Goal: Task Accomplishment & Management: Complete application form

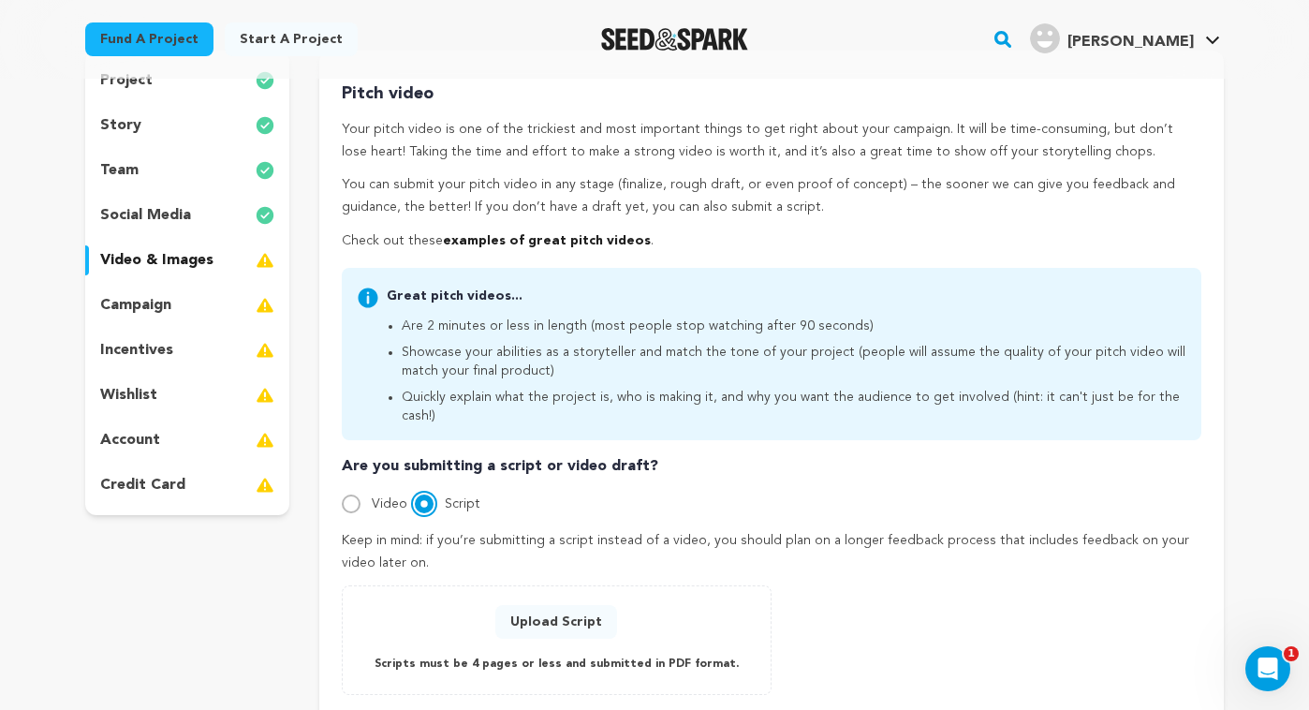
scroll to position [165, 0]
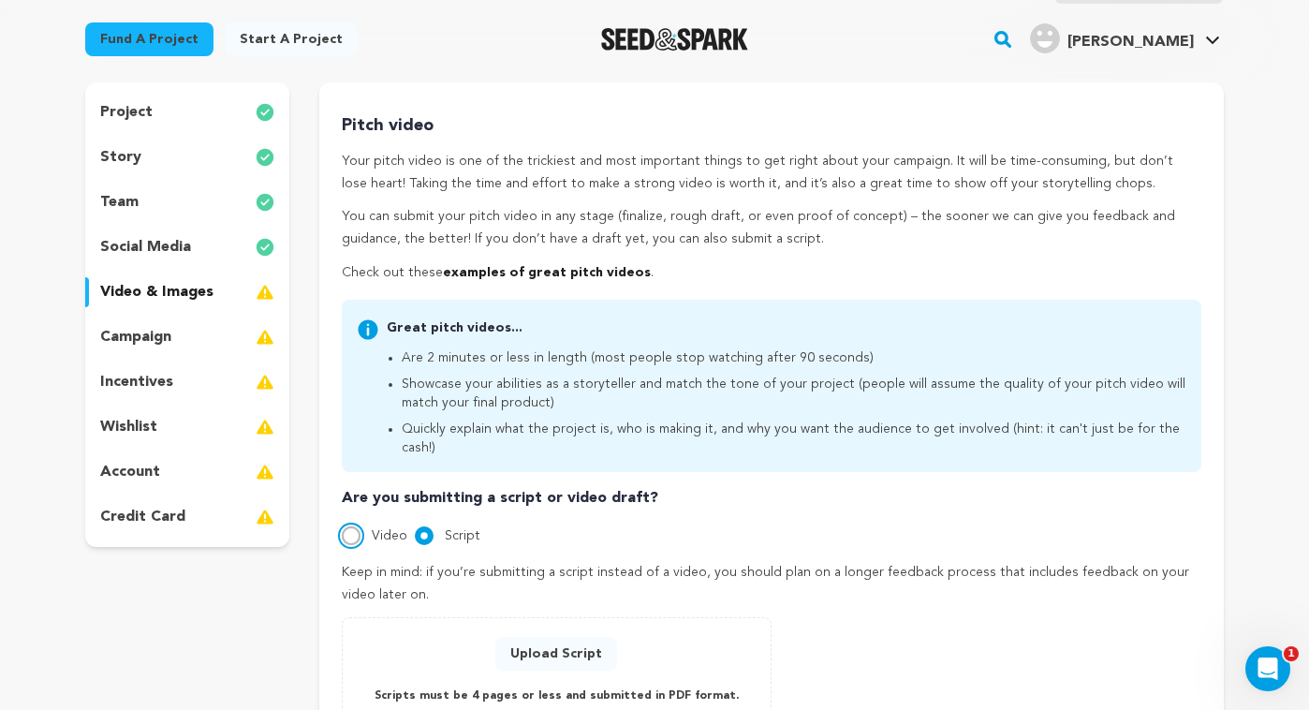
click at [349, 526] on input "Video" at bounding box center [351, 535] width 19 height 19
radio input "true"
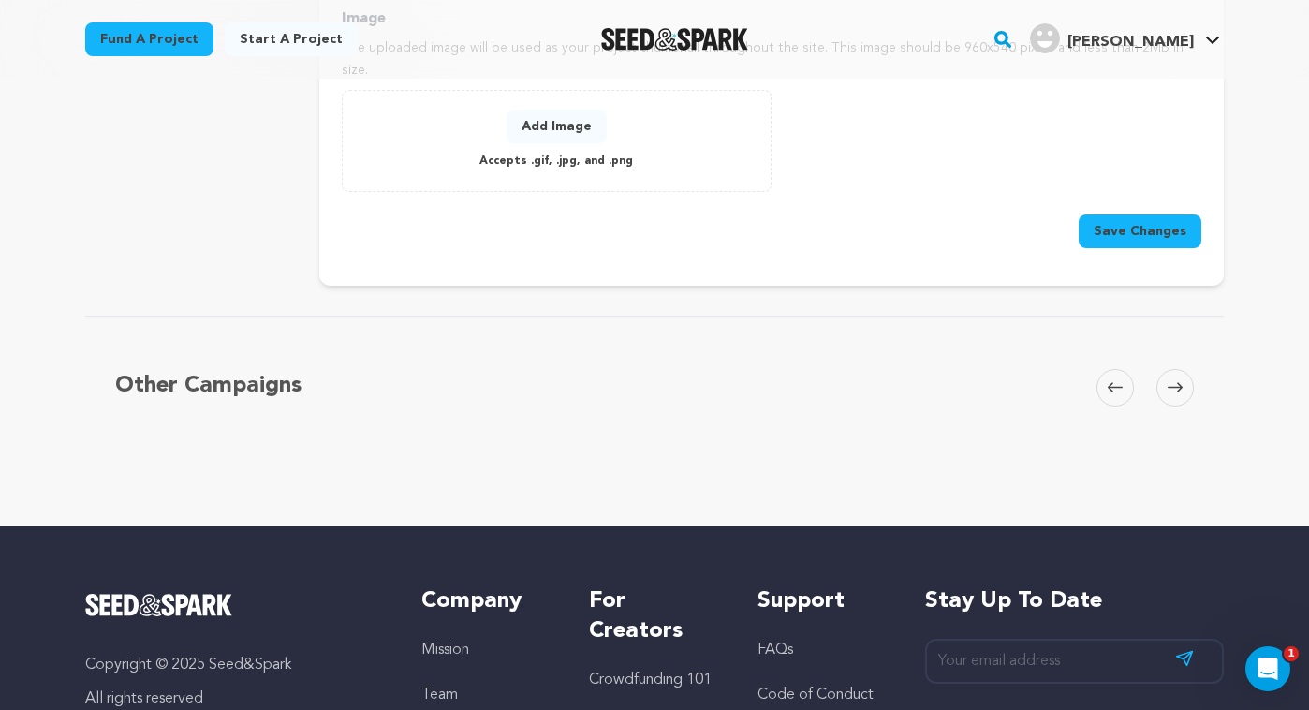
scroll to position [633, 0]
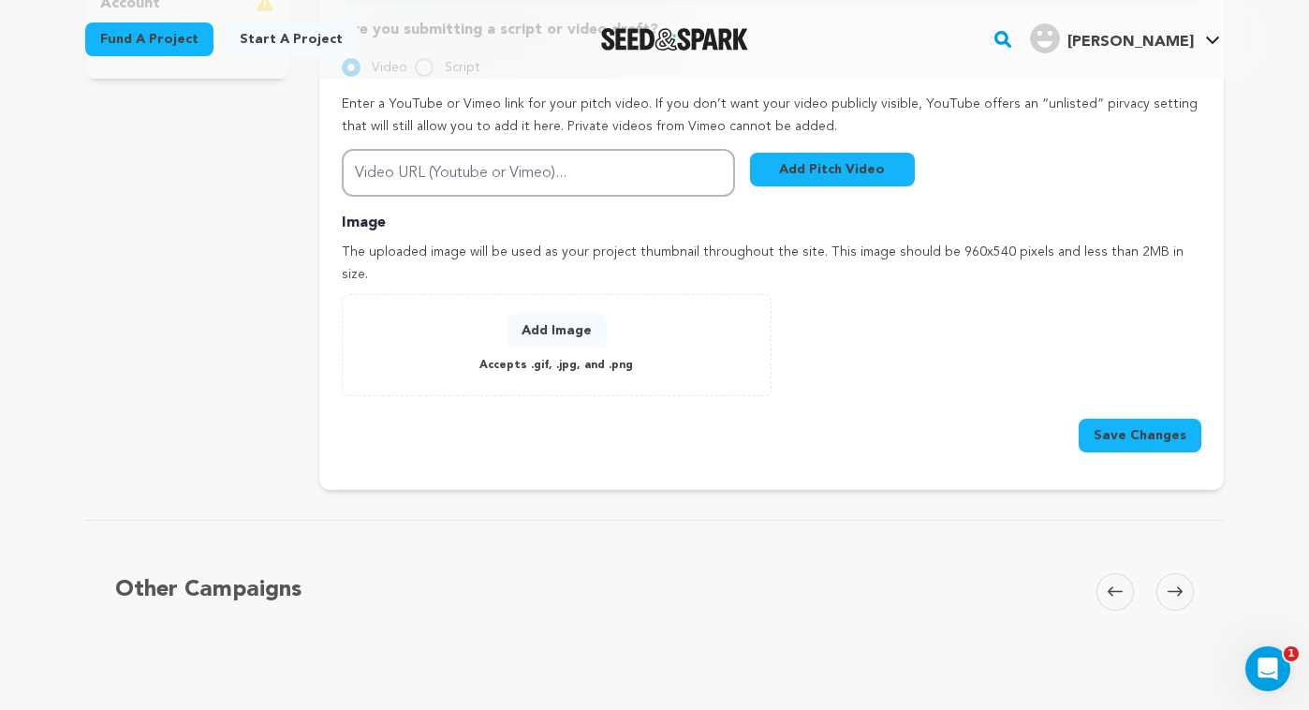
click at [554, 314] on button "Add Image" at bounding box center [557, 331] width 100 height 34
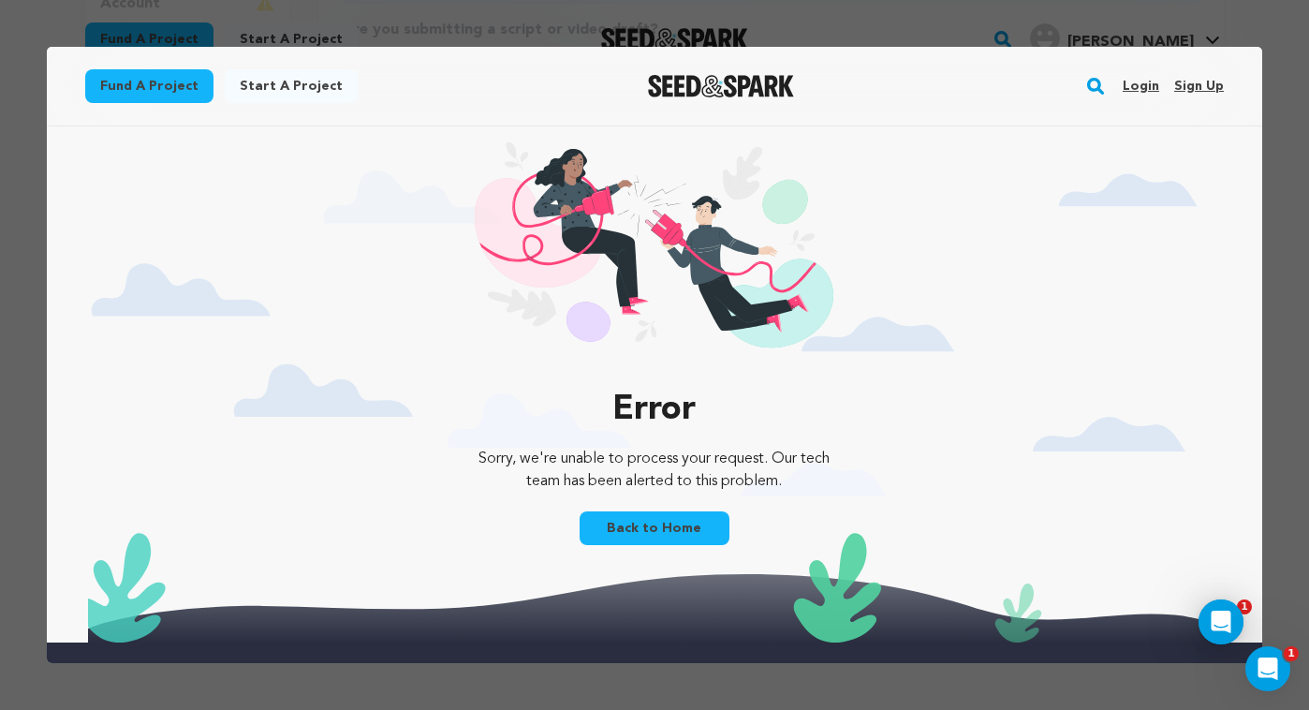
scroll to position [0, 0]
click at [663, 525] on link "Back to Home" at bounding box center [655, 528] width 150 height 34
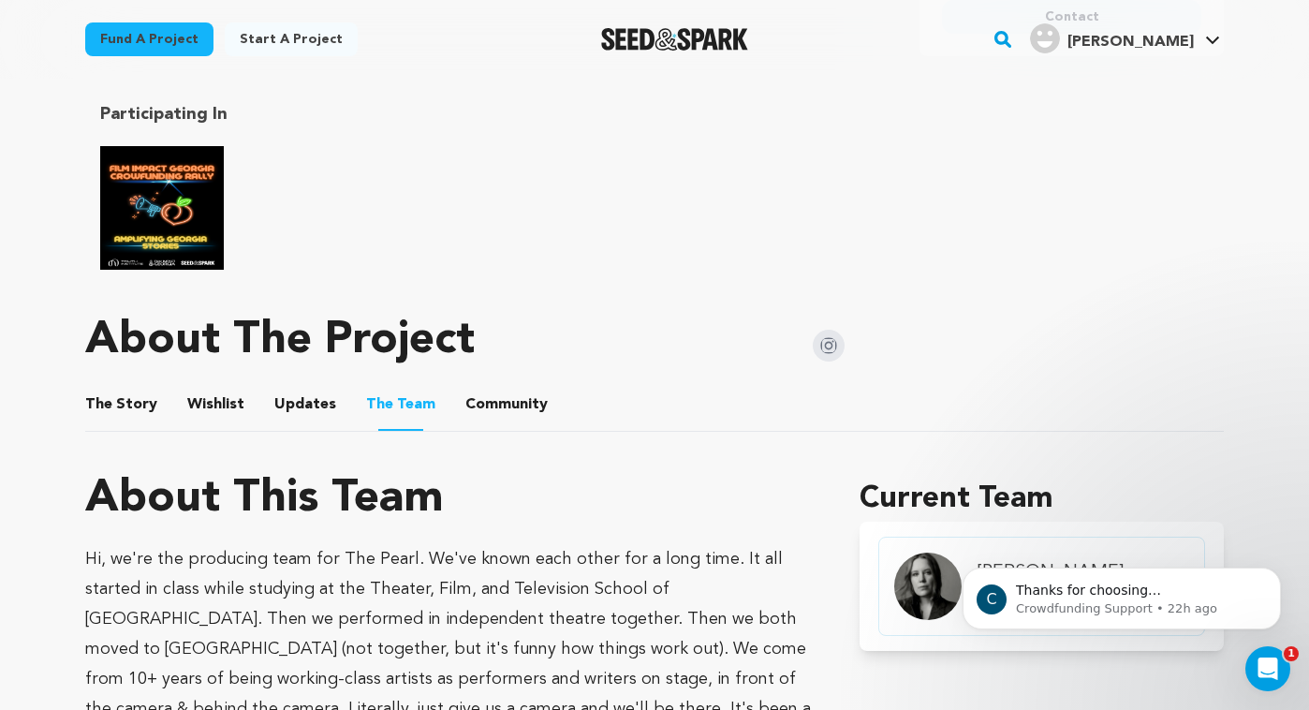
scroll to position [912, 0]
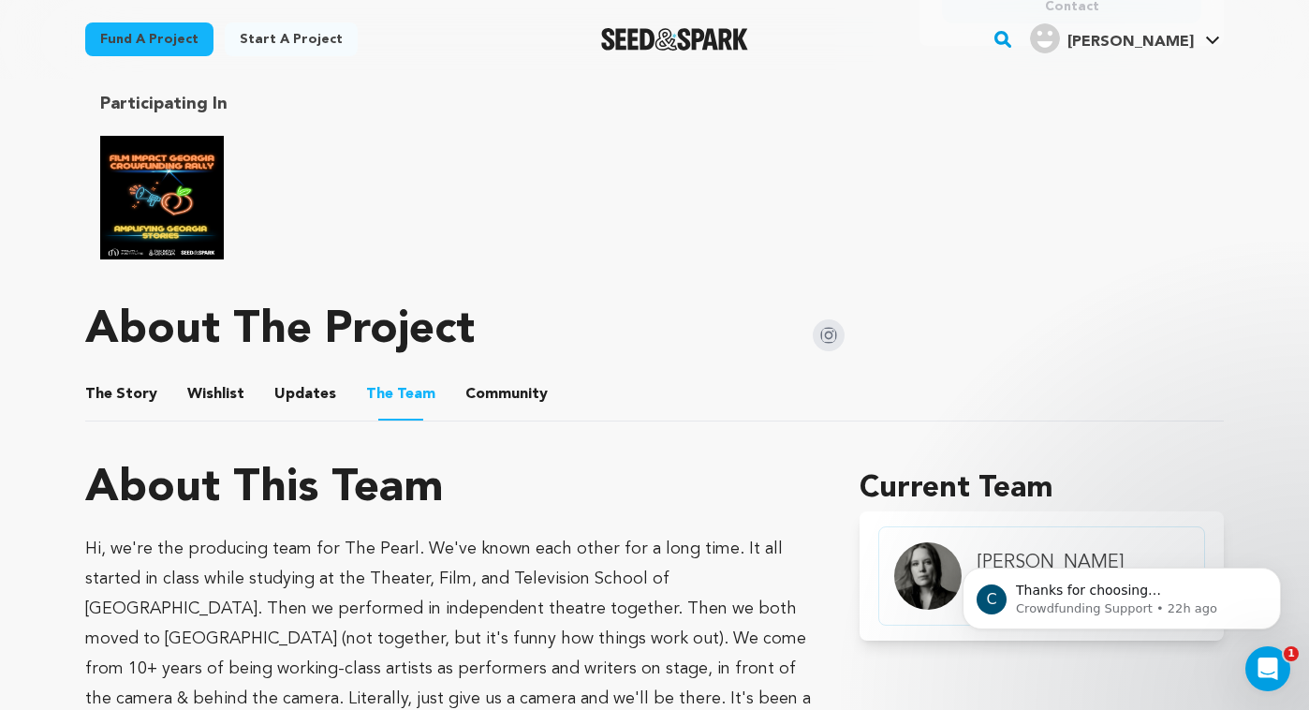
click at [126, 376] on button "The Story" at bounding box center [121, 398] width 45 height 45
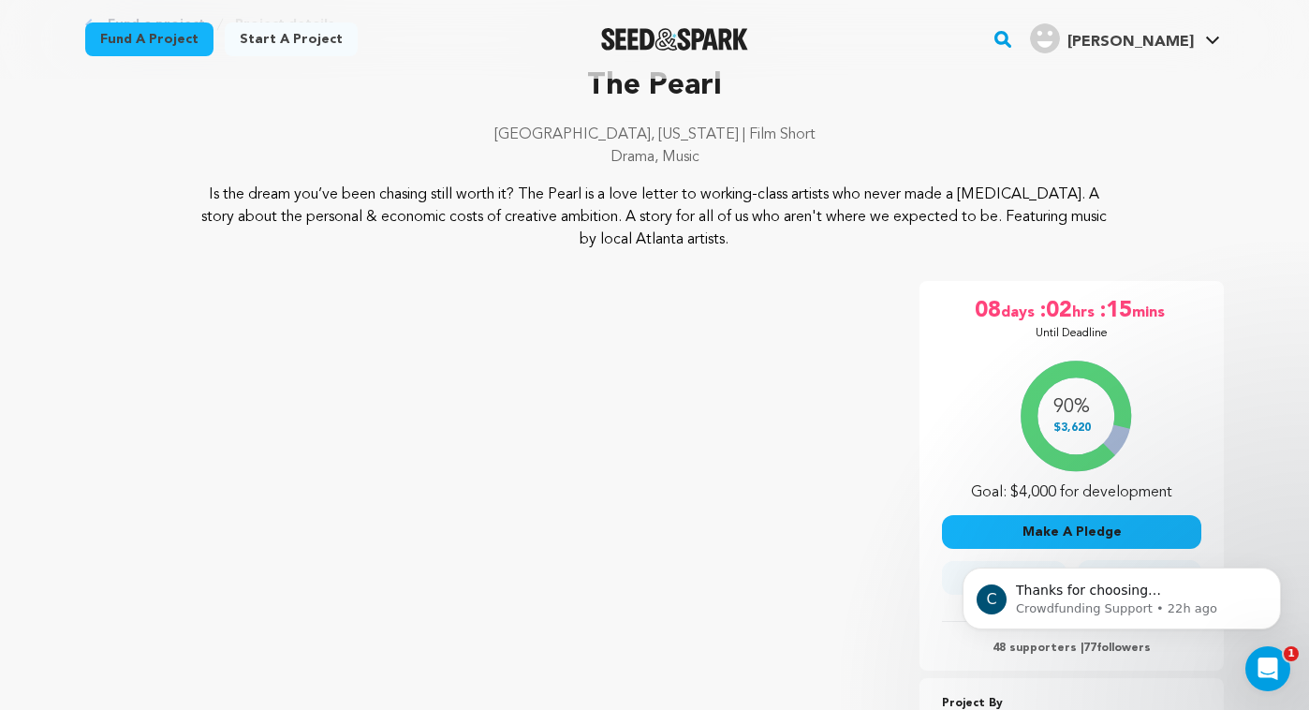
scroll to position [105, 0]
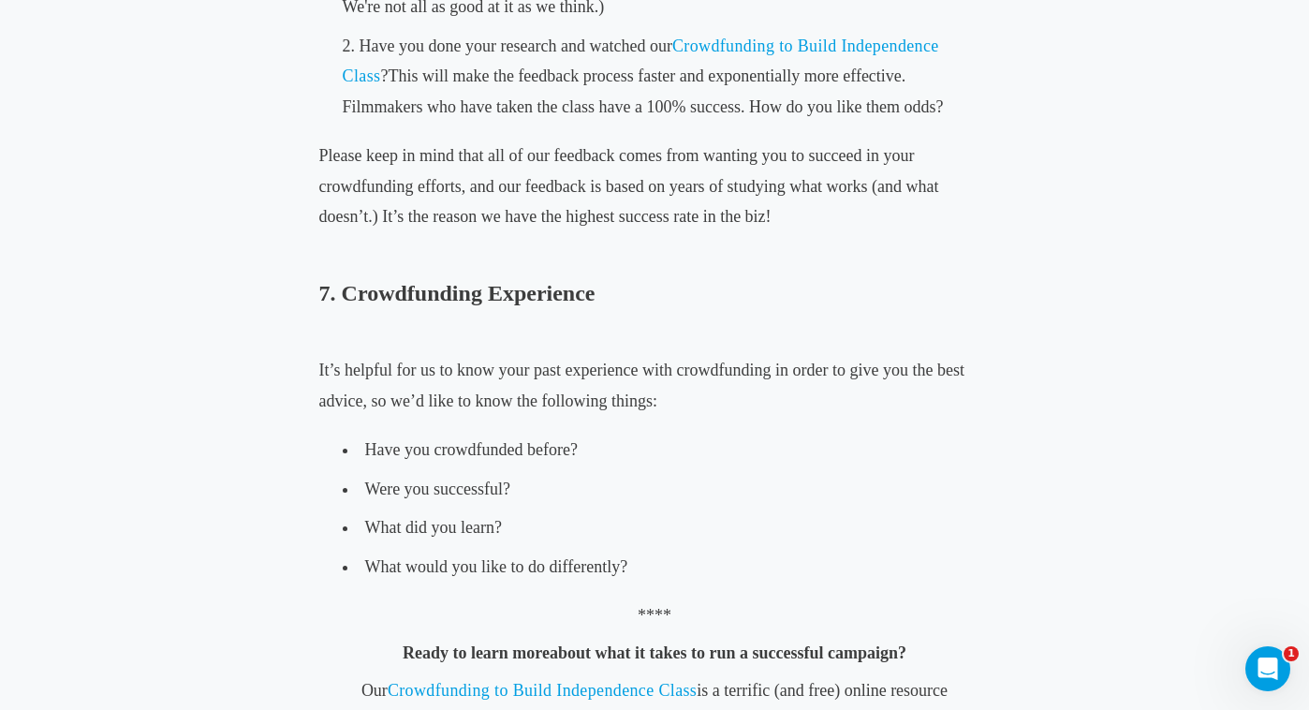
scroll to position [4035, 0]
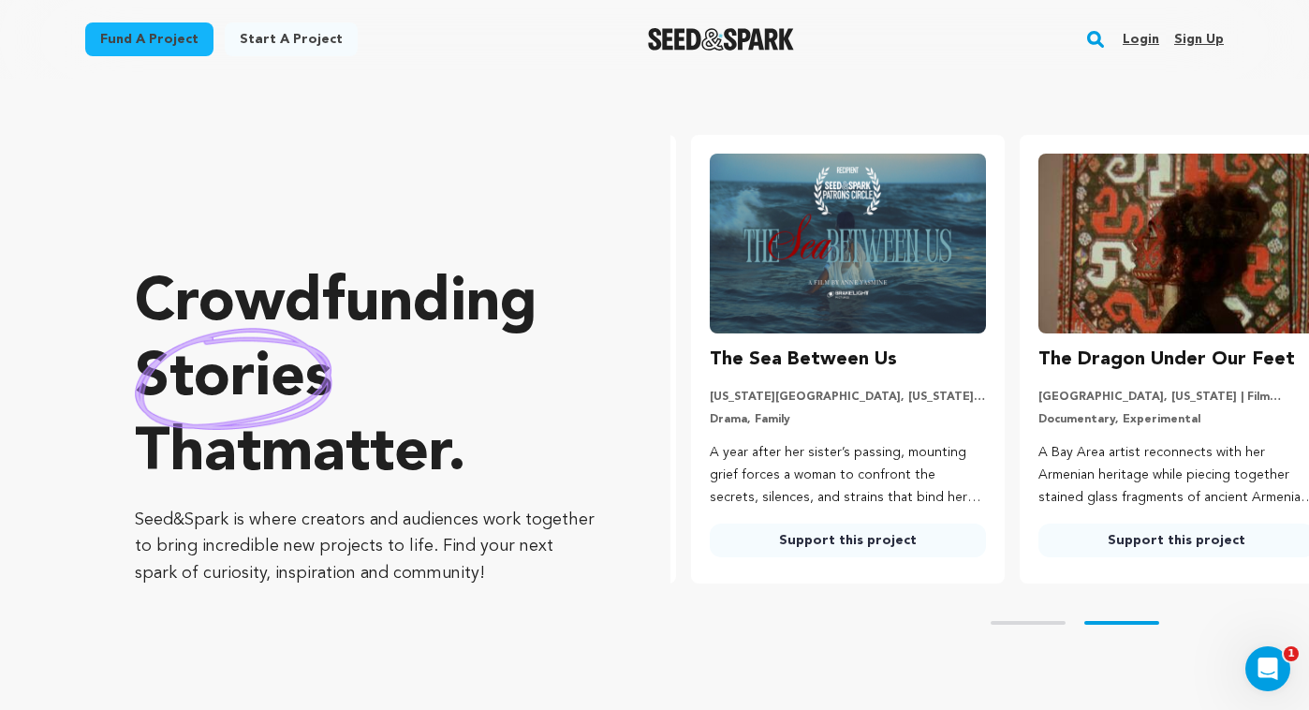
scroll to position [0, 344]
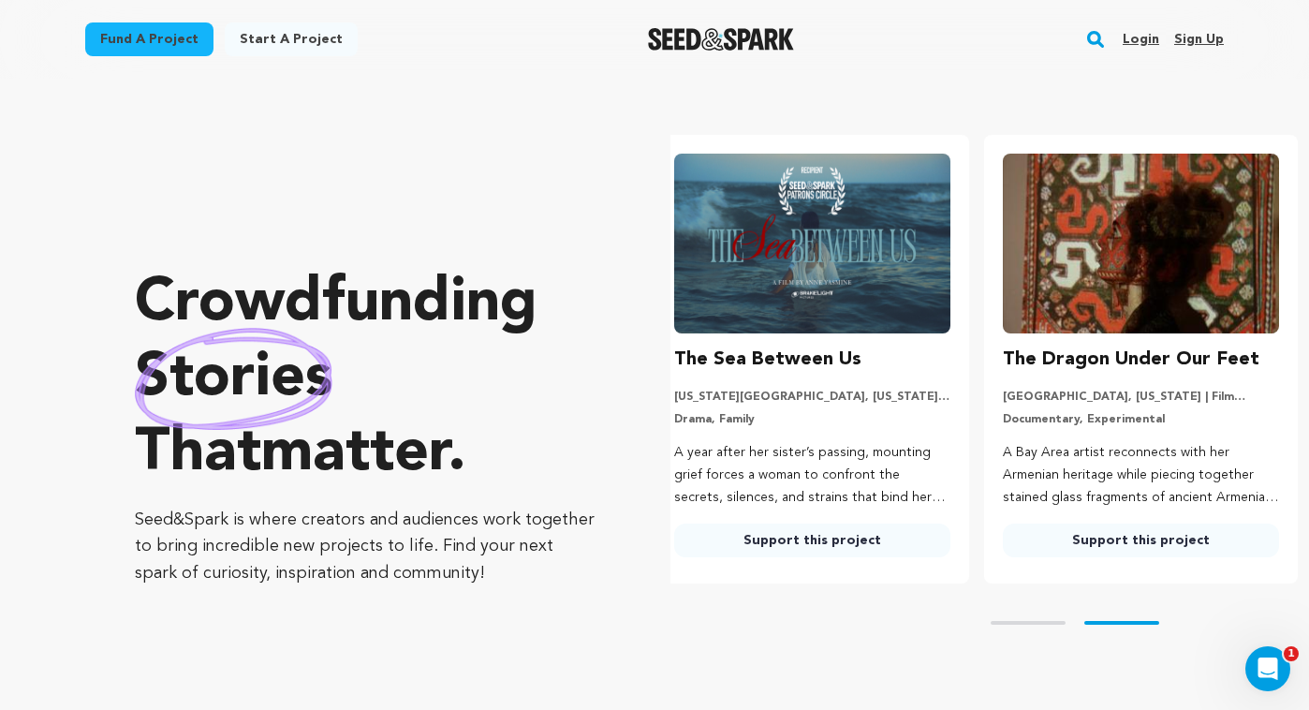
click at [1141, 36] on link "Login" at bounding box center [1141, 39] width 37 height 30
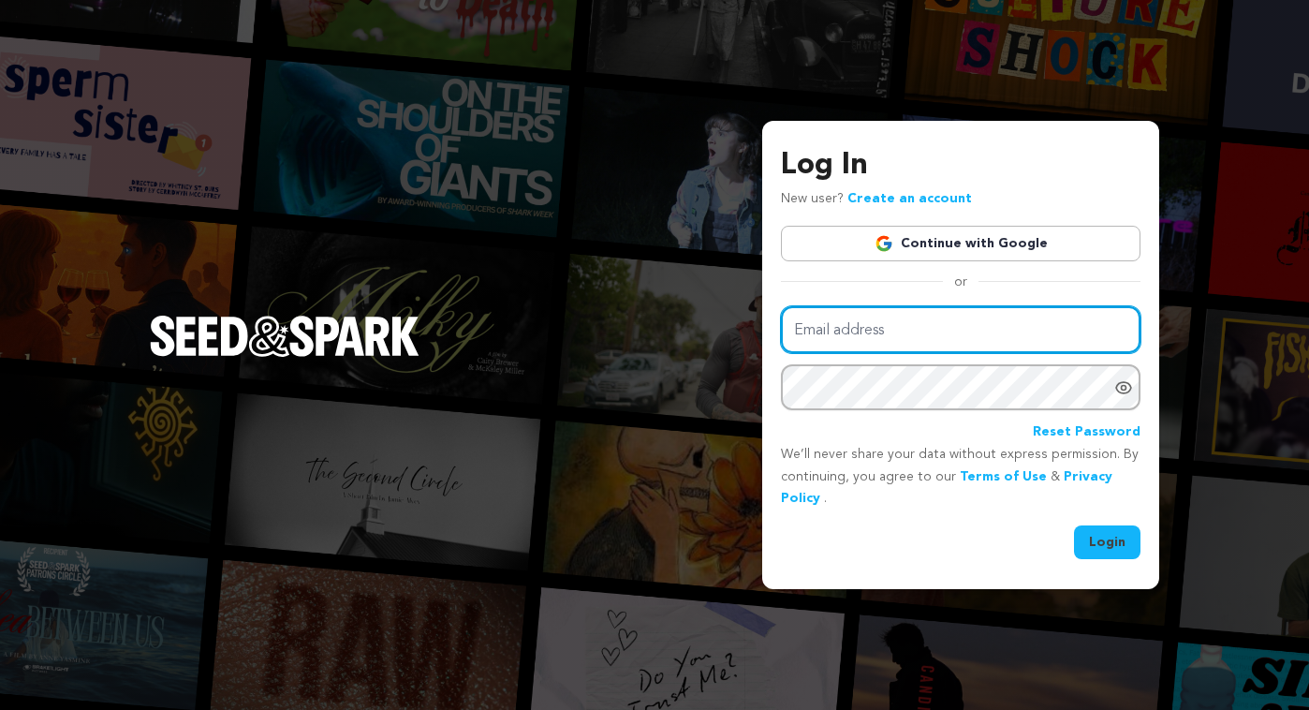
click at [875, 332] on input "Email address" at bounding box center [961, 330] width 360 height 48
type input "rowanwheeler@gmail.com"
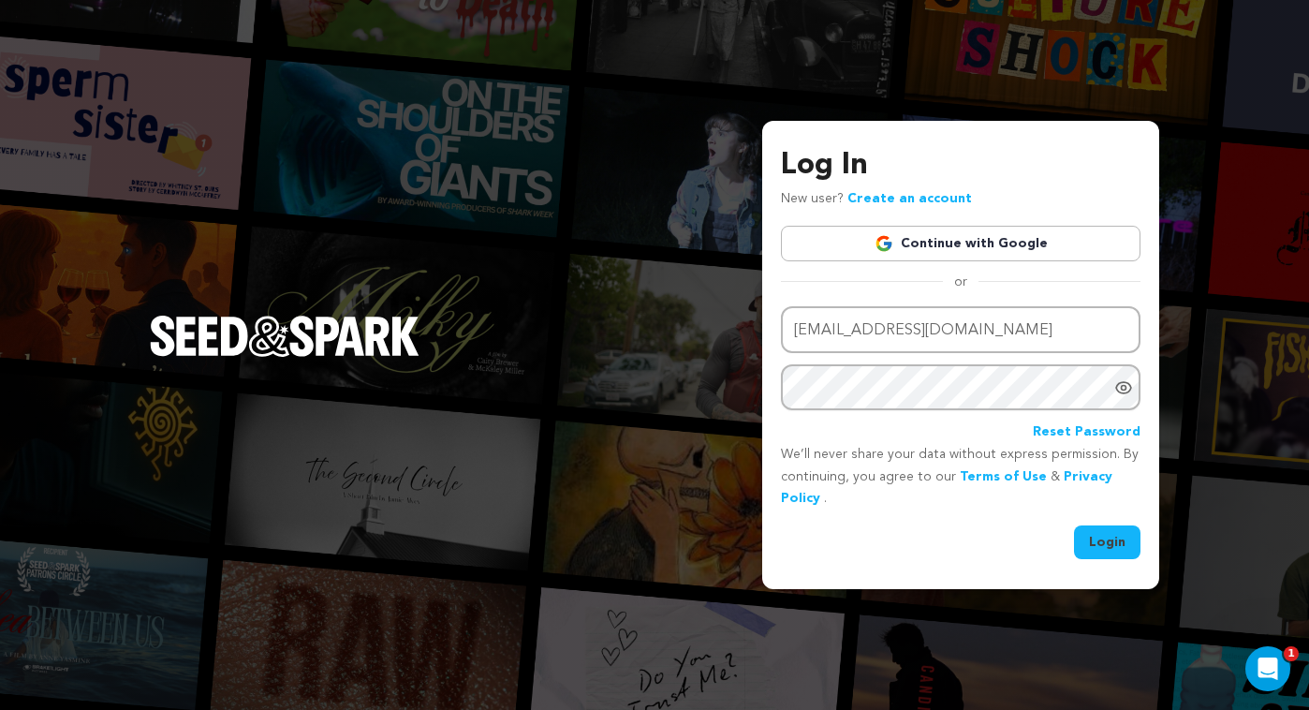
click at [1098, 539] on button "Login" at bounding box center [1107, 542] width 66 height 34
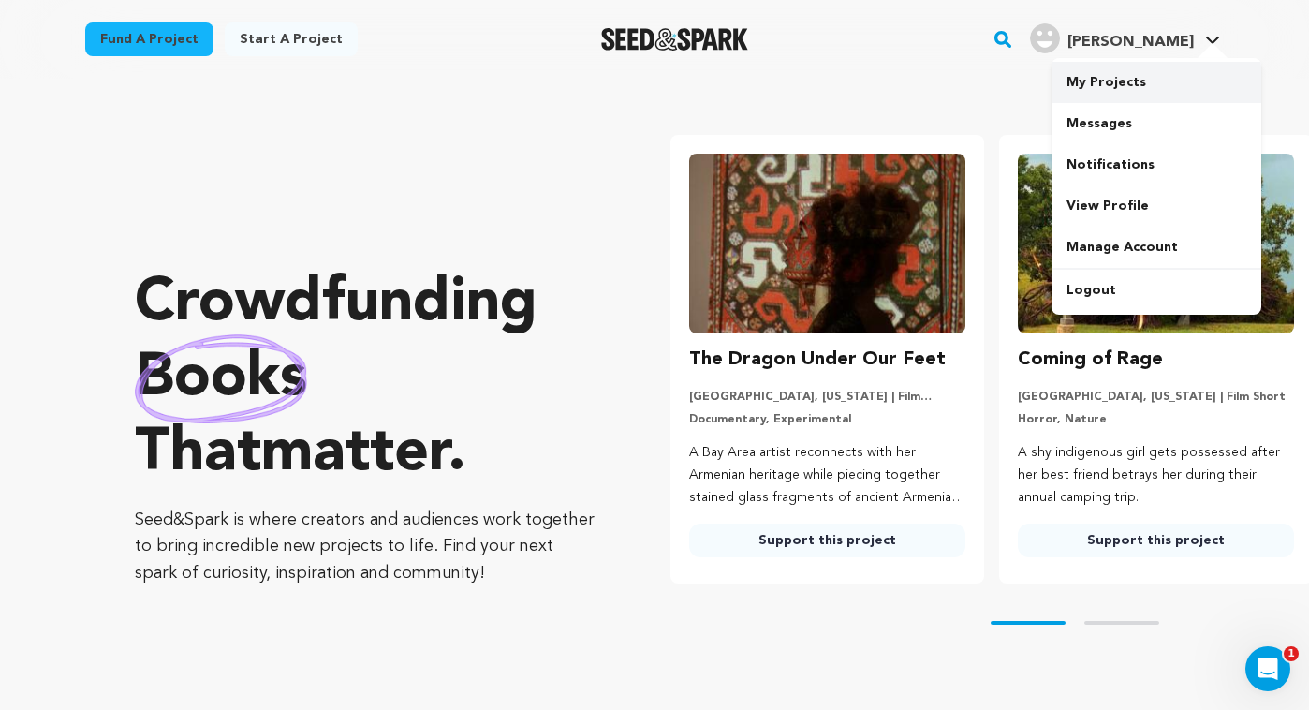
click at [1110, 76] on link "My Projects" at bounding box center [1157, 82] width 210 height 41
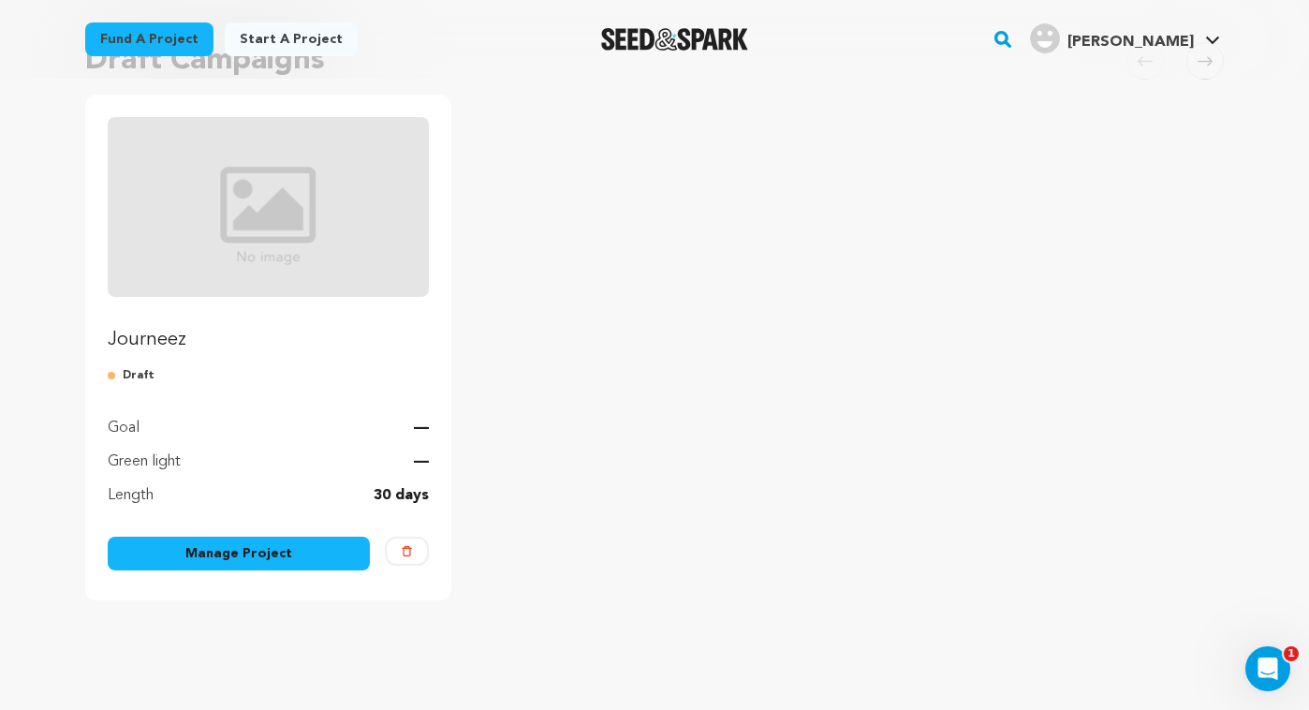
scroll to position [185, 0]
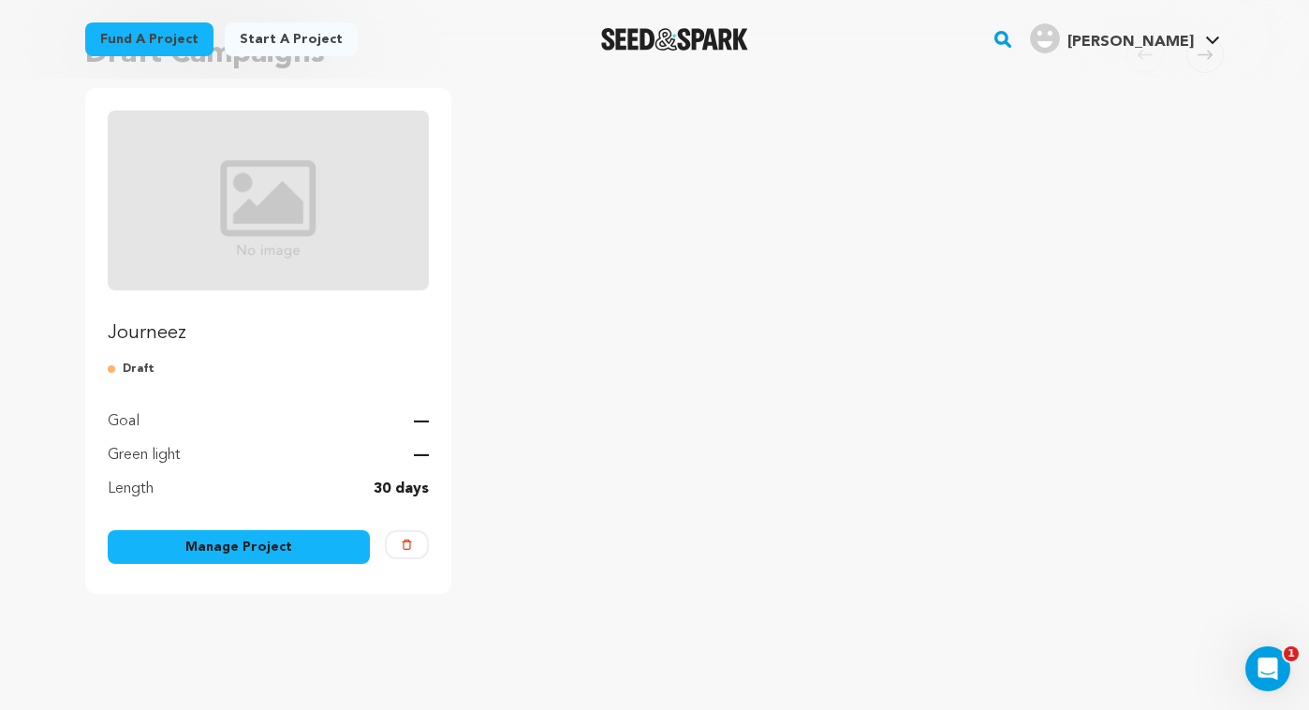
click at [229, 539] on link "Manage Project" at bounding box center [239, 547] width 262 height 34
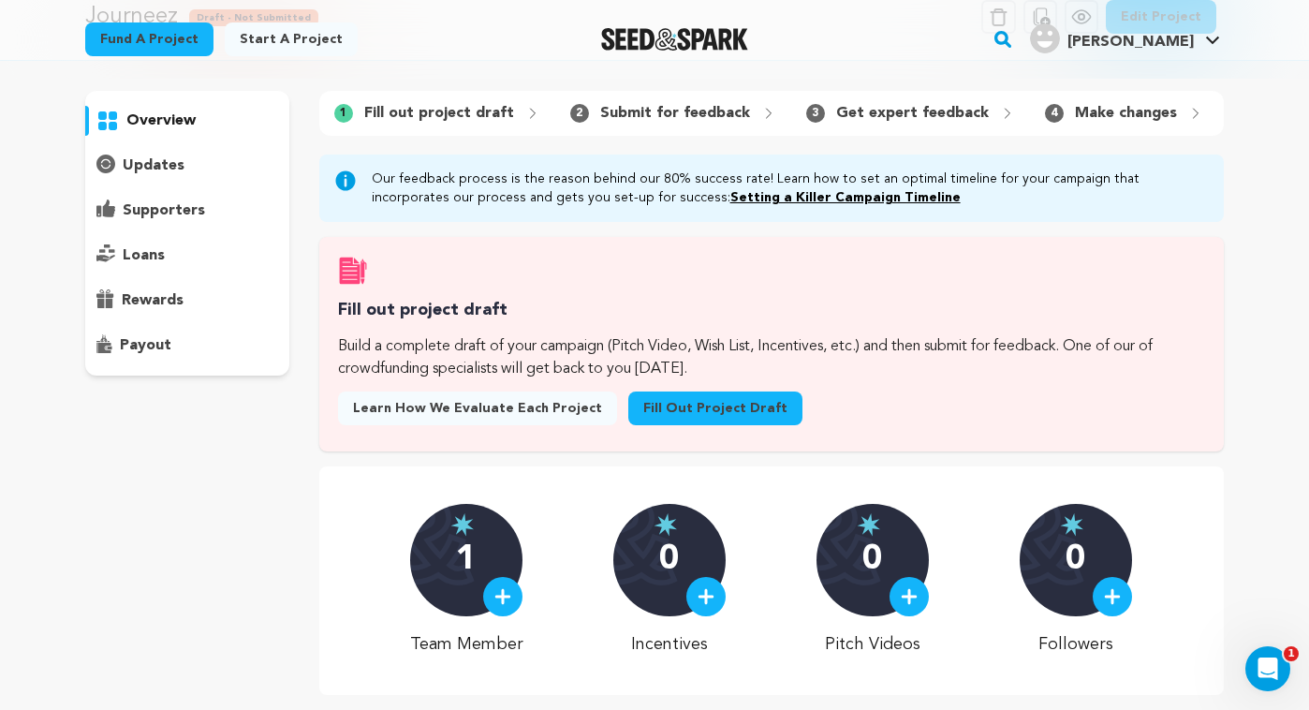
scroll to position [109, 0]
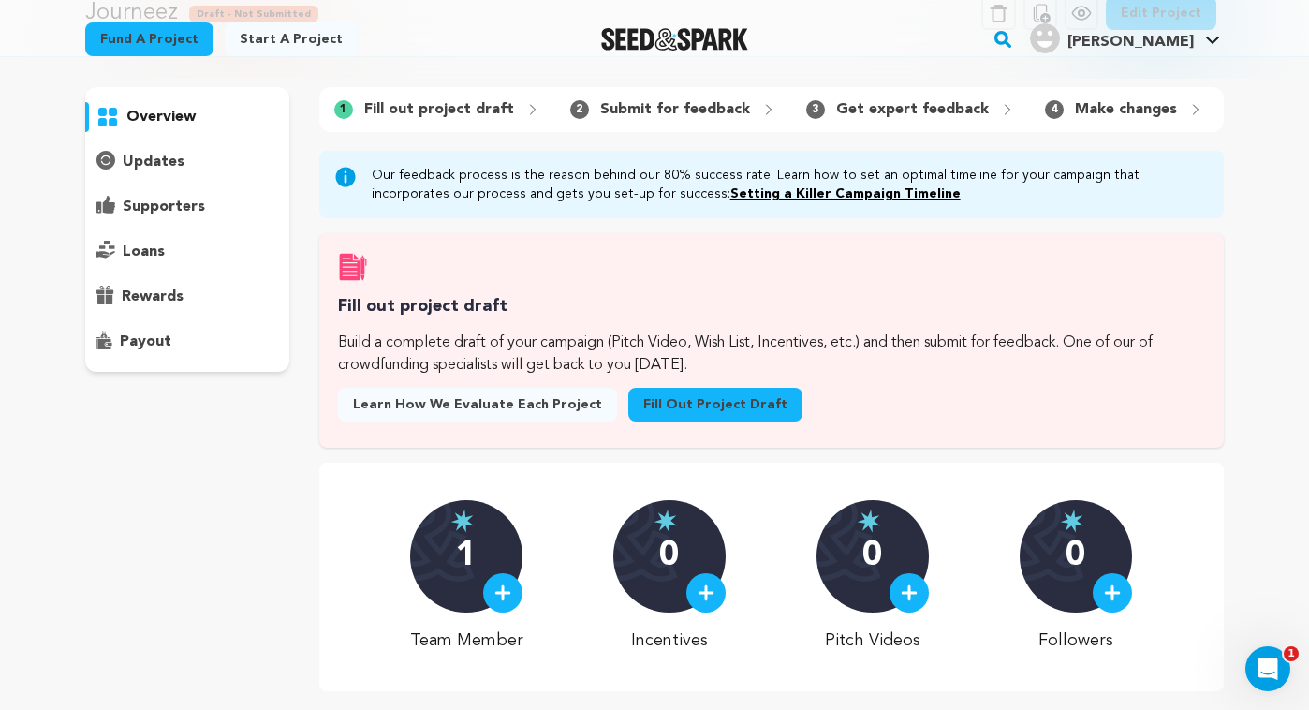
click at [660, 399] on link "Fill out project draft" at bounding box center [715, 405] width 174 height 34
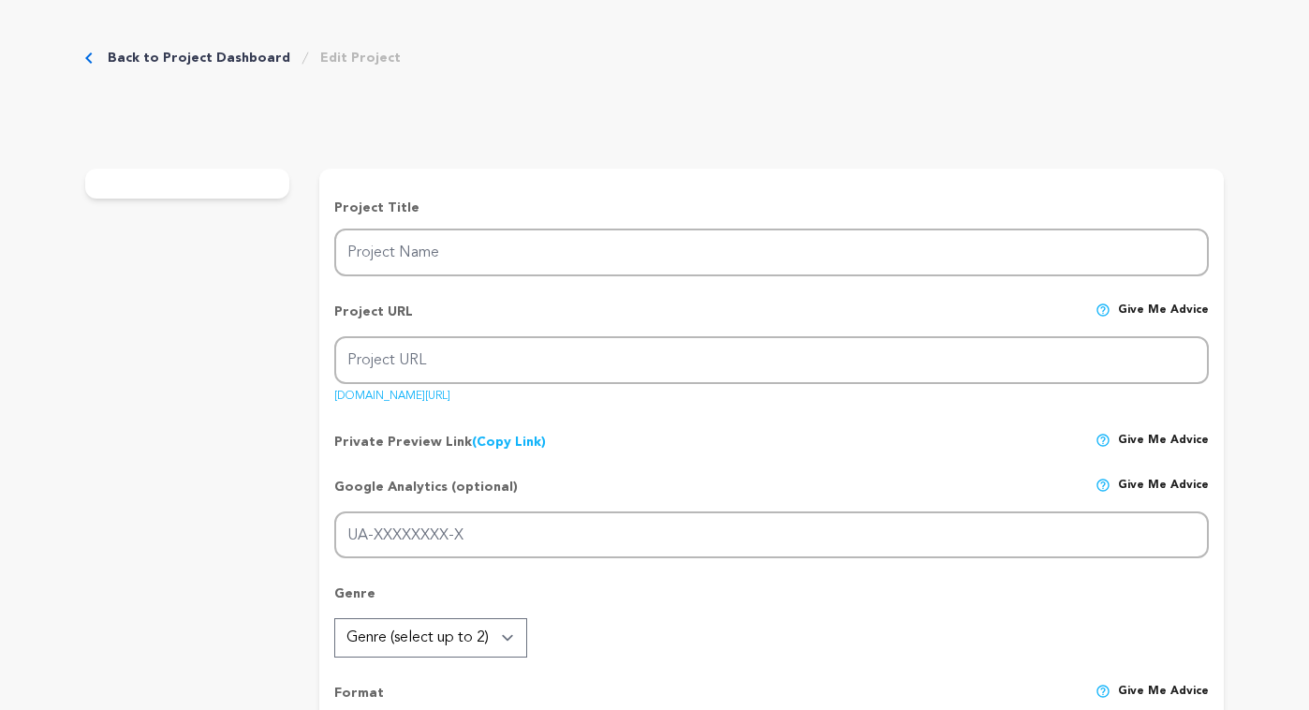
type input "Journeez"
type input "journeez"
type input "After mistakenly gobbling mushroom chocolate, a woman descends on a surprising,…"
type textarea "I wrote a feature film that I am determined to direct, and this short is design…"
type textarea "In a world where we all want a simple solution to complex issues, Journeez expl…"
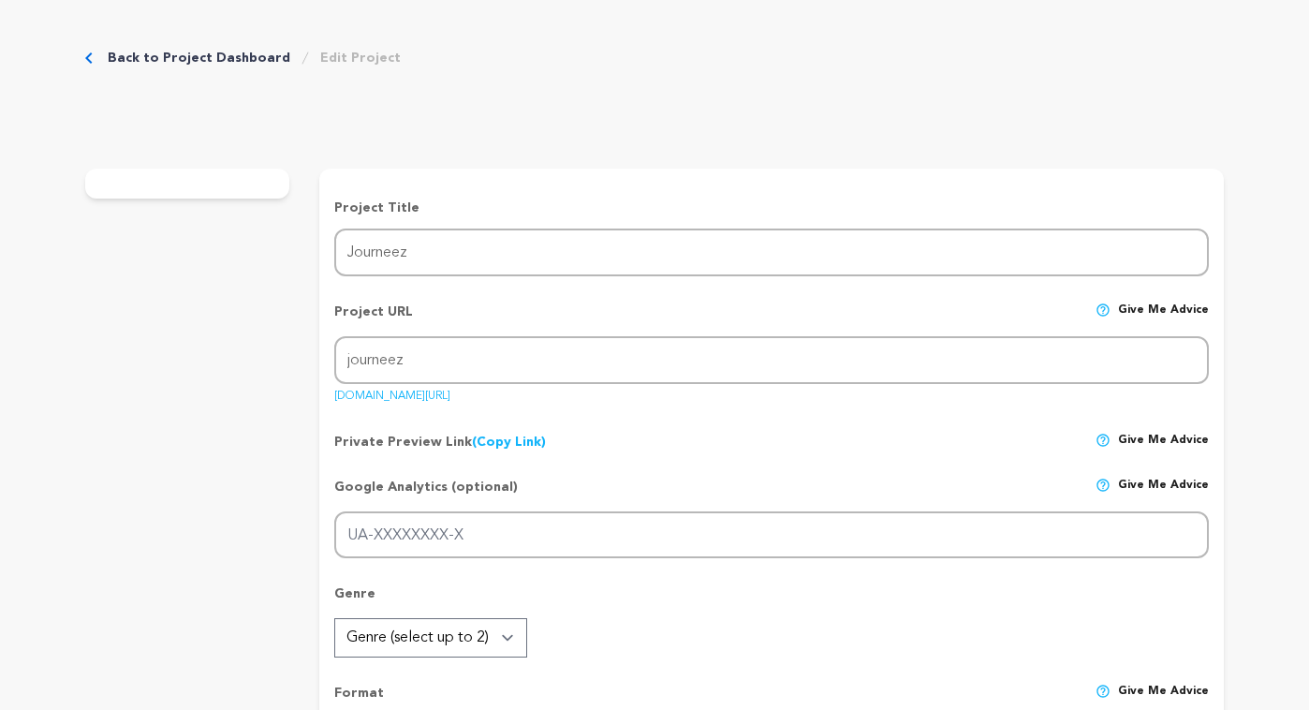
radio input "true"
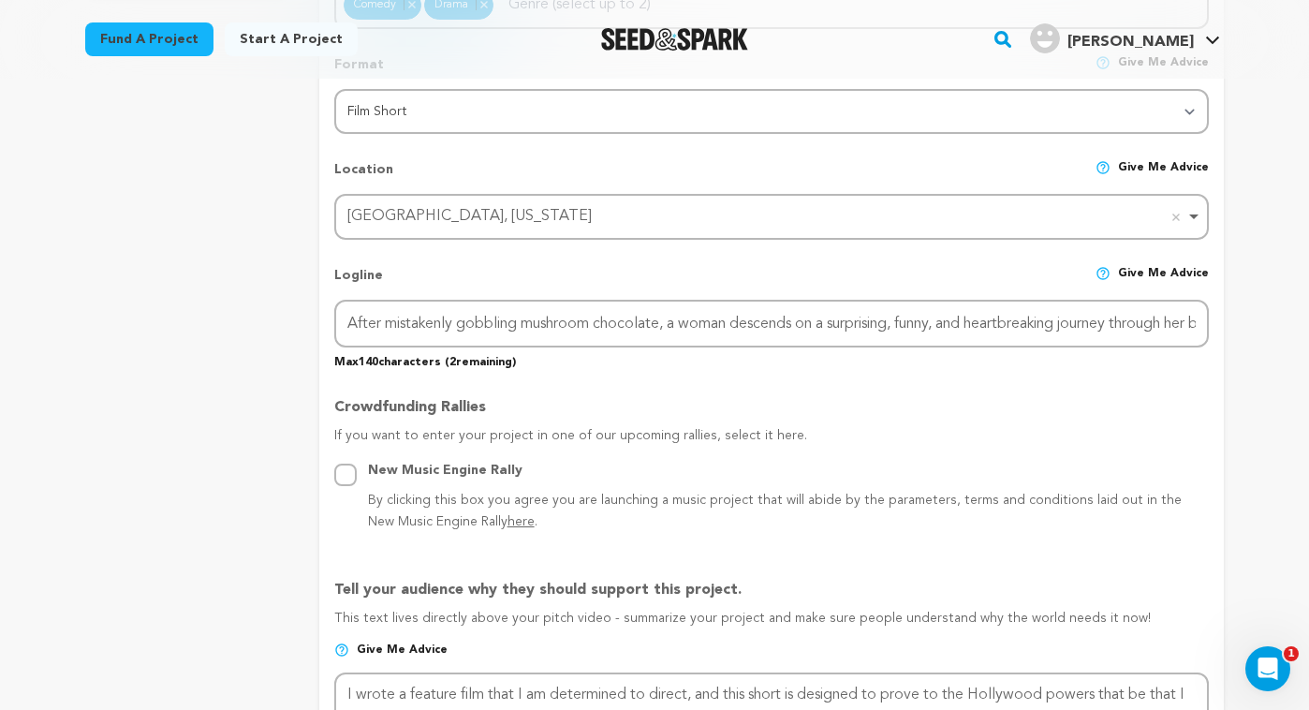
scroll to position [720, 0]
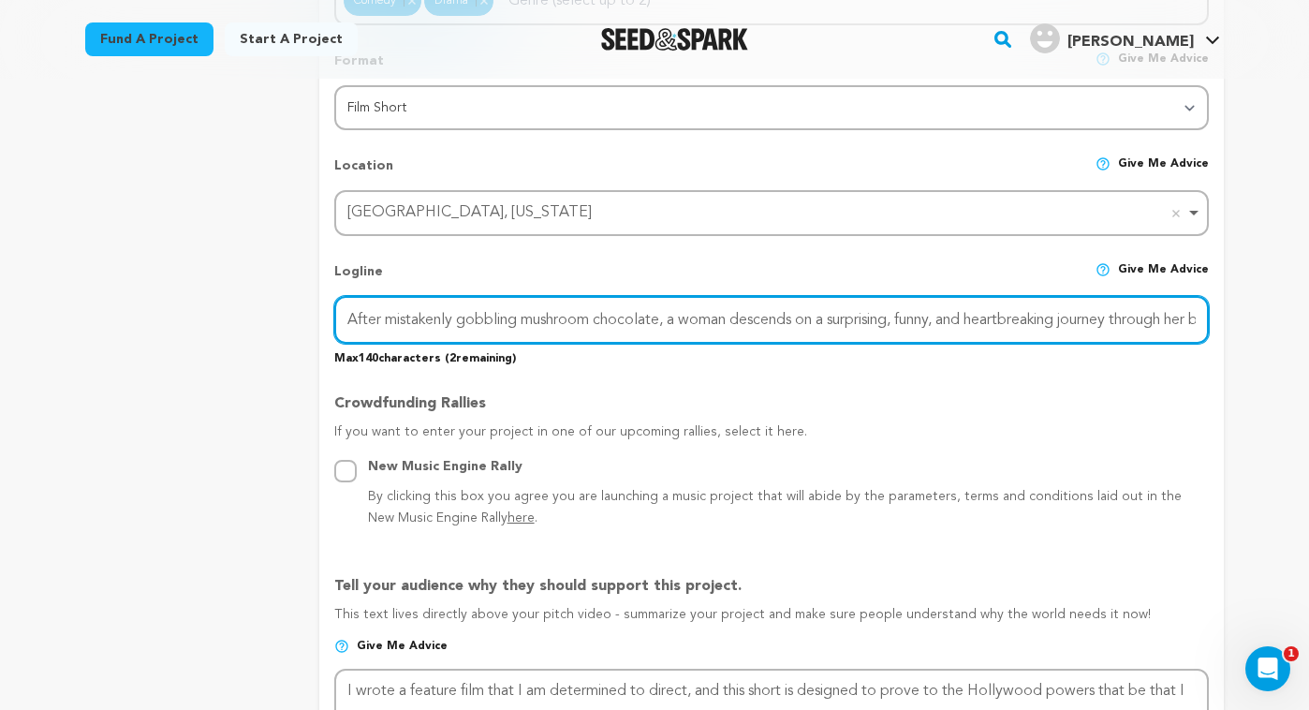
click at [945, 318] on input "After mistakenly gobbling mushroom chocolate, a woman descends on a surprising,…" at bounding box center [771, 320] width 875 height 48
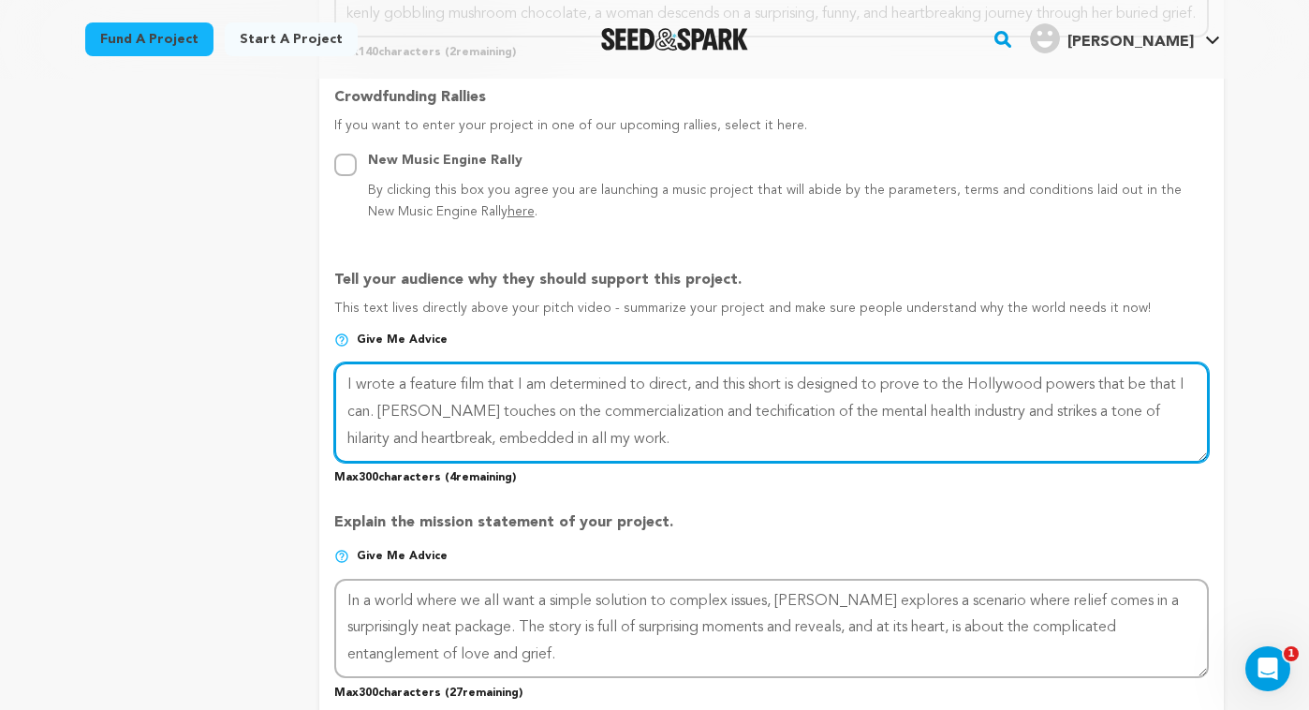
scroll to position [0, 0]
drag, startPoint x: 1101, startPoint y: 384, endPoint x: 981, endPoint y: 390, distance: 120.9
click at [981, 390] on textarea at bounding box center [771, 411] width 875 height 99
click at [754, 440] on textarea at bounding box center [771, 411] width 875 height 99
click at [944, 436] on textarea at bounding box center [771, 411] width 875 height 99
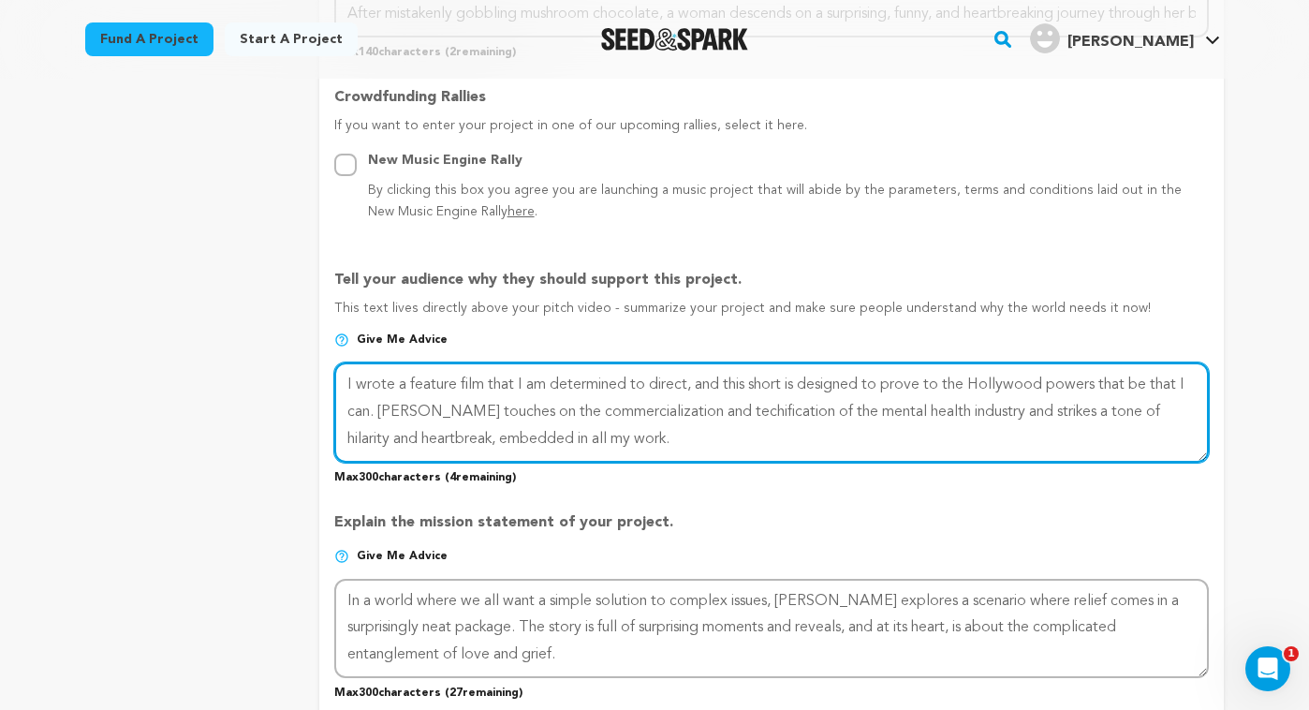
click at [978, 414] on textarea at bounding box center [771, 411] width 875 height 99
click at [967, 445] on textarea at bounding box center [771, 411] width 875 height 99
click at [938, 436] on textarea at bounding box center [771, 411] width 875 height 99
click at [980, 417] on textarea at bounding box center [771, 411] width 875 height 99
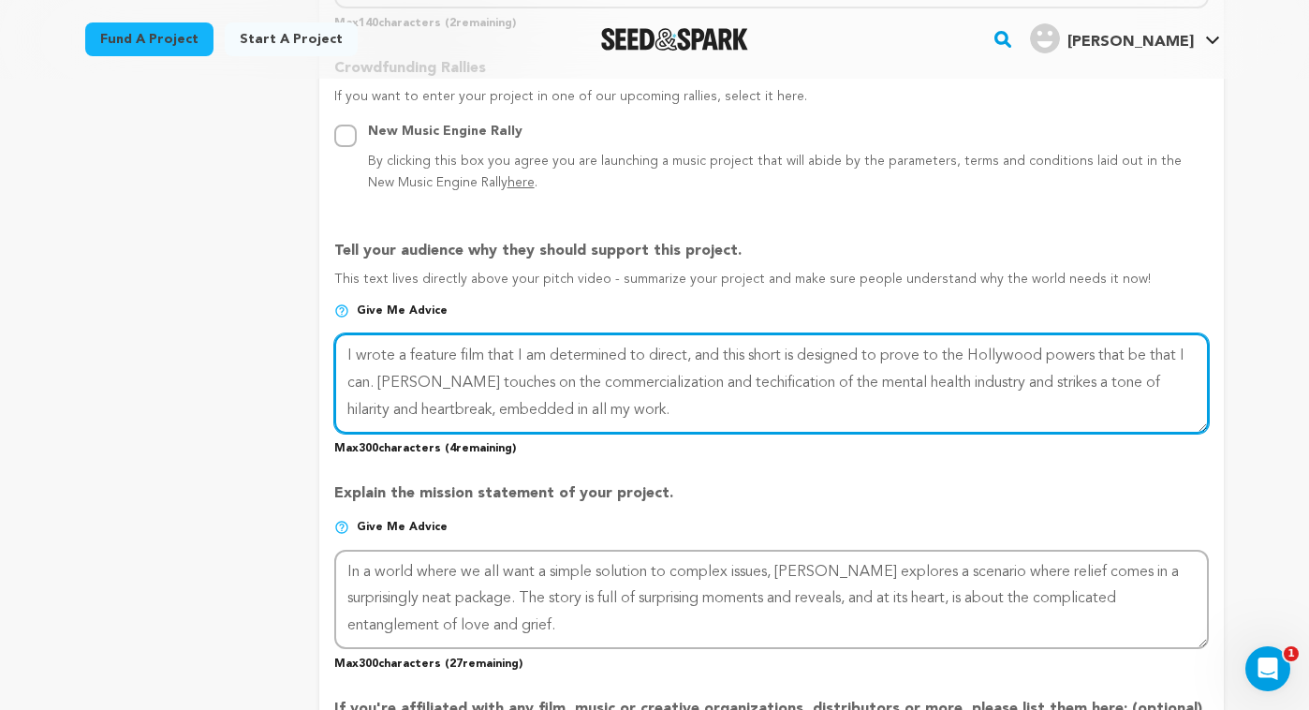
scroll to position [1060, 0]
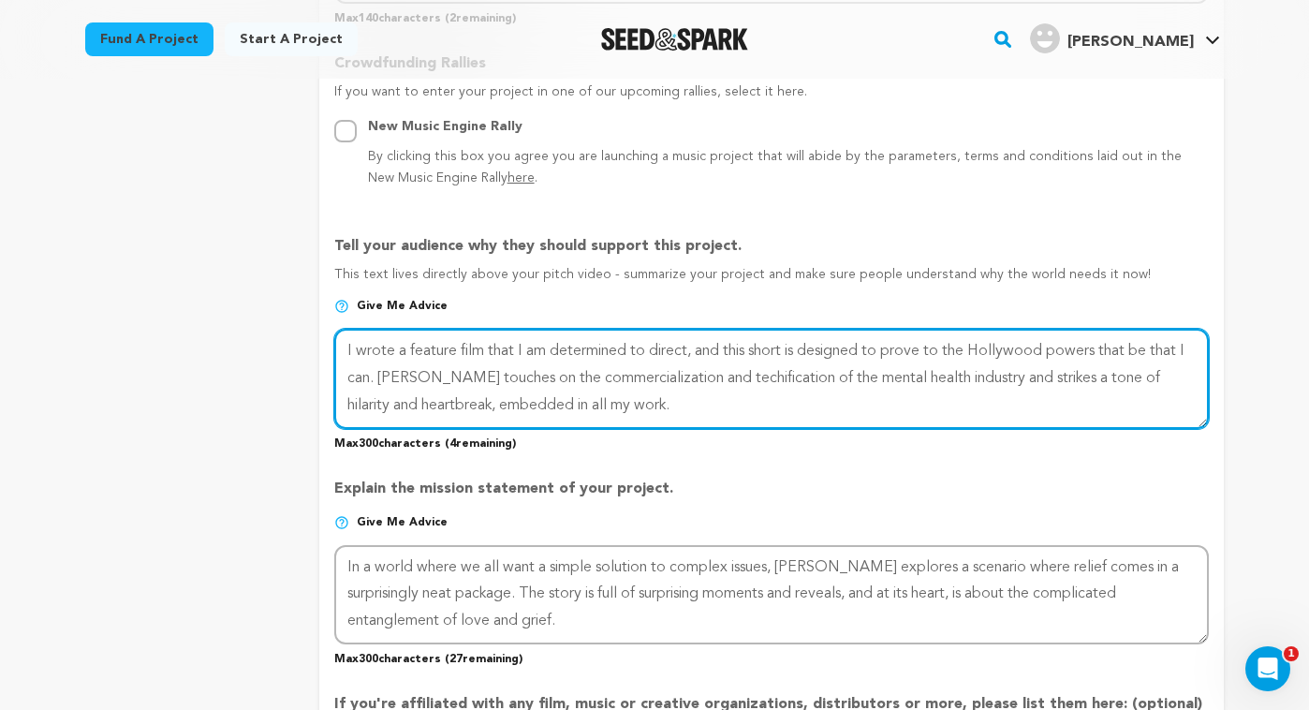
drag, startPoint x: 1165, startPoint y: 377, endPoint x: 1133, endPoint y: 384, distance: 32.5
click at [1130, 382] on textarea at bounding box center [771, 378] width 875 height 99
click at [800, 417] on textarea at bounding box center [771, 378] width 875 height 99
drag, startPoint x: 568, startPoint y: 406, endPoint x: 459, endPoint y: 413, distance: 108.8
click at [459, 413] on textarea at bounding box center [771, 378] width 875 height 99
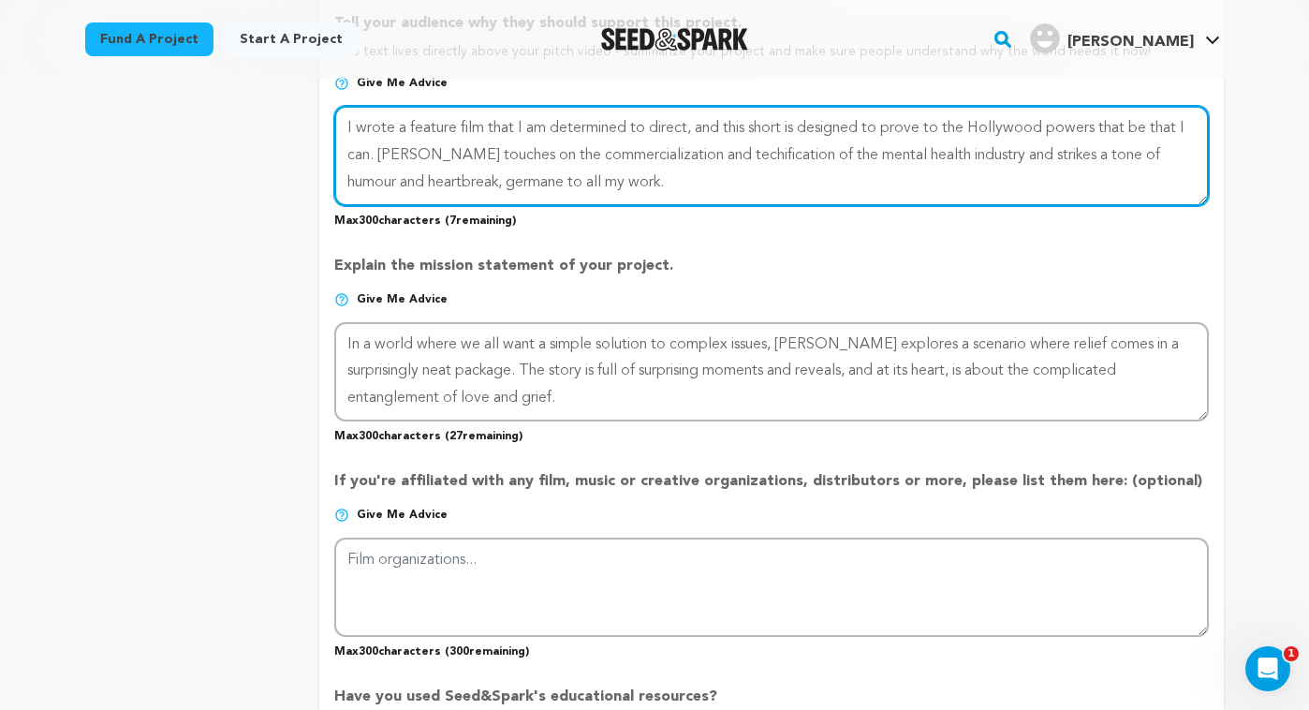
scroll to position [1284, 0]
type textarea "I wrote a feature film that I am determined to direct, and this short is design…"
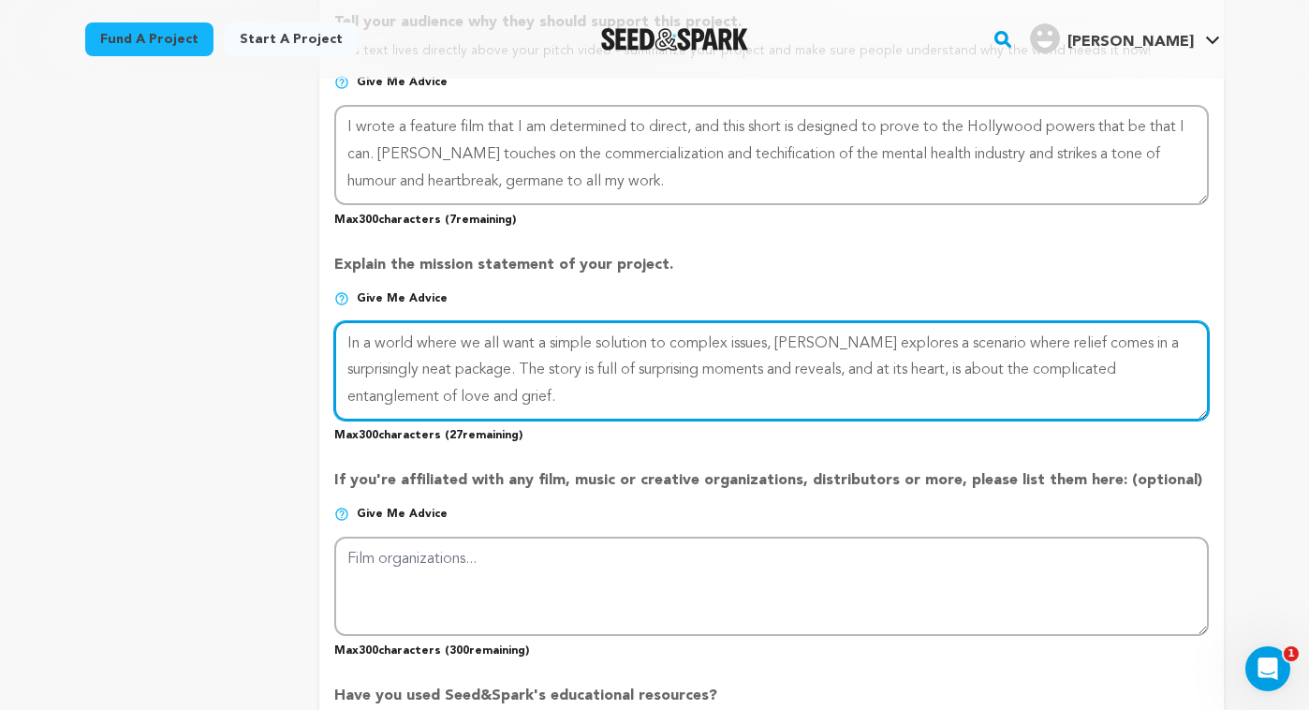
click at [985, 370] on textarea at bounding box center [771, 370] width 875 height 99
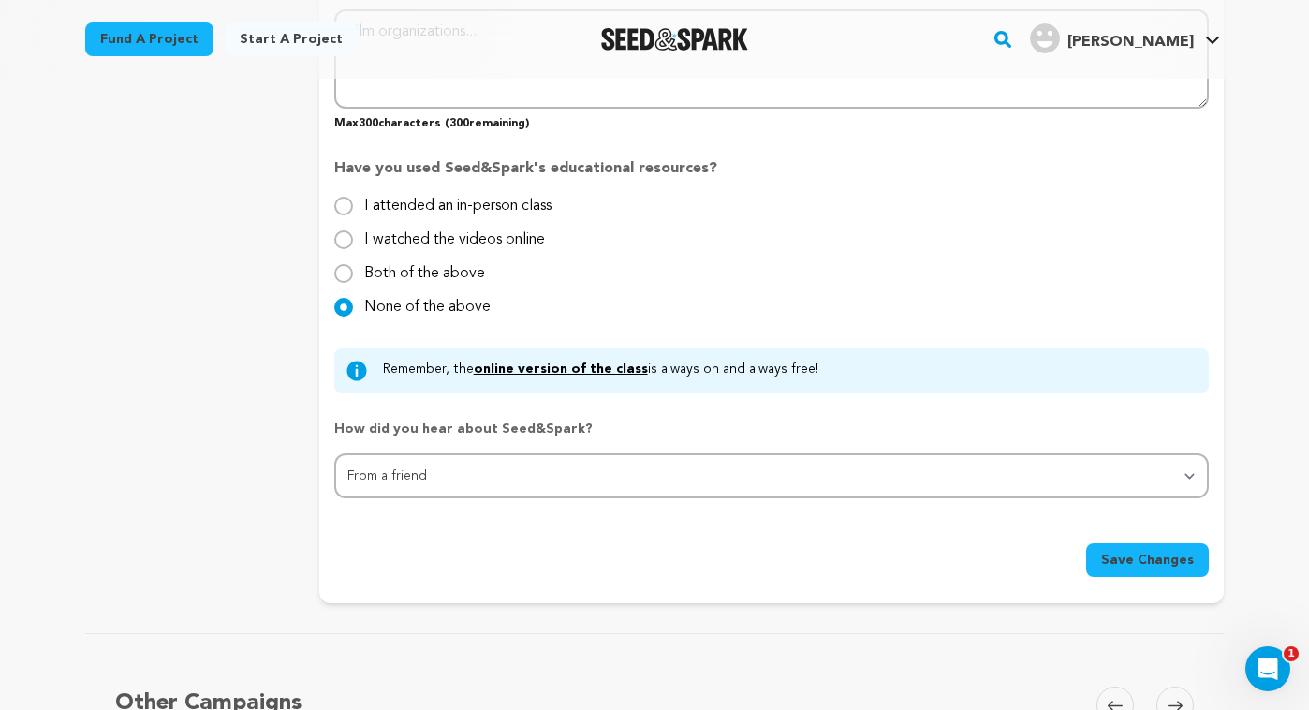
scroll to position [1827, 0]
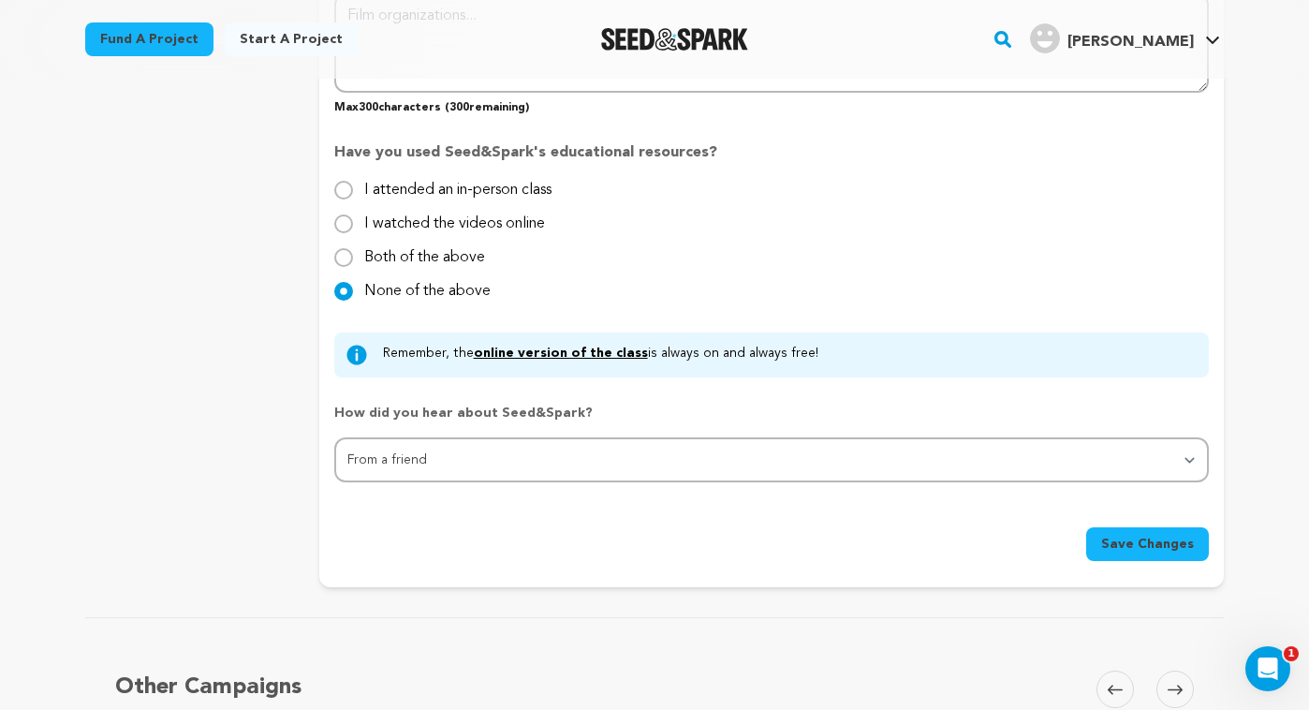
type textarea "In a world where we all want a simple solution to complex issues, [PERSON_NAME]…"
click at [1130, 537] on span "Save Changes" at bounding box center [1147, 544] width 93 height 19
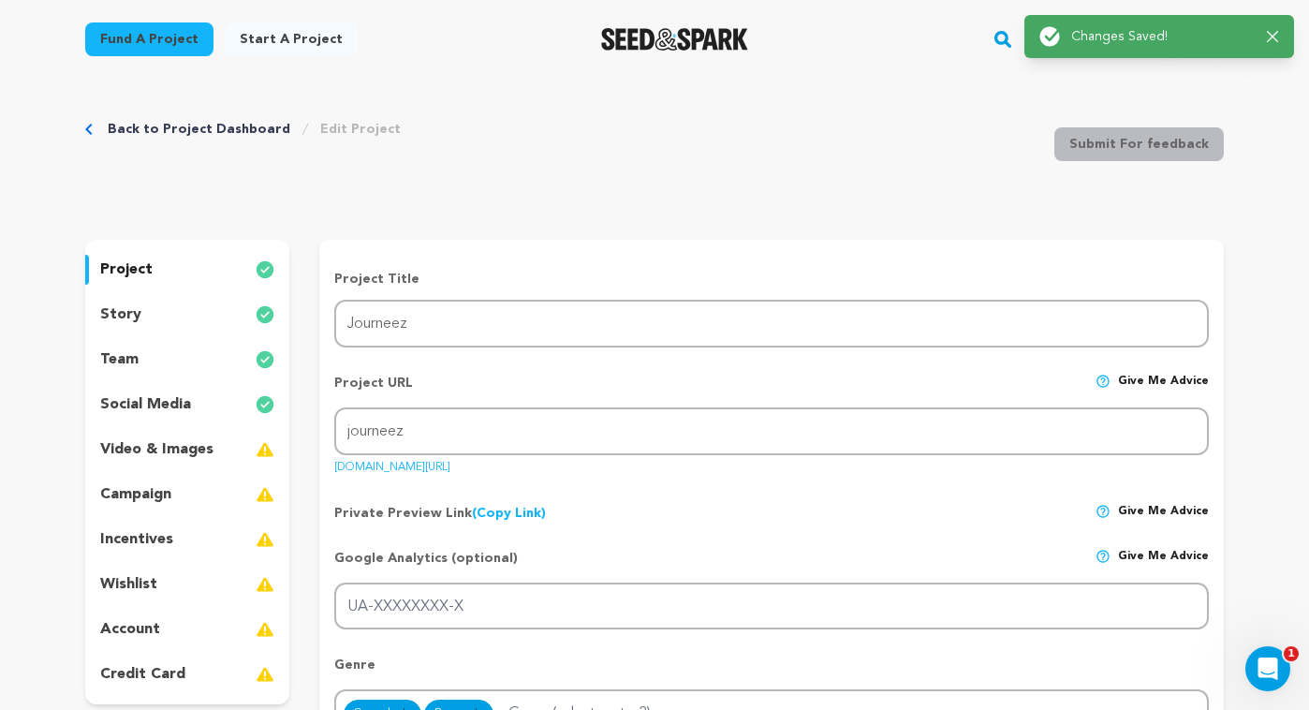
scroll to position [0, 0]
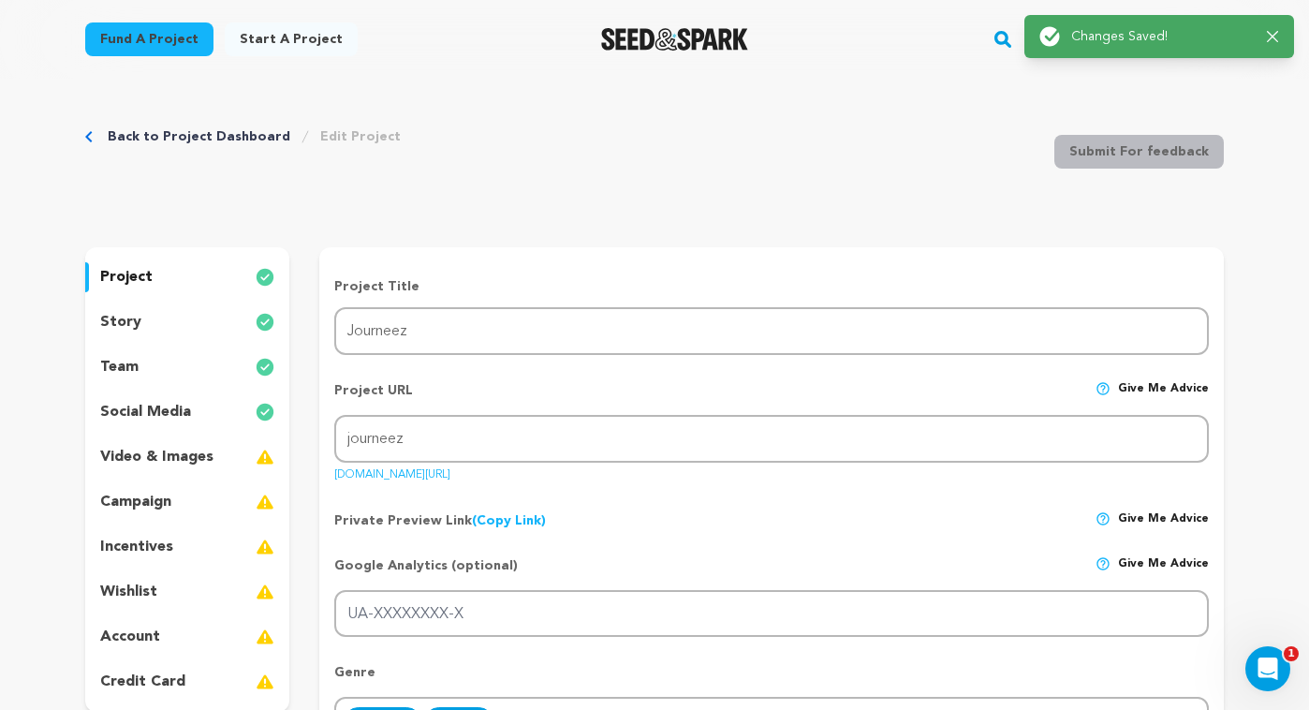
click at [207, 454] on p "video & images" at bounding box center [156, 457] width 113 height 22
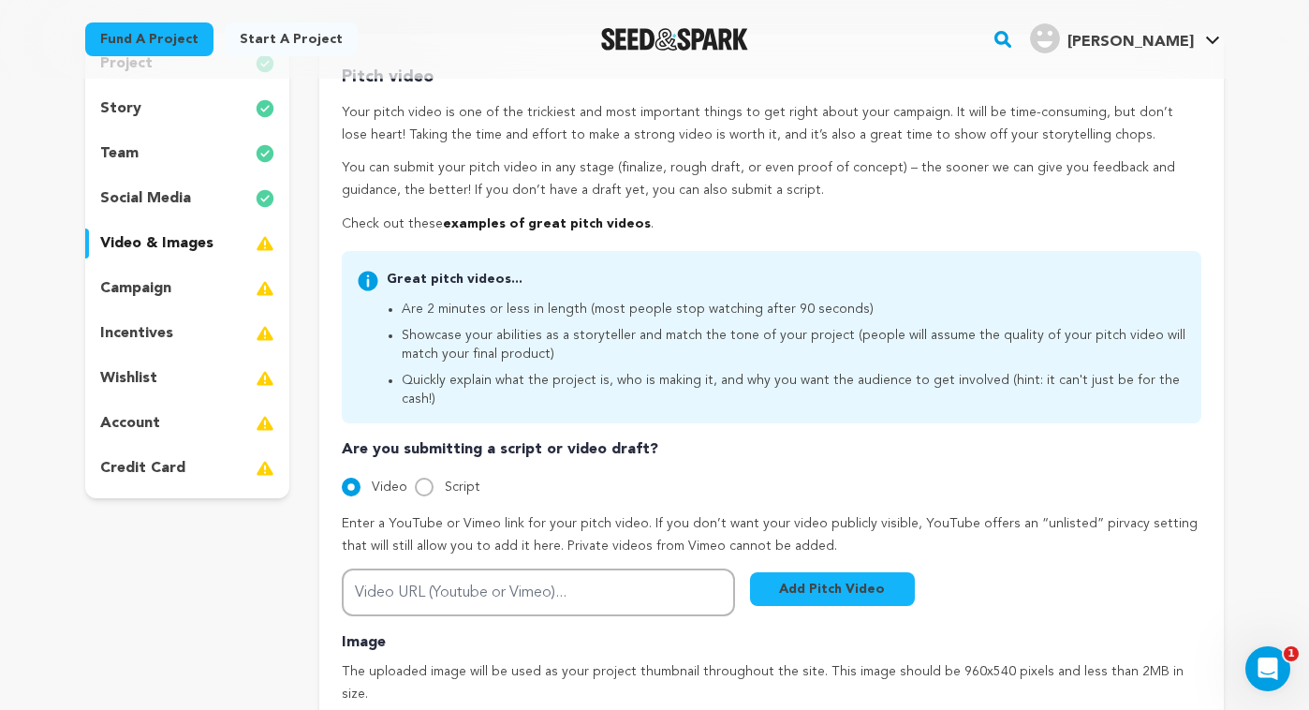
scroll to position [216, 0]
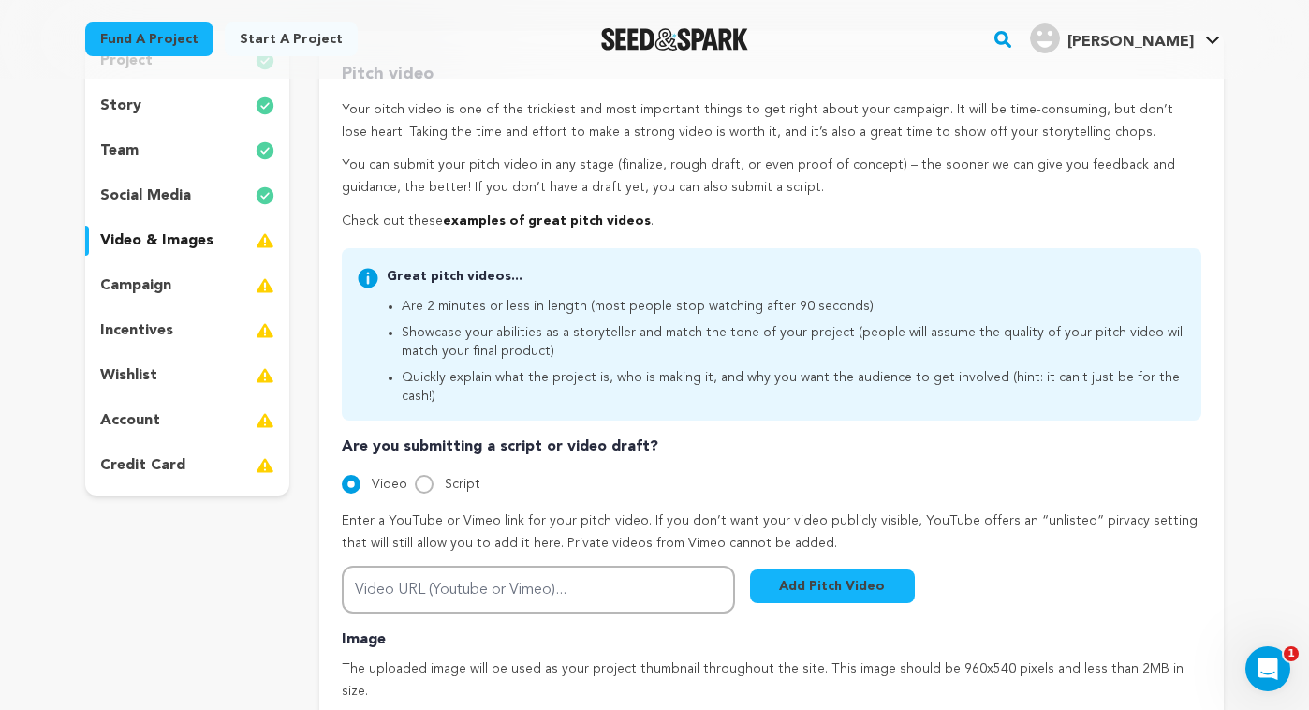
click at [491, 218] on link "examples of great pitch videos" at bounding box center [547, 220] width 208 height 13
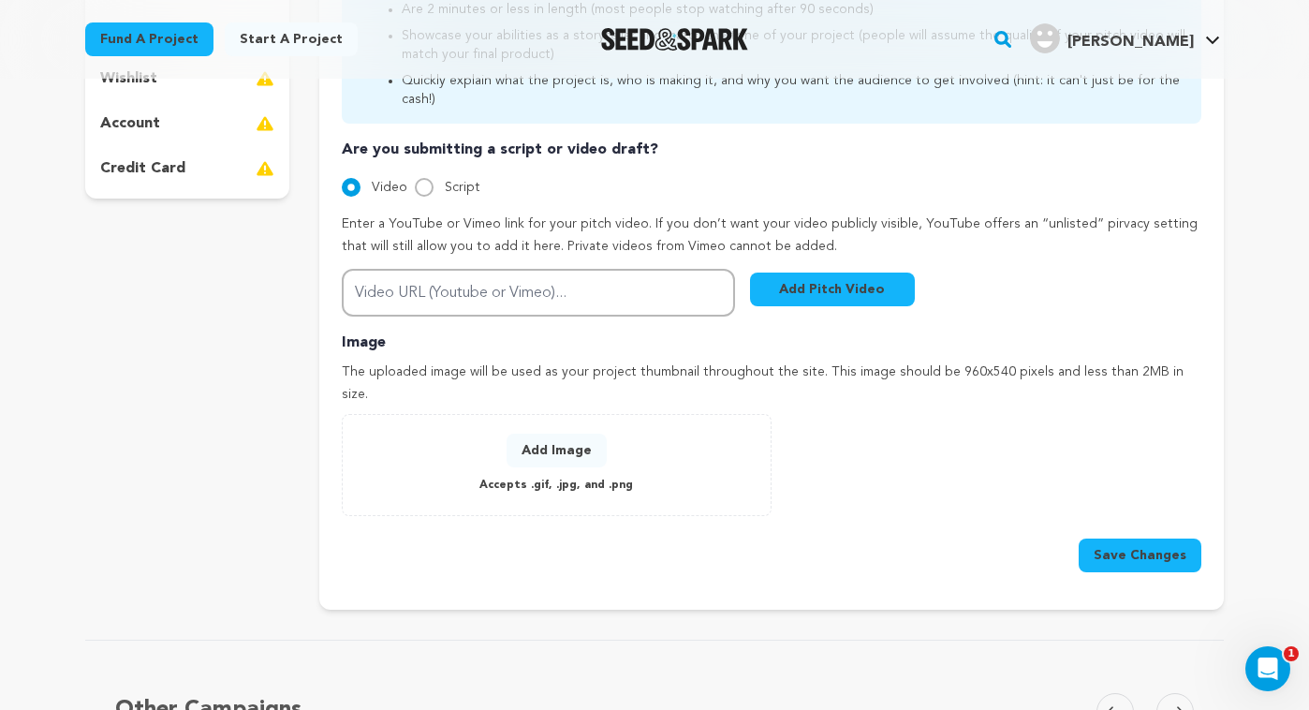
scroll to position [705, 0]
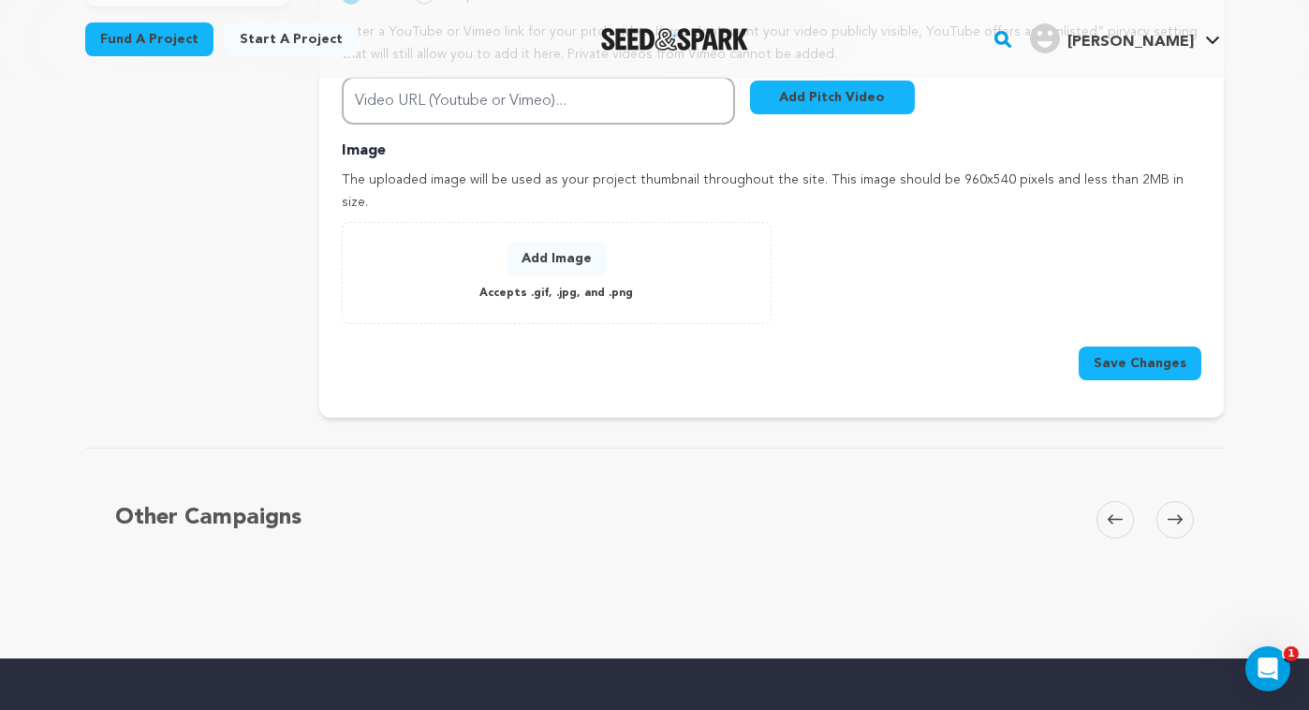
click at [539, 242] on button "Add Image" at bounding box center [557, 259] width 100 height 34
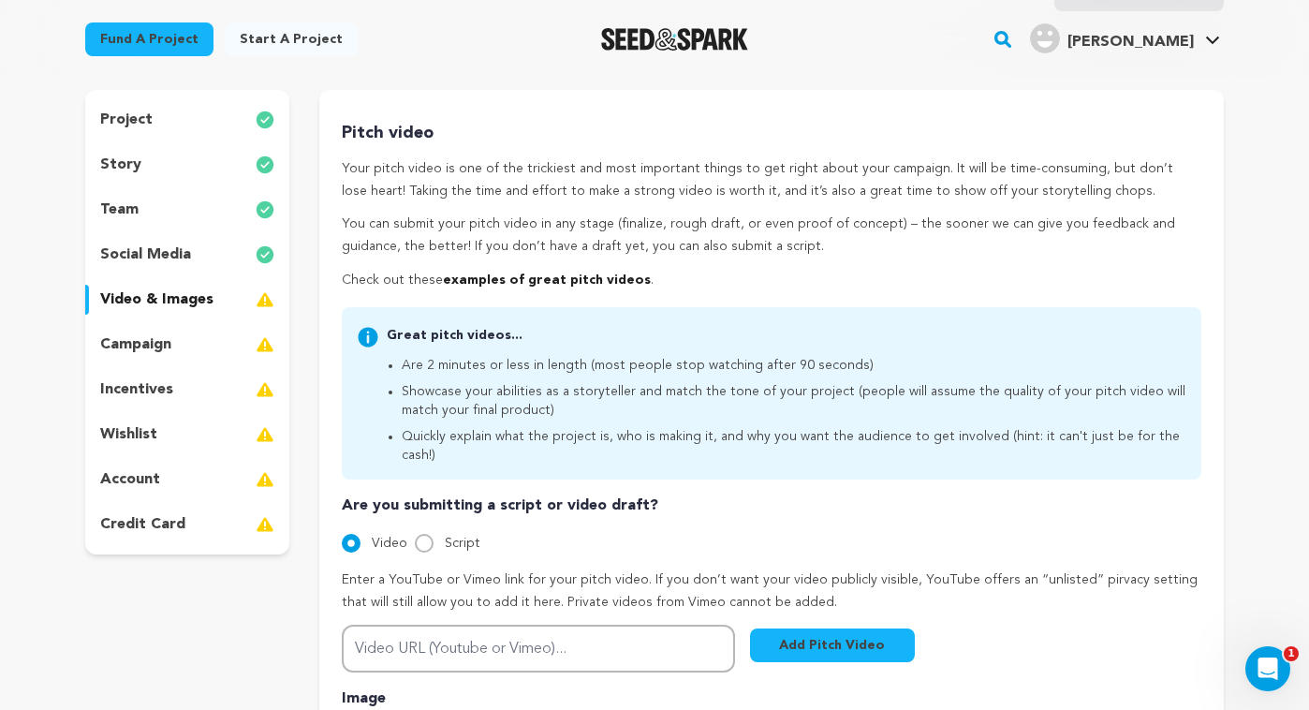
scroll to position [159, 0]
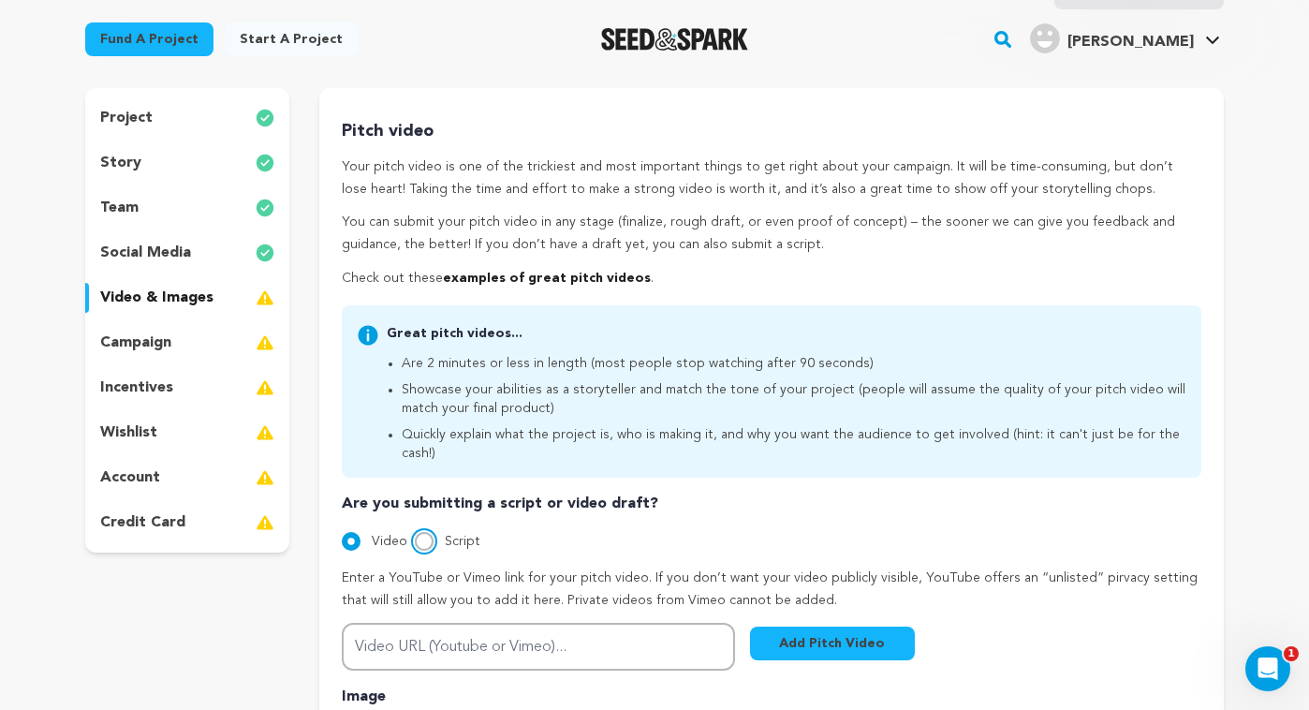
click at [425, 532] on input "Script" at bounding box center [424, 541] width 19 height 19
radio input "true"
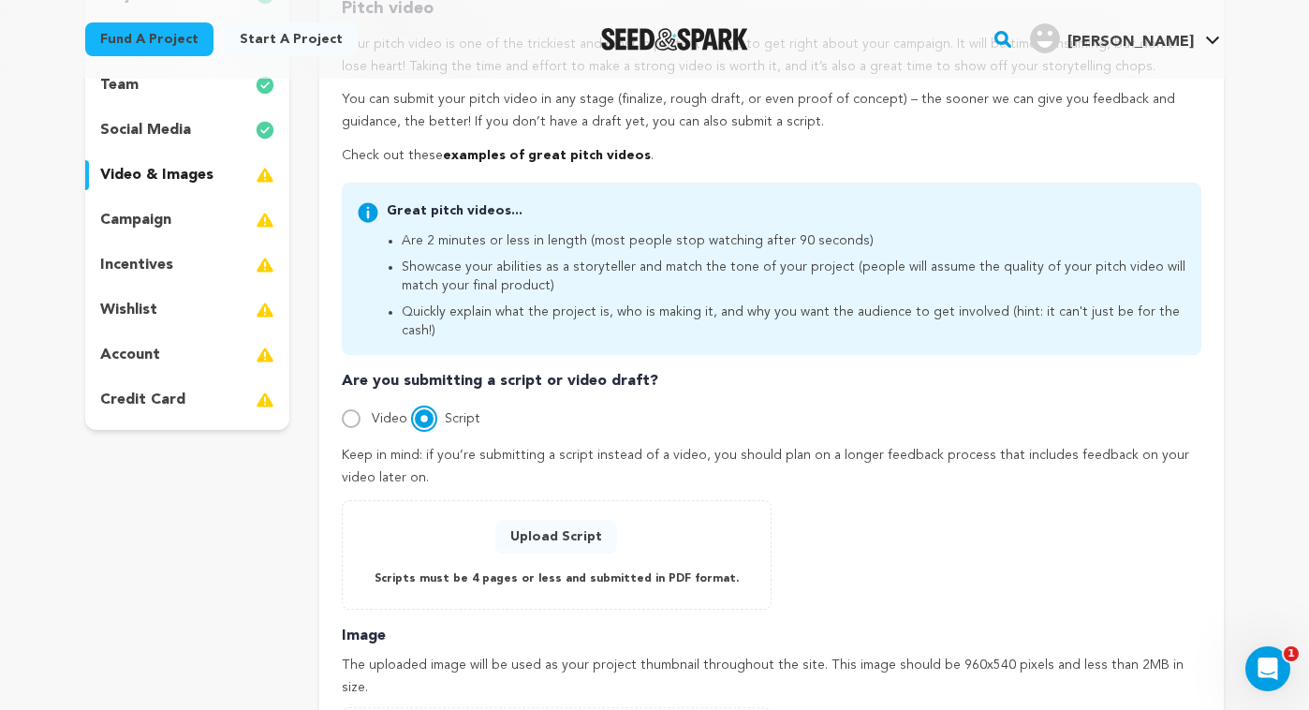
scroll to position [292, 0]
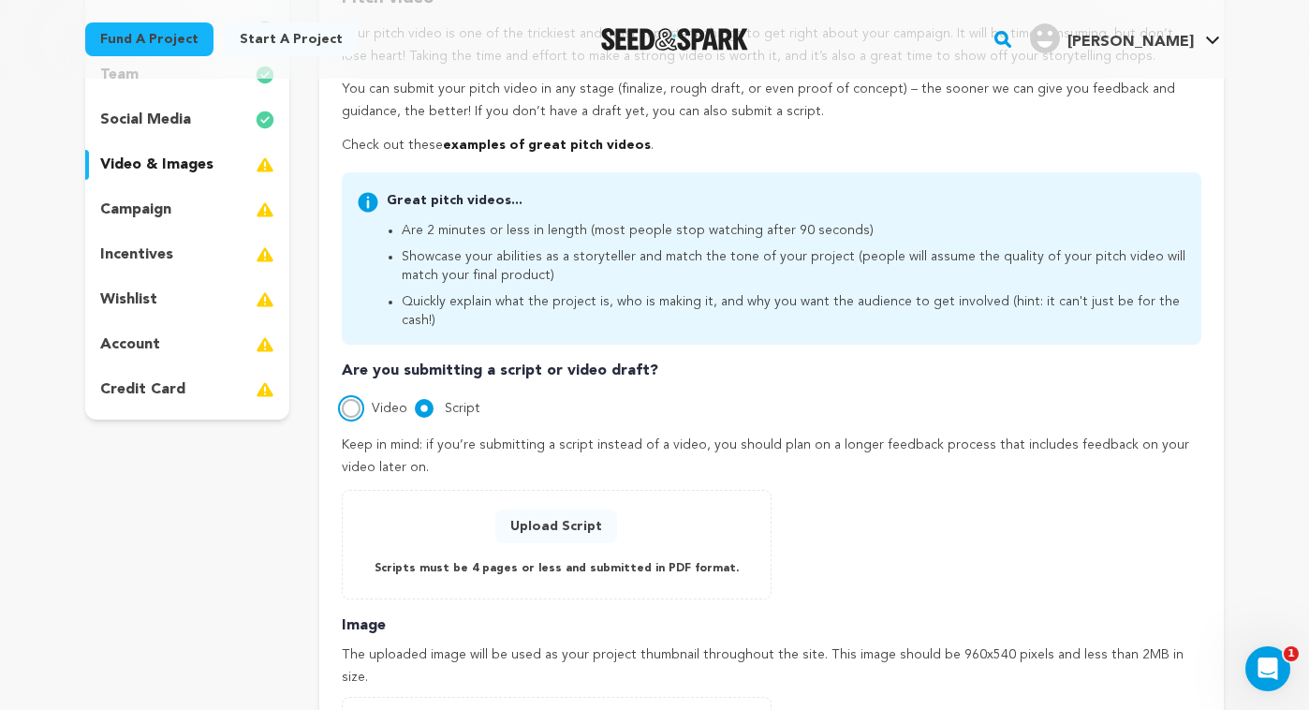
click at [348, 399] on input "Video" at bounding box center [351, 408] width 19 height 19
radio input "true"
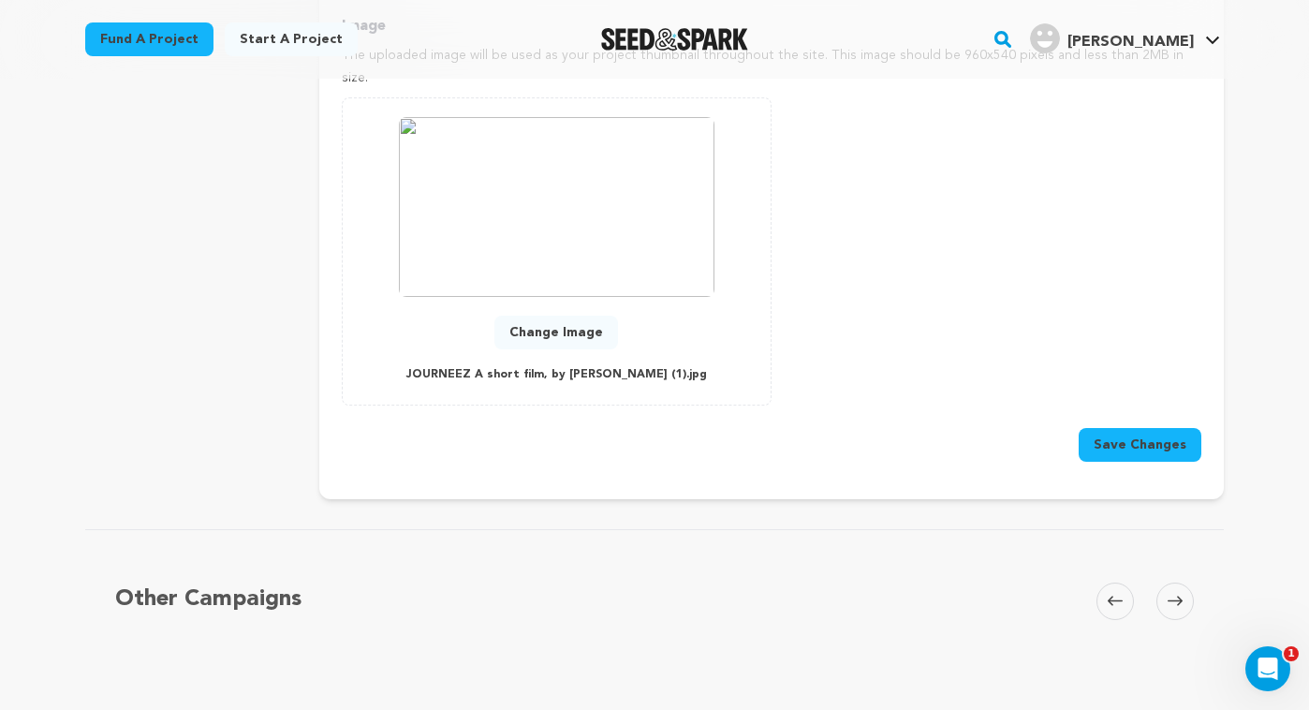
scroll to position [844, 0]
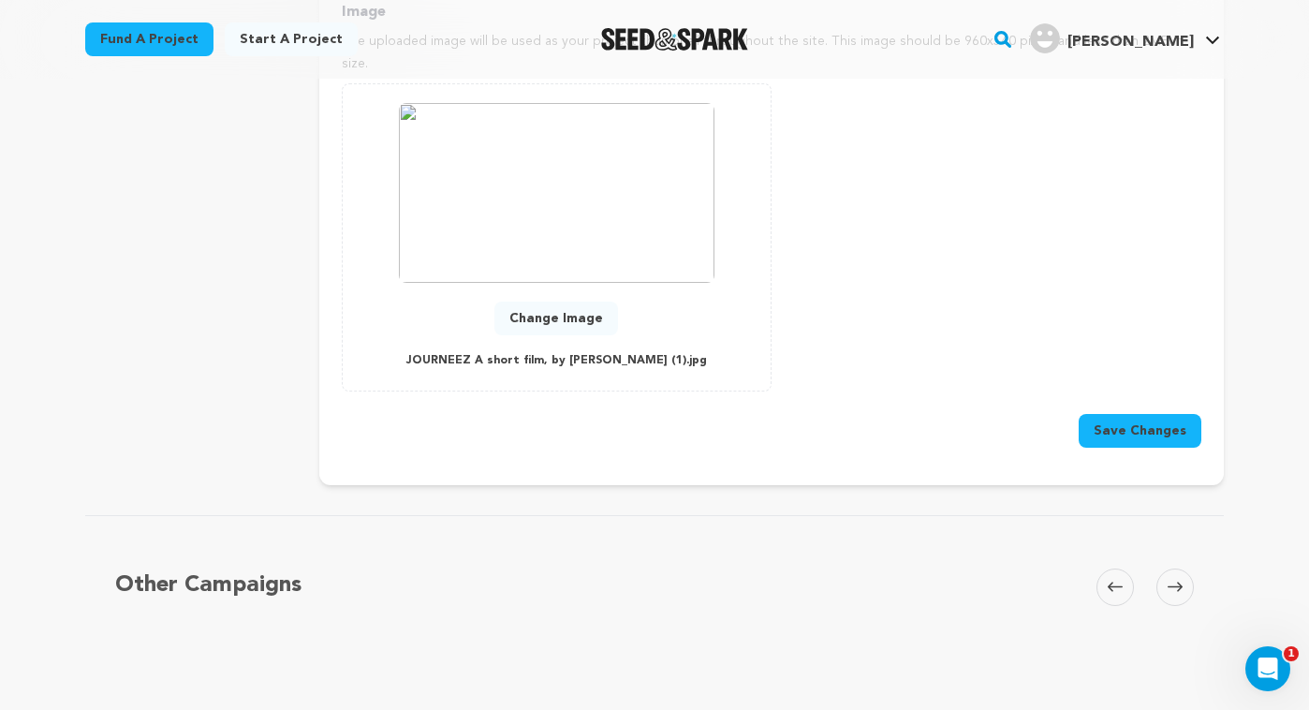
click at [1156, 414] on button "Save Changes" at bounding box center [1140, 431] width 123 height 34
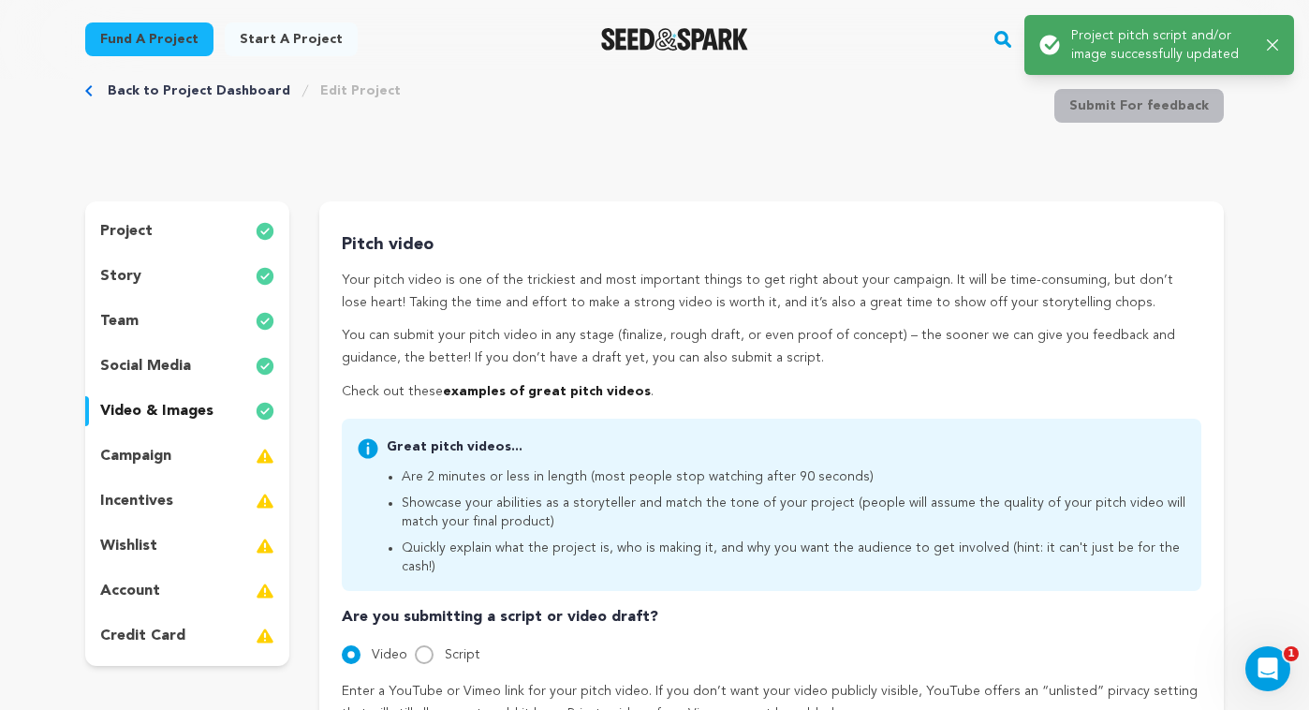
scroll to position [0, 0]
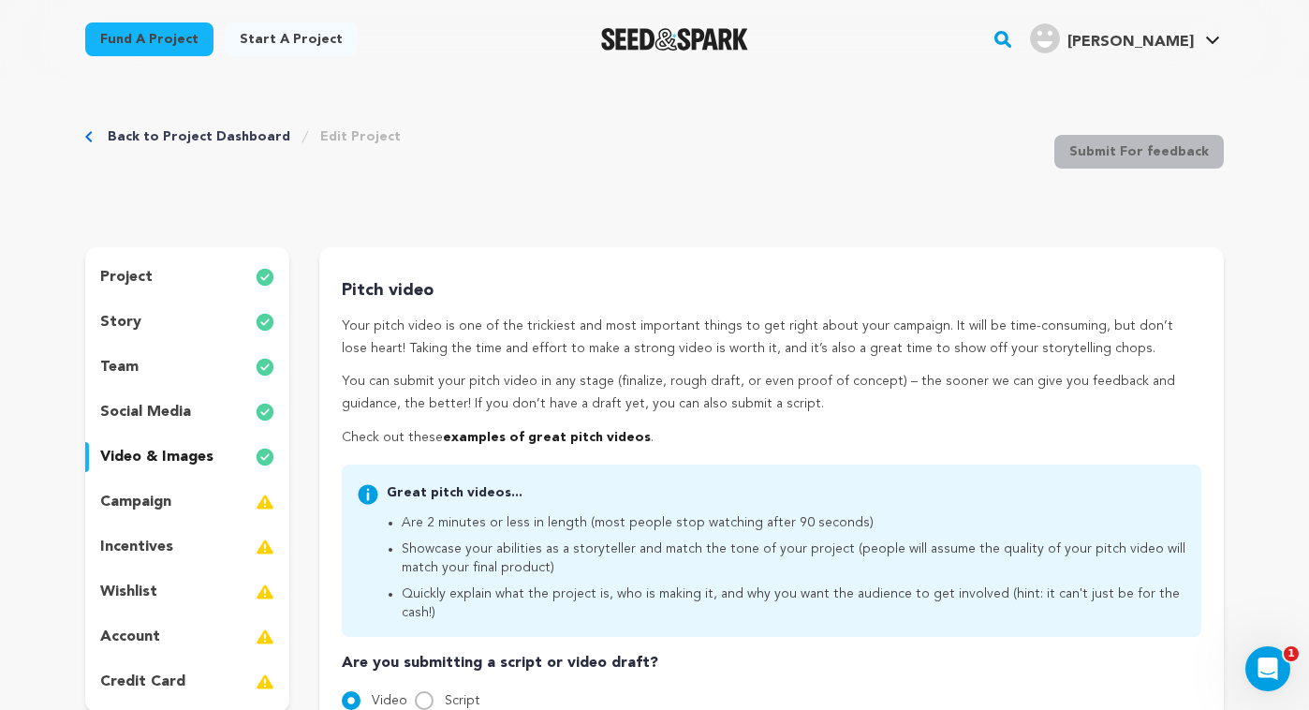
click at [127, 496] on p "campaign" at bounding box center [135, 502] width 71 height 22
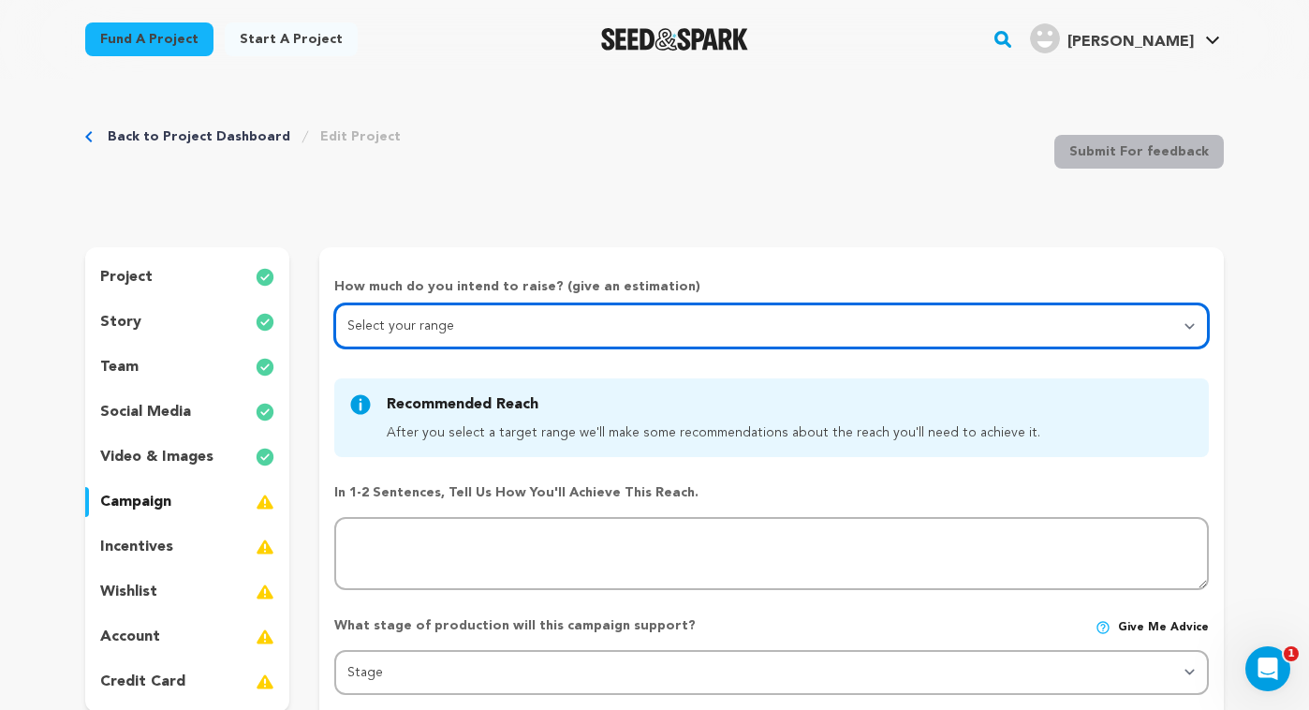
click at [396, 328] on select "Select your range Less than $10k 10k - $14k 15k - $24k 25k - $49k 50k or more" at bounding box center [771, 325] width 875 height 45
select select "1"
click at [334, 303] on select "Select your range Less than $10k 10k - $14k 15k - $24k 25k - $49k 50k or more" at bounding box center [771, 325] width 875 height 45
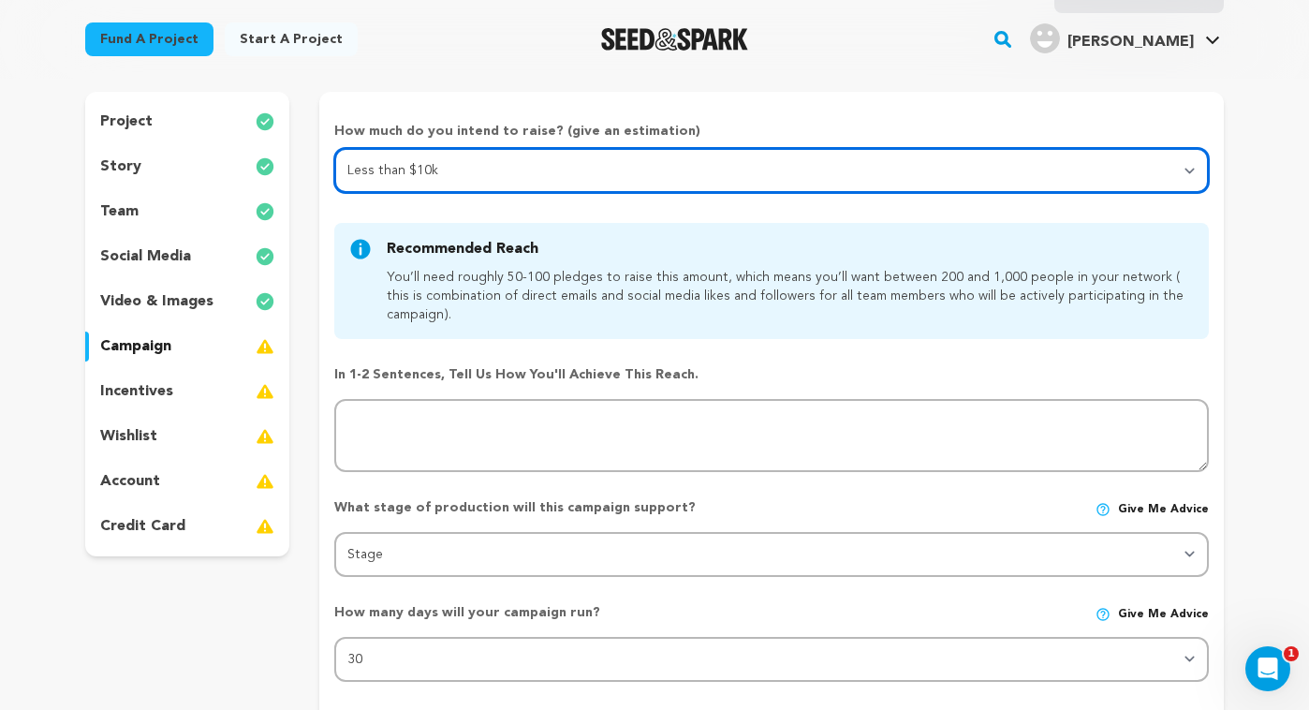
scroll to position [167, 0]
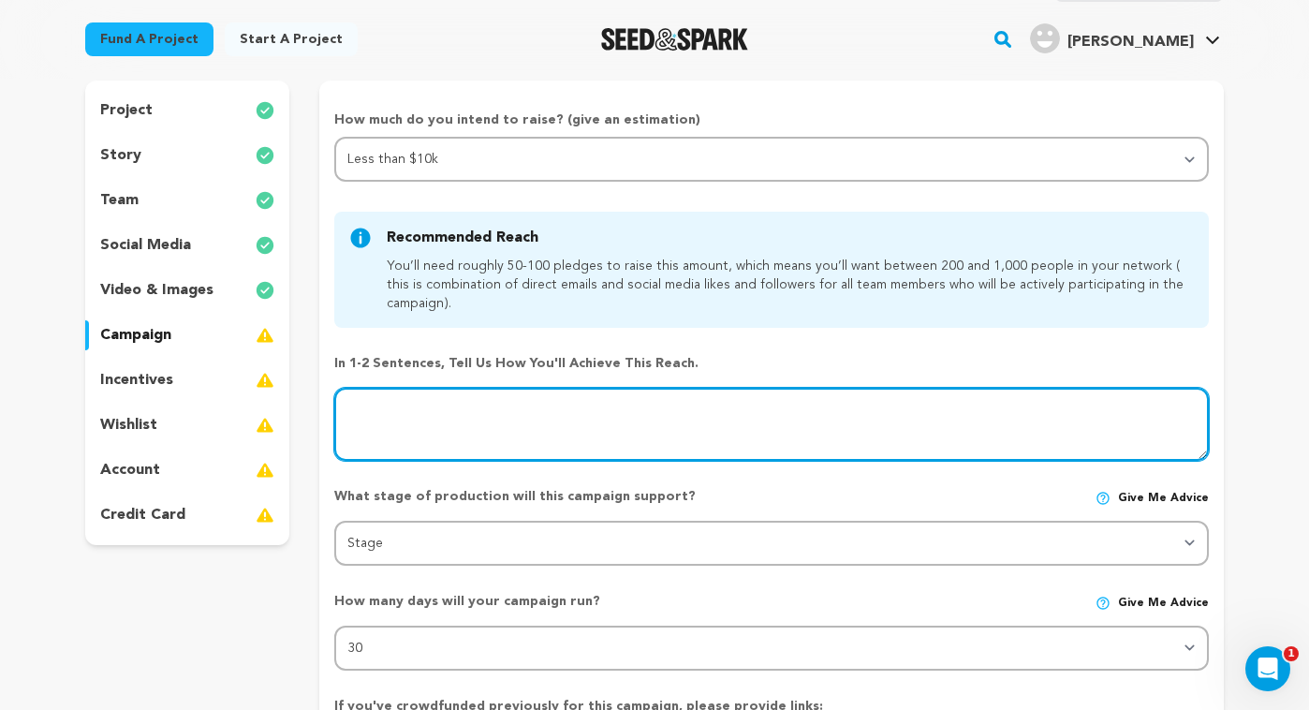
click at [404, 426] on textarea at bounding box center [771, 424] width 875 height 73
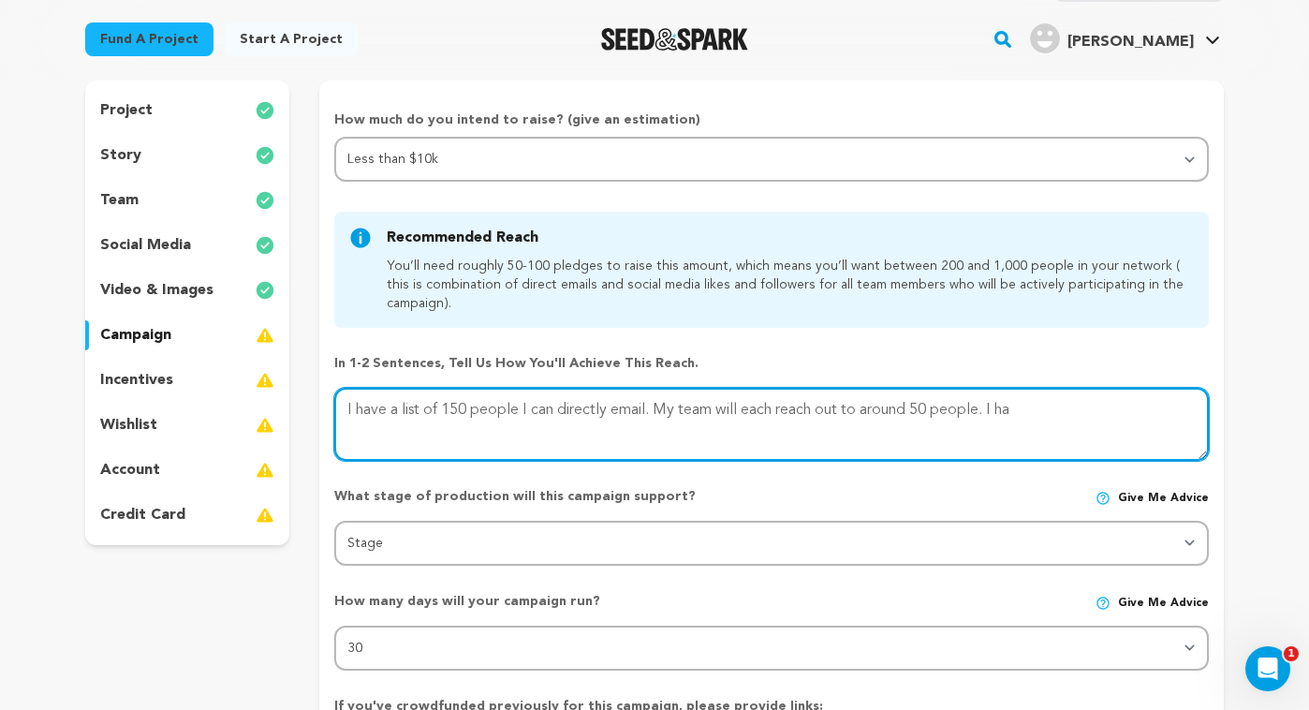
click at [653, 413] on textarea at bounding box center [771, 424] width 875 height 73
click at [1057, 412] on textarea at bounding box center [771, 424] width 875 height 73
drag, startPoint x: 806, startPoint y: 412, endPoint x: 790, endPoint y: 413, distance: 16.9
click at [790, 413] on textarea at bounding box center [771, 424] width 875 height 73
click at [855, 431] on textarea at bounding box center [771, 424] width 875 height 73
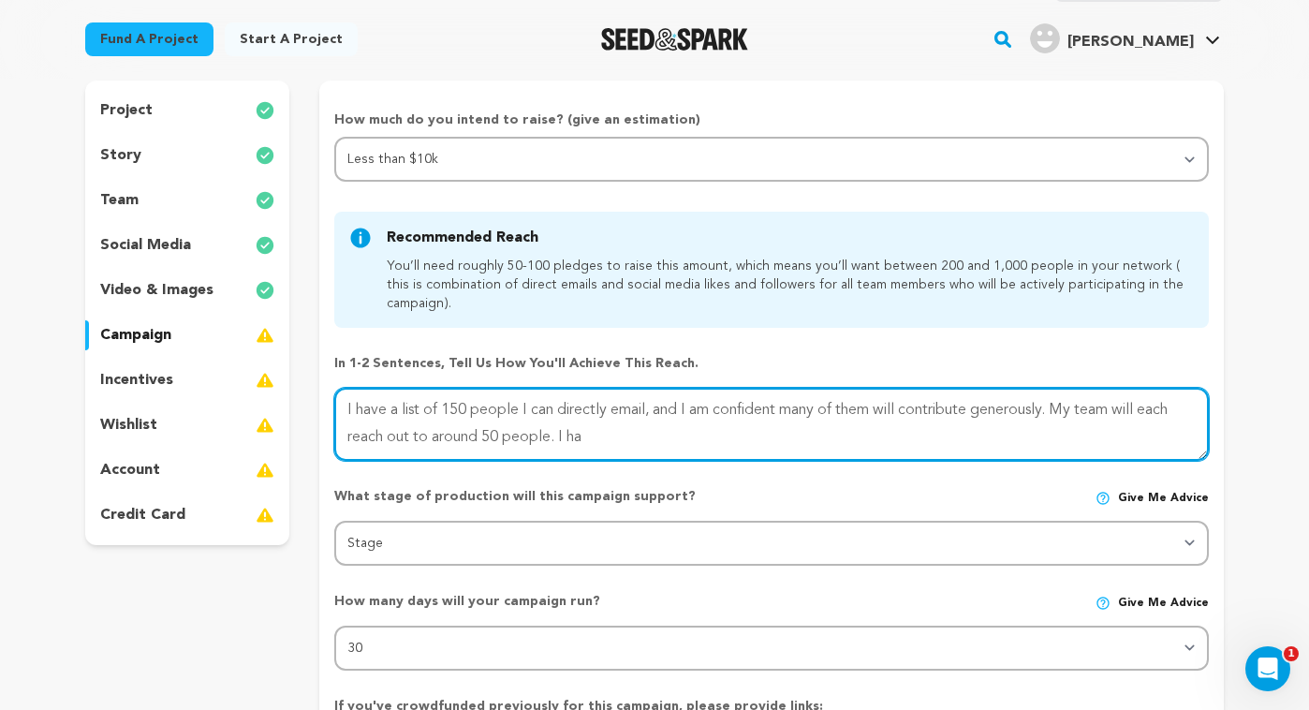
click at [936, 435] on textarea at bounding box center [771, 424] width 875 height 73
click at [469, 412] on textarea at bounding box center [771, 424] width 875 height 73
click at [660, 440] on textarea at bounding box center [771, 424] width 875 height 73
drag, startPoint x: 1081, startPoint y: 410, endPoint x: 1091, endPoint y: 413, distance: 10.7
click at [1082, 411] on textarea at bounding box center [771, 424] width 875 height 73
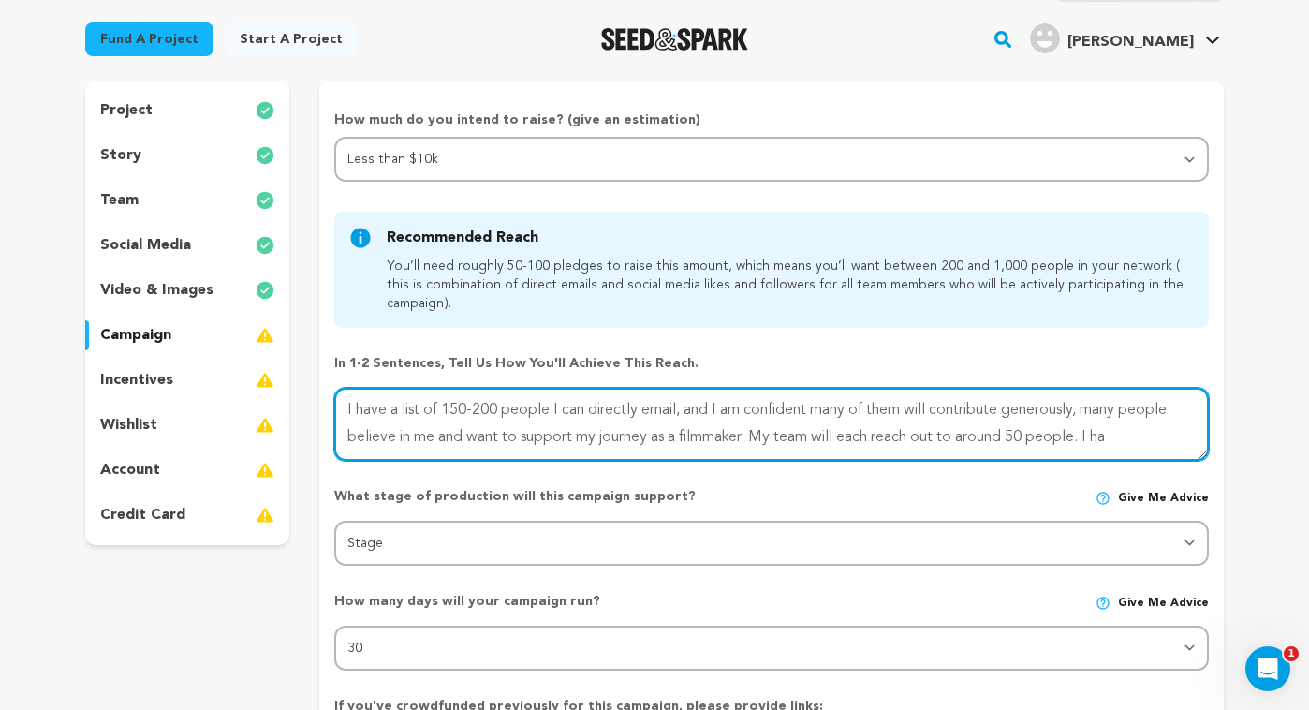
click at [1145, 435] on textarea at bounding box center [771, 424] width 875 height 73
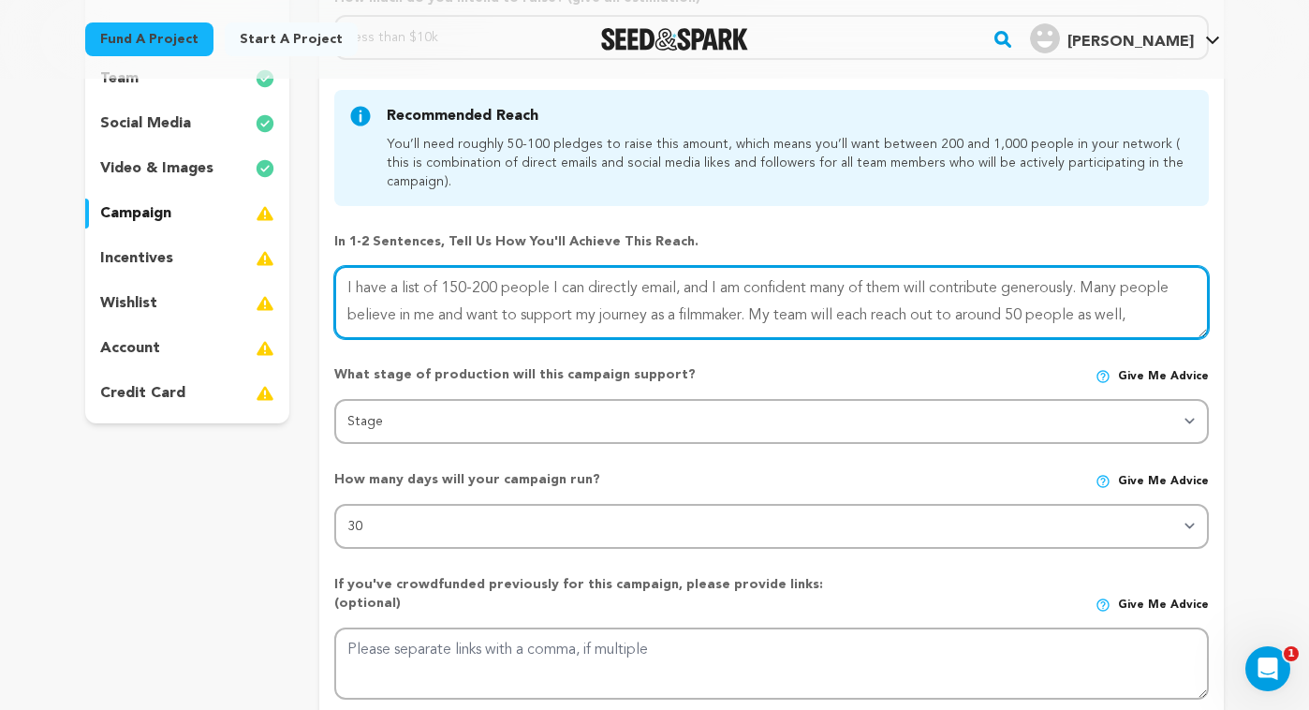
scroll to position [289, 0]
type textarea "I have a list of 150-200 people I can directly email, and I am confident many o…"
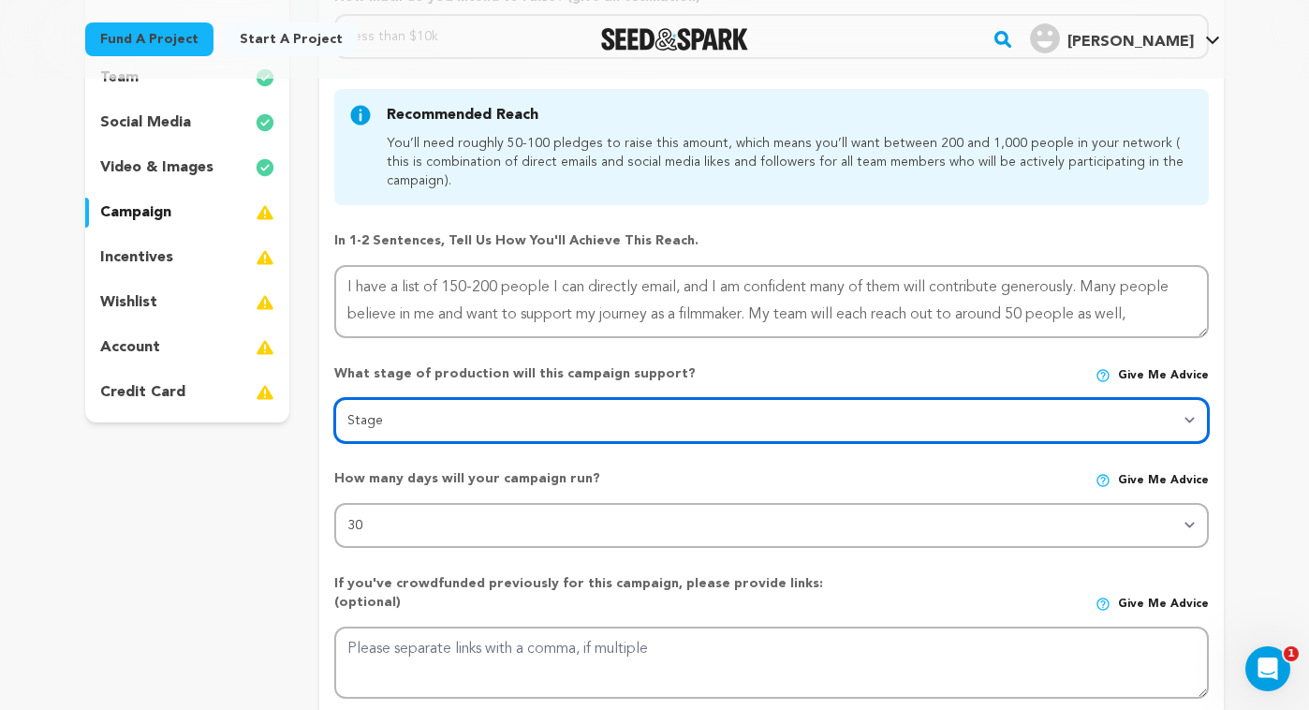
click at [514, 429] on select "Stage DEVELOPMENT PRODUCTION POST-PRODUCTION DISTRIBUTION PRE-PRODUCTION ENHANC…" at bounding box center [771, 420] width 875 height 45
click at [334, 398] on select "Stage DEVELOPMENT PRODUCTION POST-PRODUCTION DISTRIBUTION PRE-PRODUCTION ENHANC…" at bounding box center [771, 420] width 875 height 45
click at [488, 419] on select "Stage DEVELOPMENT PRODUCTION POST-PRODUCTION DISTRIBUTION PRE-PRODUCTION ENHANC…" at bounding box center [771, 420] width 875 height 45
click at [334, 398] on select "Stage DEVELOPMENT PRODUCTION POST-PRODUCTION DISTRIBUTION PRE-PRODUCTION ENHANC…" at bounding box center [771, 420] width 875 height 45
click at [485, 418] on select "Stage DEVELOPMENT PRODUCTION POST-PRODUCTION DISTRIBUTION PRE-PRODUCTION ENHANC…" at bounding box center [771, 420] width 875 height 45
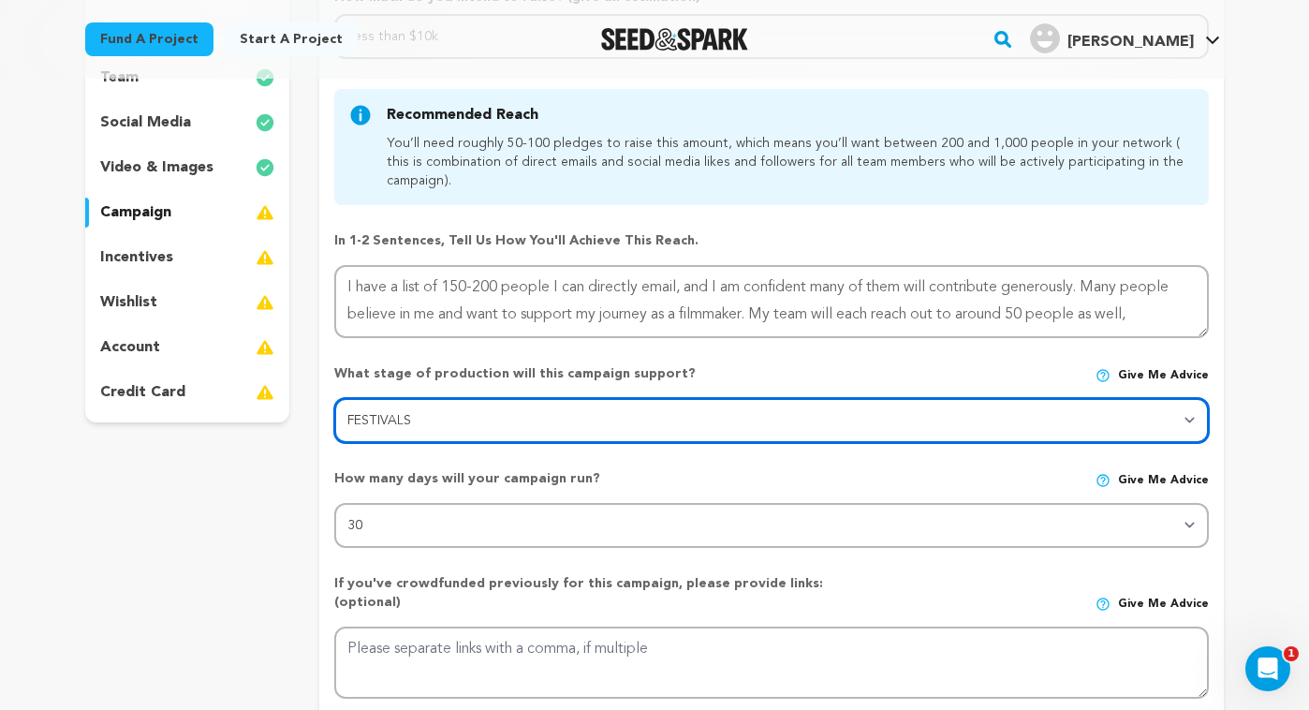
select select "1403"
click at [334, 398] on select "Stage DEVELOPMENT PRODUCTION POST-PRODUCTION DISTRIBUTION PRE-PRODUCTION ENHANC…" at bounding box center [771, 420] width 875 height 45
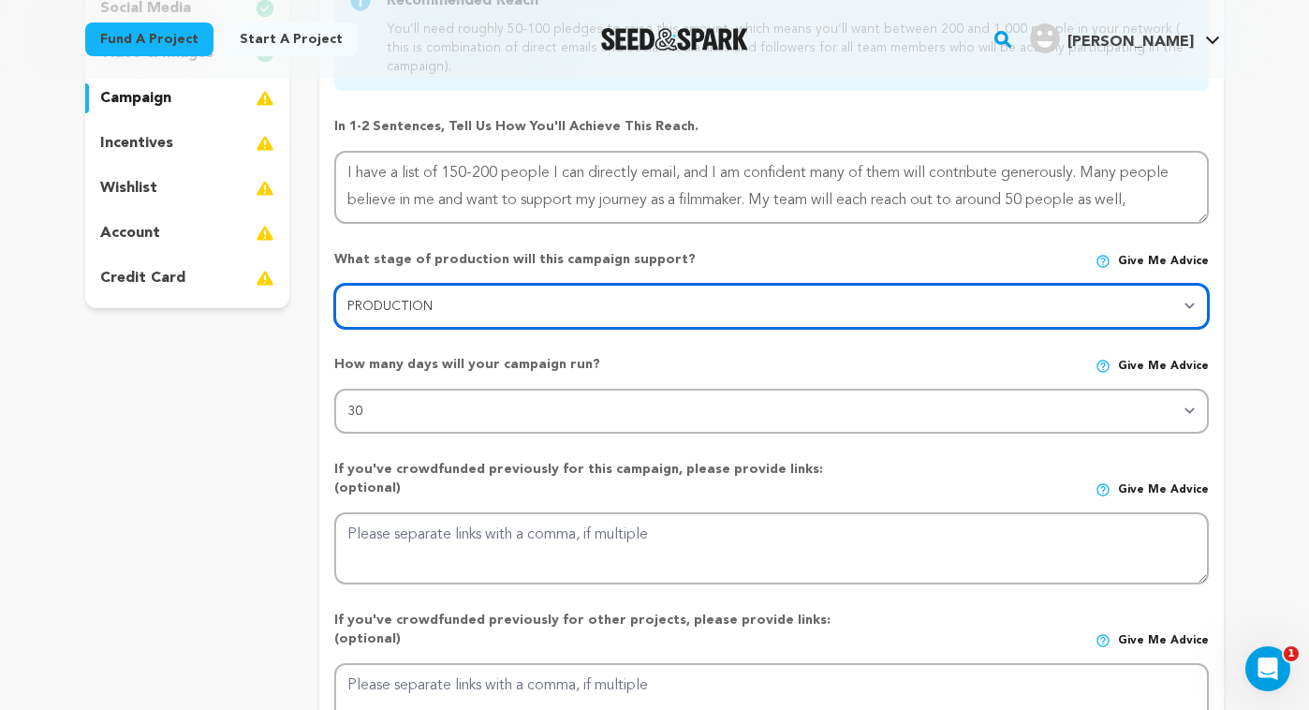
scroll to position [405, 0]
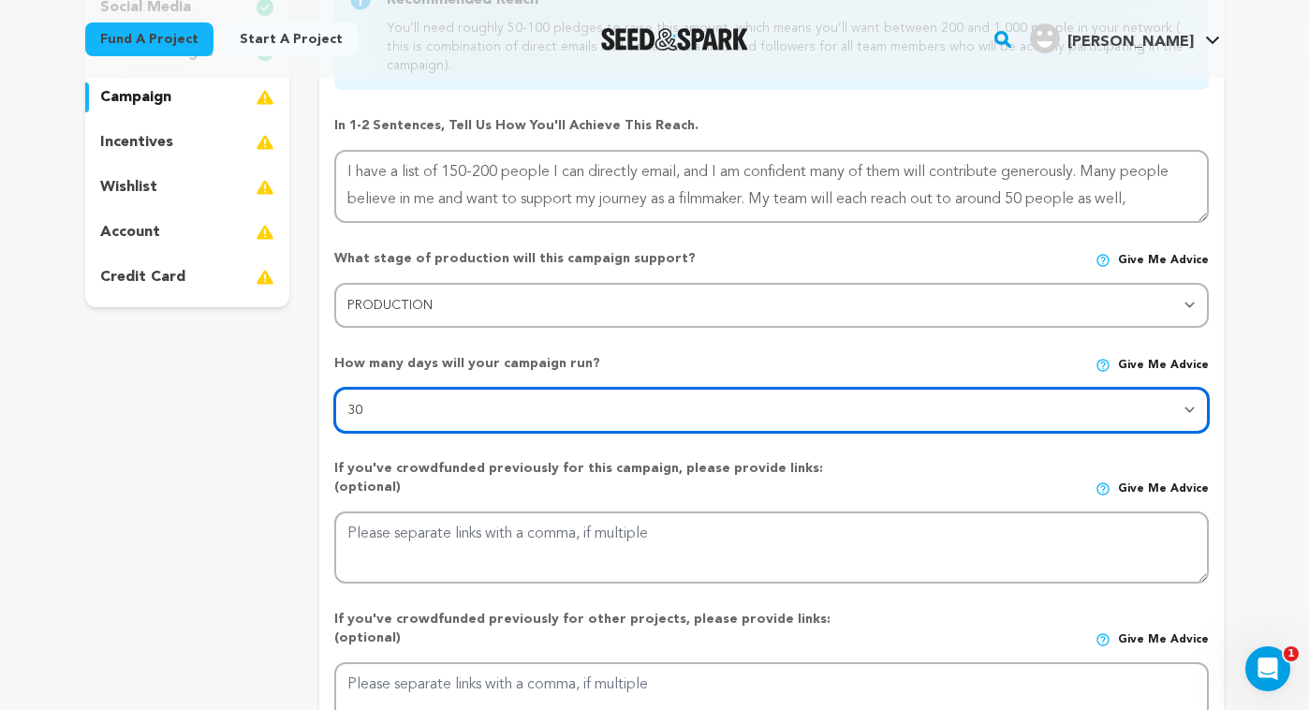
click at [439, 408] on select "30 45 60" at bounding box center [771, 410] width 875 height 45
click at [334, 388] on select "30 45 60" at bounding box center [771, 410] width 875 height 45
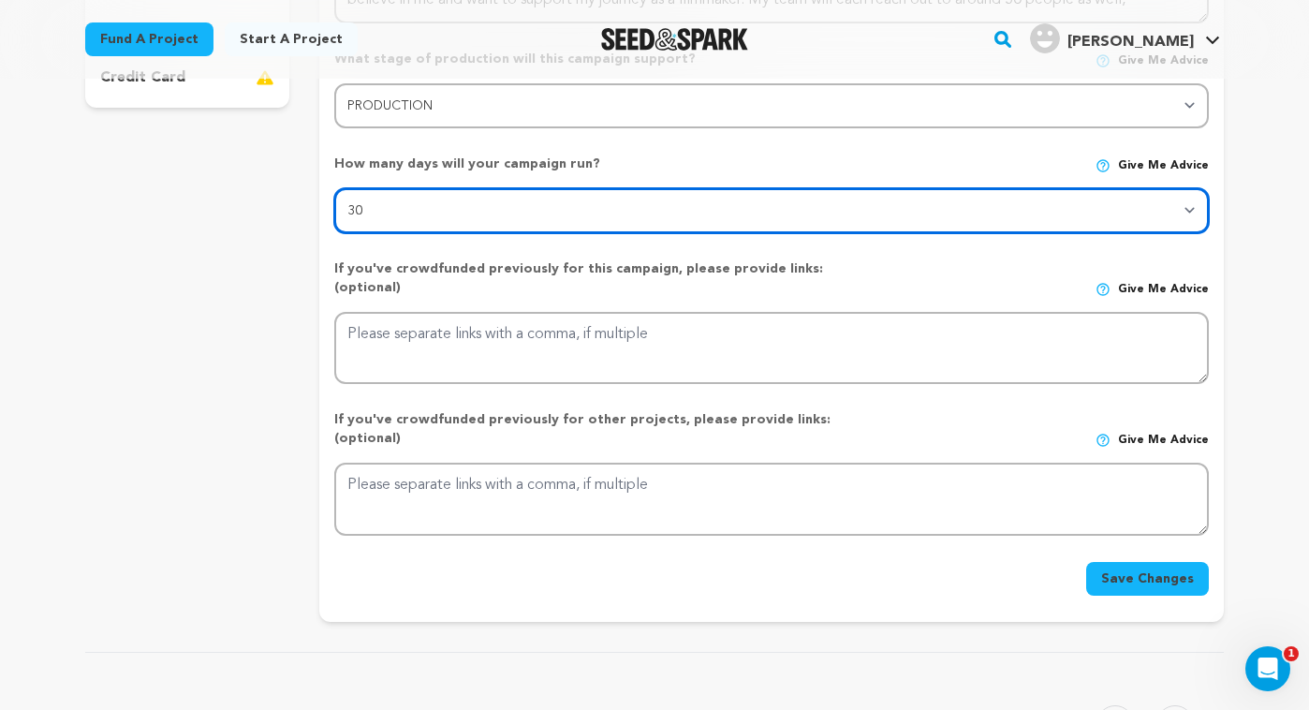
scroll to position [605, 0]
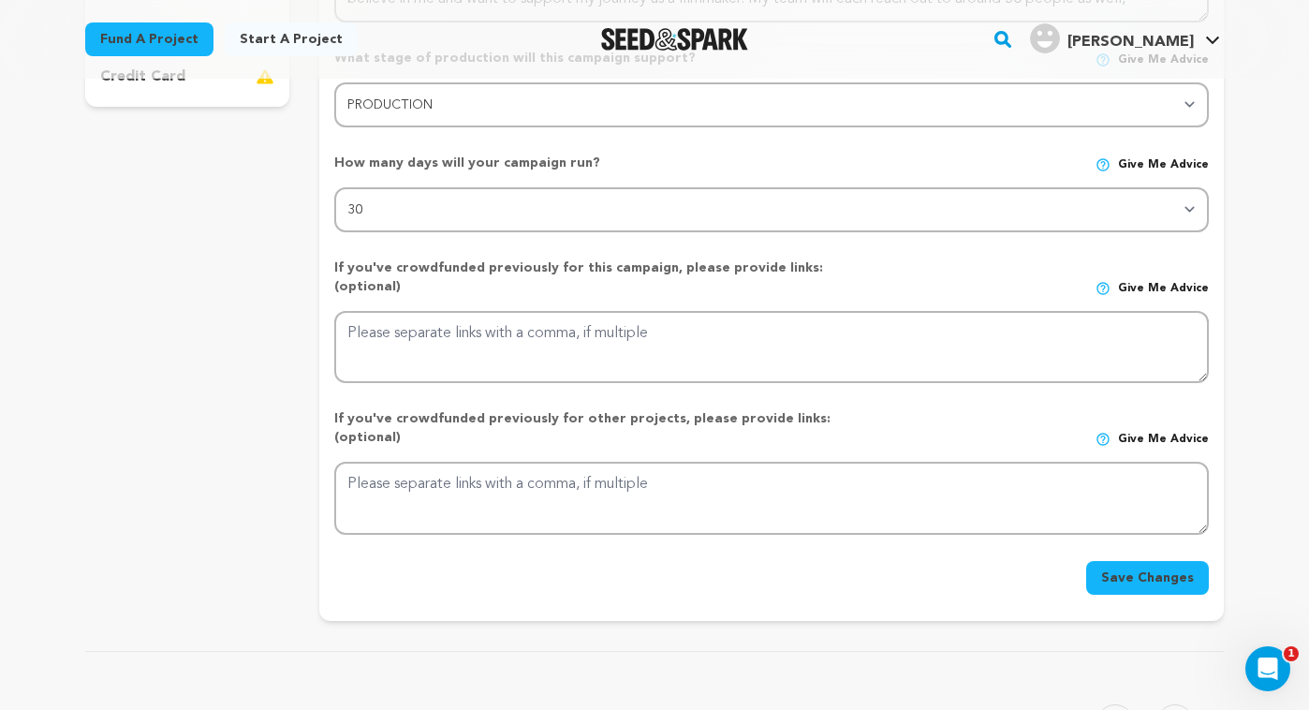
click at [1137, 561] on button "Save Changes" at bounding box center [1147, 578] width 123 height 34
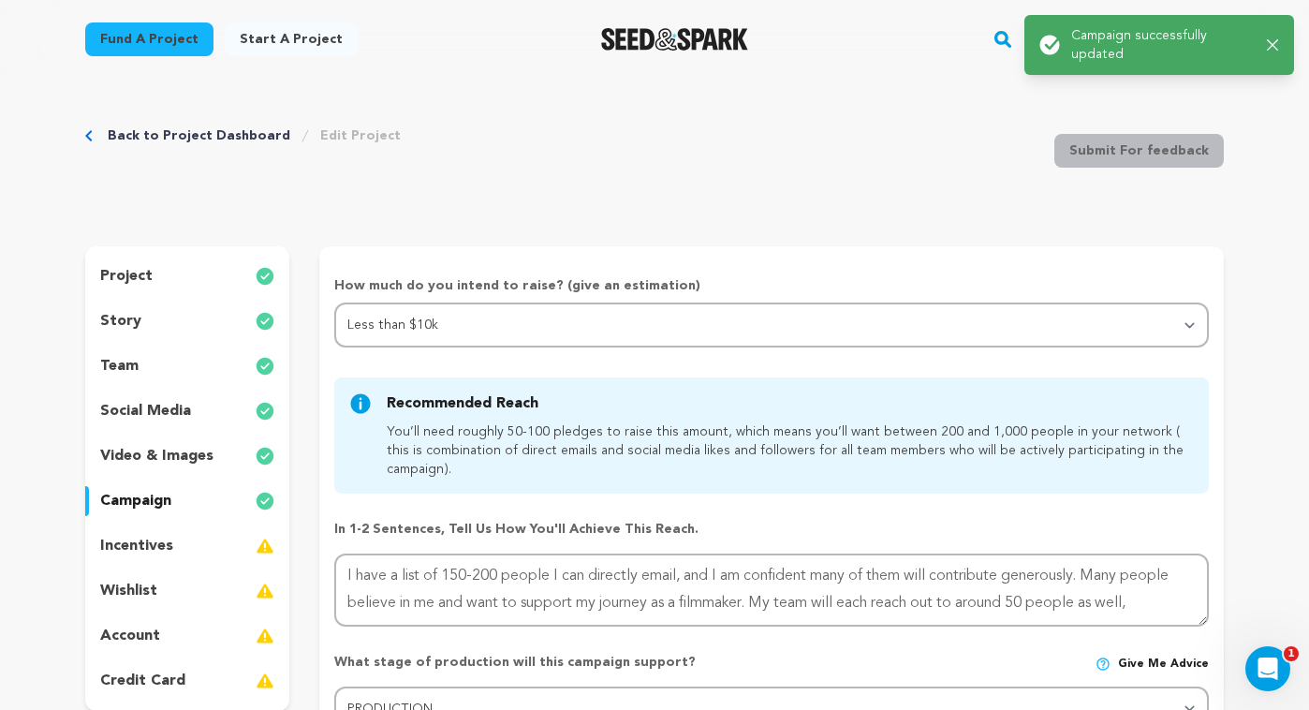
scroll to position [0, 0]
click at [133, 545] on p "incentives" at bounding box center [136, 547] width 73 height 22
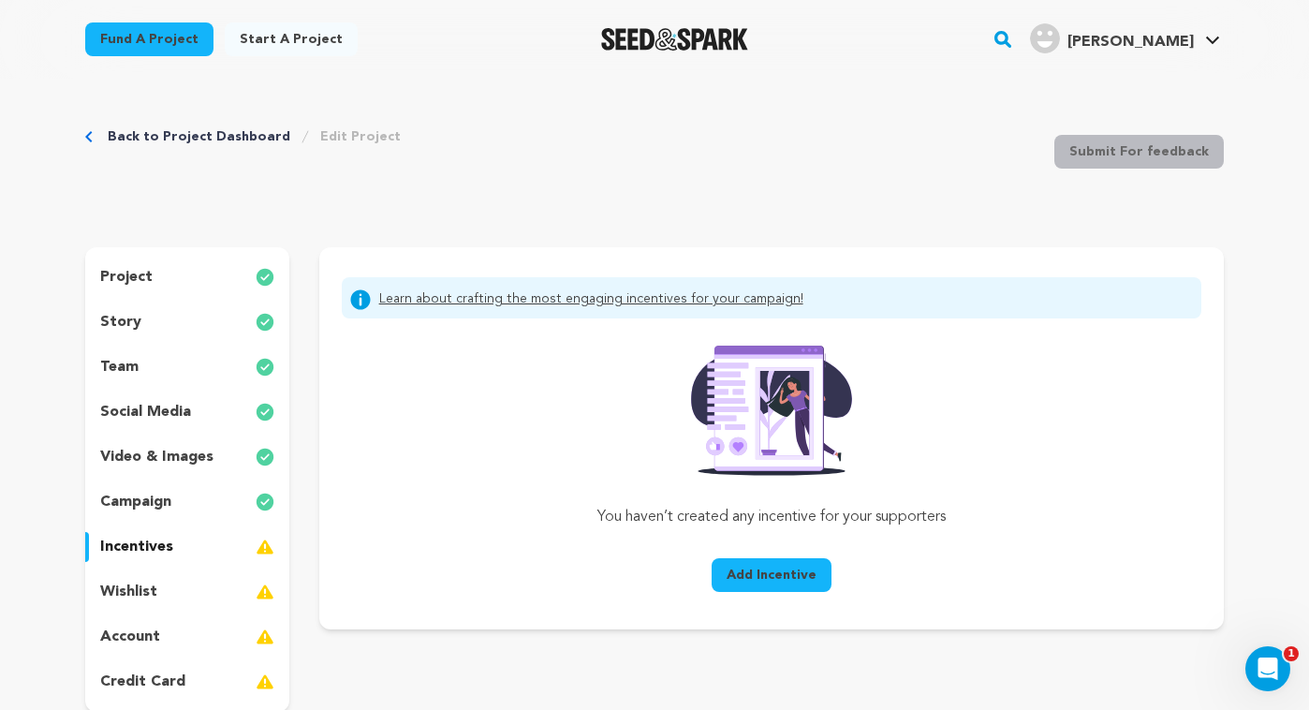
scroll to position [2, 0]
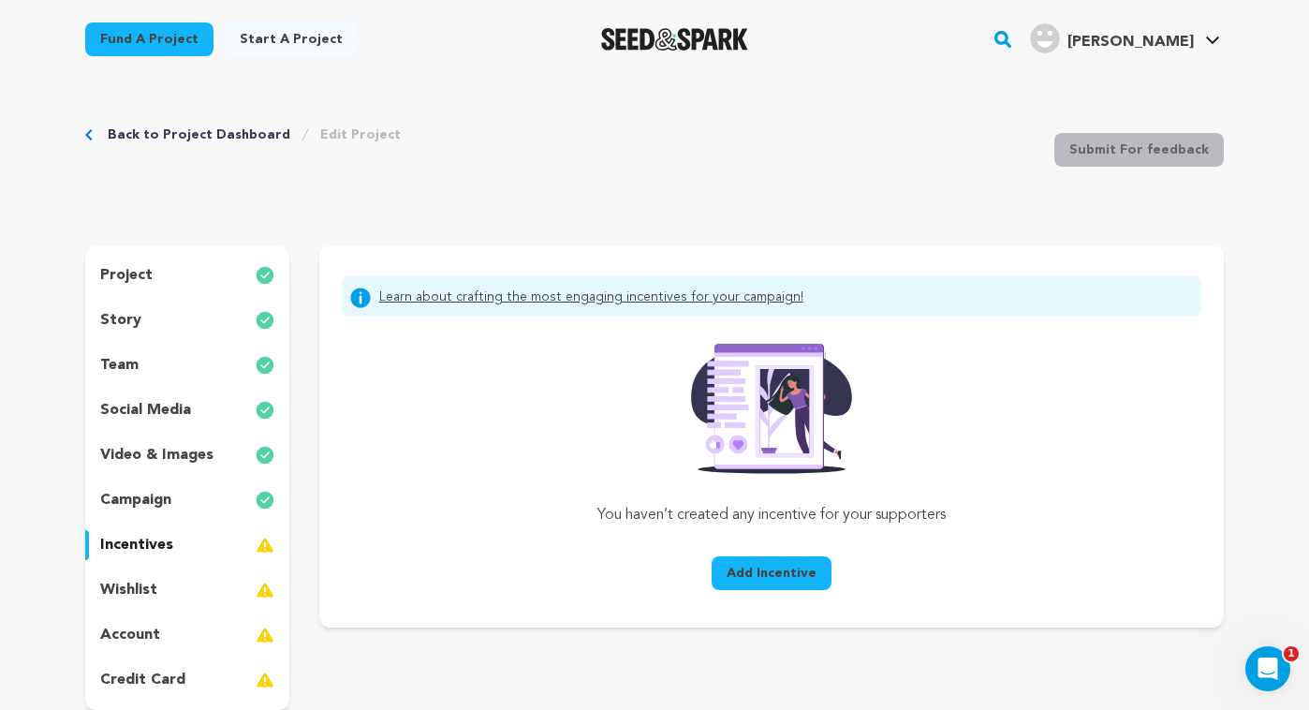
click at [557, 304] on link "Learn about crafting the most engaging incentives for your campaign!" at bounding box center [591, 298] width 424 height 22
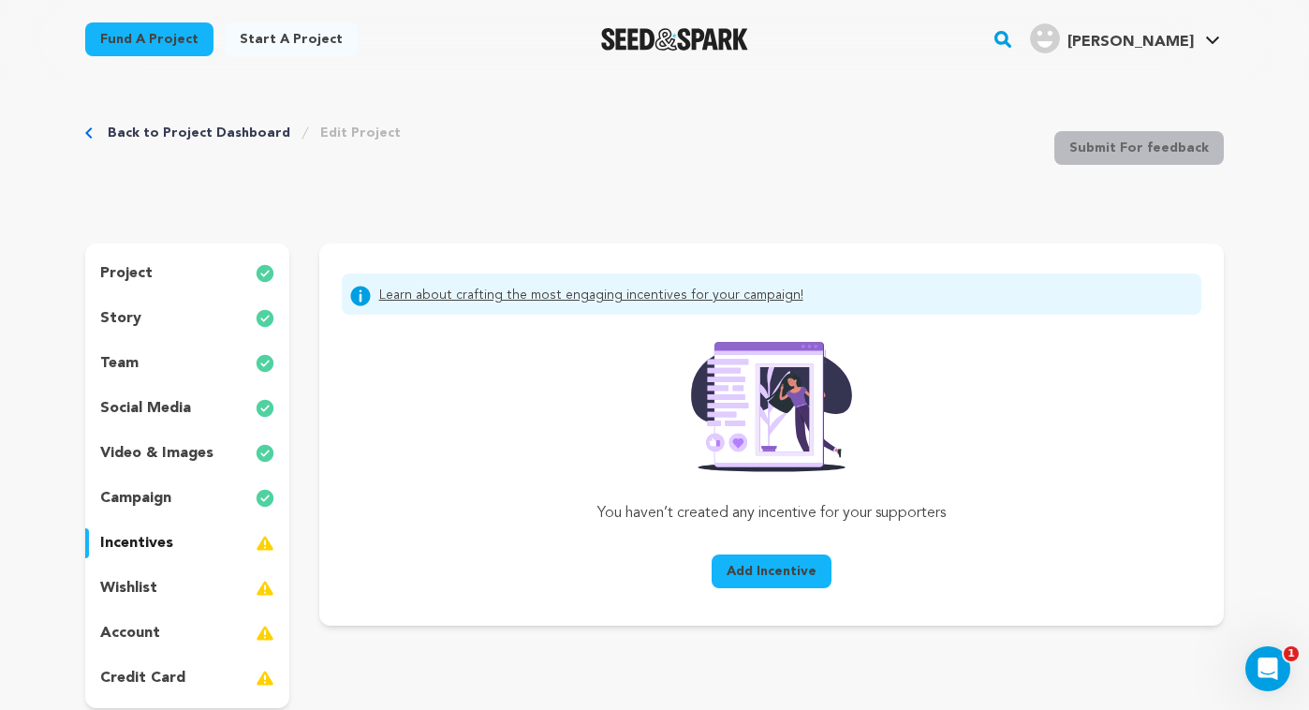
click at [741, 569] on span "Add Incentive" at bounding box center [772, 571] width 90 height 19
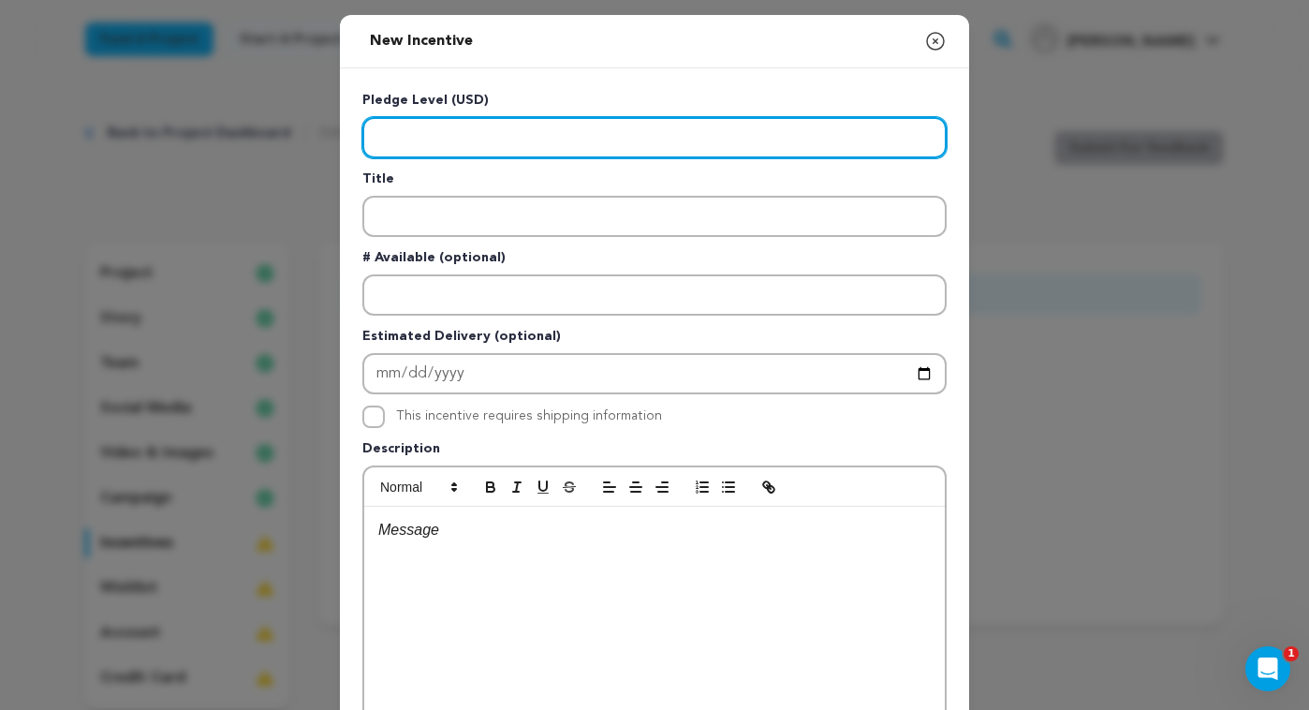
click at [452, 140] on input "Enter level" at bounding box center [654, 137] width 584 height 41
type input "20"
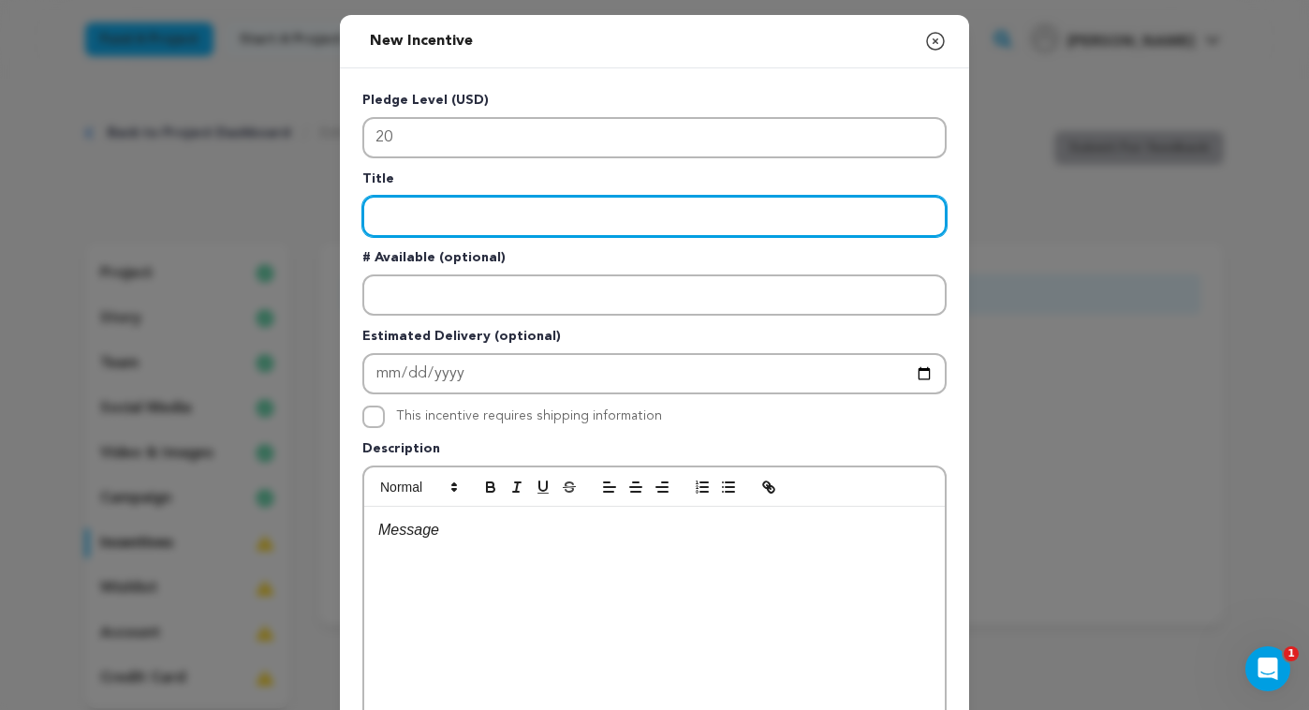
click at [473, 214] on input "Enter title" at bounding box center [654, 216] width 584 height 41
paste input "A digital screener of the finished film"
type input "A digital screener of the finished film"
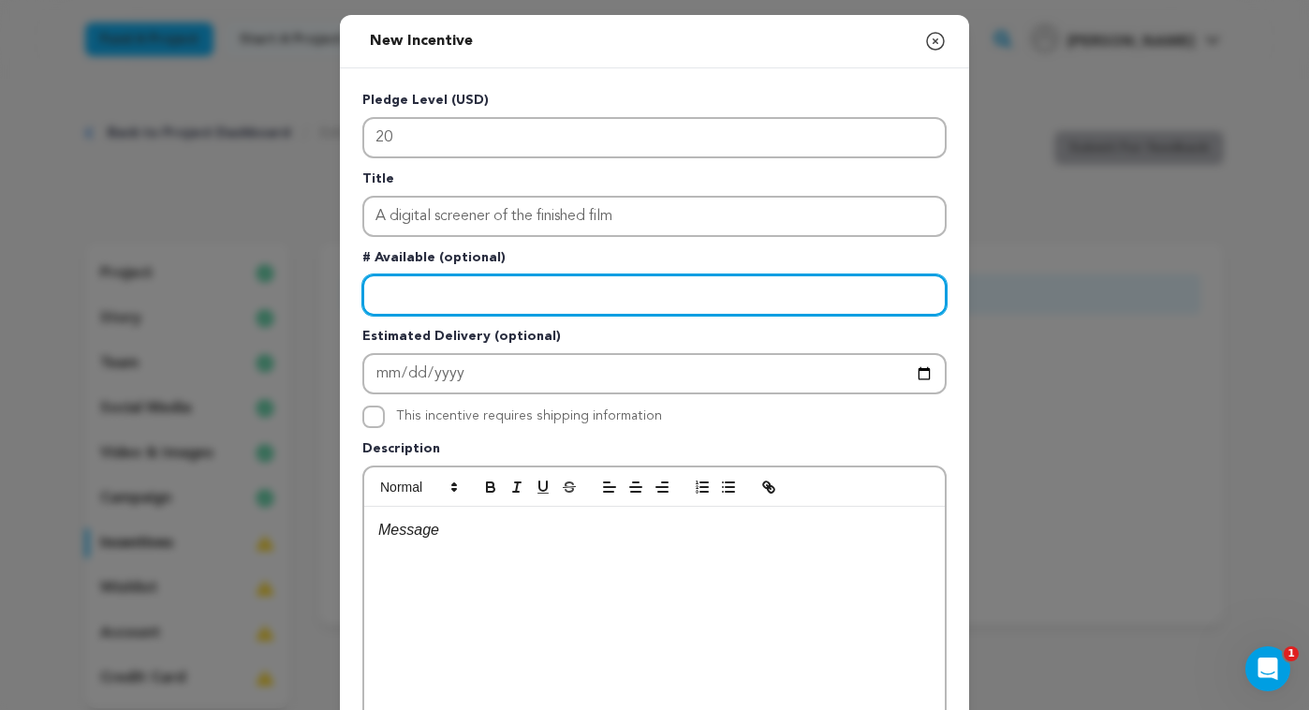
click at [495, 289] on input "Enter number available" at bounding box center [654, 294] width 584 height 41
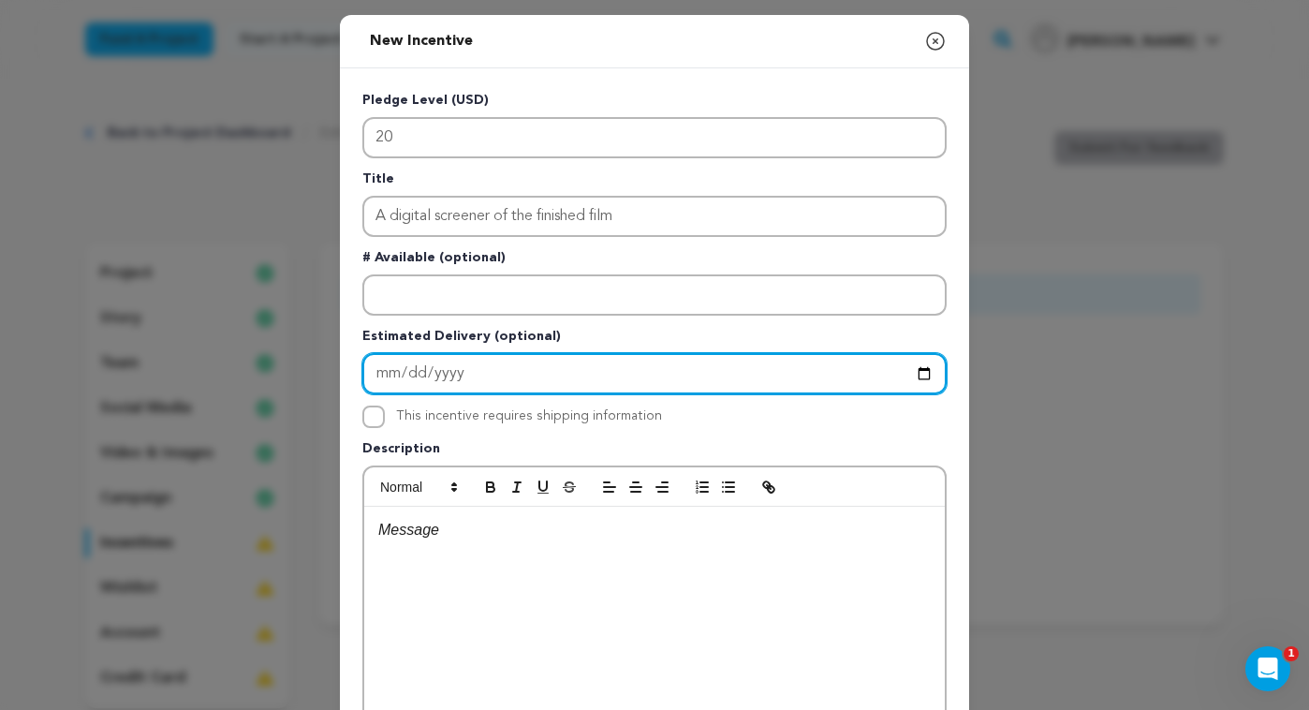
click at [473, 371] on input "Enter Estimated Delivery" at bounding box center [654, 373] width 584 height 41
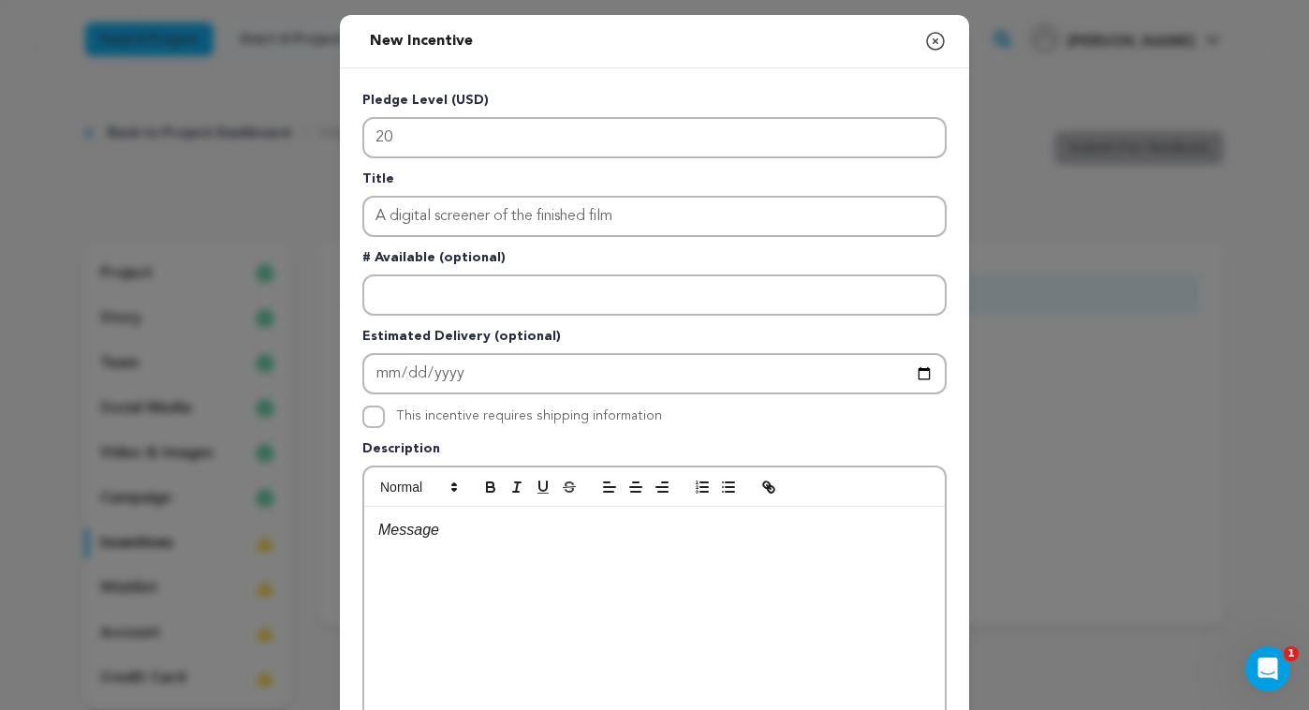
click at [568, 335] on p "Estimated Delivery (optional)" at bounding box center [654, 340] width 584 height 26
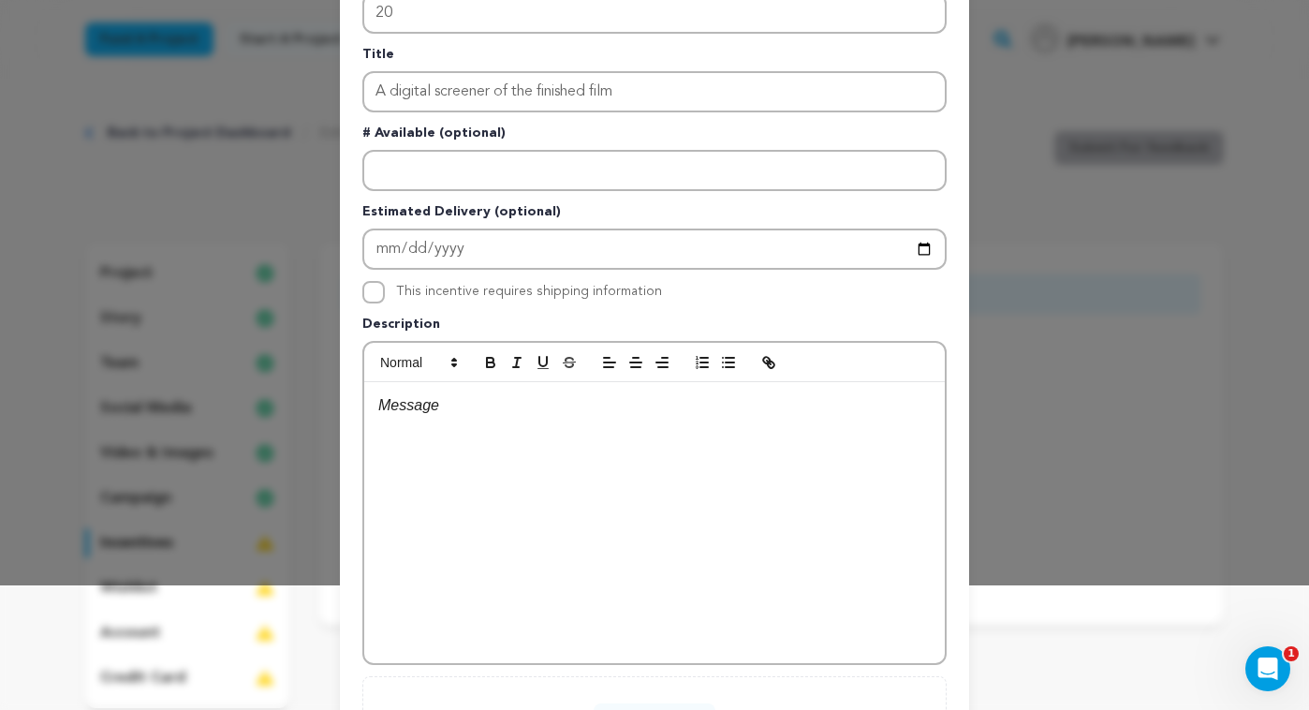
scroll to position [140, 0]
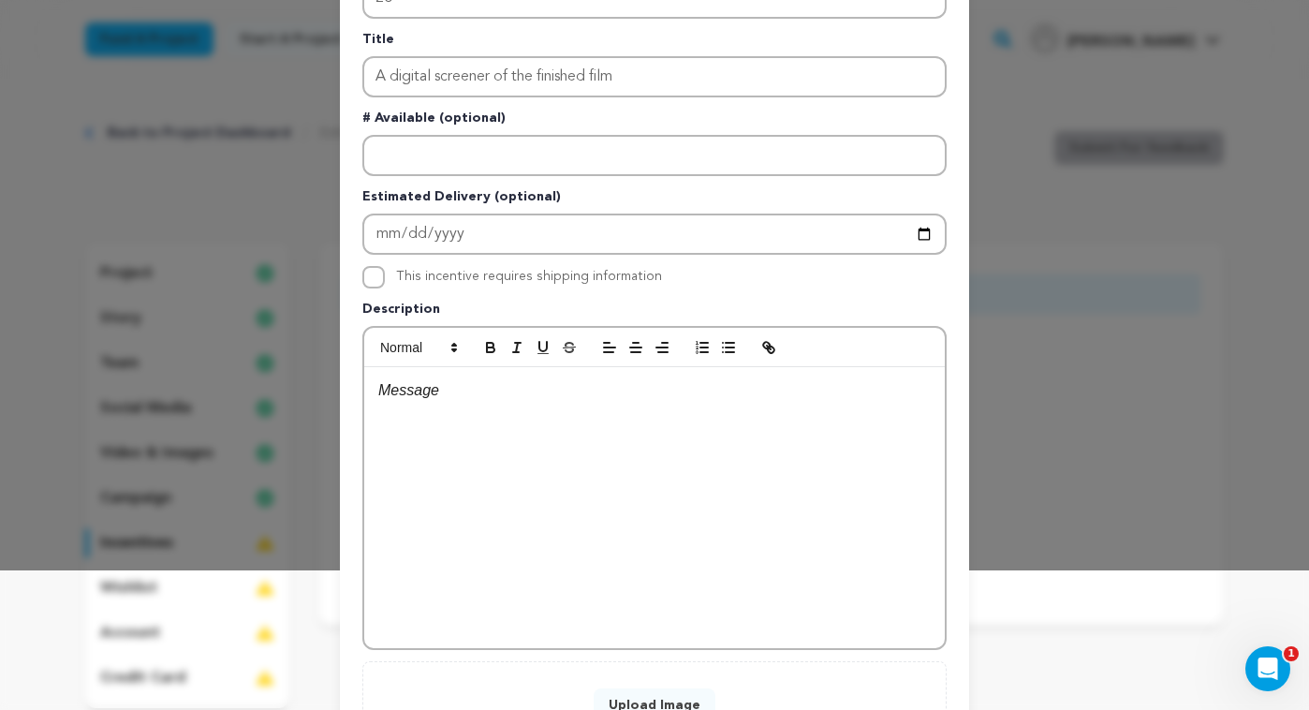
click at [474, 393] on p at bounding box center [654, 390] width 553 height 24
click at [802, 395] on p "Sent to the email address of your choice. How about that. Of yyour choice." at bounding box center [654, 390] width 553 height 24
click at [786, 461] on div "Sent to the email address of your choice. How about that. Of your choice." at bounding box center [654, 507] width 581 height 281
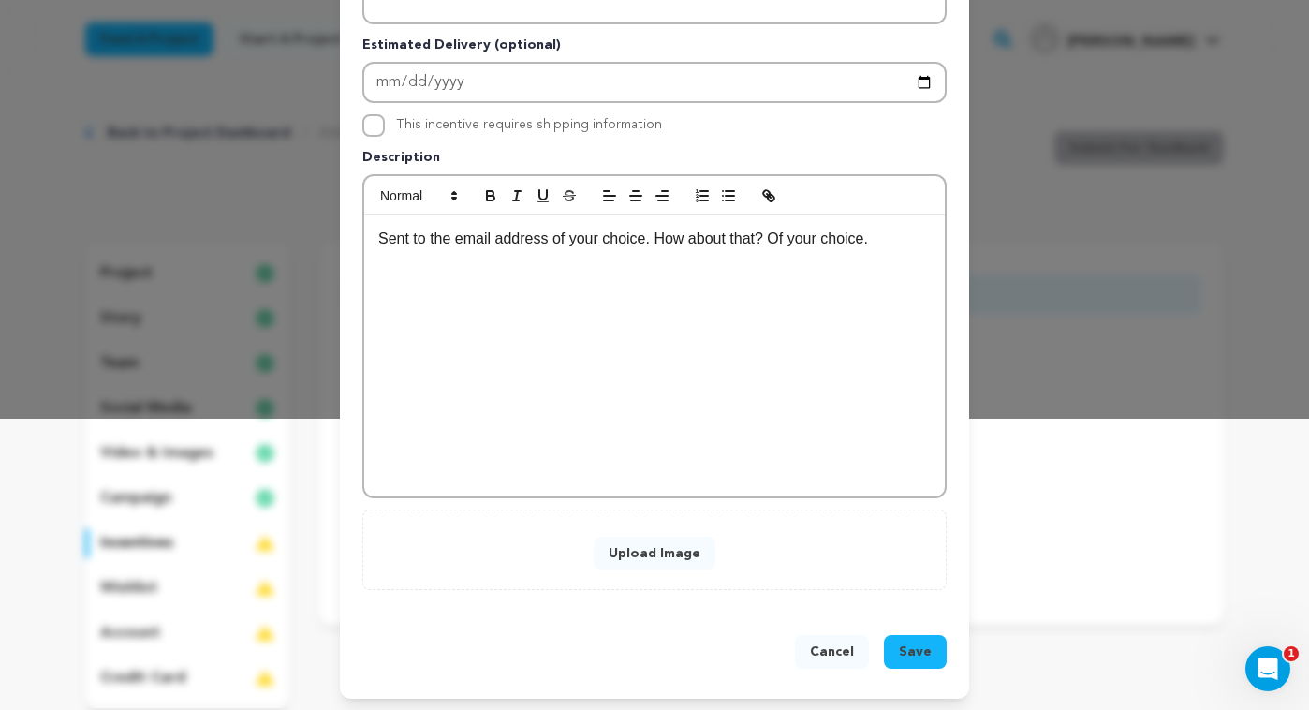
scroll to position [295, 0]
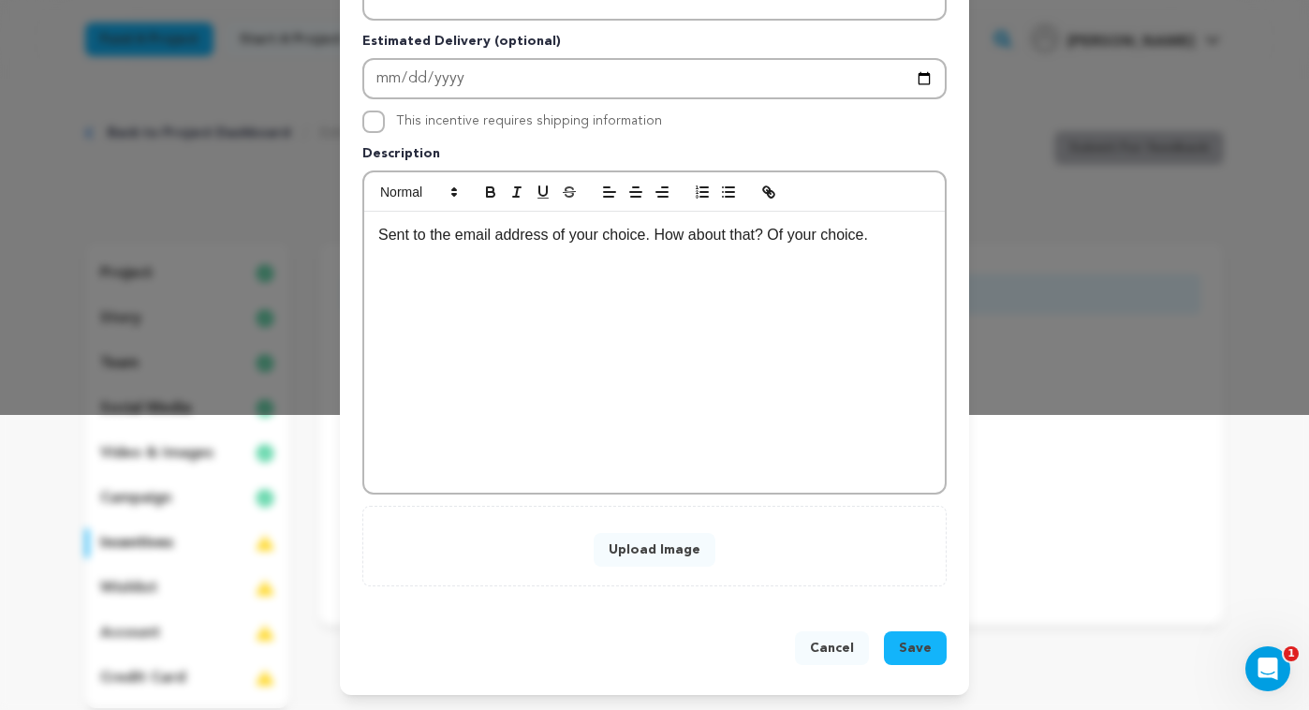
click at [643, 550] on button "Upload Image" at bounding box center [655, 550] width 122 height 34
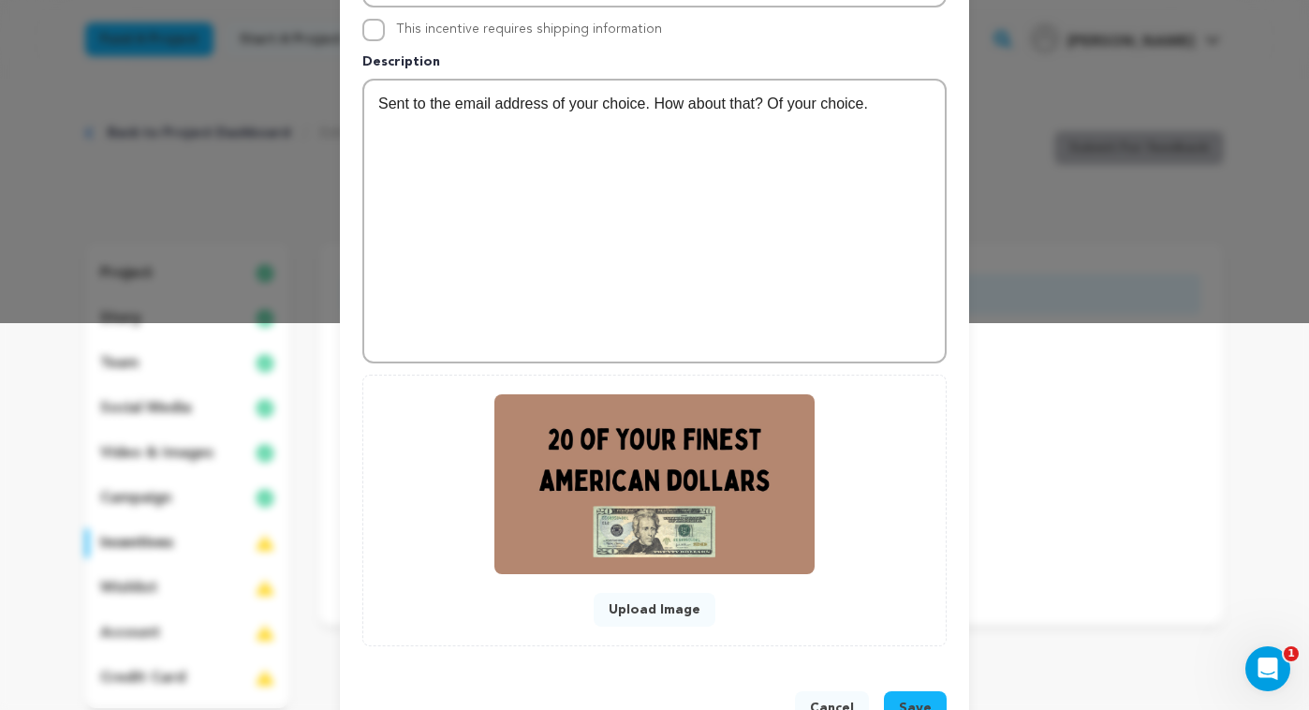
scroll to position [447, 0]
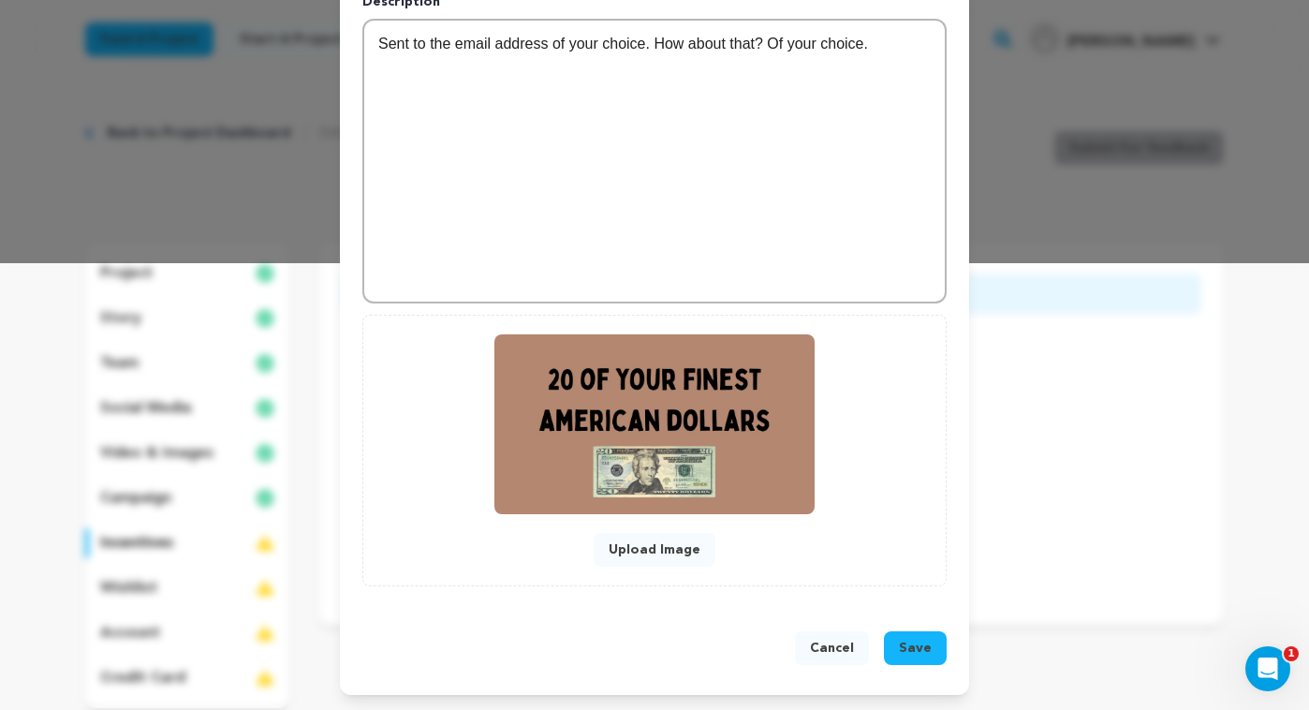
click at [923, 648] on span "Save" at bounding box center [915, 648] width 33 height 19
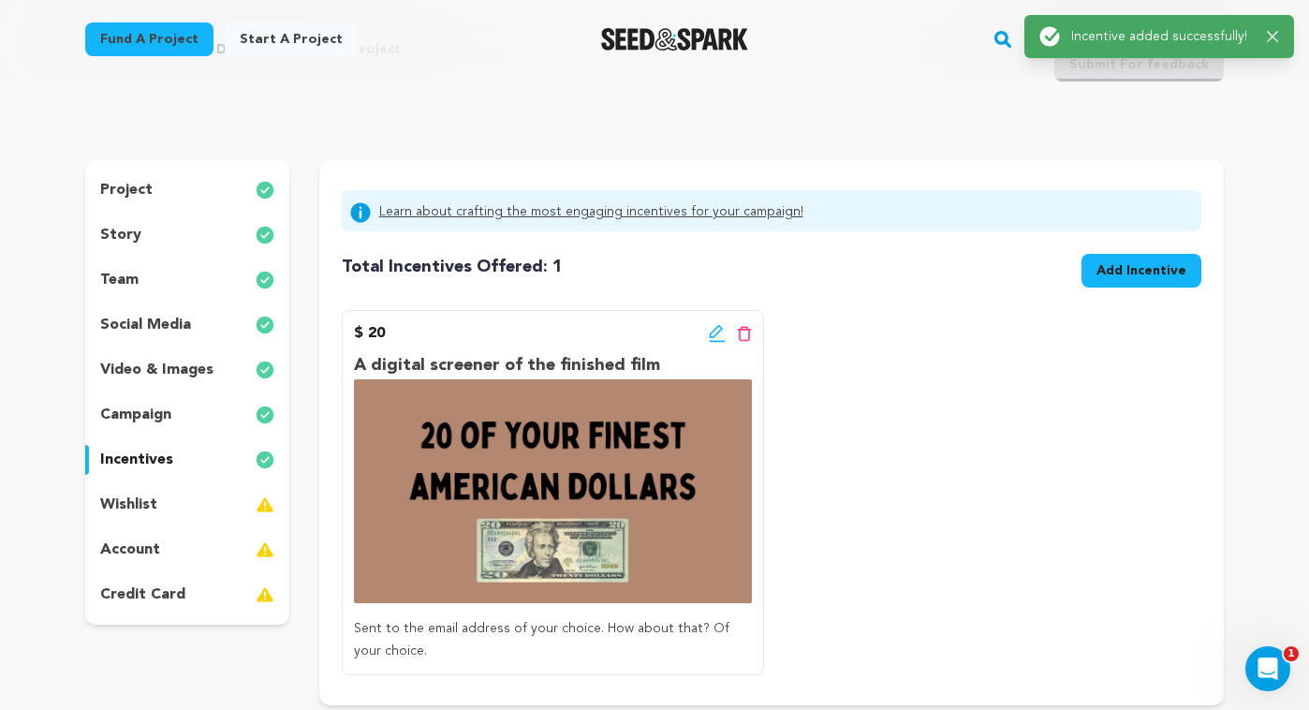
scroll to position [89, 0]
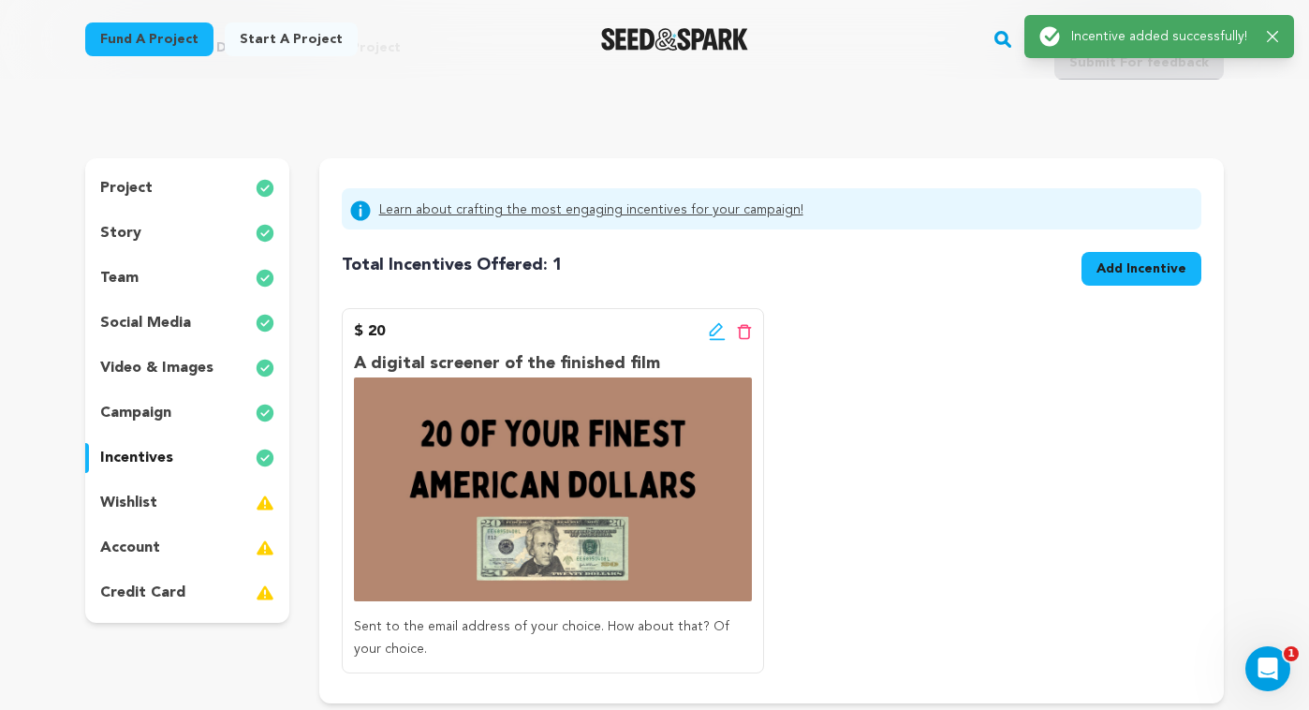
click at [1099, 263] on button "Add Incentive" at bounding box center [1142, 269] width 120 height 34
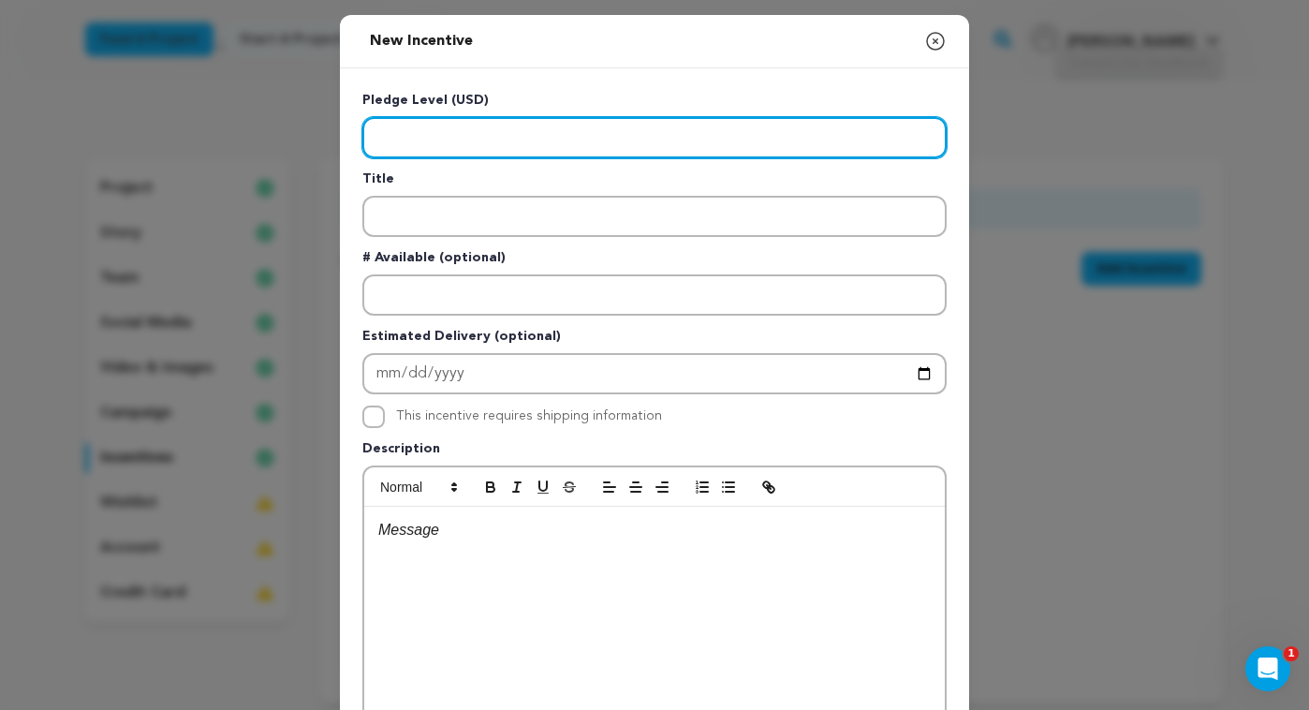
click at [440, 139] on input "Enter level" at bounding box center [654, 137] width 584 height 41
type input "50"
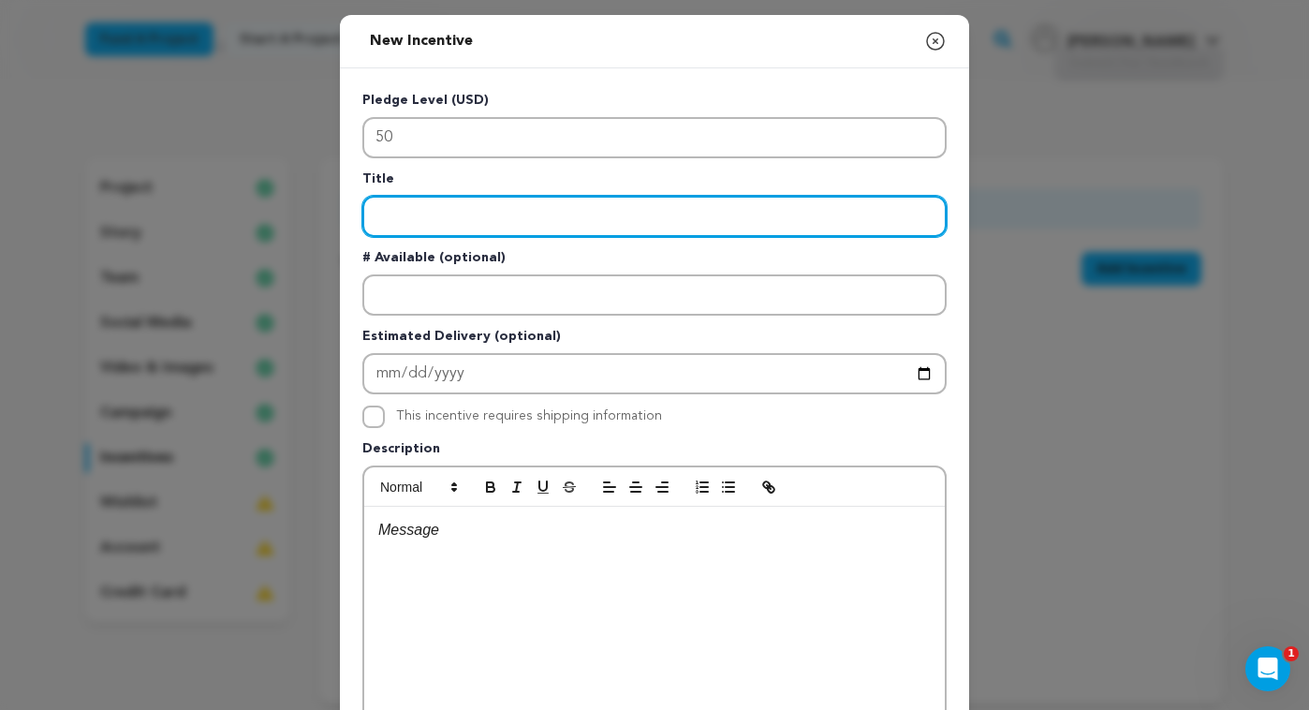
click at [483, 209] on input "Enter title" at bounding box center [654, 216] width 584 height 41
paste input "A digital screener of the finished film and a “with thanks” credit"
type input "A digital screener of the finished film and a “with thanks” credit"
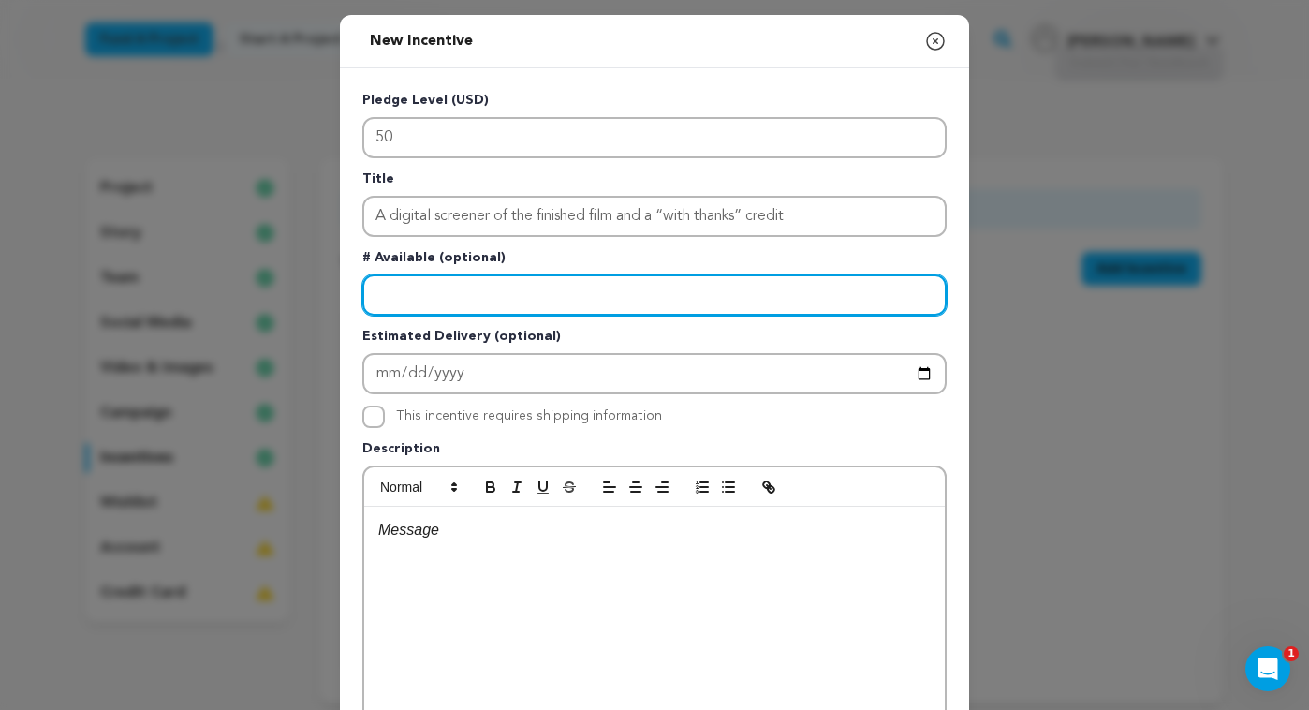
click at [539, 303] on input "Enter number available" at bounding box center [654, 294] width 584 height 41
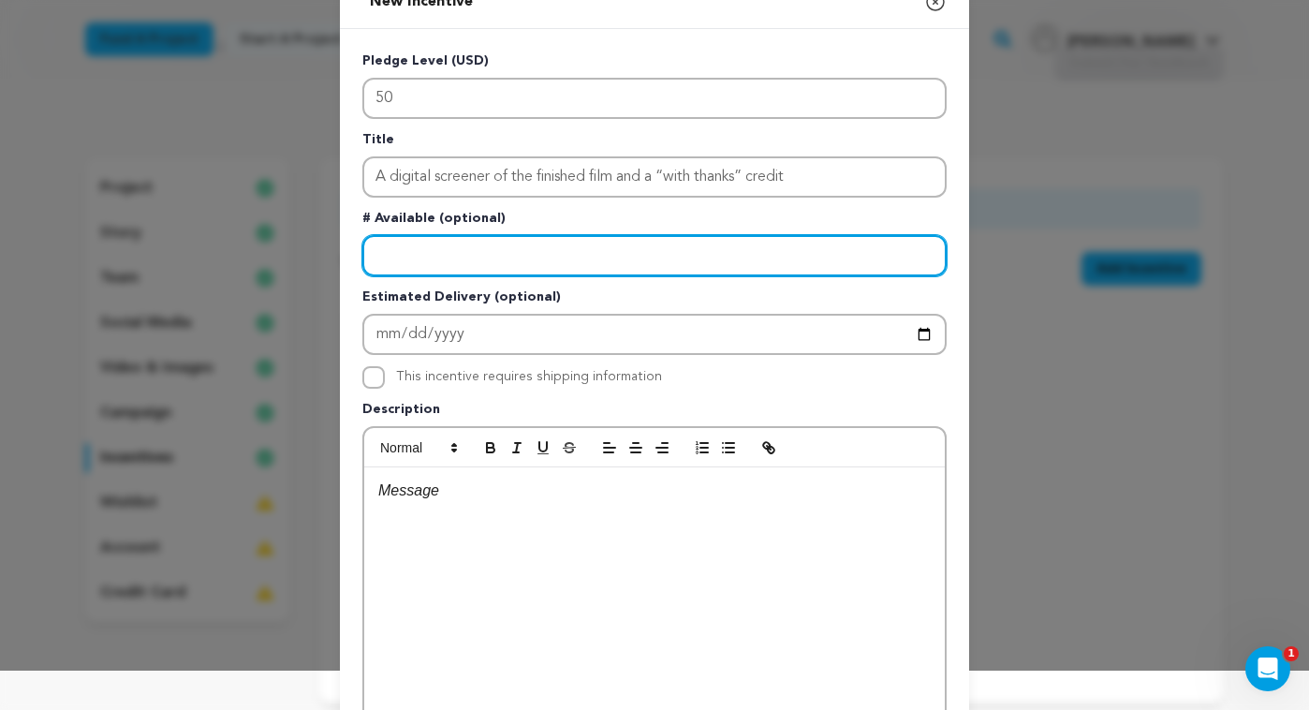
scroll to position [87, 0]
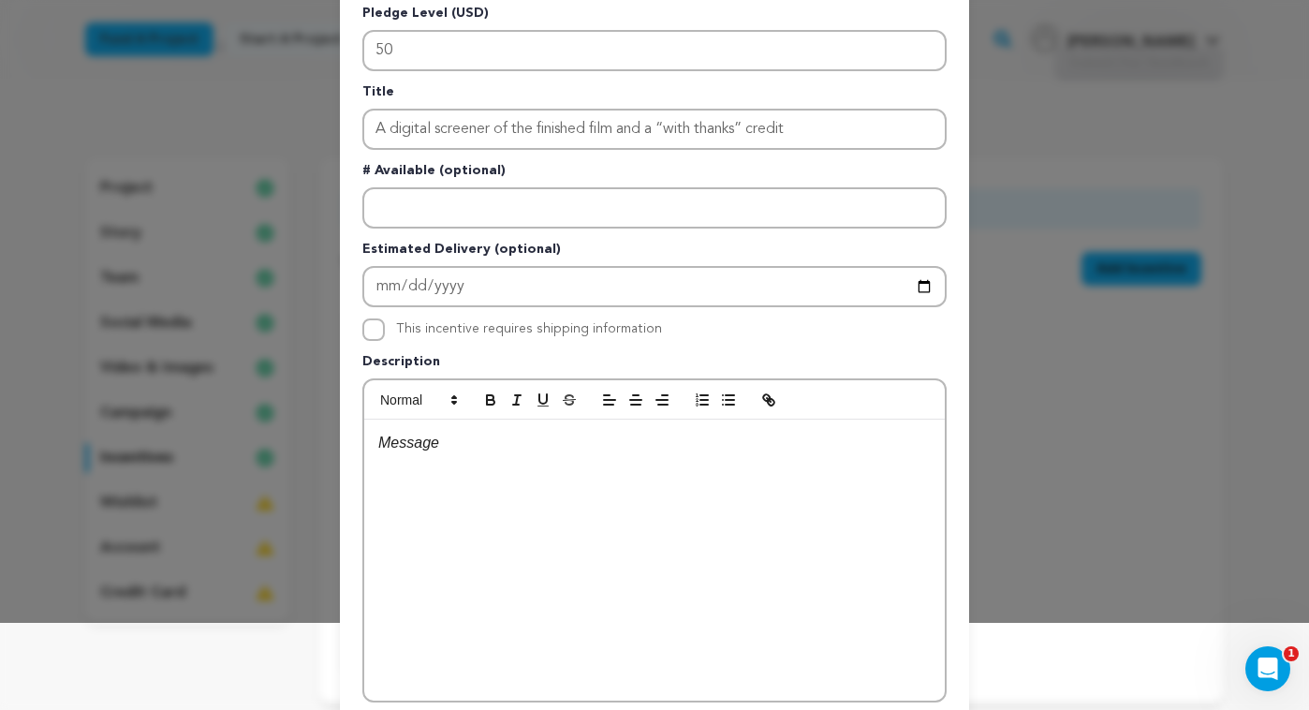
click at [469, 443] on p at bounding box center [654, 443] width 553 height 24
click at [516, 447] on p "Not "with gratitude." "With thanks." "Thanks." Special." at bounding box center [654, 443] width 553 height 24
click at [539, 447] on p "Not "with gratitude," "With thanks." "Thanks." Special." at bounding box center [654, 443] width 553 height 24
click at [692, 493] on div "Not "with gratitude," "with thanks." "Thanks." Special." at bounding box center [654, 560] width 581 height 281
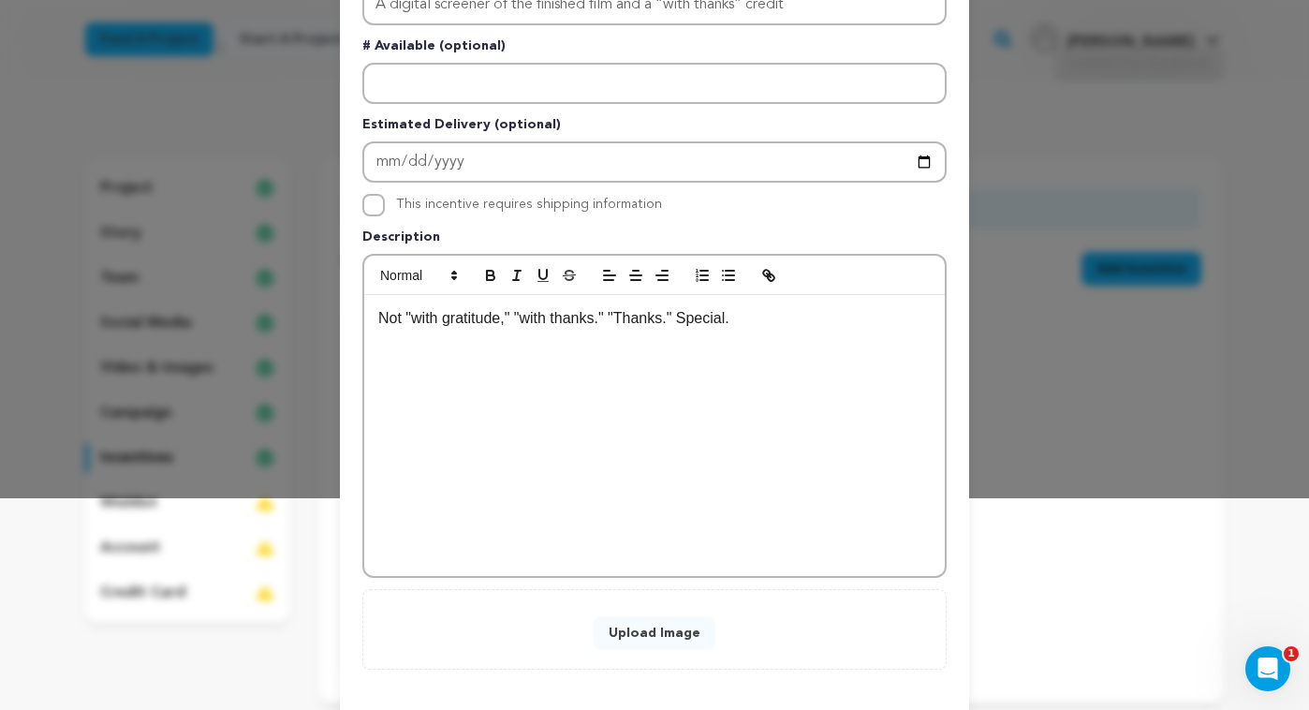
scroll to position [229, 0]
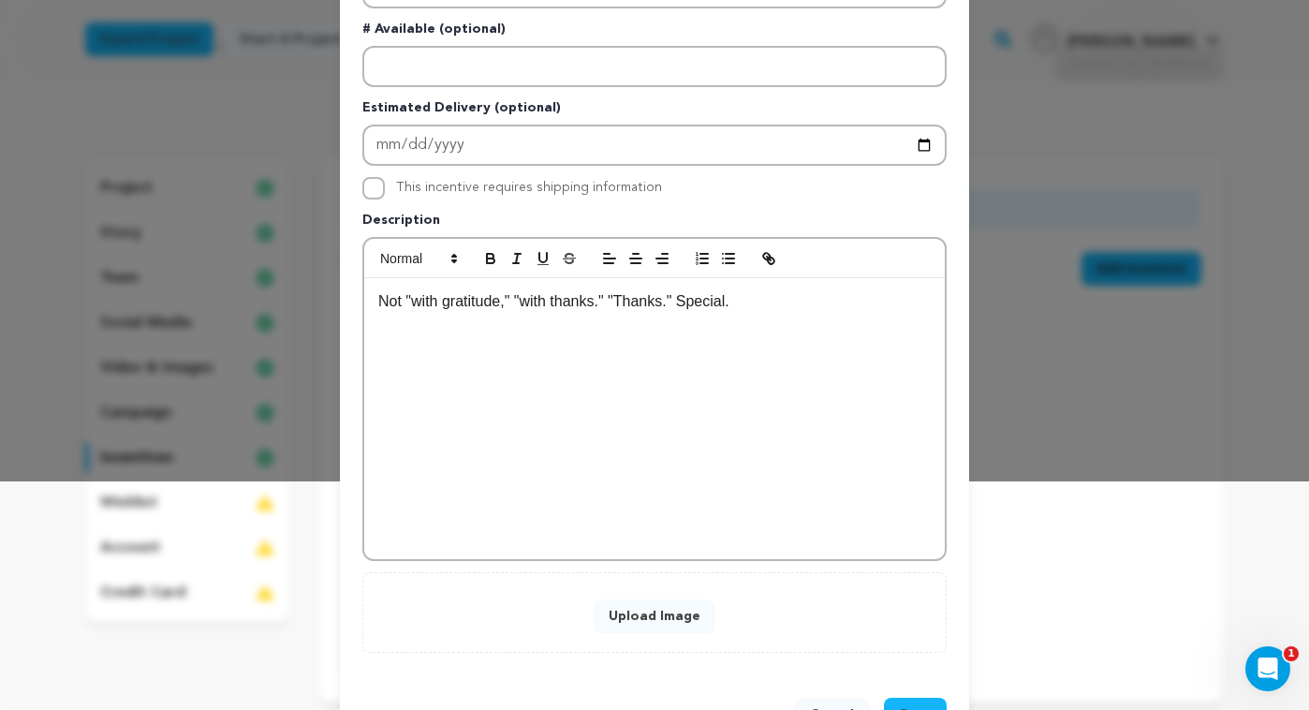
click at [653, 612] on button "Upload Image" at bounding box center [655, 616] width 122 height 34
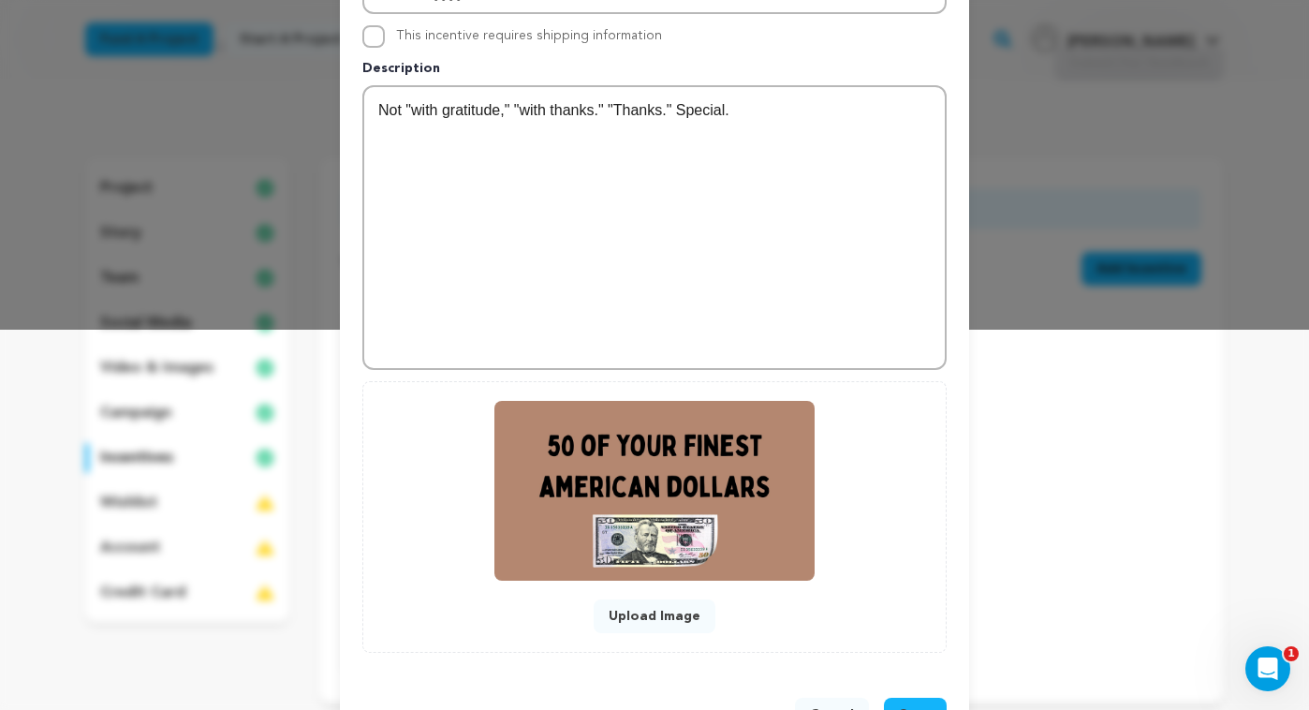
scroll to position [447, 0]
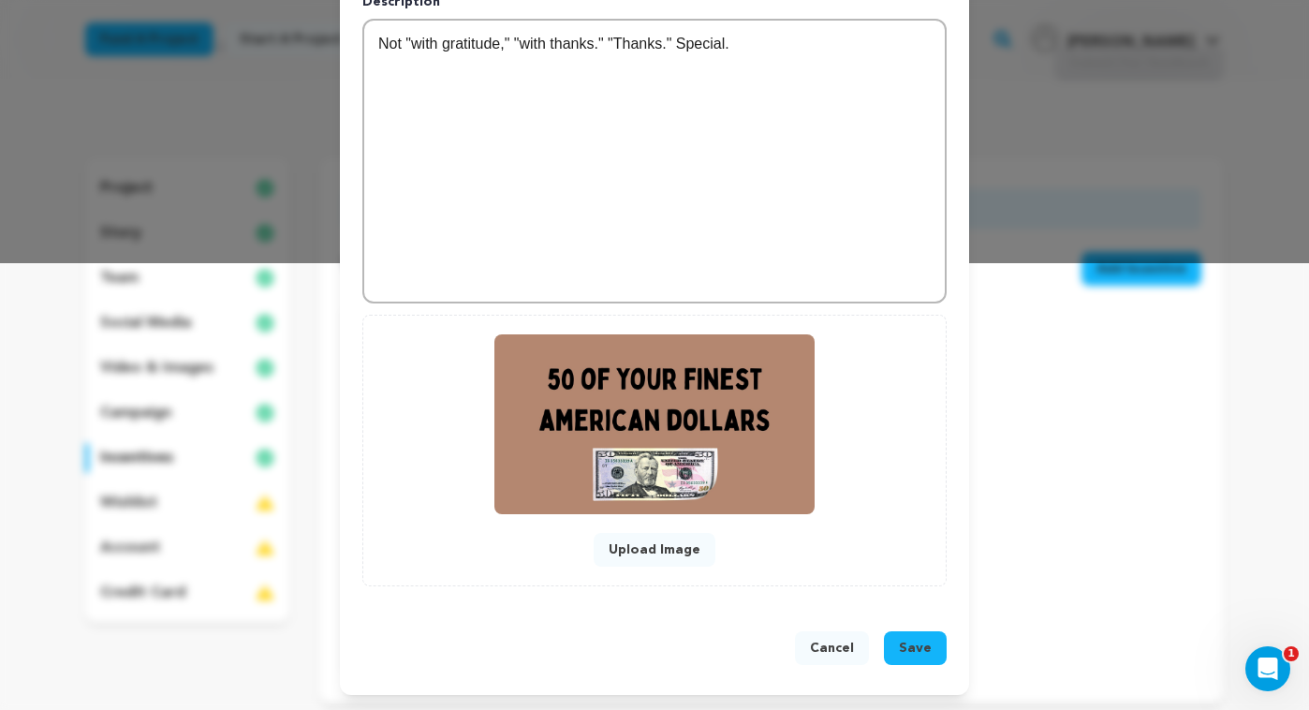
click at [920, 652] on span "Save" at bounding box center [915, 648] width 33 height 19
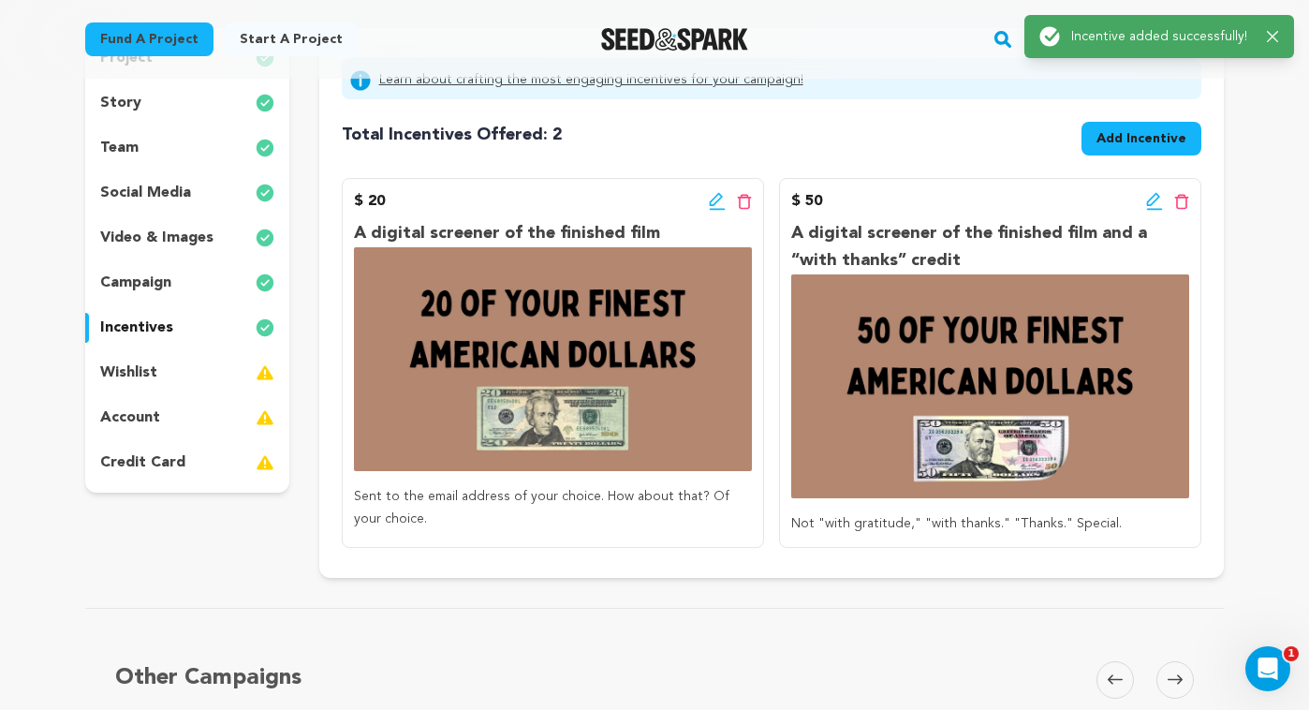
scroll to position [220, 0]
click at [1151, 137] on span "Add Incentive" at bounding box center [1142, 137] width 90 height 19
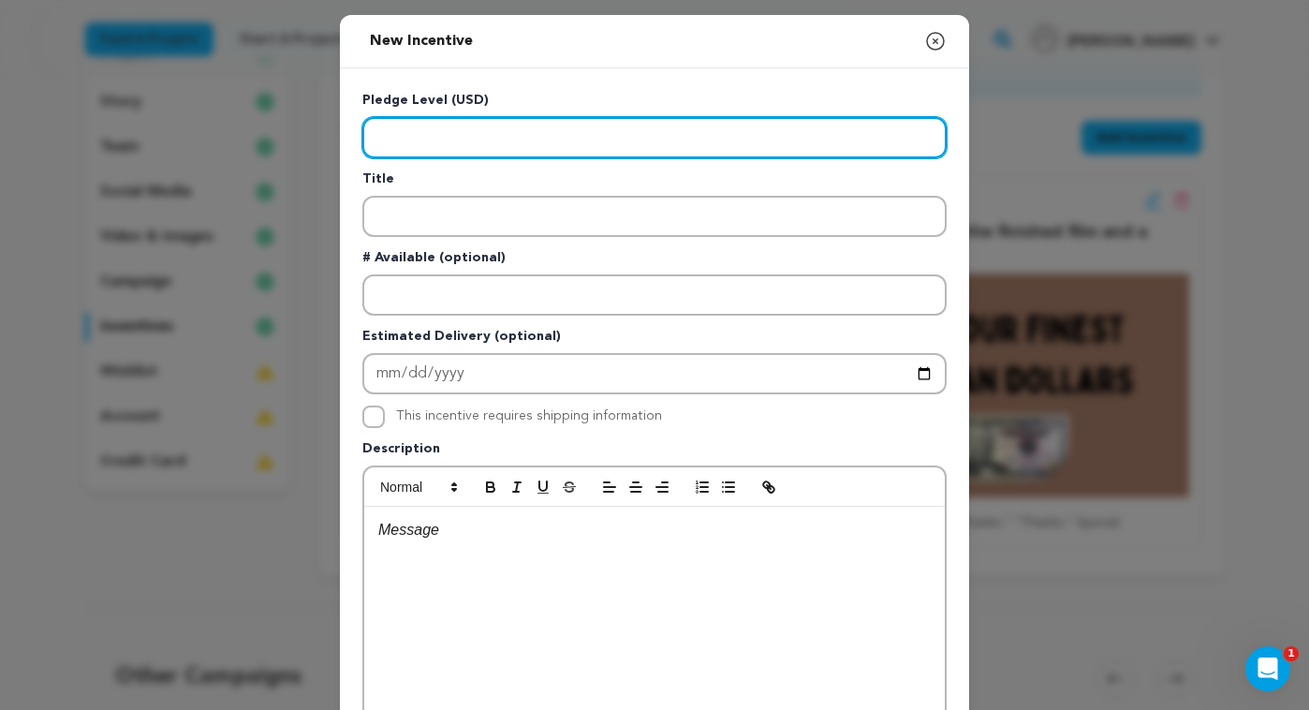
click at [448, 140] on input "Enter level" at bounding box center [654, 137] width 584 height 41
type input "100"
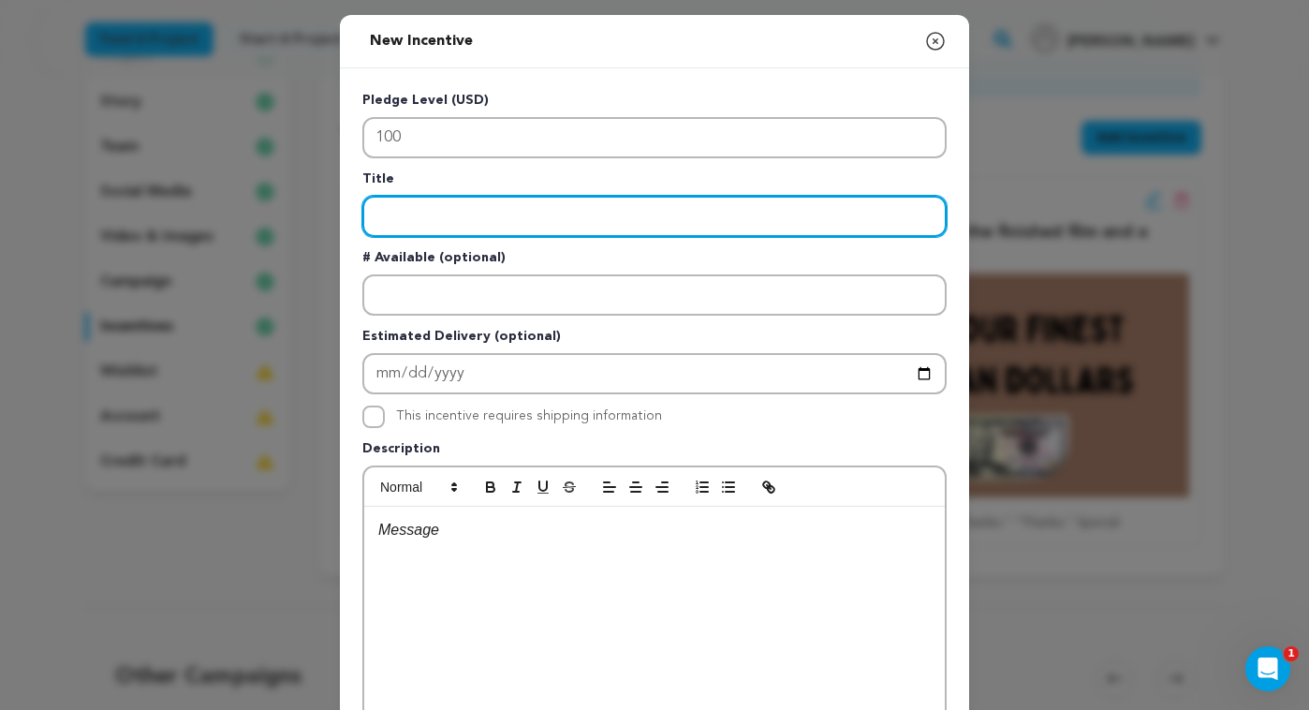
click at [478, 219] on input "Enter title" at bounding box center [654, 216] width 584 height 41
paste input "A digital screener of the finished film a coffee where I tell you all the thing…"
drag, startPoint x: 900, startPoint y: 215, endPoint x: 873, endPoint y: 218, distance: 27.3
click at [872, 218] on input "A digital screener of the finished film a coffee where I tell you all the thing…" at bounding box center [654, 216] width 584 height 41
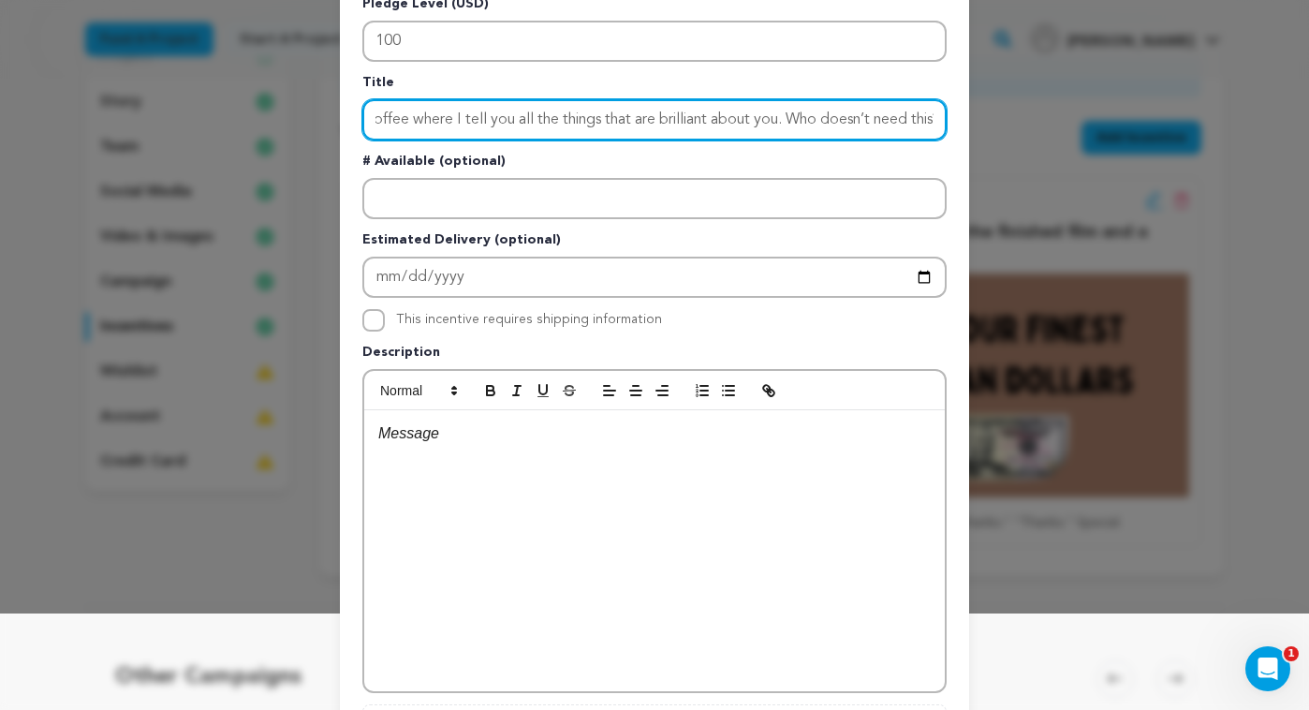
scroll to position [103, 0]
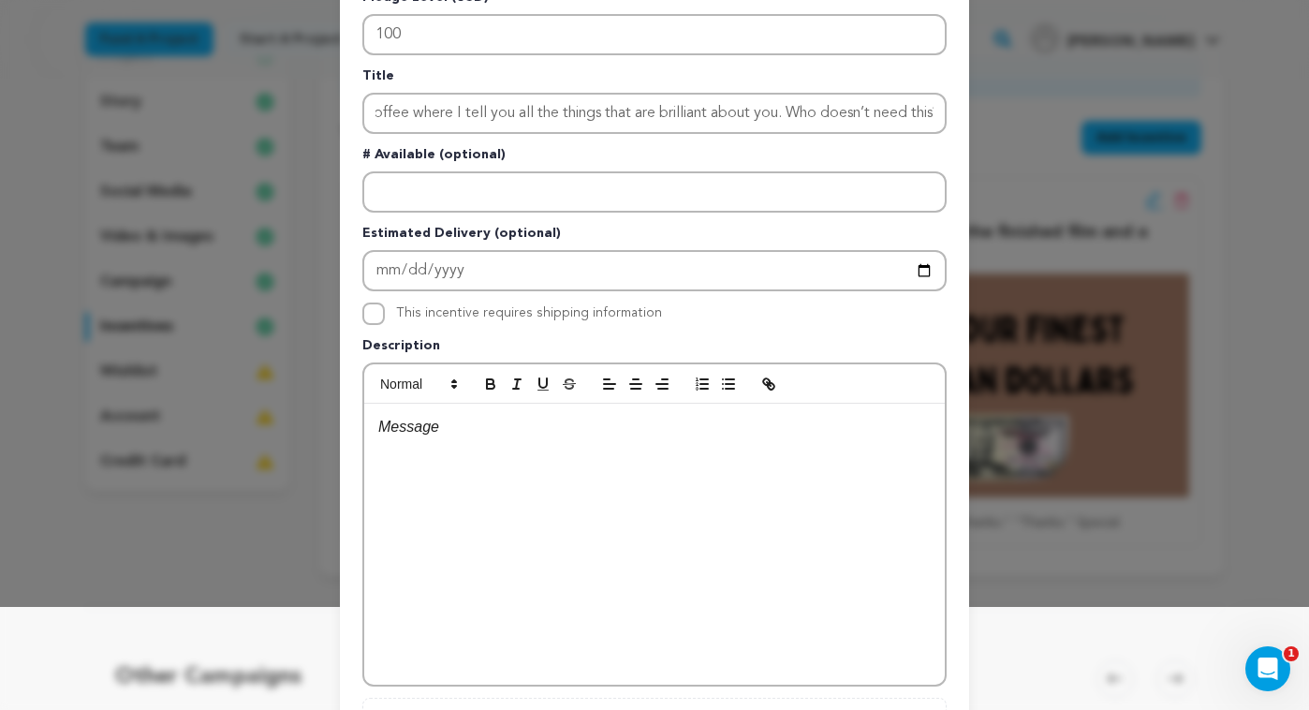
click at [461, 428] on p at bounding box center [654, 427] width 553 height 24
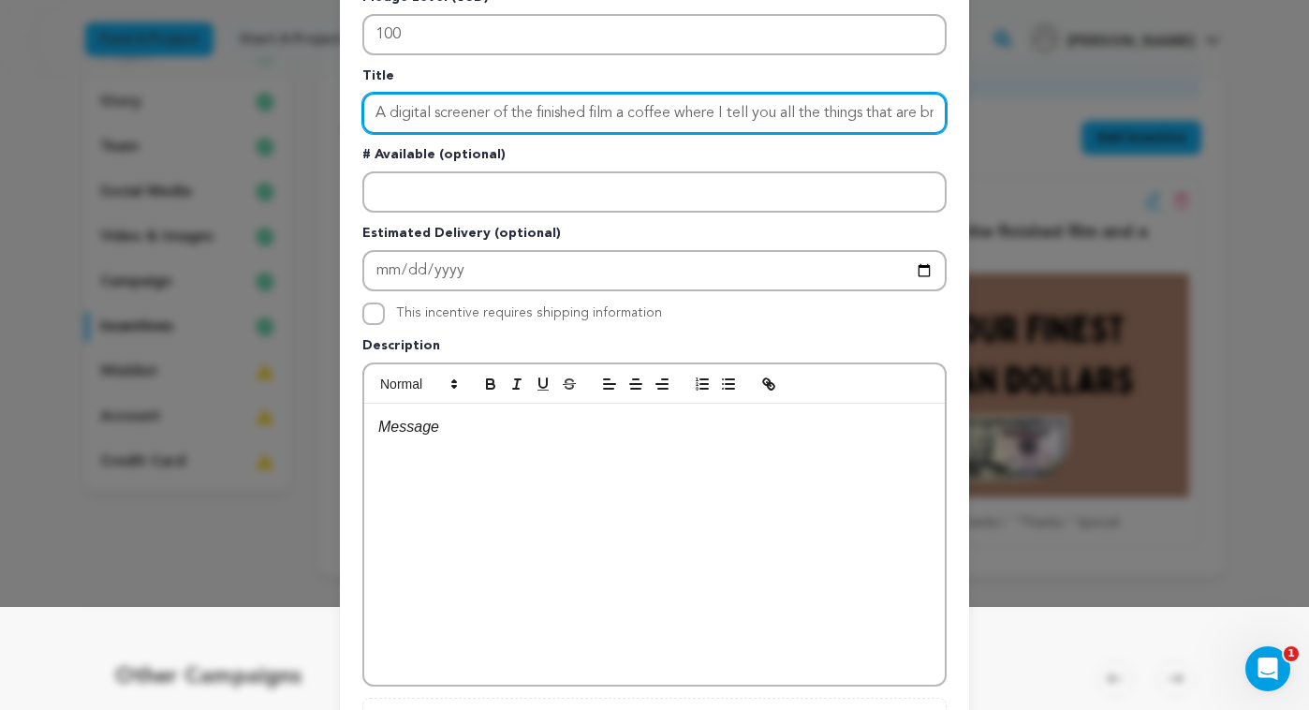
click at [747, 111] on input "A digital screener of the finished film a coffee where I tell you all the thing…" at bounding box center [654, 113] width 584 height 41
drag, startPoint x: 692, startPoint y: 114, endPoint x: 648, endPoint y: 115, distance: 44.0
click at [647, 115] on input "A digital screener of the finished film a coffee where I tell you all the thing…" at bounding box center [654, 113] width 584 height 41
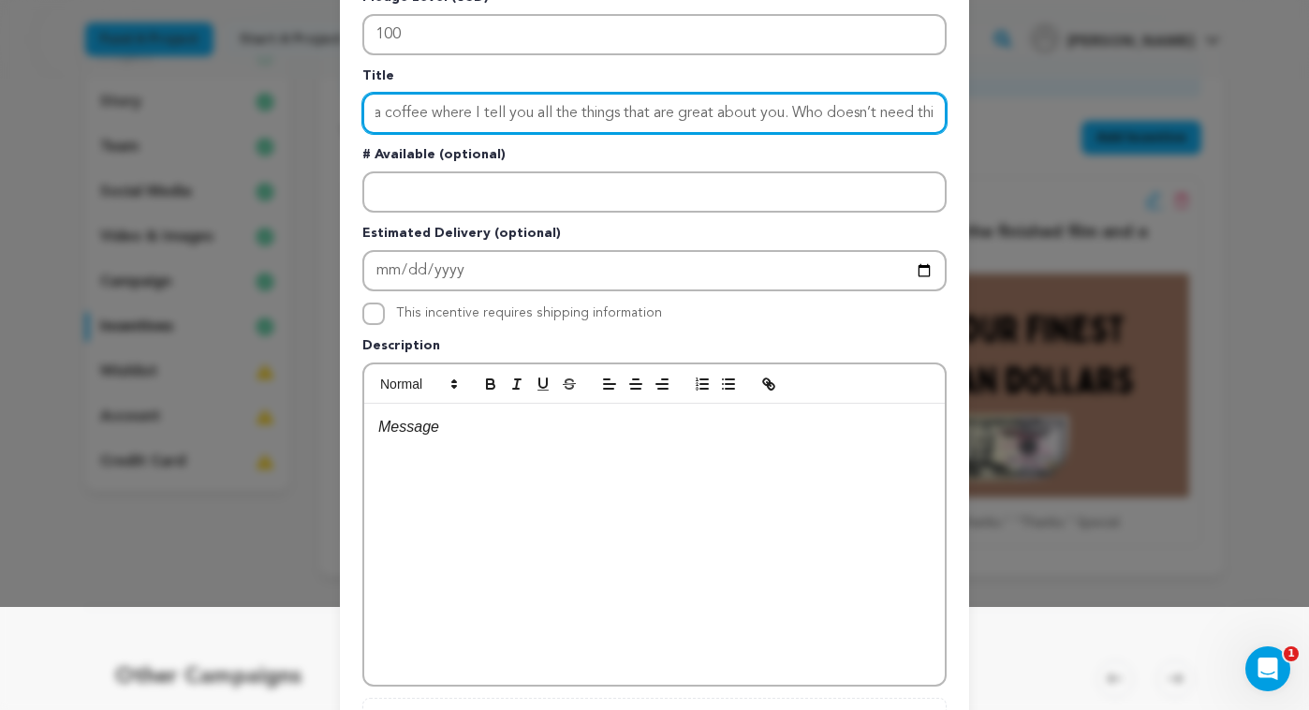
type input "A digital screener of the finished film a coffee where I tell you all the thing…"
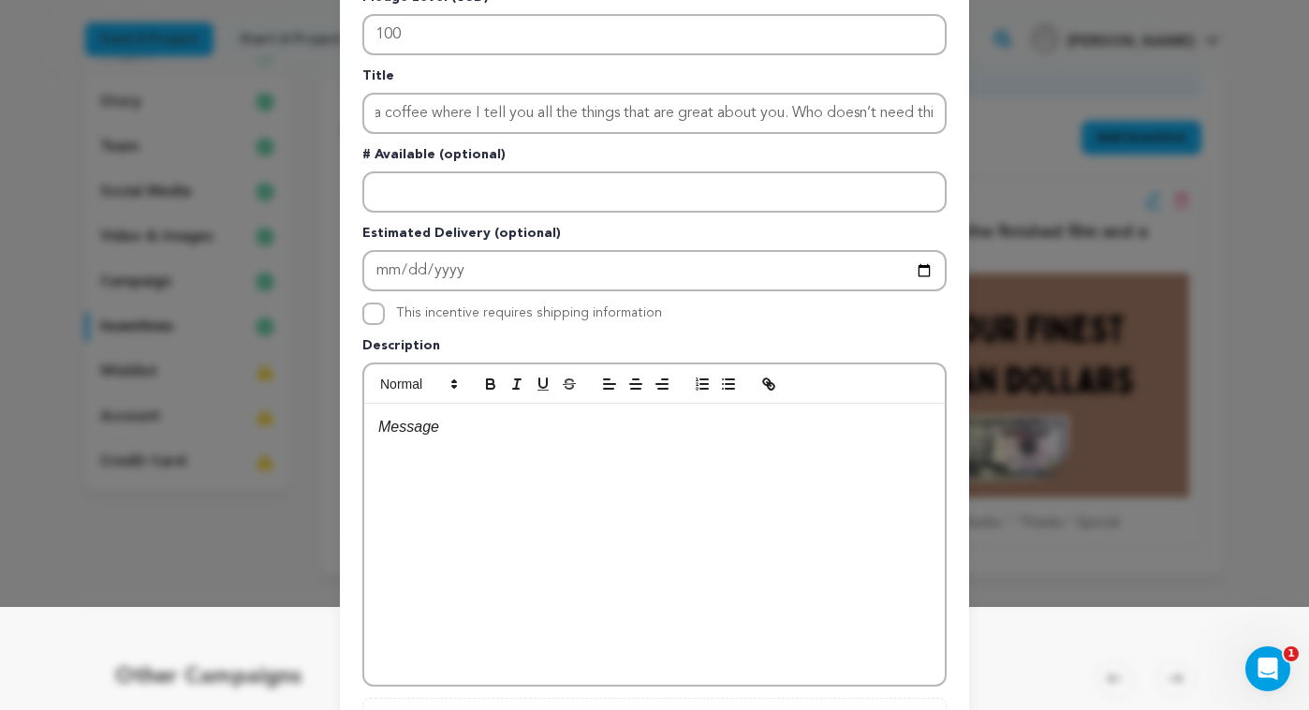
scroll to position [0, 0]
click at [723, 433] on p at bounding box center [654, 427] width 553 height 24
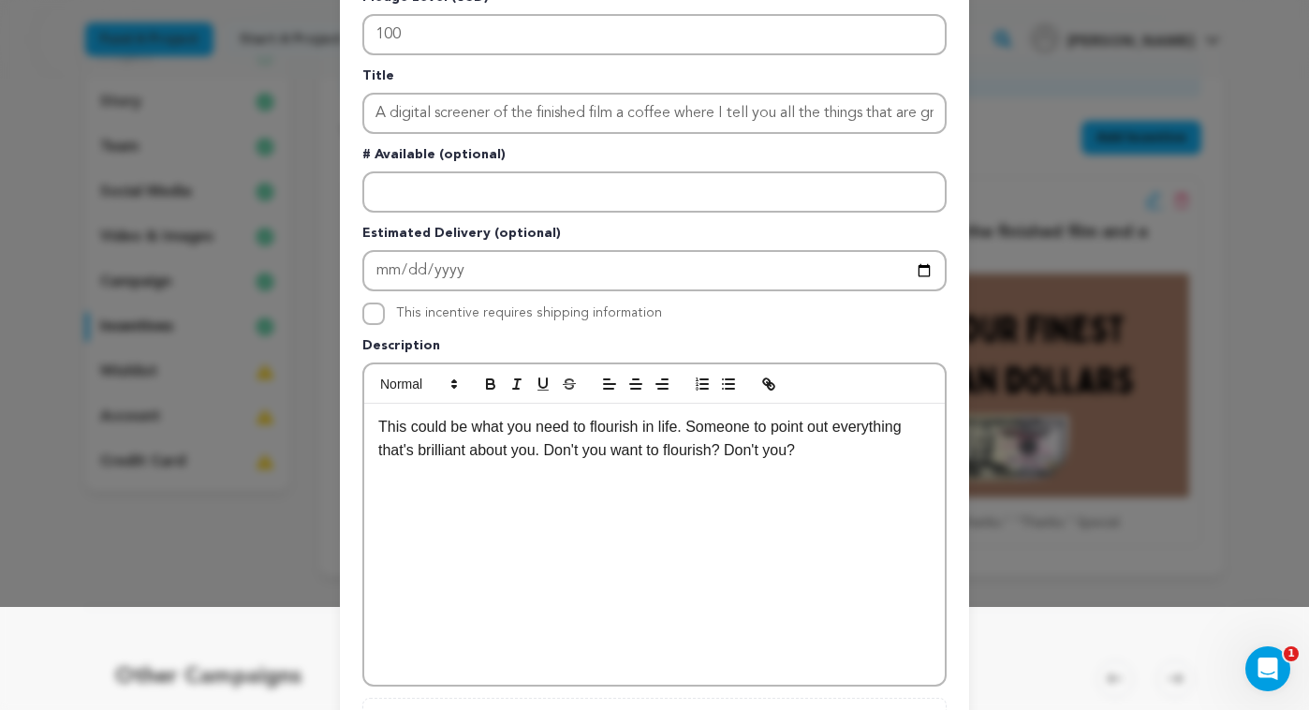
click at [566, 511] on div "This could be what you need to flourish in life. Someone to point out everythin…" at bounding box center [654, 544] width 581 height 281
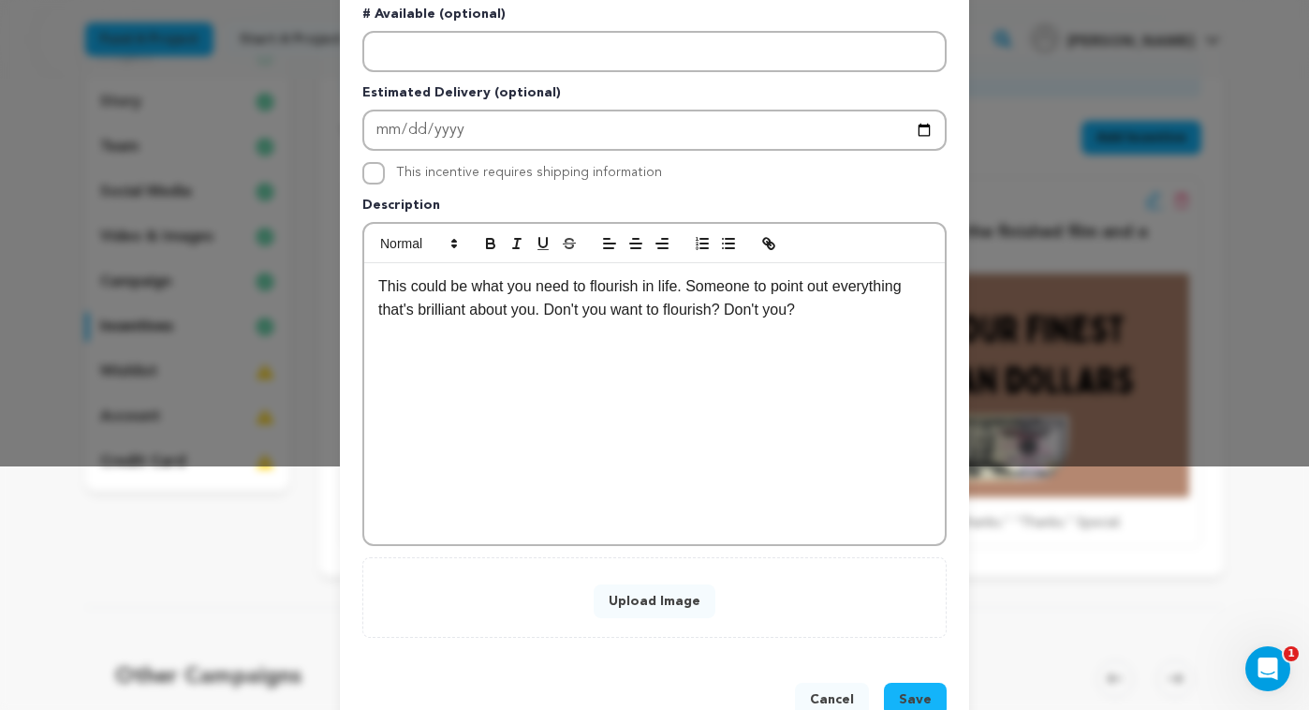
scroll to position [295, 0]
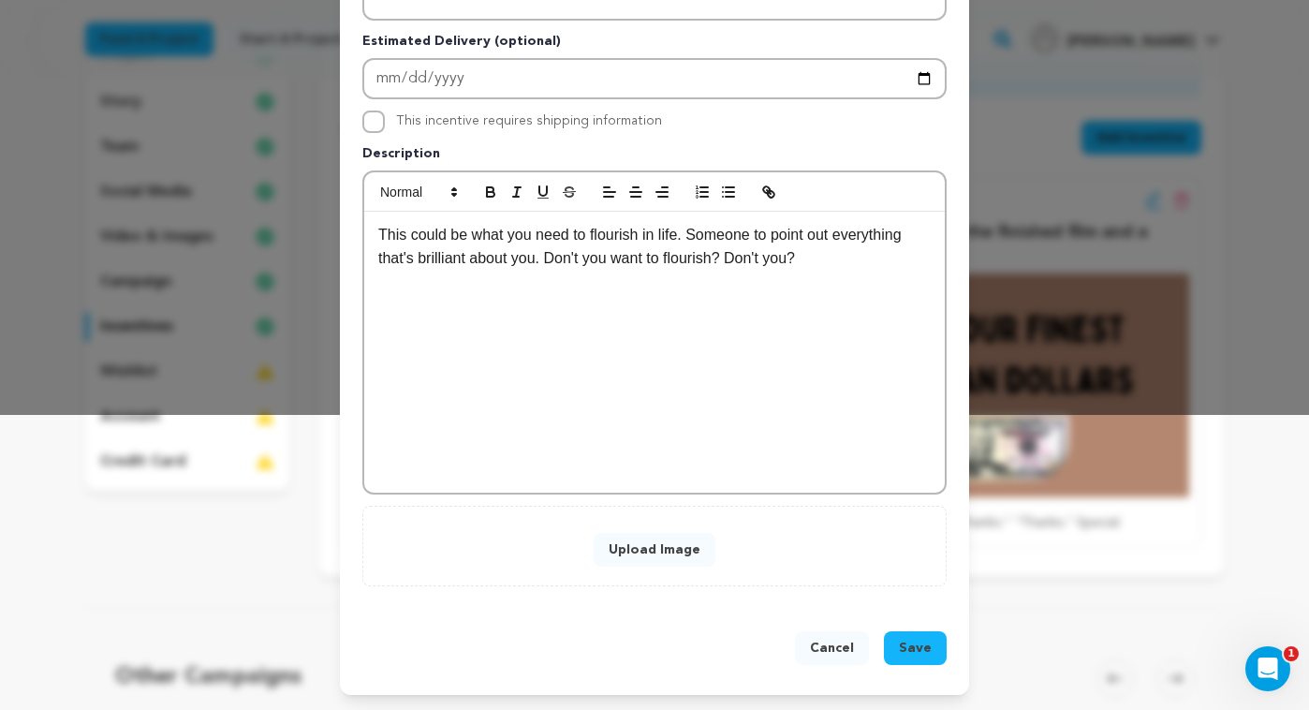
click at [640, 548] on button "Upload Image" at bounding box center [655, 550] width 122 height 34
click at [648, 545] on button "Upload Image" at bounding box center [655, 550] width 122 height 34
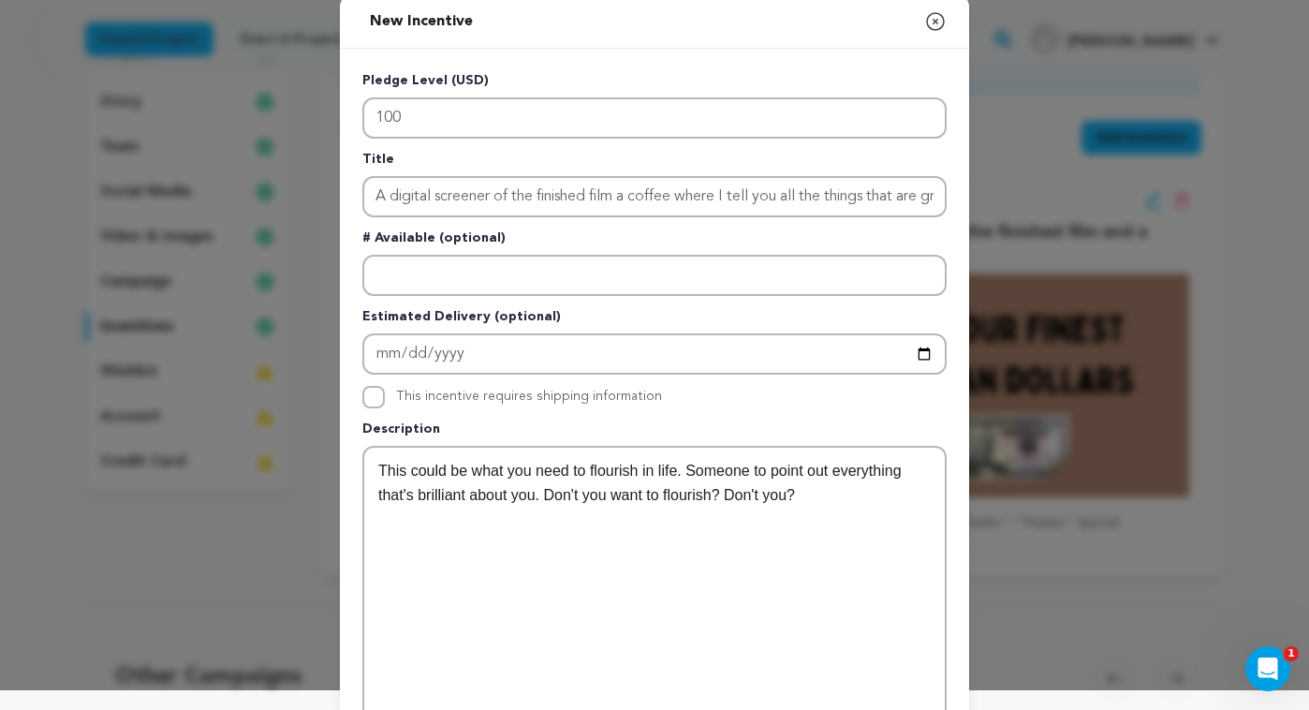
scroll to position [24, 0]
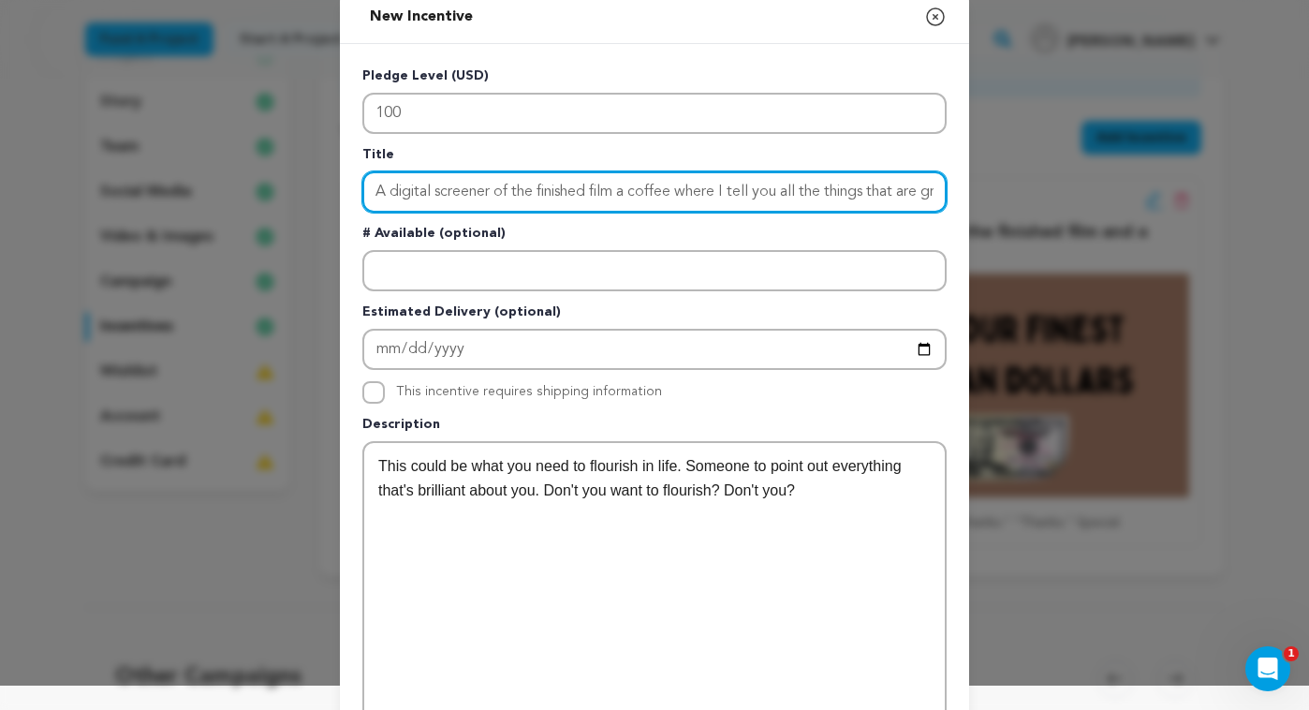
drag, startPoint x: 628, startPoint y: 193, endPoint x: 647, endPoint y: 208, distance: 24.7
click at [629, 194] on input "A digital screener of the finished film a coffee where I tell you all the thing…" at bounding box center [654, 191] width 584 height 41
drag, startPoint x: 375, startPoint y: 194, endPoint x: 1256, endPoint y: 203, distance: 881.4
click at [1260, 200] on div "New Incentive Close modal Pledge Level (USD) 100 Title A digital screener of th…" at bounding box center [654, 553] width 1309 height 1157
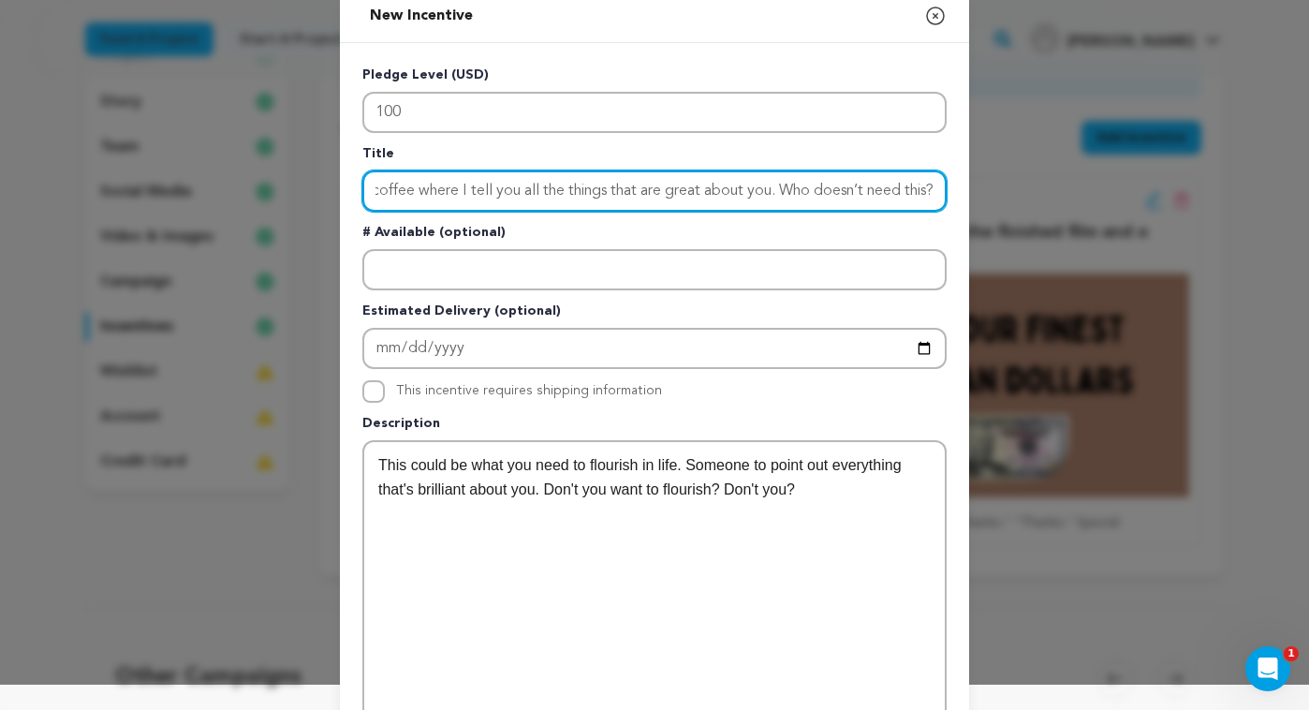
paste input "Producer credit"
type input "A digital screener of the finished film and a Producer credit"
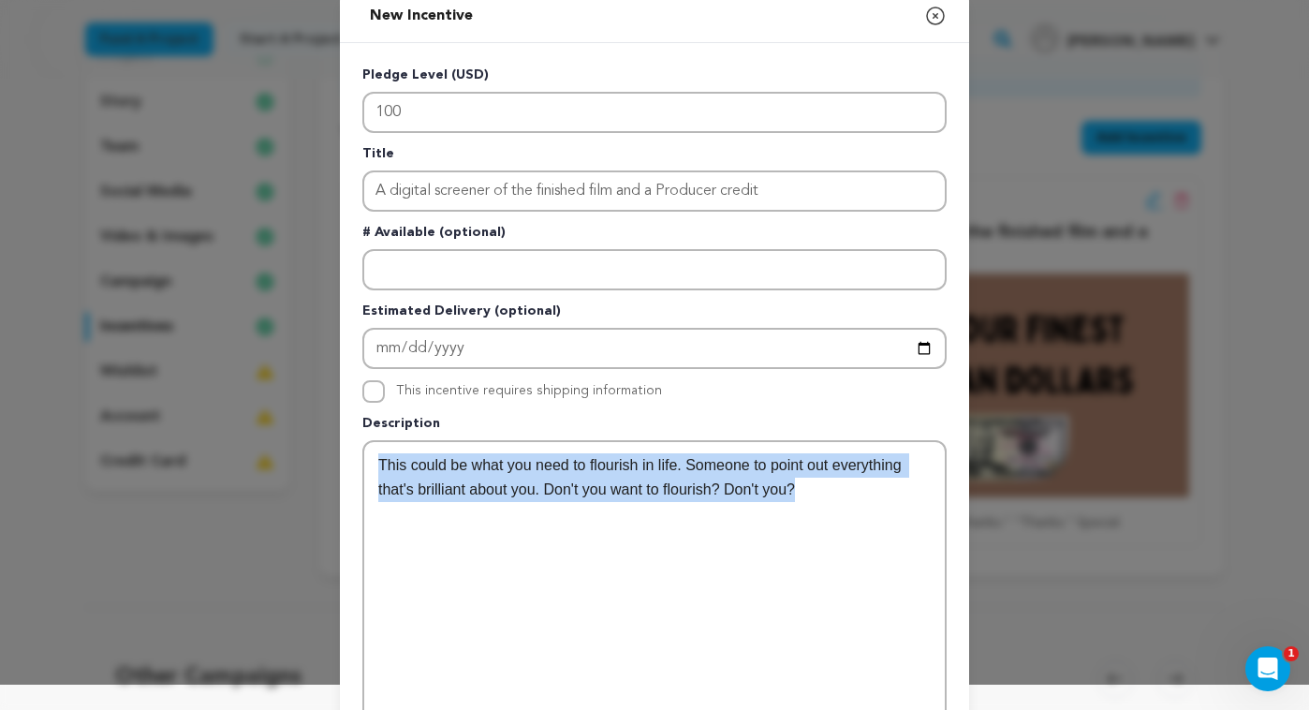
drag, startPoint x: 832, startPoint y: 491, endPoint x: 354, endPoint y: 465, distance: 478.4
click at [354, 463] on div "Pledge Level (USD) 100 Title A digital screener of the finished film and a Prod…" at bounding box center [654, 536] width 629 height 987
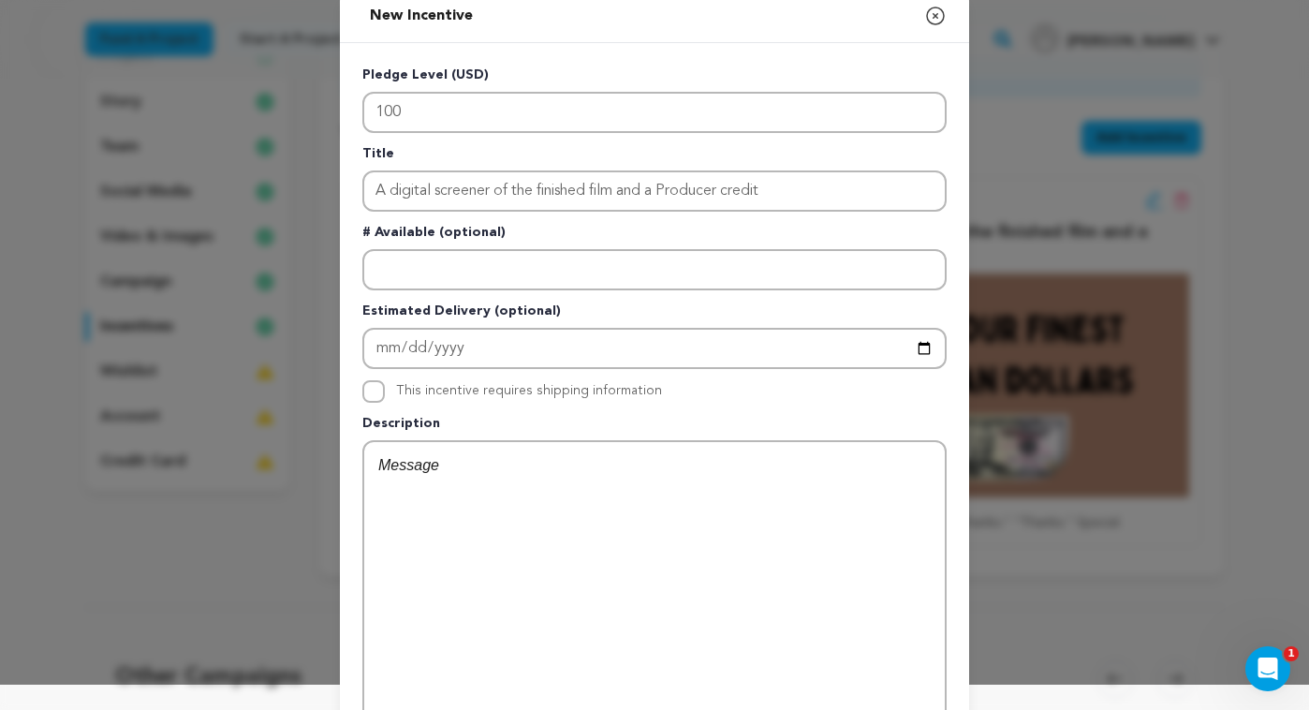
click at [547, 466] on p at bounding box center [654, 465] width 553 height 24
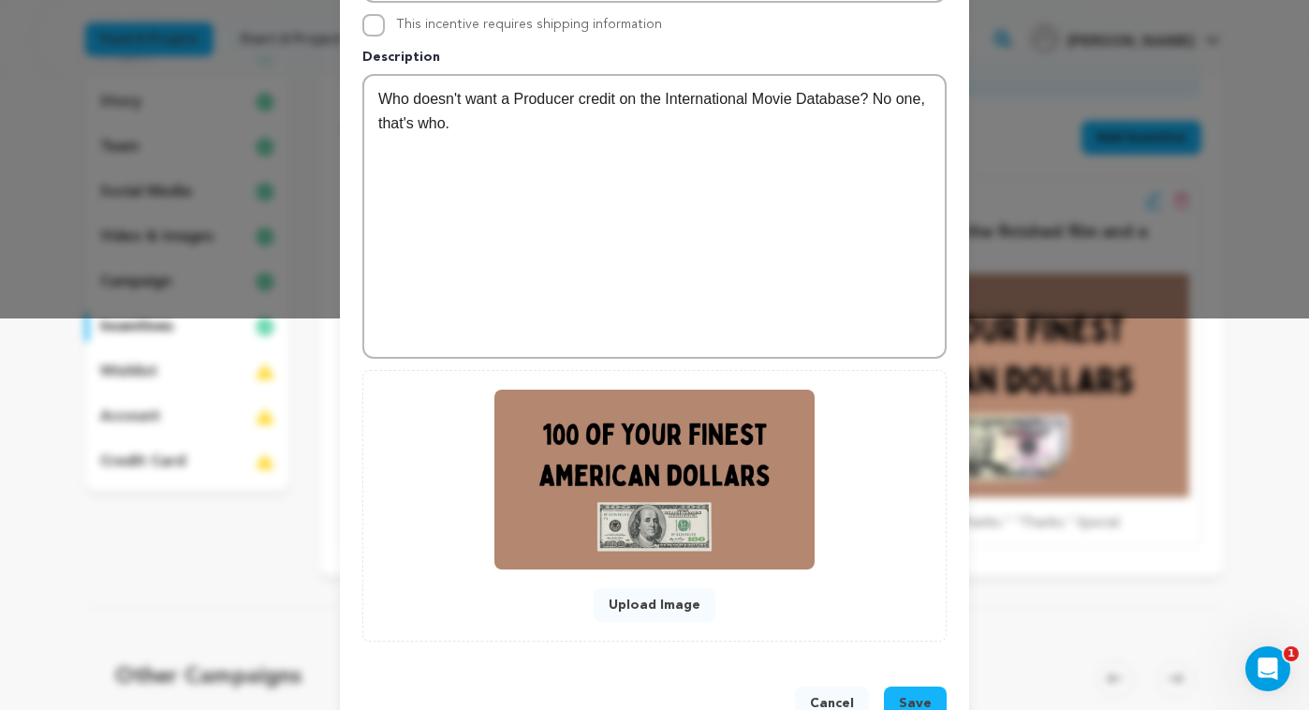
scroll to position [447, 0]
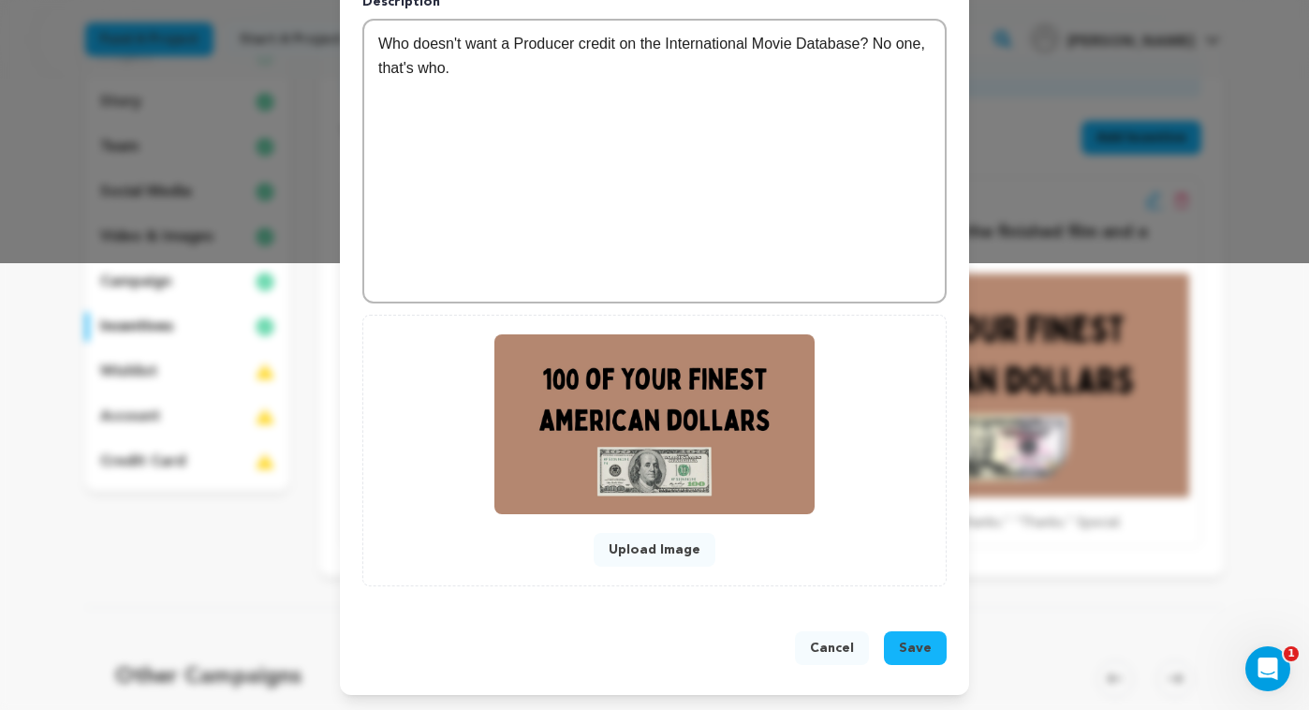
click at [911, 649] on span "Save" at bounding box center [915, 648] width 33 height 19
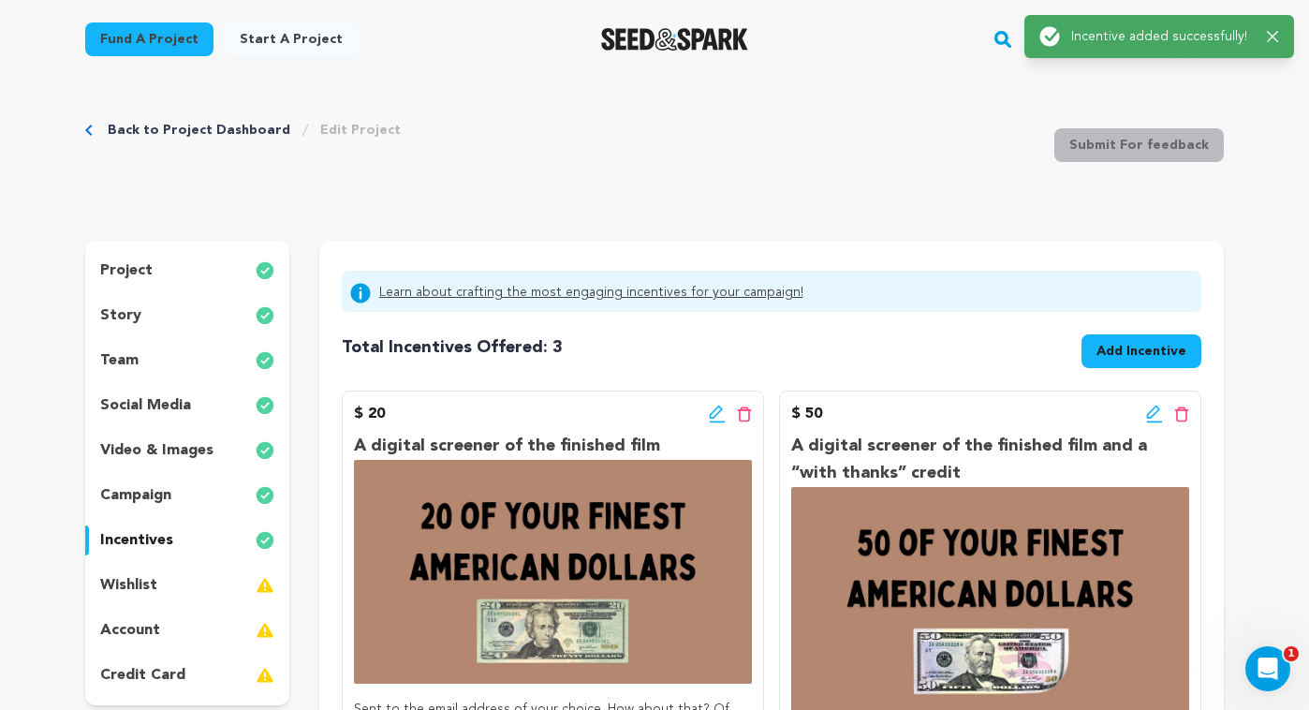
scroll to position [0, 0]
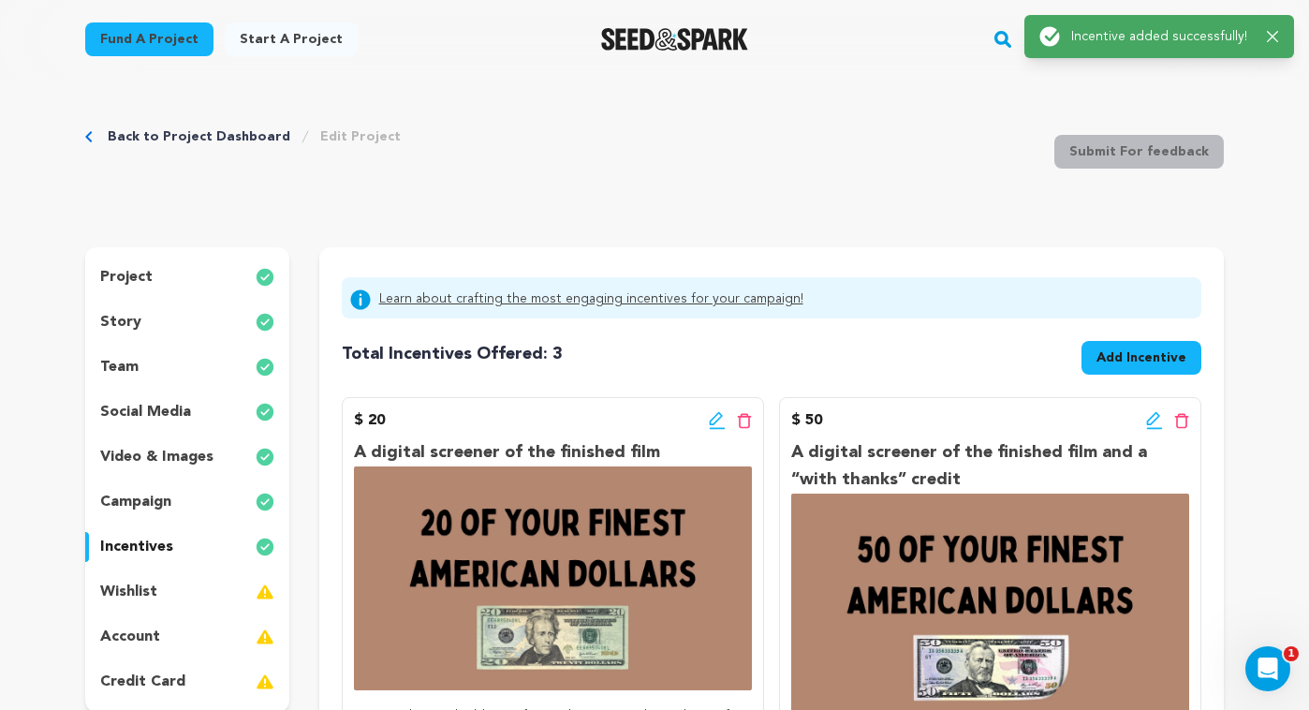
click at [1145, 356] on span "Add Incentive" at bounding box center [1142, 357] width 90 height 19
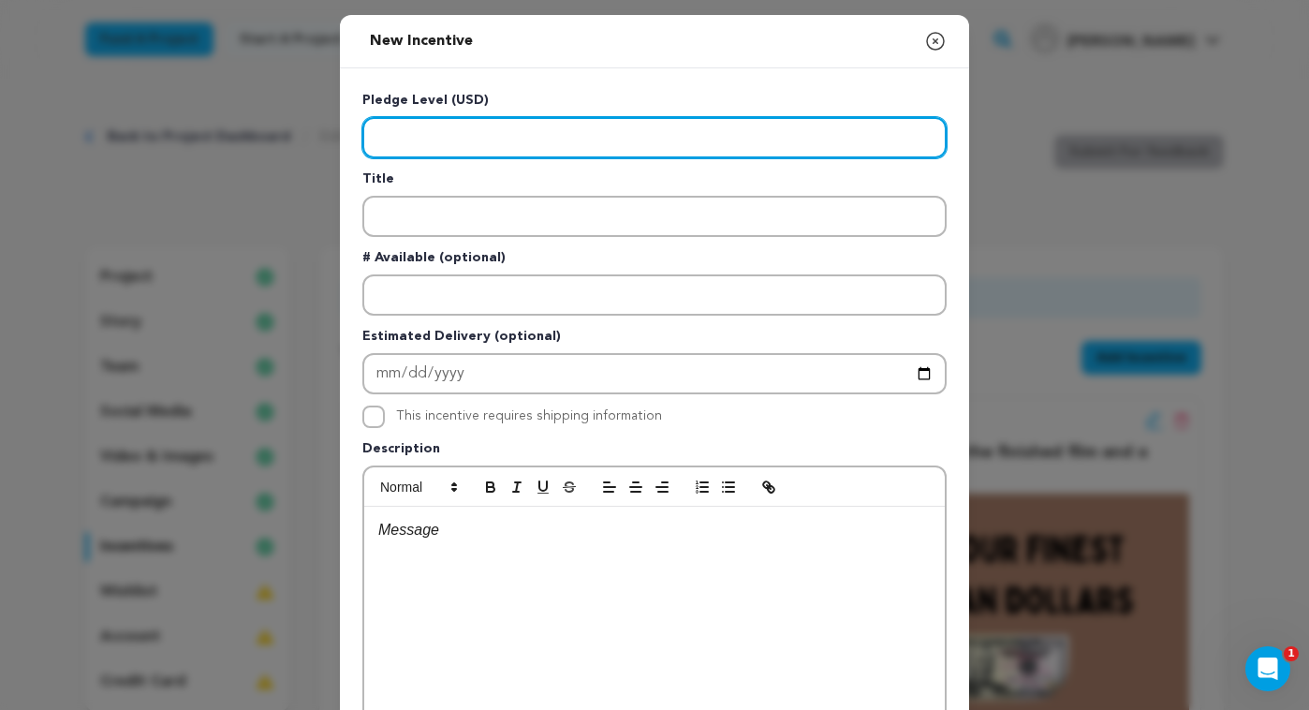
click at [568, 140] on input "Enter level" at bounding box center [654, 137] width 584 height 41
type input "200"
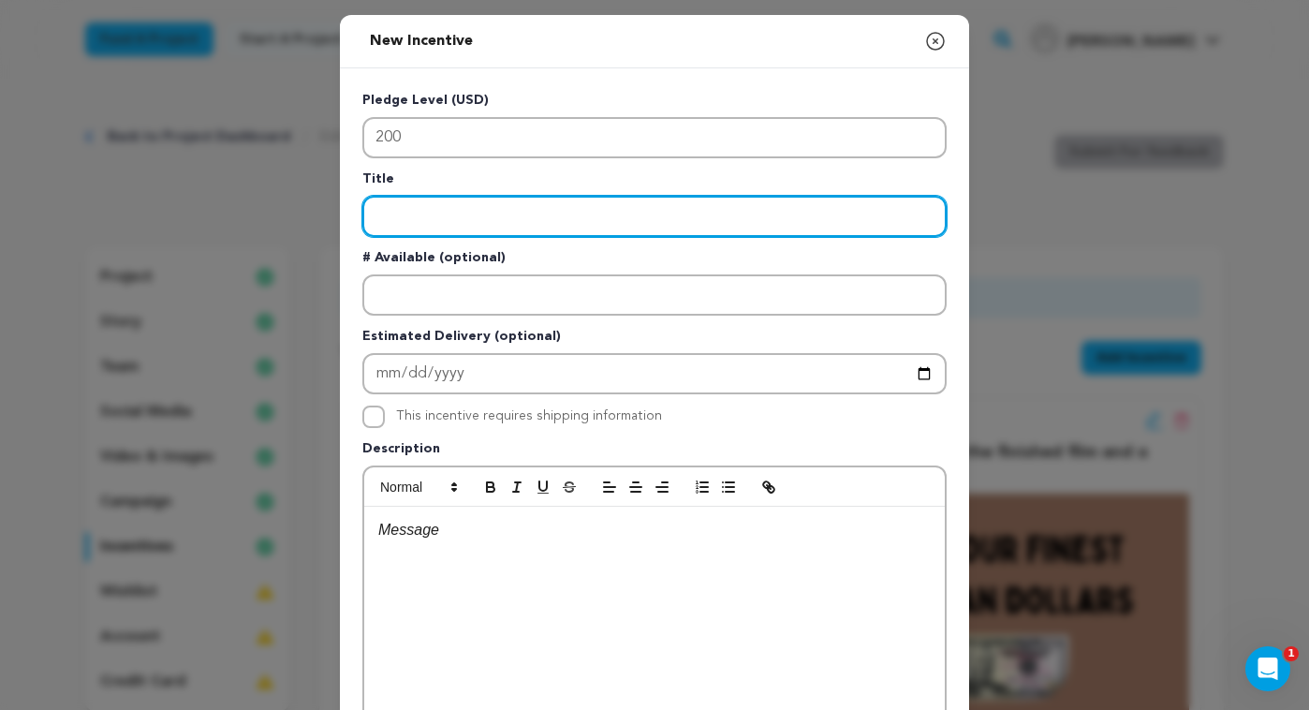
click at [578, 205] on input "Enter title" at bounding box center [654, 216] width 584 height 41
paste input "A digital screener of the finished film and Producer credit AND a coffee where …"
drag, startPoint x: 782, startPoint y: 217, endPoint x: 961, endPoint y: 226, distance: 179.1
click at [961, 227] on div "Pledge Level (USD) 200 Title A digital screener of the finished film and Produc…" at bounding box center [654, 485] width 629 height 835
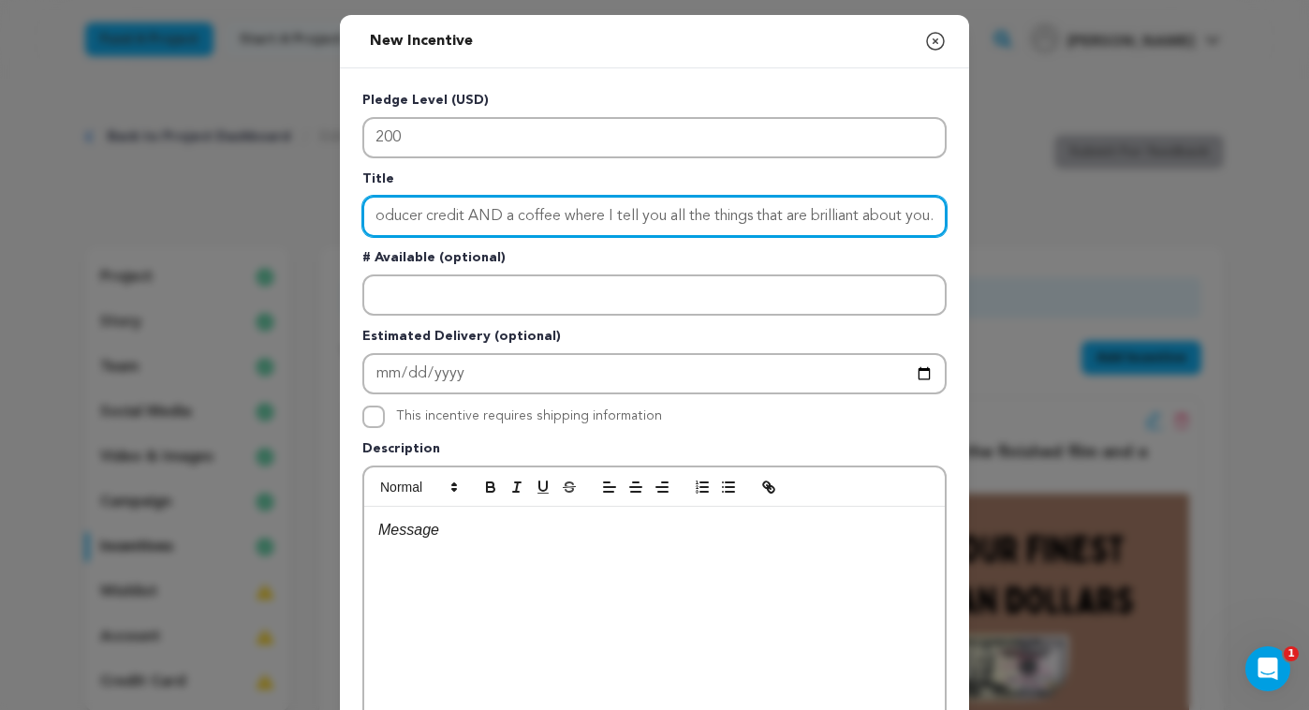
scroll to position [0, 298]
type input "A digital screener of the finished film and Producer credit AND a coffee where …"
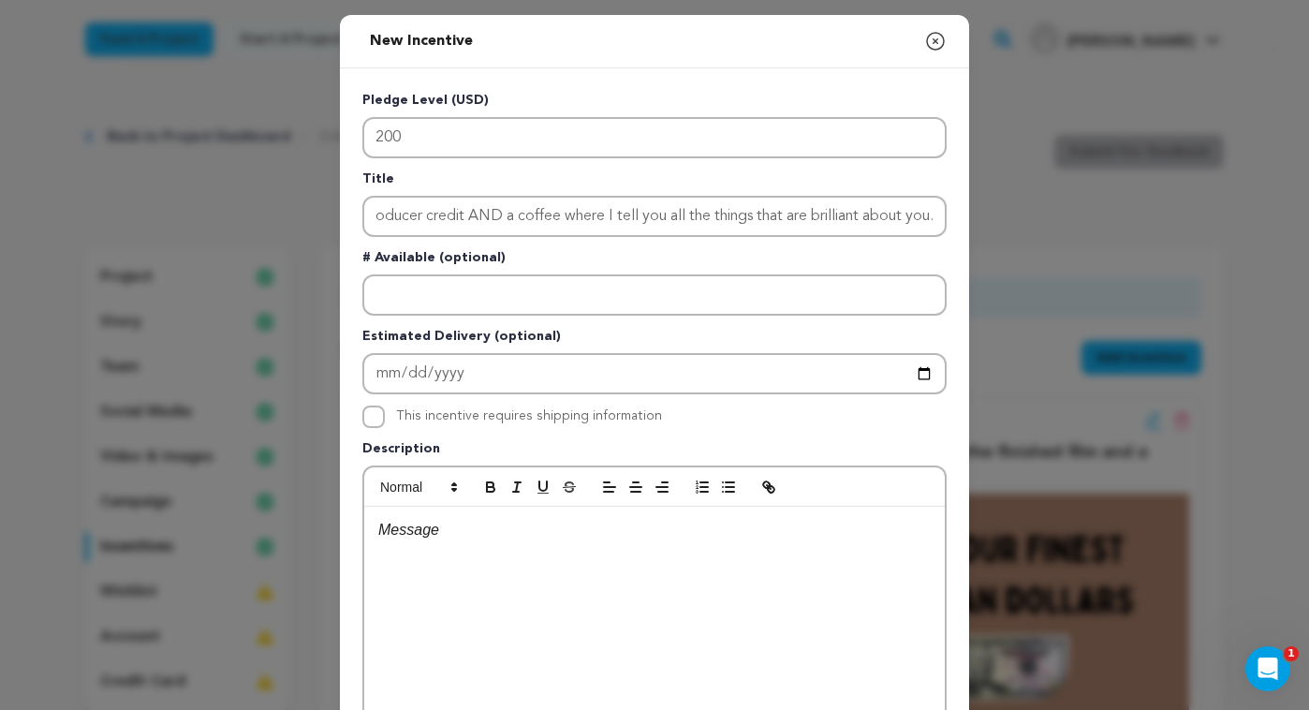
scroll to position [0, 0]
click at [499, 552] on div at bounding box center [654, 647] width 581 height 281
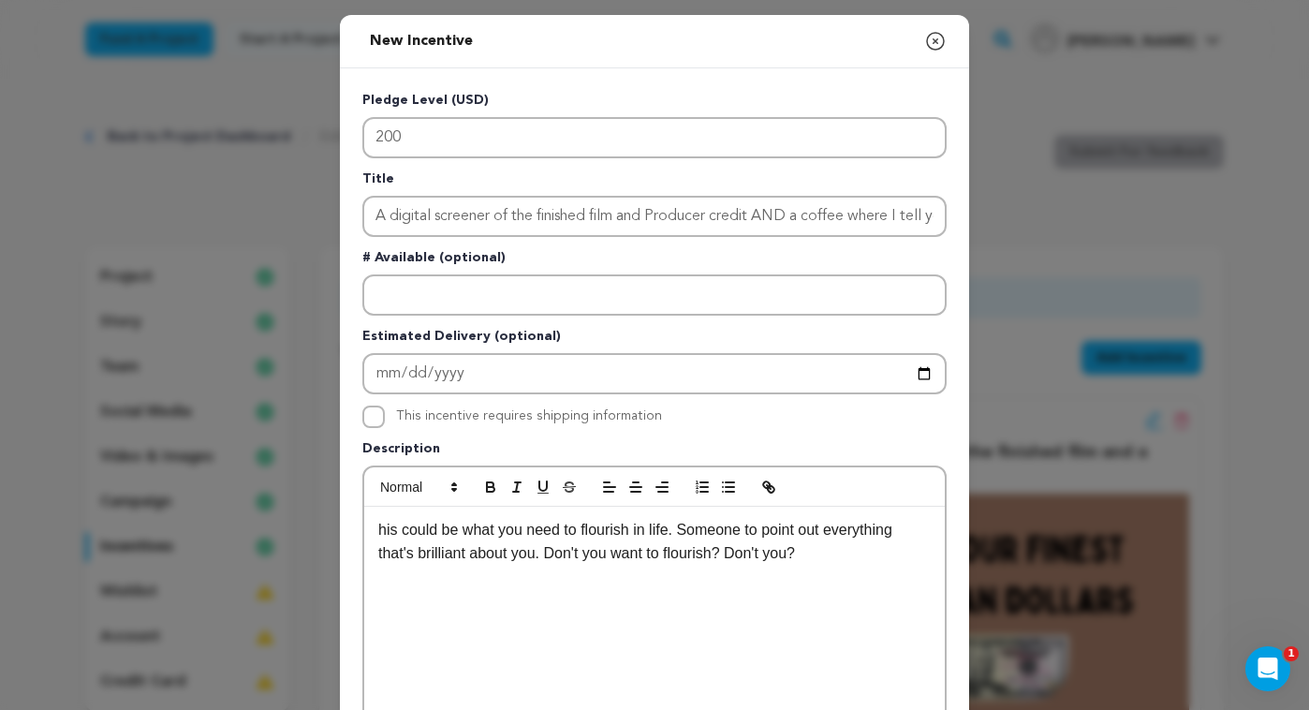
drag, startPoint x: 376, startPoint y: 533, endPoint x: 404, endPoint y: 540, distance: 29.1
click at [376, 533] on div "his could be what you need to flourish in life. Someone to point out everything…" at bounding box center [654, 647] width 581 height 281
click at [663, 610] on div "This could be what you need to flourish in life. Someone to point out everythin…" at bounding box center [654, 647] width 581 height 281
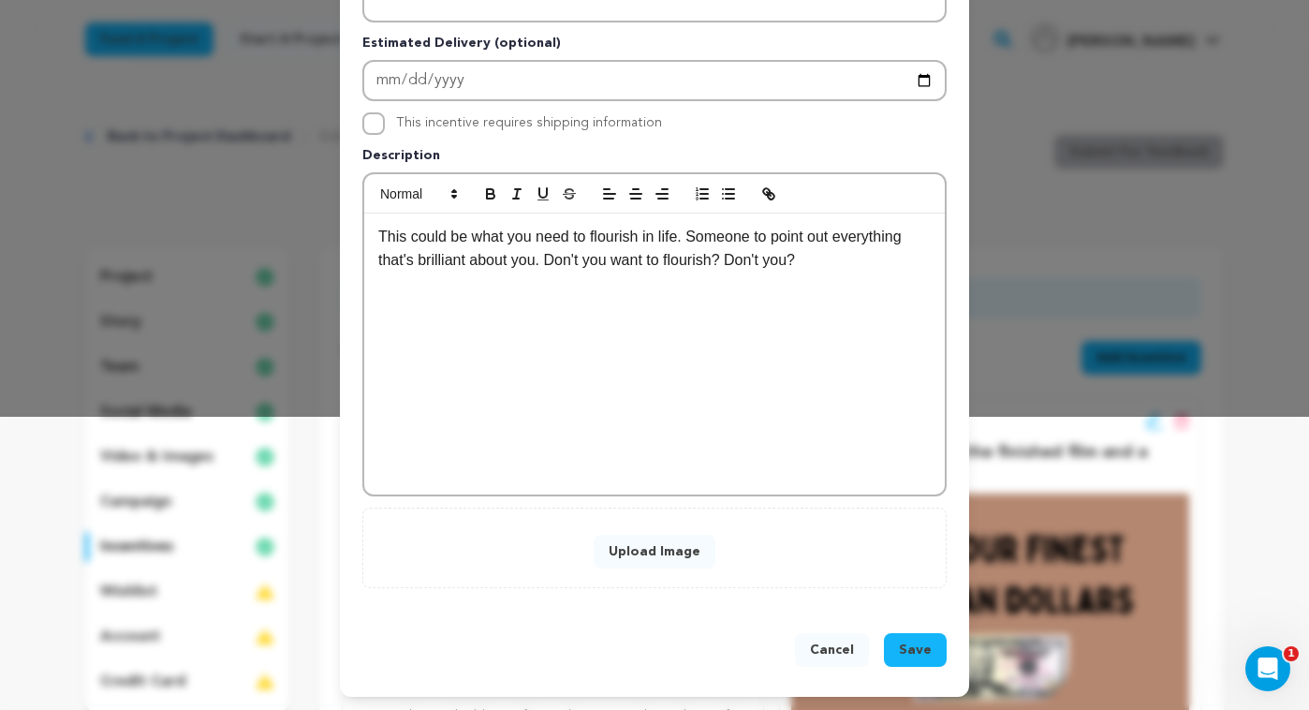
scroll to position [295, 0]
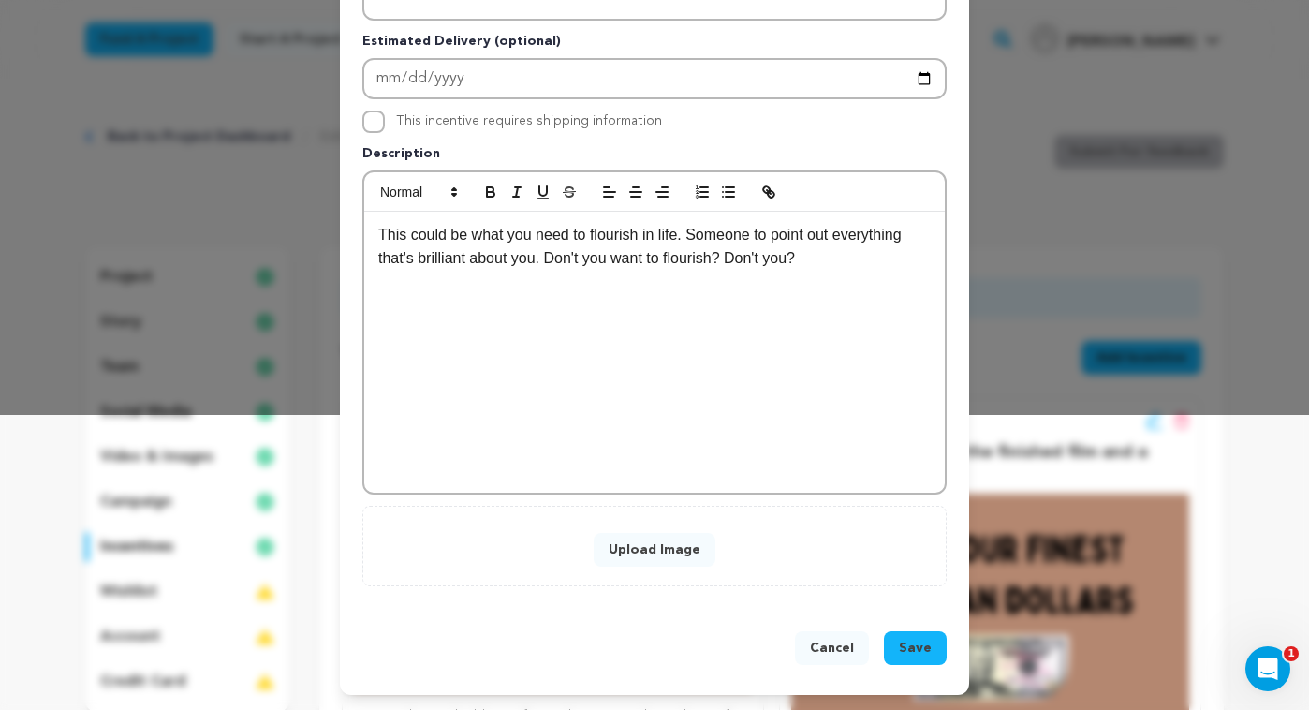
click at [647, 550] on button "Upload Image" at bounding box center [655, 550] width 122 height 34
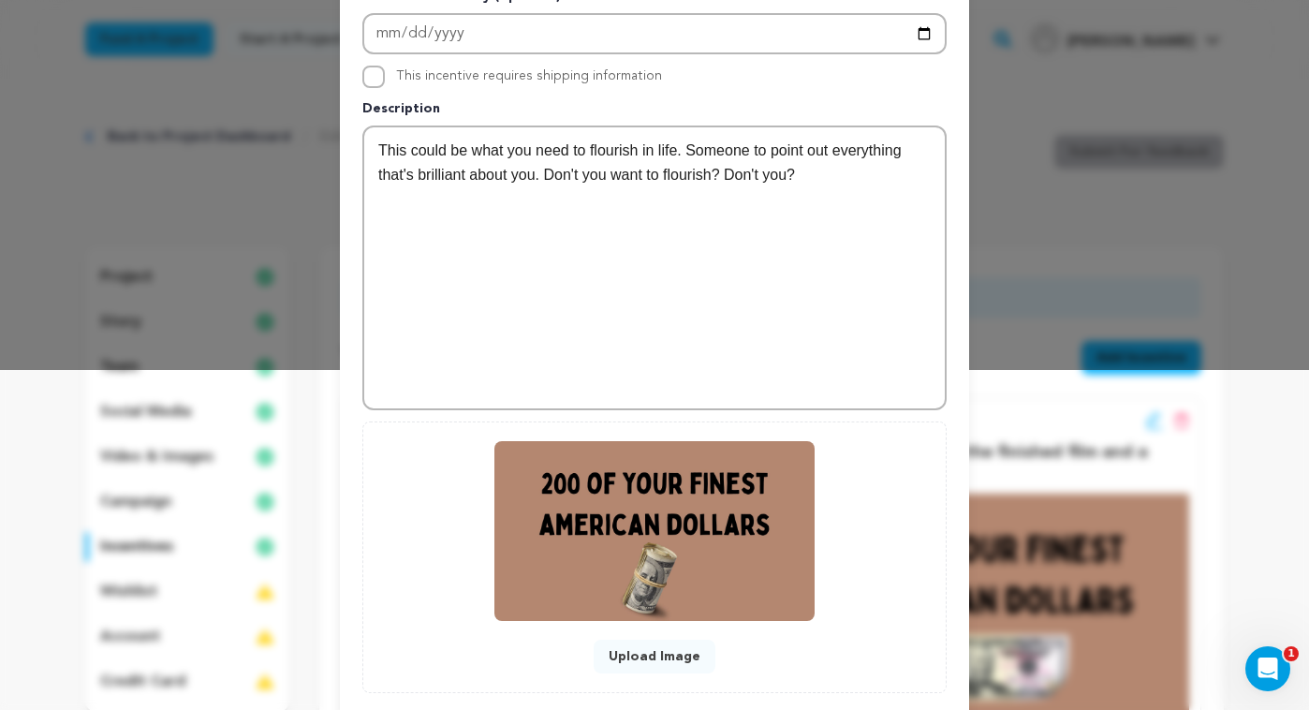
scroll to position [447, 0]
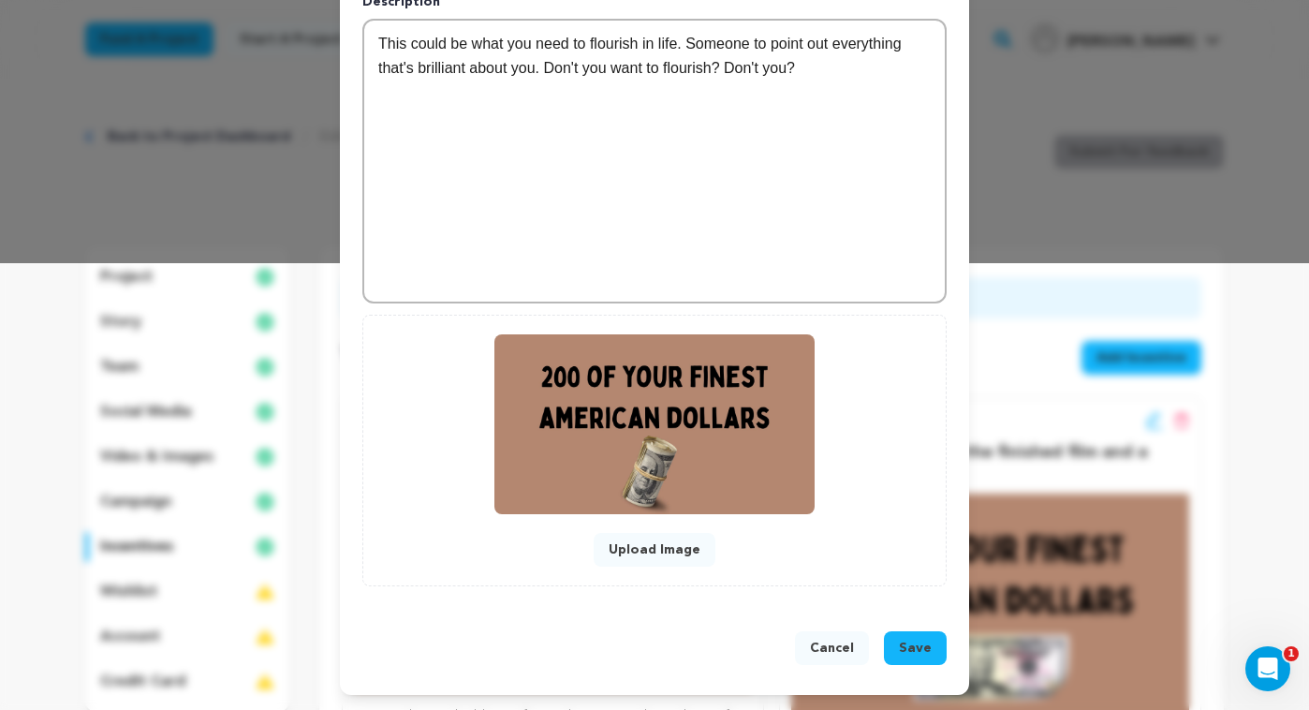
click at [920, 645] on span "Save" at bounding box center [915, 648] width 33 height 19
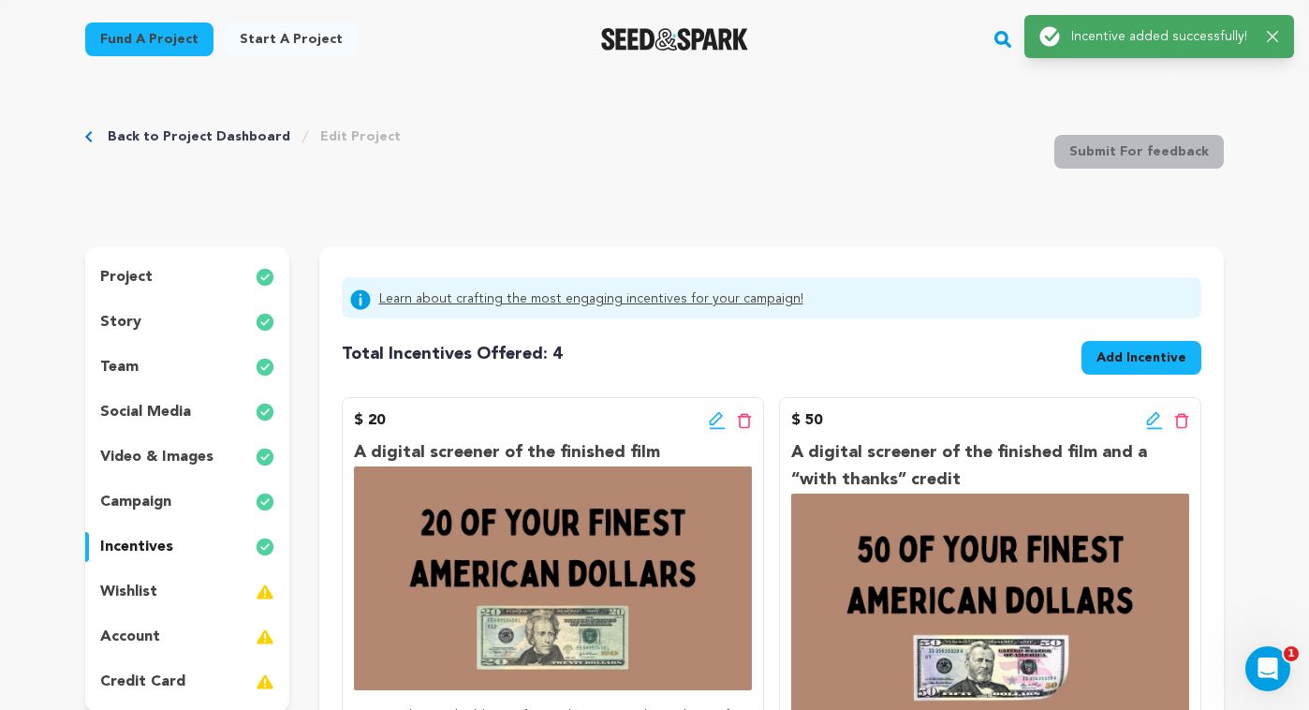
click at [1151, 362] on span "Add Incentive" at bounding box center [1142, 357] width 90 height 19
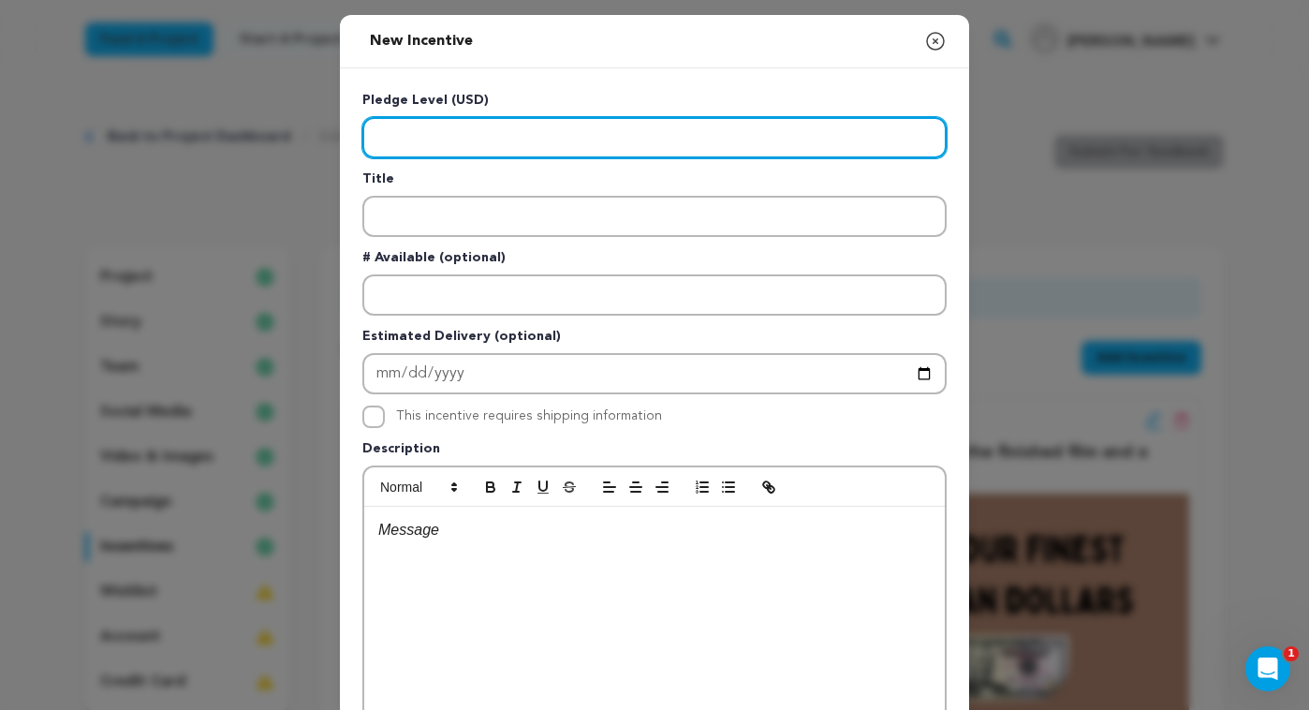
click at [569, 129] on input "Enter level" at bounding box center [654, 137] width 584 height 41
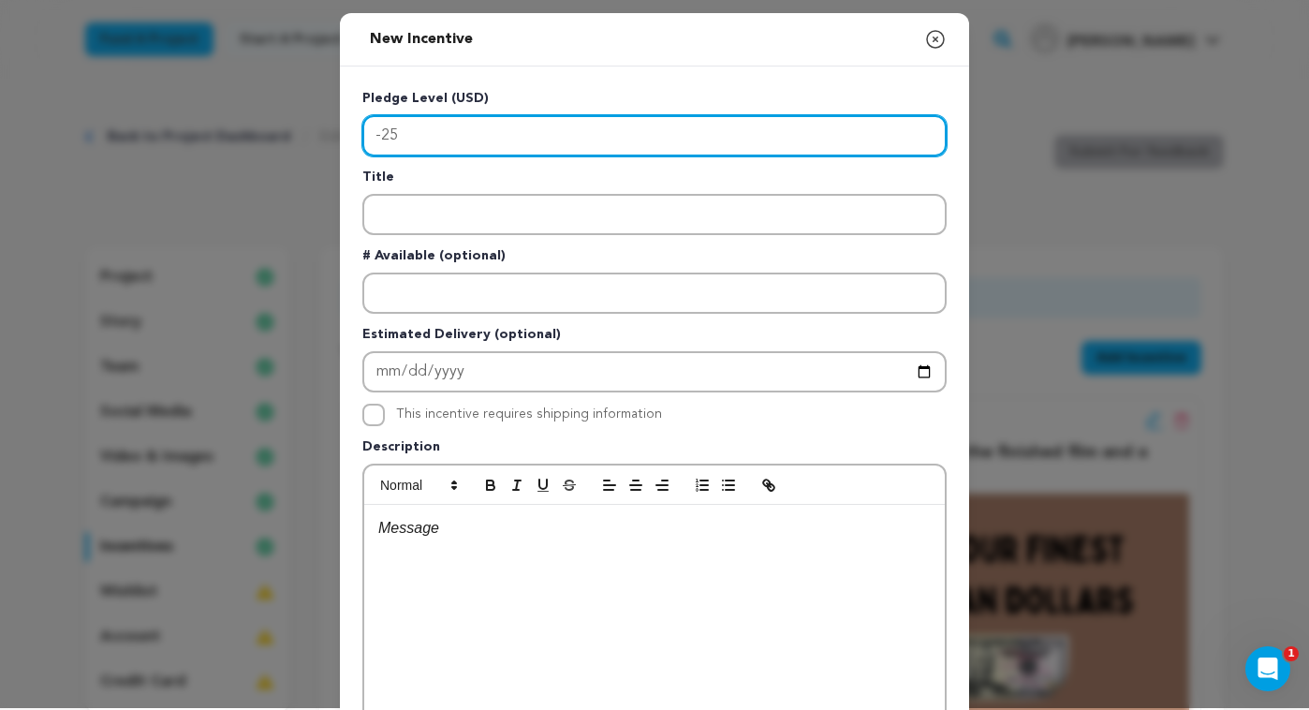
type input "-2"
type input "500"
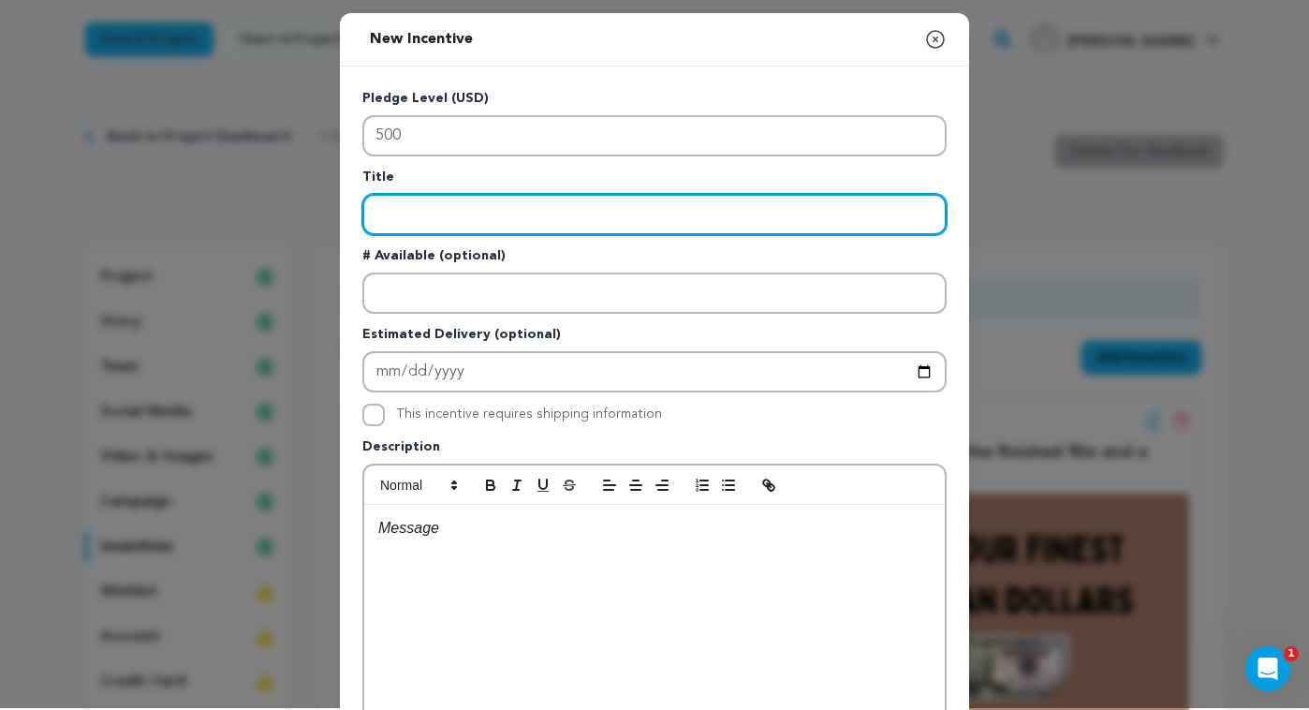
drag, startPoint x: 524, startPoint y: 207, endPoint x: 548, endPoint y: 202, distance: 24.8
click at [530, 206] on input "Enter title" at bounding box center [654, 214] width 584 height 41
paste input "A digital screener of the finished film and an Executive Producer credit"
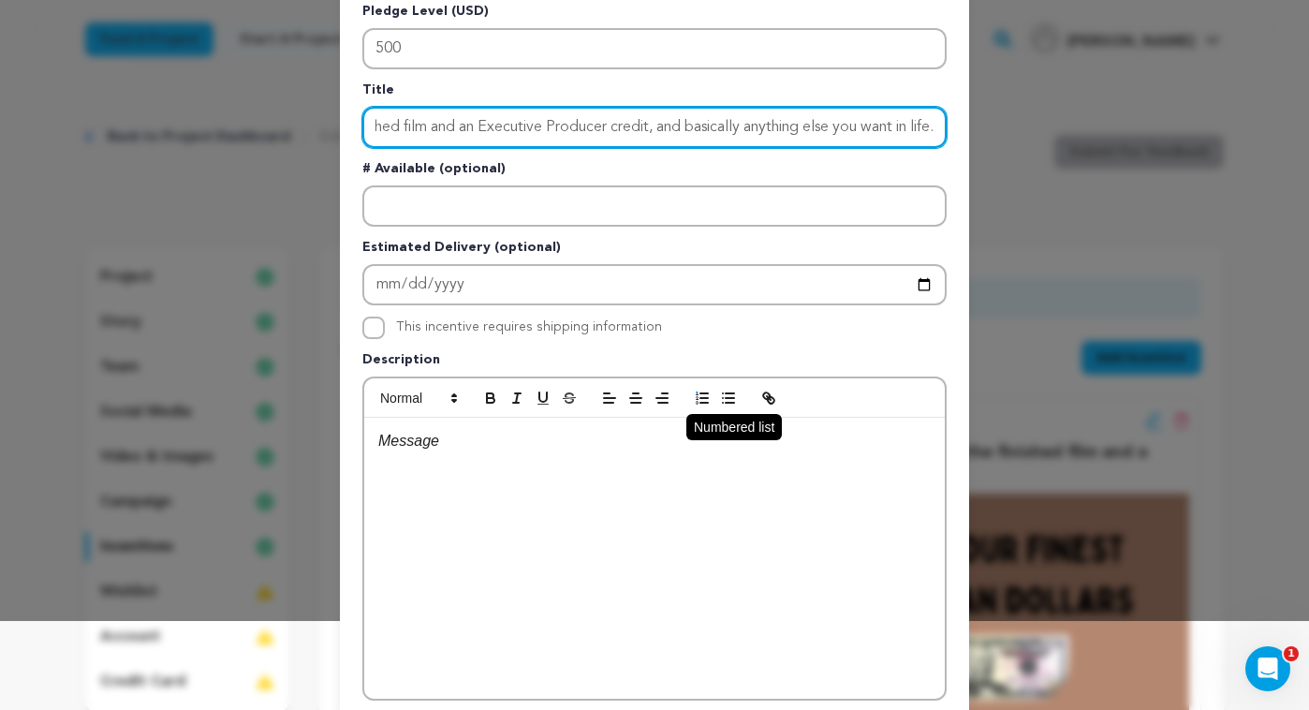
scroll to position [97, 0]
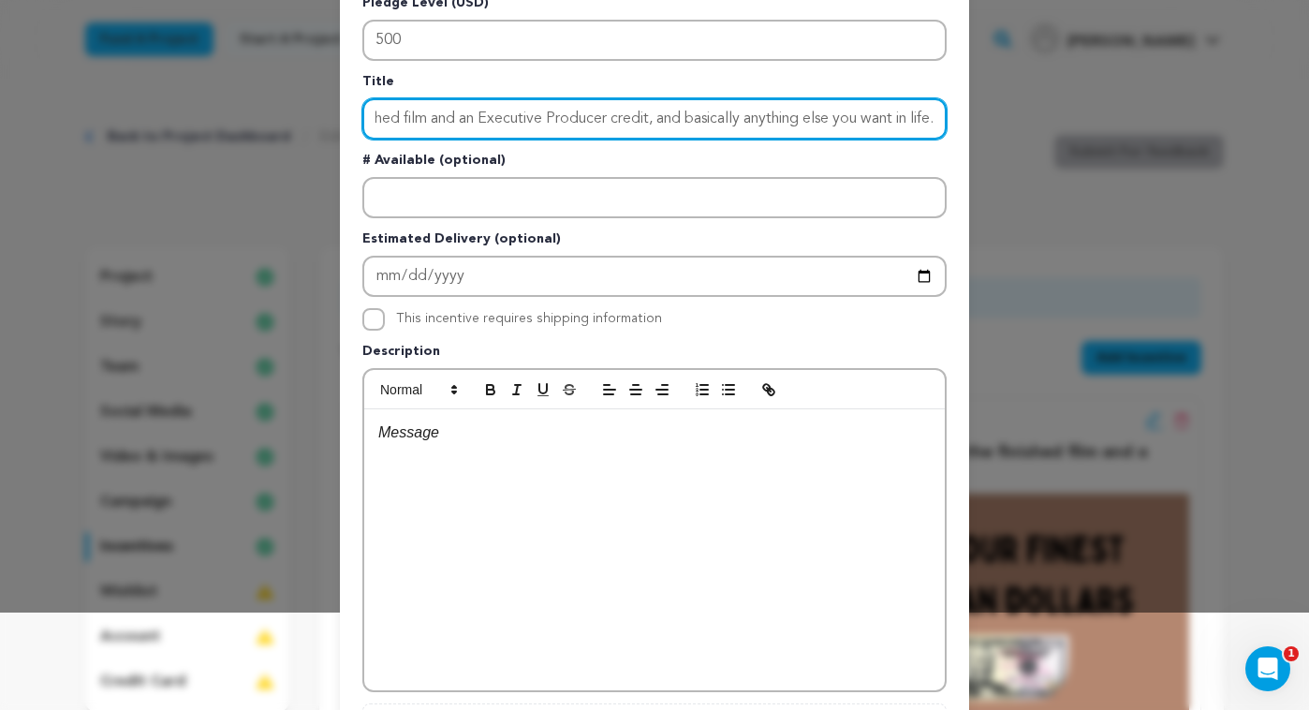
type input "A digital screener of the finished film and an Executive Producer credit, and b…"
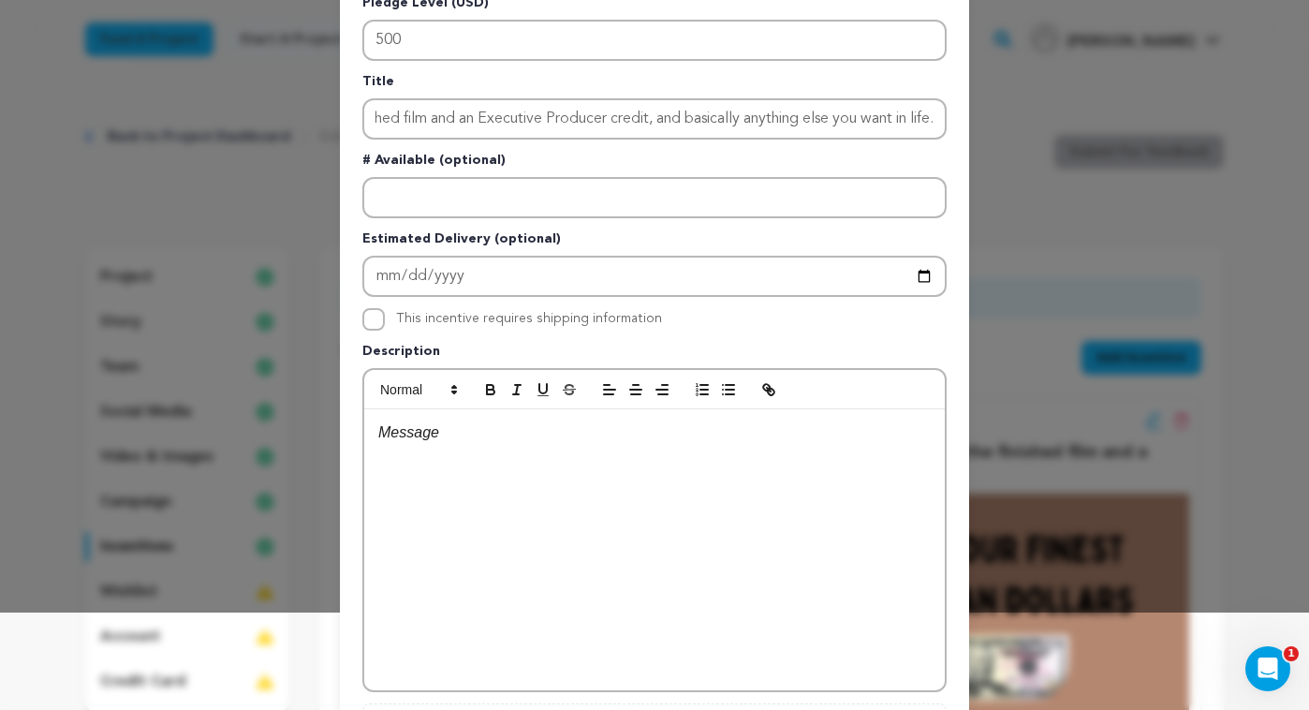
scroll to position [0, 0]
click at [498, 500] on div at bounding box center [654, 549] width 581 height 281
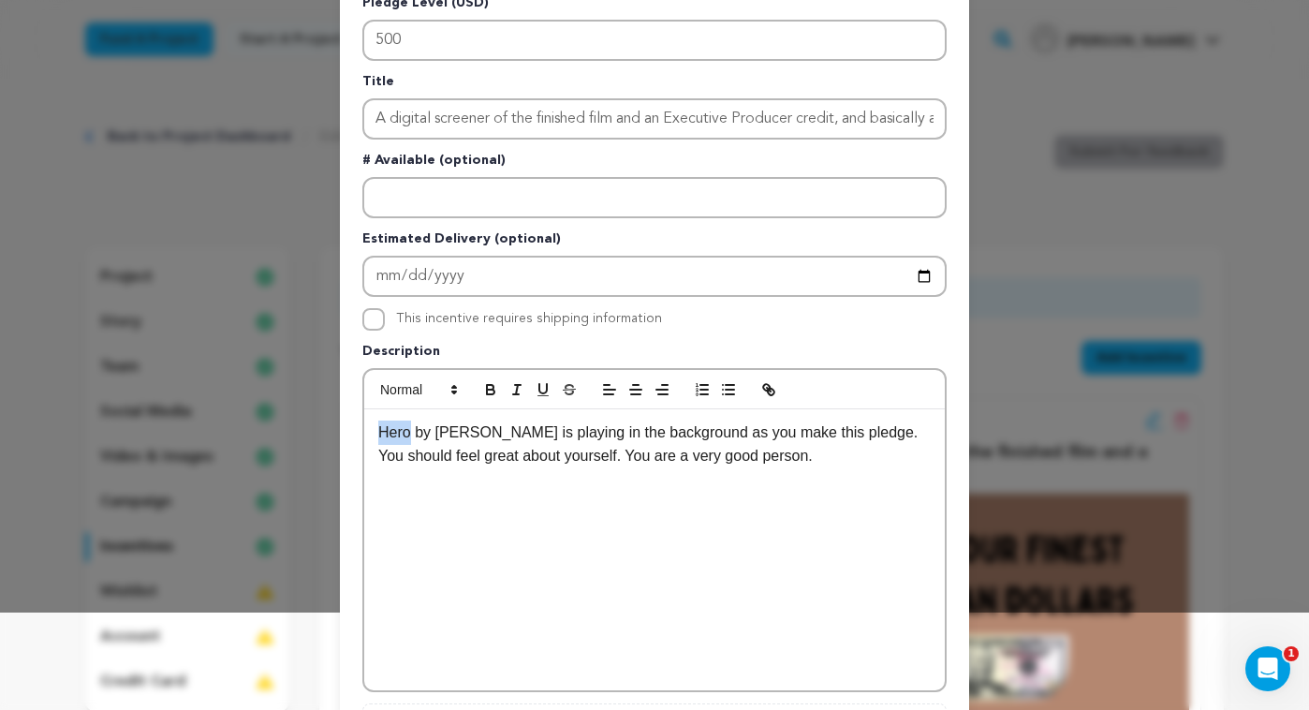
drag, startPoint x: 412, startPoint y: 434, endPoint x: 370, endPoint y: 433, distance: 42.2
click at [370, 433] on div "Hero by Mariah Carey is playing in the background as you make this pledge. You …" at bounding box center [654, 549] width 581 height 281
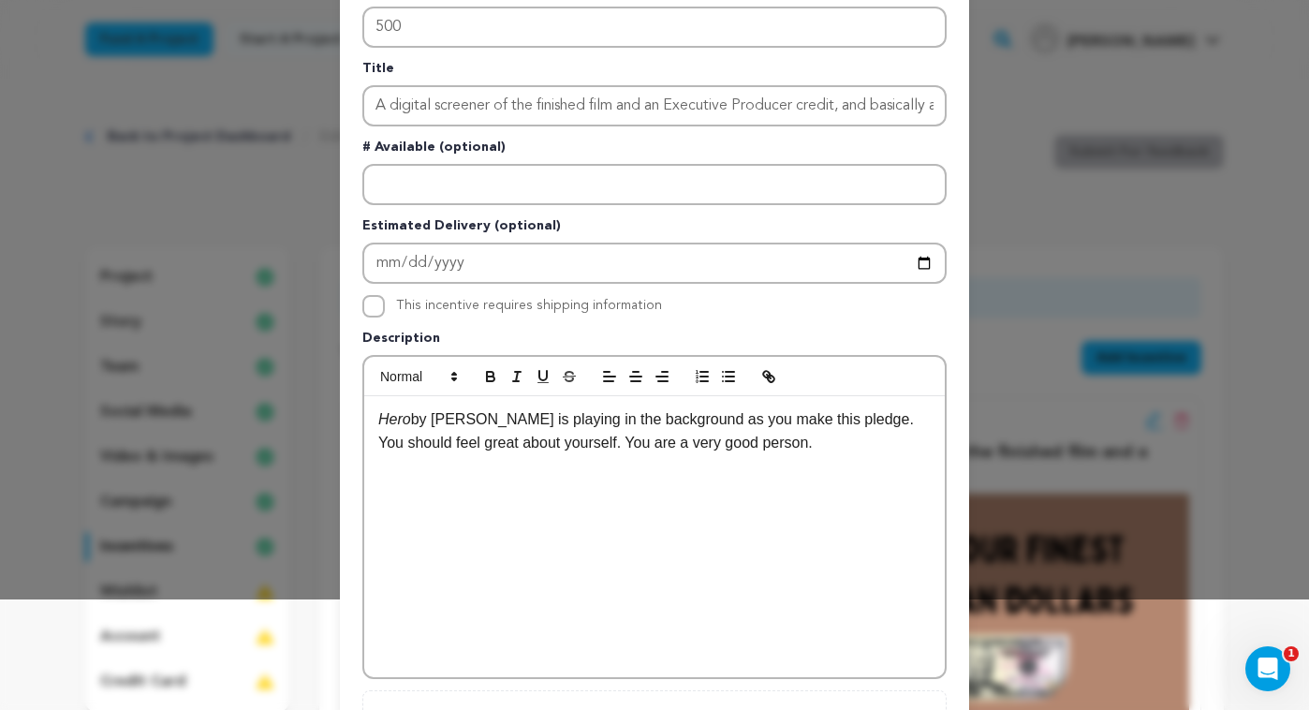
click at [615, 465] on div "Hero by Mariah Carey is playing in the background as you make this pledge. You …" at bounding box center [654, 536] width 581 height 281
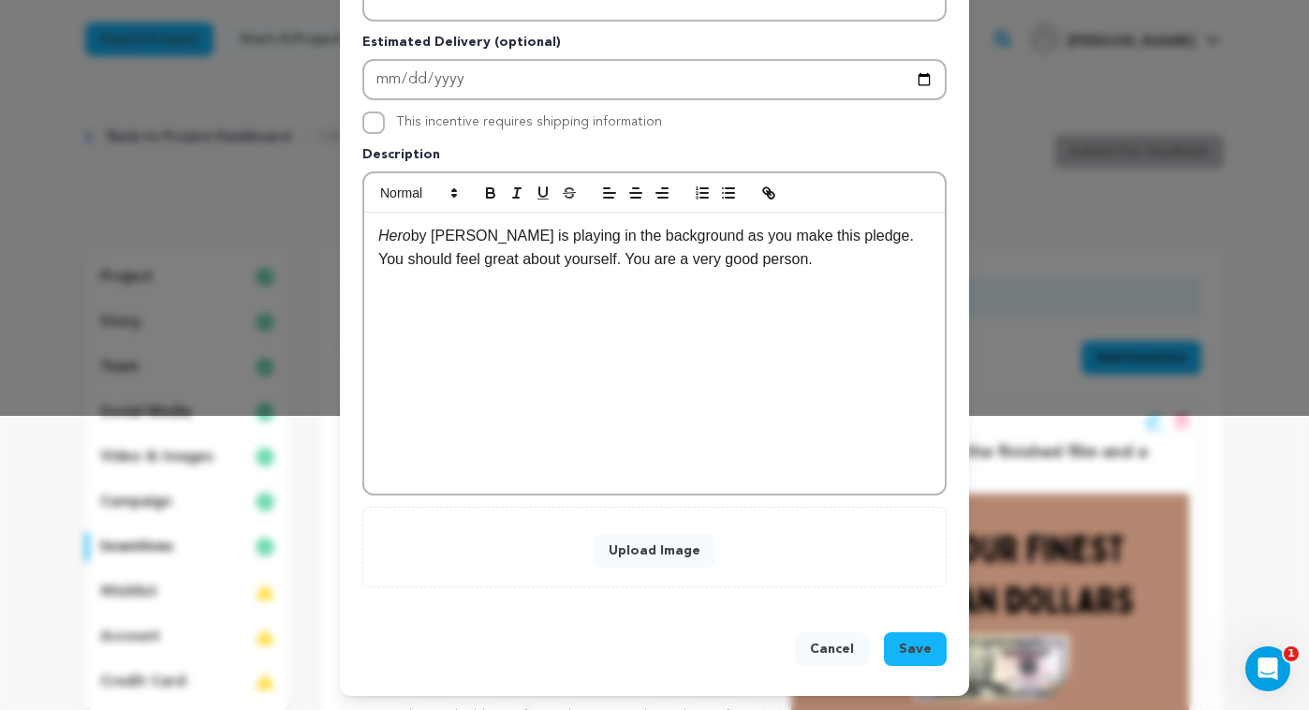
scroll to position [295, 0]
click at [908, 642] on span "Save" at bounding box center [915, 648] width 33 height 19
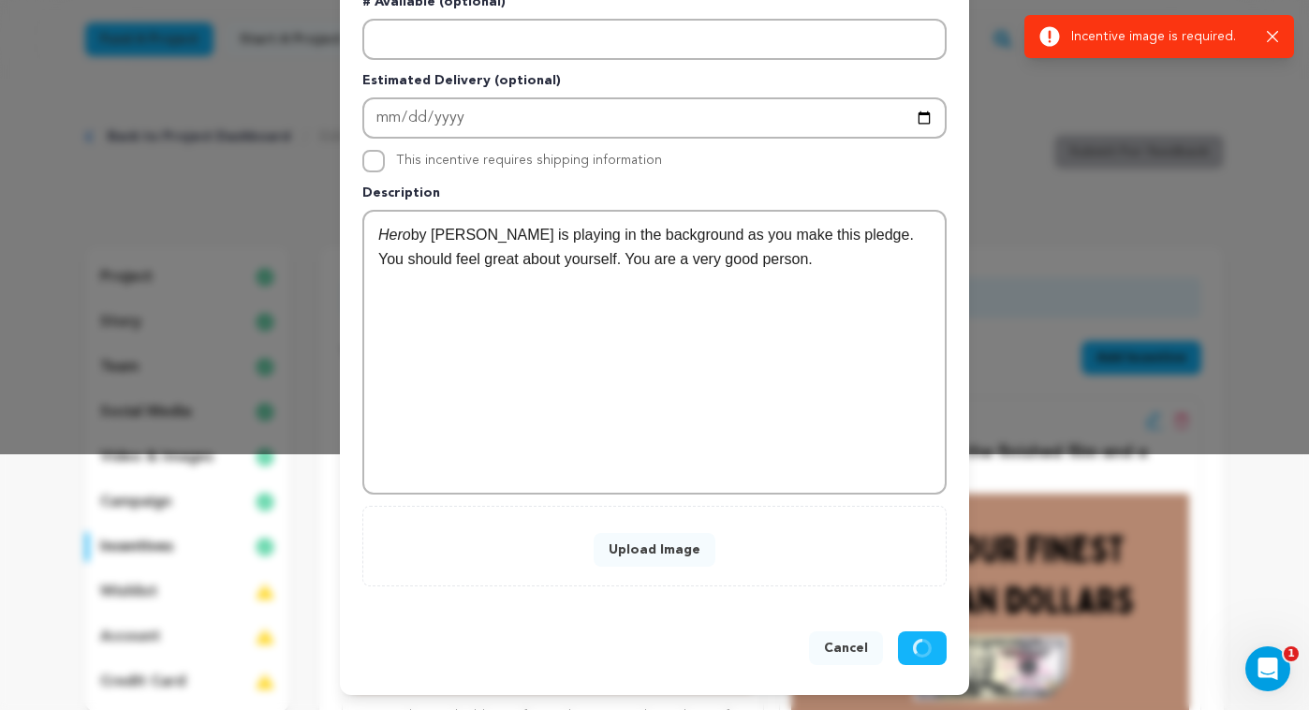
scroll to position [256, 0]
click at [662, 542] on button "Upload Image" at bounding box center [655, 550] width 122 height 34
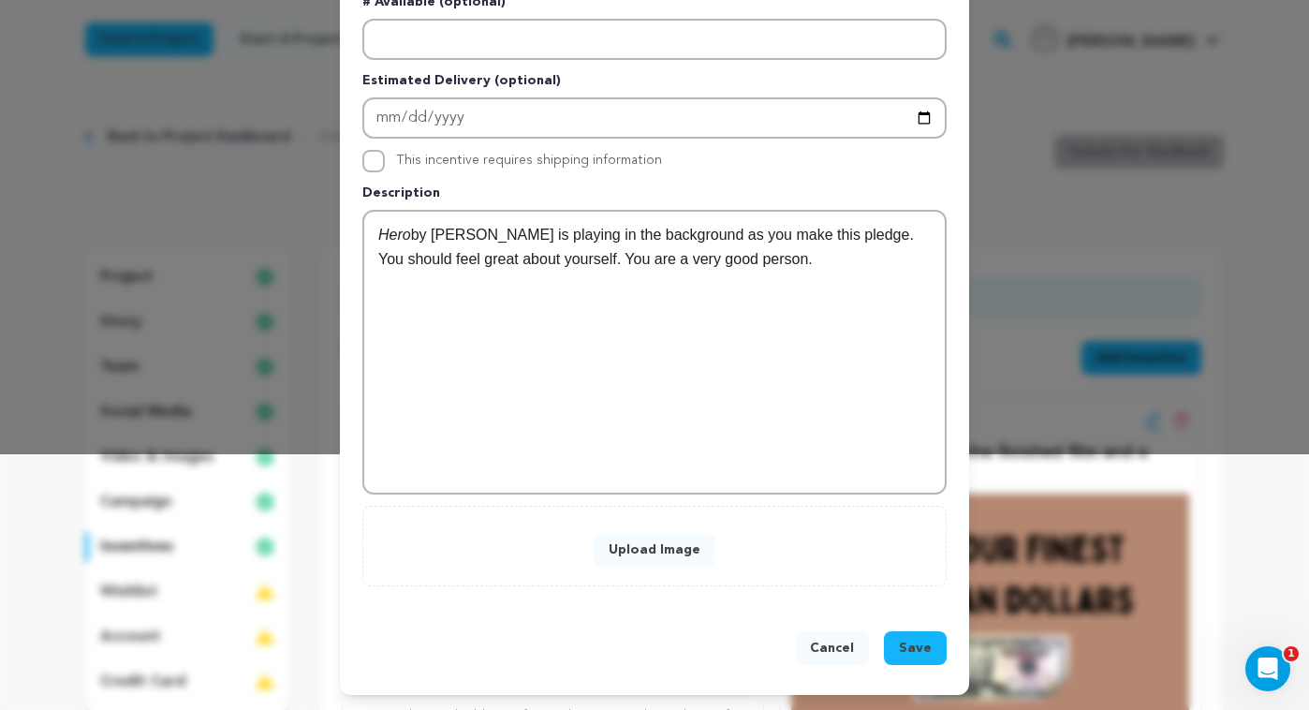
click at [642, 553] on button "Upload Image" at bounding box center [655, 550] width 122 height 34
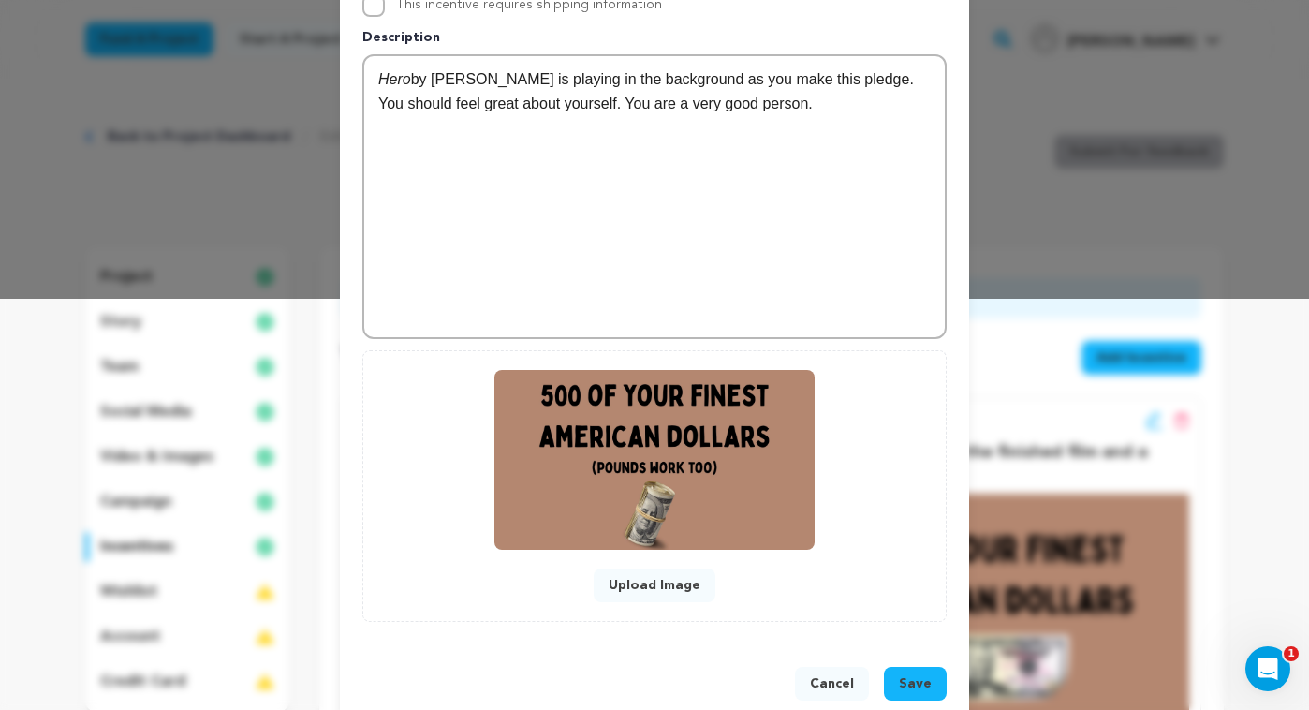
scroll to position [436, 0]
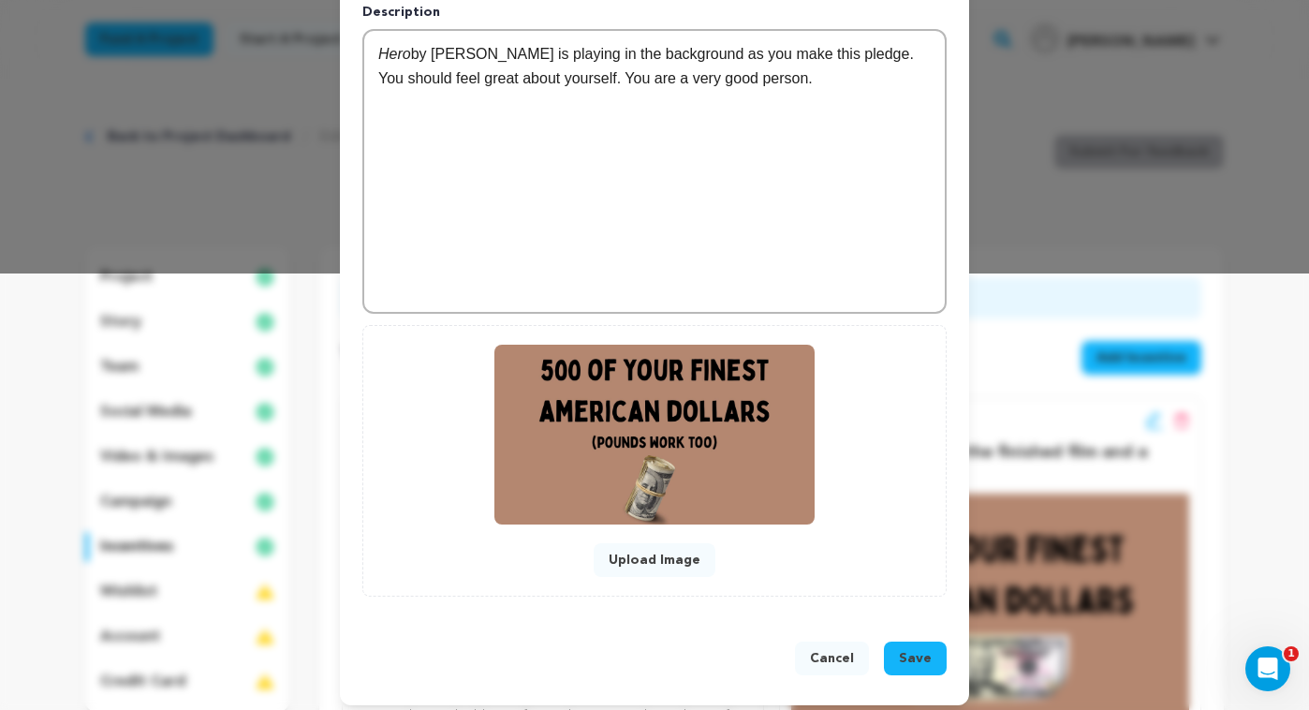
click at [908, 653] on span "Save" at bounding box center [915, 658] width 33 height 19
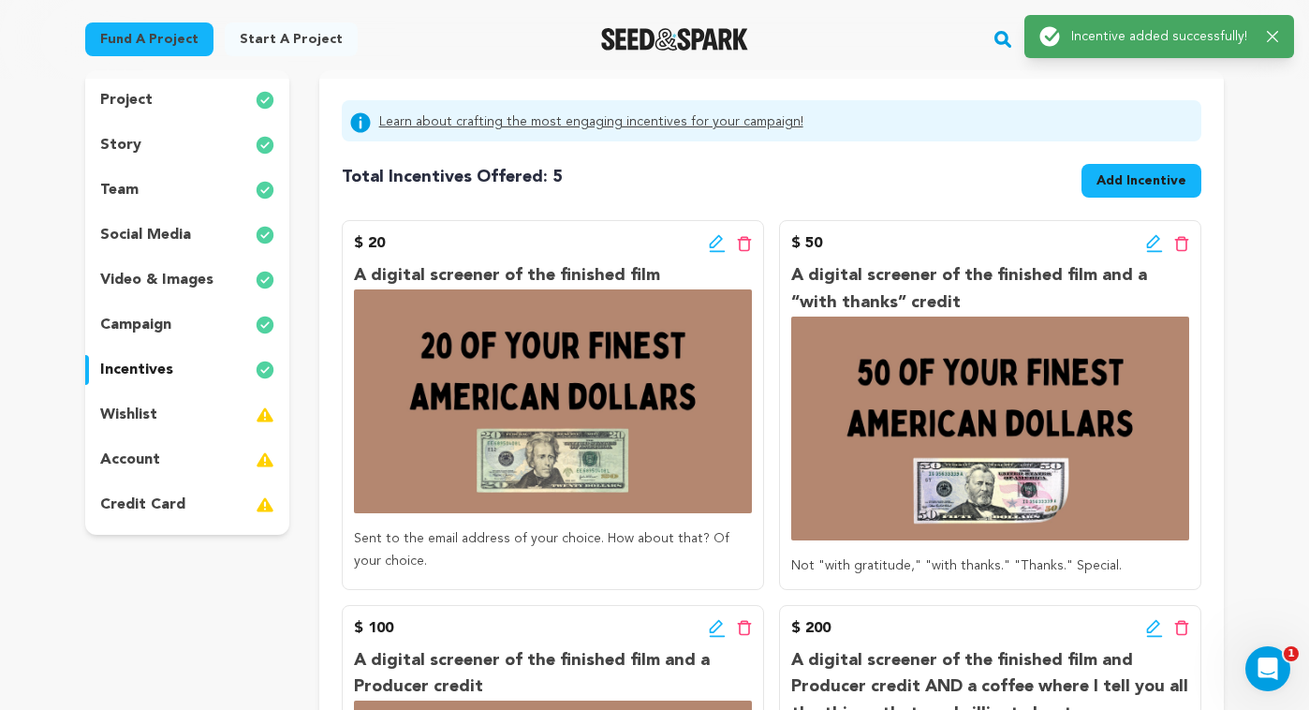
scroll to position [188, 0]
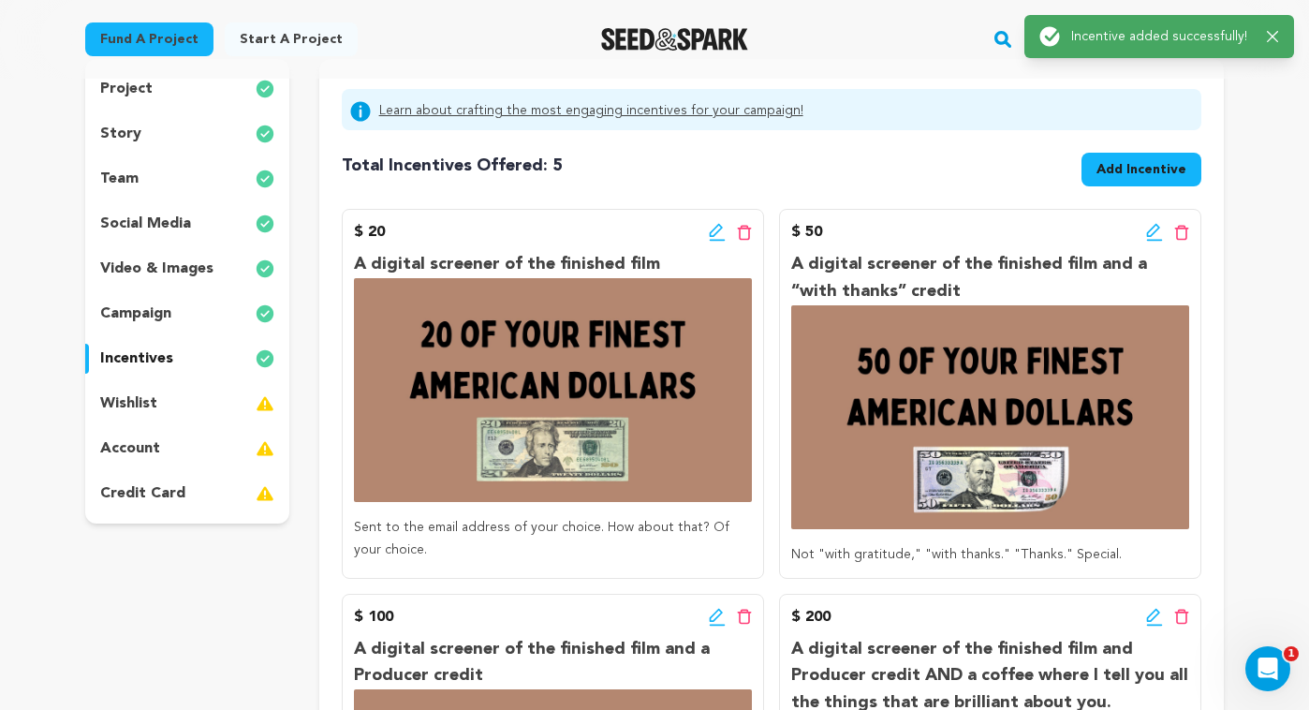
click at [712, 231] on icon at bounding box center [715, 230] width 13 height 13
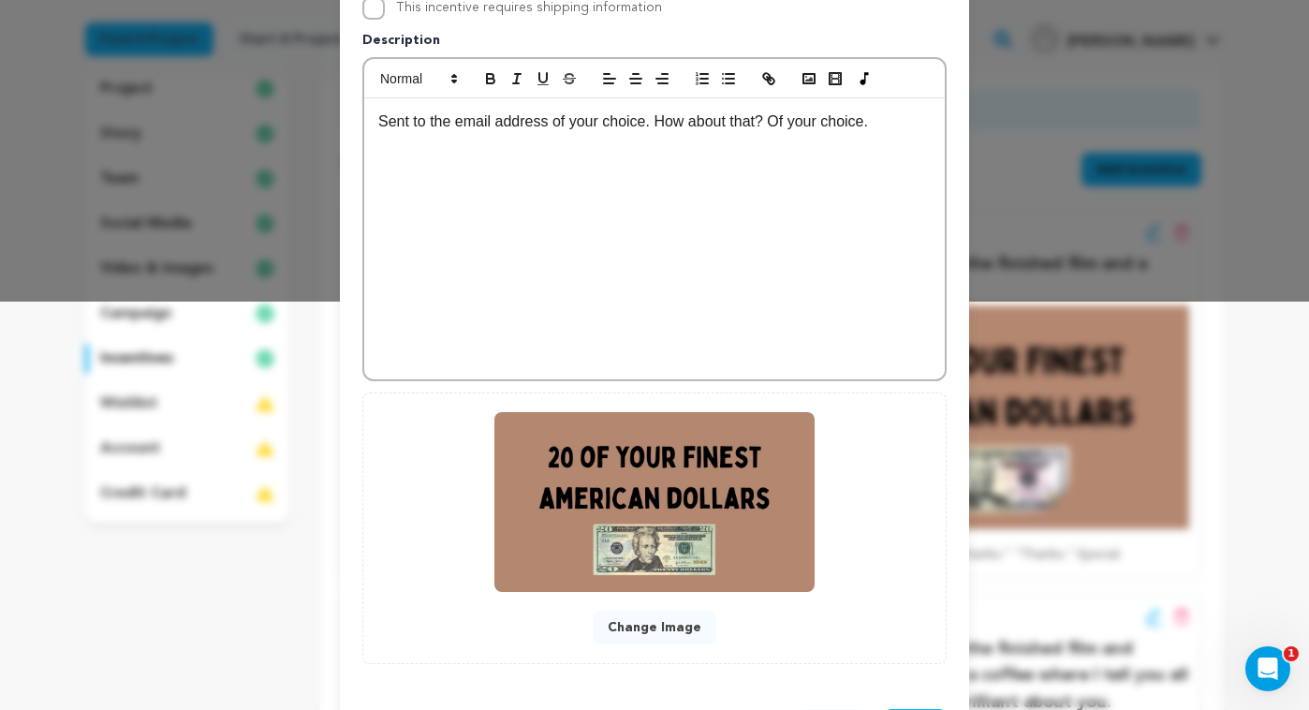
scroll to position [423, 0]
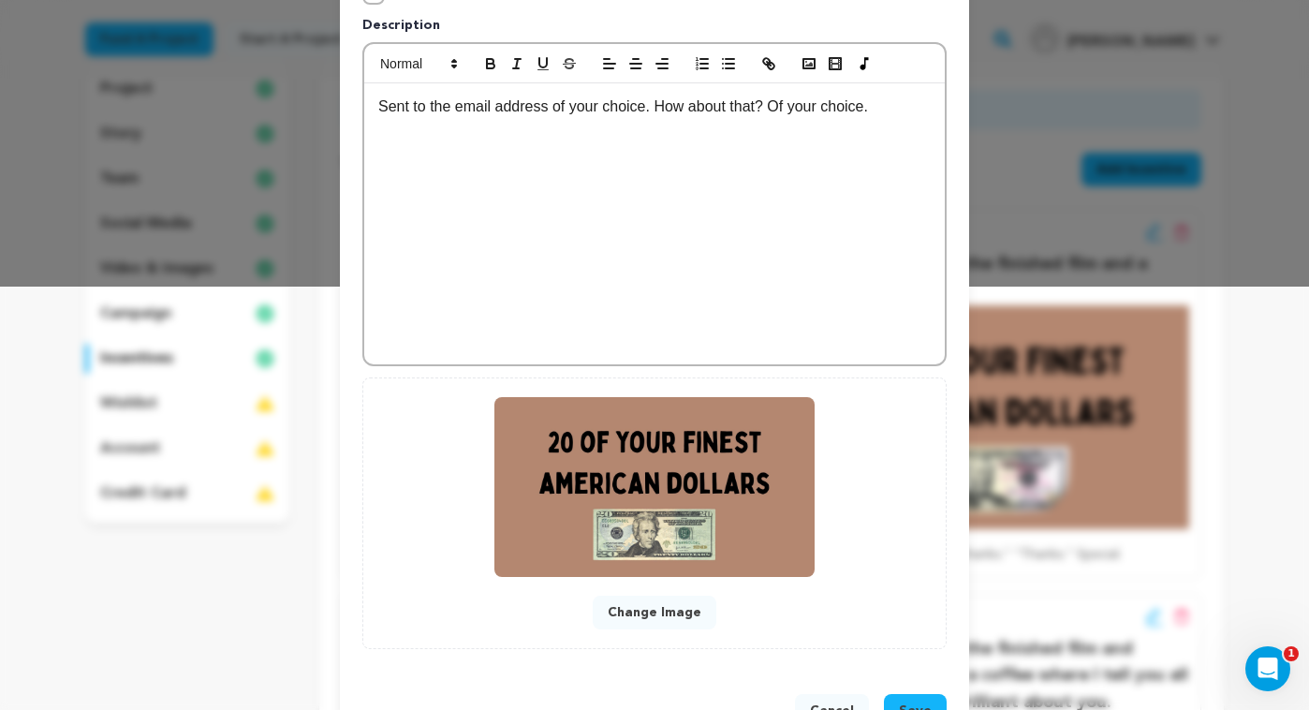
click at [663, 607] on button "Change Image" at bounding box center [655, 613] width 124 height 34
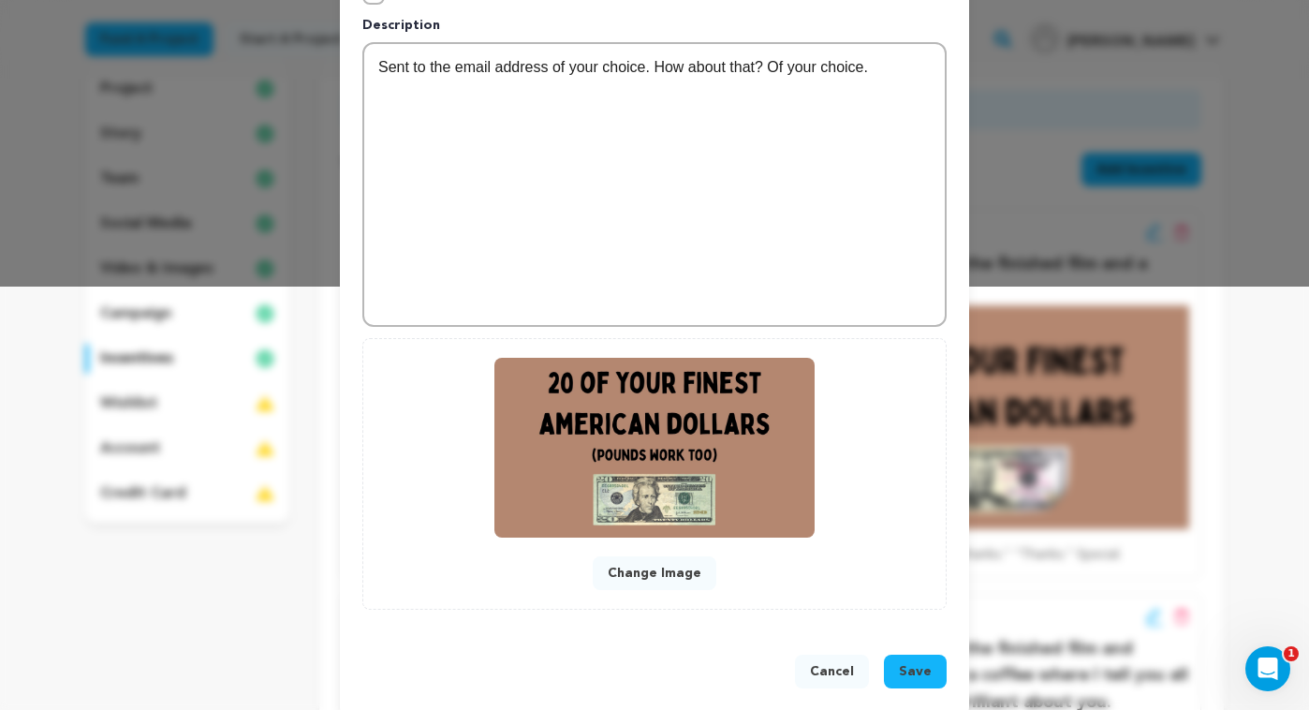
click at [935, 667] on button "Save" at bounding box center [915, 672] width 63 height 34
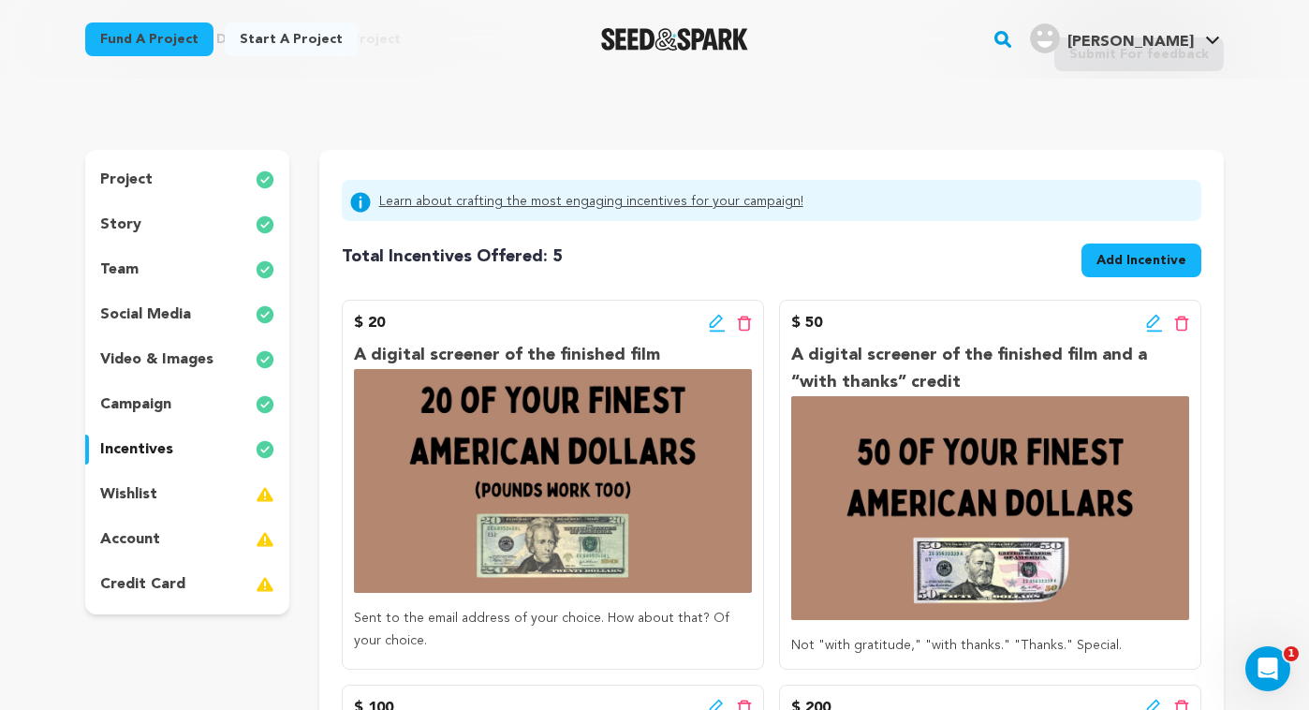
scroll to position [98, 0]
click at [1147, 320] on icon at bounding box center [1154, 322] width 17 height 19
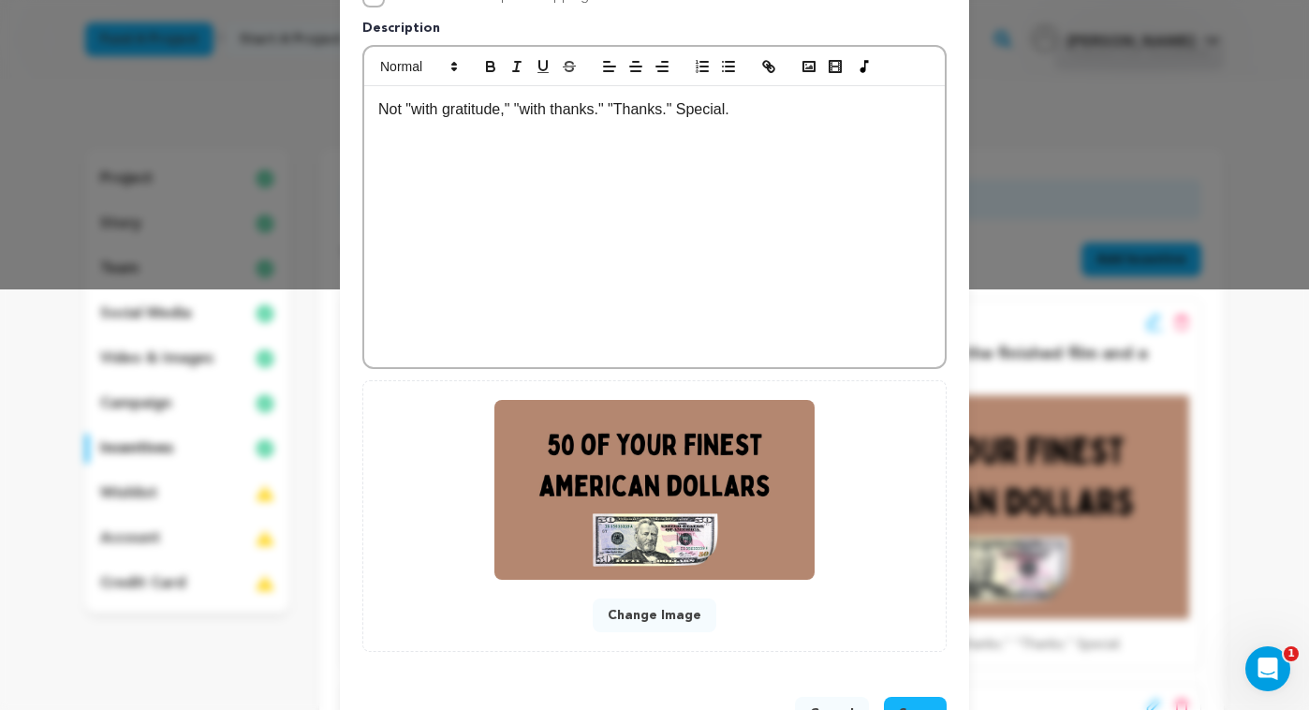
scroll to position [425, 0]
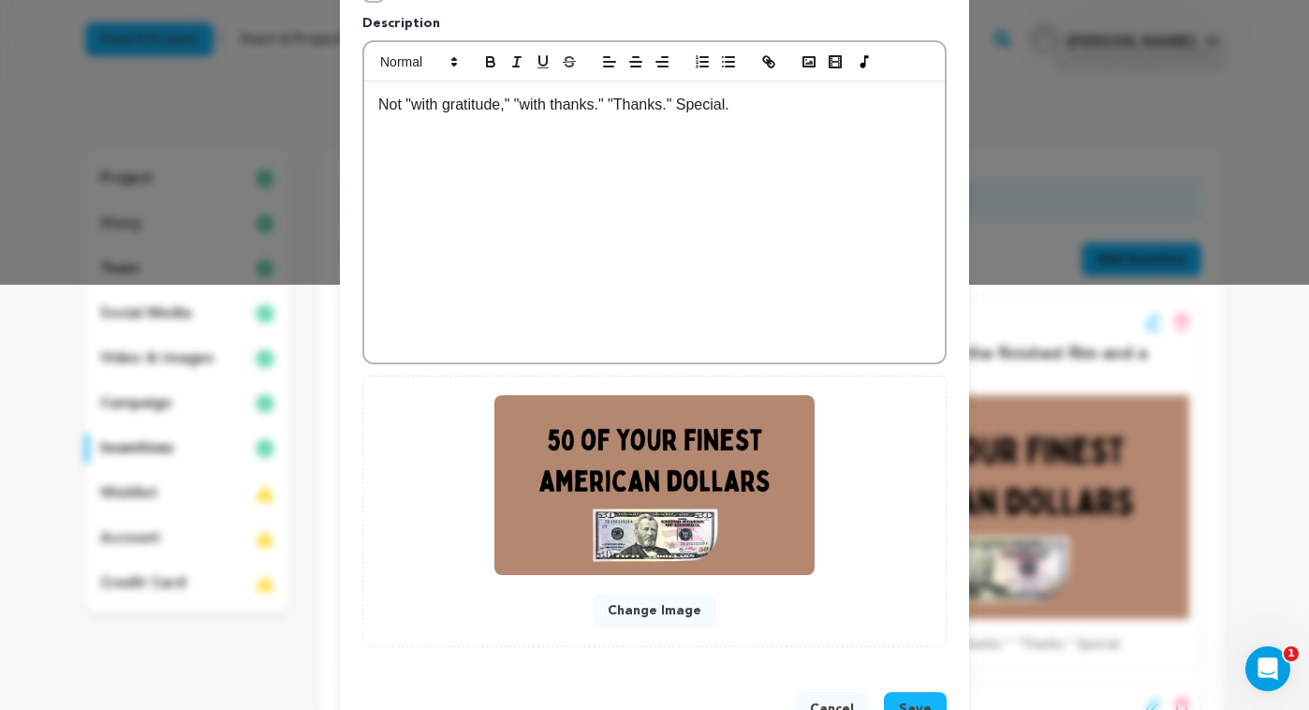
click at [674, 613] on button "Change Image" at bounding box center [655, 611] width 124 height 34
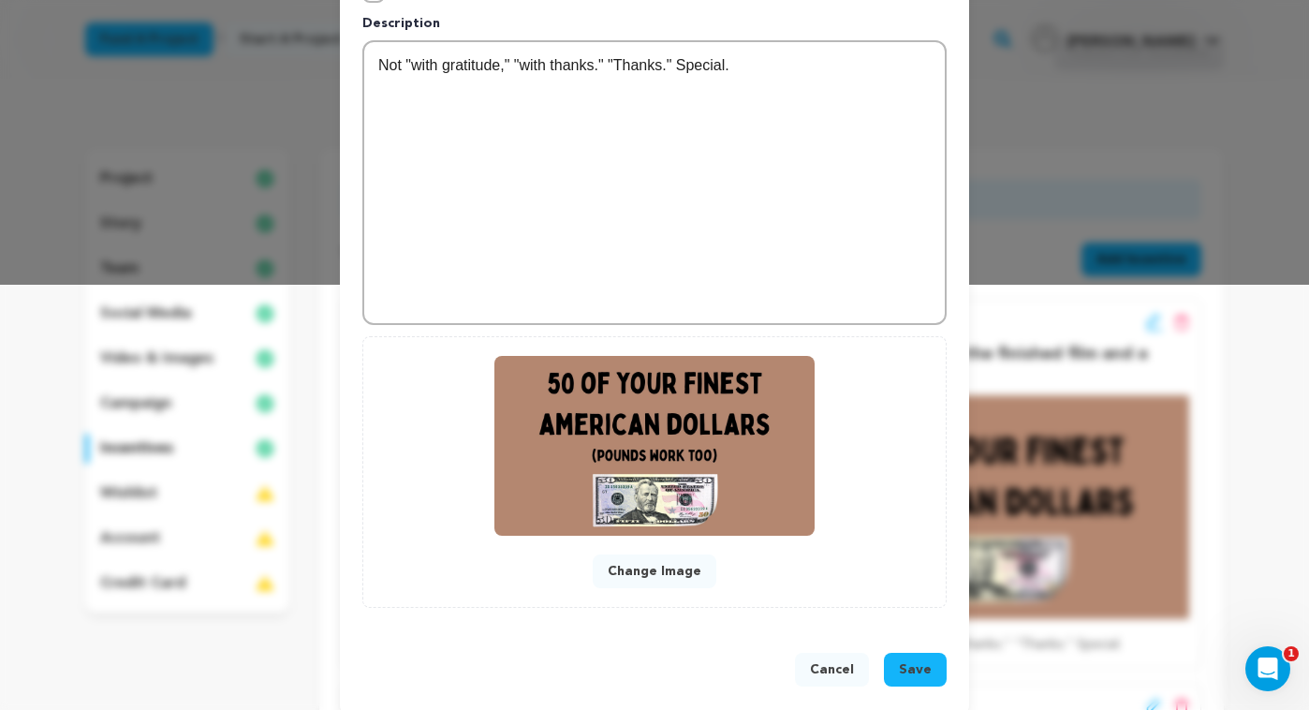
click at [913, 674] on span "Save" at bounding box center [915, 669] width 33 height 19
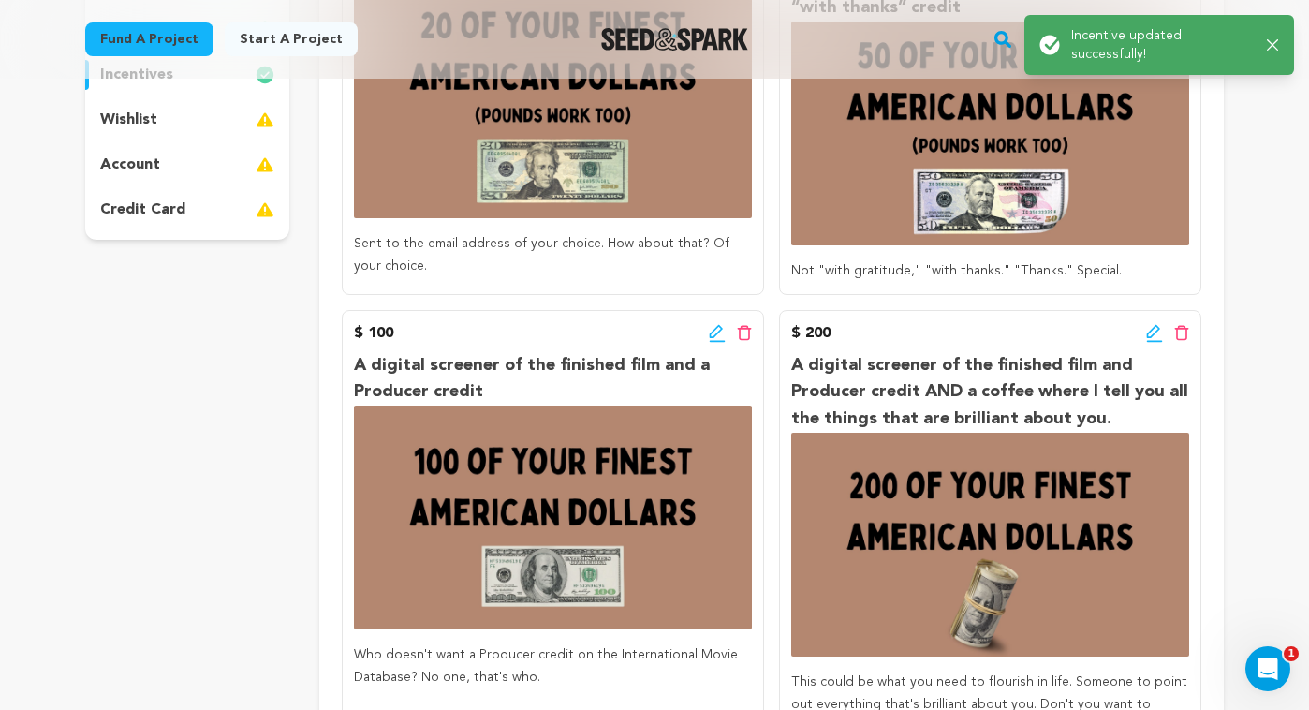
scroll to position [475, 0]
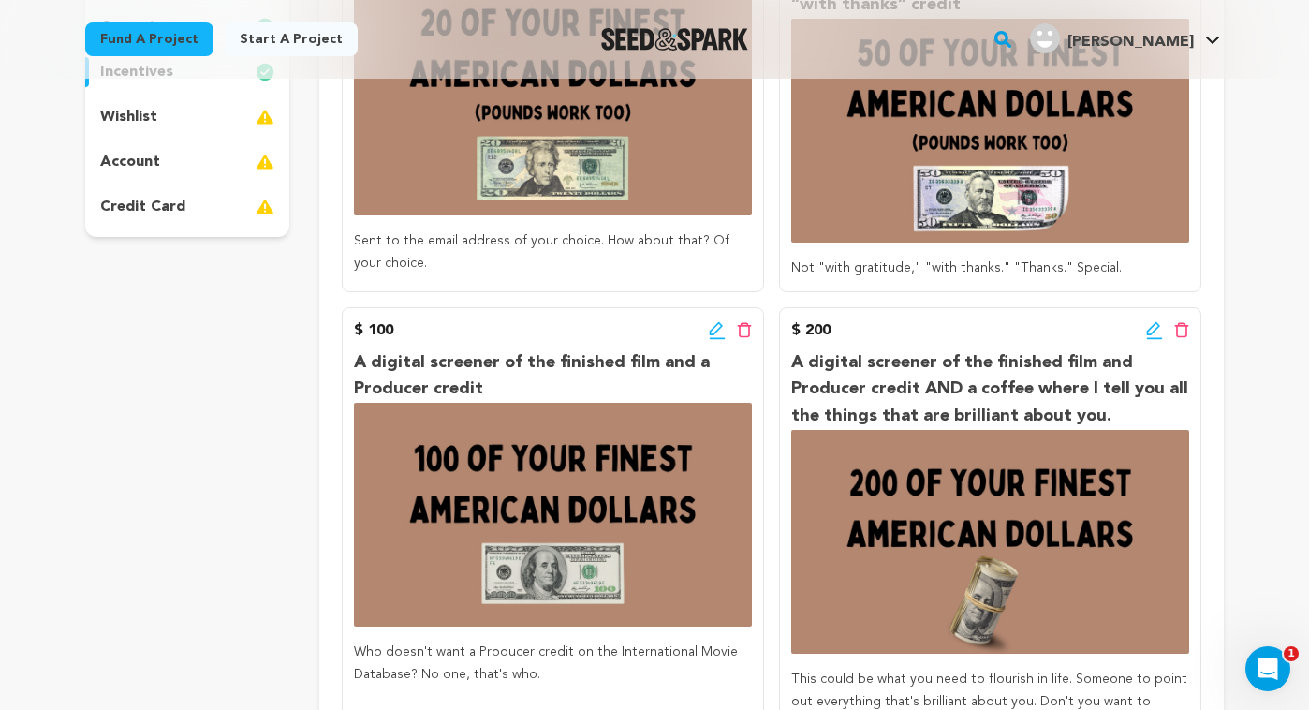
click at [713, 327] on icon at bounding box center [715, 327] width 13 height 13
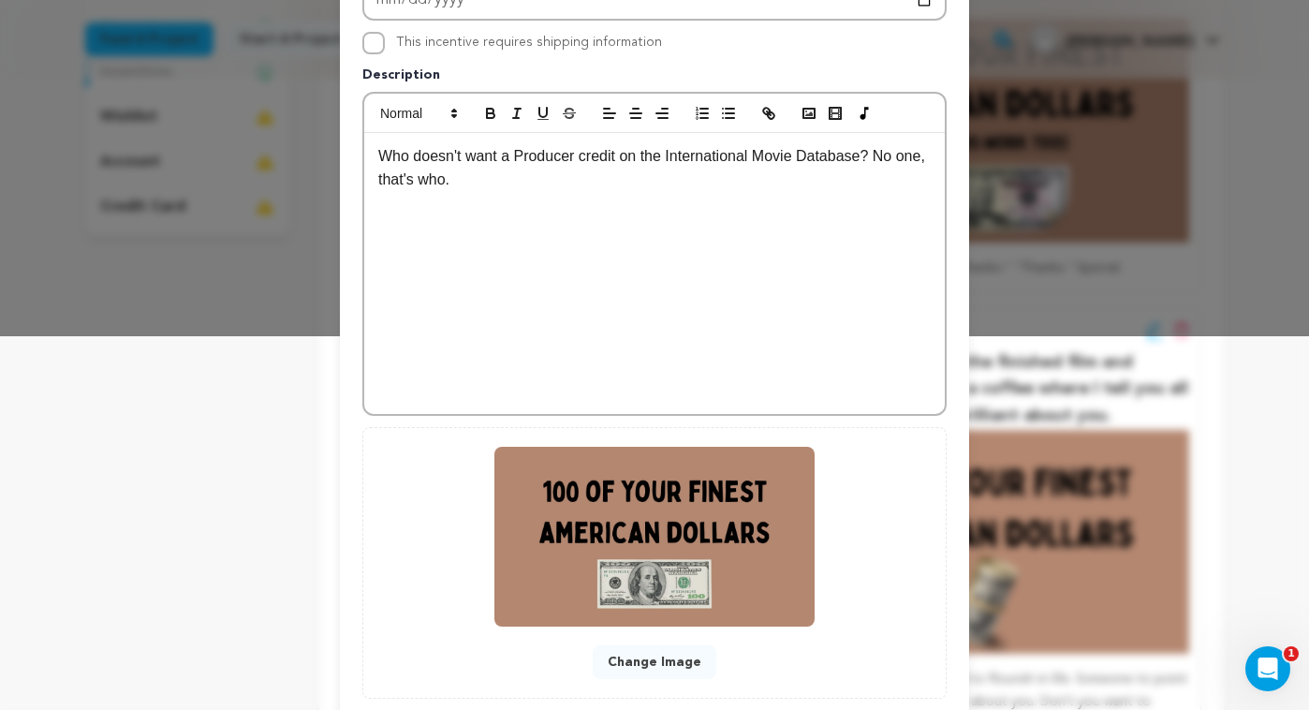
scroll to position [486, 0]
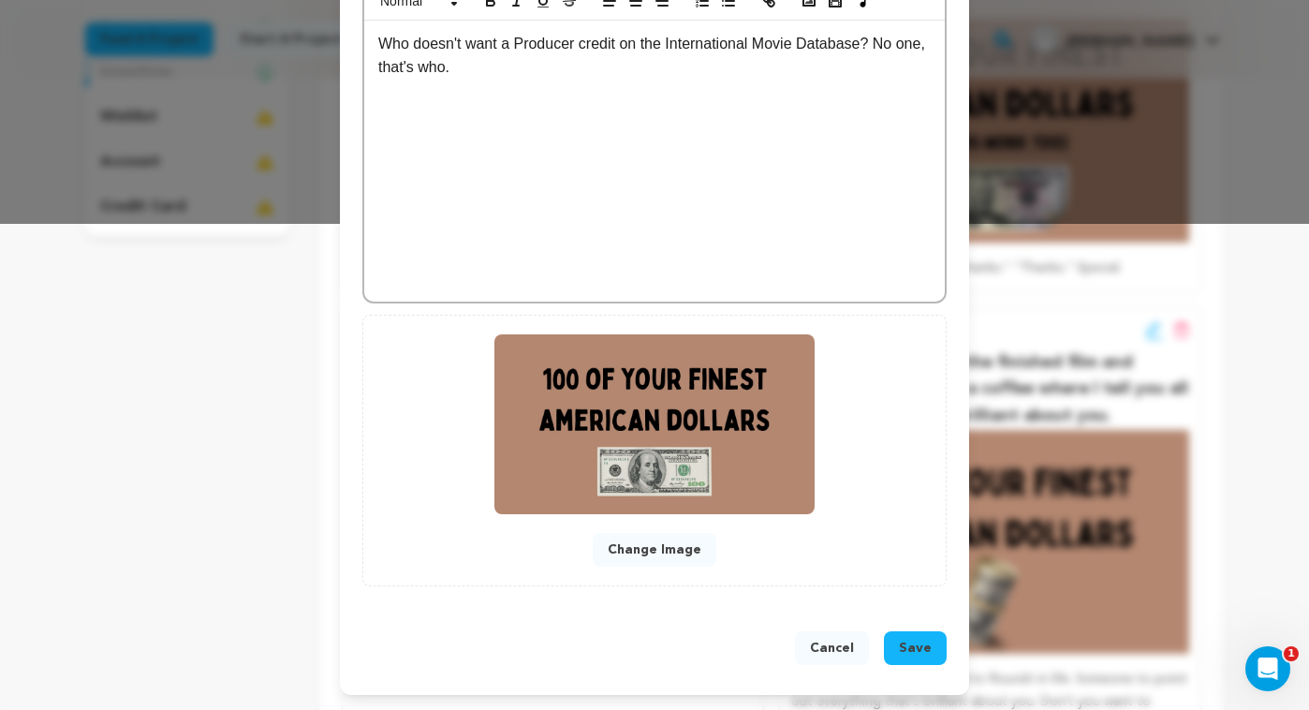
click at [678, 547] on button "Change Image" at bounding box center [655, 550] width 124 height 34
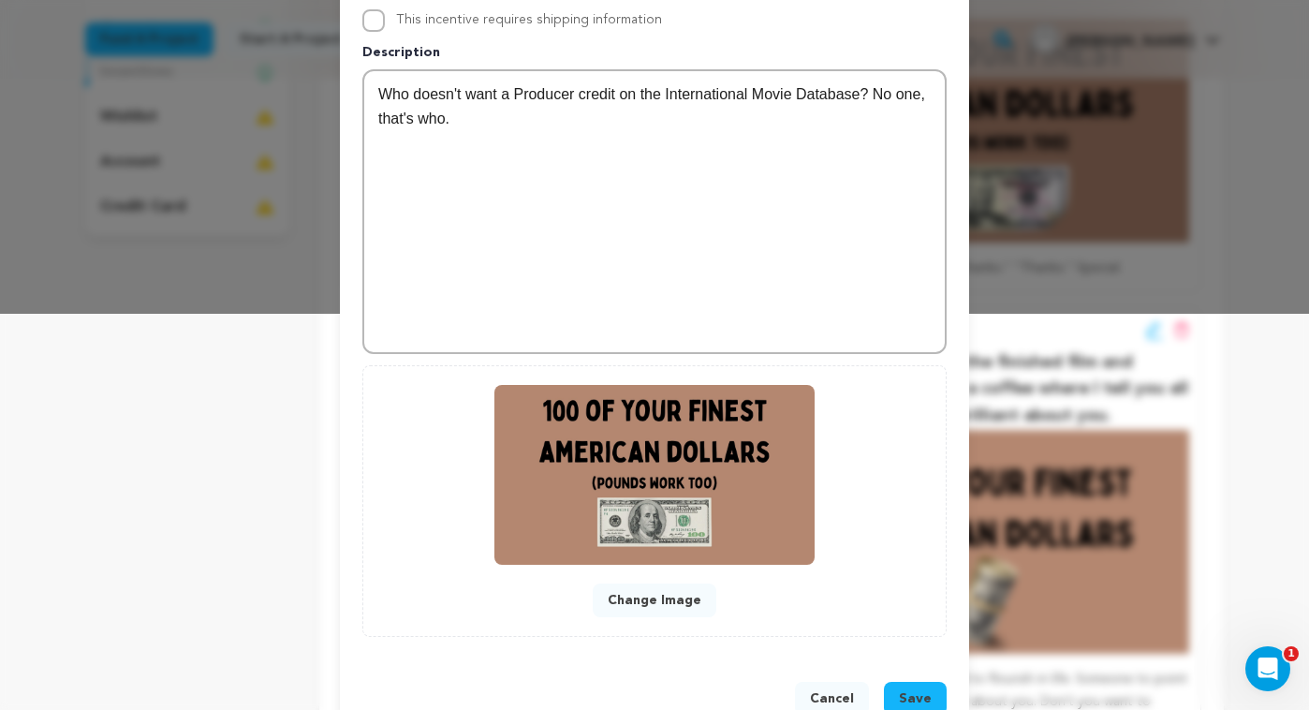
scroll to position [423, 0]
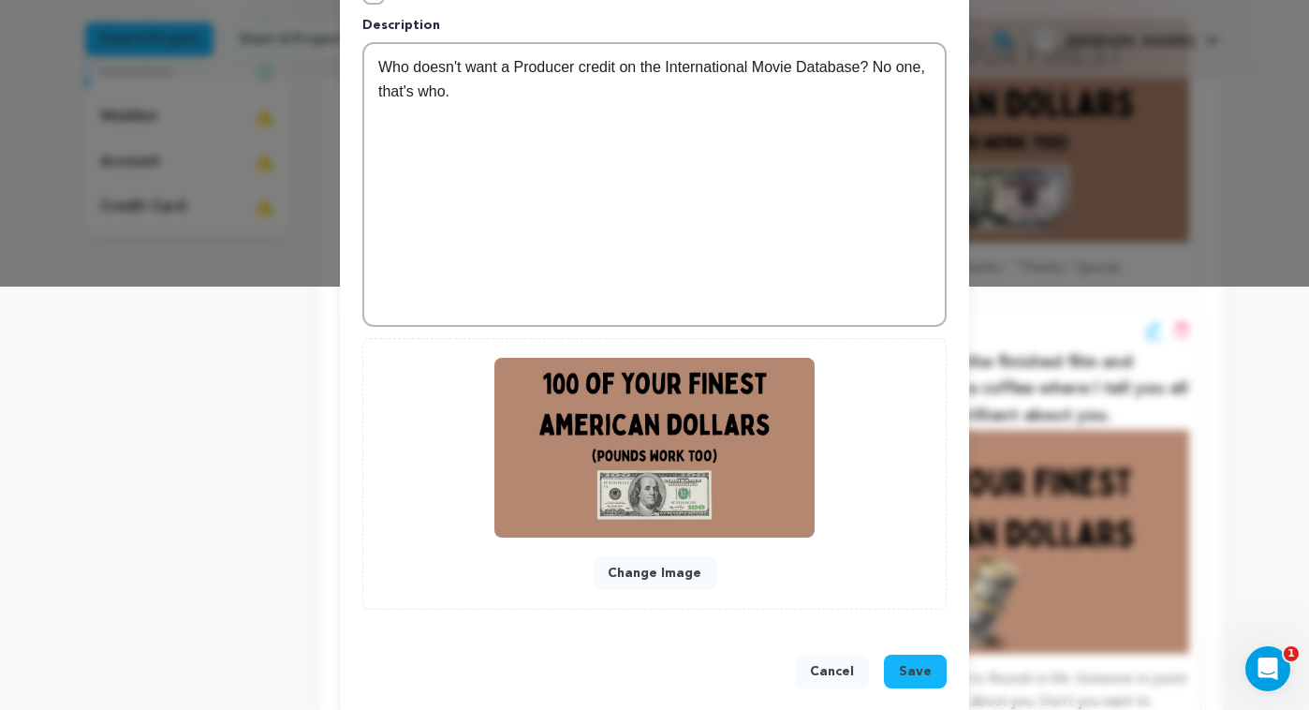
click at [907, 664] on span "Save" at bounding box center [915, 671] width 33 height 19
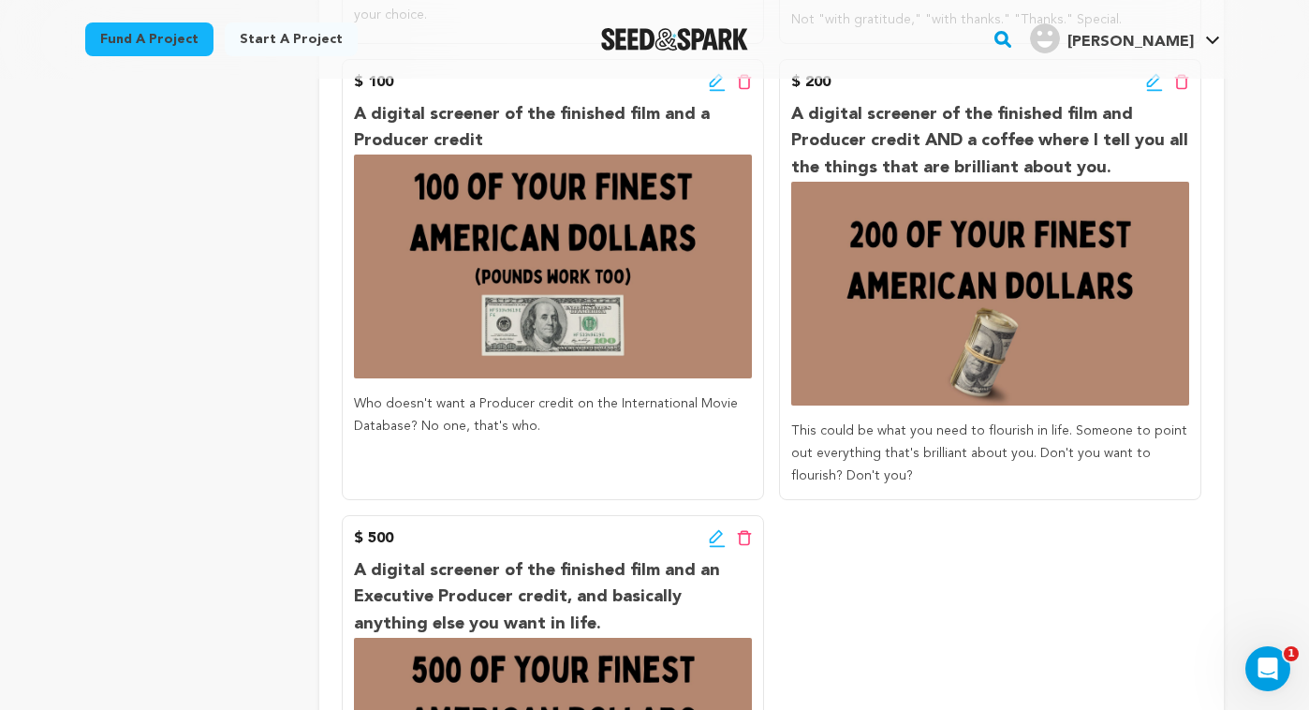
scroll to position [684, 0]
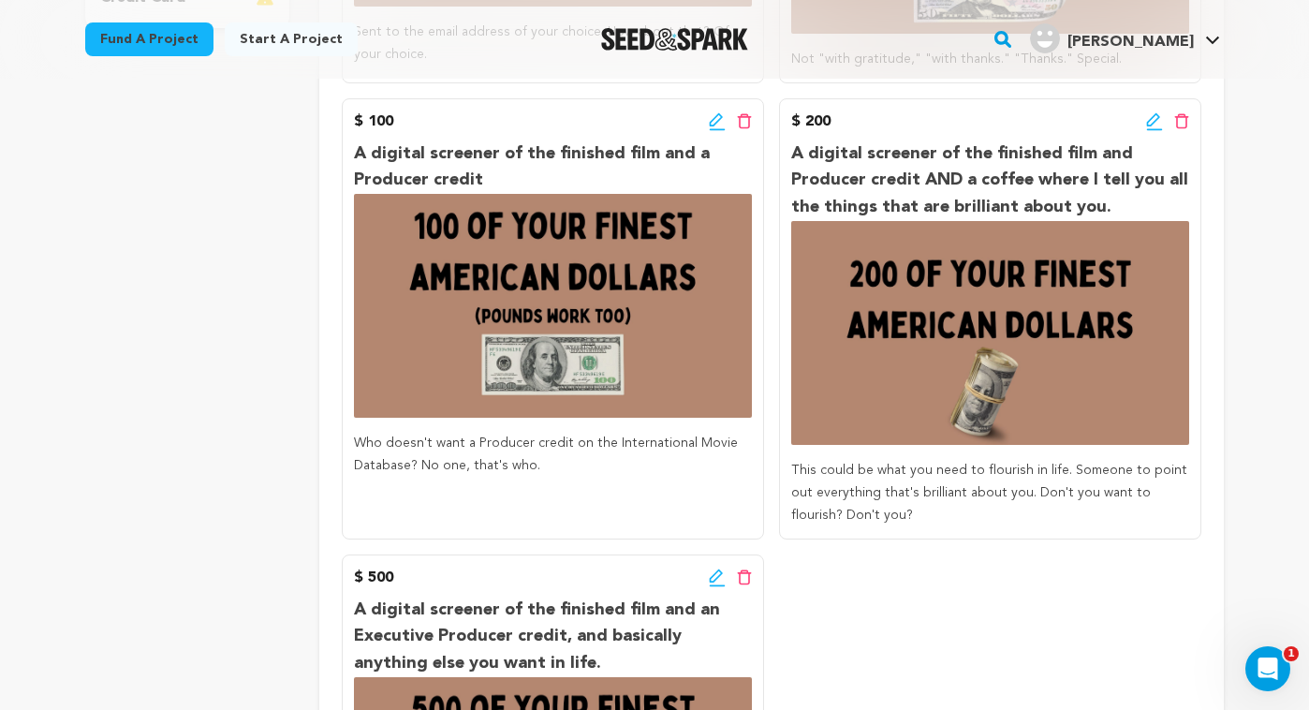
click at [1151, 118] on icon at bounding box center [1153, 118] width 13 height 13
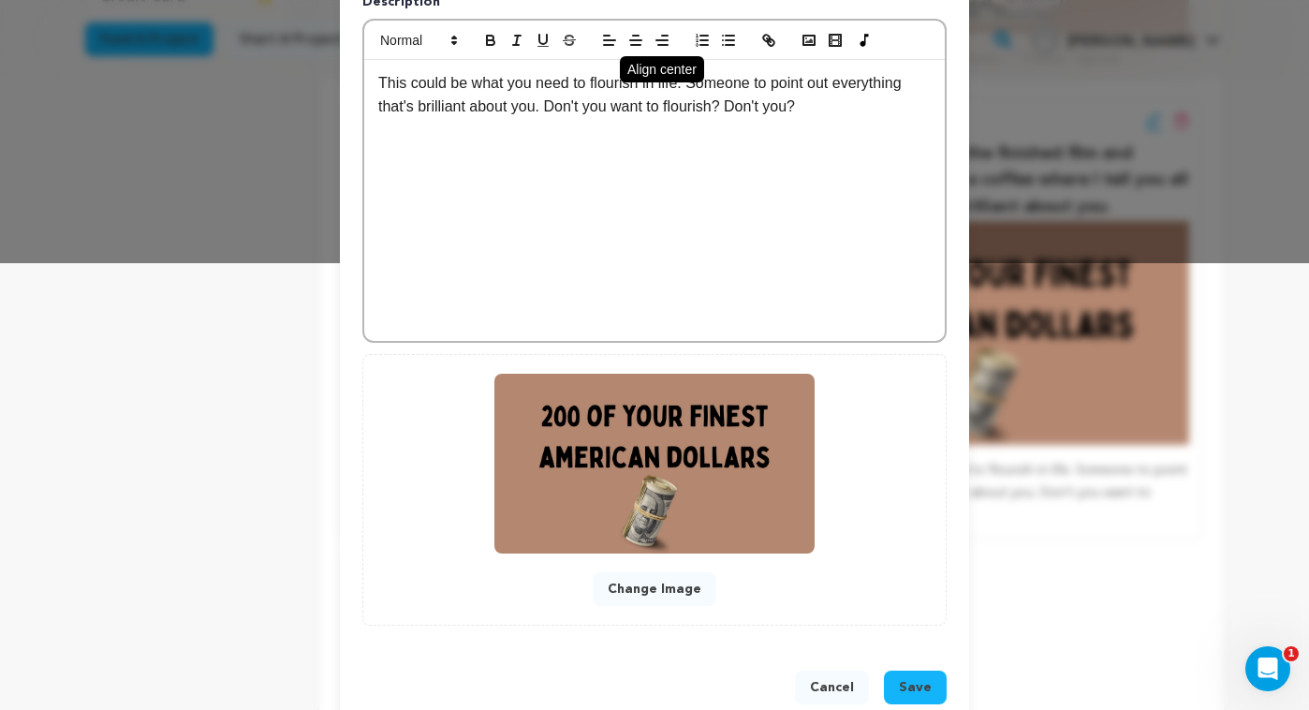
scroll to position [486, 0]
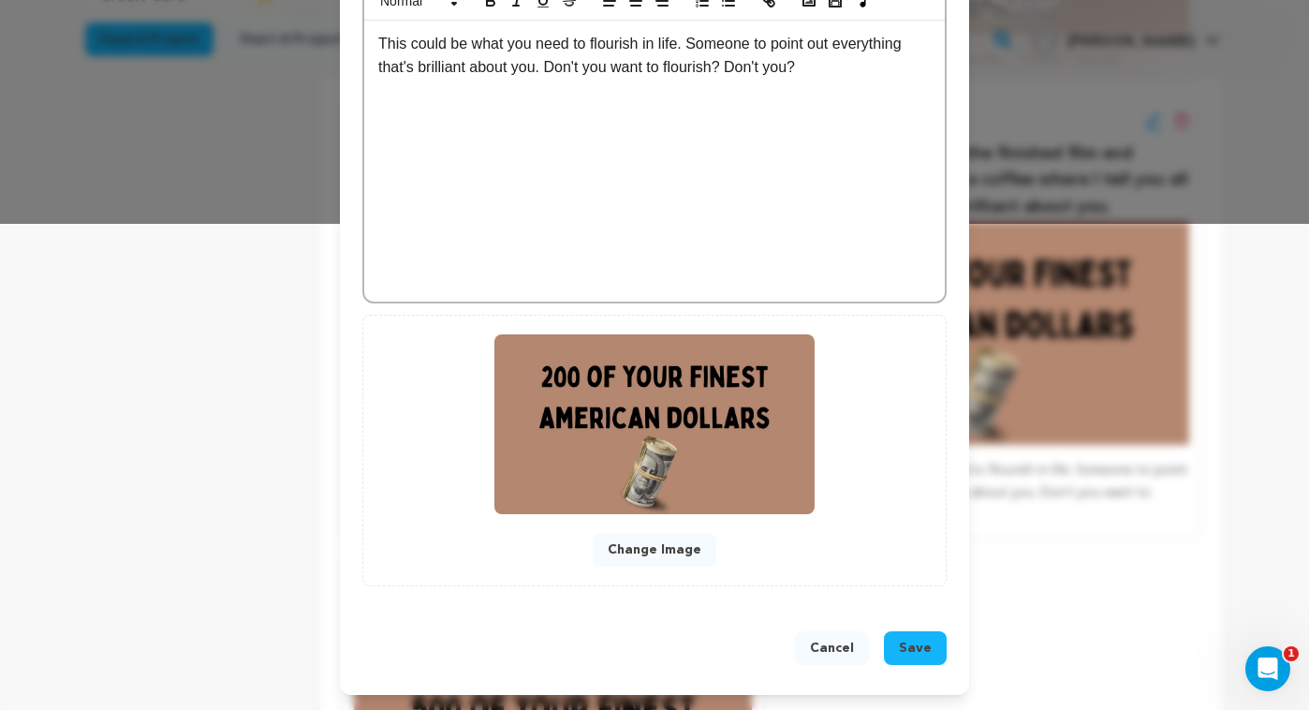
click at [658, 550] on button "Change Image" at bounding box center [655, 550] width 124 height 34
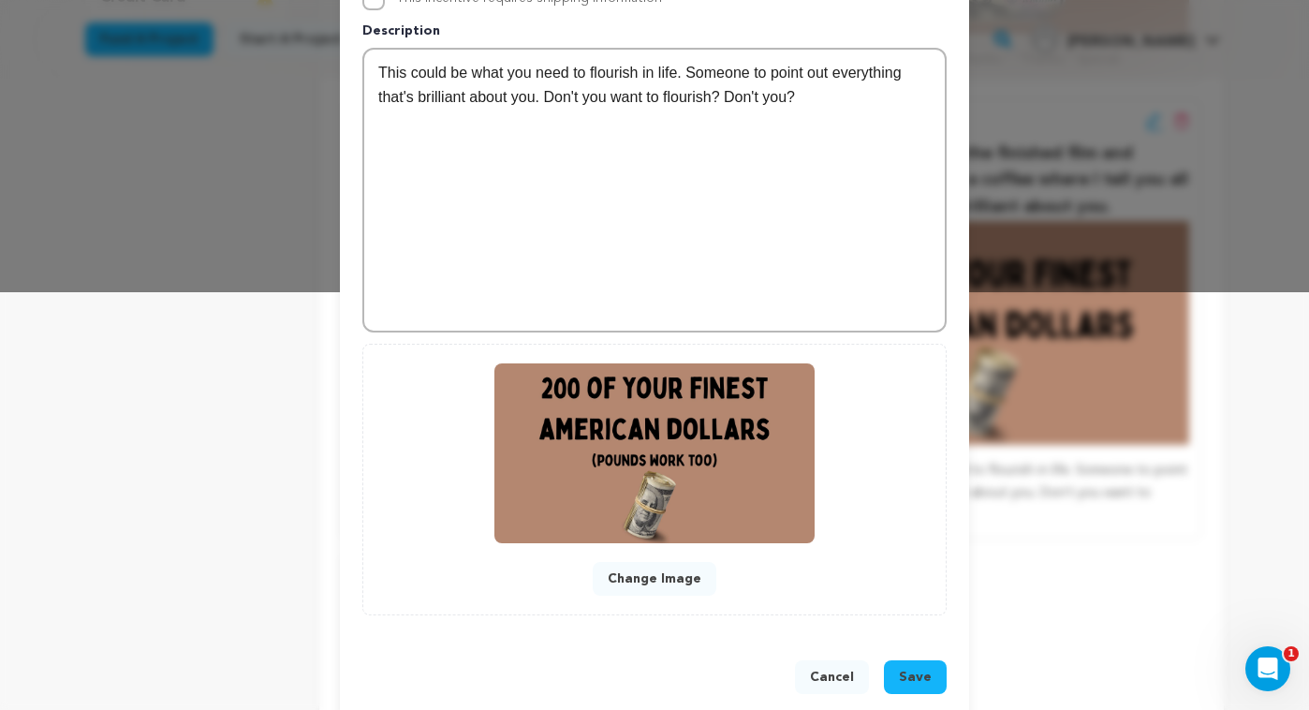
scroll to position [447, 0]
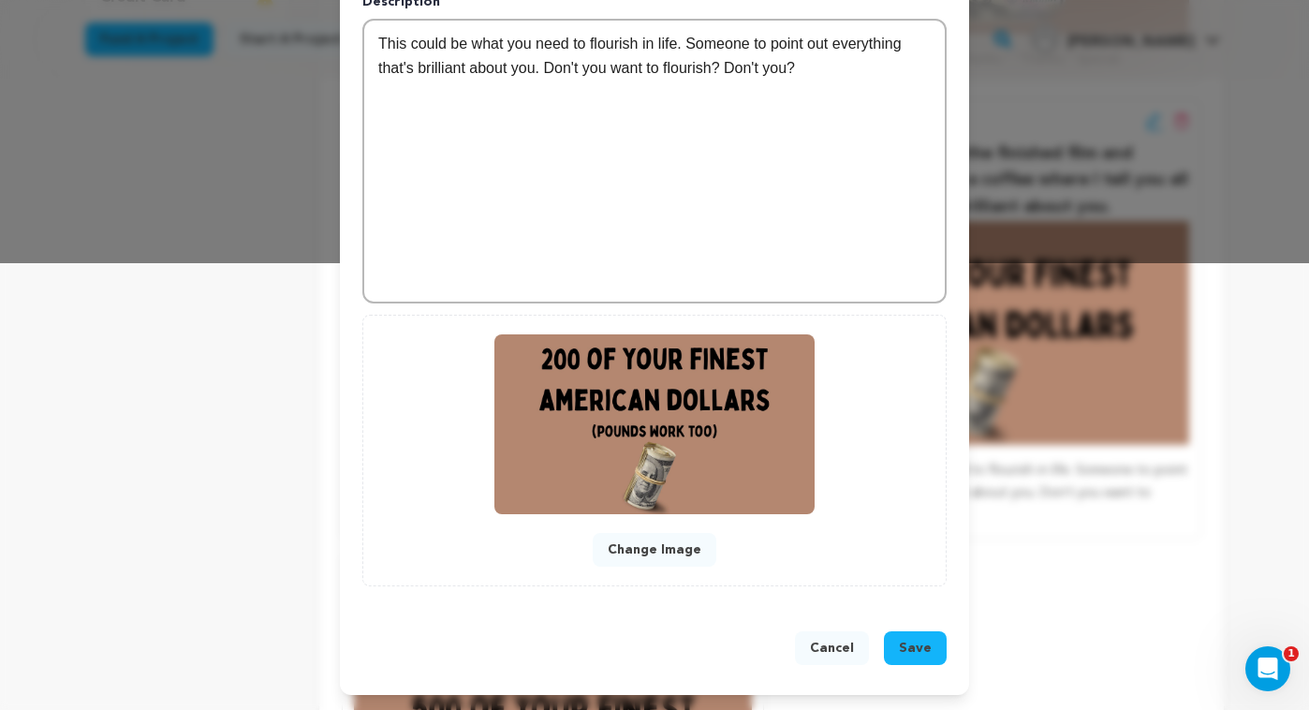
click at [915, 639] on span "Save" at bounding box center [915, 648] width 33 height 19
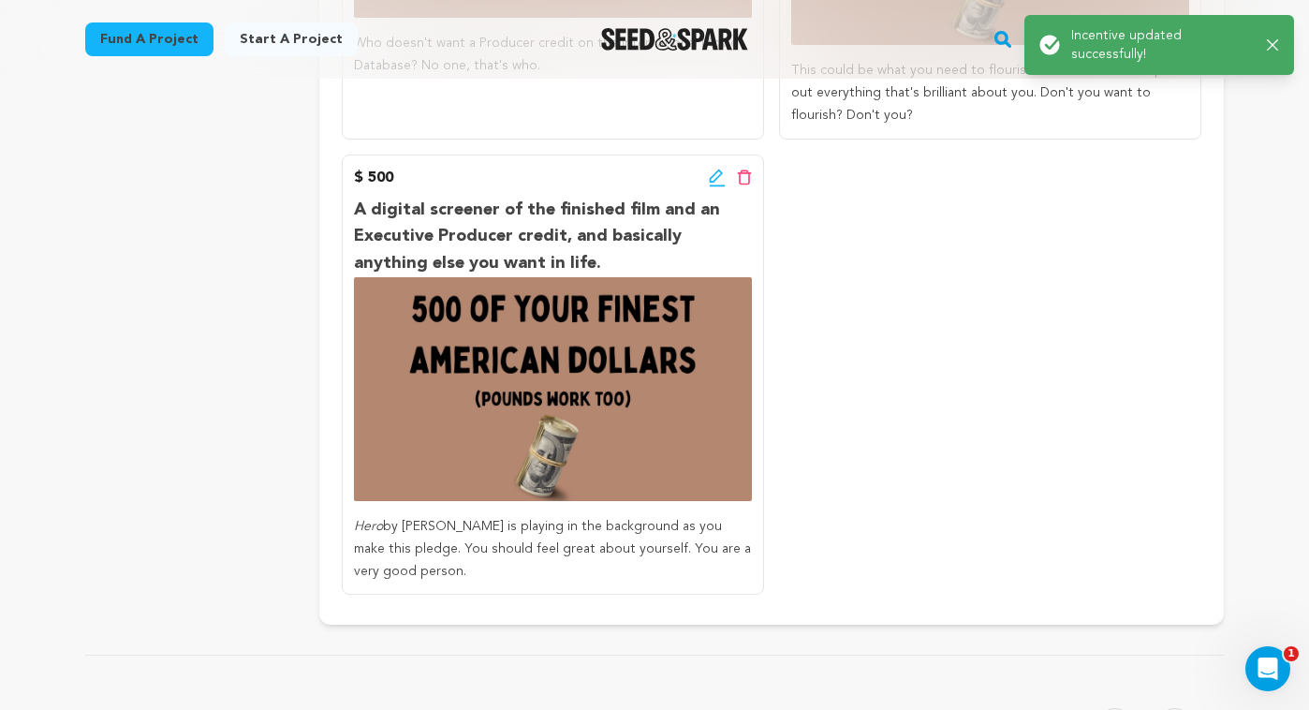
scroll to position [1085, 0]
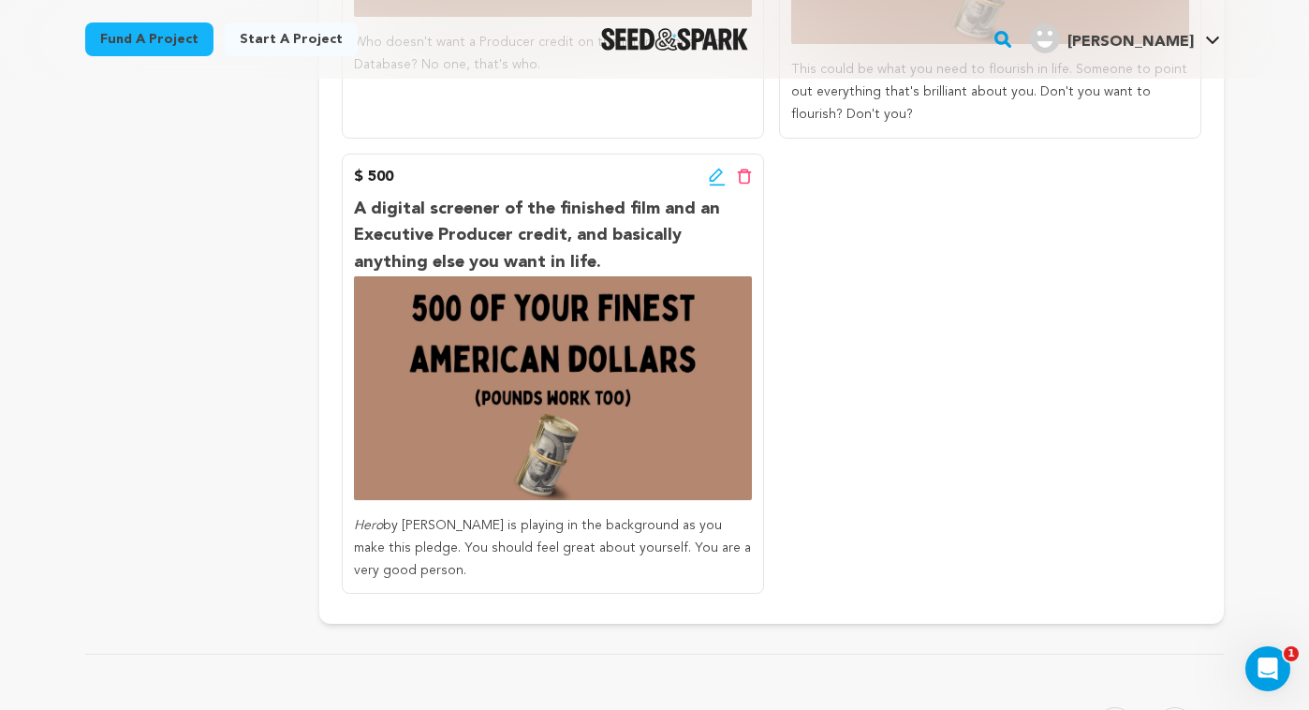
click at [710, 174] on icon at bounding box center [717, 177] width 17 height 19
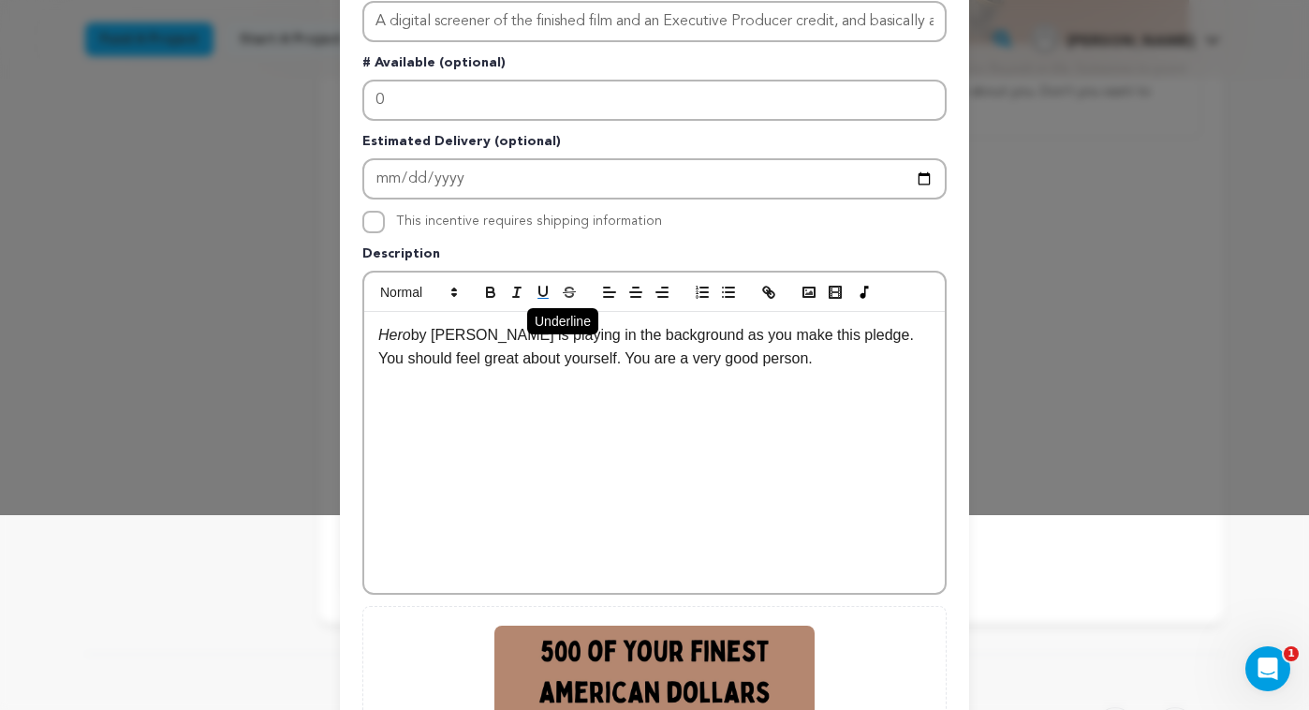
scroll to position [486, 0]
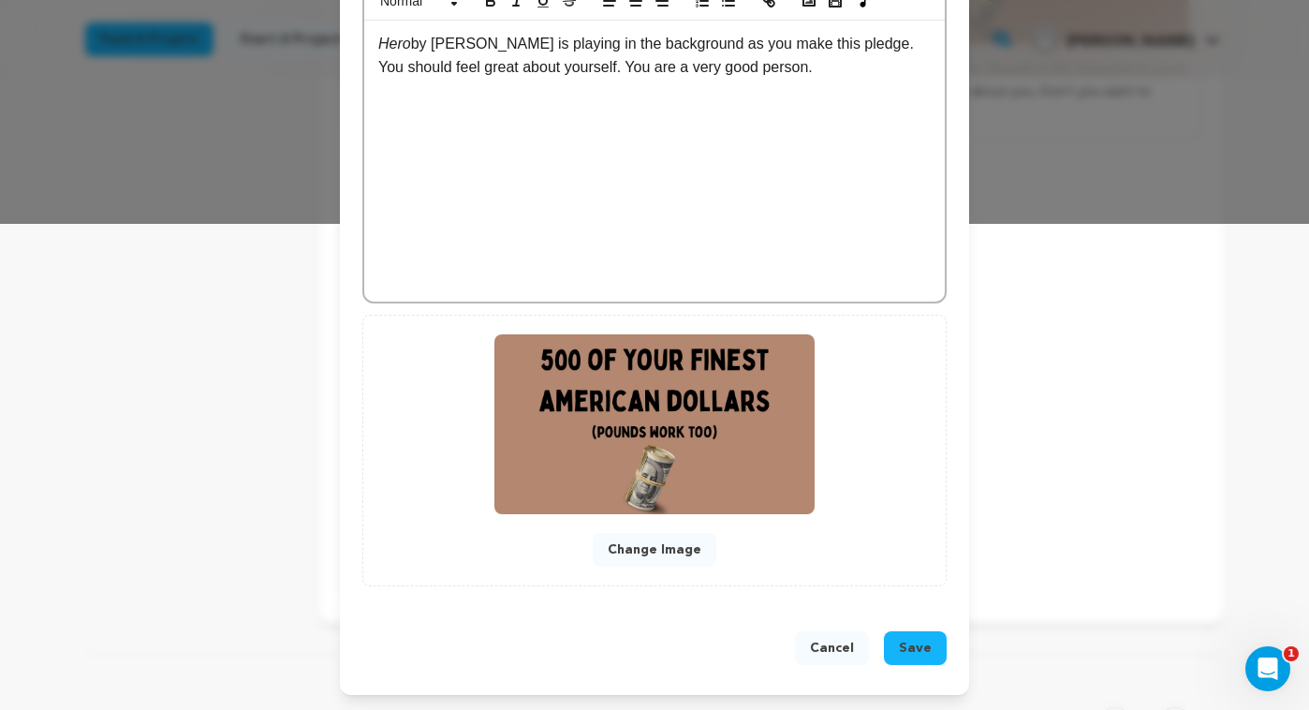
click at [647, 550] on button "Change Image" at bounding box center [655, 550] width 124 height 34
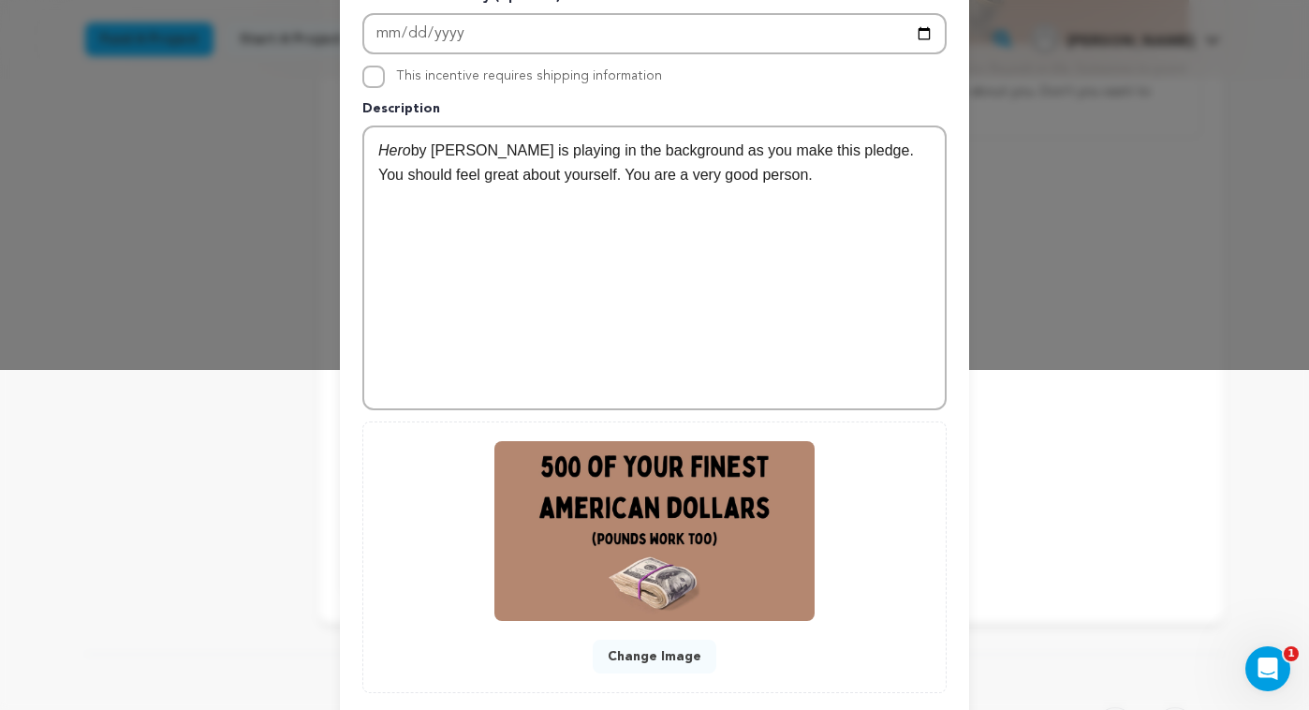
scroll to position [447, 0]
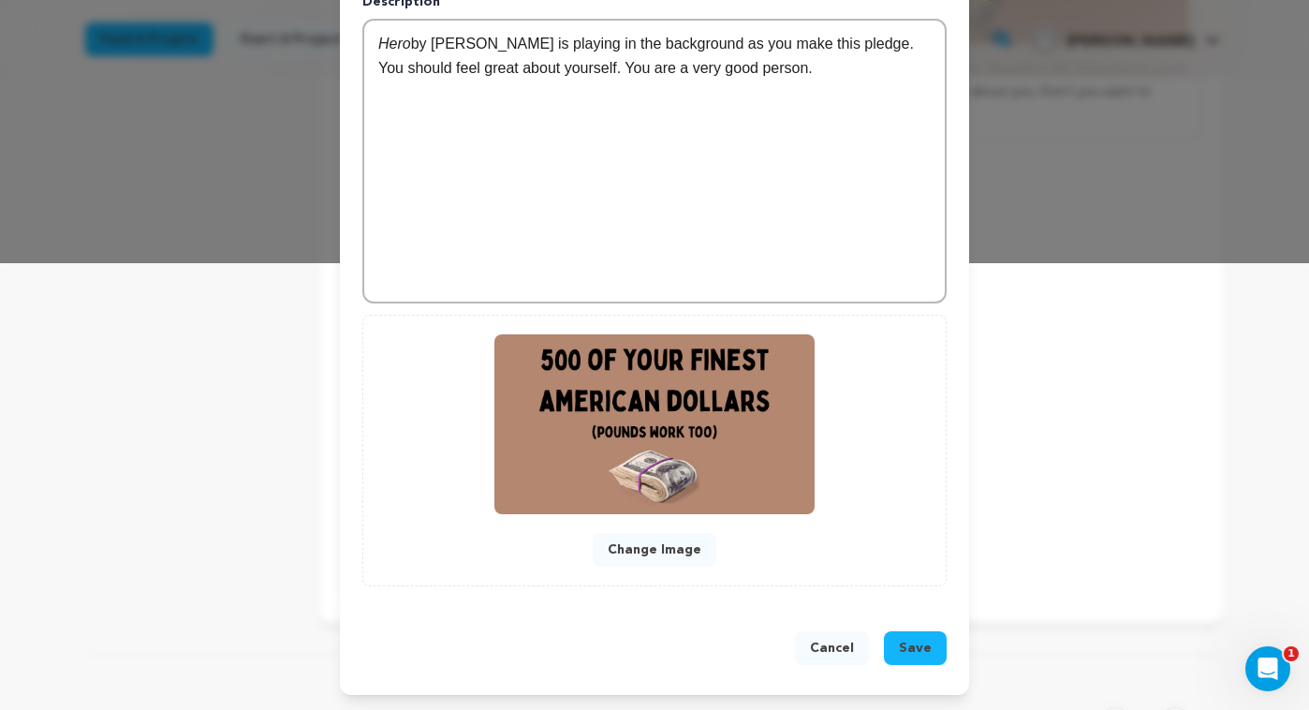
click at [912, 646] on span "Save" at bounding box center [915, 648] width 33 height 19
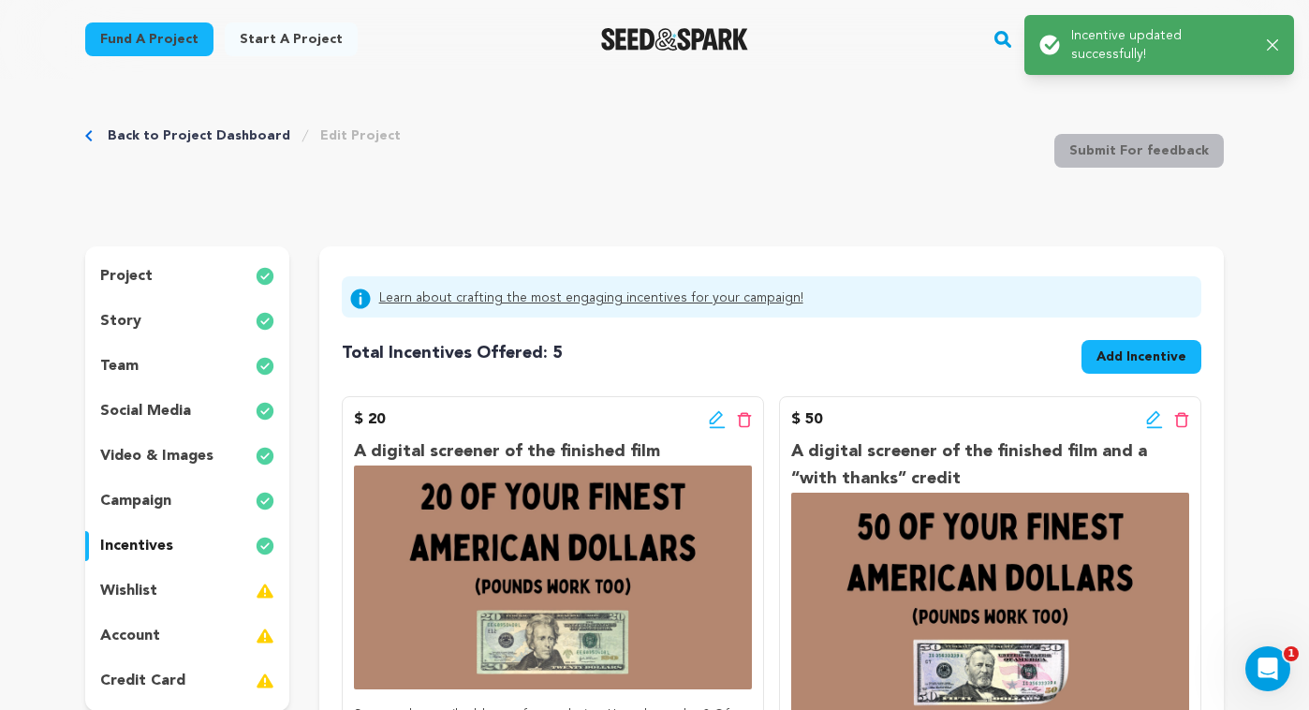
scroll to position [0, 0]
click at [1100, 361] on span "Add Incentive" at bounding box center [1142, 357] width 90 height 19
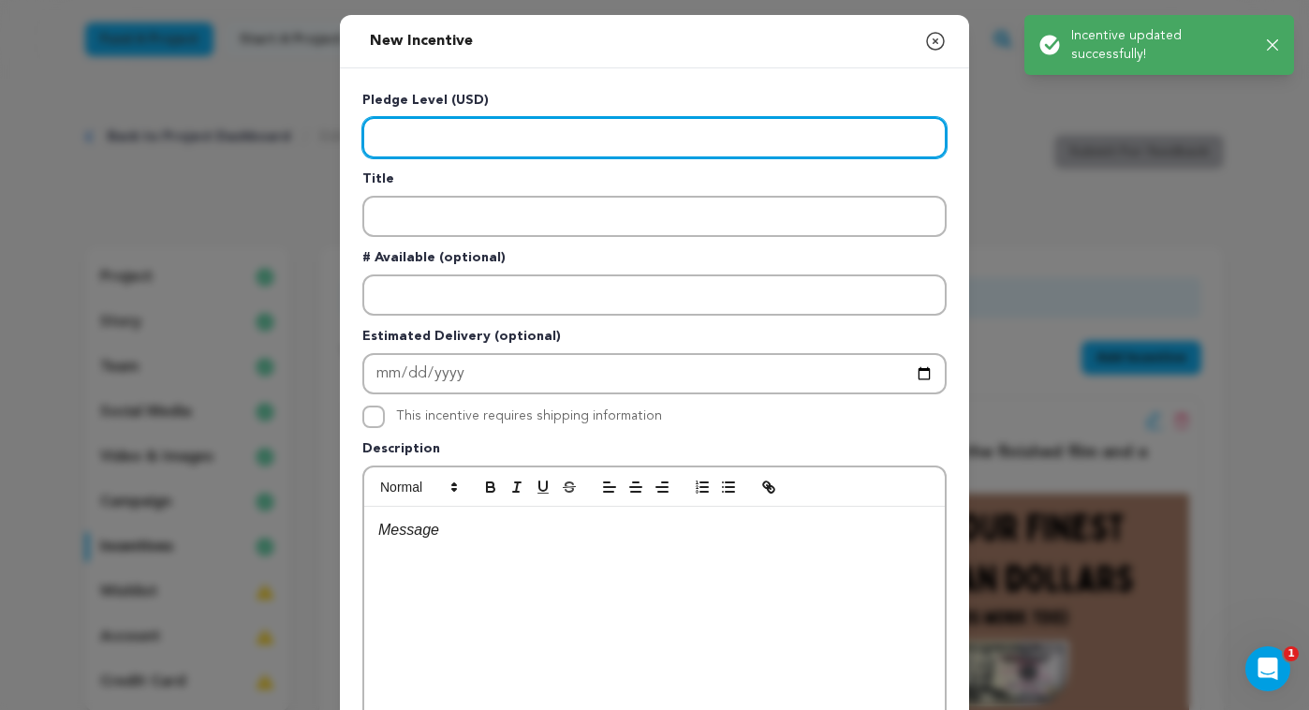
click at [461, 138] on input "Enter level" at bounding box center [654, 137] width 584 height 41
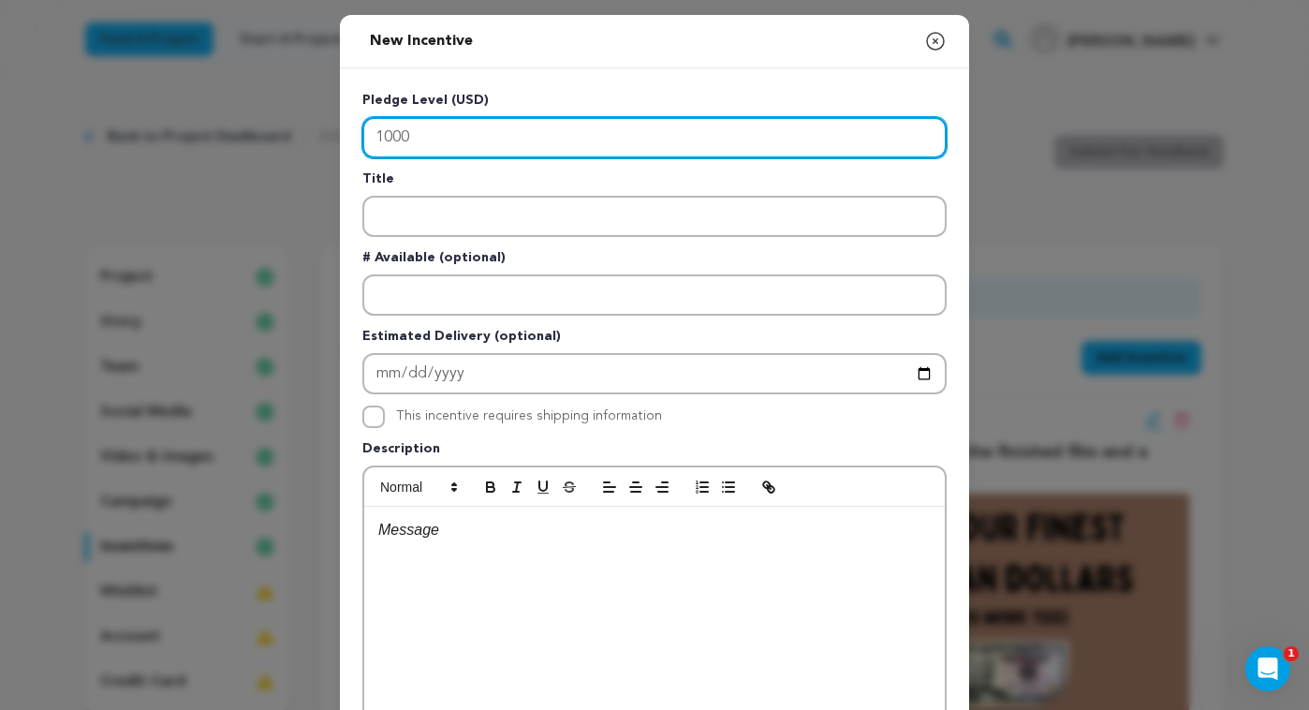
type input "1000"
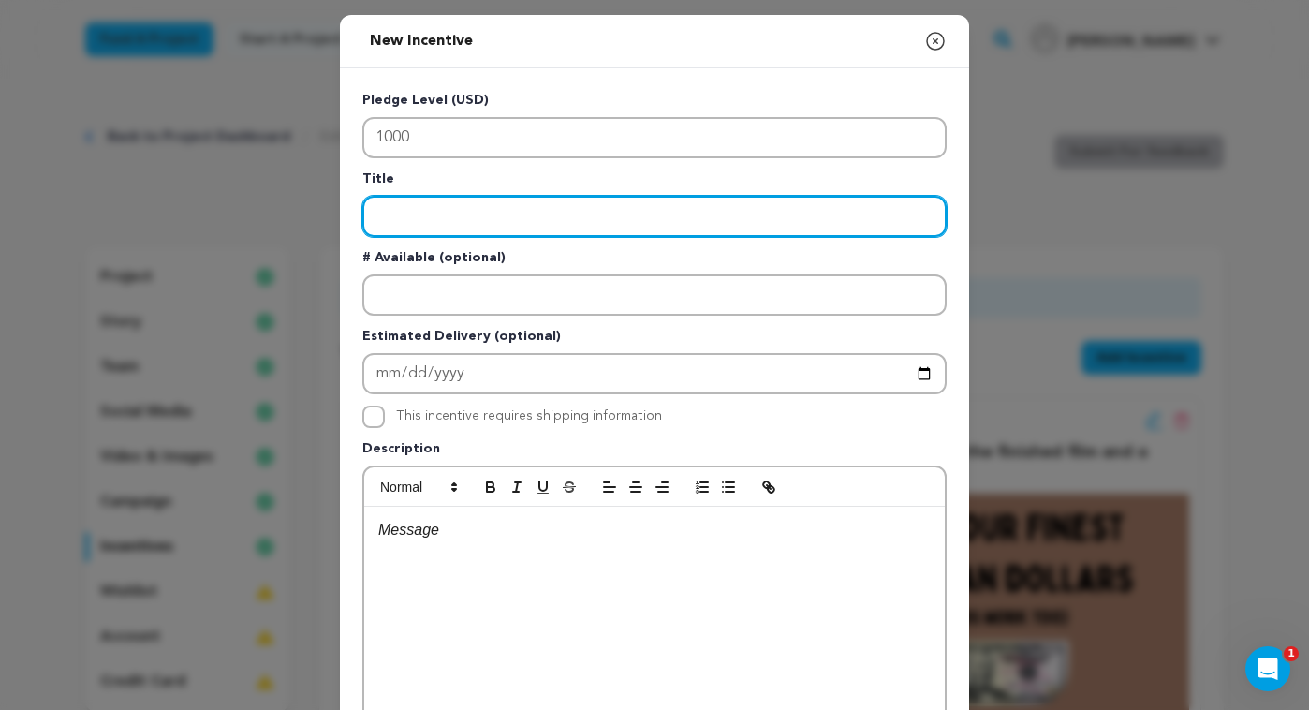
click at [442, 209] on input "Enter title" at bounding box center [654, 216] width 584 height 41
paste input "Any of the above plus Rowan will take you out for dinner somehere fancy one day…"
click at [730, 215] on input "Any of the previous incentives plus Any of the above plus Rowan will take you o…" at bounding box center [654, 216] width 584 height 41
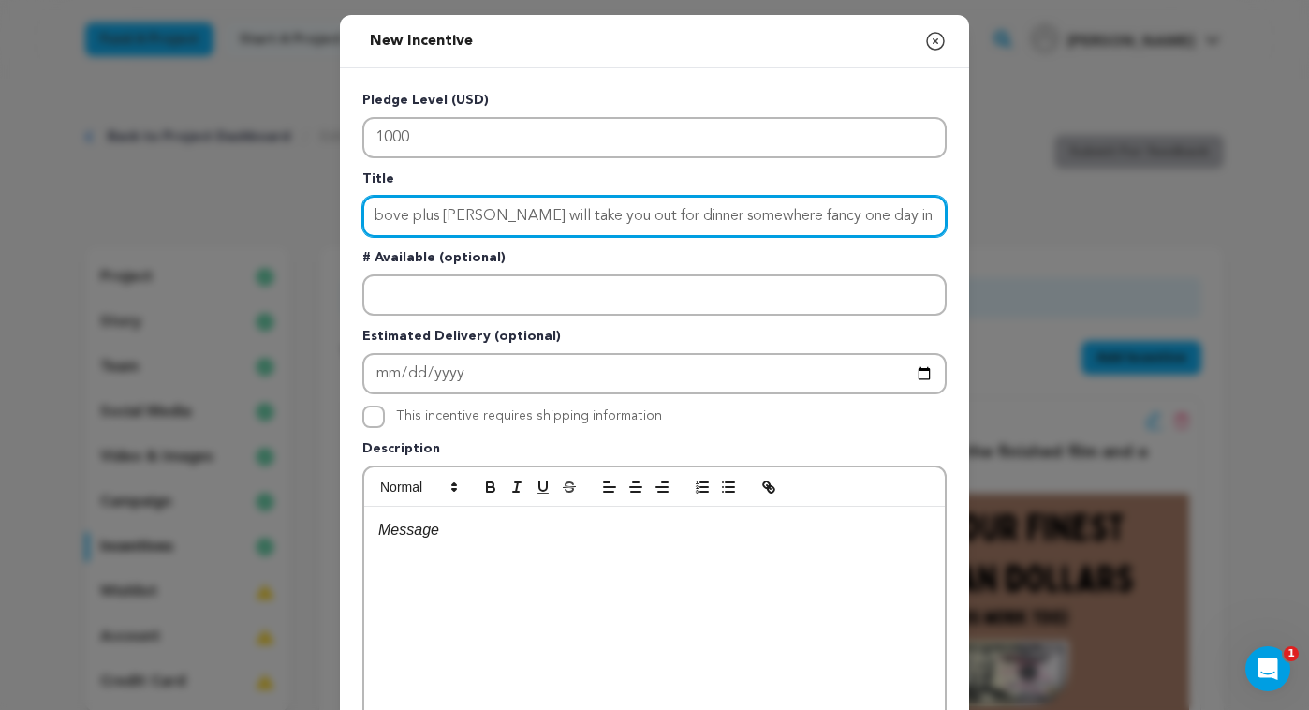
drag, startPoint x: 934, startPoint y: 217, endPoint x: 965, endPoint y: 249, distance: 44.4
click at [934, 218] on input "Any of the previous incentives plus Any of the above plus Rowan will take you o…" at bounding box center [654, 216] width 584 height 41
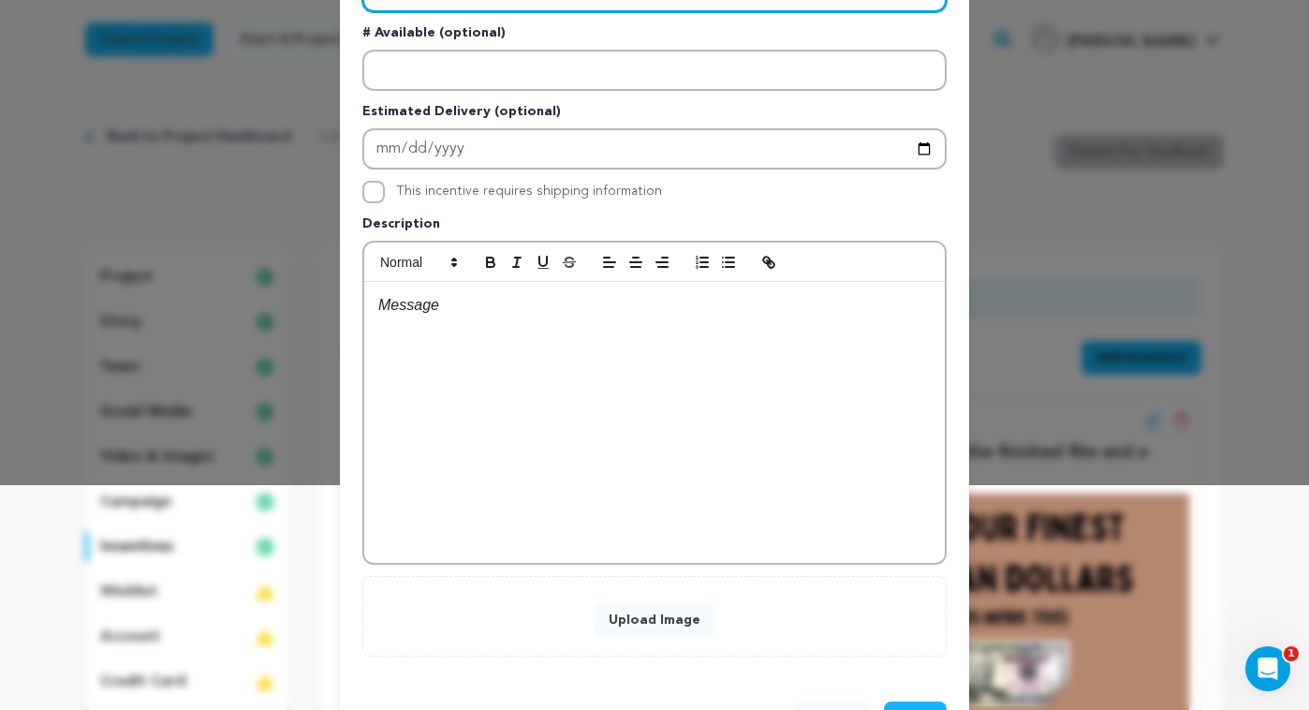
scroll to position [230, 0]
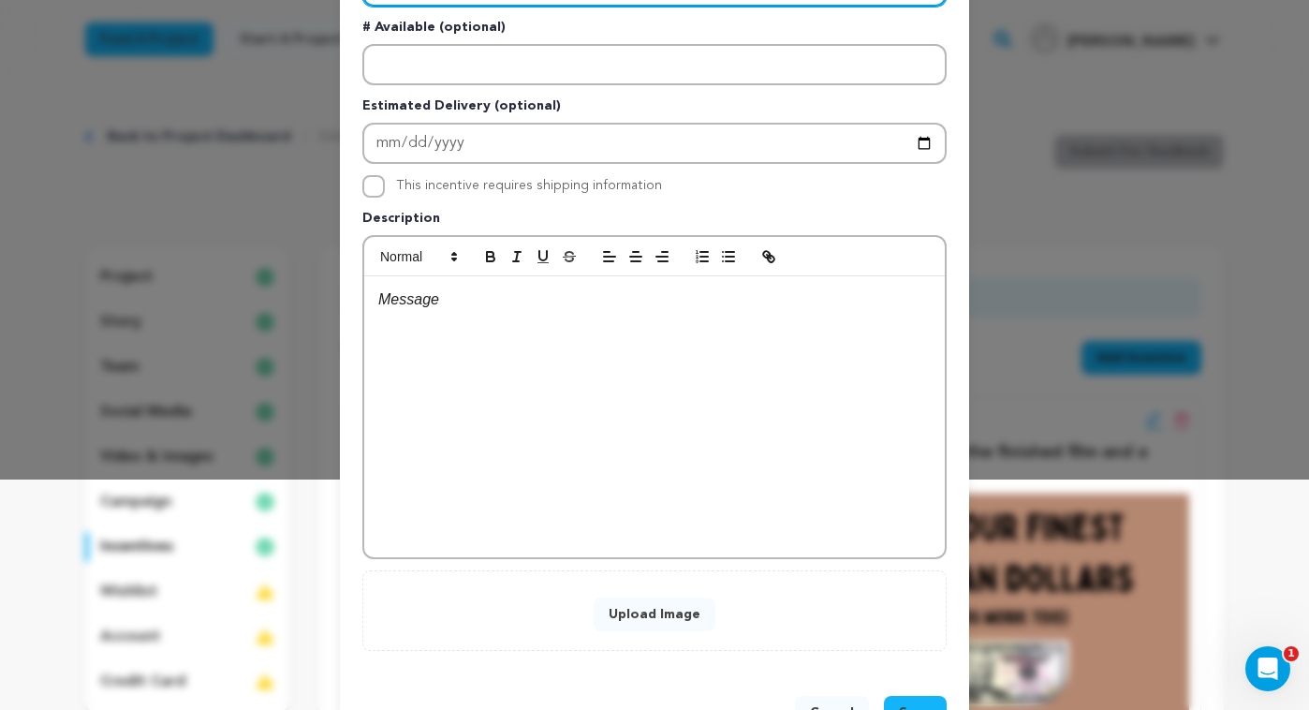
type input "Any of the previous incentives plus Any of the above plus Rowan will take you o…"
click at [548, 372] on div at bounding box center [654, 416] width 581 height 281
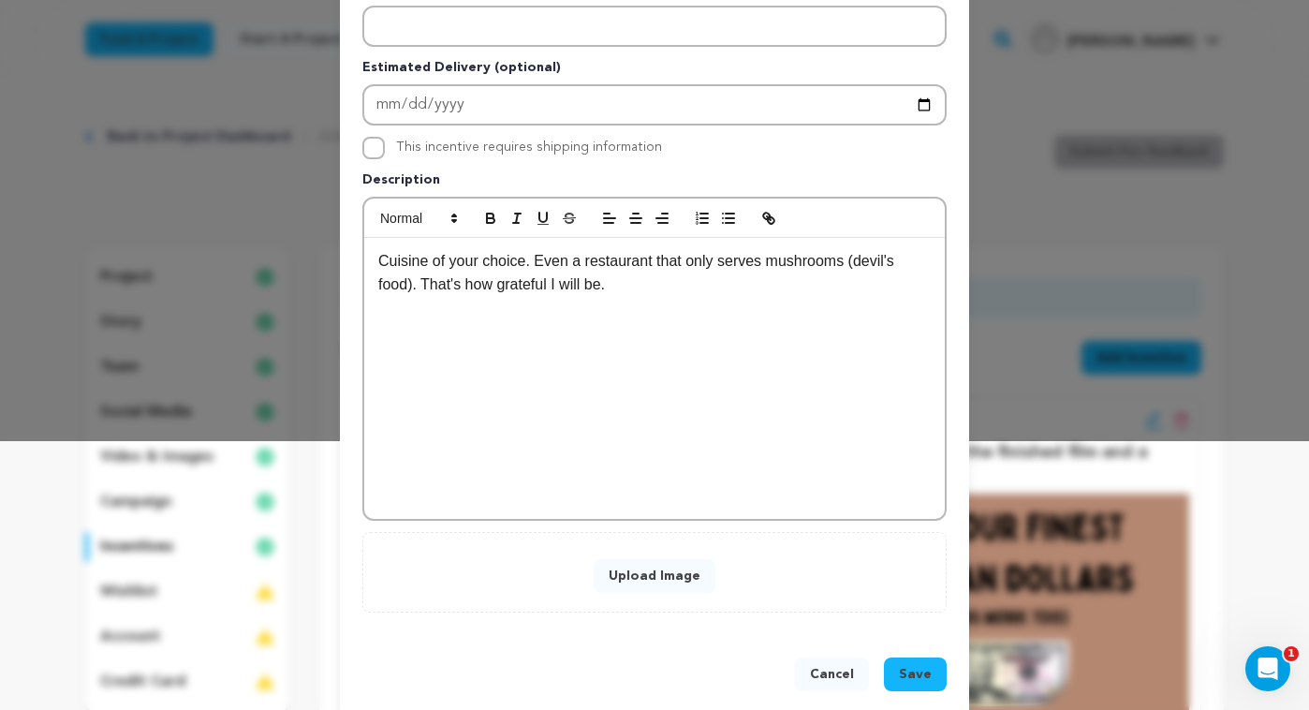
scroll to position [295, 0]
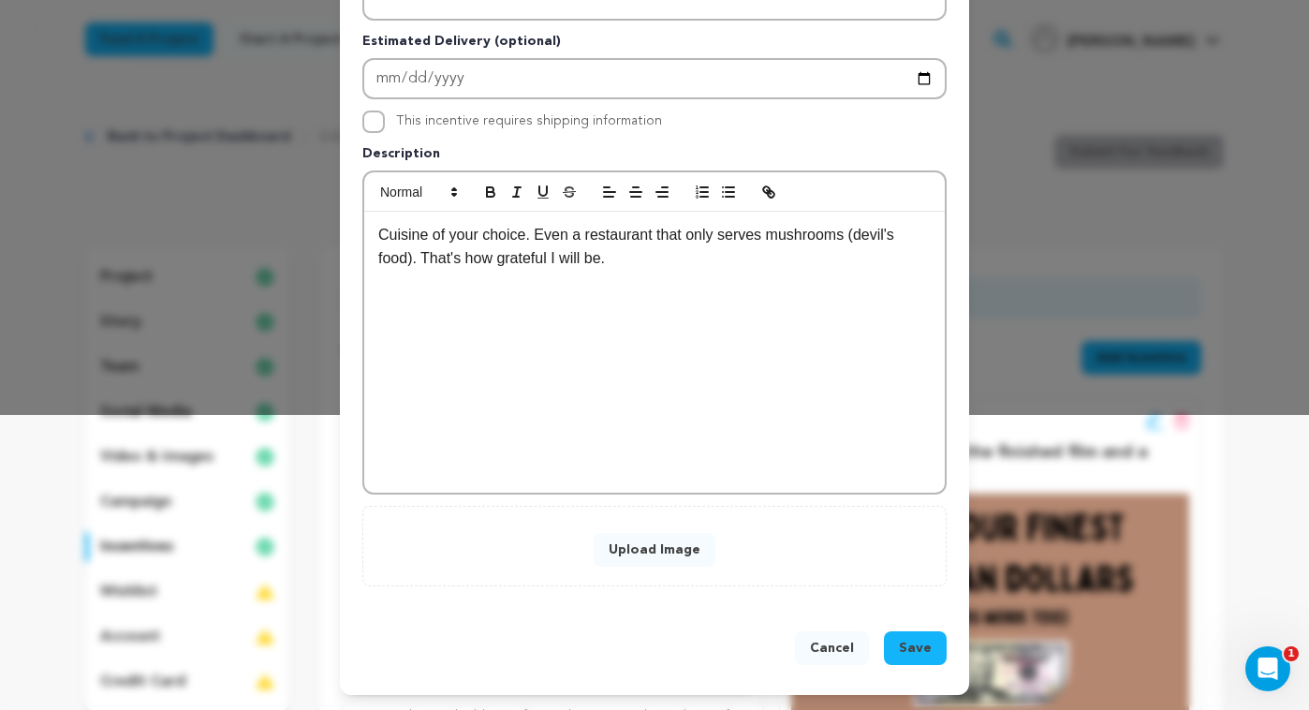
click at [661, 546] on button "Upload Image" at bounding box center [655, 550] width 122 height 34
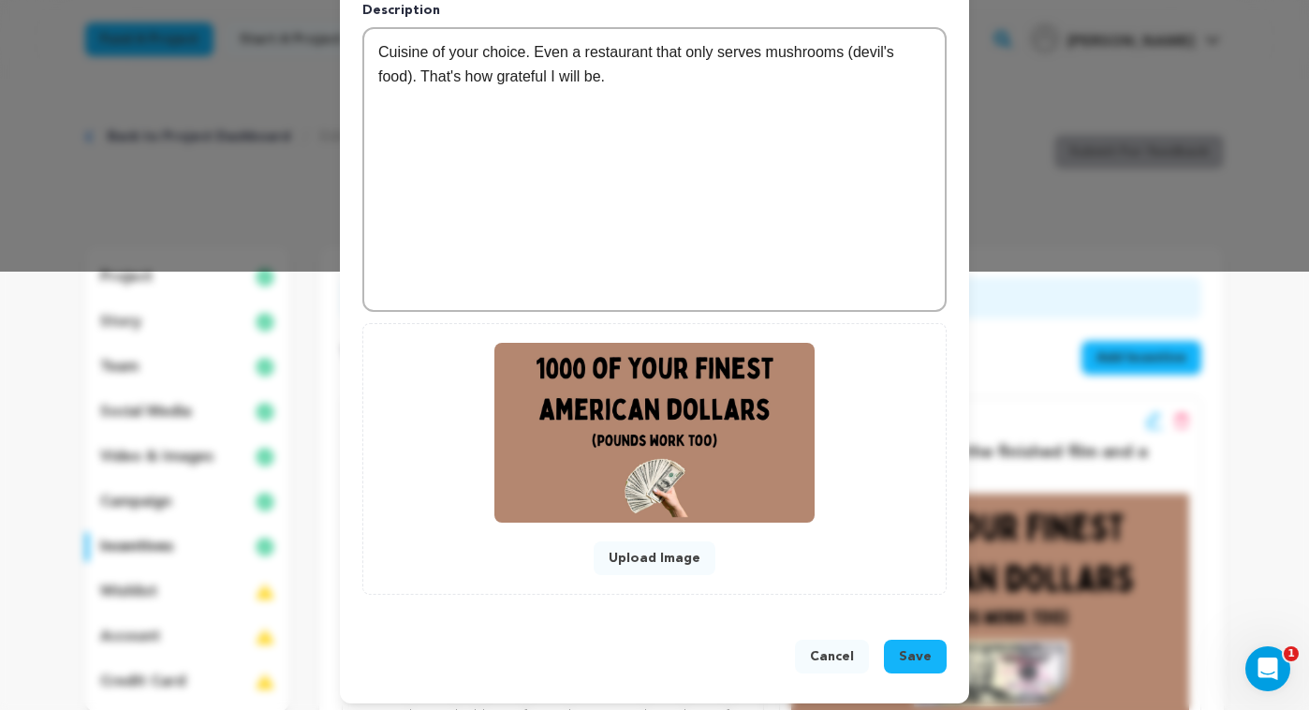
scroll to position [447, 0]
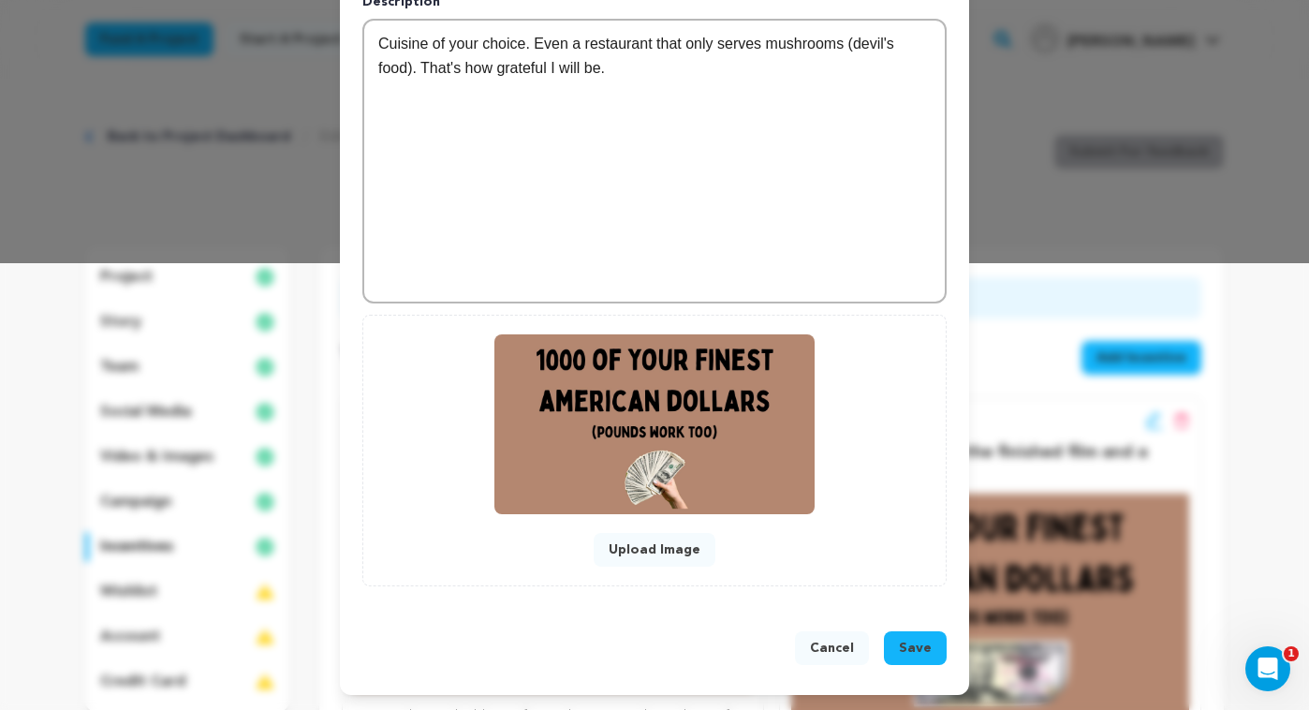
click at [919, 649] on span "Save" at bounding box center [915, 648] width 33 height 19
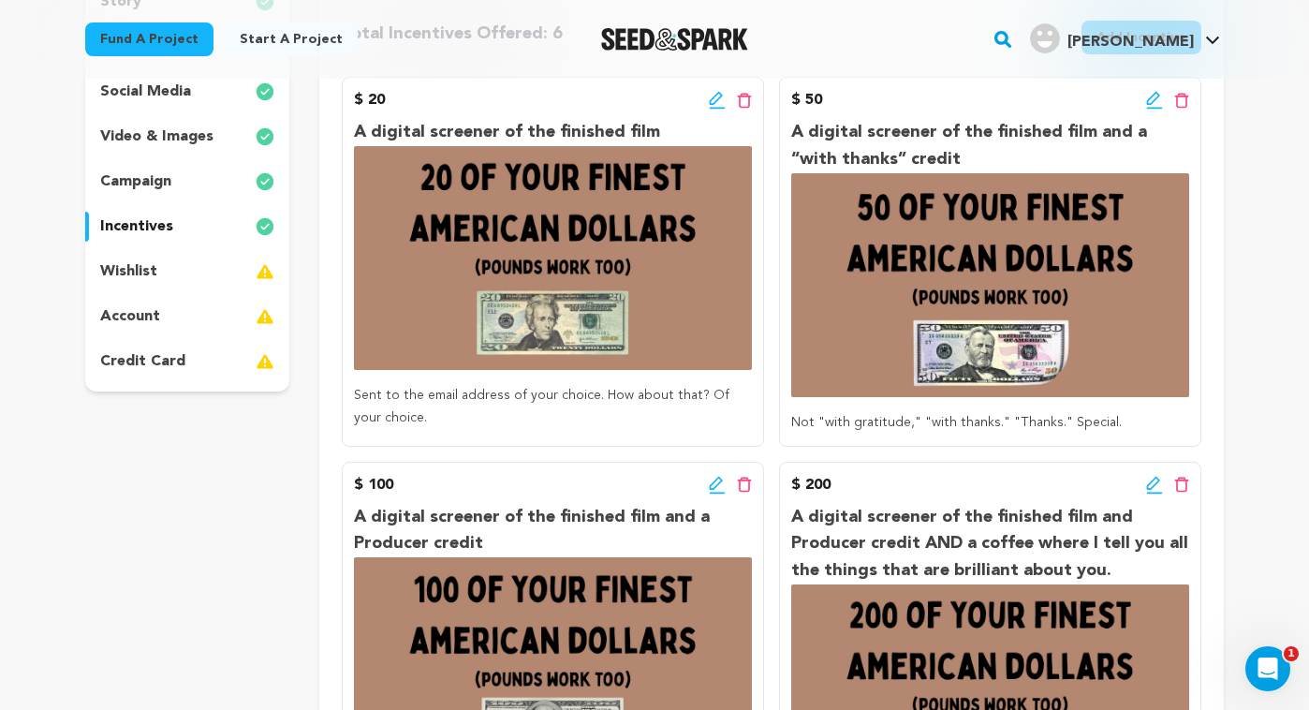
scroll to position [0, 0]
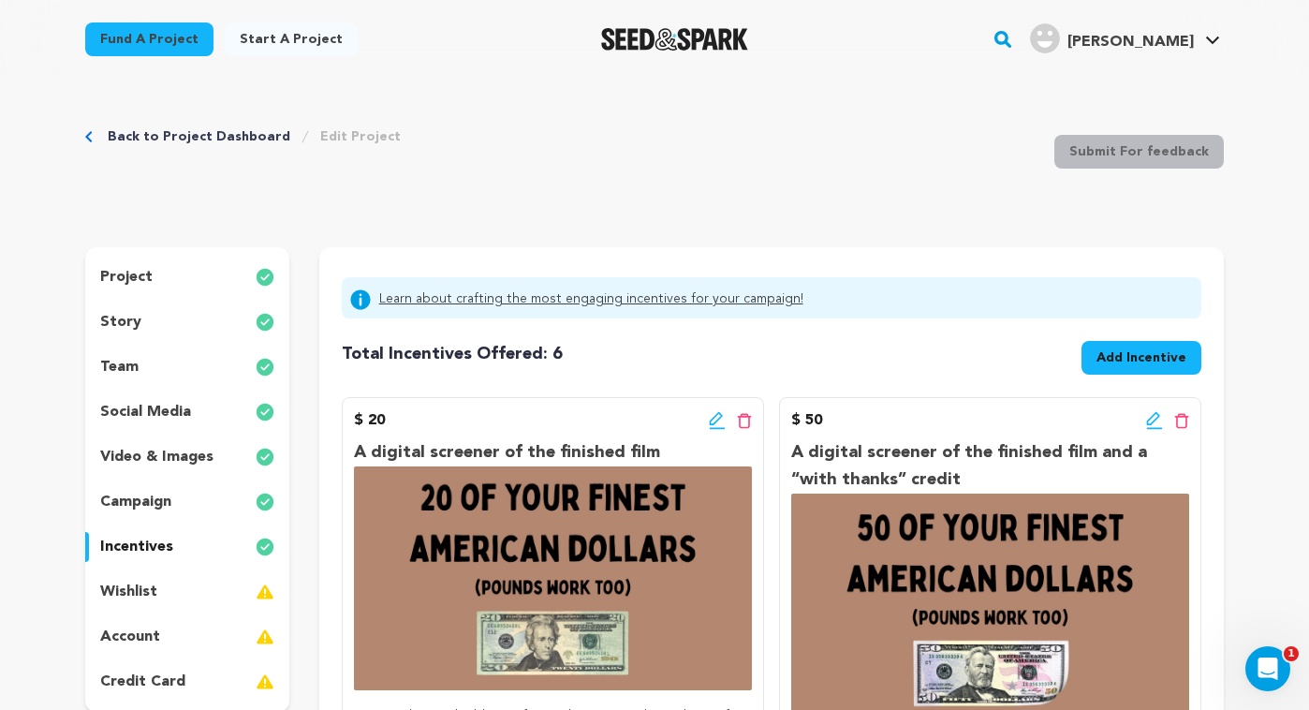
click at [1128, 354] on span "Add Incentive" at bounding box center [1142, 357] width 90 height 19
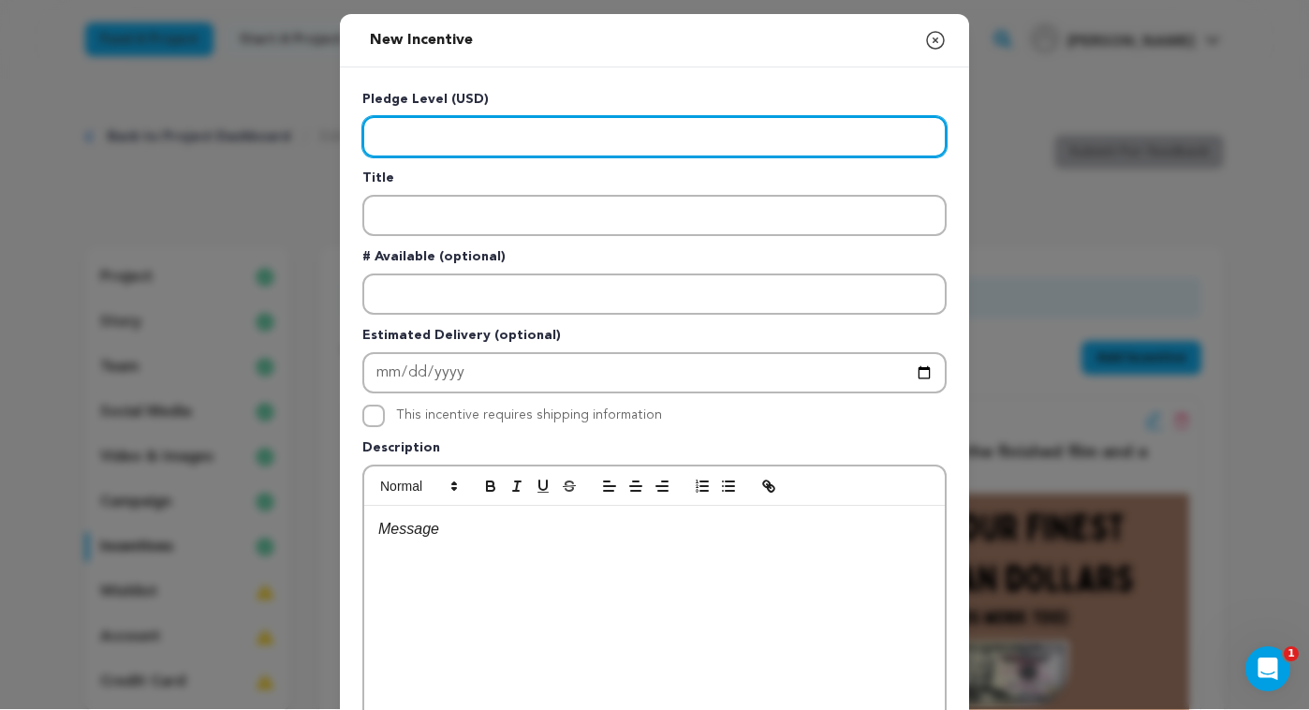
scroll to position [3, 0]
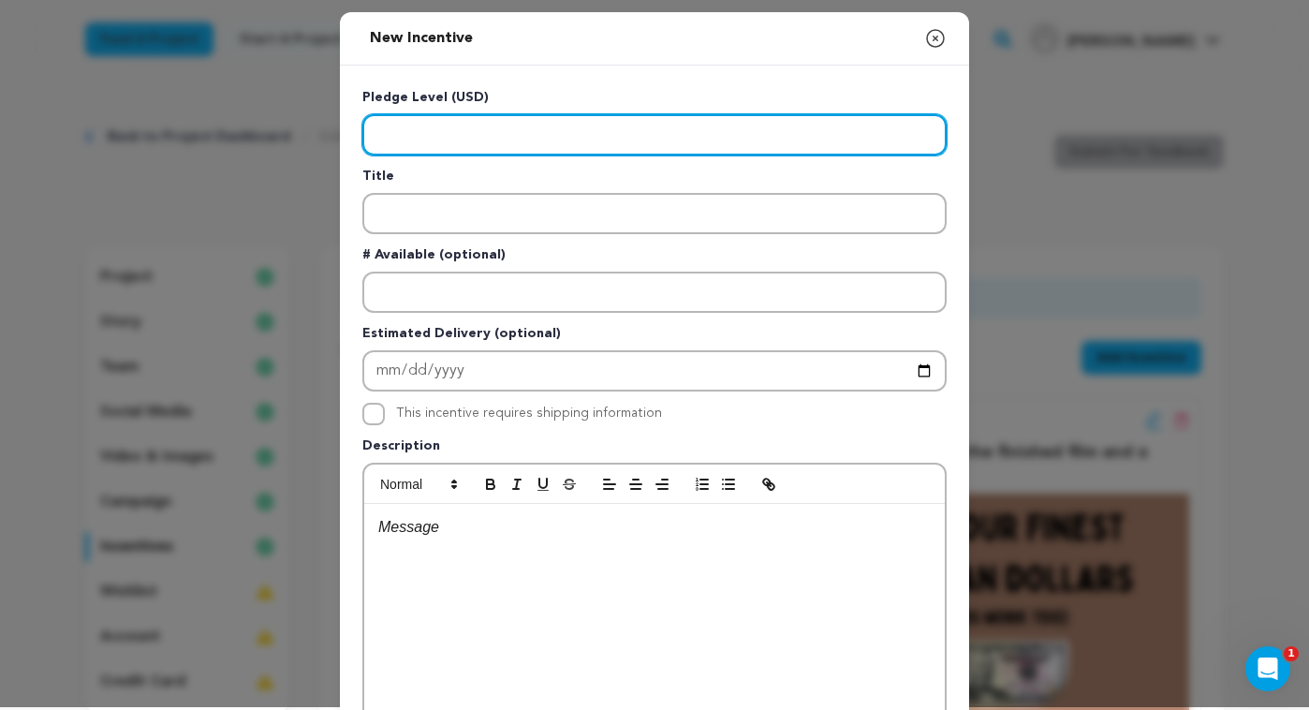
drag, startPoint x: 547, startPoint y: 143, endPoint x: 563, endPoint y: 153, distance: 18.5
click at [551, 148] on input "Enter level" at bounding box center [654, 134] width 584 height 41
type input "2000"
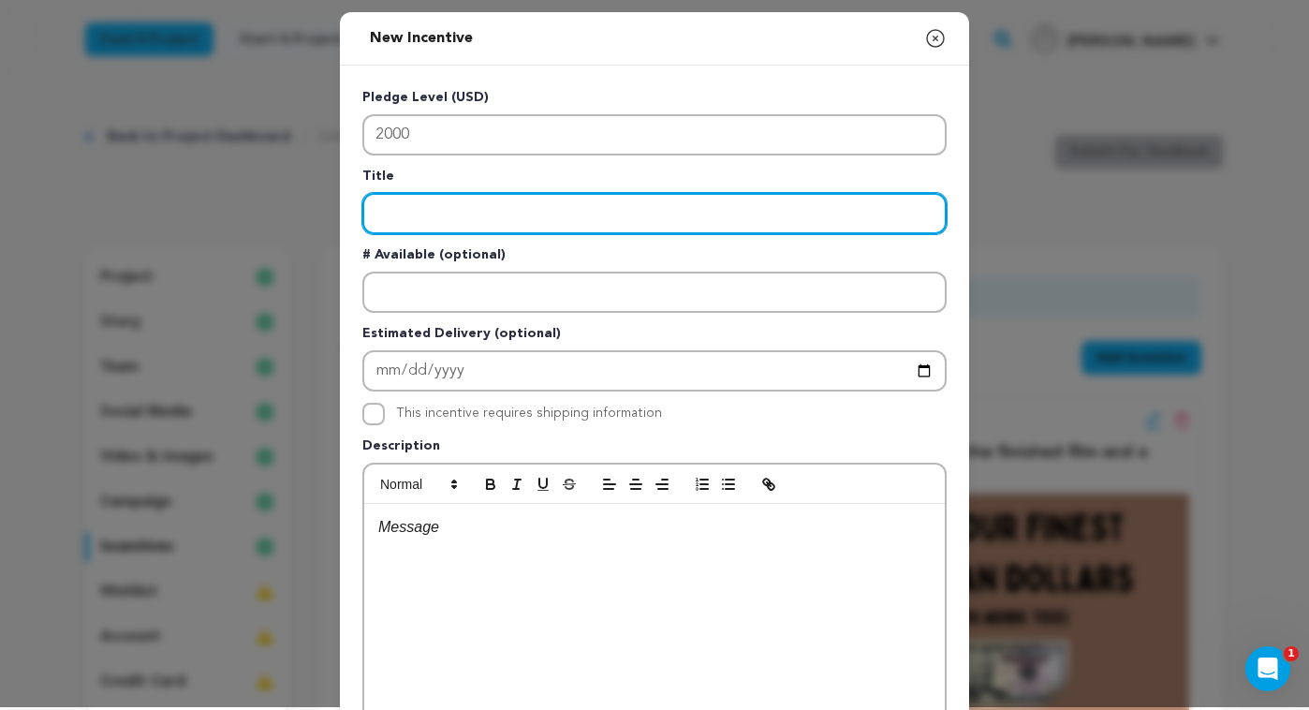
click at [593, 210] on input "Enter title" at bounding box center [654, 213] width 584 height 41
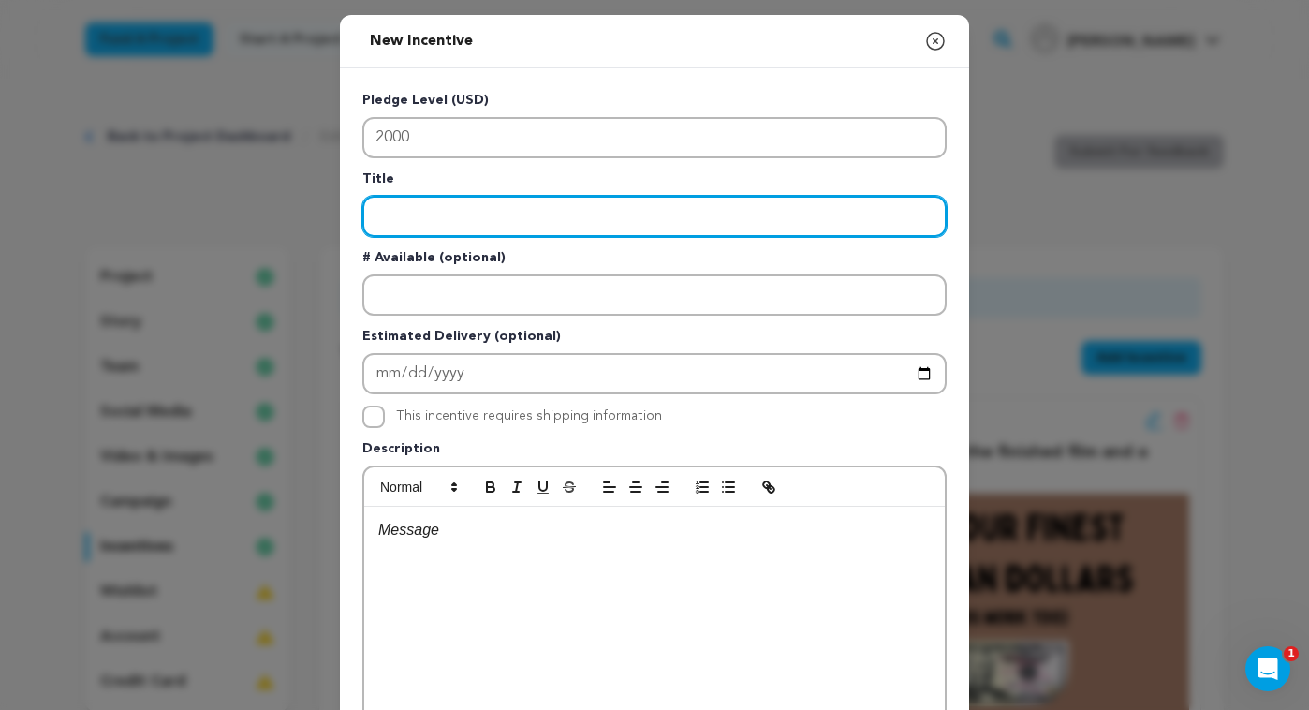
paste input "Any/all of the above, plus basically whatever you want. Blood? A kidney? A lock…"
drag, startPoint x: 791, startPoint y: 214, endPoint x: 1113, endPoint y: 223, distance: 321.4
click at [1117, 222] on div "New Incentive Close modal Pledge Level (USD) 2000 Title Any/all of the above, p…" at bounding box center [654, 502] width 1309 height 1005
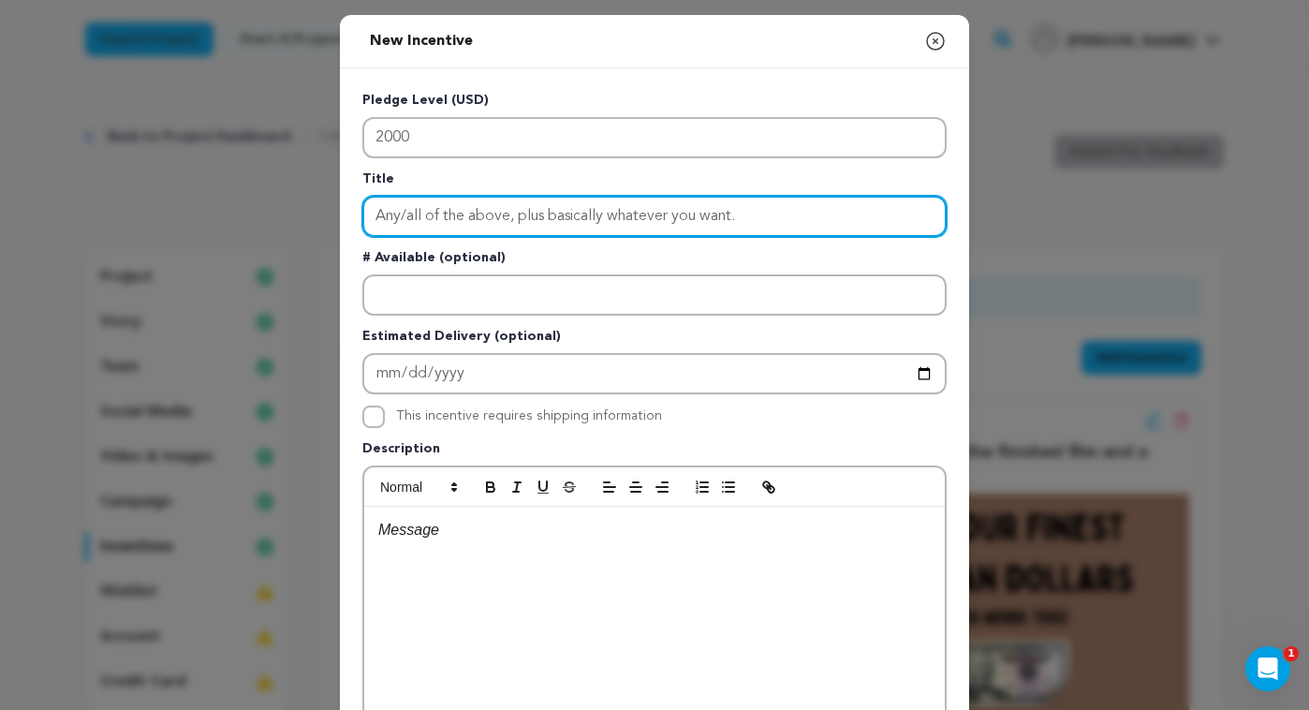
type input "Any/all of the above, plus basically whatever you want."
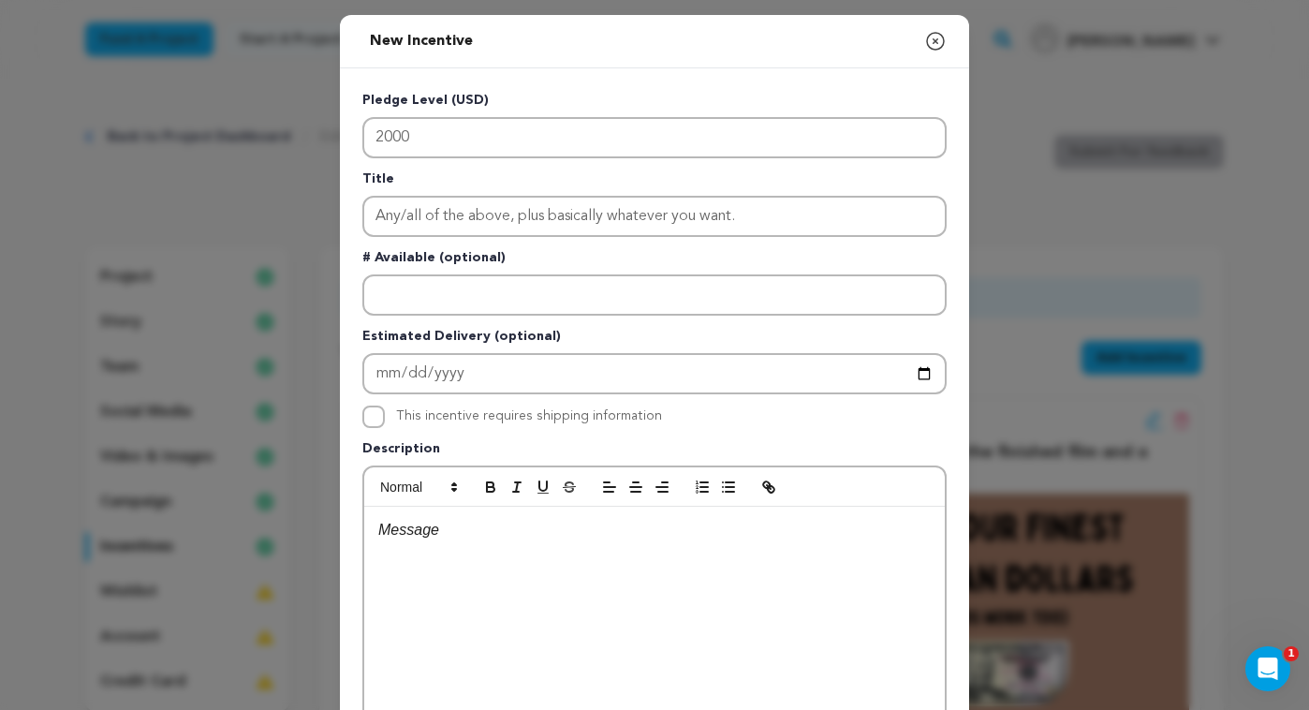
click at [517, 570] on div at bounding box center [654, 647] width 581 height 281
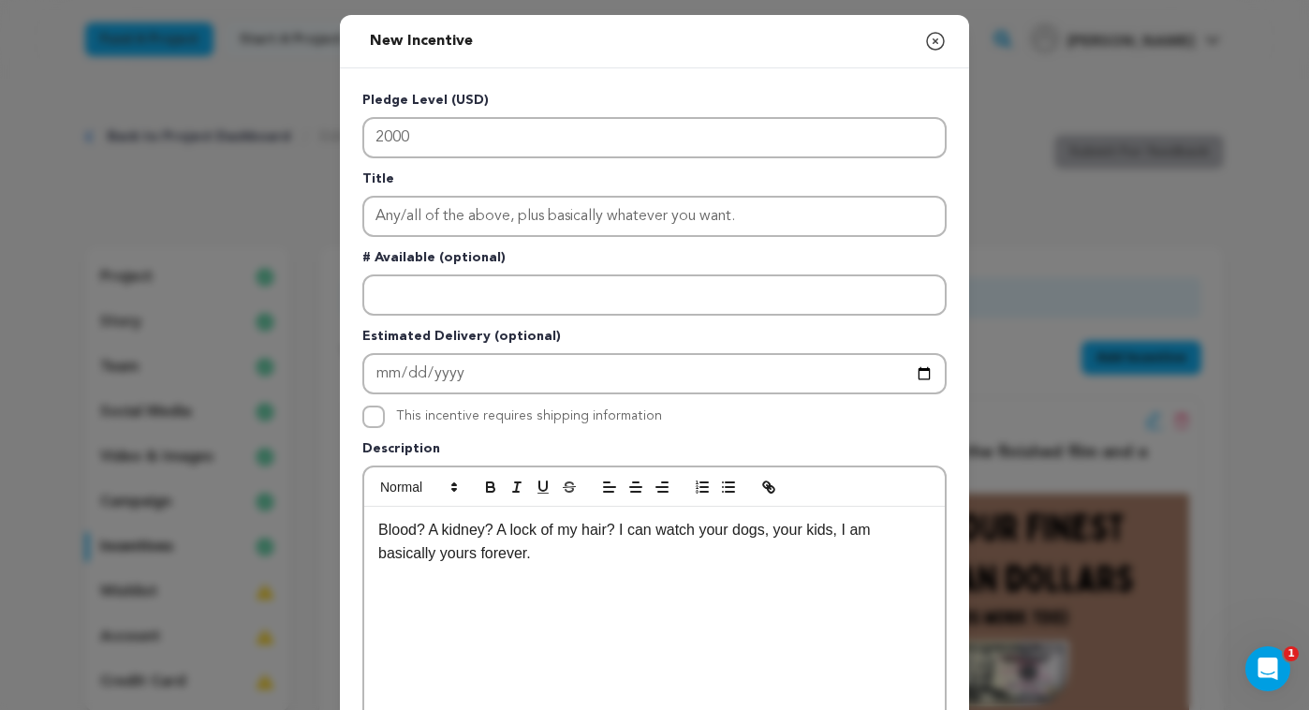
click at [937, 39] on icon "button" at bounding box center [935, 41] width 17 height 17
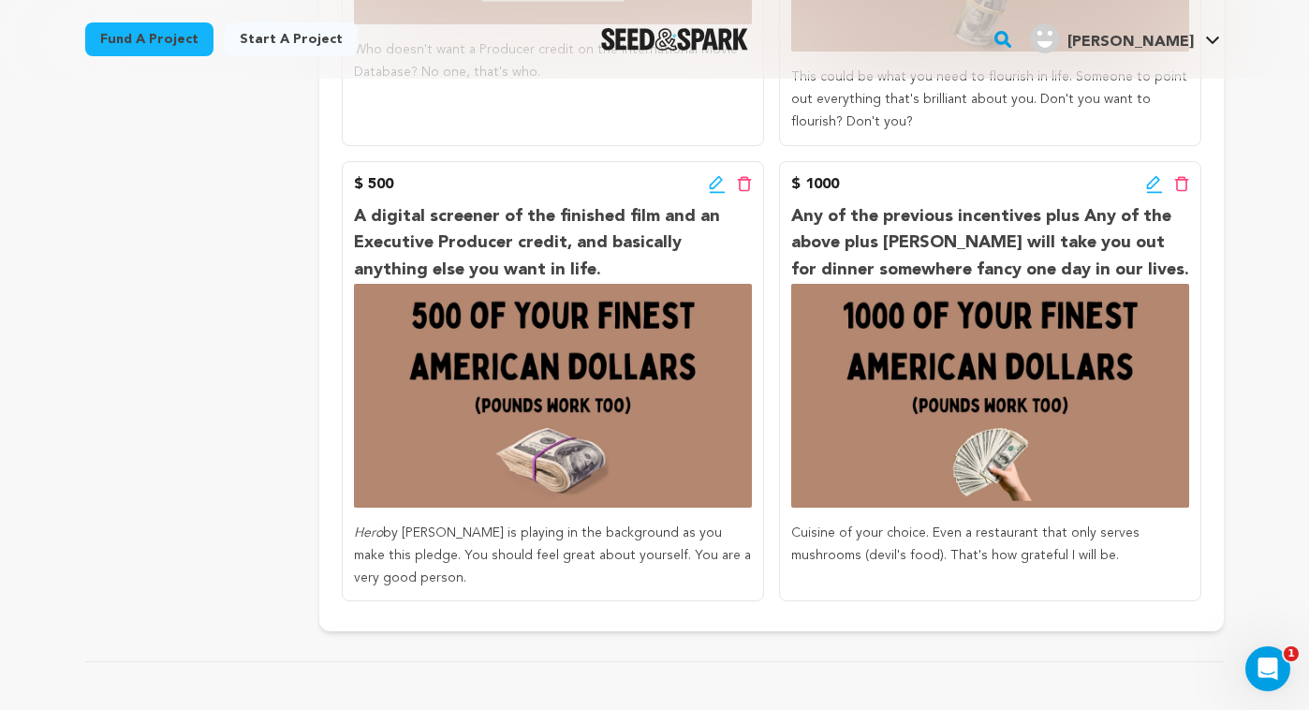
scroll to position [1080, 0]
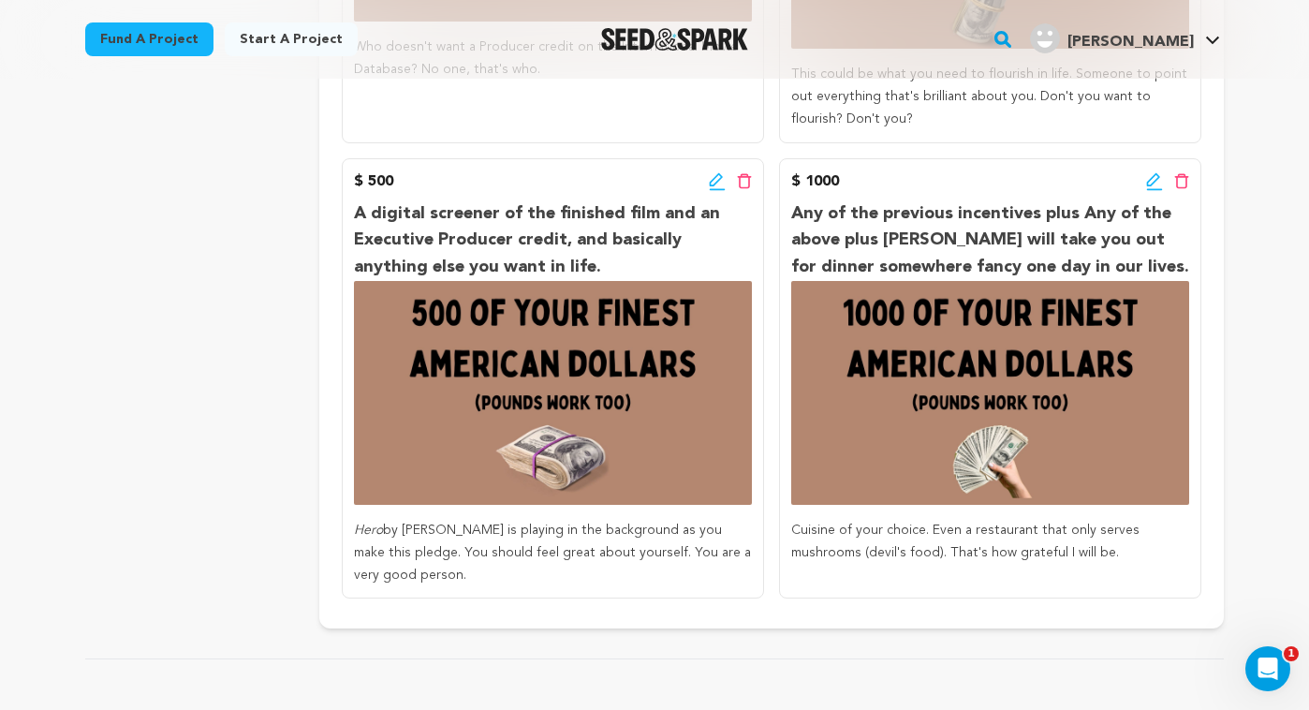
click at [715, 183] on icon at bounding box center [715, 178] width 13 height 13
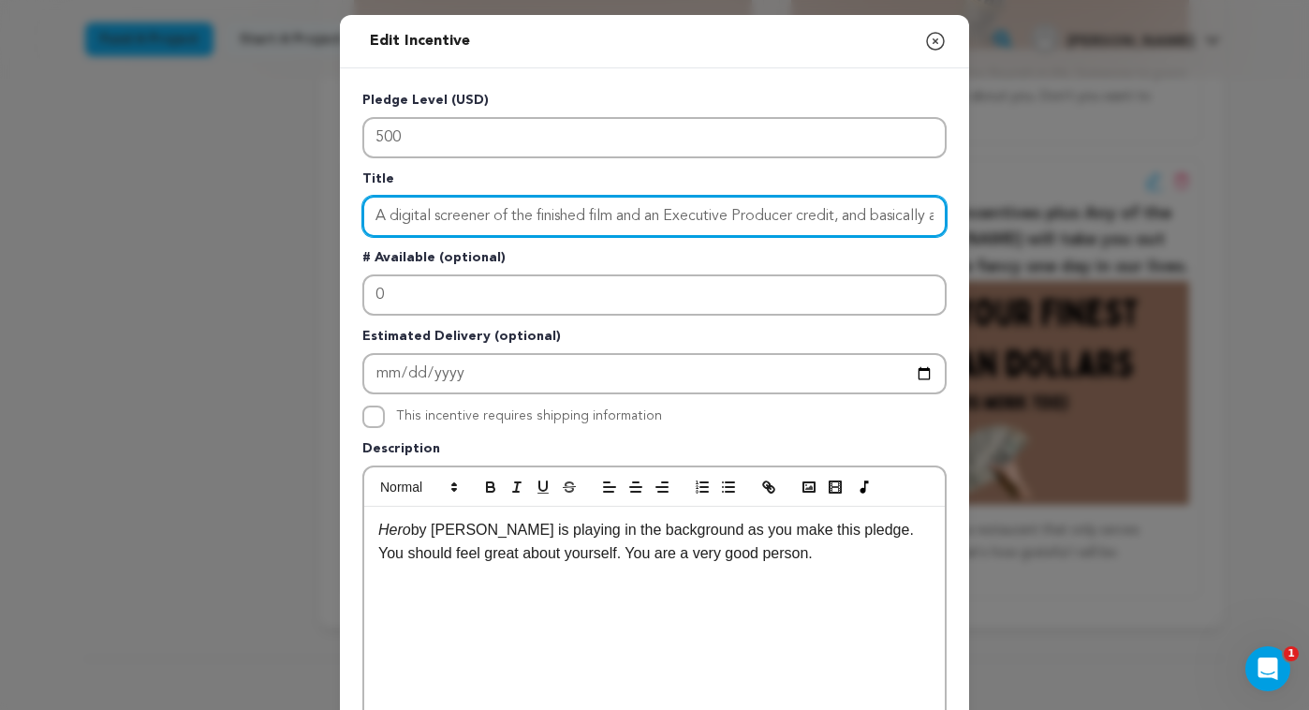
scroll to position [0, 207]
drag, startPoint x: 850, startPoint y: 218, endPoint x: 980, endPoint y: 221, distance: 129.3
click at [980, 221] on div "Edit Incentive Close modal Pledge Level (USD) 500 Title A digital screener of t…" at bounding box center [654, 598] width 1309 height 1196
type input "A digital screener of the finished film and an Executive Producer credit."
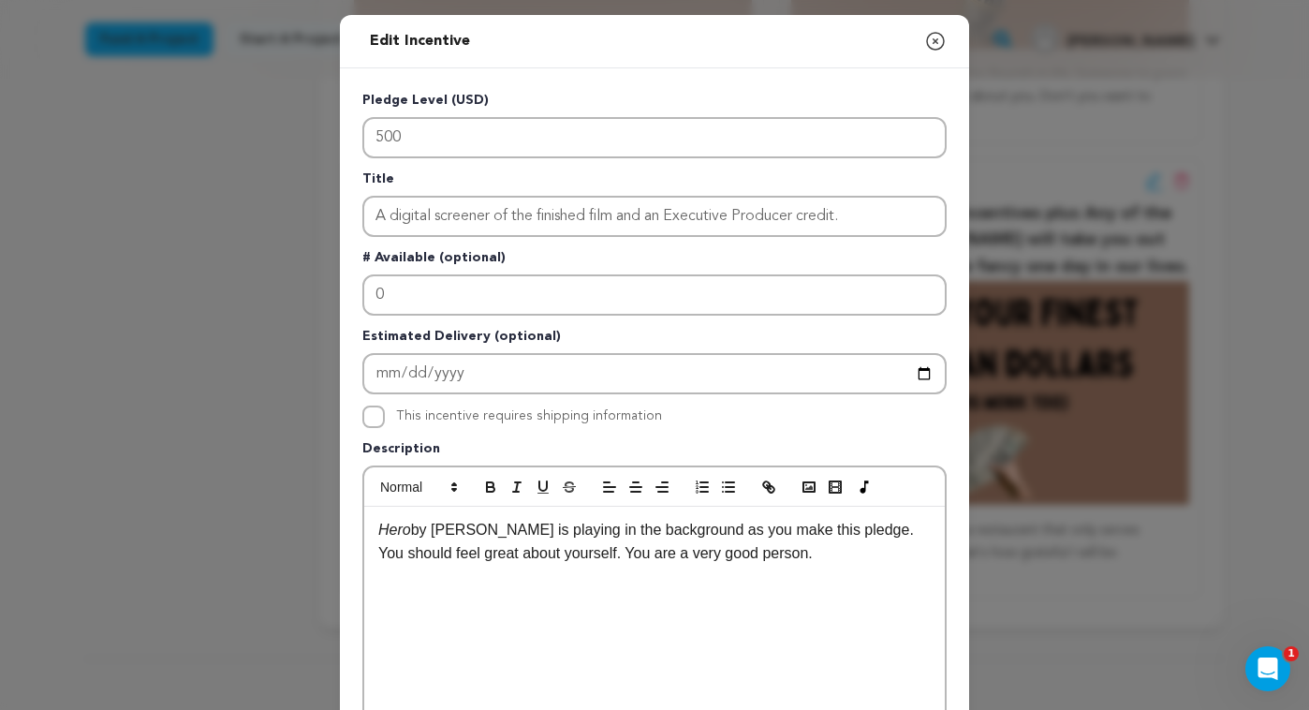
click at [936, 39] on icon "button" at bounding box center [935, 41] width 17 height 17
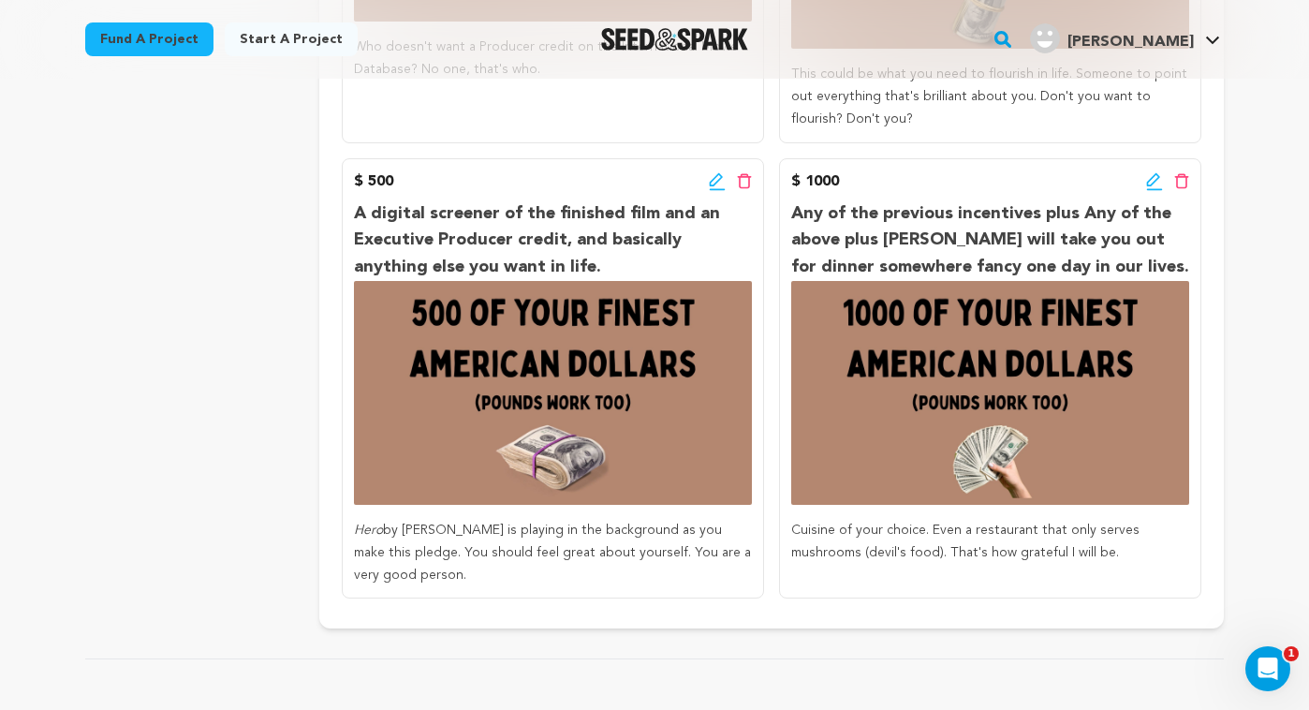
click at [711, 178] on icon at bounding box center [717, 181] width 17 height 19
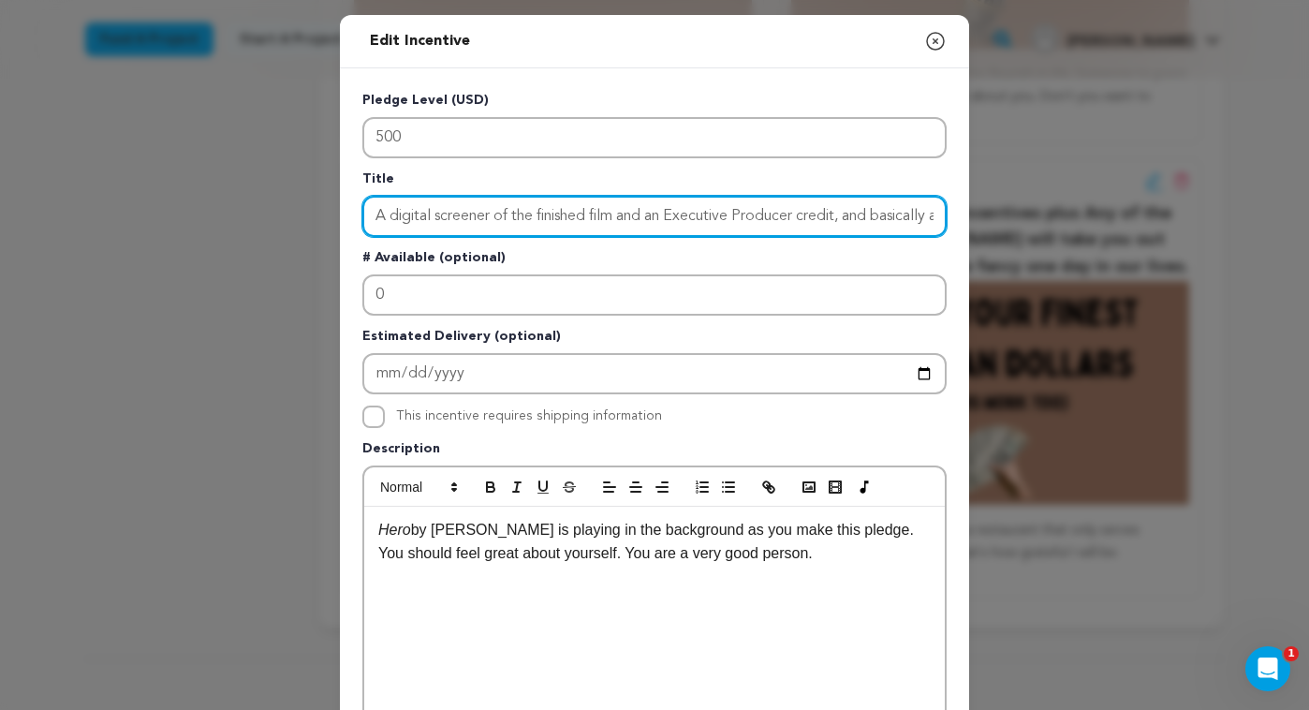
scroll to position [0, 207]
drag, startPoint x: 990, startPoint y: 217, endPoint x: 1105, endPoint y: 220, distance: 115.2
click at [1105, 220] on div "Edit Incentive Close modal Pledge Level (USD) 500 Title A digital screener of t…" at bounding box center [654, 598] width 1309 height 1196
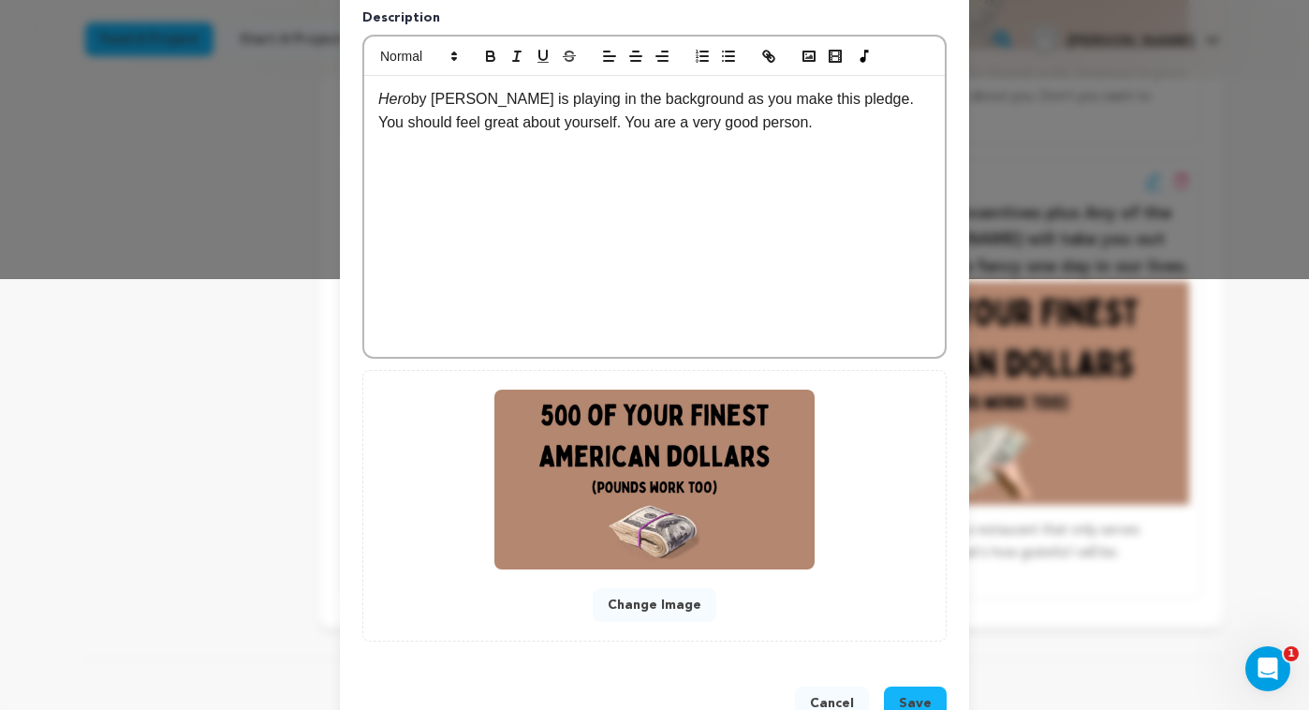
scroll to position [486, 0]
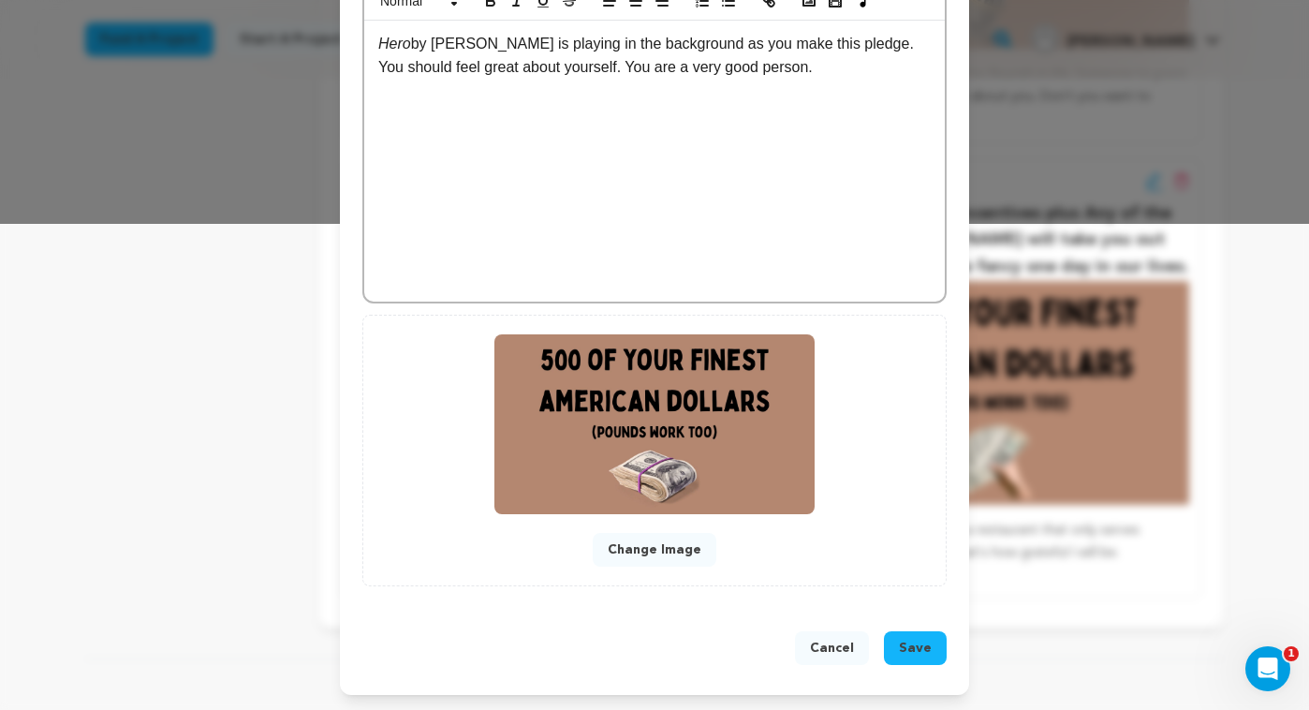
type input "A digital screener of the finished film and an Executive Producer credit."
click at [920, 650] on span "Save" at bounding box center [915, 648] width 33 height 19
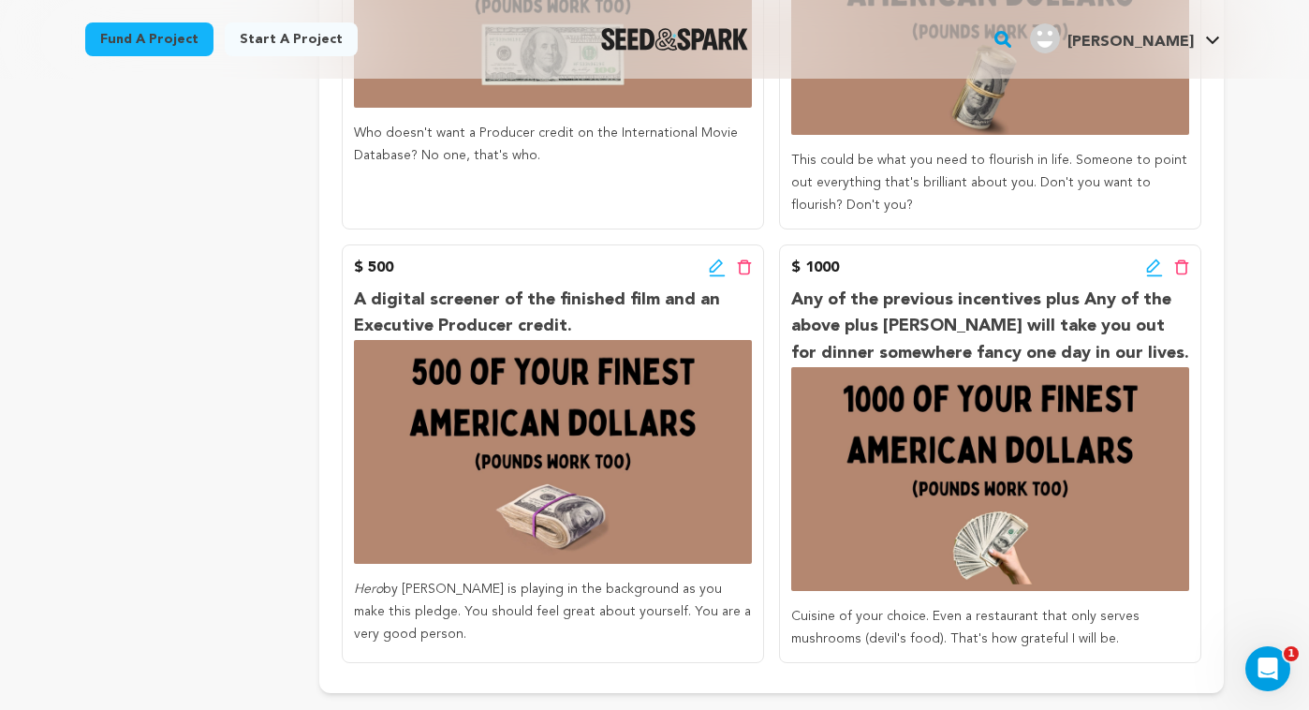
scroll to position [983, 0]
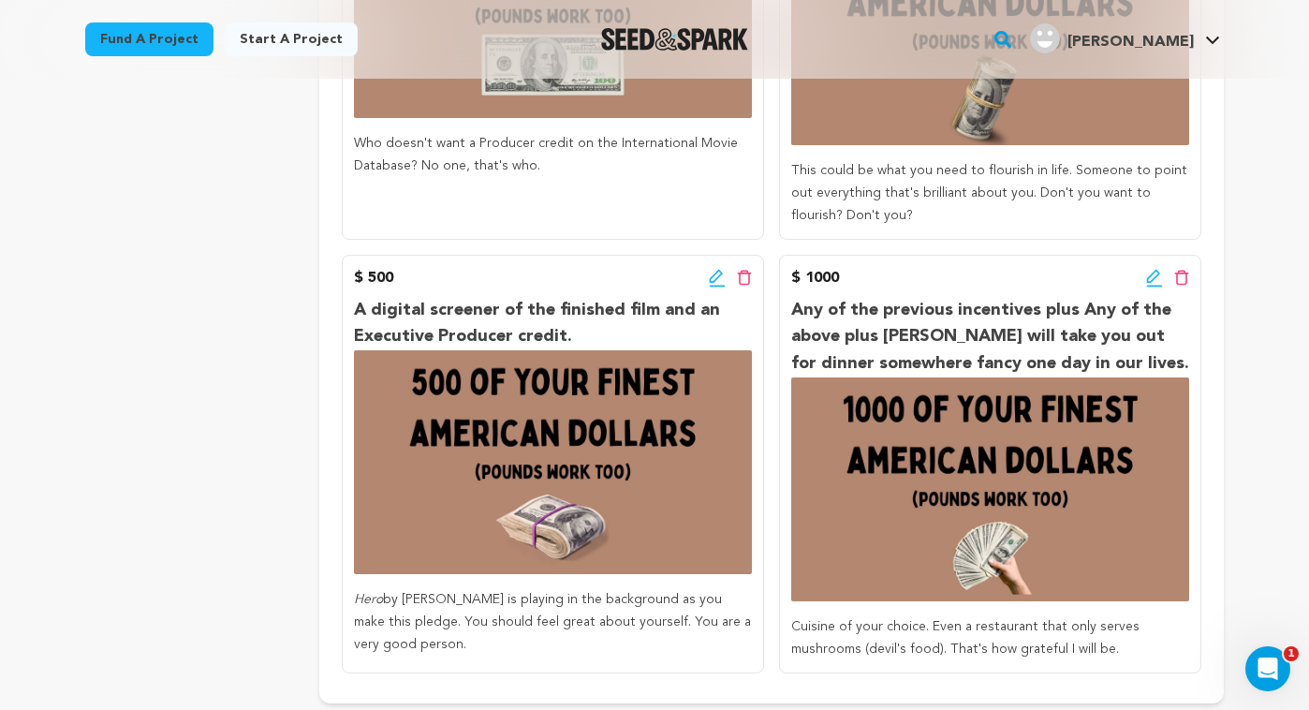
click at [1145, 280] on div "$ 1000 Edit incentive button Delete incentive button" at bounding box center [990, 278] width 398 height 22
click at [1151, 277] on icon at bounding box center [1154, 278] width 17 height 19
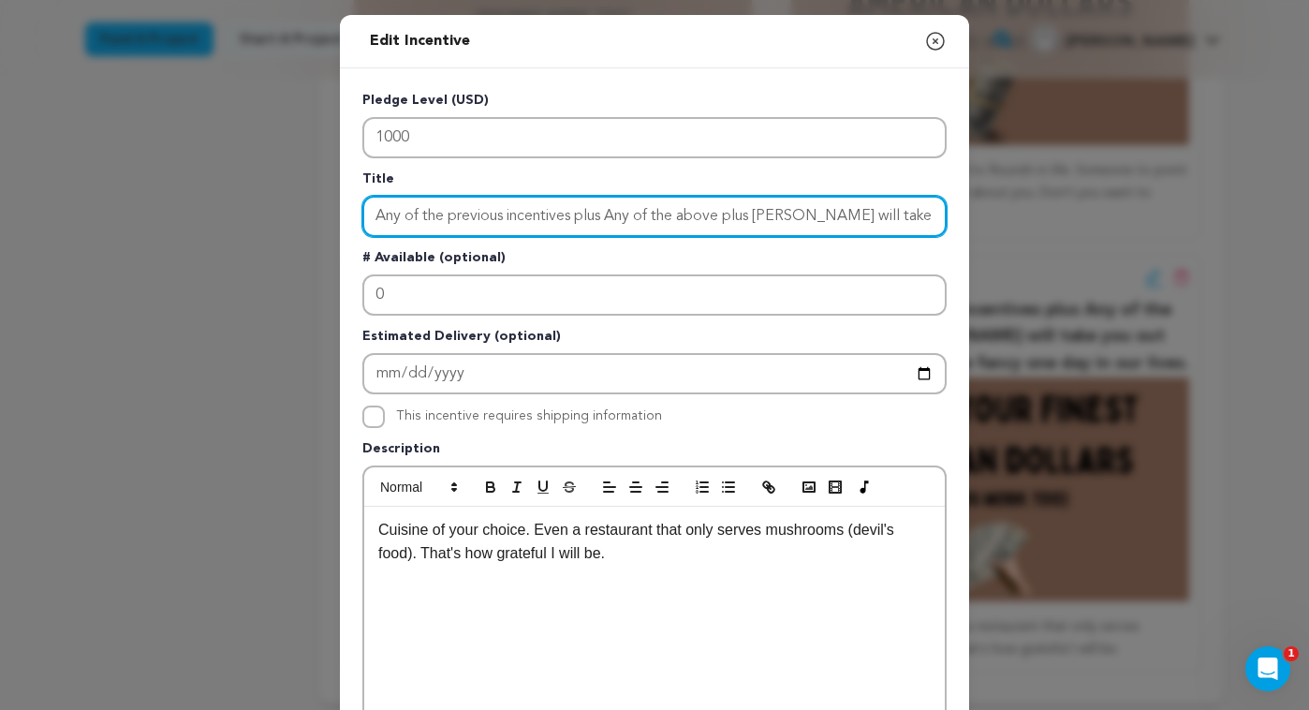
drag, startPoint x: 610, startPoint y: 218, endPoint x: 754, endPoint y: 214, distance: 144.3
click at [754, 214] on input "Any of the previous incentives plus Any of the above plus Rowan will take you o…" at bounding box center [654, 216] width 584 height 41
click at [754, 216] on input "Any of the previous incentives plus [PERSON_NAME] will take you out for dinner …" at bounding box center [654, 216] width 584 height 41
drag, startPoint x: 818, startPoint y: 210, endPoint x: 1051, endPoint y: 214, distance: 233.3
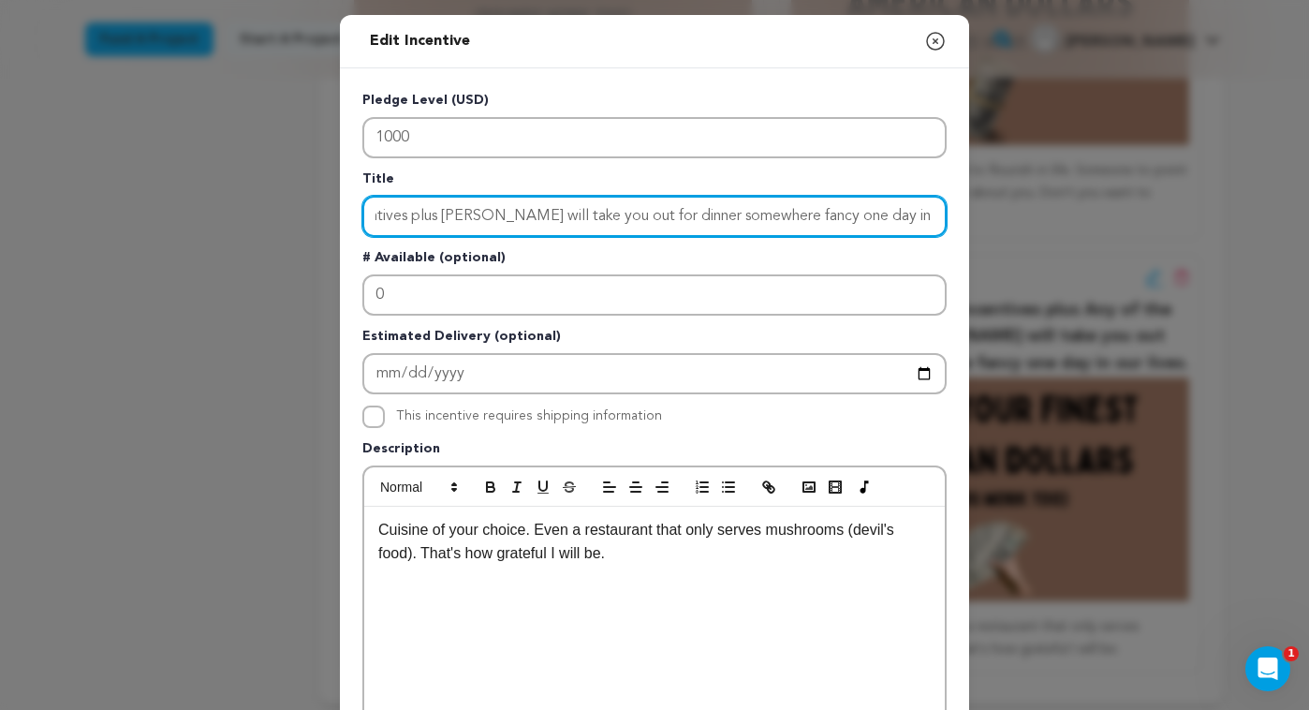
click at [1051, 214] on div "Edit Incentive Close modal Pledge Level (USD) 1000 Title Any of the previous in…" at bounding box center [654, 598] width 1309 height 1196
type input "Any of the previous incentives plus Rowan will take you out for dinner somewher…"
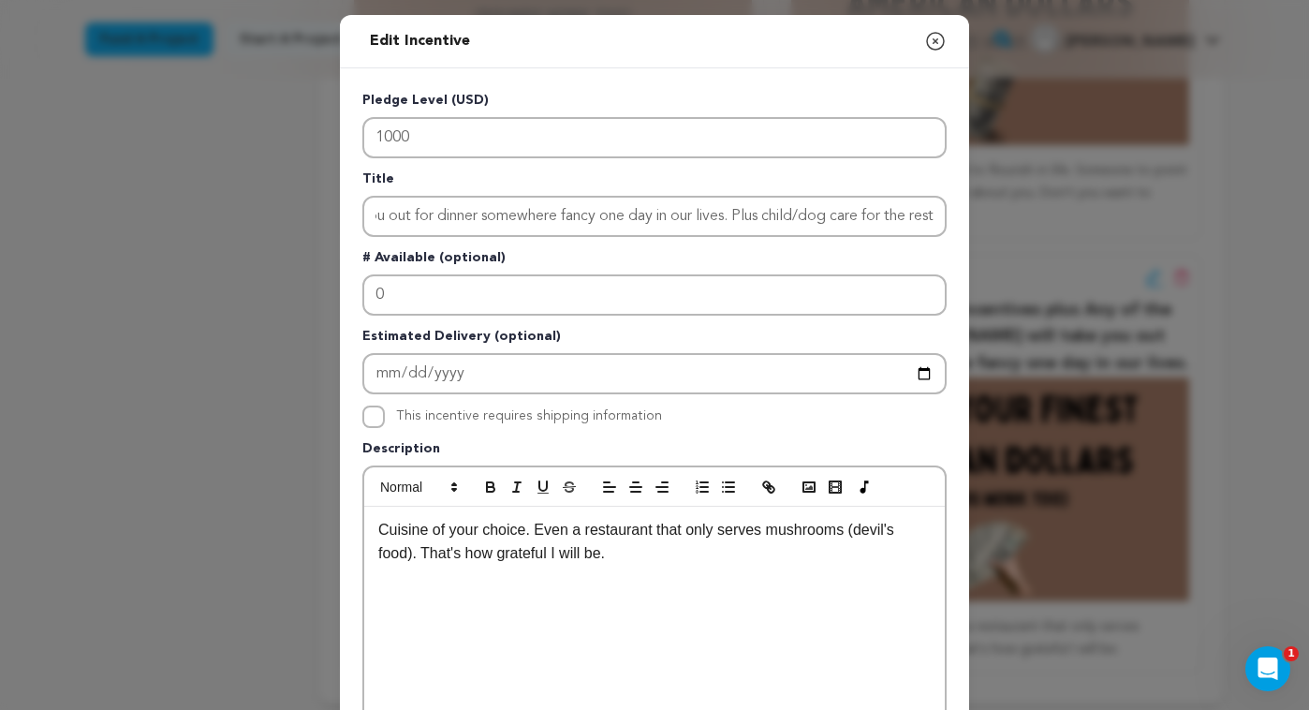
click at [649, 554] on p "Cuisine of your choice. Even a restaurant that only serves mushrooms (devil's f…" at bounding box center [654, 542] width 553 height 48
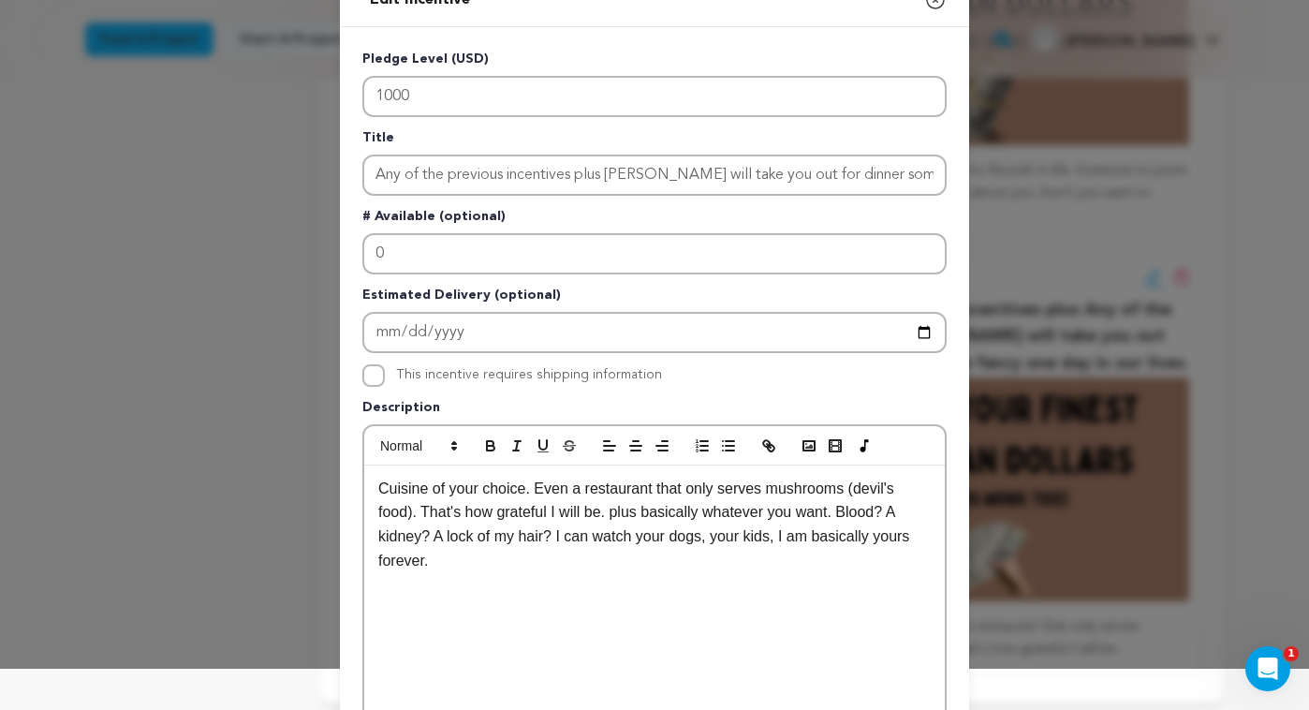
scroll to position [53, 0]
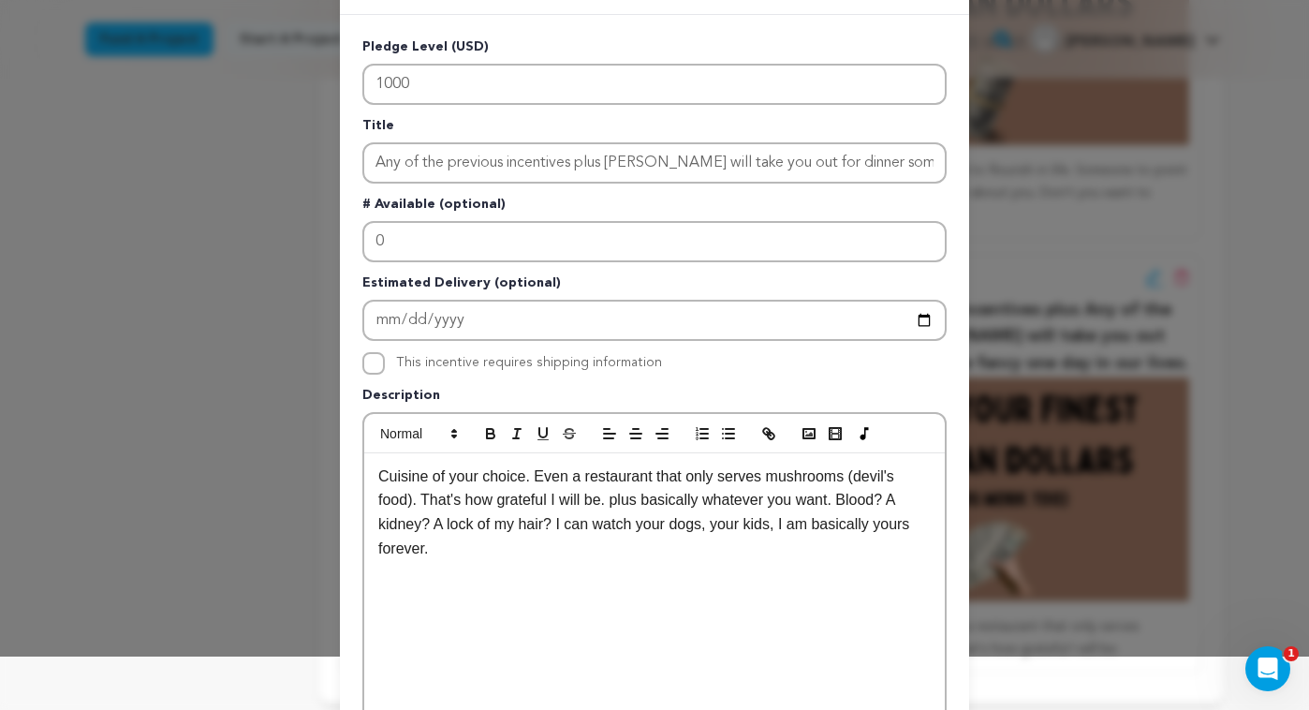
drag, startPoint x: 619, startPoint y: 506, endPoint x: 638, endPoint y: 509, distance: 19.1
click at [621, 506] on p "Cuisine of your choice. Even a restaurant that only serves mushrooms (devil's f…" at bounding box center [654, 513] width 553 height 96
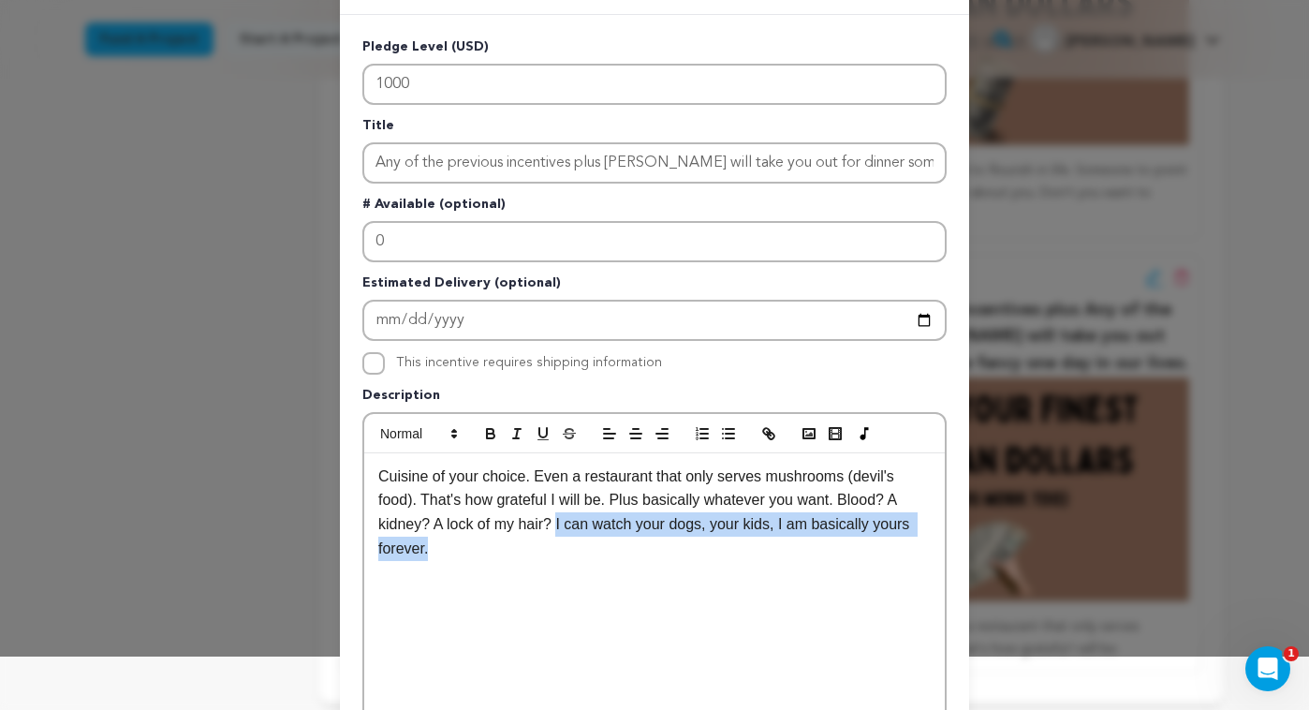
drag, startPoint x: 557, startPoint y: 540, endPoint x: 559, endPoint y: 529, distance: 11.4
click at [559, 529] on p "Cuisine of your choice. Even a restaurant that only serves mushrooms (devil's f…" at bounding box center [654, 513] width 553 height 96
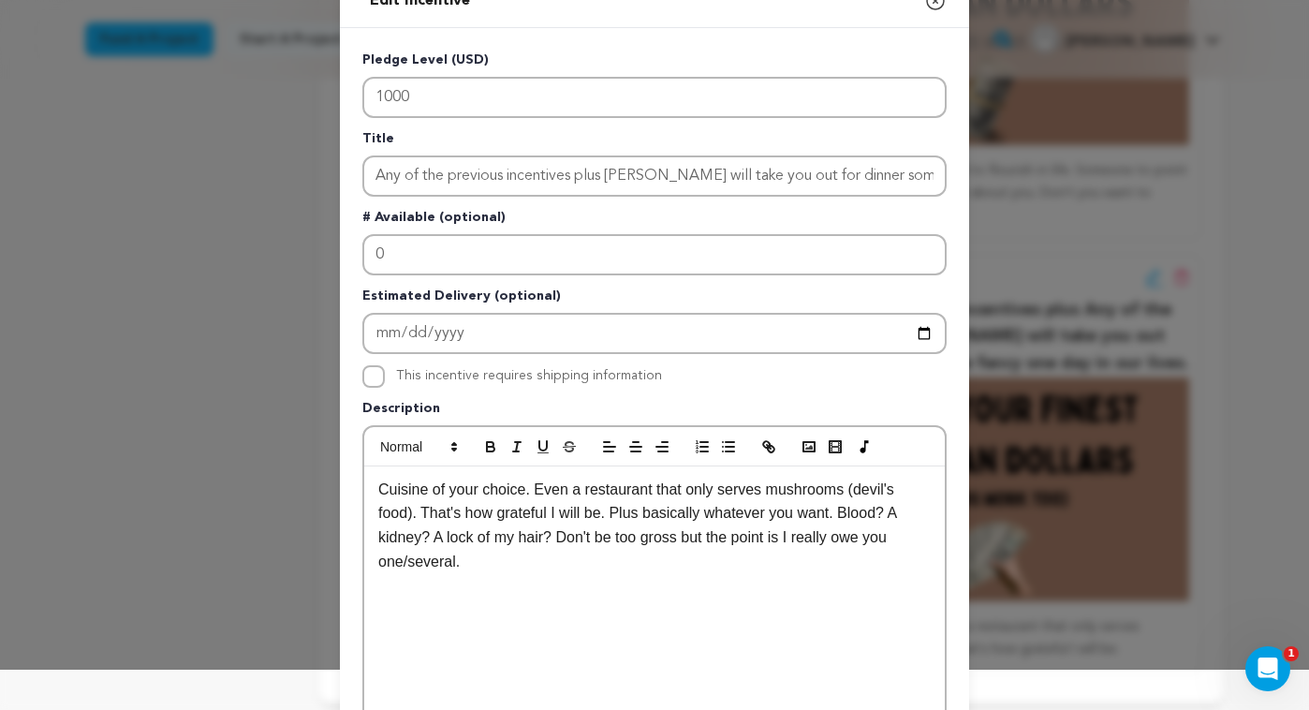
scroll to position [36, 0]
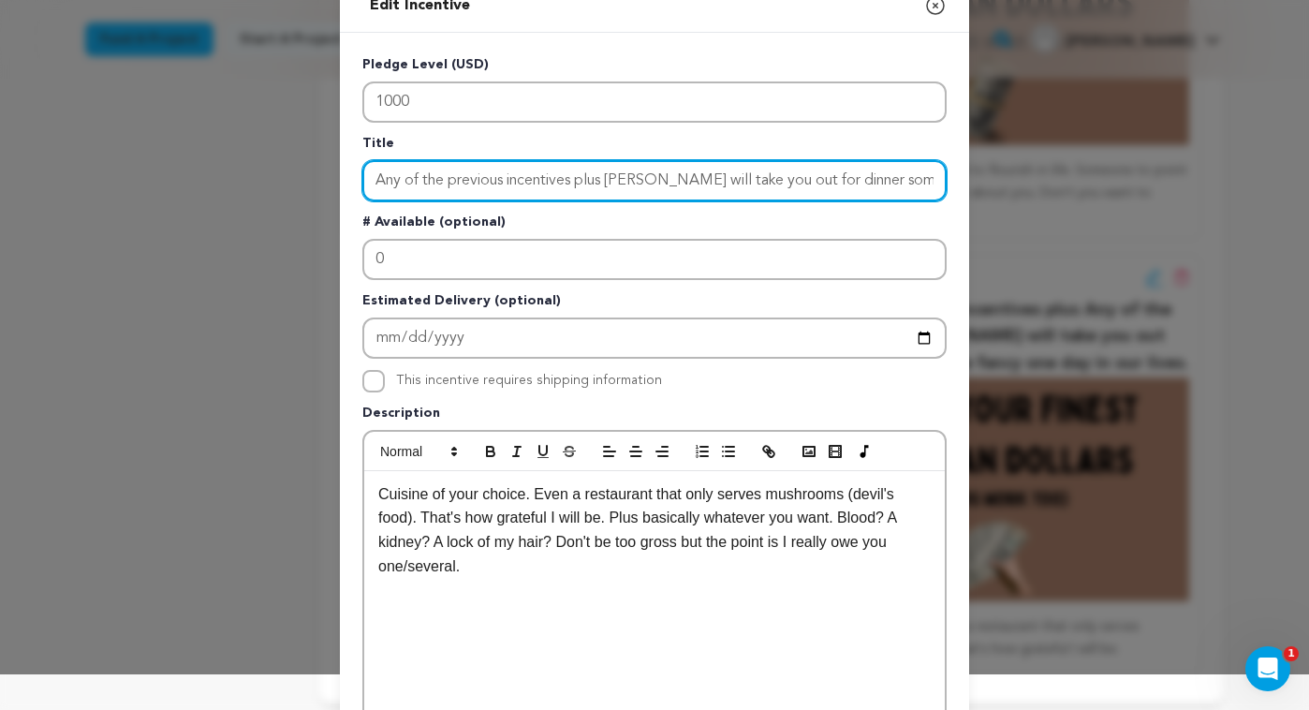
click at [733, 186] on input "Any of the previous incentives plus Rowan will take you out for dinner somewher…" at bounding box center [654, 180] width 584 height 41
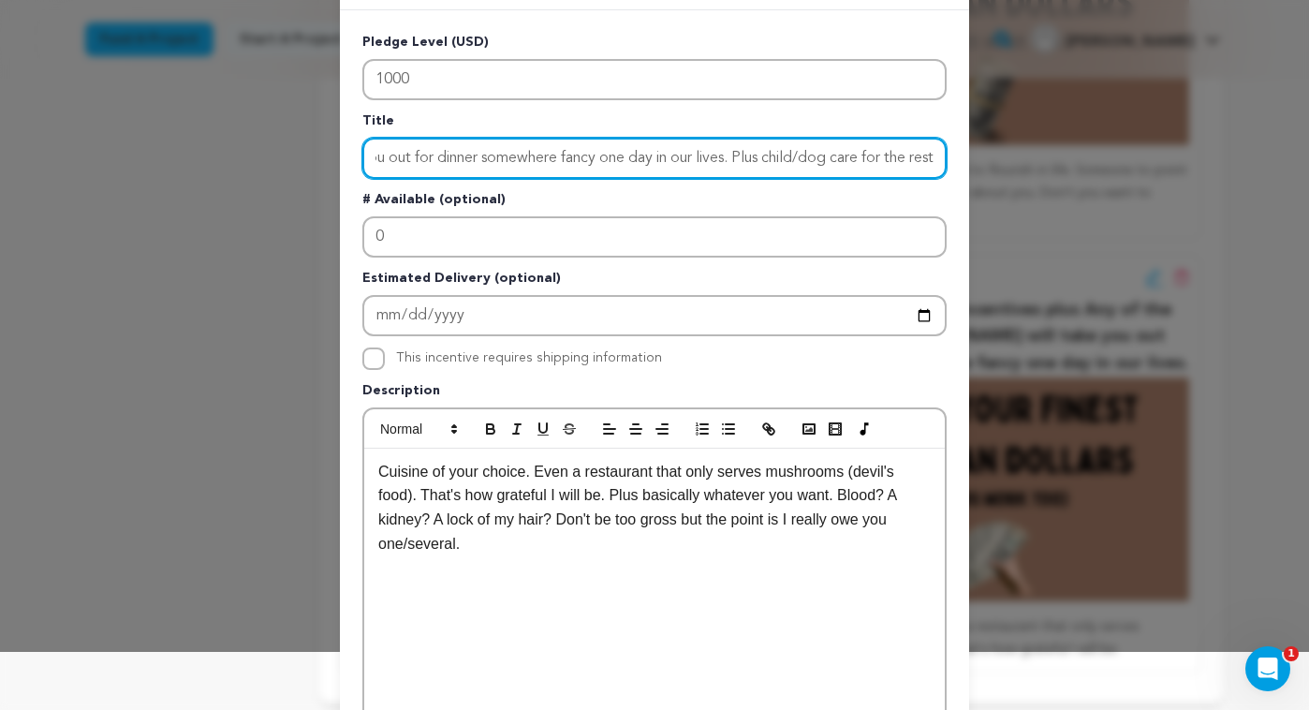
scroll to position [61, 0]
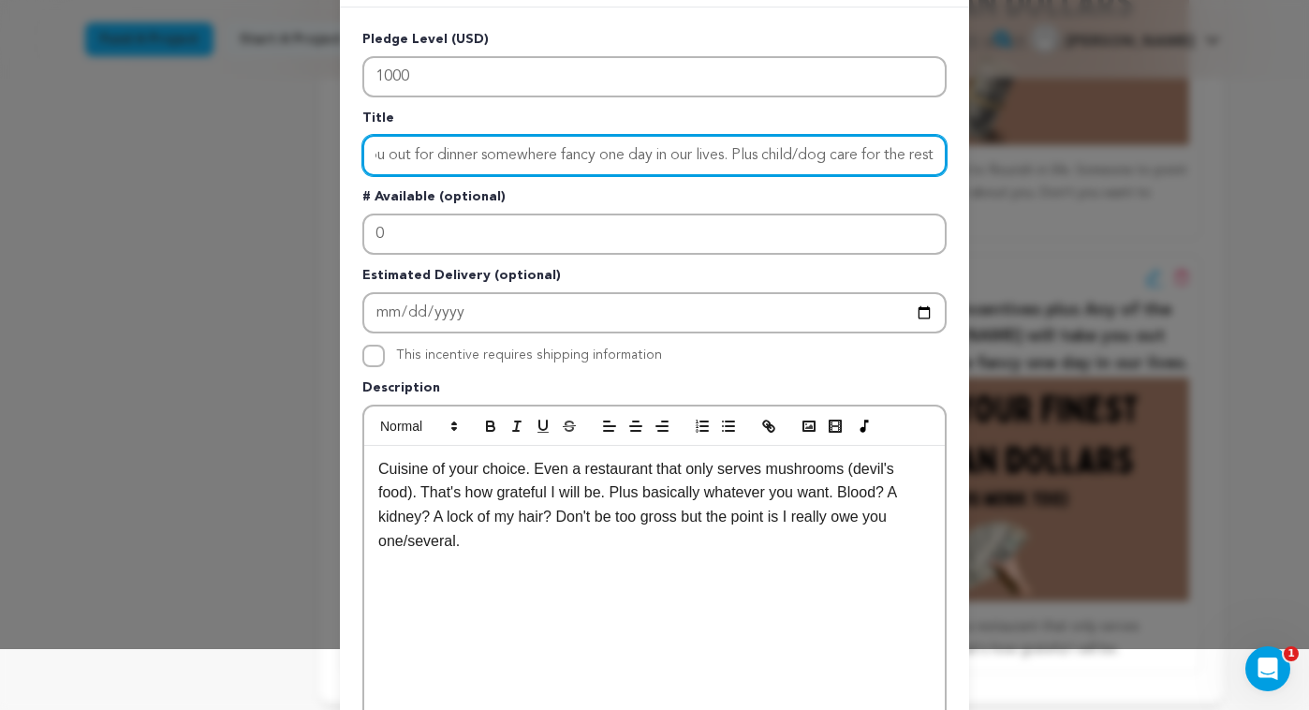
drag, startPoint x: 732, startPoint y: 151, endPoint x: 1141, endPoint y: 172, distance: 408.9
click at [1141, 172] on div "Edit Incentive Close modal Pledge Level (USD) 1000 Title Any of the previous in…" at bounding box center [654, 537] width 1309 height 1196
type input "Any of the previous incentives plus [PERSON_NAME] will take you out for dinner …"
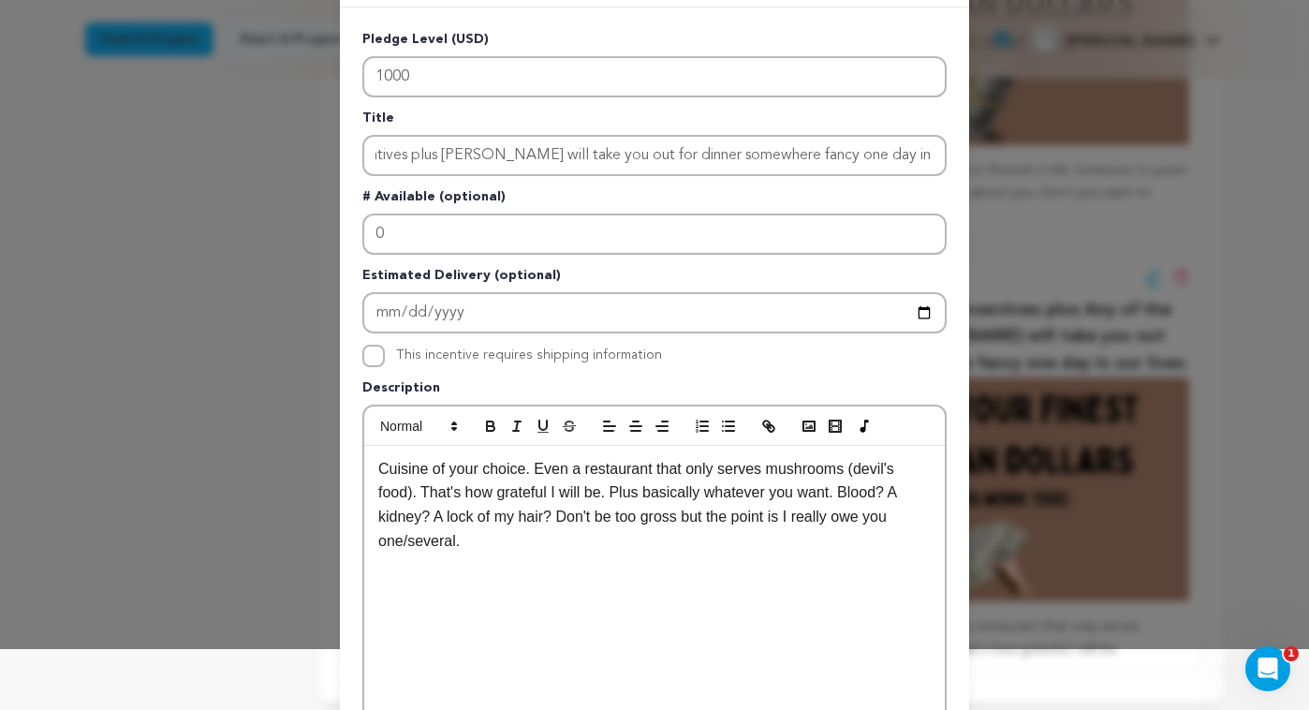
scroll to position [0, 0]
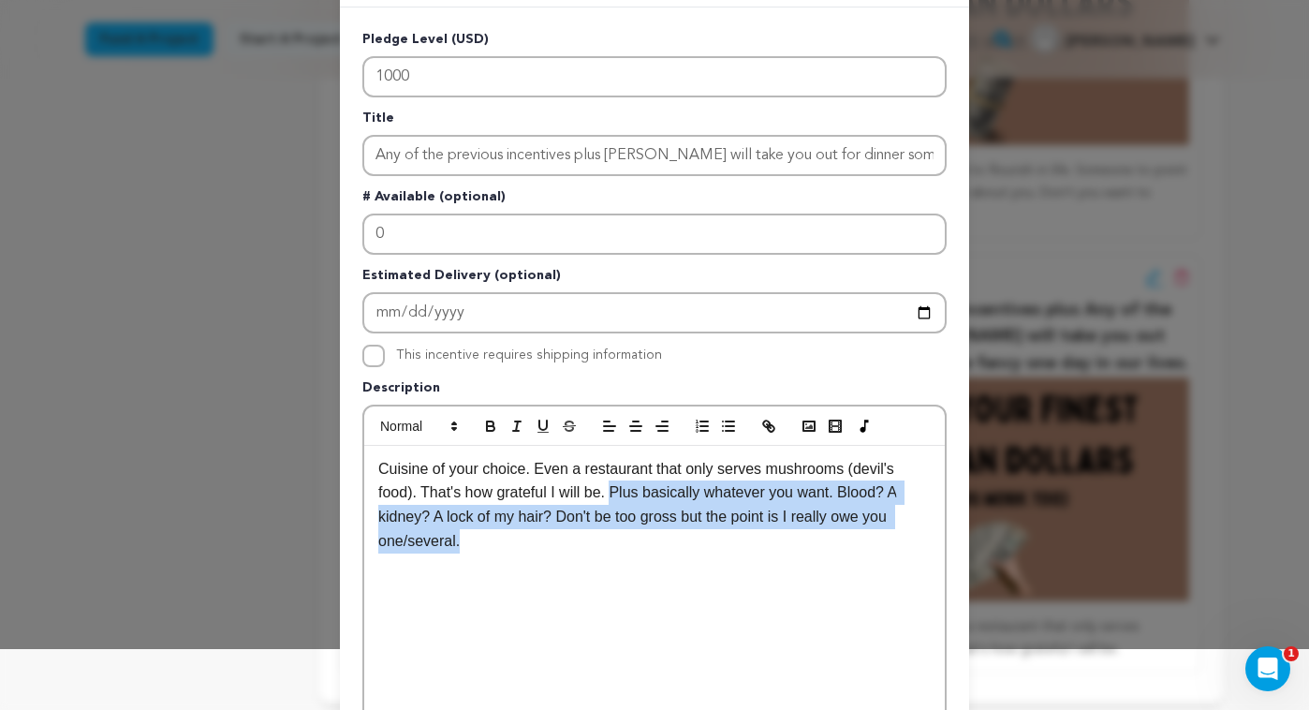
drag, startPoint x: 576, startPoint y: 534, endPoint x: 631, endPoint y: 491, distance: 70.1
click at [624, 491] on p "Cuisine of your choice. Even a restaurant that only serves mushrooms (devil's f…" at bounding box center [654, 505] width 553 height 96
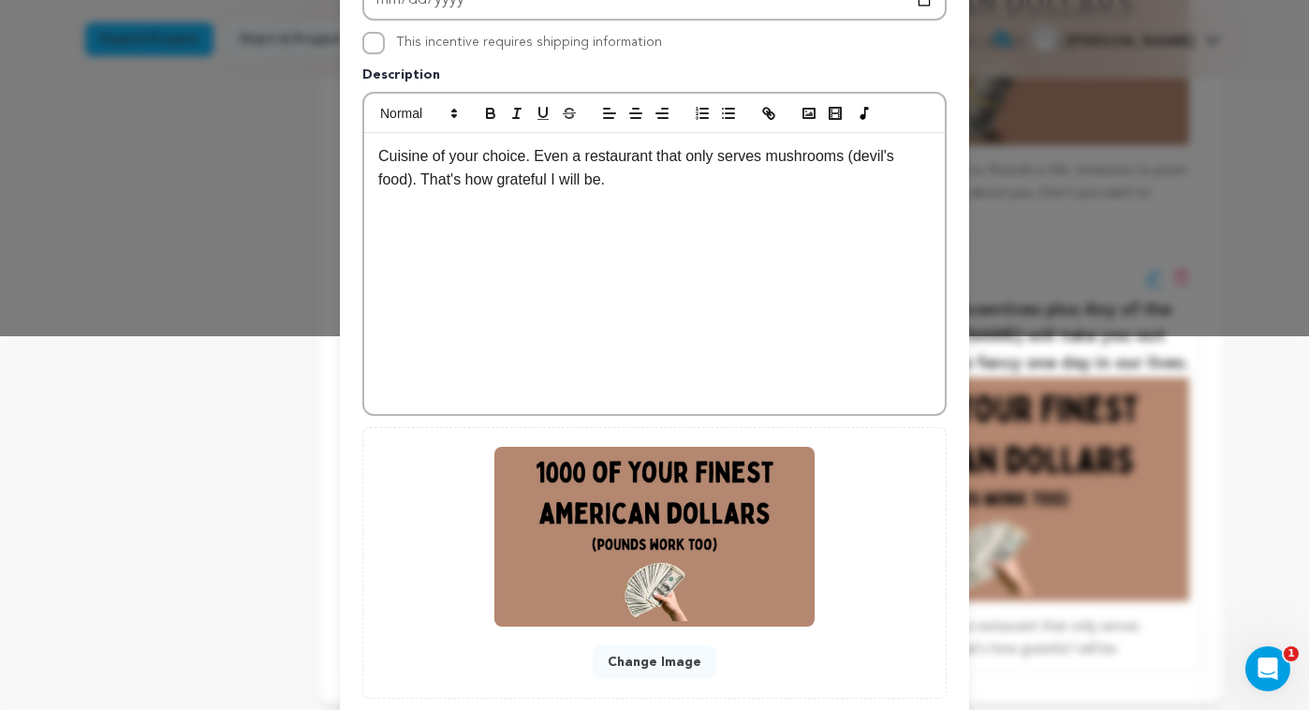
scroll to position [486, 0]
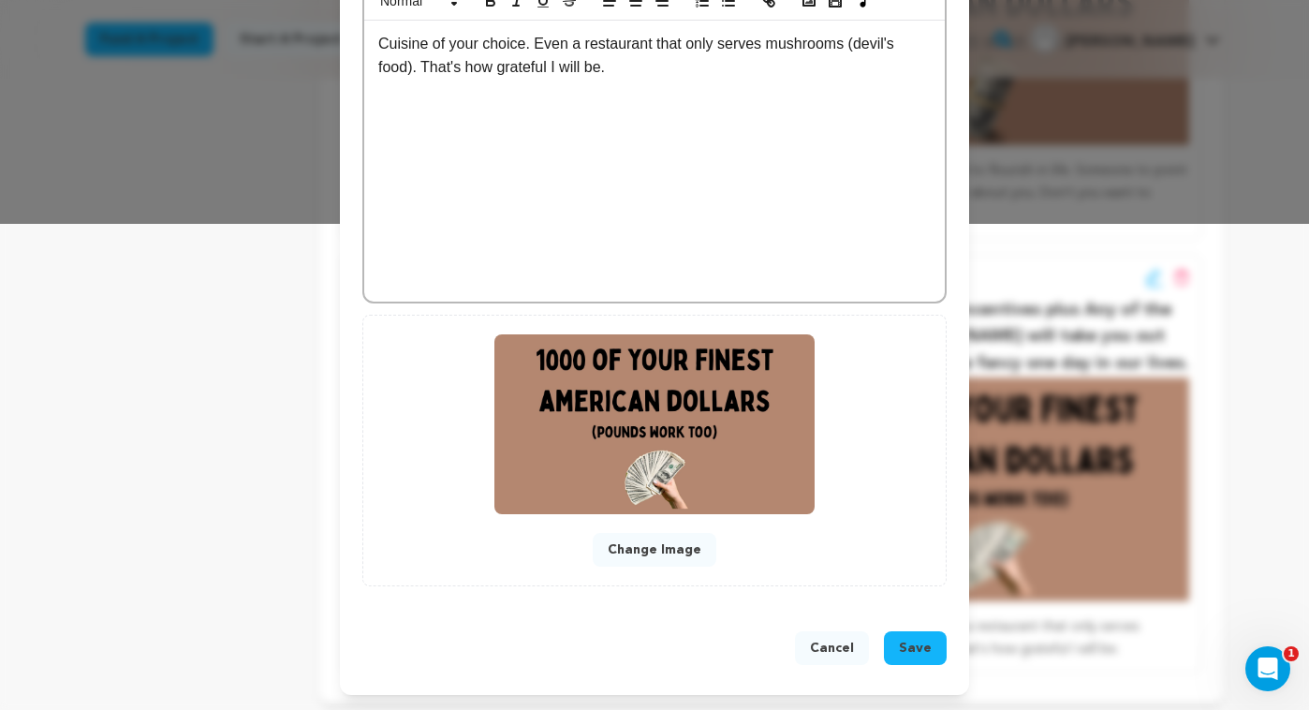
click at [924, 652] on span "Save" at bounding box center [915, 648] width 33 height 19
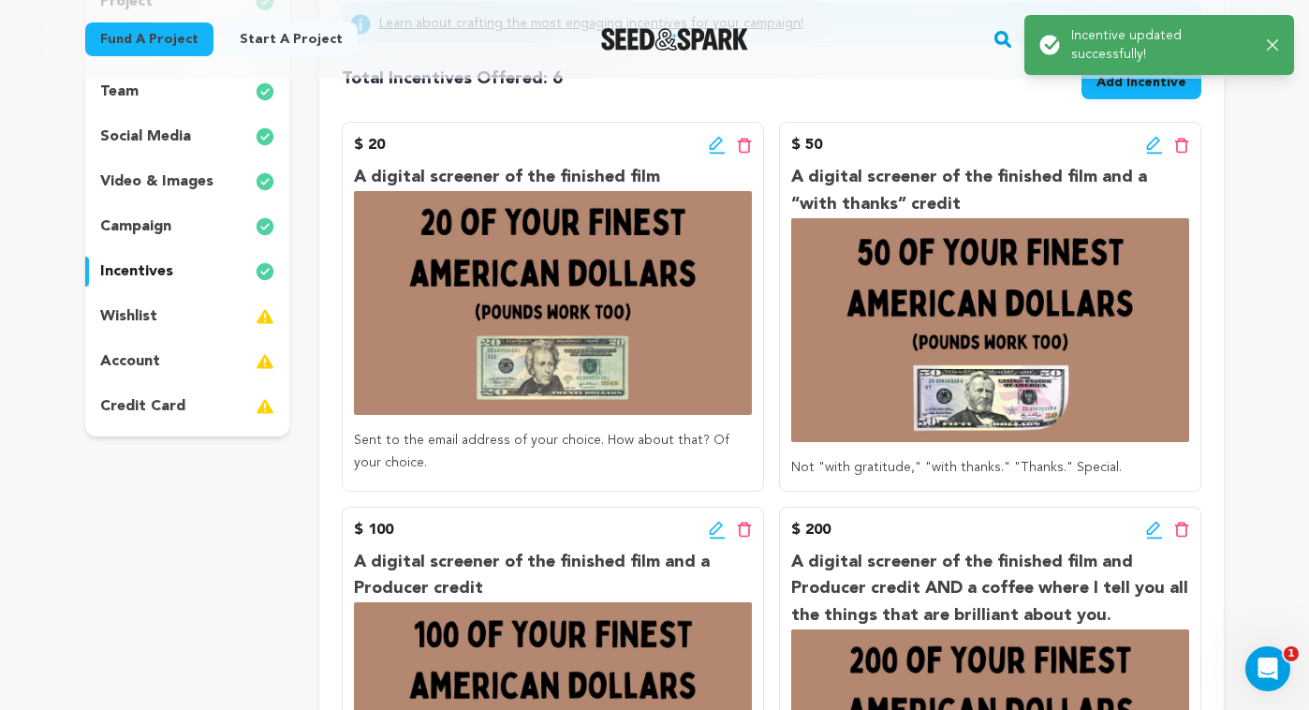
scroll to position [0, 0]
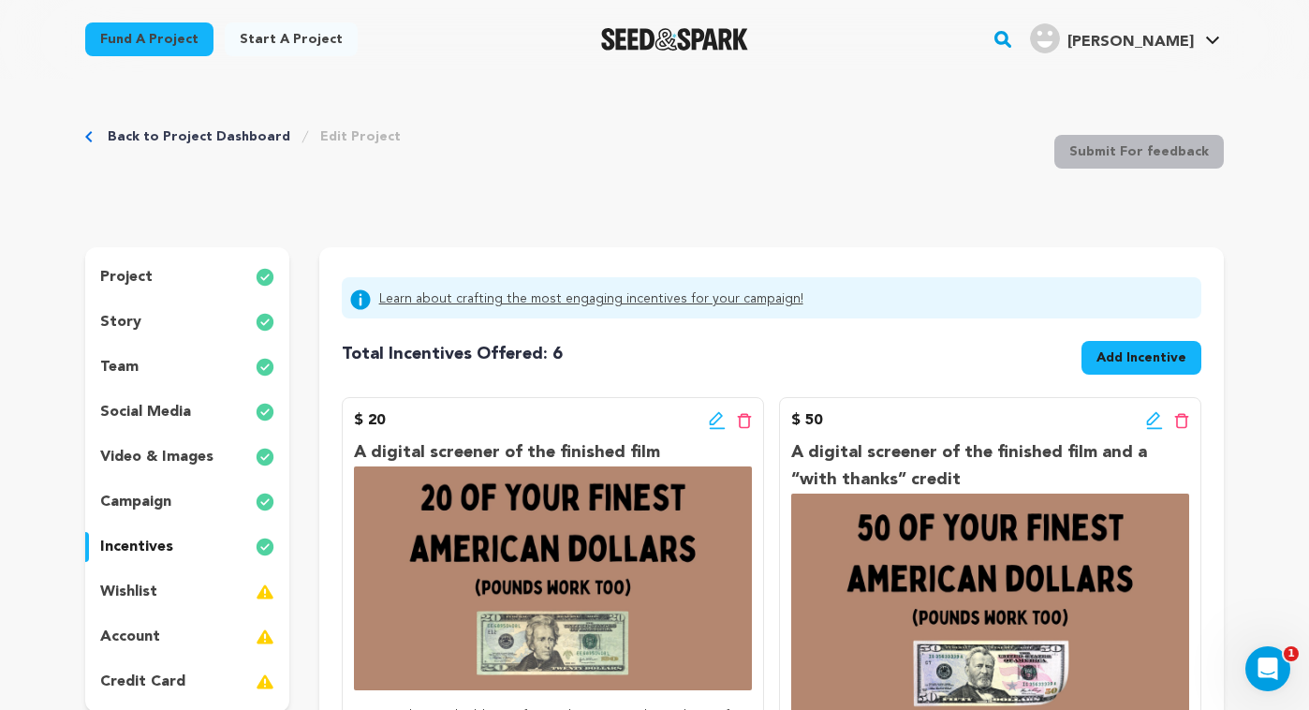
click at [1146, 346] on button "Add Incentive" at bounding box center [1142, 358] width 120 height 34
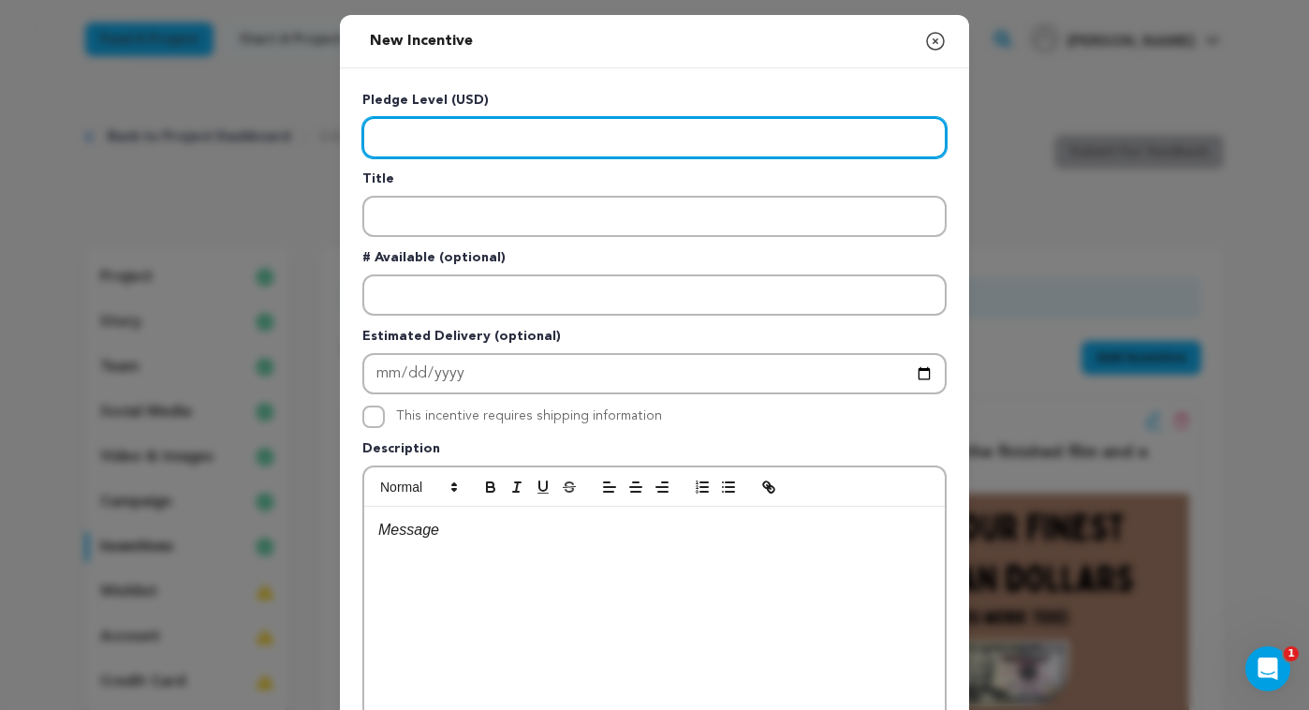
click at [592, 155] on input "Enter level" at bounding box center [654, 137] width 584 height 41
type input "2000"
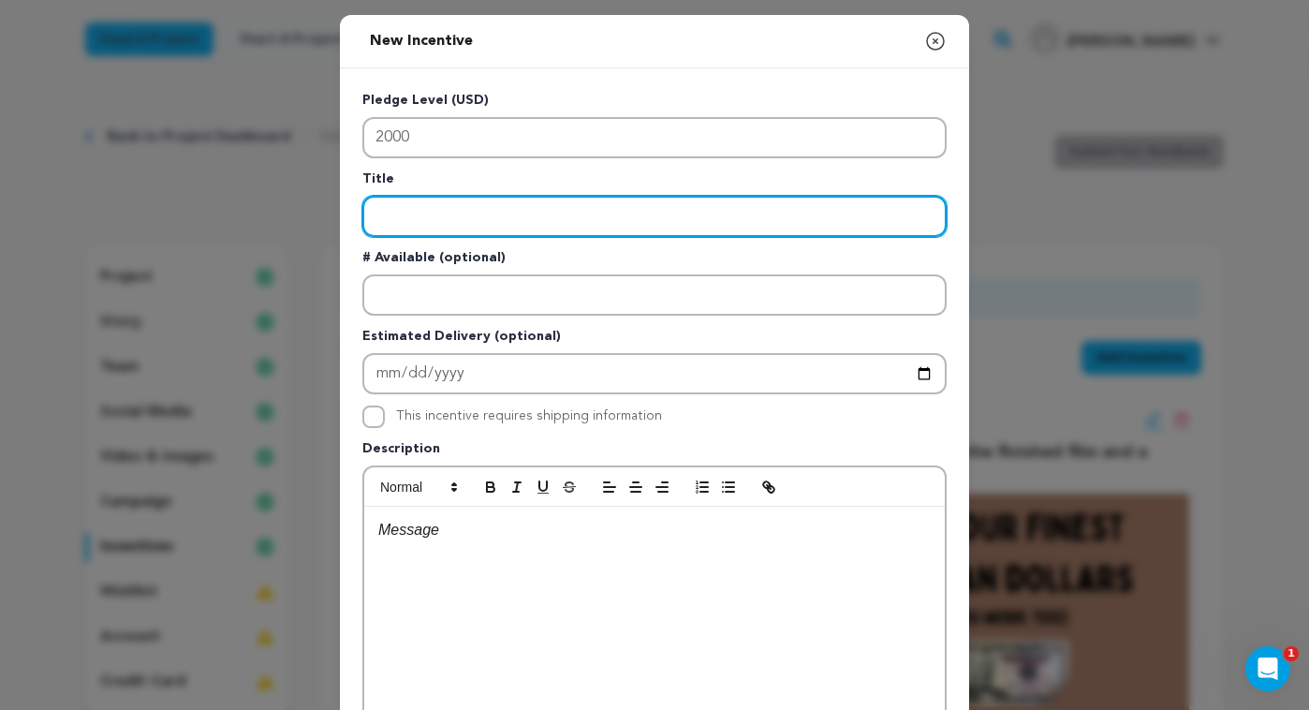
click at [619, 216] on input "Enter title" at bounding box center [654, 216] width 584 height 41
paste input "Any/all of the above, plus basically whatever you want."
type input "Any/all of the above, plus basically whatever you want."
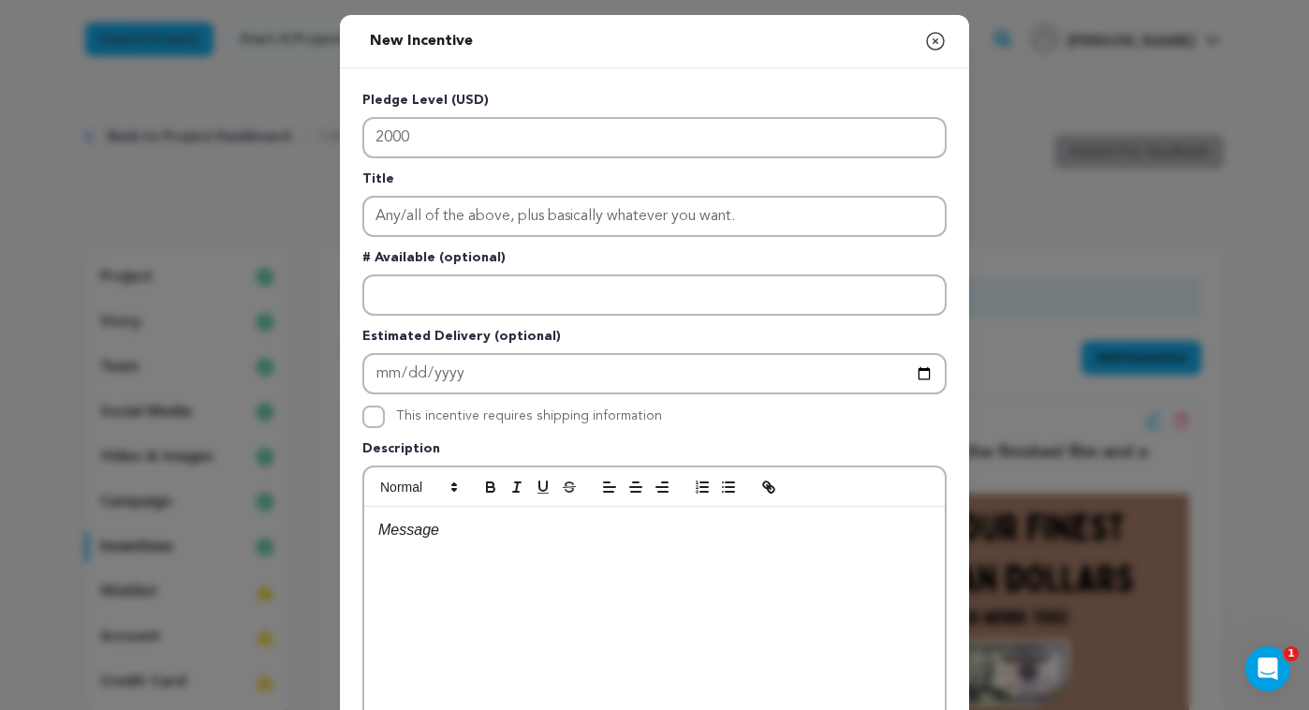
click at [458, 546] on div at bounding box center [654, 647] width 581 height 281
drag, startPoint x: 480, startPoint y: 536, endPoint x: 360, endPoint y: 535, distance: 119.9
click at [360, 535] on div "Pledge Level (USD) 2000 Title Any/all of the above, plus basically whatever you…" at bounding box center [654, 485] width 629 height 835
click at [930, 537] on p "A lock of my hair? I can watch your dogs, your kids, I am basically yours forev…" at bounding box center [654, 530] width 553 height 24
click at [503, 534] on p "A lock of my hair? I can watch your dogs, your kids, I am basically yours forev…" at bounding box center [654, 530] width 553 height 24
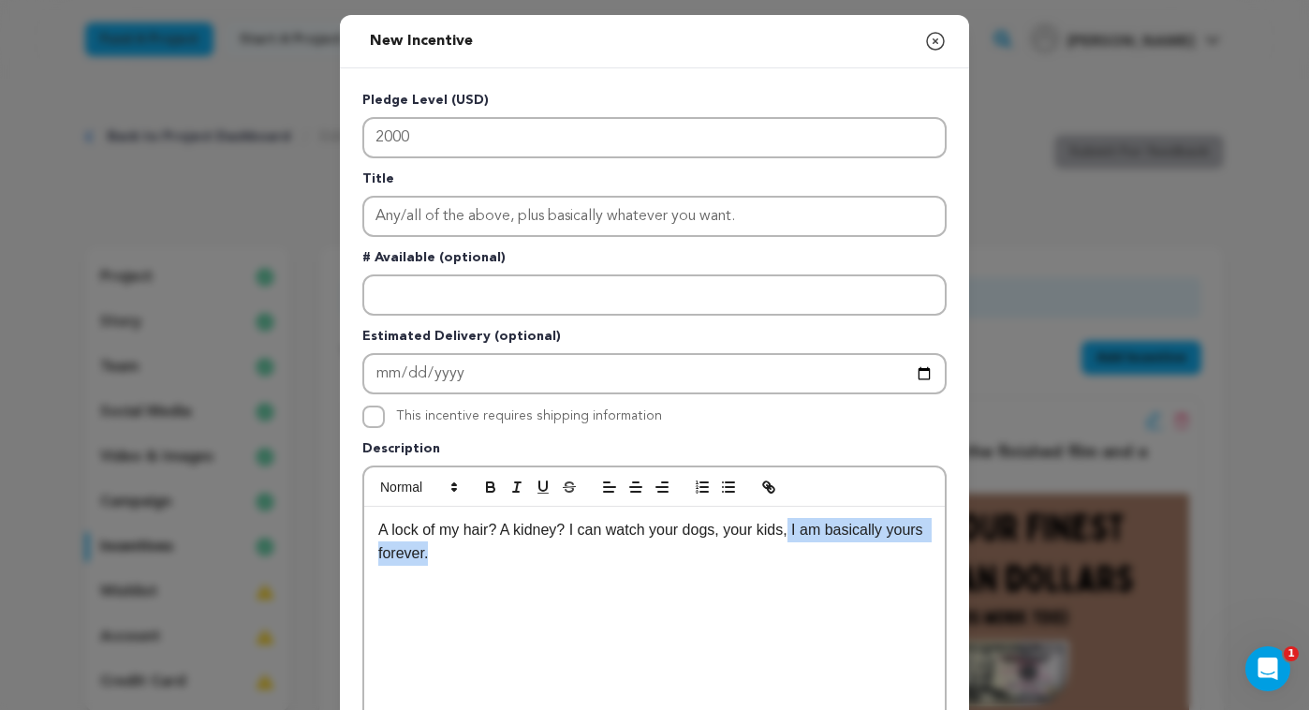
drag, startPoint x: 643, startPoint y: 562, endPoint x: 800, endPoint y: 530, distance: 159.6
click at [797, 535] on p "A lock of my hair? A kidney? I can watch your dogs, your kids, I am basically y…" at bounding box center [654, 542] width 553 height 48
drag, startPoint x: 791, startPoint y: 536, endPoint x: 802, endPoint y: 540, distance: 11.3
click at [792, 536] on p "A lock of my hair? A kidney? I can watch your dogs, your kids, don't be too gro…" at bounding box center [654, 542] width 553 height 48
click at [776, 554] on p "A lock of my hair? A kidney? I can watch your dogs, your kids. Don't be too gro…" at bounding box center [654, 542] width 553 height 48
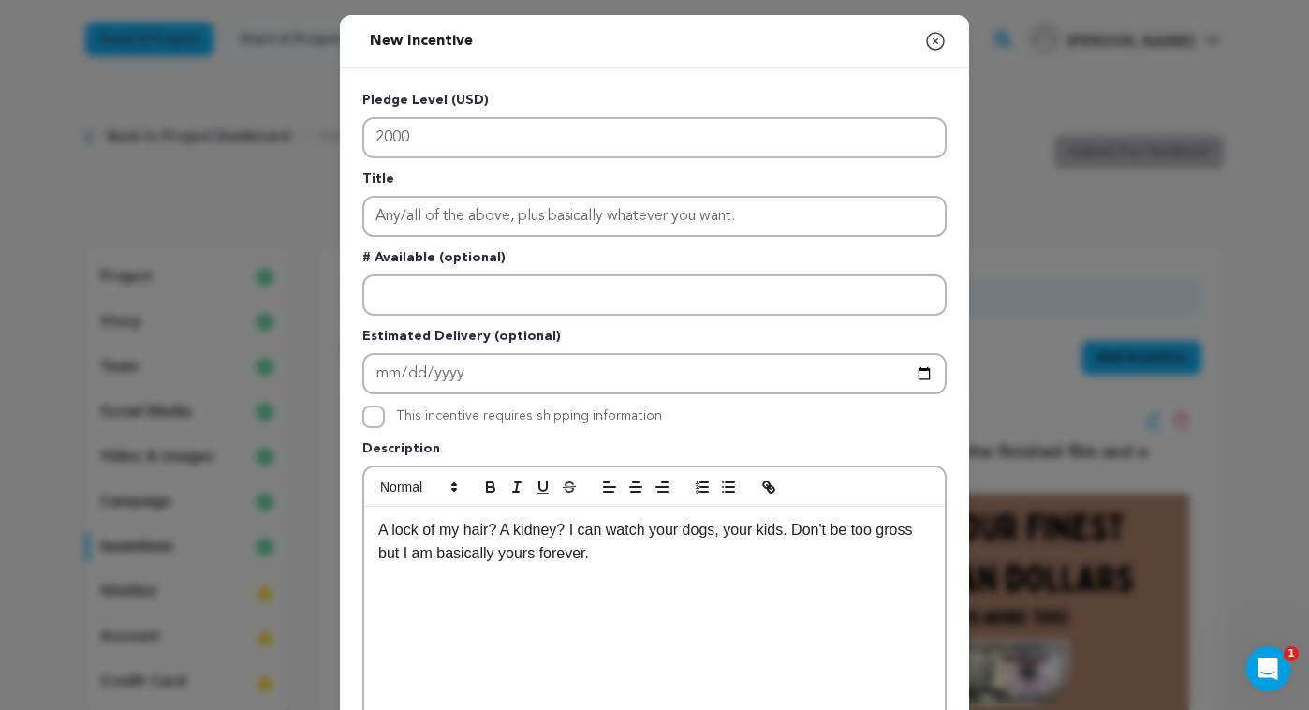
click at [723, 534] on p "A lock of my hair? A kidney? I can watch your dogs, your kids. Don't be too gro…" at bounding box center [654, 542] width 553 height 48
click at [795, 534] on p "A lock of my hair? A kidney? I can watch your dogs/cats/, your kids. Don't be t…" at bounding box center [654, 542] width 553 height 48
click at [902, 536] on p "A lock of my hair? A kidney? I can watch your dogs/cats/kids. Don't be too gros…" at bounding box center [654, 542] width 553 height 48
click at [920, 536] on p "A lock of my hair? A kidney? I can watch your dogs/cats/kids. Don't be too gros…" at bounding box center [654, 542] width 553 height 48
click at [715, 639] on div "A lock of my hair? A kidney? I can watch your dogs/cats/kids. Don't be too gros…" at bounding box center [654, 647] width 581 height 281
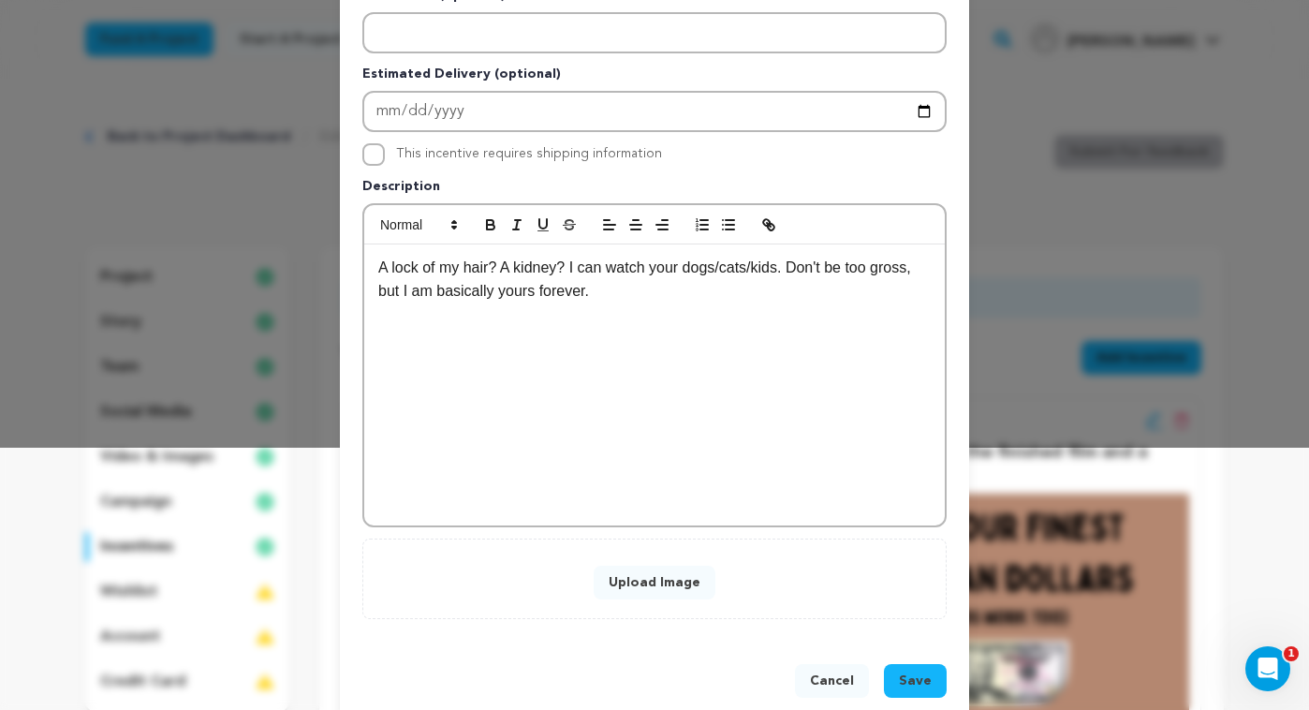
scroll to position [264, 0]
click at [662, 583] on button "Upload Image" at bounding box center [655, 581] width 122 height 34
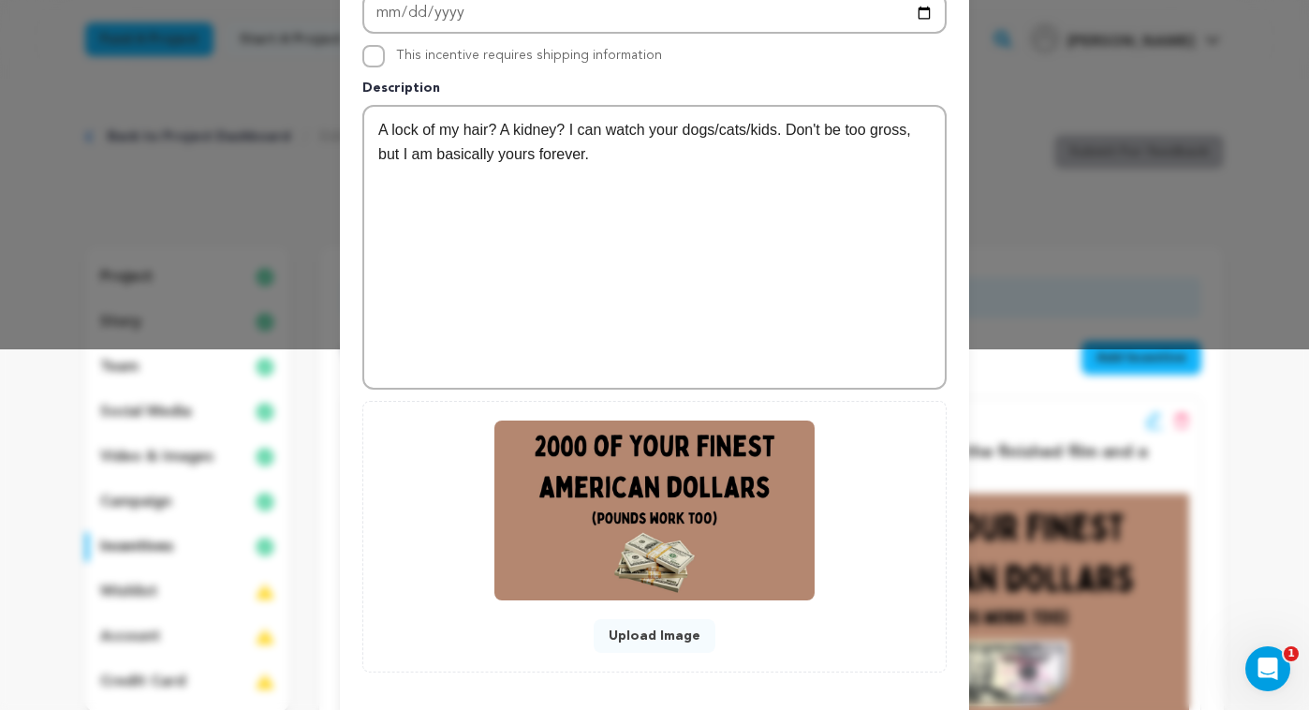
scroll to position [447, 0]
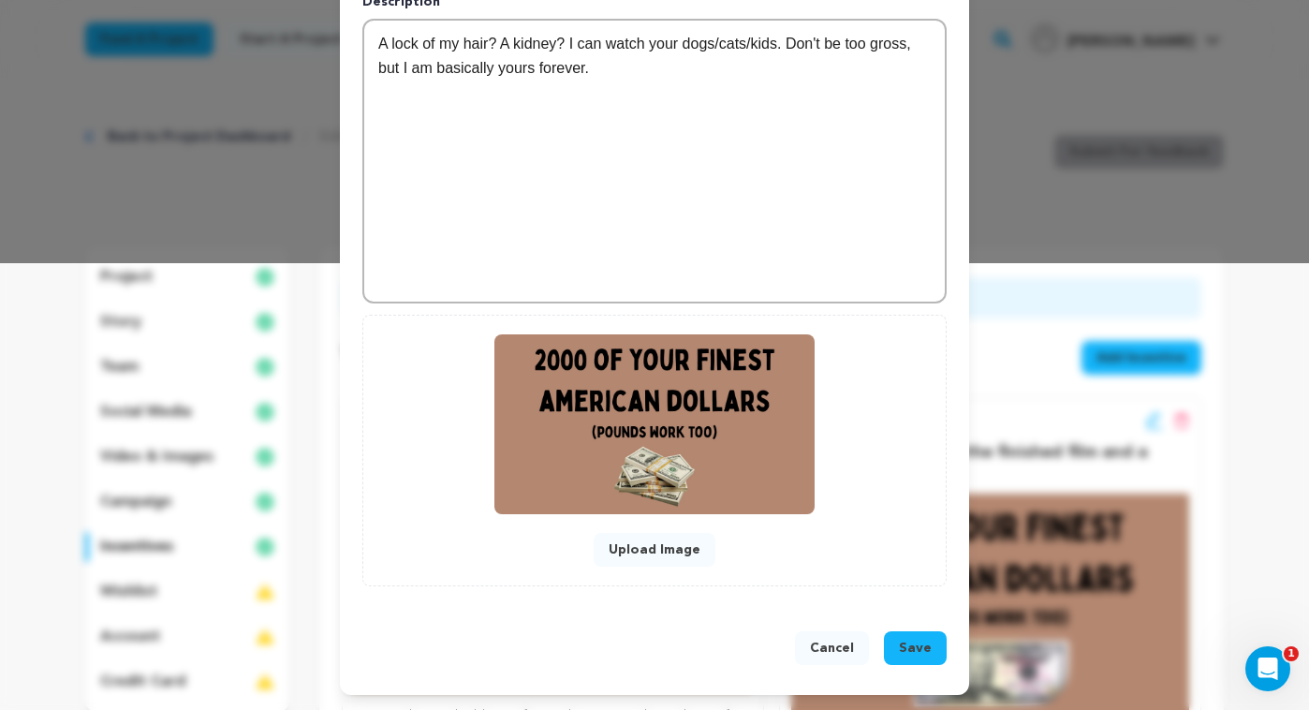
click at [924, 647] on span "Save" at bounding box center [915, 648] width 33 height 19
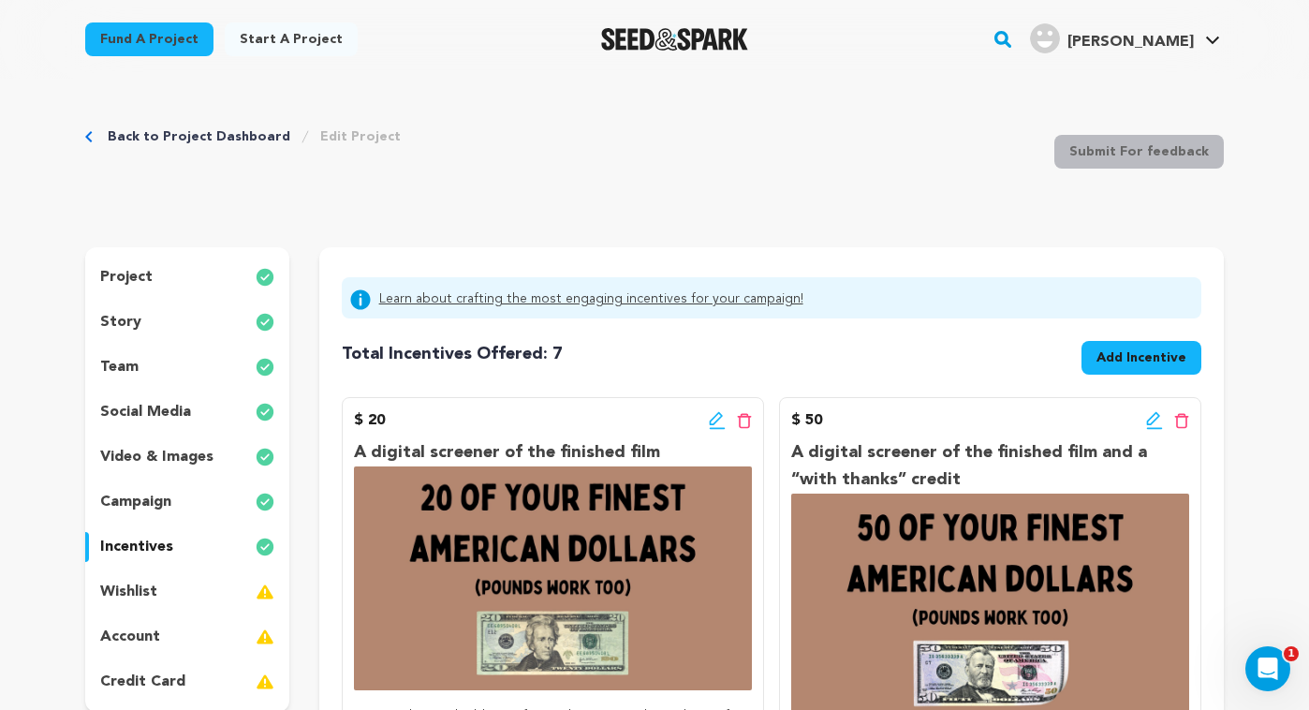
click at [712, 415] on icon at bounding box center [717, 420] width 17 height 19
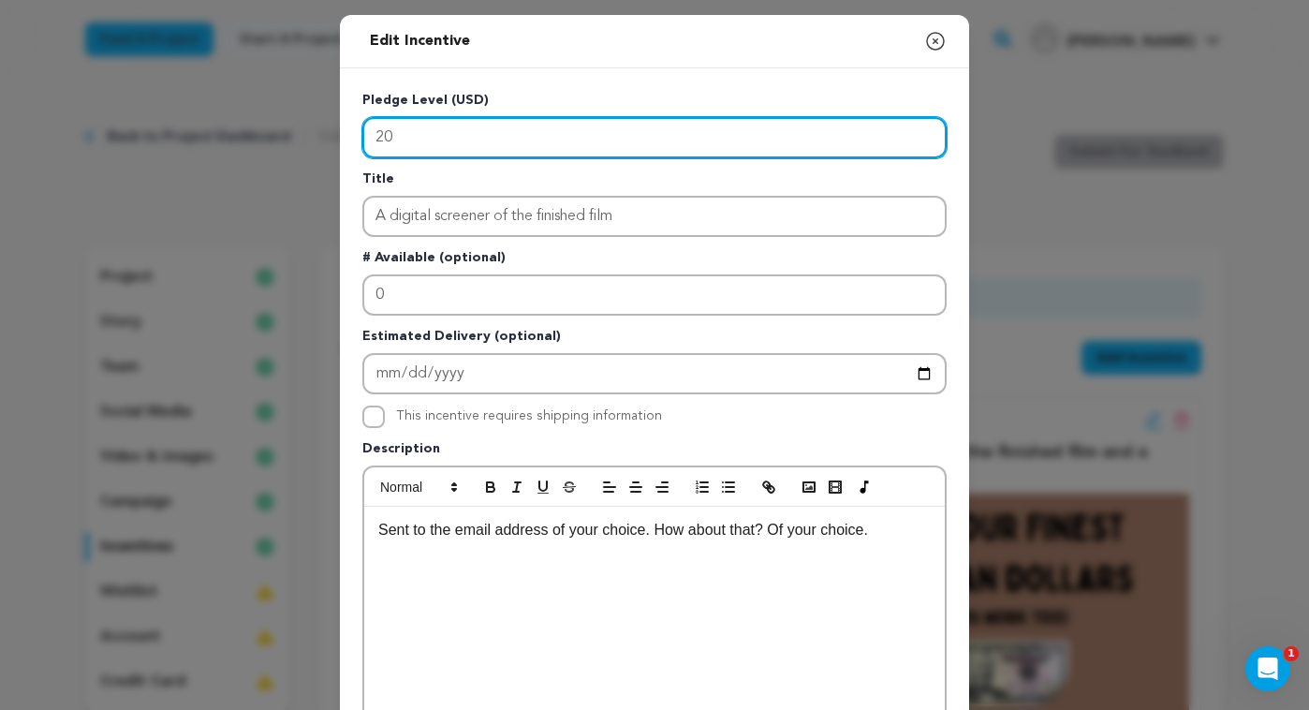
click at [421, 134] on input "20" at bounding box center [654, 137] width 584 height 41
type input "25"
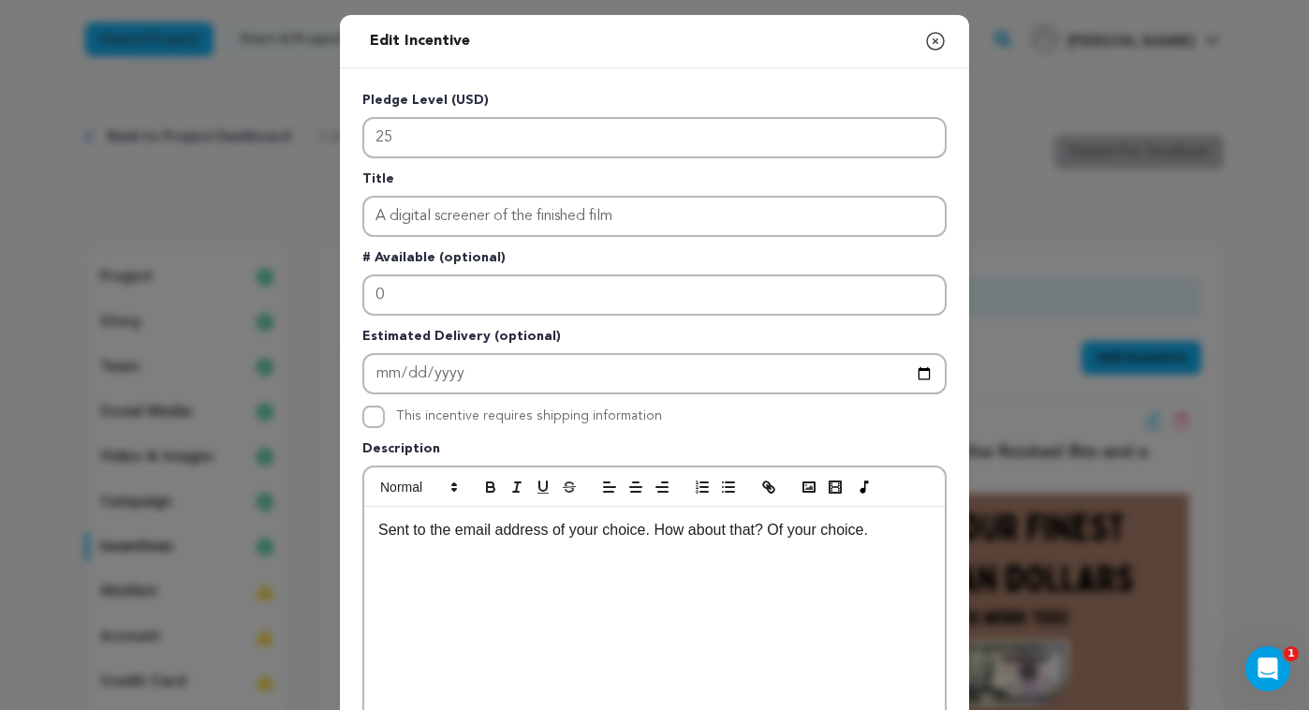
click at [937, 40] on icon "button" at bounding box center [935, 41] width 17 height 17
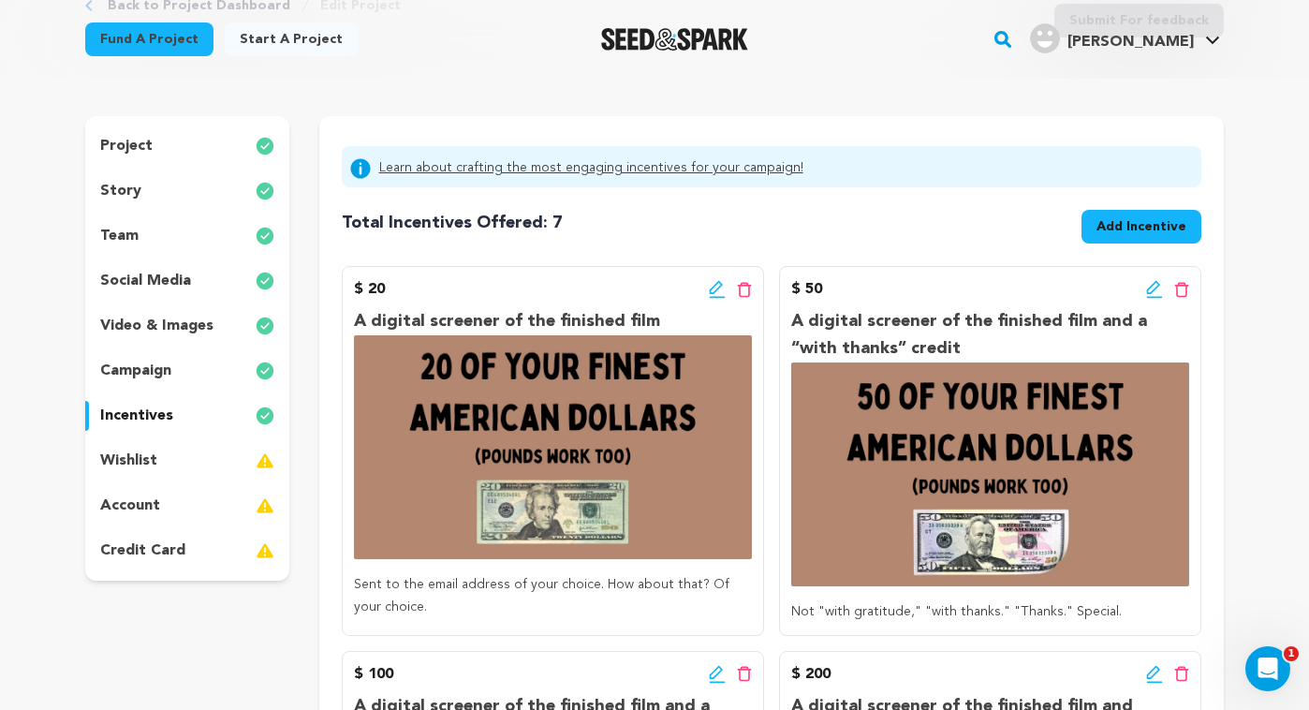
scroll to position [134, 0]
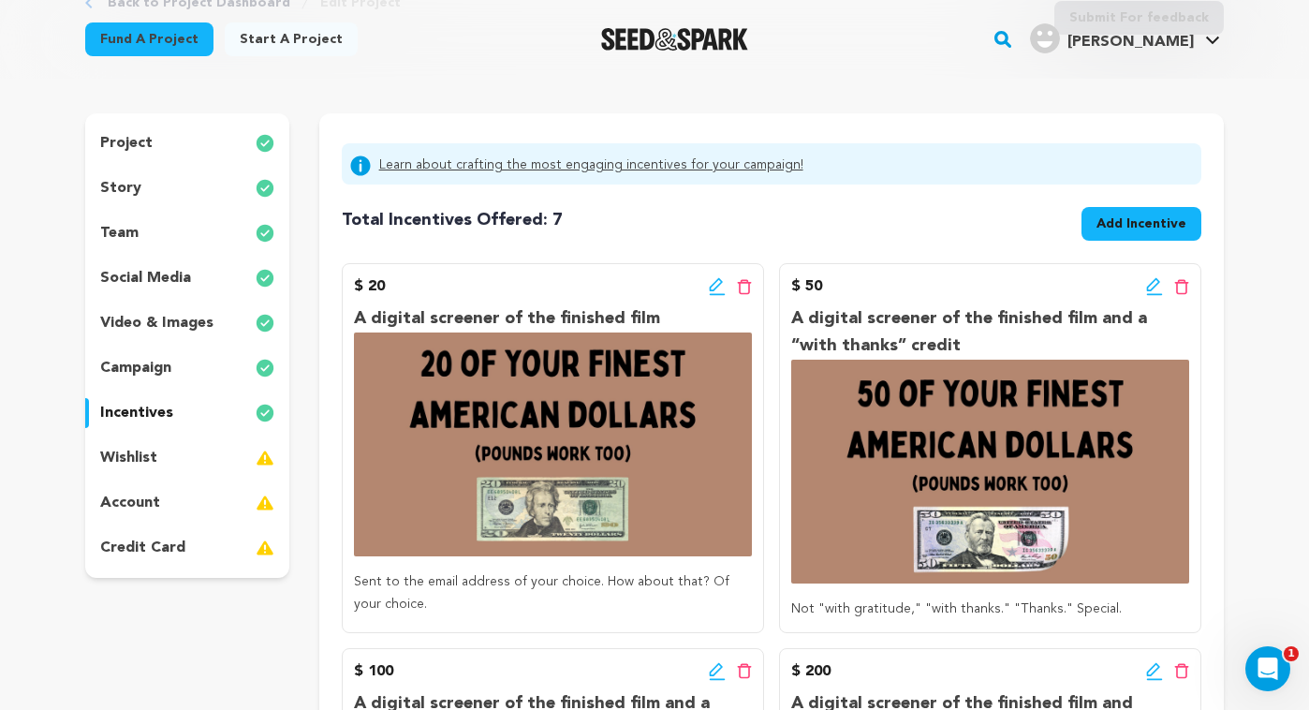
click at [710, 287] on icon at bounding box center [715, 284] width 13 height 13
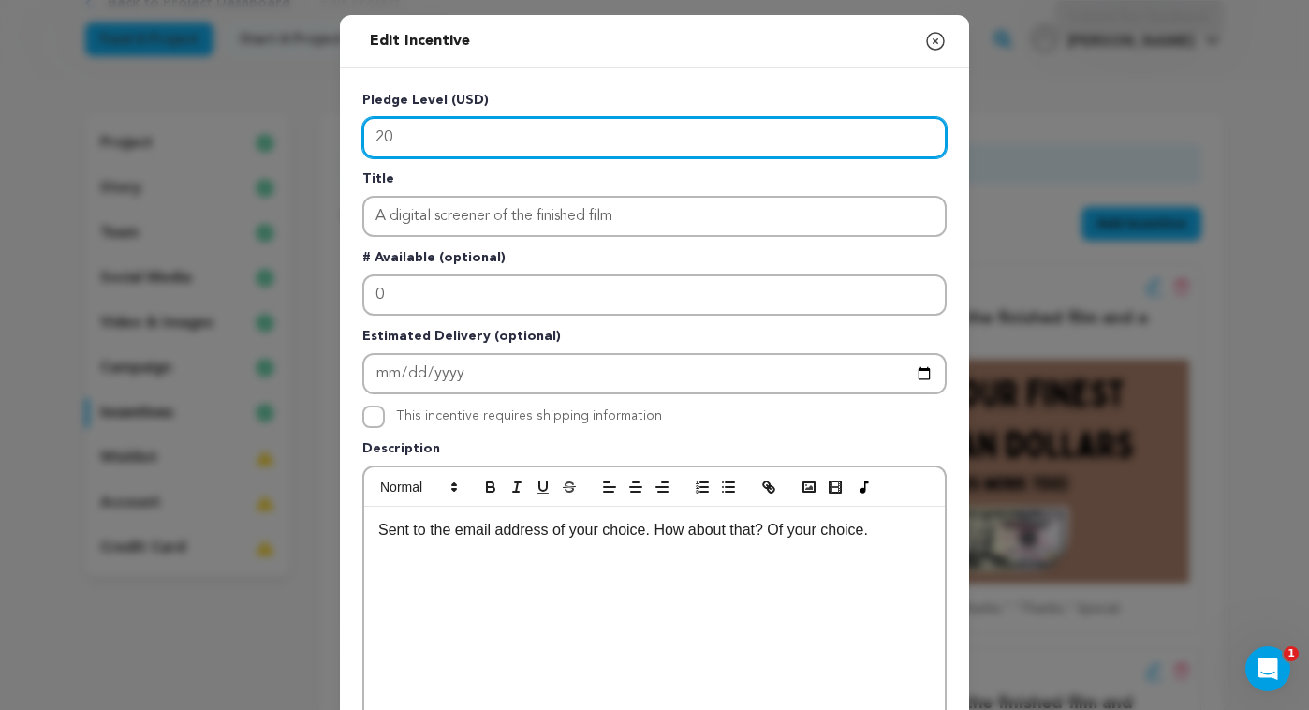
click at [508, 142] on input "20" at bounding box center [654, 137] width 584 height 41
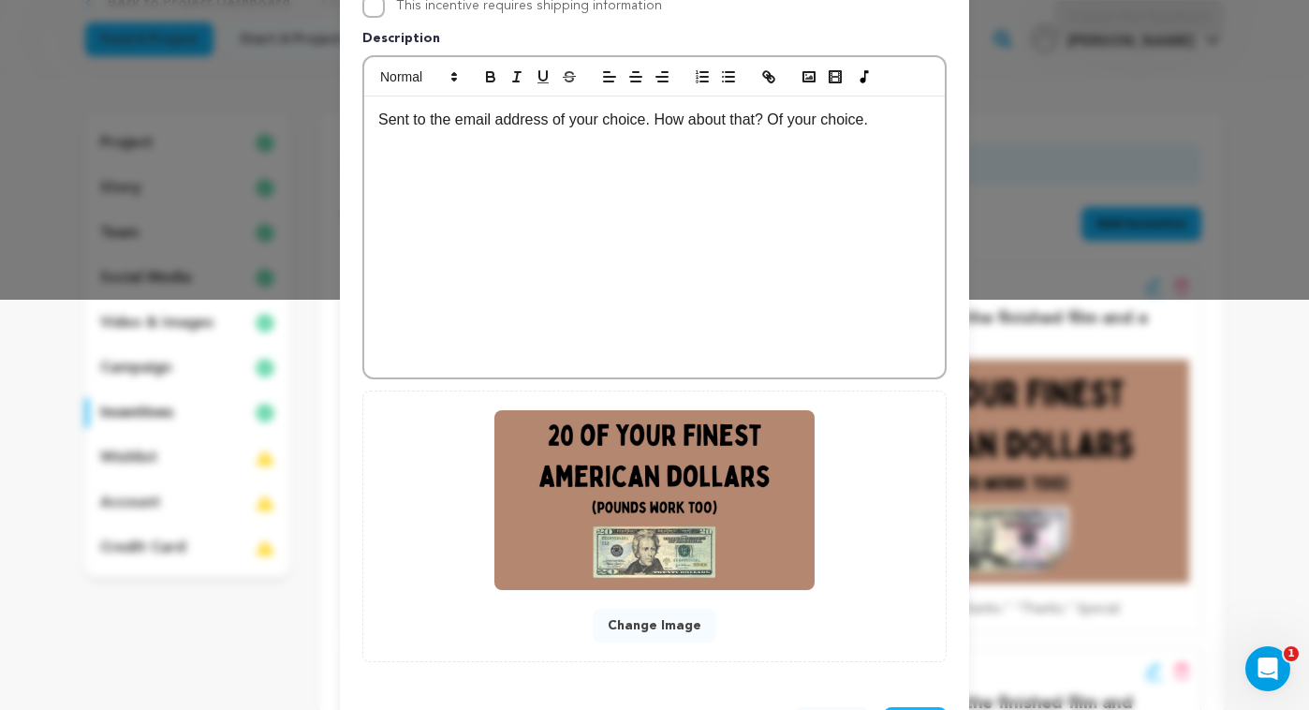
scroll to position [411, 0]
type input "25"
click at [674, 614] on button "Change Image" at bounding box center [655, 625] width 124 height 34
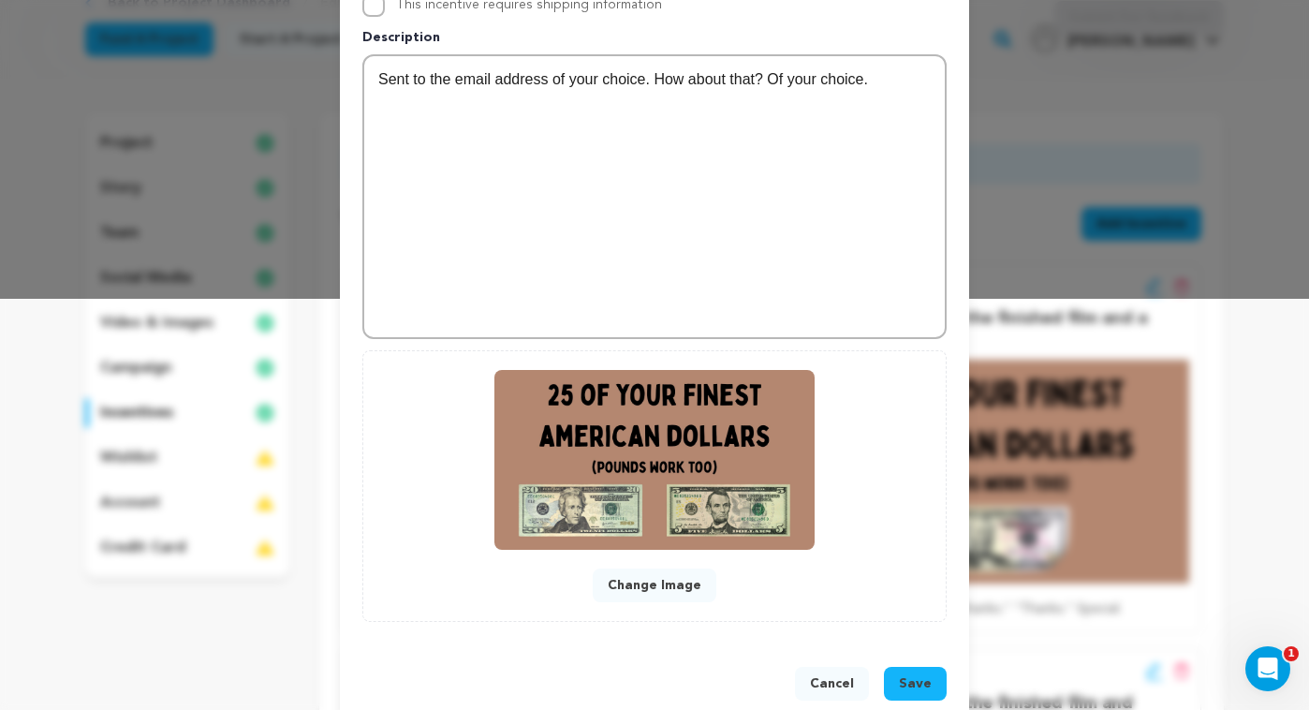
click at [915, 679] on span "Save" at bounding box center [915, 683] width 33 height 19
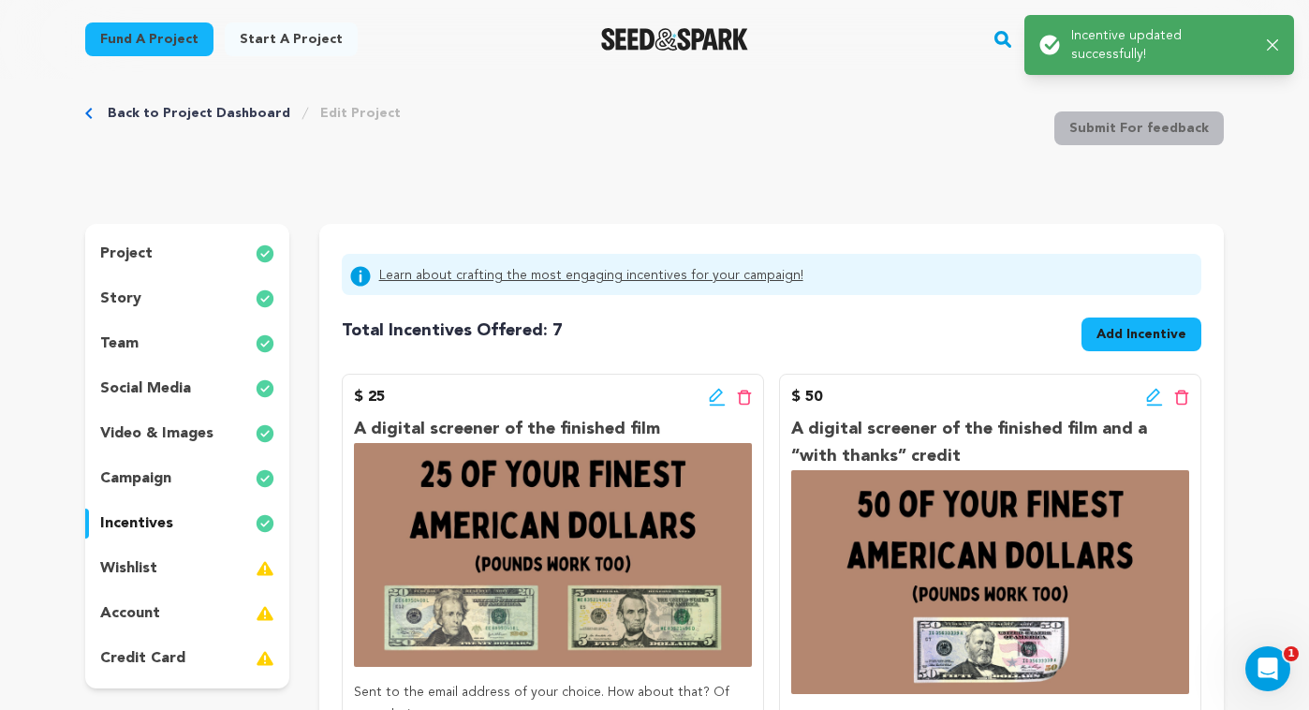
scroll to position [0, 0]
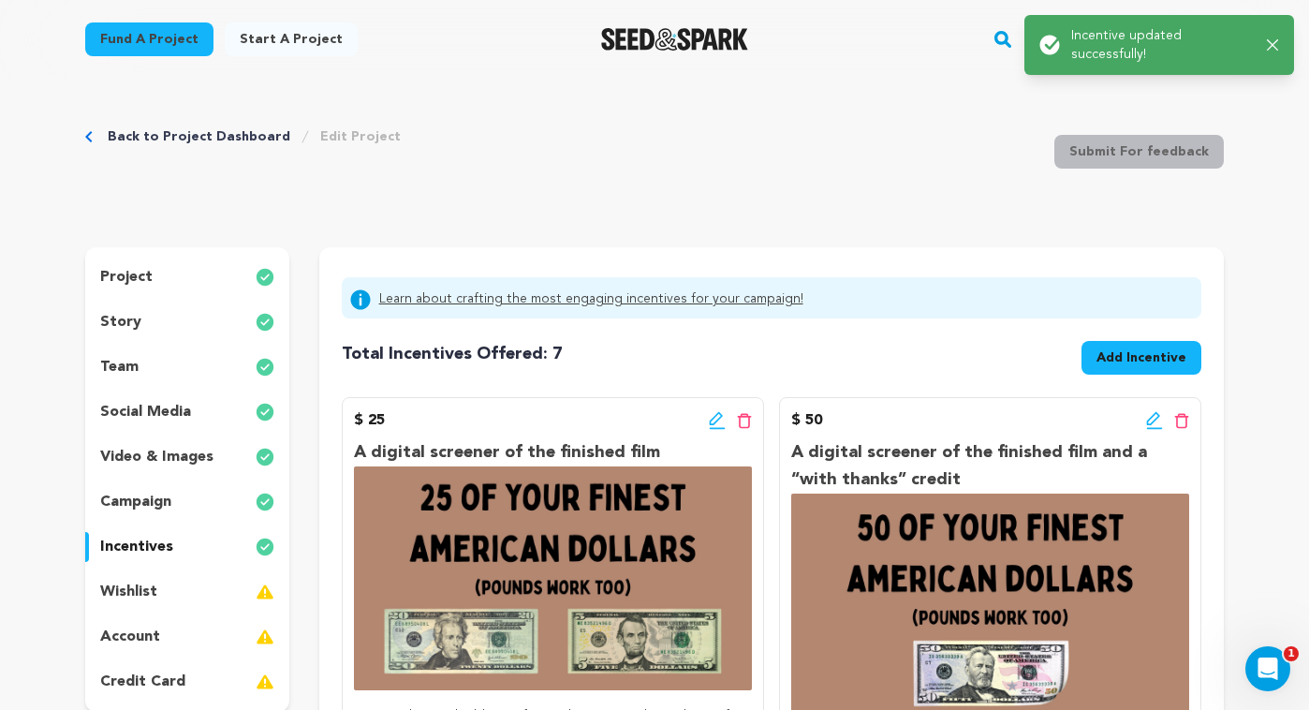
click at [1115, 354] on span "Add Incentive" at bounding box center [1142, 357] width 90 height 19
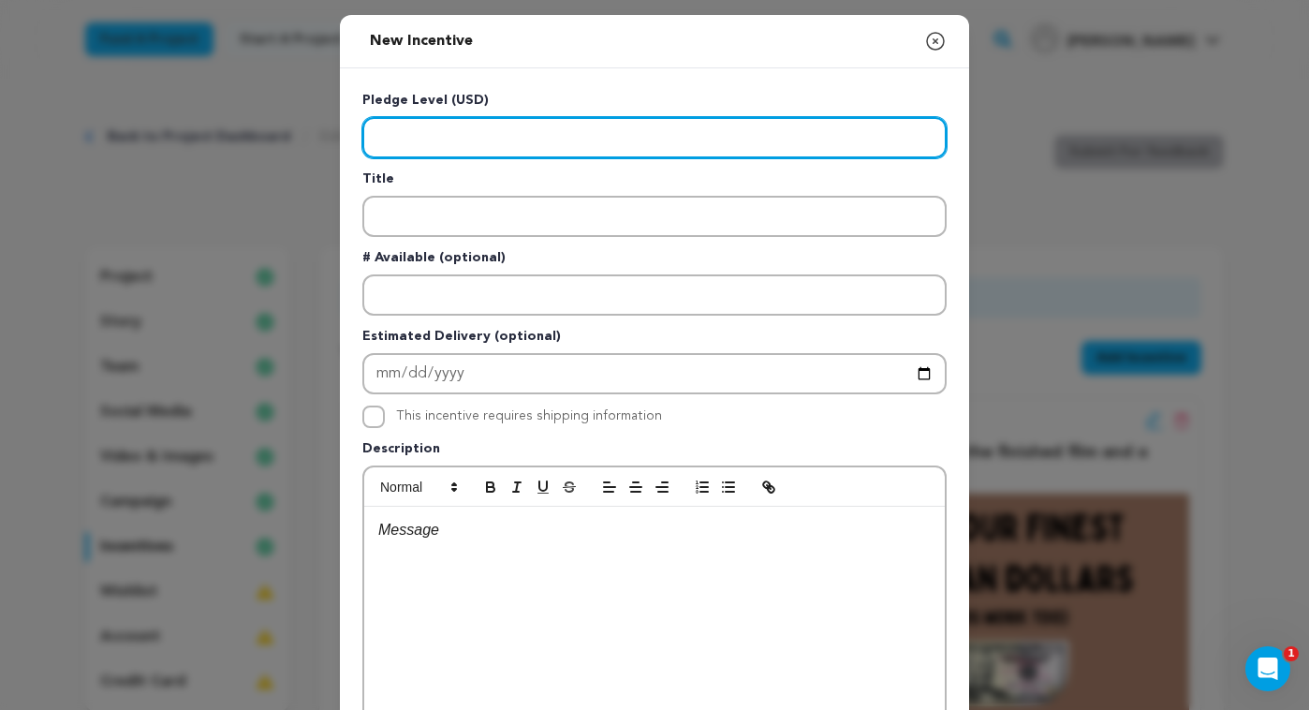
click at [406, 140] on input "Enter level" at bounding box center [654, 137] width 584 height 41
type input "10"
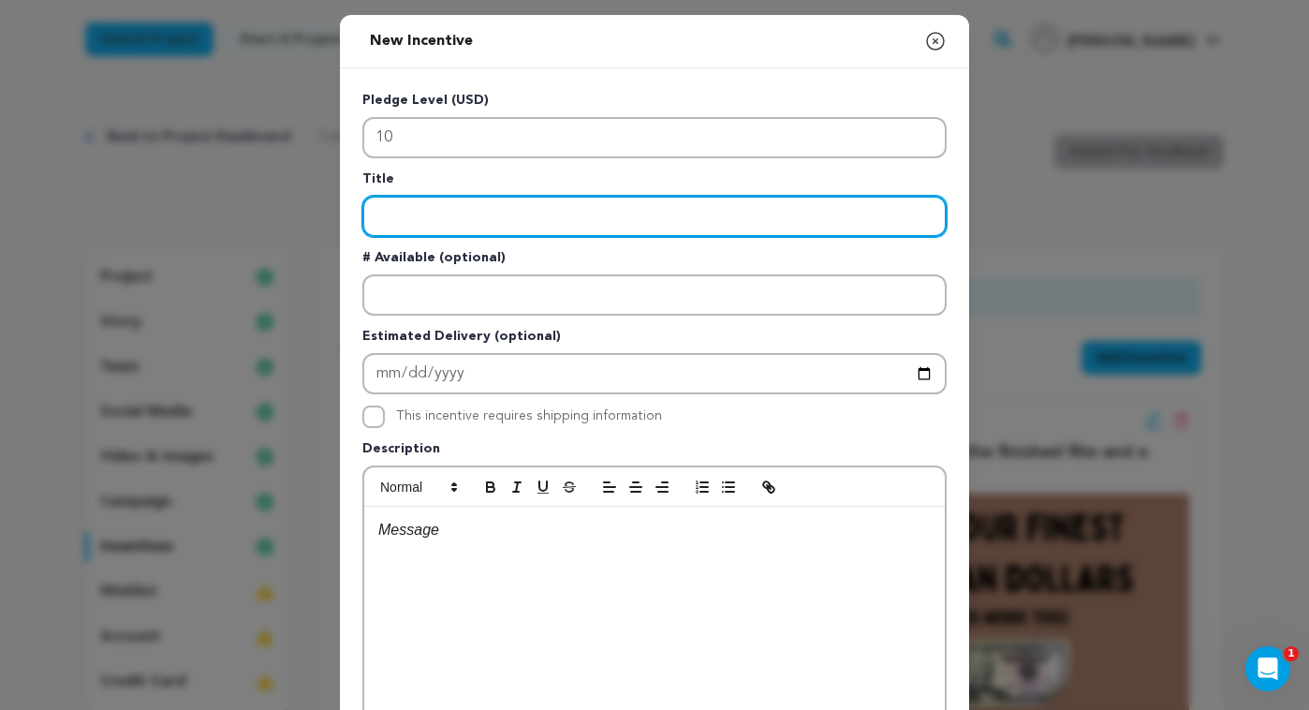
click at [557, 221] on input "Enter title" at bounding box center [654, 216] width 584 height 41
type input "Thank you, I will take it"
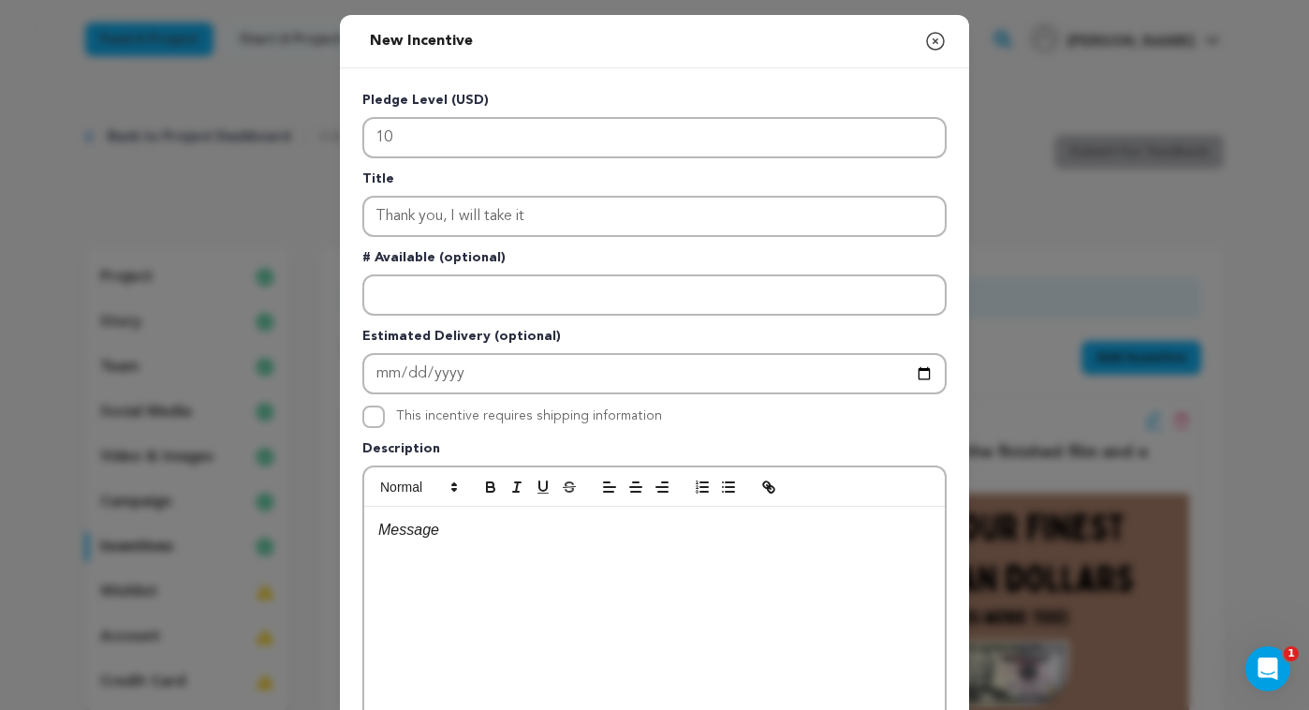
click at [486, 528] on p at bounding box center [654, 530] width 553 height 24
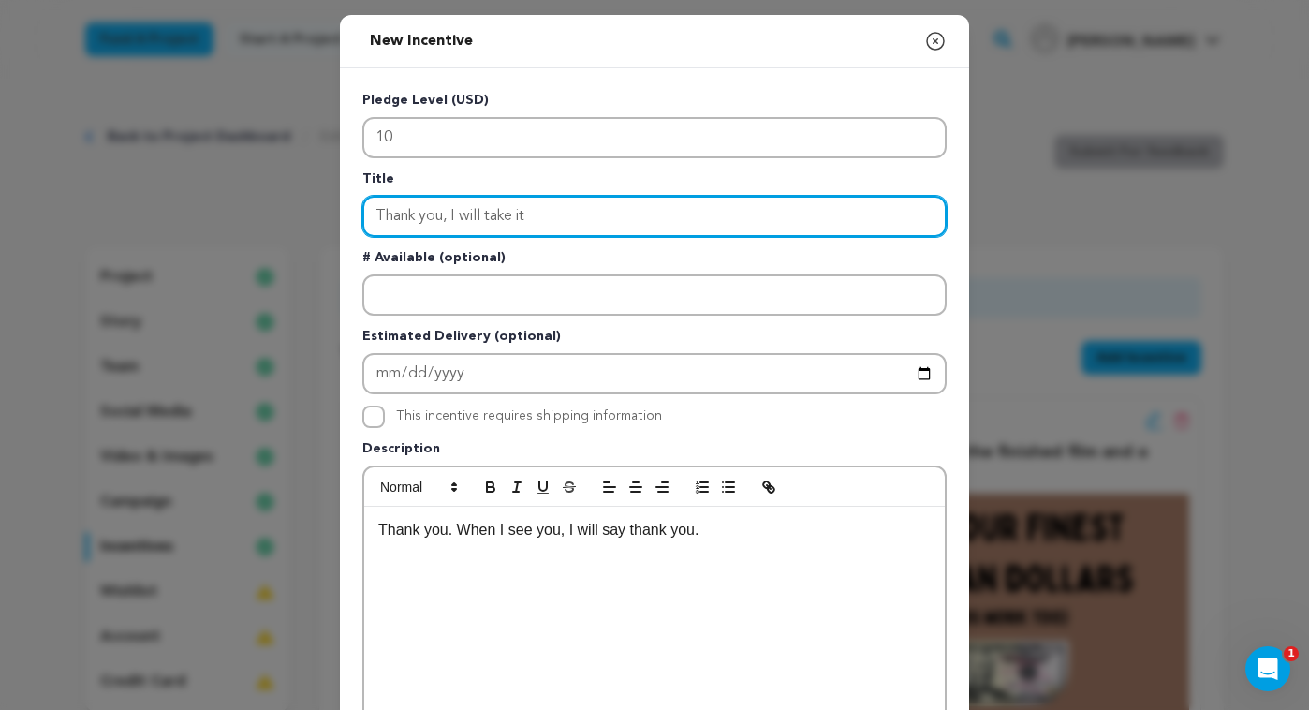
drag, startPoint x: 564, startPoint y: 213, endPoint x: 450, endPoint y: 222, distance: 114.6
click at [448, 221] on input "Thank you, I will take it" at bounding box center [654, 216] width 584 height 41
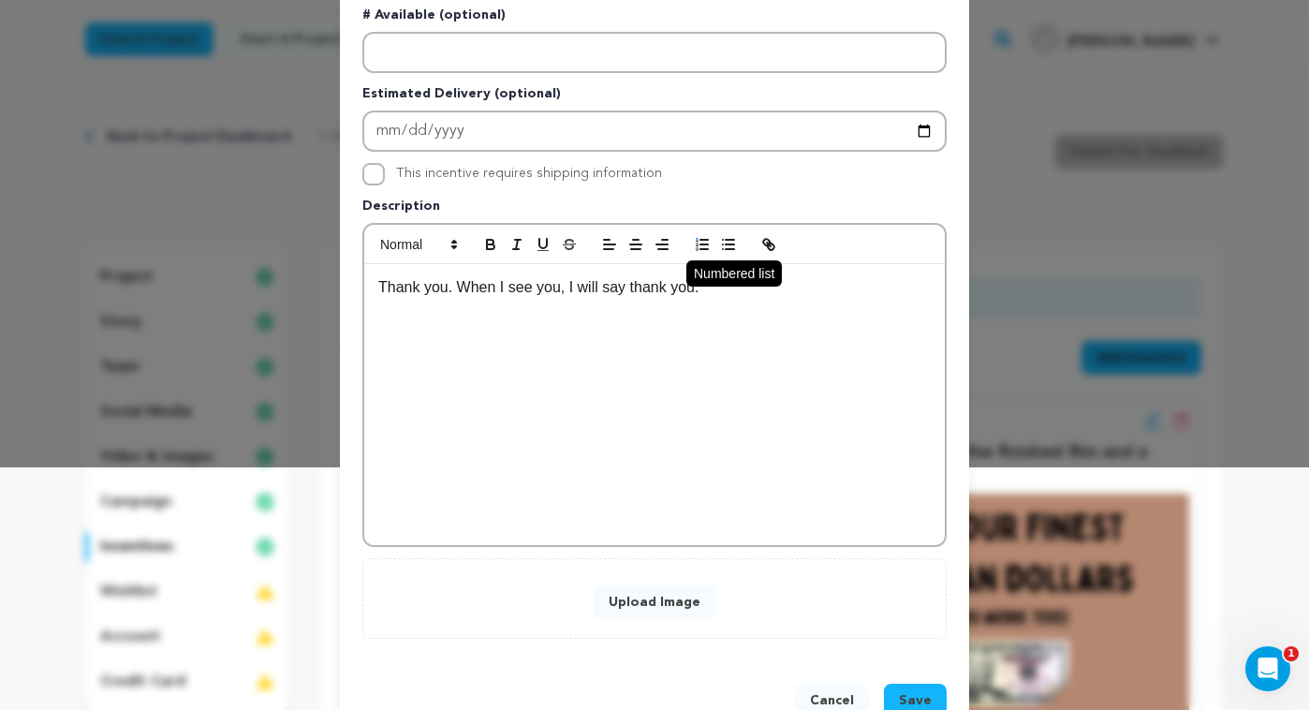
scroll to position [295, 0]
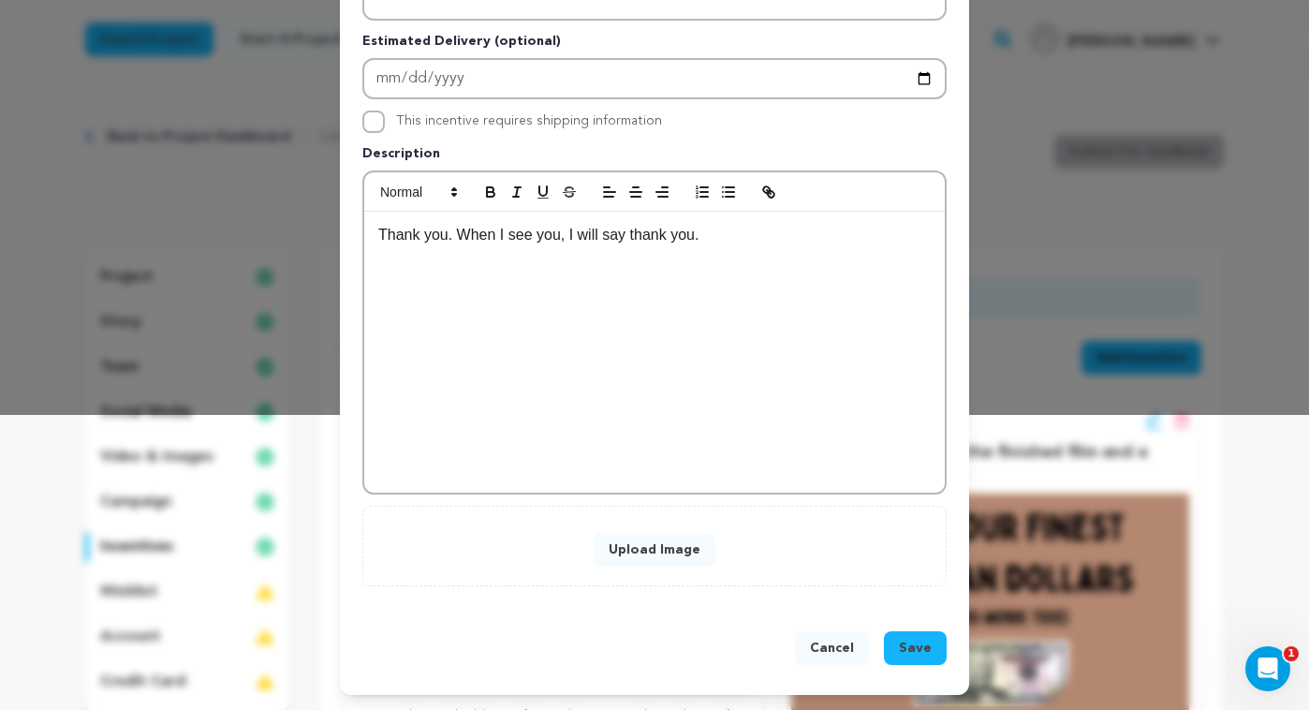
type input "Thank you."
click at [647, 550] on button "Upload Image" at bounding box center [655, 550] width 122 height 34
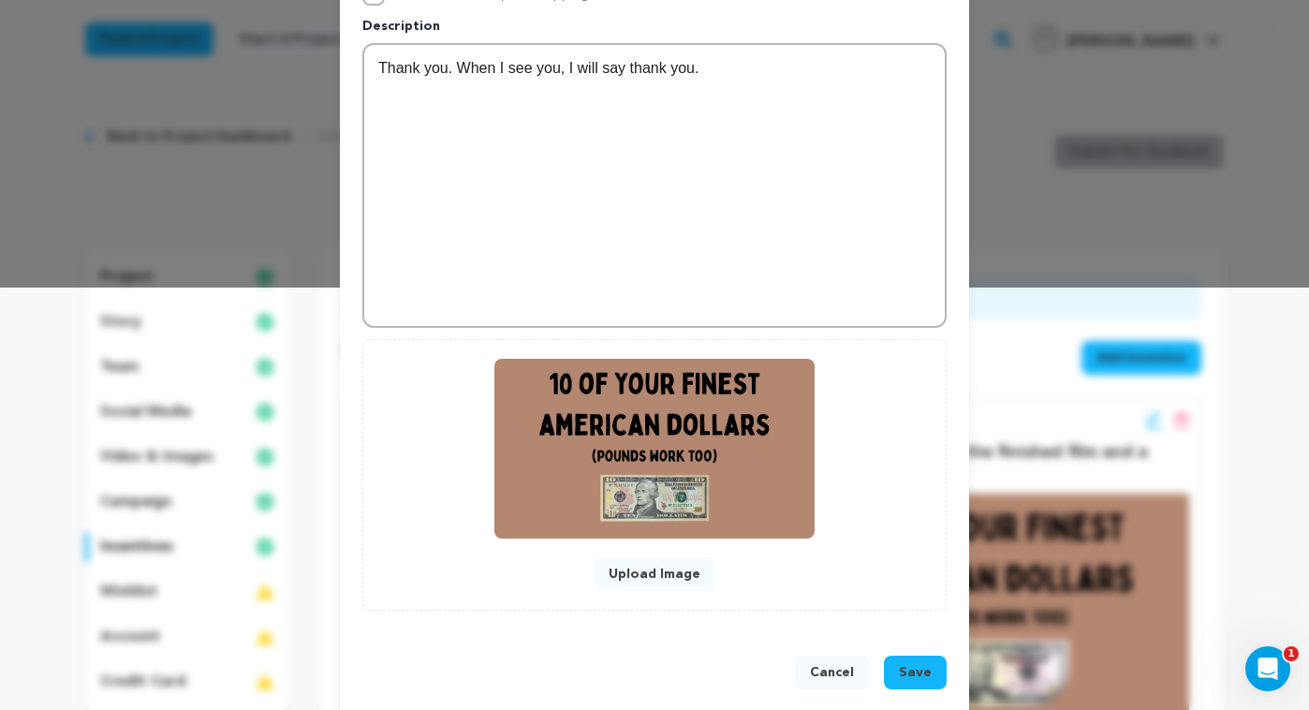
scroll to position [444, 0]
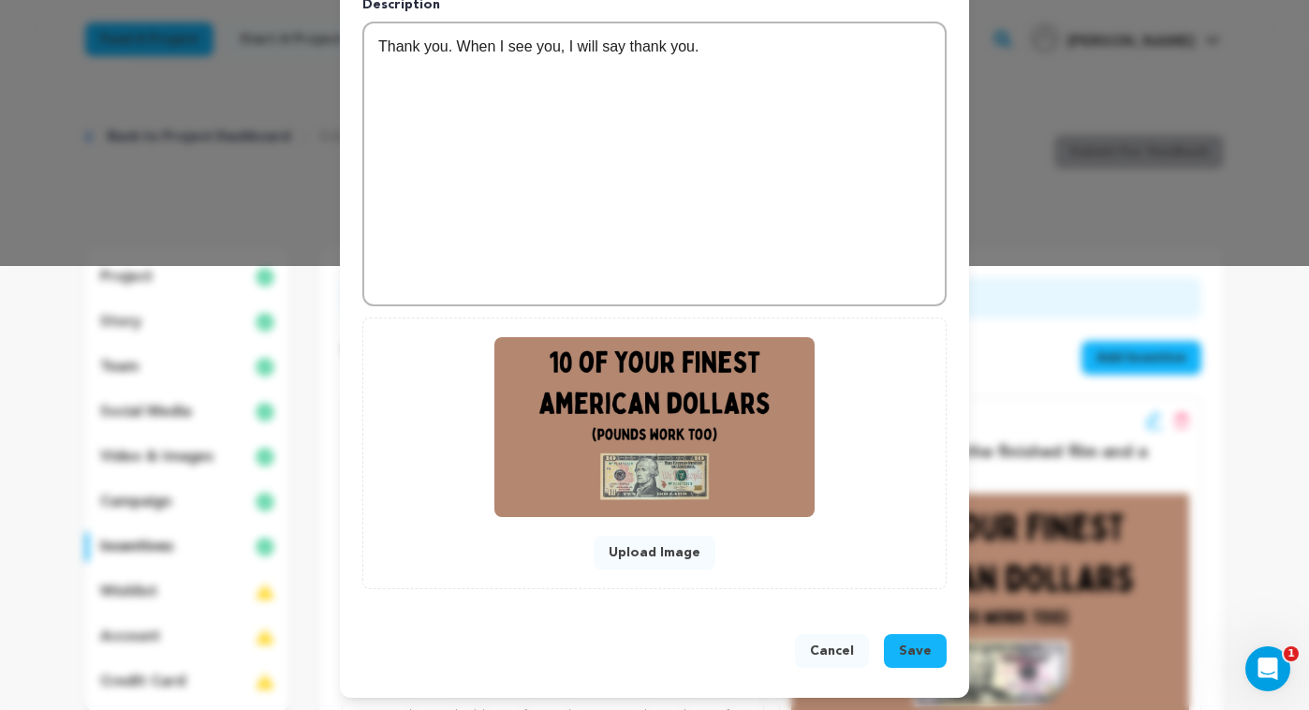
click at [914, 654] on span "Save" at bounding box center [915, 651] width 33 height 19
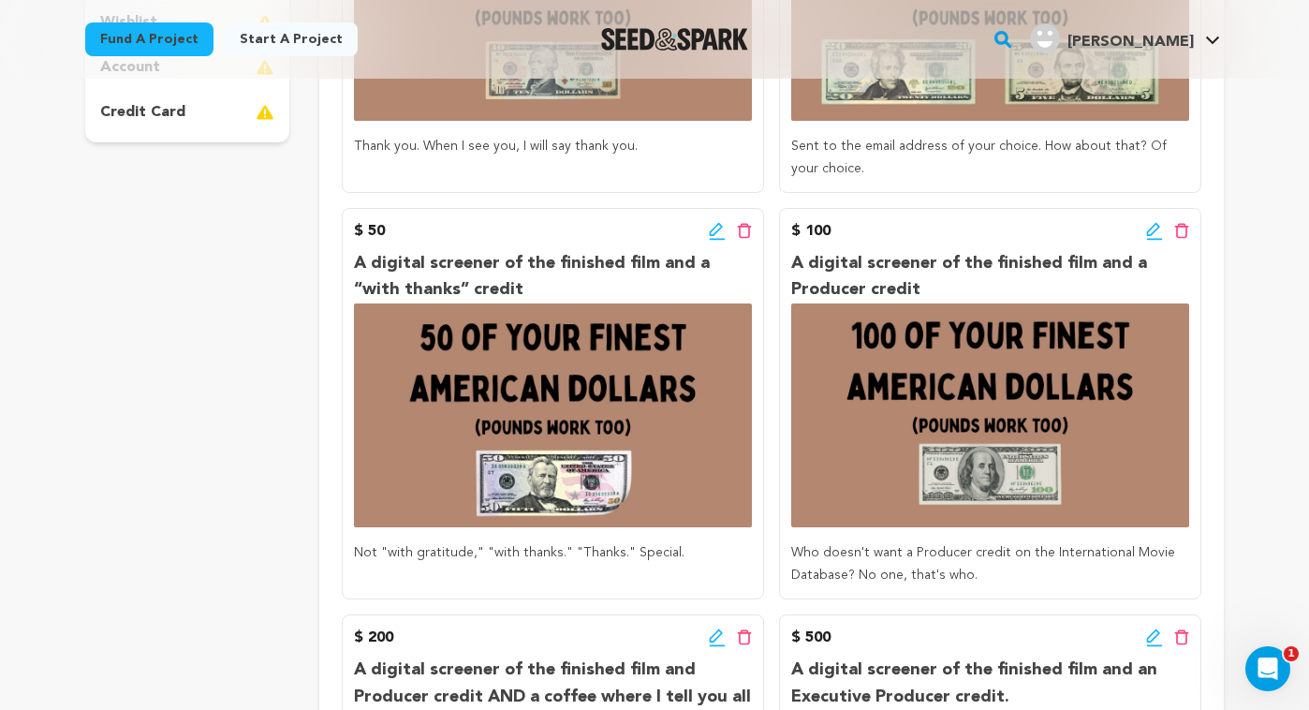
scroll to position [608, 0]
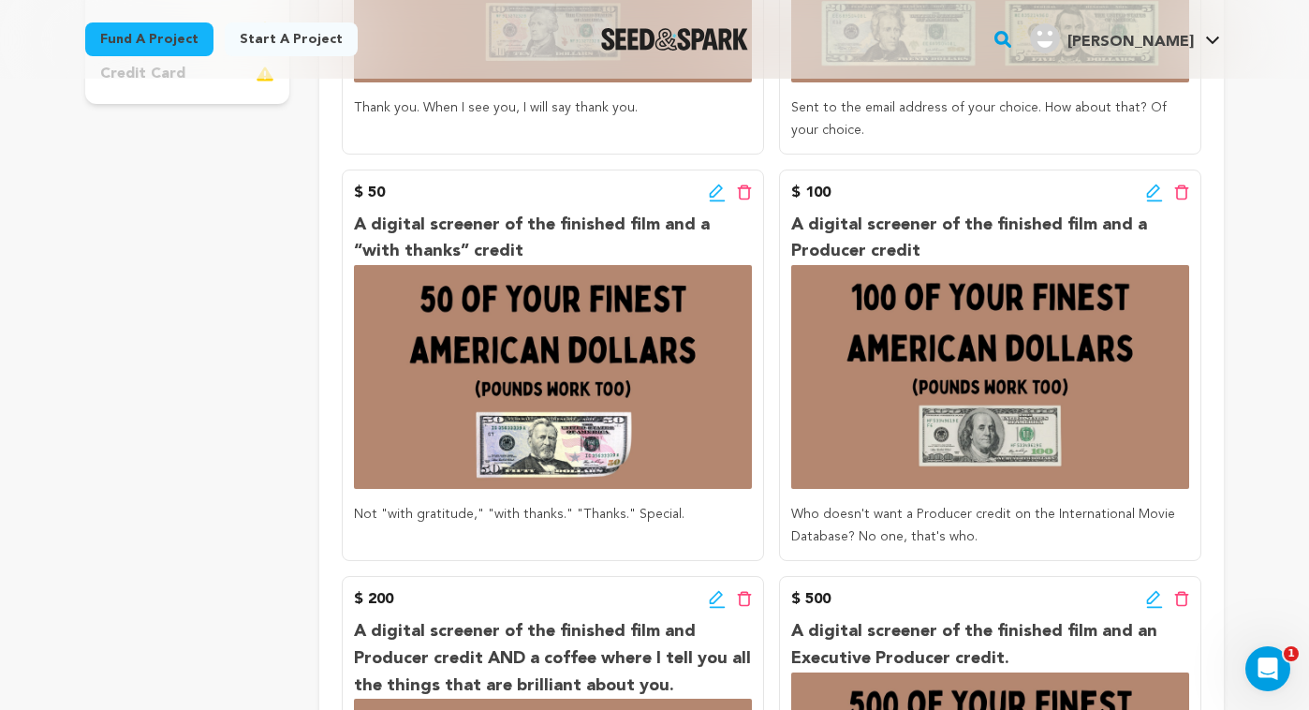
click at [712, 186] on icon at bounding box center [717, 193] width 17 height 19
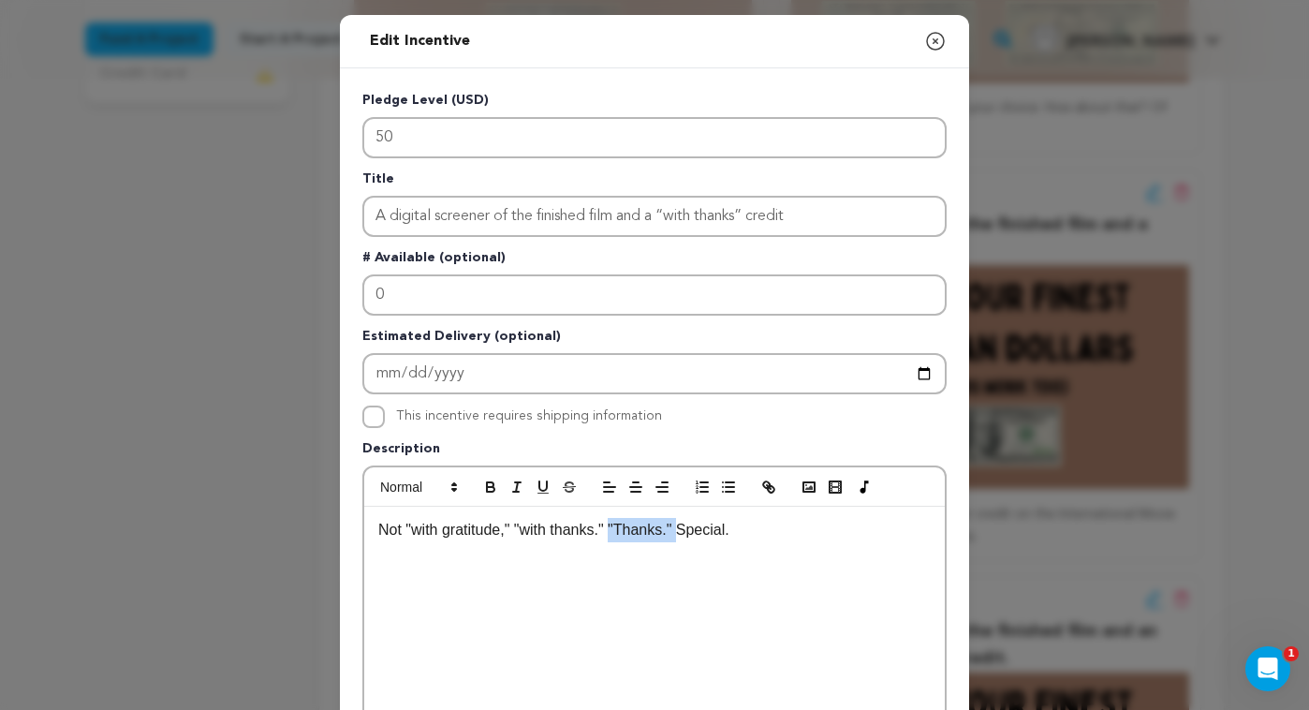
drag, startPoint x: 669, startPoint y: 534, endPoint x: 623, endPoint y: 535, distance: 45.9
click at [621, 534] on p "Not "with gratitude," "with thanks." "Thanks." Special." at bounding box center [654, 530] width 553 height 24
click at [639, 564] on div "Not "with gratitude," "with thanks." "Thanks." Special." at bounding box center [654, 647] width 581 height 281
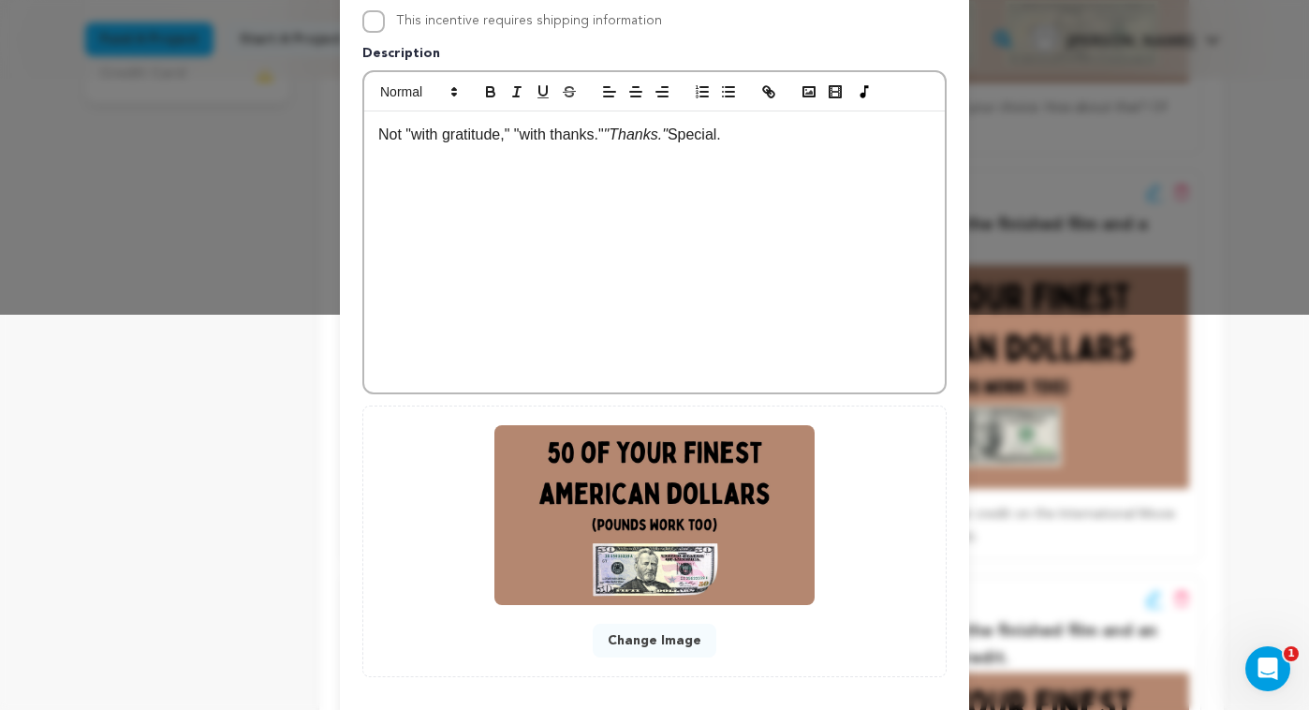
scroll to position [486, 0]
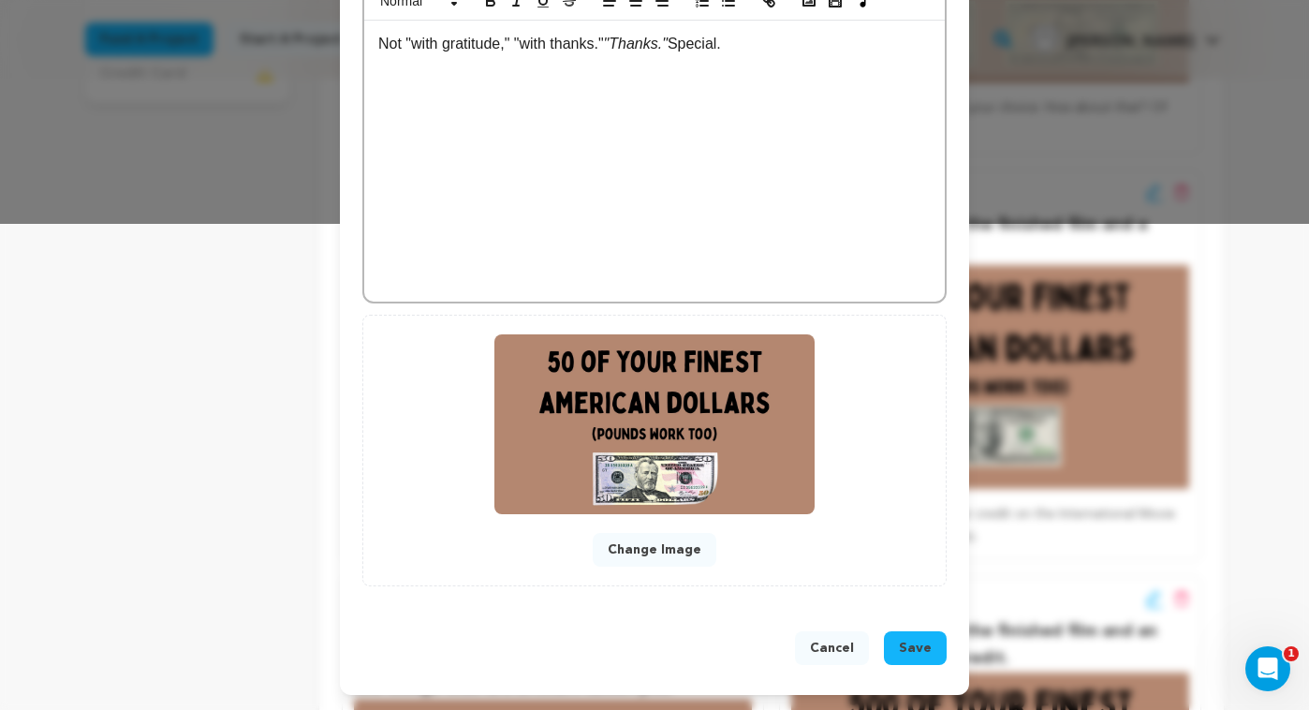
click at [907, 639] on span "Save" at bounding box center [915, 648] width 33 height 19
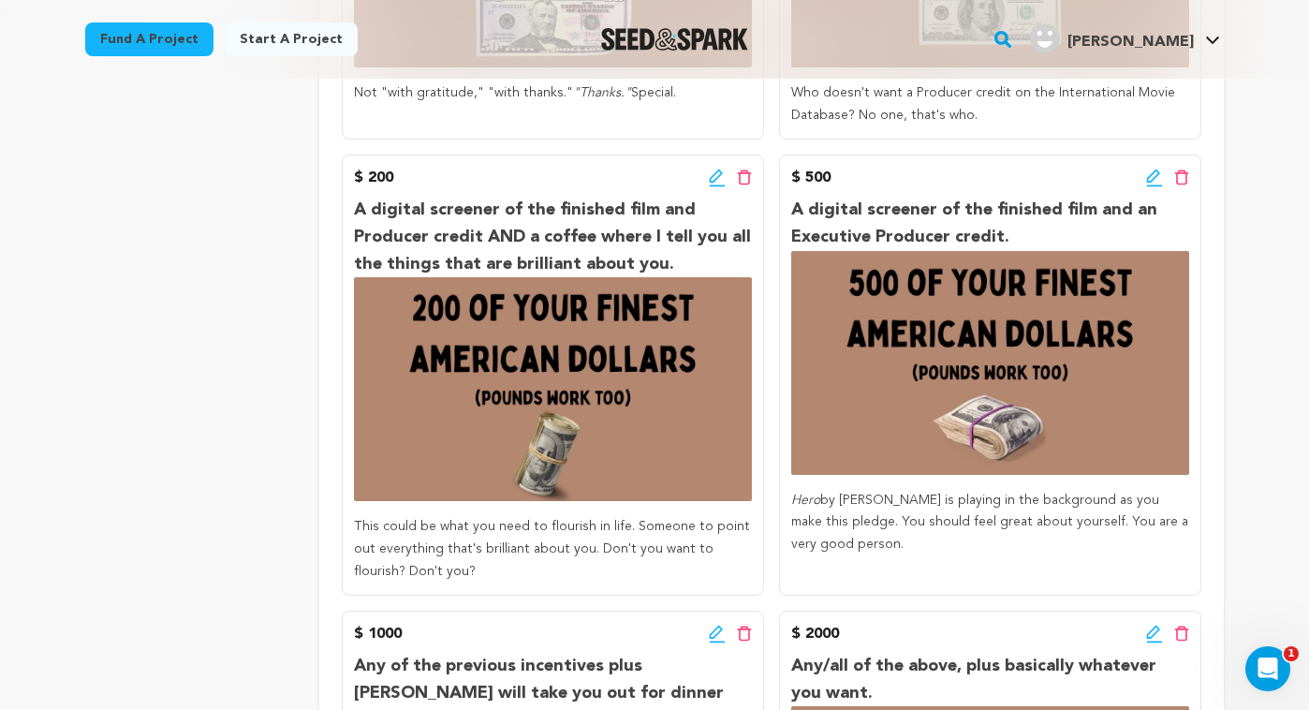
scroll to position [1041, 0]
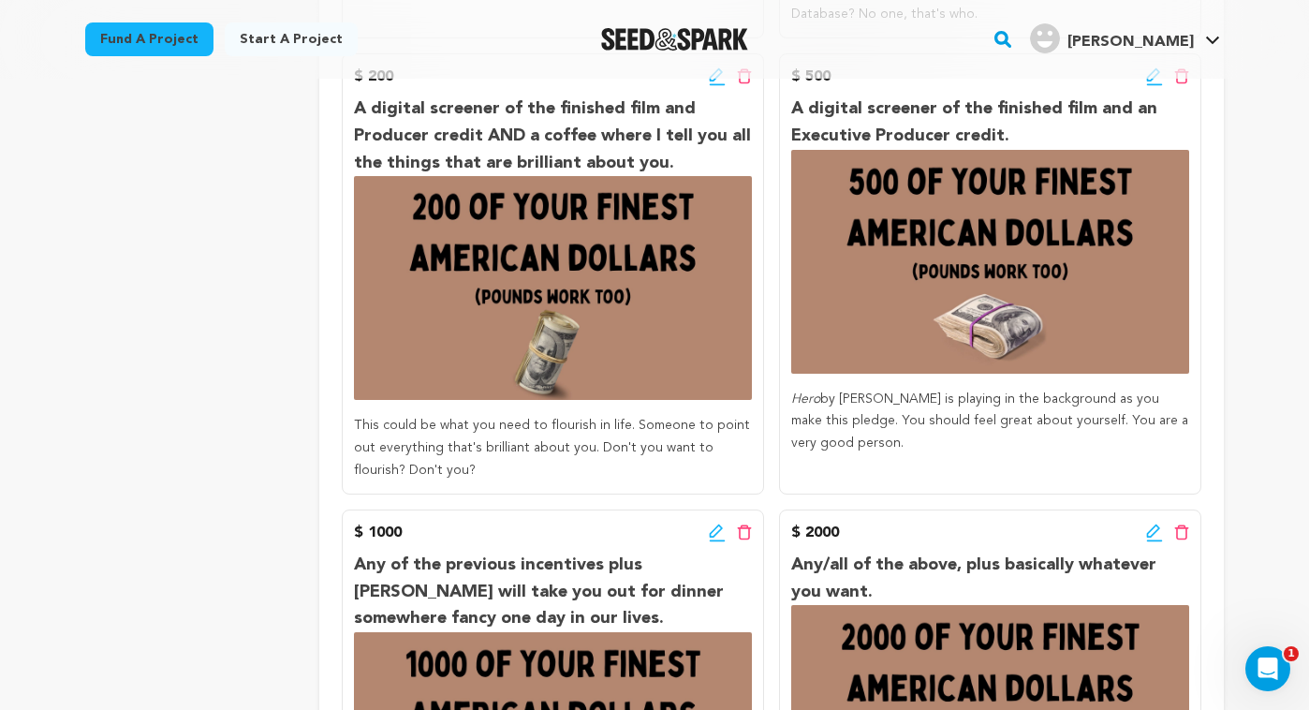
click at [711, 87] on div "Edit incentive button Delete incentive button" at bounding box center [730, 77] width 43 height 22
click at [714, 82] on icon at bounding box center [717, 76] width 17 height 19
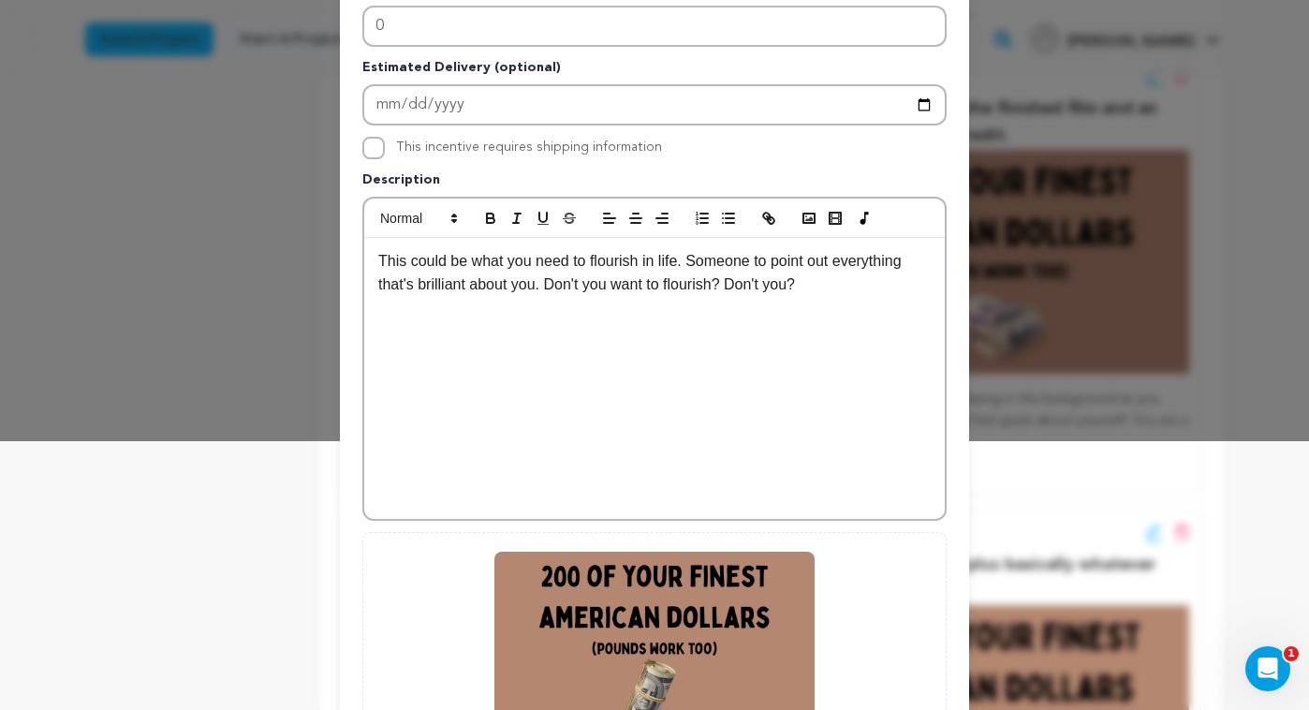
scroll to position [286, 0]
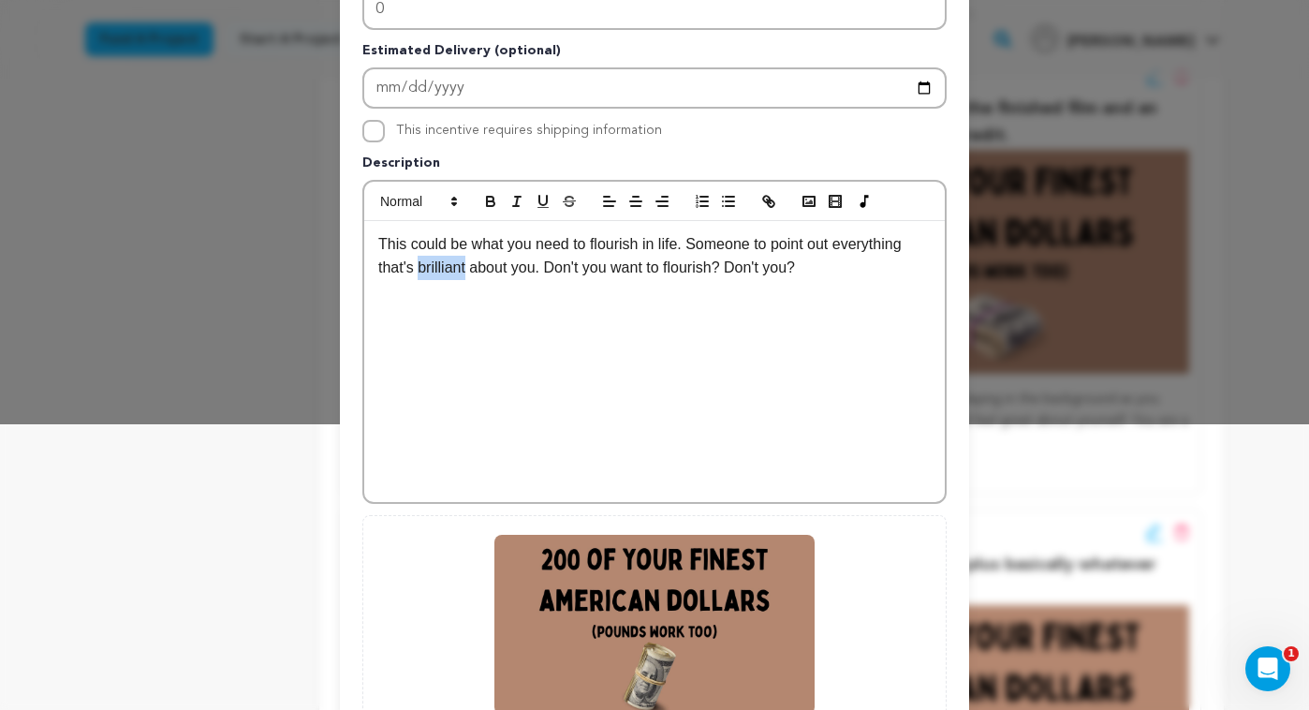
drag, startPoint x: 463, startPoint y: 269, endPoint x: 422, endPoint y: 273, distance: 40.5
click at [421, 274] on p "This could be what you need to flourish in life. Someone to point out everythin…" at bounding box center [654, 256] width 553 height 48
click at [827, 340] on div "This could be what you need to flourish in life. Someone to point out everythin…" at bounding box center [654, 361] width 581 height 281
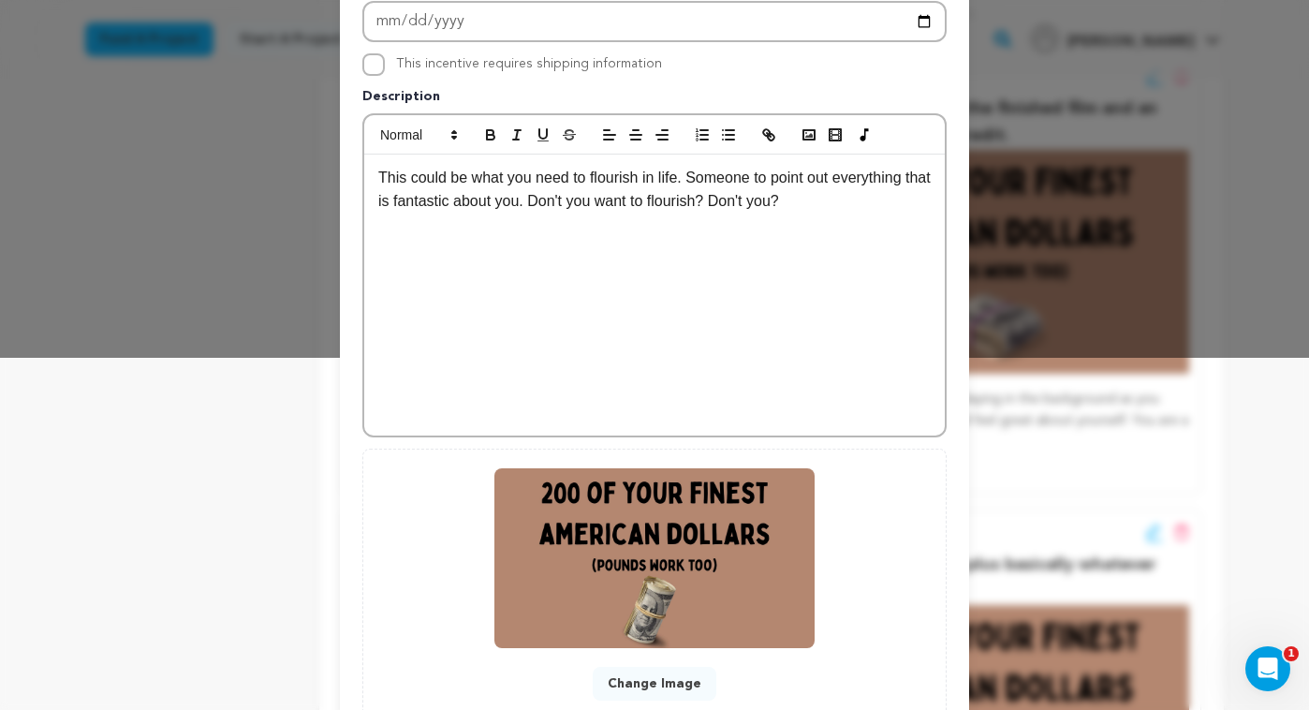
scroll to position [486, 0]
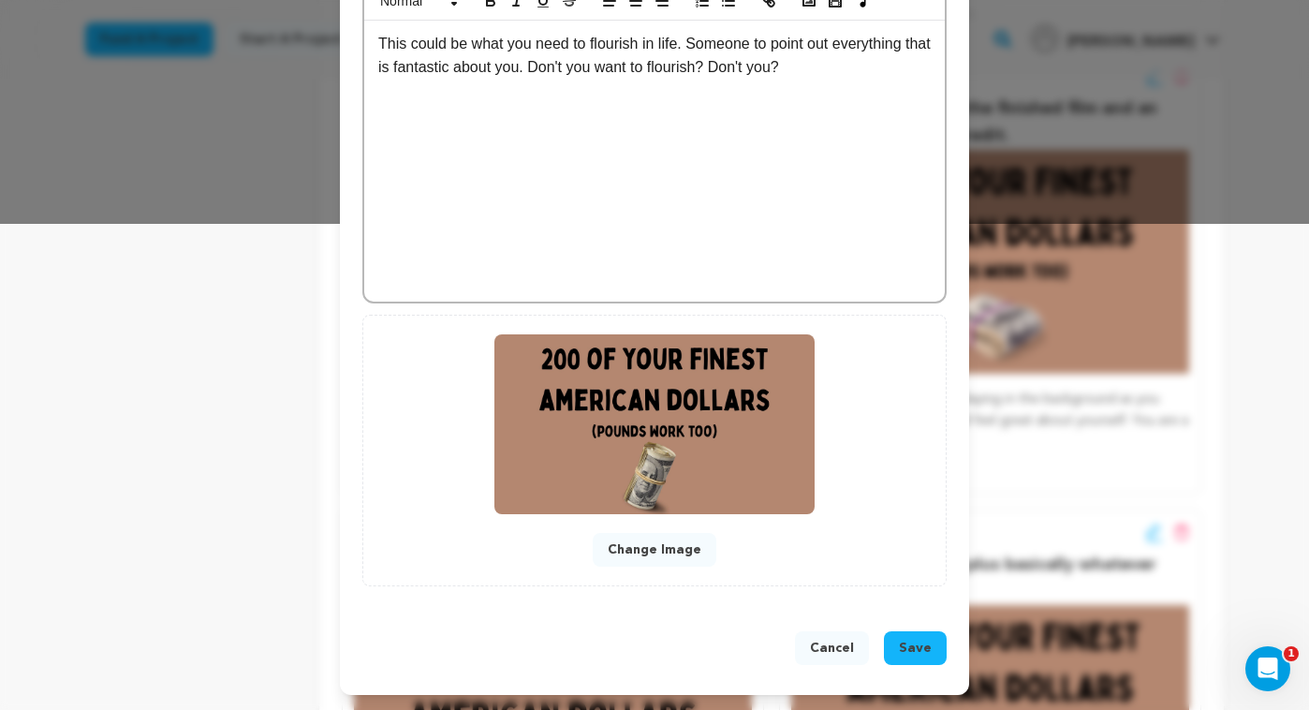
click at [910, 640] on span "Save" at bounding box center [915, 648] width 33 height 19
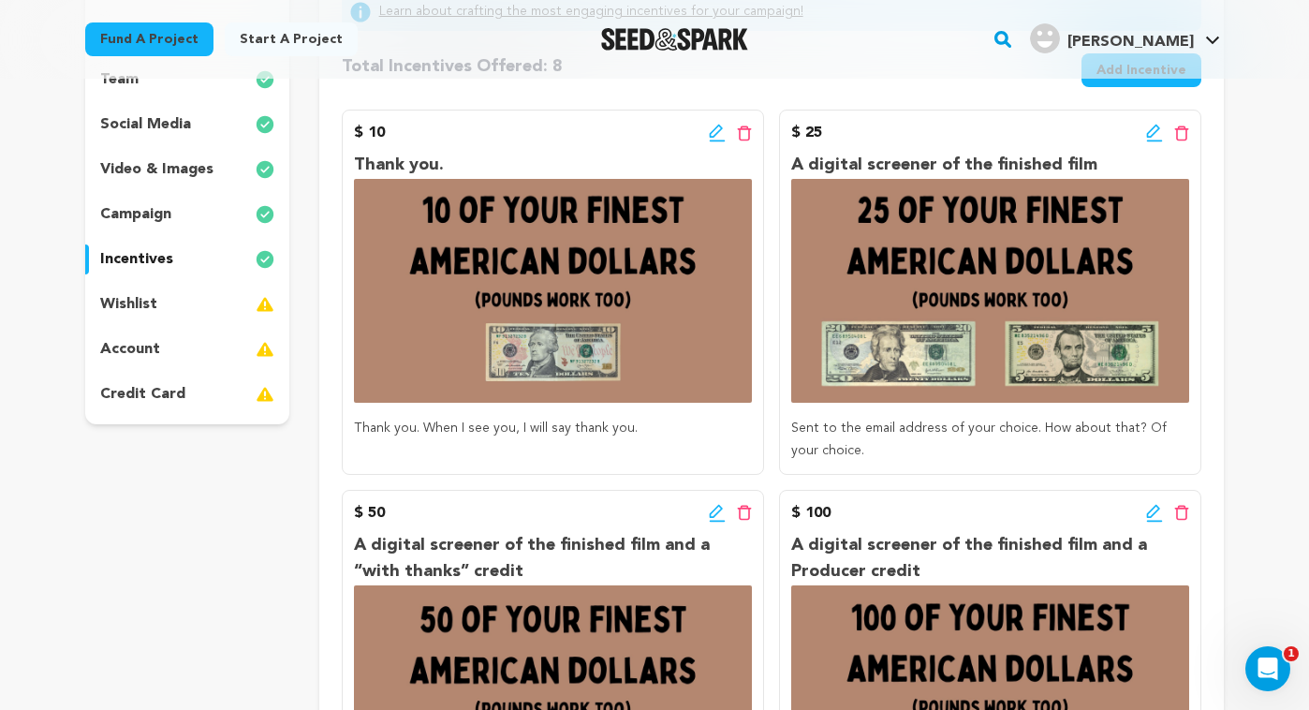
scroll to position [0, 0]
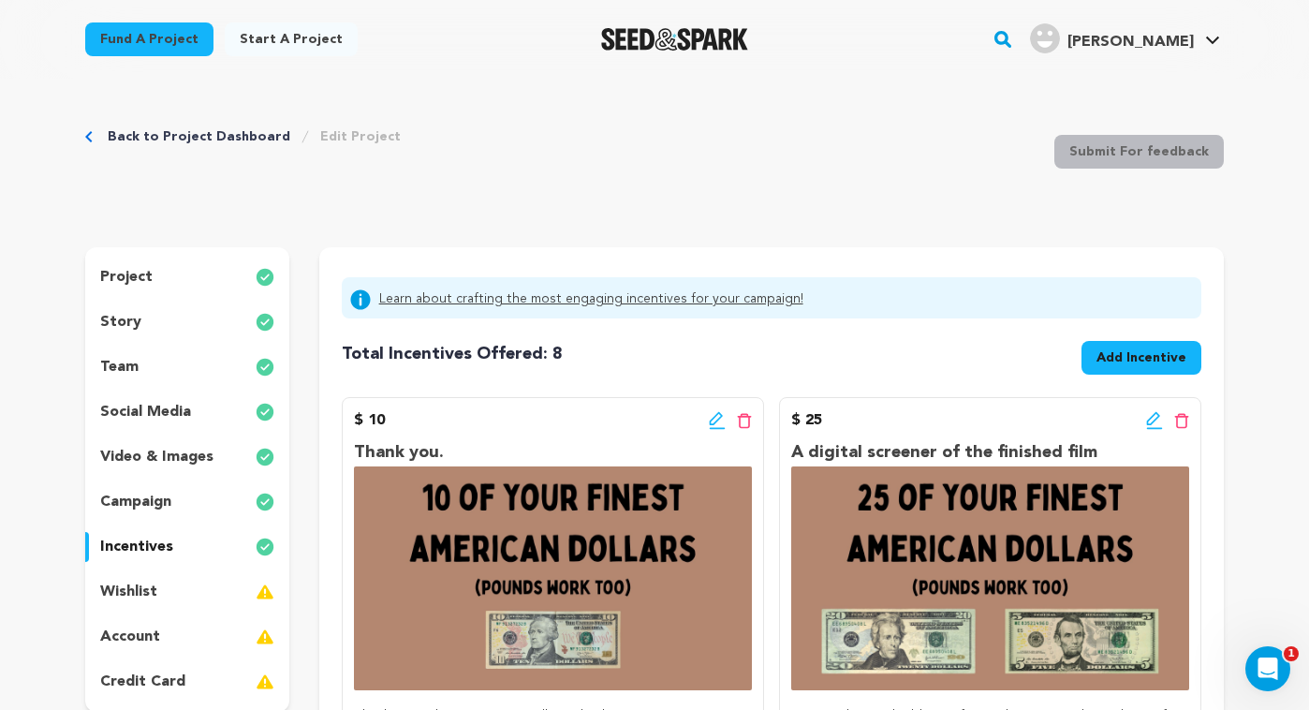
click at [142, 585] on p "wishlist" at bounding box center [128, 592] width 57 height 22
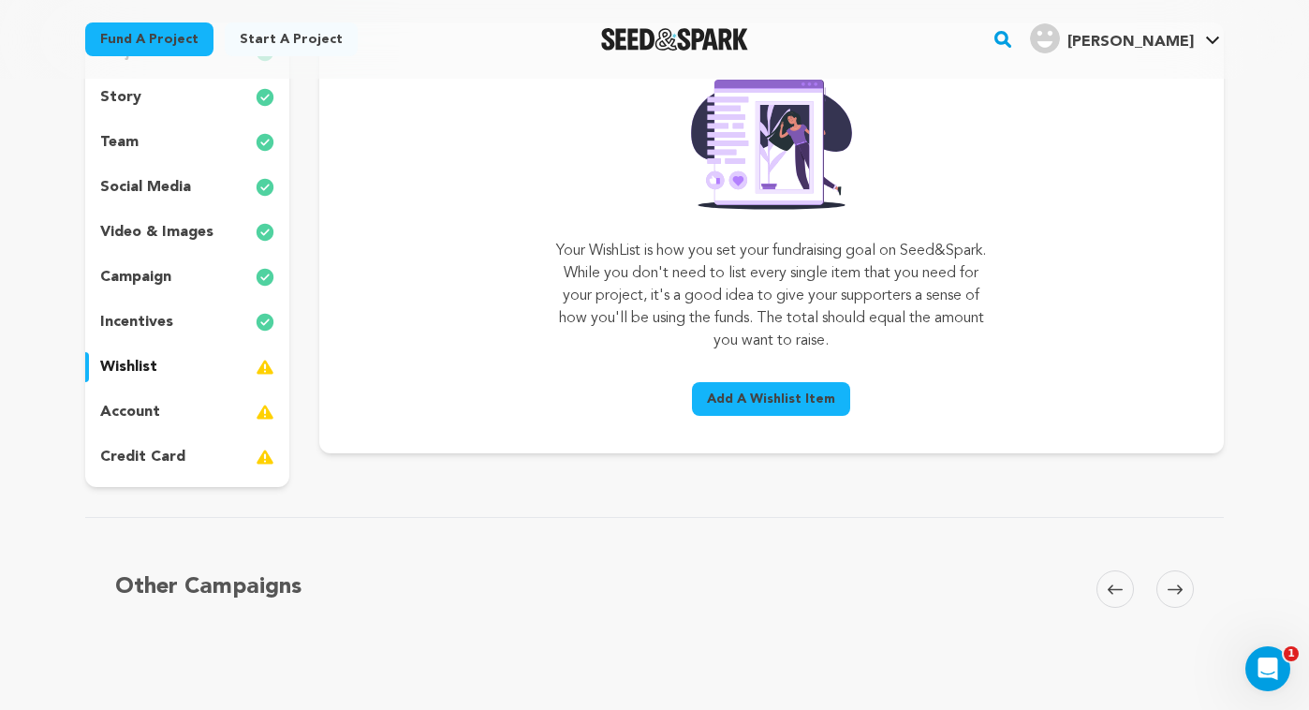
scroll to position [233, 0]
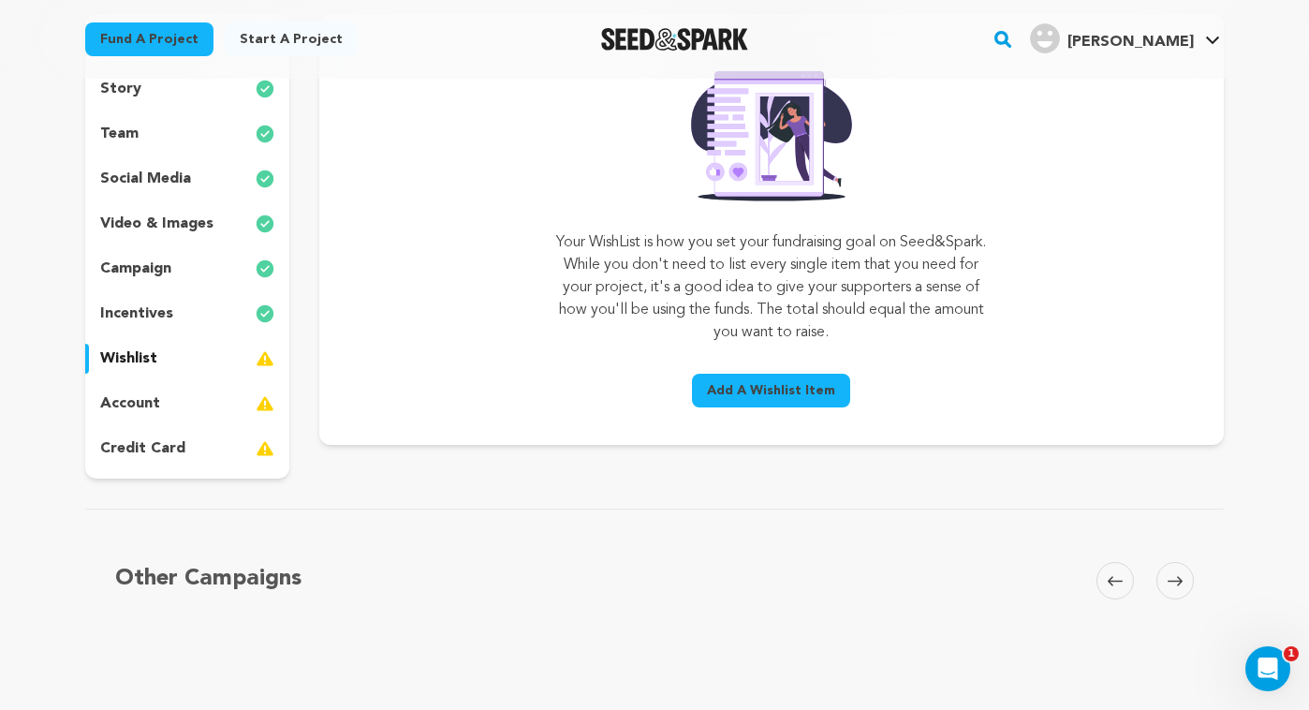
click at [722, 384] on span "Add A Wishlist Item" at bounding box center [771, 390] width 128 height 19
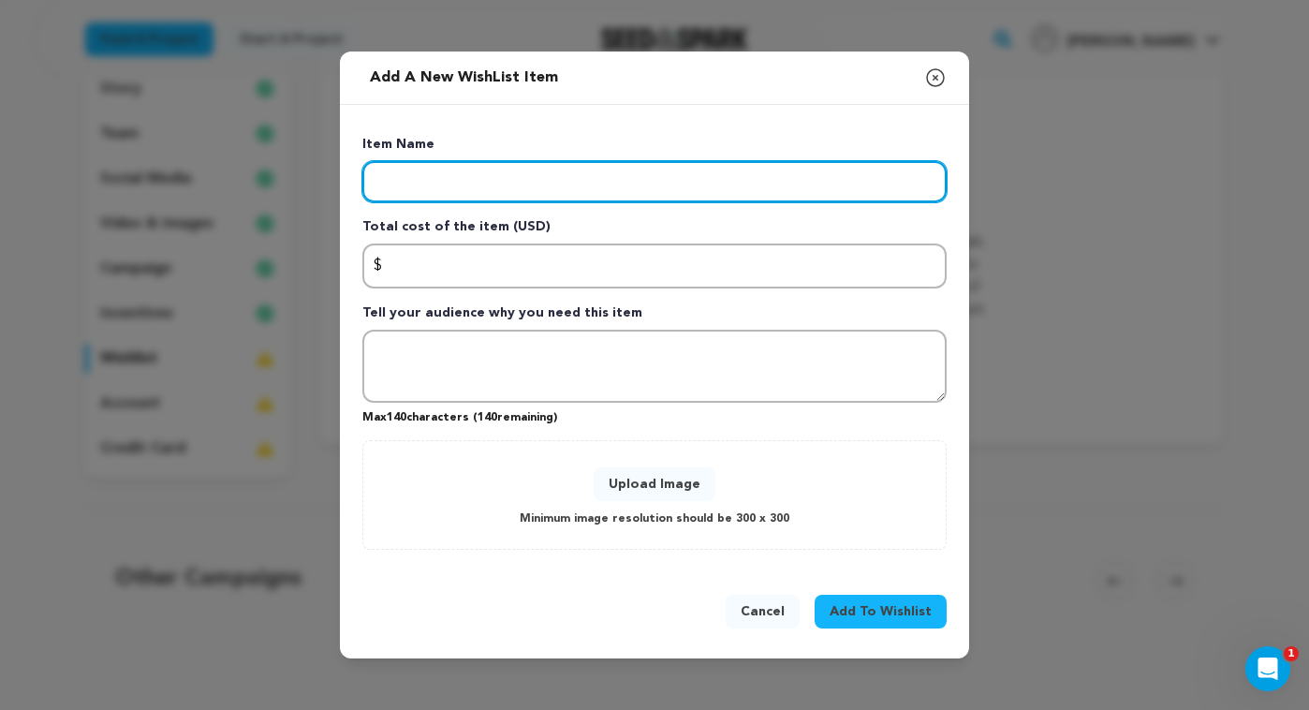
click at [423, 181] on input "Enter item name" at bounding box center [654, 181] width 584 height 41
click at [490, 181] on input "Camera/Lighting/Sound" at bounding box center [654, 181] width 584 height 41
type input "Camera/Lighting/Sound"
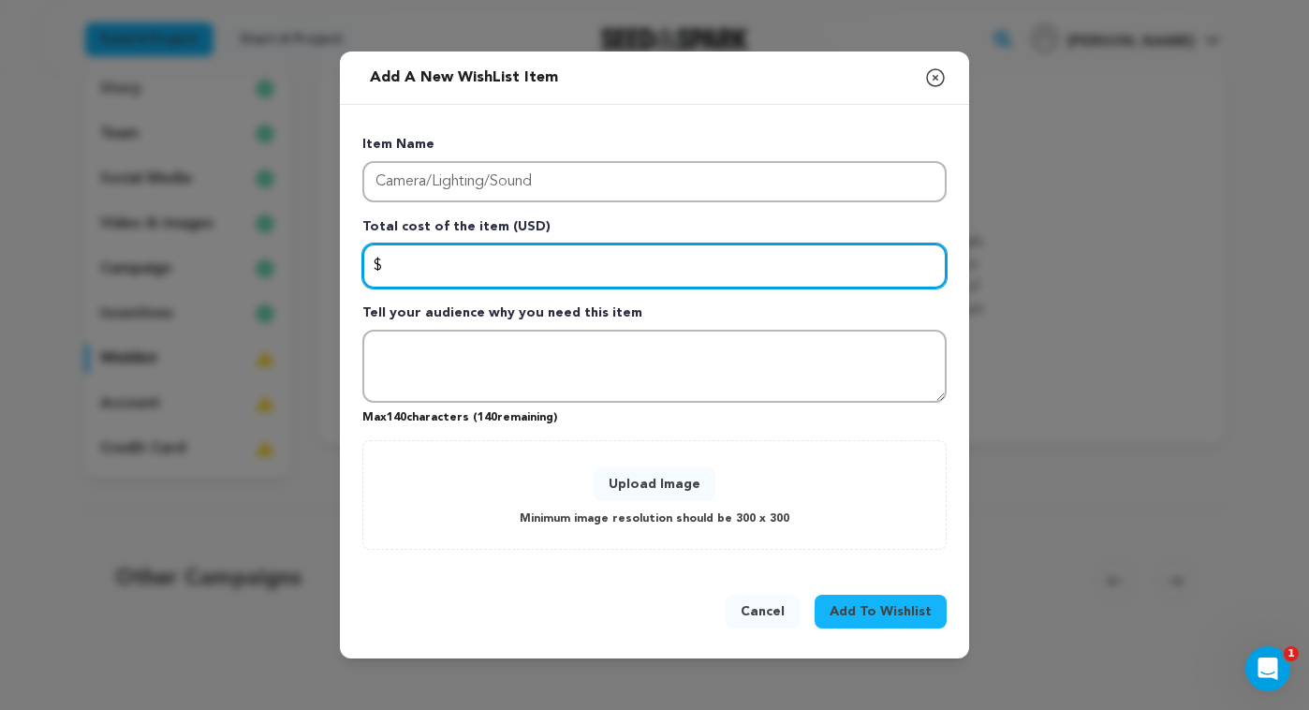
click at [463, 261] on input "Enter total cost of the item" at bounding box center [654, 266] width 584 height 45
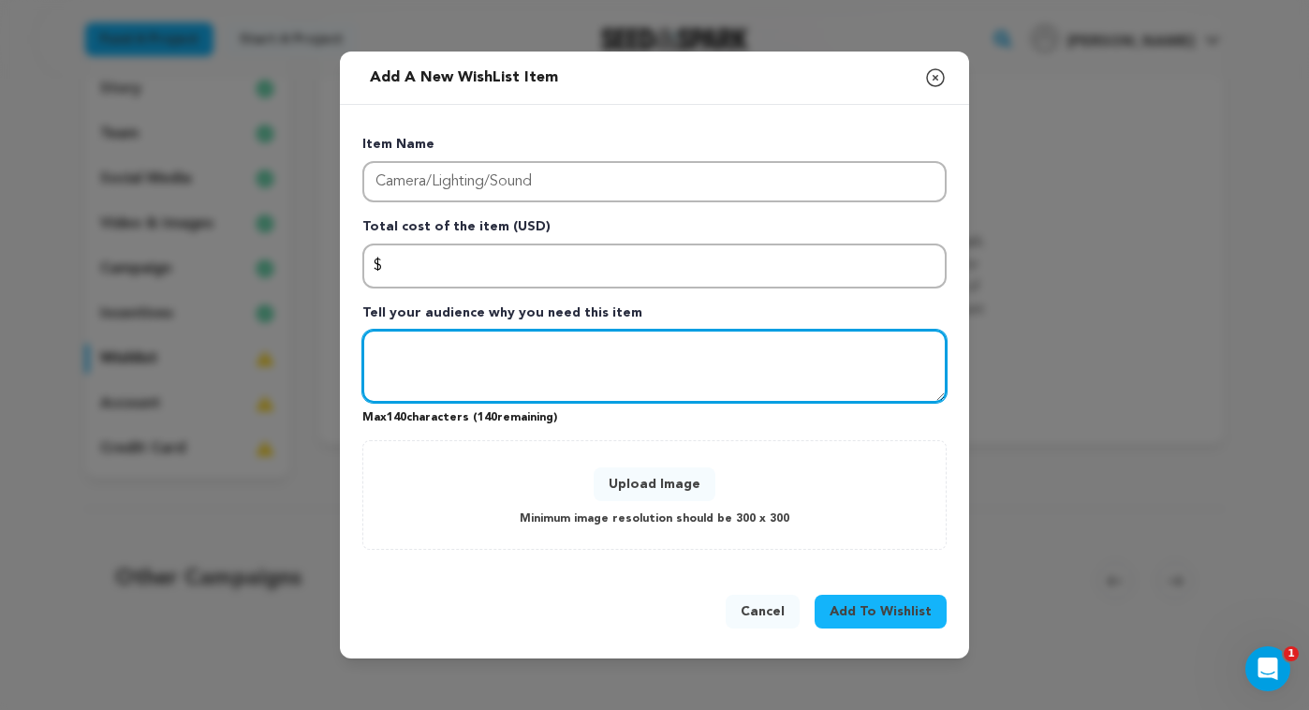
click at [421, 350] on textarea "Tell your audience why you need this item" at bounding box center [654, 366] width 584 height 73
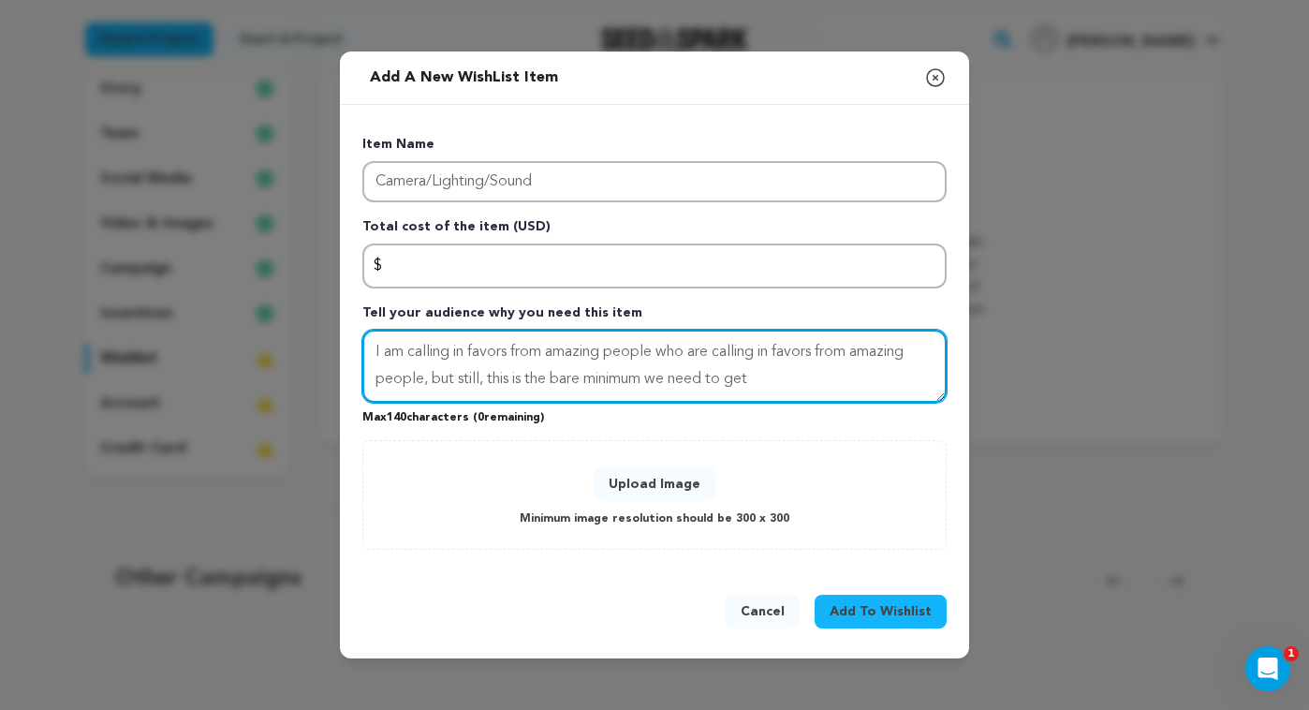
drag, startPoint x: 775, startPoint y: 384, endPoint x: 714, endPoint y: 380, distance: 61.9
click at [713, 381] on textarea "I am calling in favors from amazing people who are calling in favors from amazi…" at bounding box center [654, 366] width 584 height 73
click at [853, 354] on textarea "I am calling in favors from amazing people who are calling in favors from amazi…" at bounding box center [654, 366] width 584 height 73
click at [782, 356] on textarea "I am calling in favors from amazing people who are calling in favors from amazi…" at bounding box center [654, 366] width 584 height 73
drag, startPoint x: 926, startPoint y: 357, endPoint x: 825, endPoint y: 357, distance: 101.2
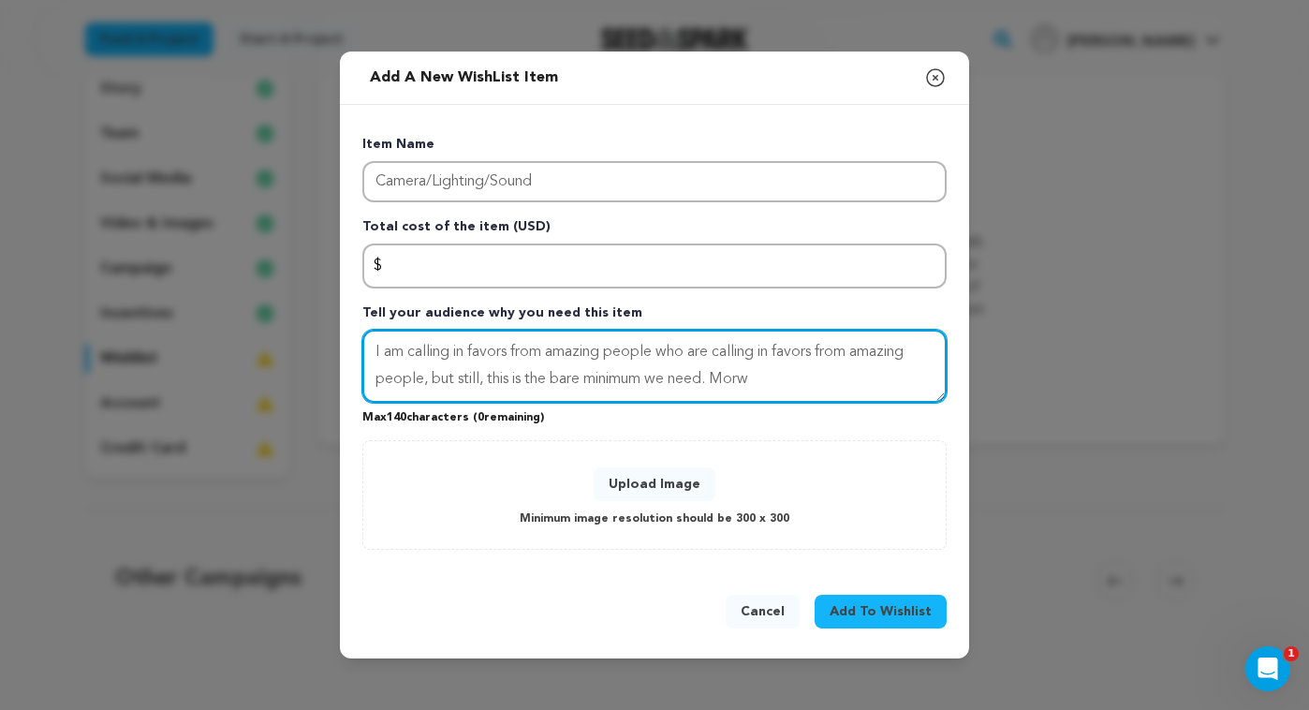
click at [825, 357] on textarea "I am calling in favors from amazing people who are calling in favors from amazi…" at bounding box center [654, 366] width 584 height 73
click at [782, 353] on textarea "I am calling in favors from amazing people who are calling in favors people, bu…" at bounding box center [654, 366] width 584 height 73
drag, startPoint x: 892, startPoint y: 352, endPoint x: 862, endPoint y: 355, distance: 30.1
click at [862, 355] on textarea "I am calling in favors from amazing people who are calling in more favors peopl…" at bounding box center [654, 366] width 584 height 73
drag, startPoint x: 928, startPoint y: 353, endPoint x: 896, endPoint y: 354, distance: 31.9
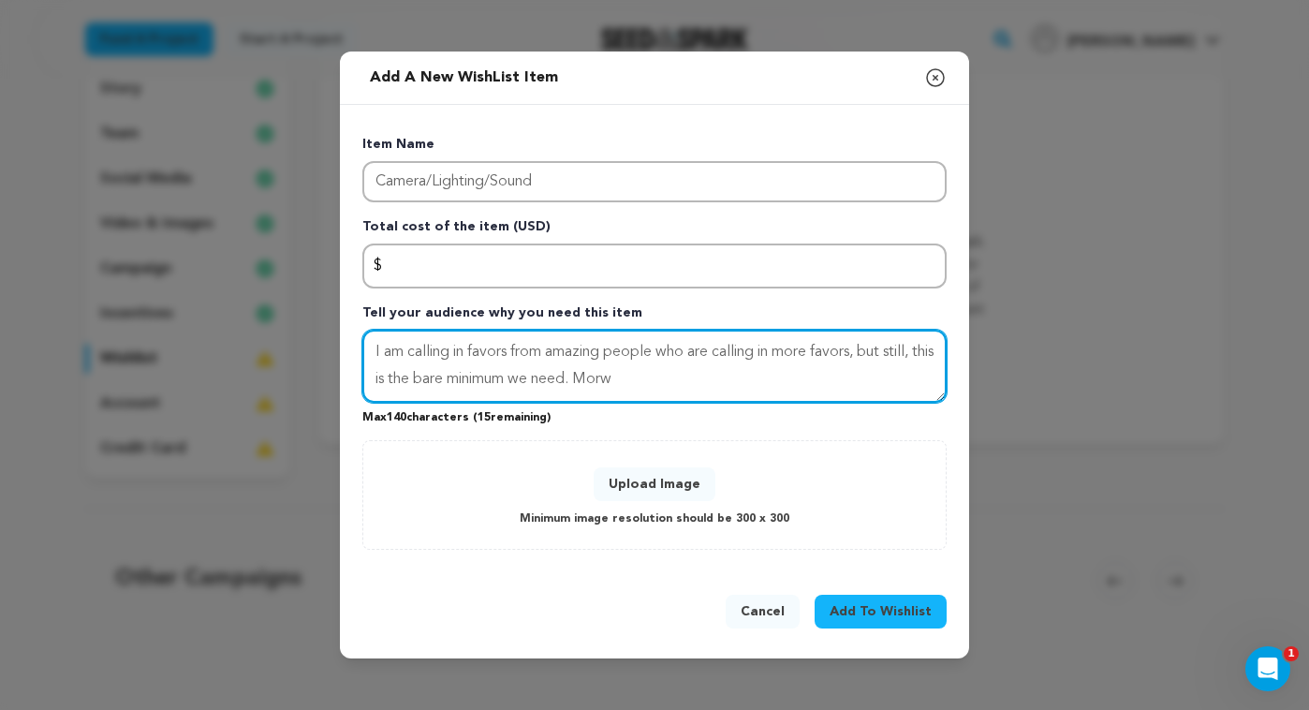
click at [895, 354] on textarea "I am calling in favors from amazing people who are calling in more favors, but …" at bounding box center [654, 366] width 584 height 73
click at [621, 383] on textarea "I am calling in favors from amazing people who are calling in more favors, but …" at bounding box center [654, 366] width 584 height 73
type textarea "I am calling in favors from amazing people who are calling in more favors, but …"
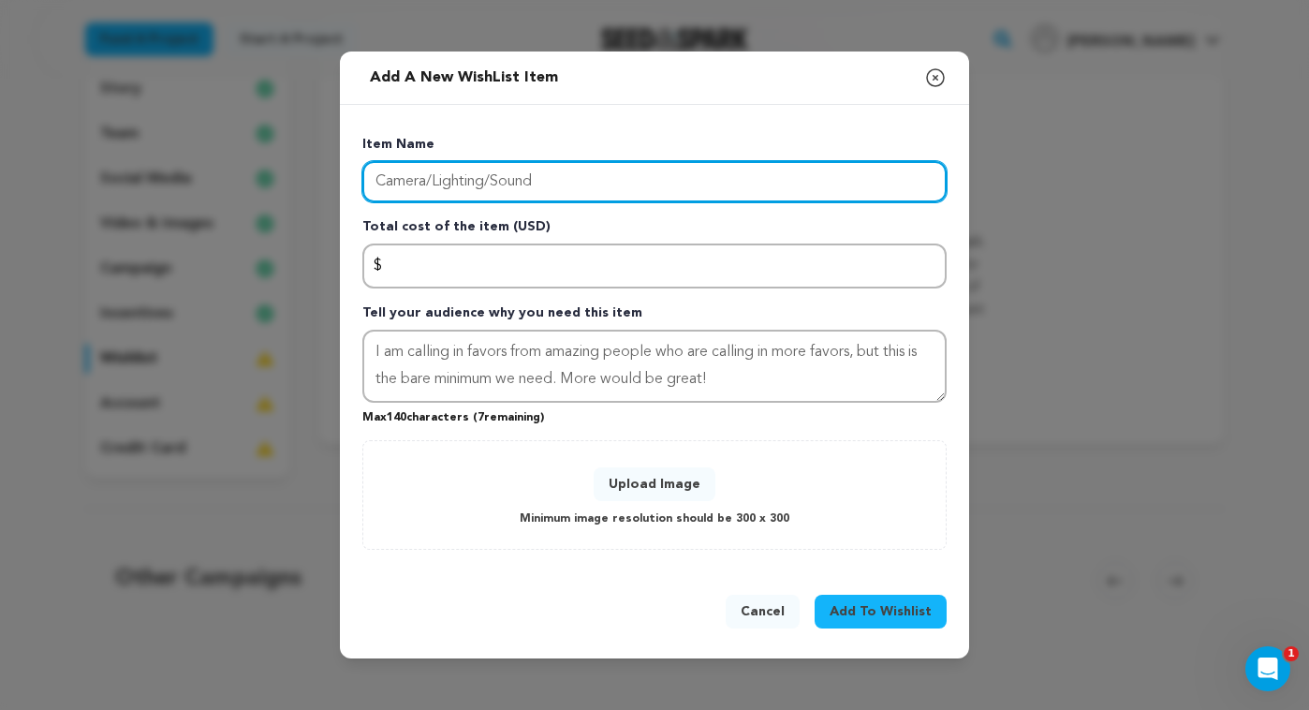
drag, startPoint x: 556, startPoint y: 178, endPoint x: 343, endPoint y: 173, distance: 213.6
click at [343, 173] on div "Item Name Camera/Lighting/Sound Total cost of the item (USD) $ Amount Tell your…" at bounding box center [654, 338] width 629 height 466
type input "Crew"
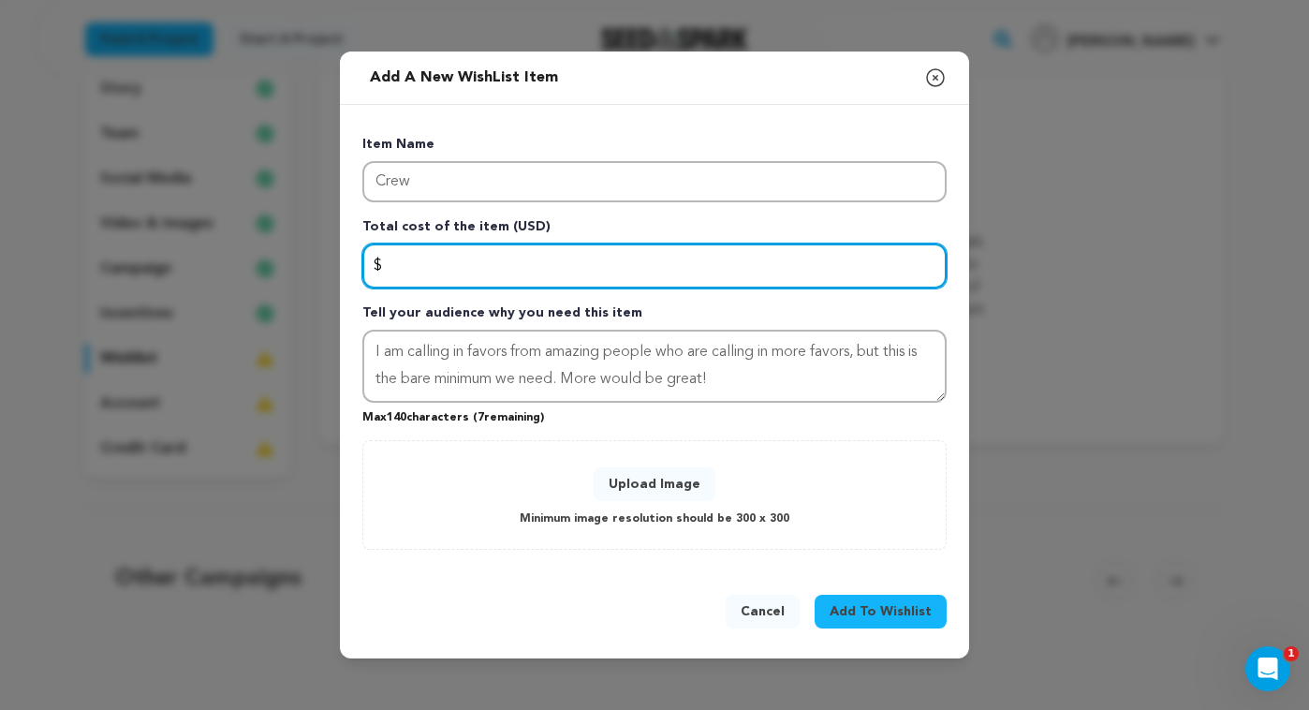
click at [446, 261] on input "Enter total cost of the item" at bounding box center [654, 266] width 584 height 45
type input "1900"
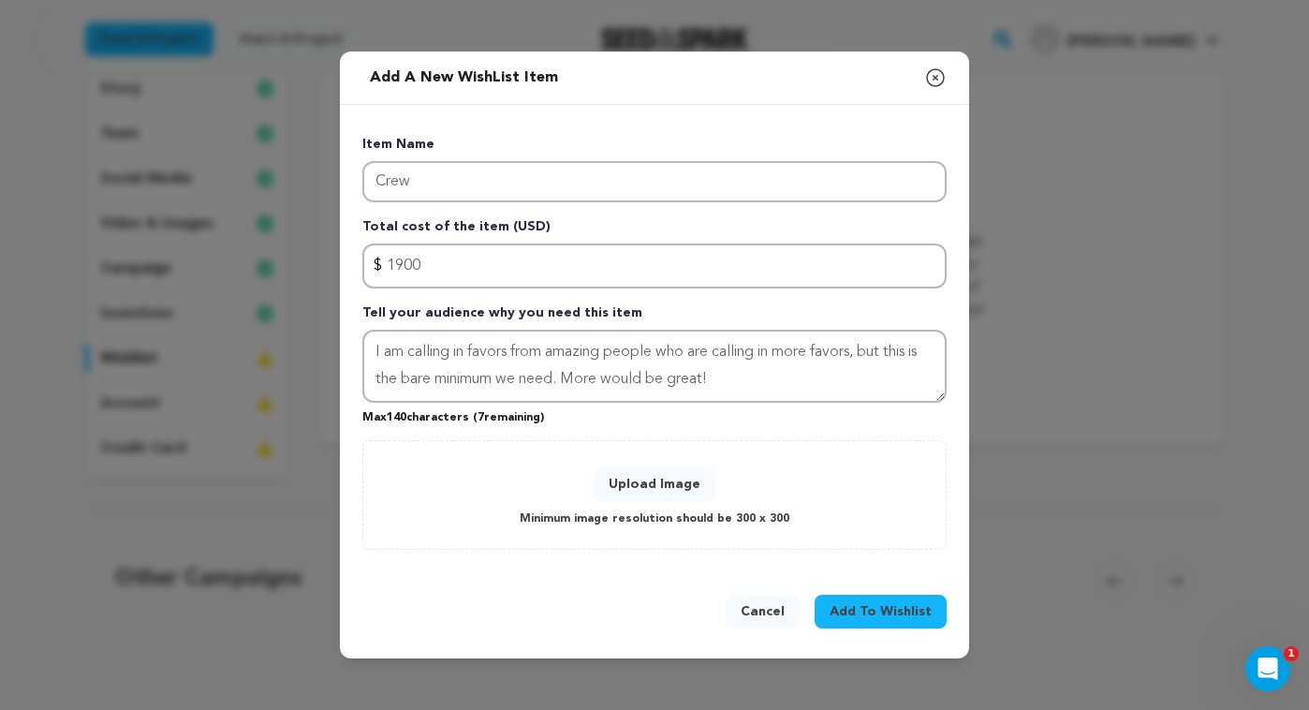
click at [631, 486] on button "Upload Image" at bounding box center [655, 484] width 122 height 34
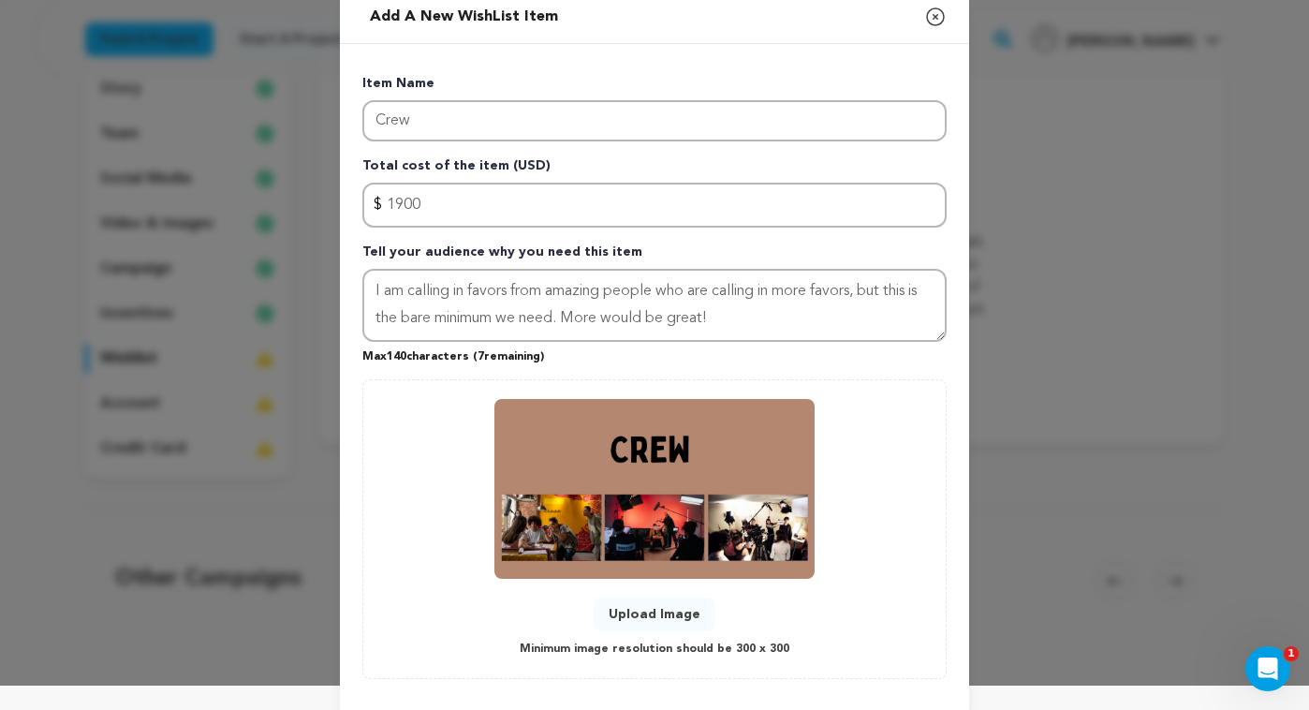
scroll to position [20, 0]
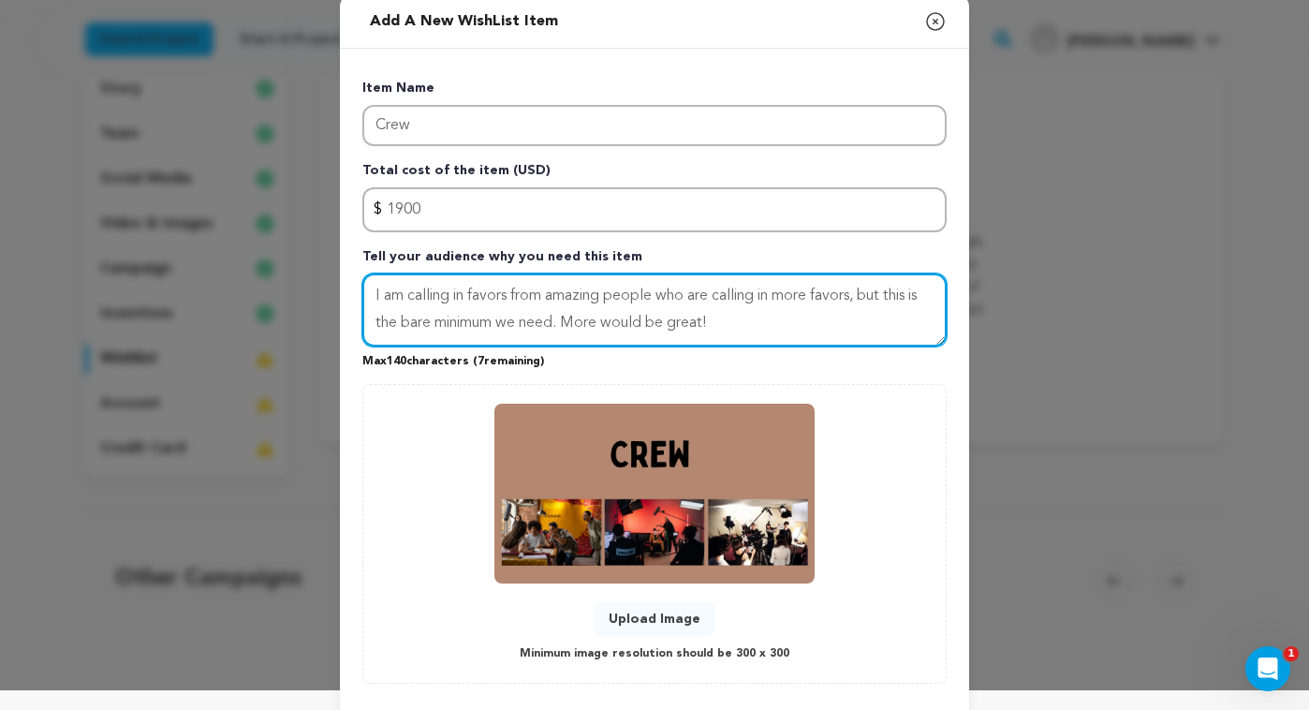
click at [562, 322] on textarea "I am calling in favors from amazing people who are calling in more favors, but …" at bounding box center [654, 309] width 584 height 73
click at [559, 320] on textarea "I am calling in favors from amazing people who are calling in more favors, but …" at bounding box center [654, 309] width 584 height 73
drag, startPoint x: 675, startPoint y: 325, endPoint x: 608, endPoint y: 331, distance: 67.7
click at [605, 330] on textarea "I am calling in favors from amazing people who are calling in more favors, but …" at bounding box center [654, 309] width 584 height 73
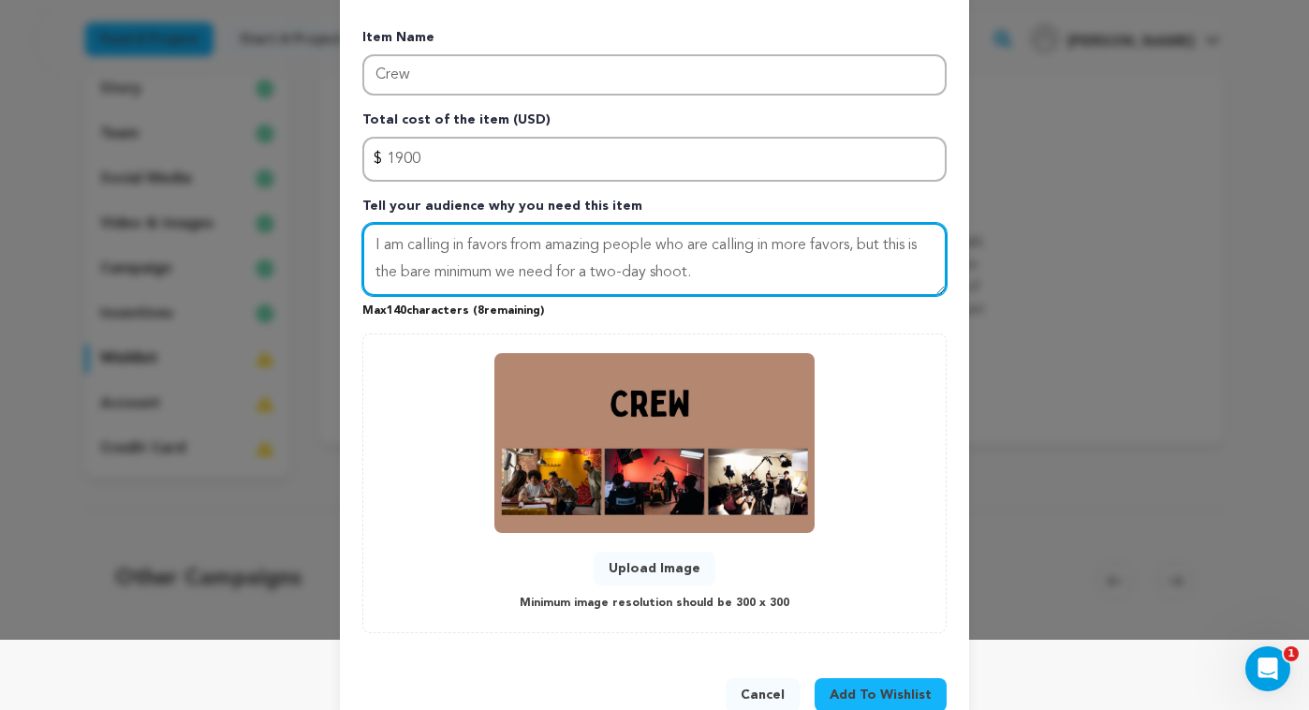
scroll to position [117, 0]
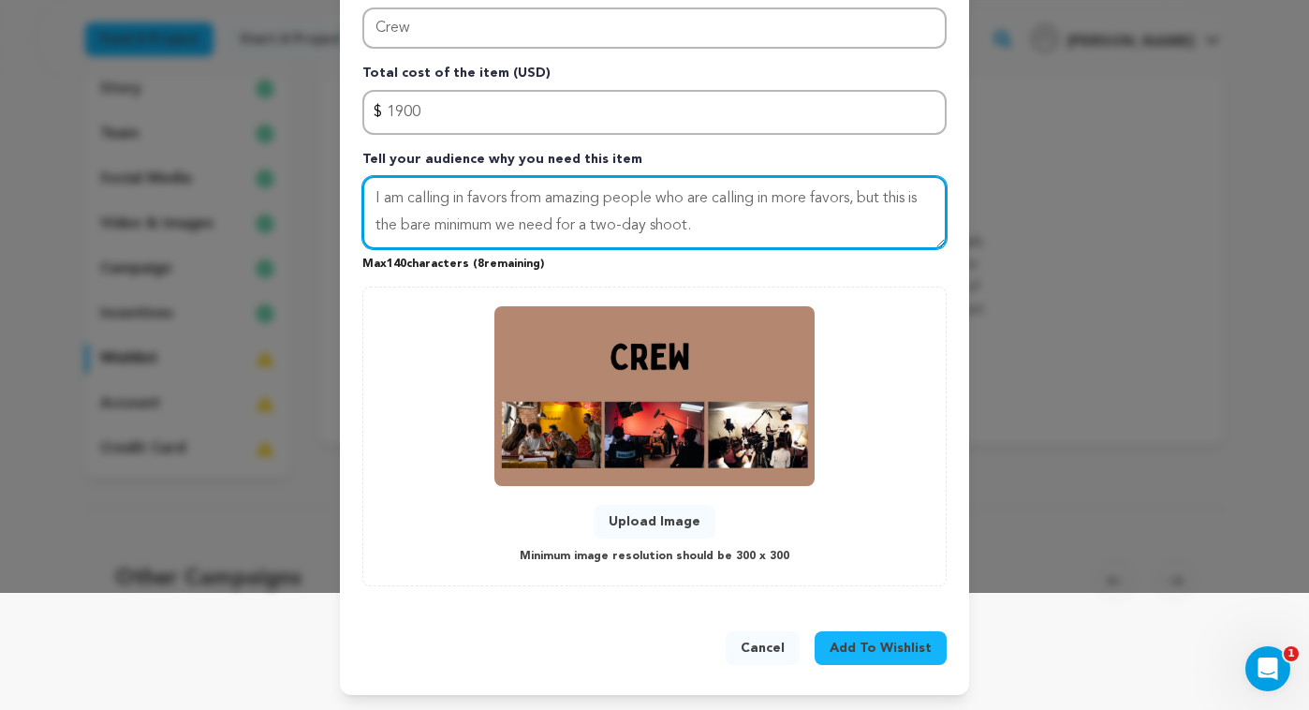
type textarea "I am calling in favors from amazing people who are calling in more favors, but …"
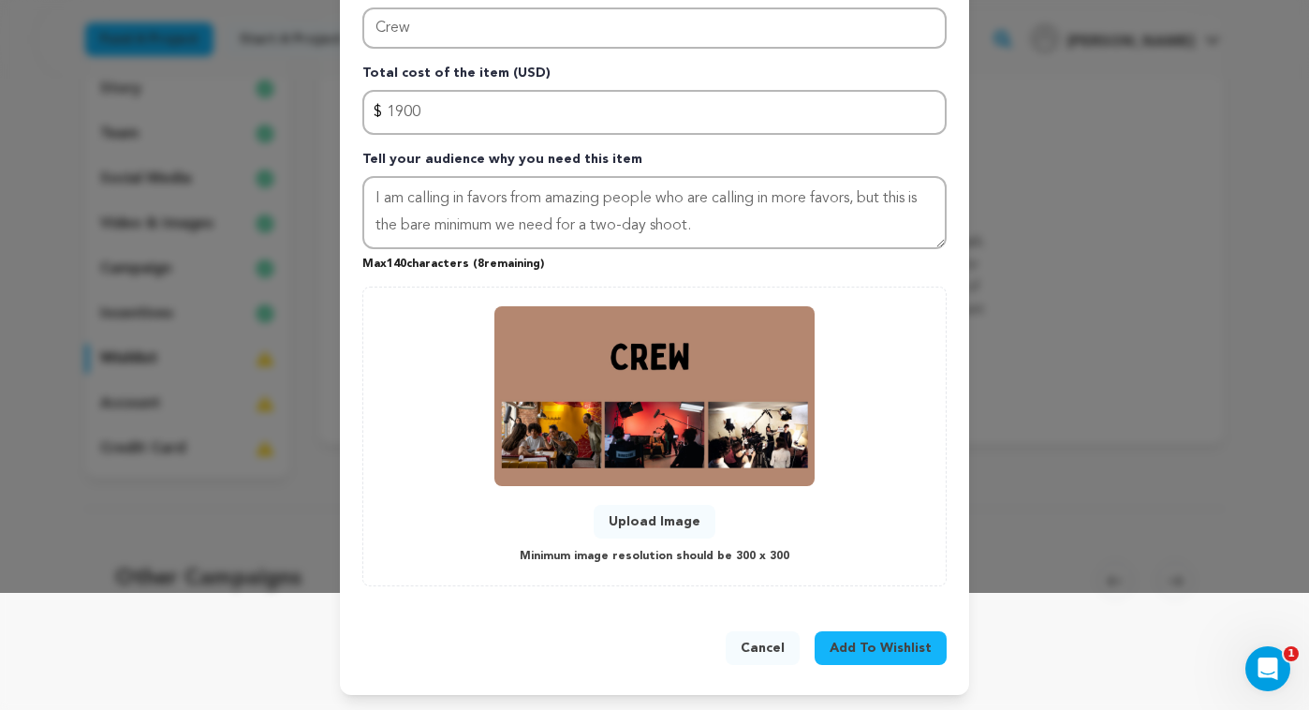
click at [852, 643] on span "Add To Wishlist" at bounding box center [881, 648] width 102 height 19
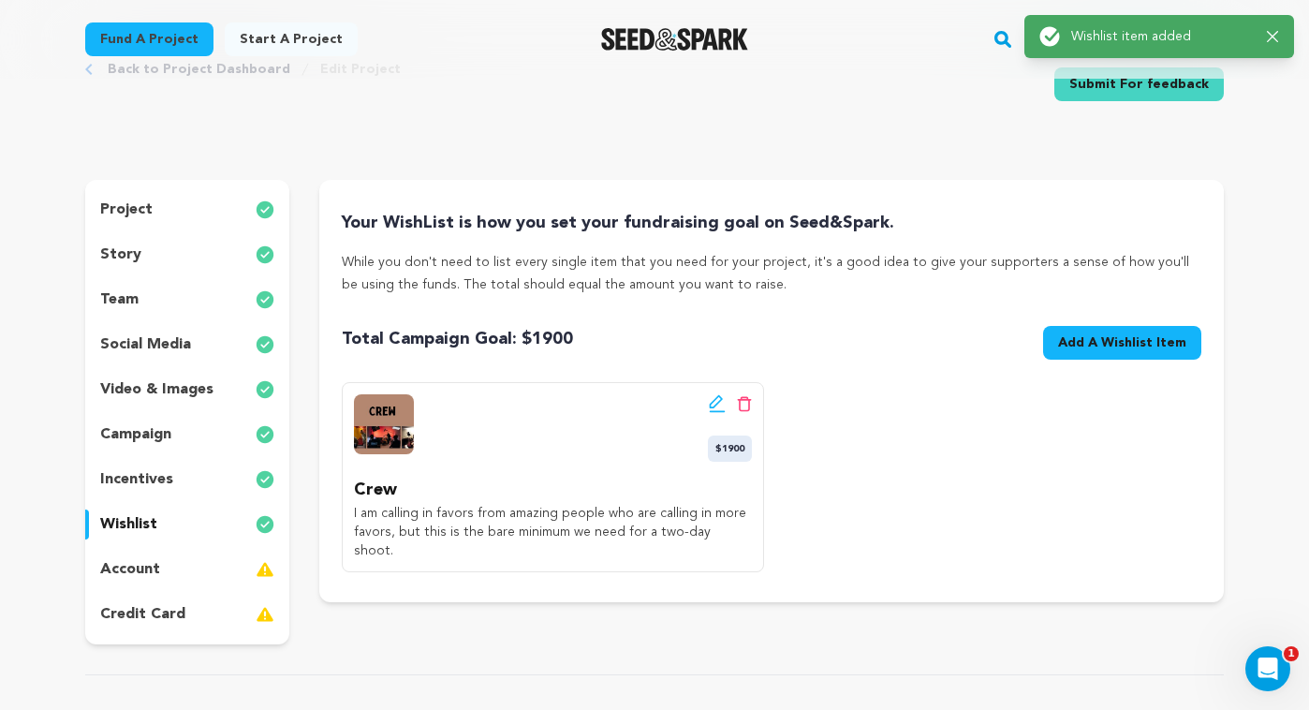
scroll to position [0, 0]
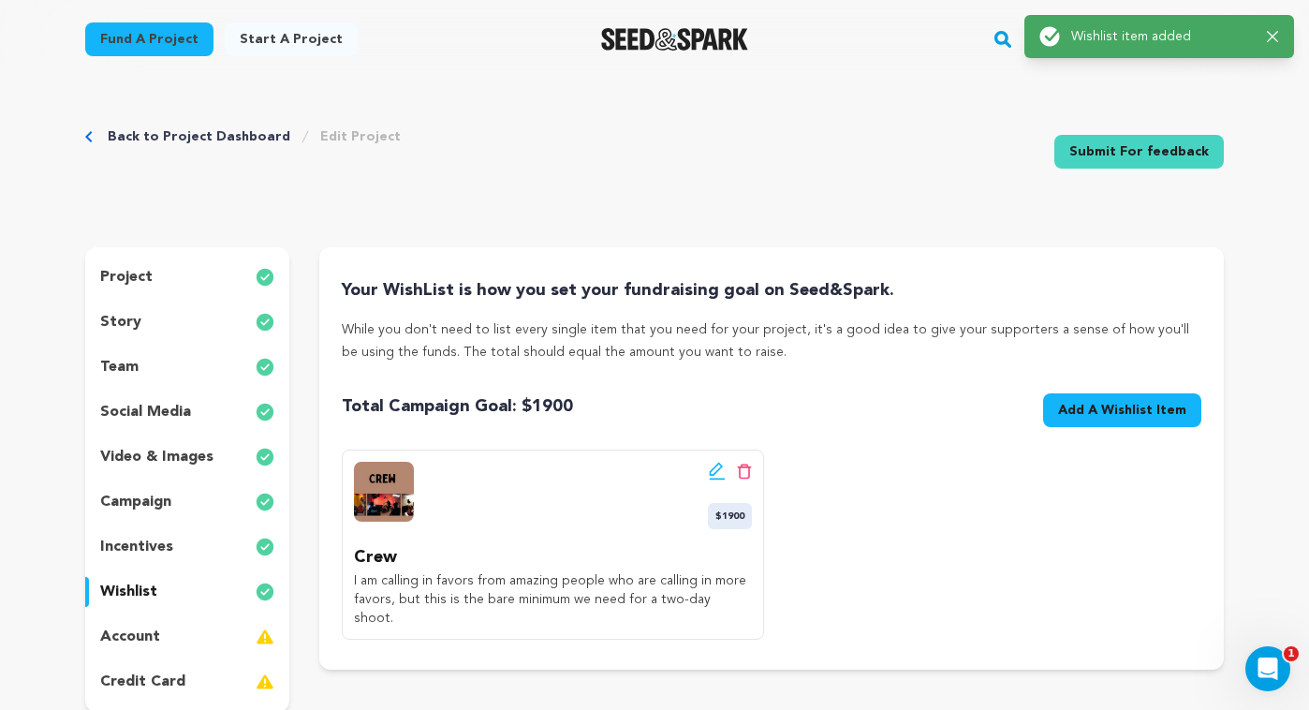
click at [1148, 402] on span "Add A Wishlist Item" at bounding box center [1122, 410] width 128 height 19
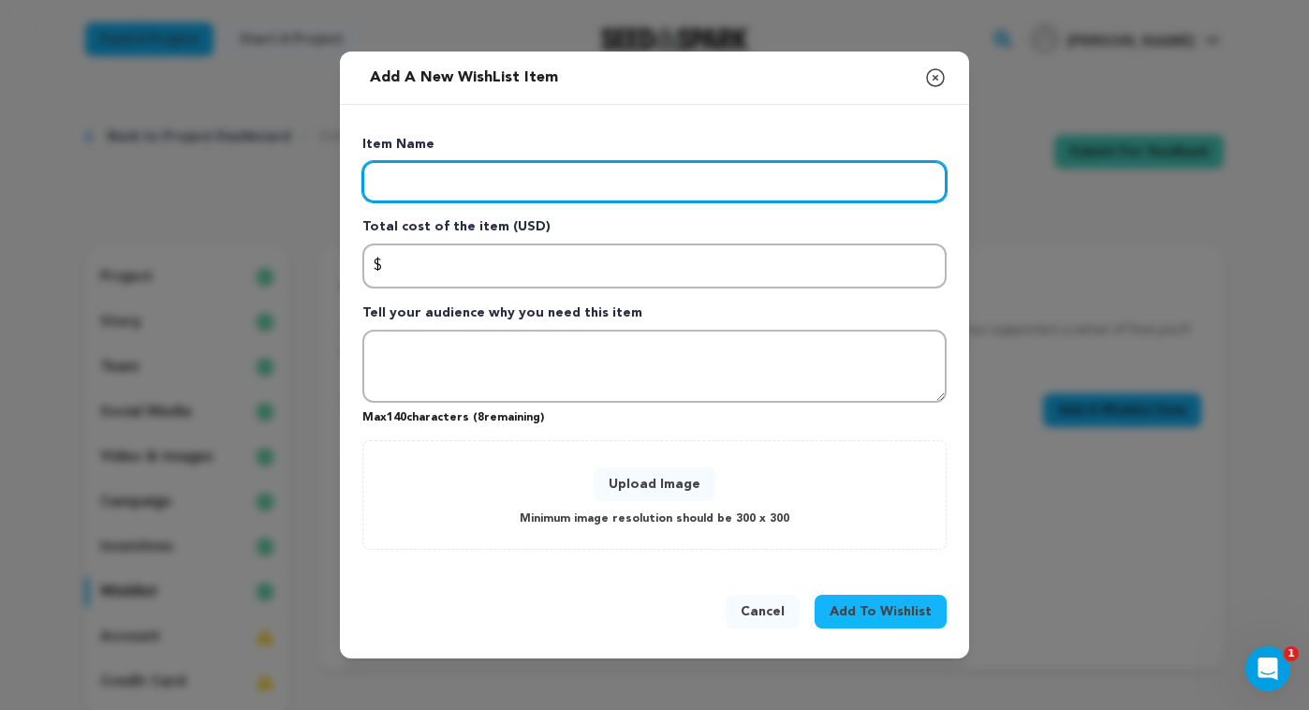
click at [440, 190] on input "Enter item name" at bounding box center [654, 181] width 584 height 41
type input "Actors"
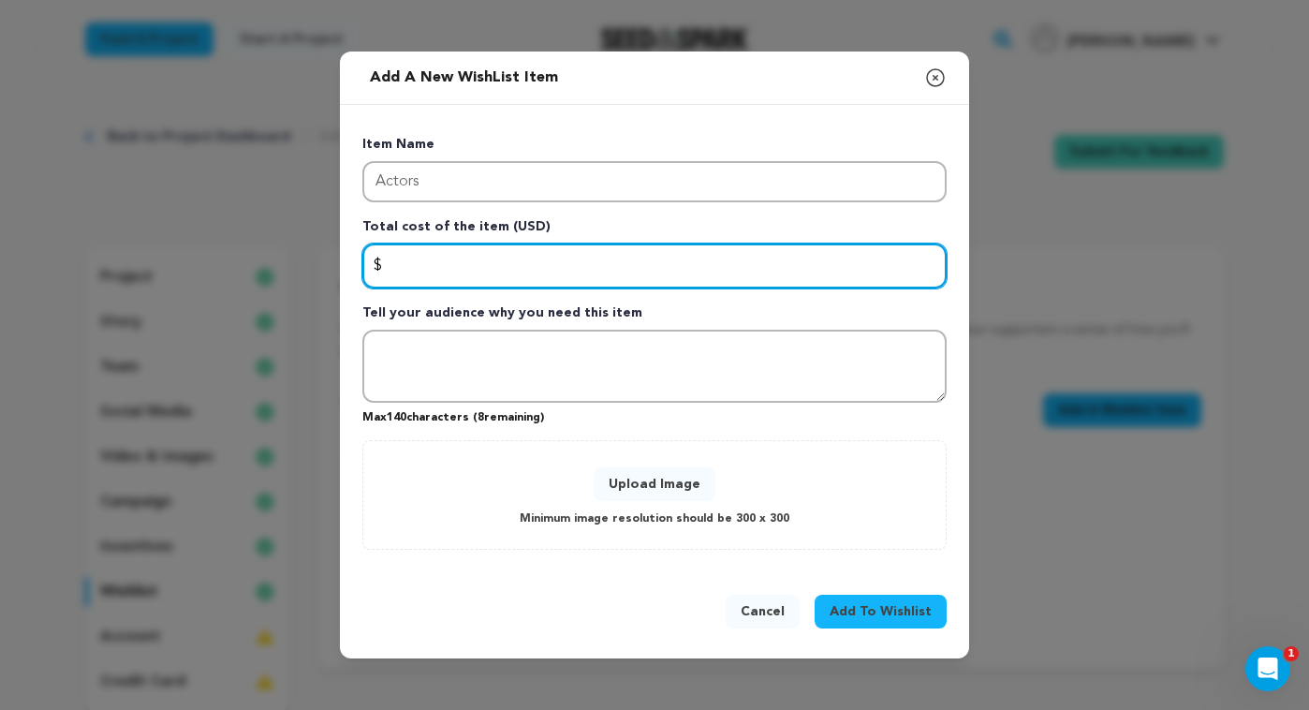
drag, startPoint x: 517, startPoint y: 265, endPoint x: 533, endPoint y: 261, distance: 16.4
click at [517, 264] on input "Enter total cost of the item" at bounding box center [654, 266] width 584 height 45
type input "1500"
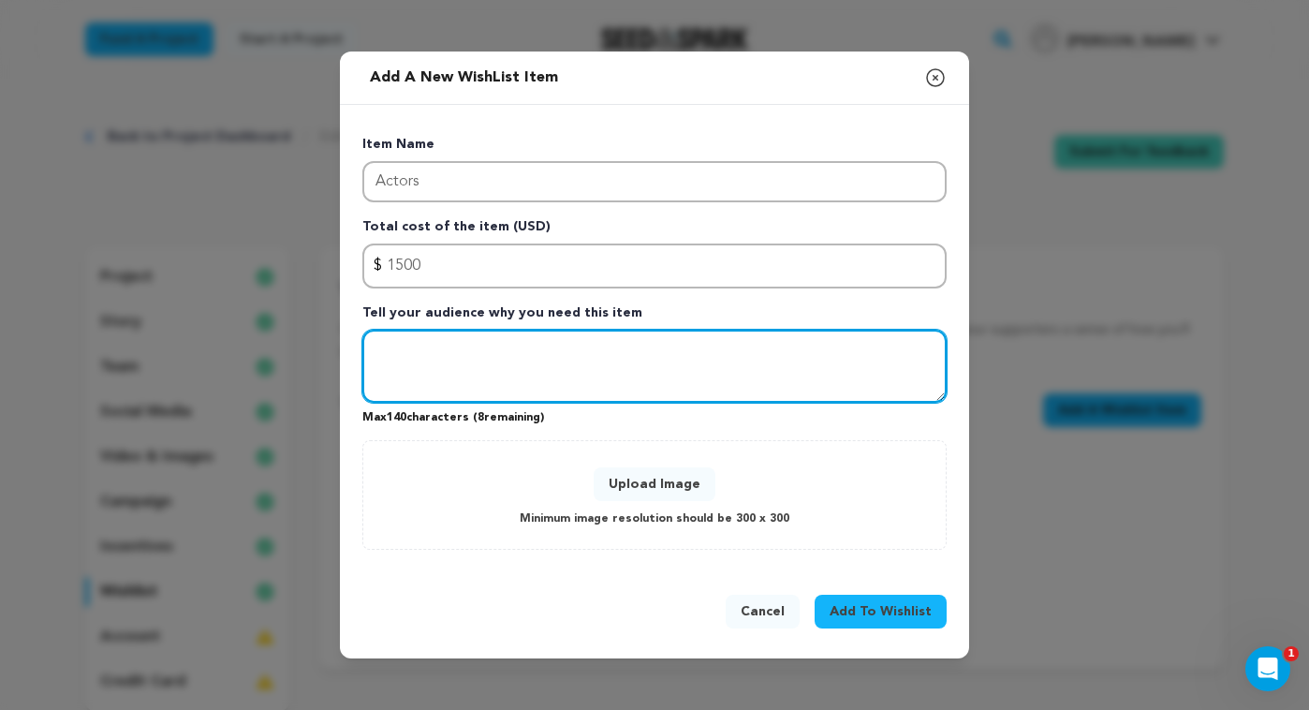
click at [481, 388] on textarea "Tell your audience why you need this item" at bounding box center [654, 366] width 584 height 73
click at [804, 349] on textarea "These are supremely talented and recognizable actors who" at bounding box center [654, 366] width 584 height 73
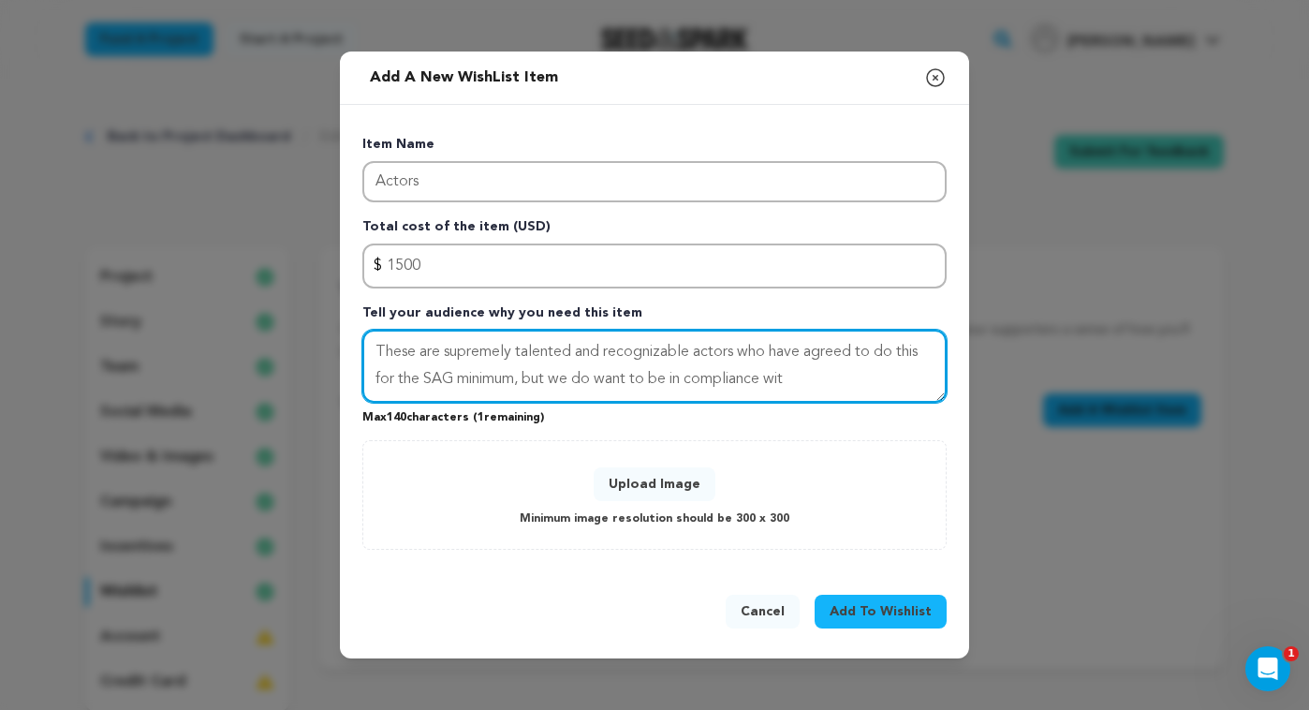
drag, startPoint x: 804, startPoint y: 354, endPoint x: 775, endPoint y: 353, distance: 29.0
click at [775, 356] on textarea "These are supremely talented and recognizable actors who have agreed to do this…" at bounding box center [654, 366] width 584 height 73
drag, startPoint x: 873, startPoint y: 354, endPoint x: 849, endPoint y: 351, distance: 23.6
click at [838, 355] on textarea "These are supremely talented and recognizable actors who are doingto do this fo…" at bounding box center [654, 366] width 584 height 73
click at [758, 391] on textarea "These are supremely talented and recognizable actors who are doing this for the…" at bounding box center [654, 366] width 584 height 73
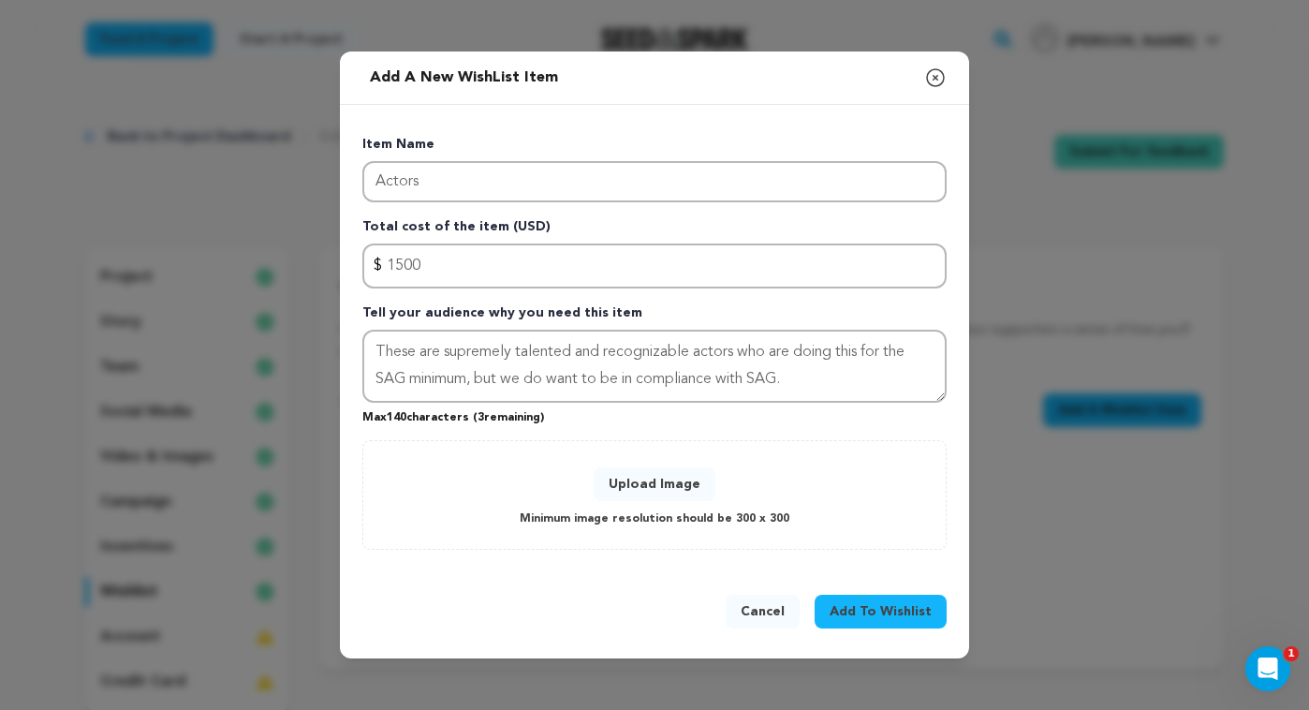
click at [642, 487] on button "Upload Image" at bounding box center [655, 484] width 122 height 34
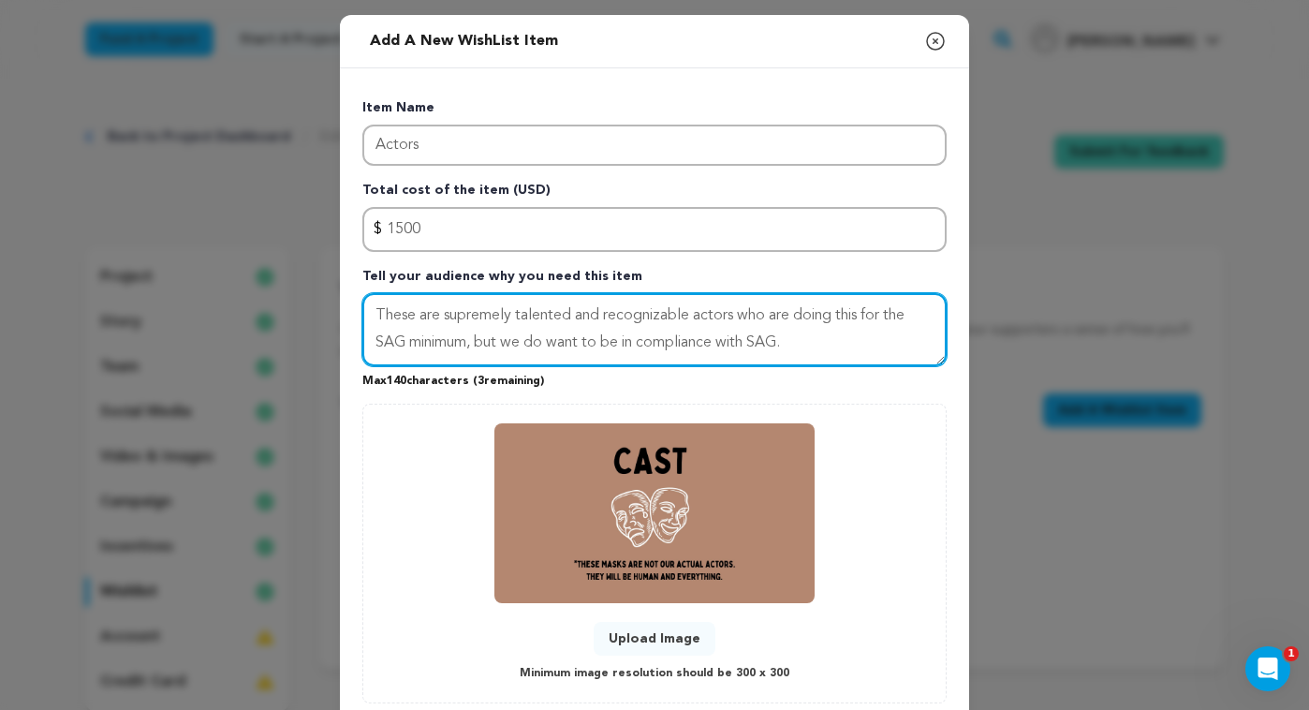
click at [807, 342] on textarea "These are supremely talented and recognizable actors who are doing this for the…" at bounding box center [654, 329] width 584 height 73
click at [801, 318] on textarea "These are supremely talented and recognizable actors who are doing this for the…" at bounding box center [654, 329] width 584 height 73
drag, startPoint x: 717, startPoint y: 350, endPoint x: 512, endPoint y: 348, distance: 205.1
click at [506, 349] on textarea "These are supremely talented and recognizable actors who are gendoing this for …" at bounding box center [654, 329] width 584 height 73
drag, startPoint x: 839, startPoint y: 316, endPoint x: 822, endPoint y: 314, distance: 17.0
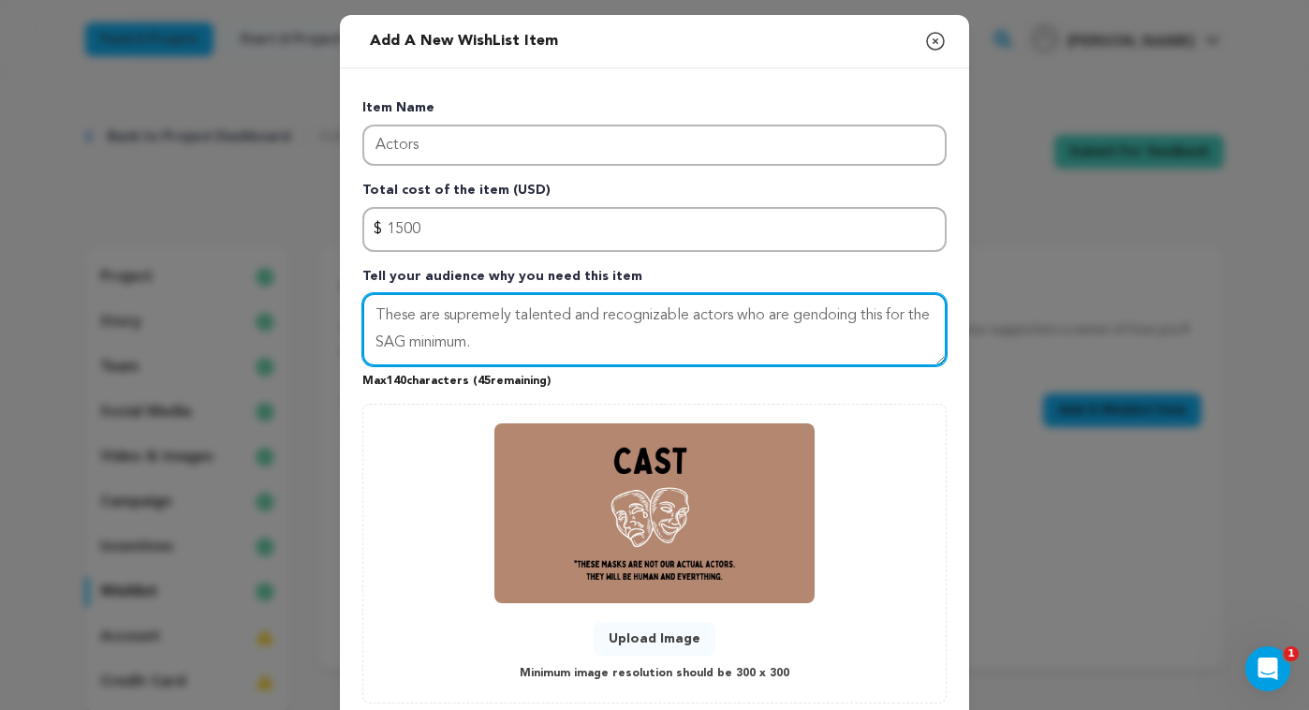
click at [821, 314] on textarea "These are supremely talented and recognizable actors who are gendoing this for …" at bounding box center [654, 329] width 584 height 73
click at [702, 342] on textarea "These are supremely talented and recognizable actors who are generously doing t…" at bounding box center [654, 329] width 584 height 73
click at [377, 343] on textarea "These are supremely talented and recognizable actors who are generously doing t…" at bounding box center [654, 329] width 584 height 73
click at [639, 346] on textarea "These are supremely talented and recognizable actors who are generously doing t…" at bounding box center [654, 329] width 584 height 73
click at [448, 351] on textarea "These are supremely talented and recognizable actors who are generously doing t…" at bounding box center [654, 329] width 584 height 73
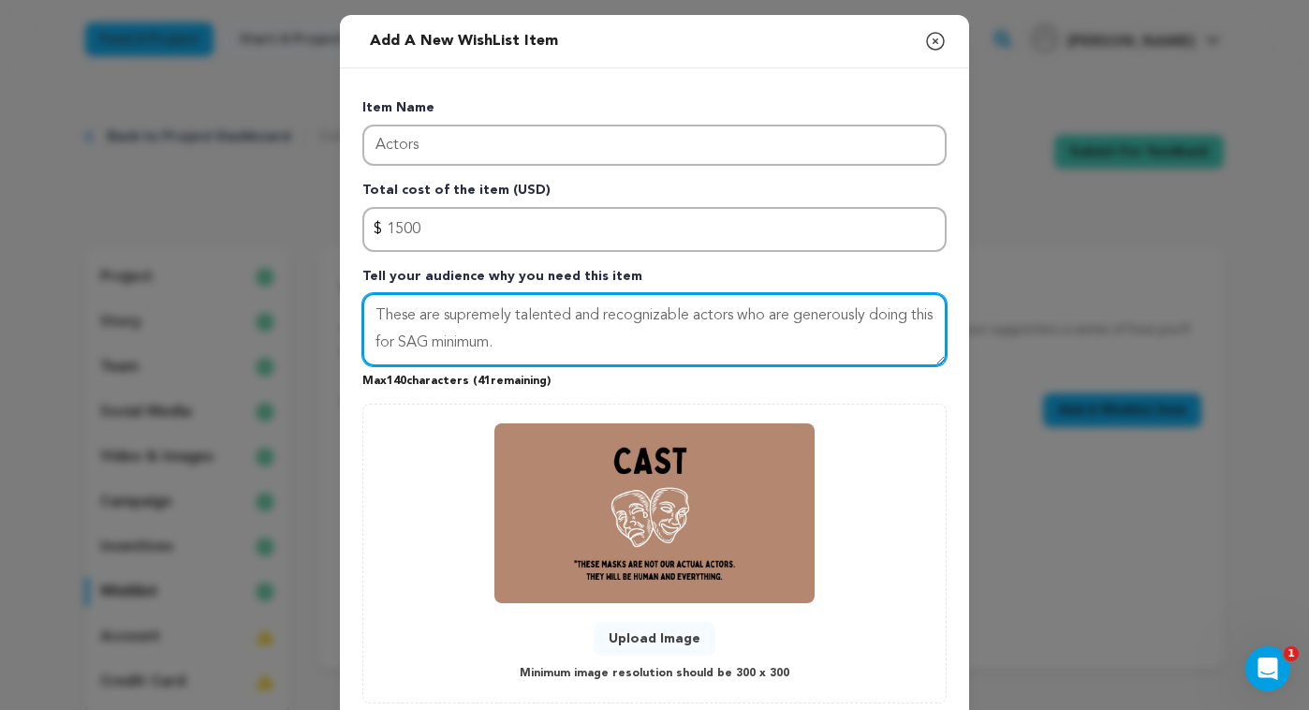
click at [560, 347] on textarea "These are supremely talented and recognizable actors who are generously doing t…" at bounding box center [654, 329] width 584 height 73
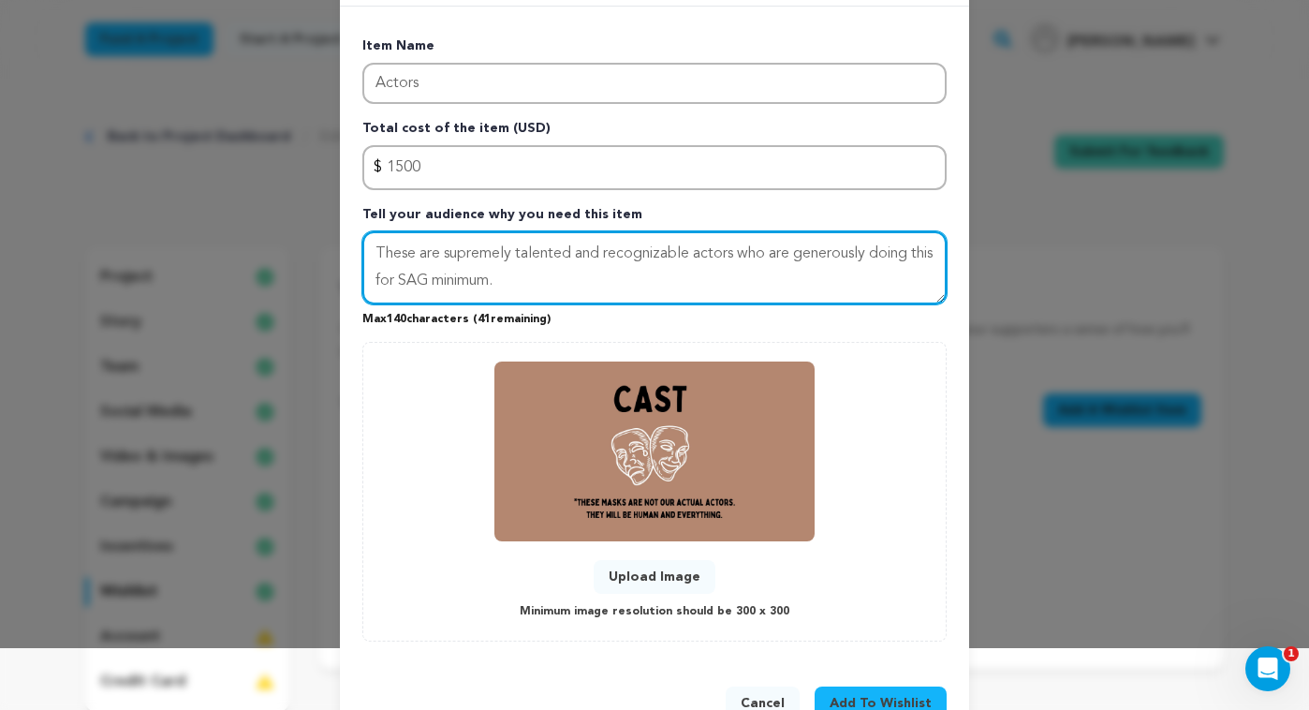
scroll to position [117, 0]
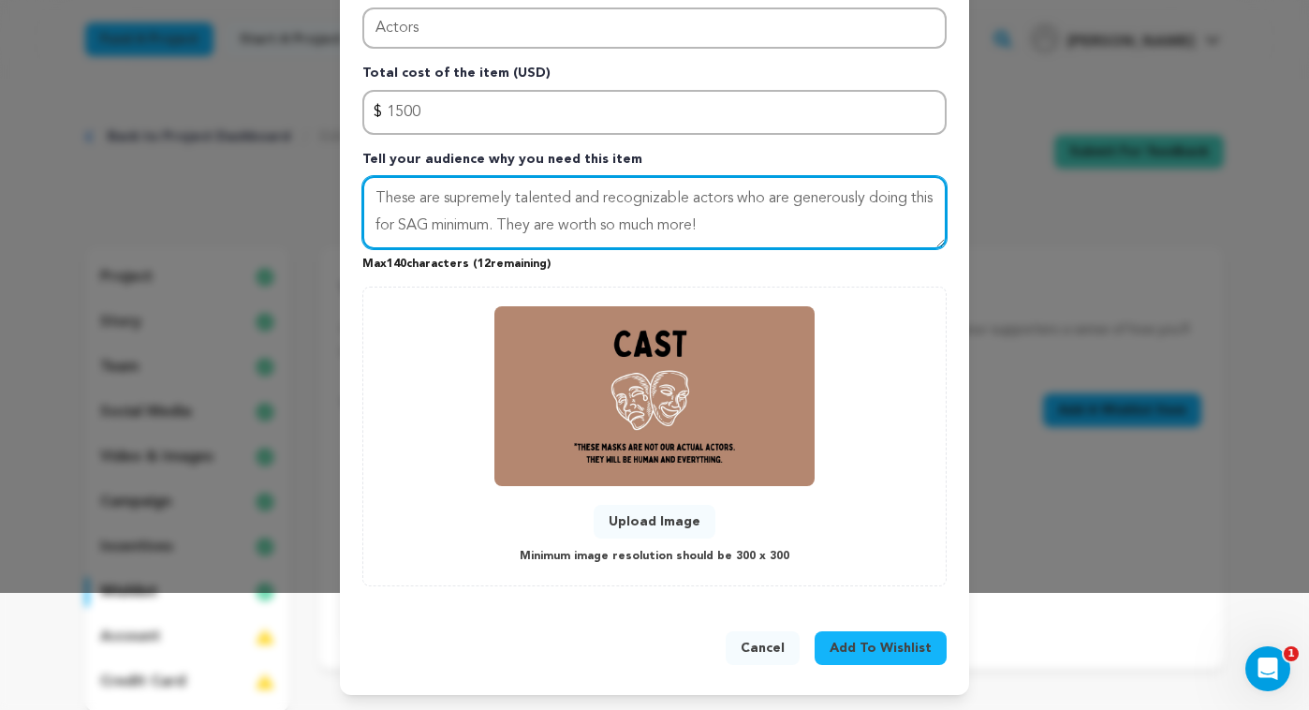
type textarea "These are supremely talented and recognizable actors who are generously doing t…"
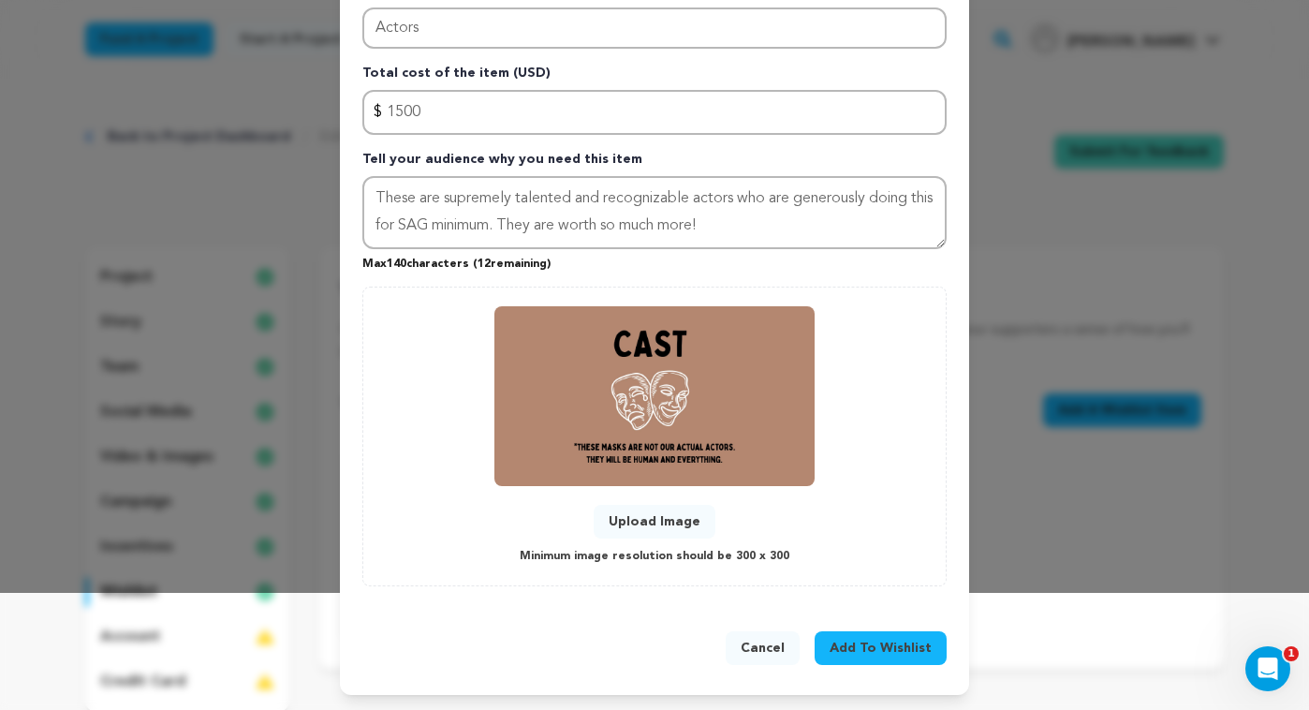
click at [865, 646] on span "Add To Wishlist" at bounding box center [881, 648] width 102 height 19
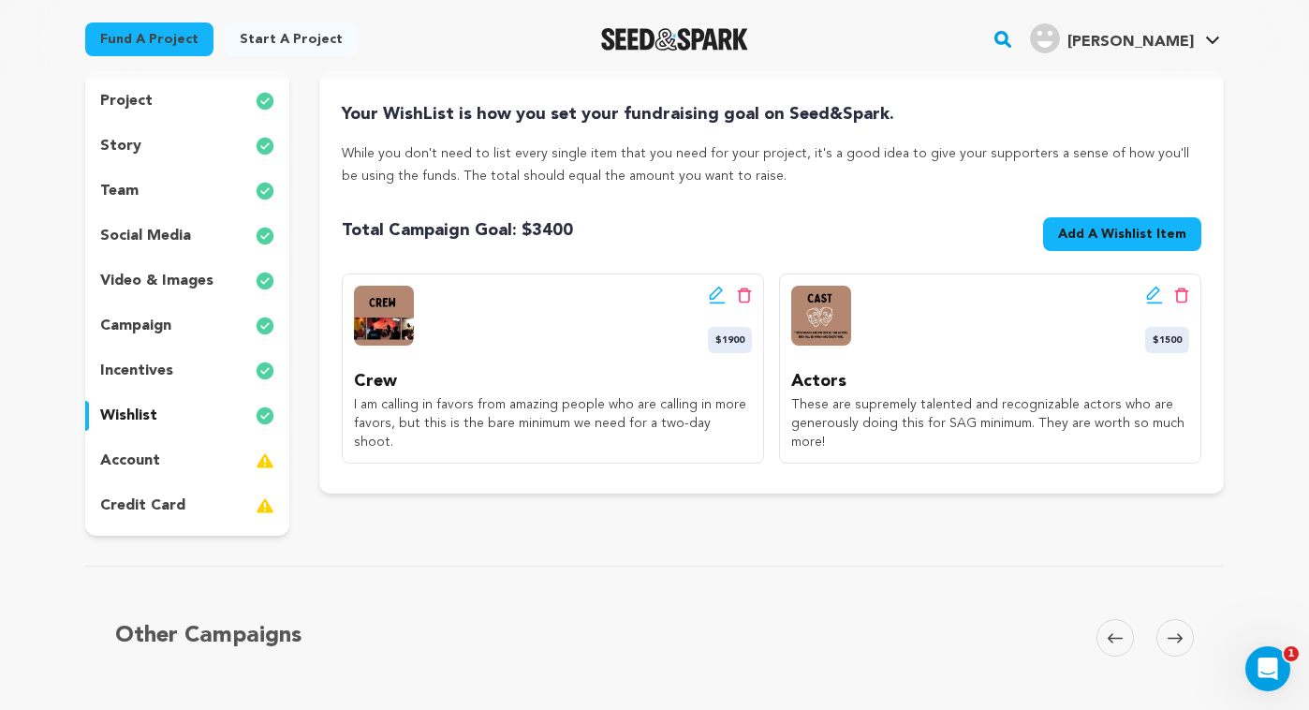
scroll to position [185, 0]
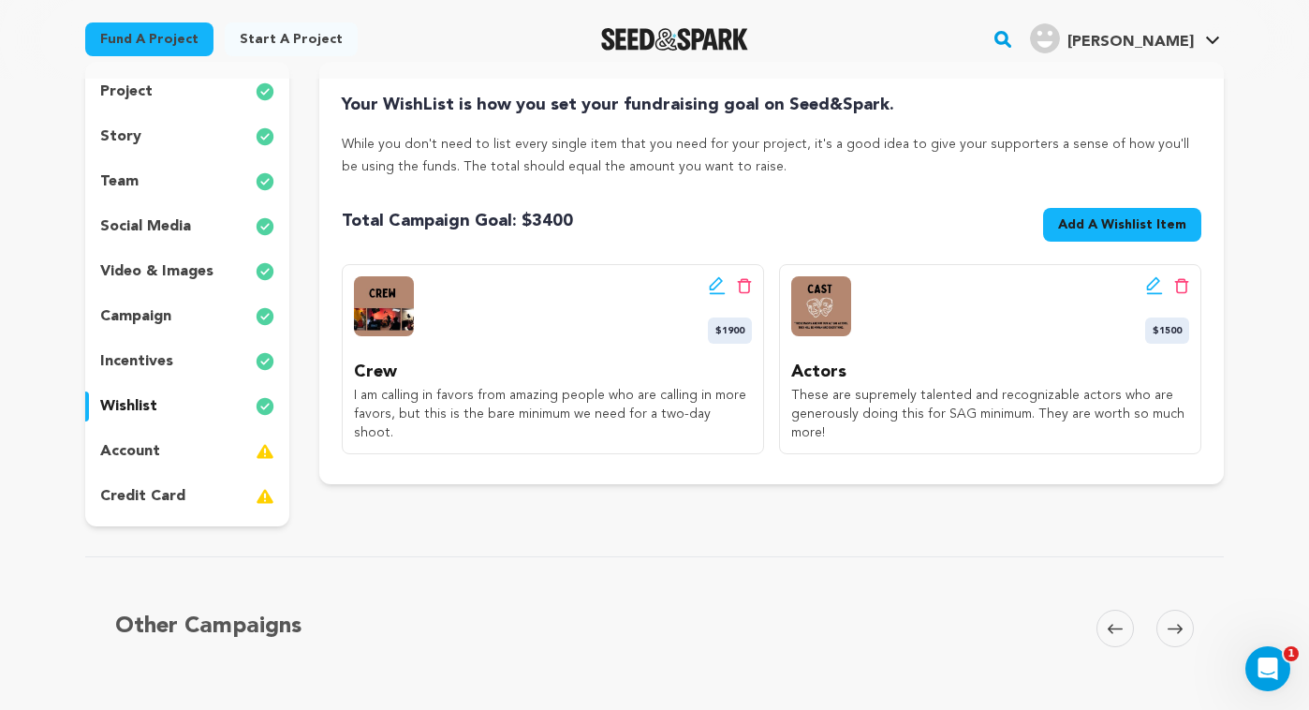
click at [1134, 226] on span "Add A Wishlist Item" at bounding box center [1122, 224] width 128 height 19
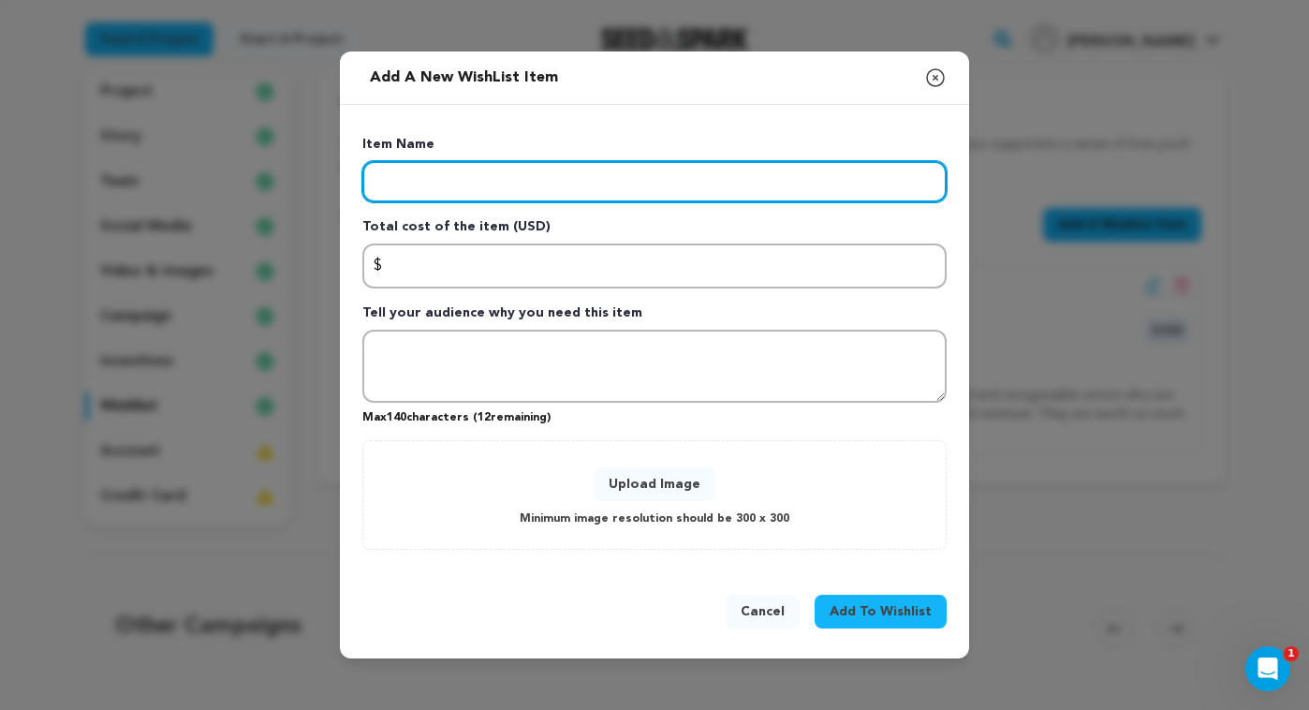
click at [585, 185] on input "Enter item name" at bounding box center [654, 181] width 584 height 41
type input "Production"
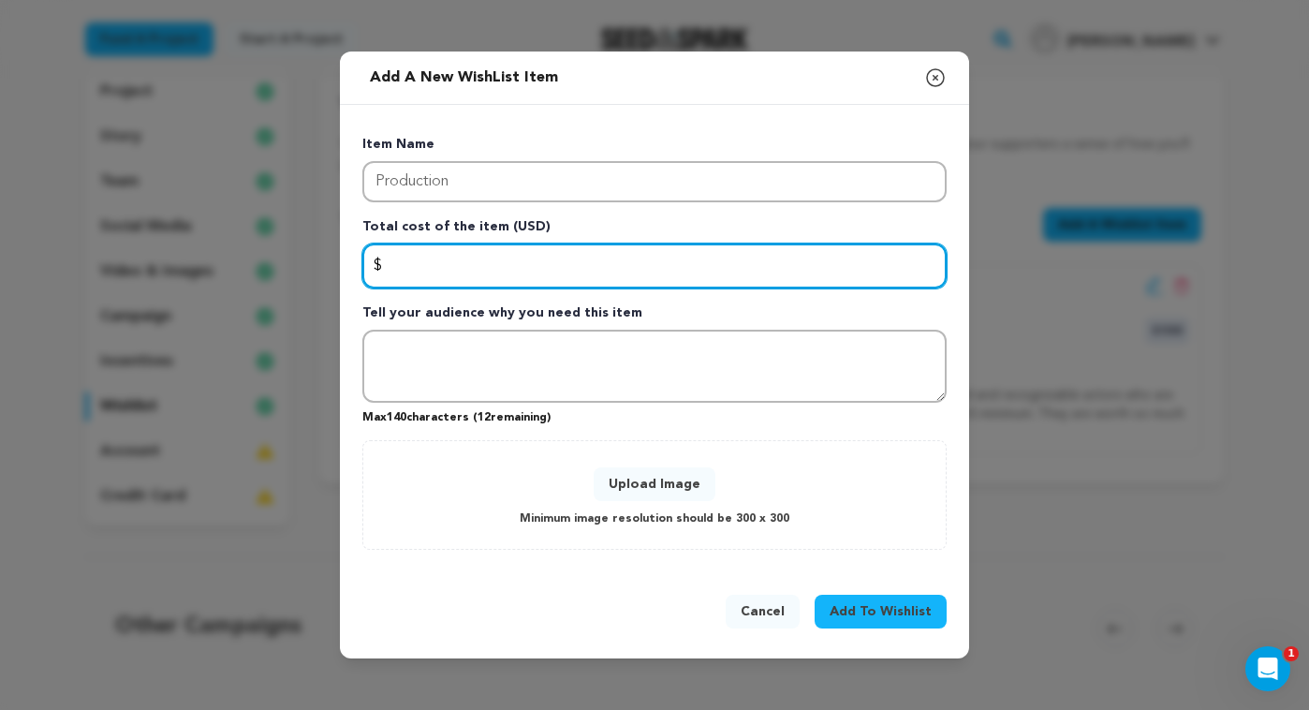
click at [620, 278] on input "Enter total cost of the item" at bounding box center [654, 266] width 584 height 45
type input "1750"
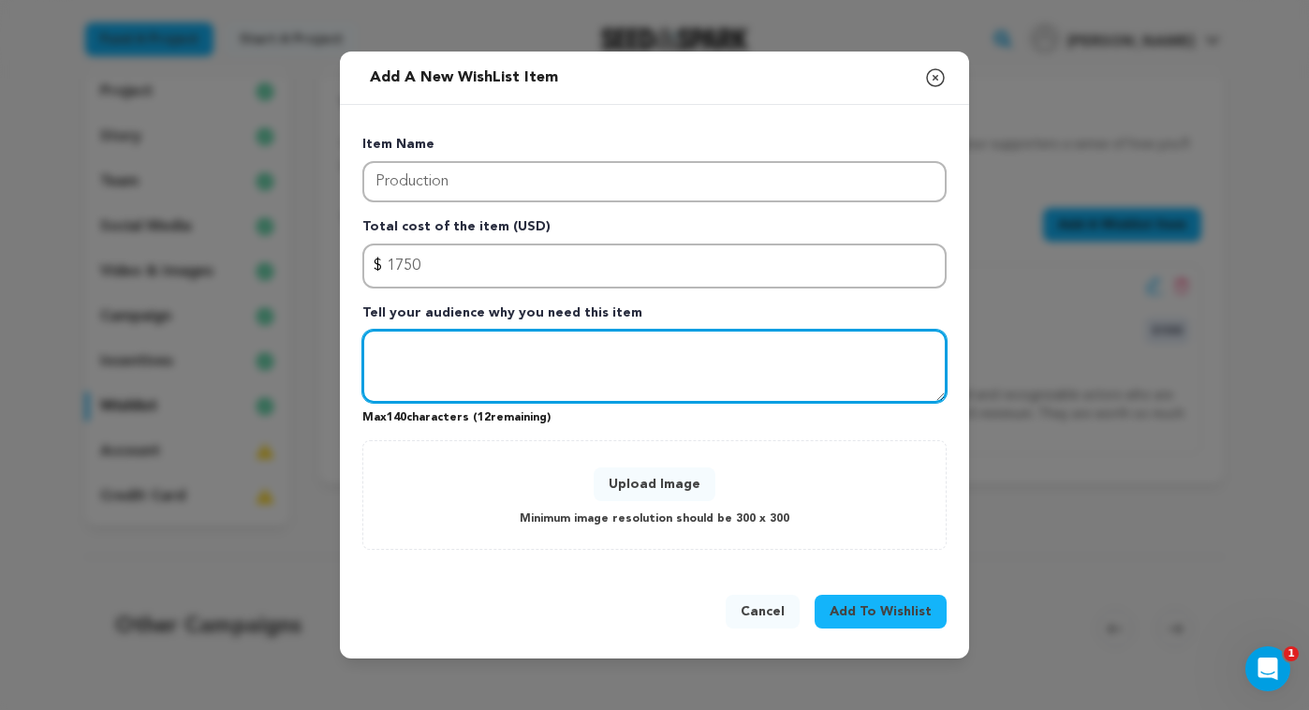
click at [592, 362] on textarea "Tell your audience why you need this item" at bounding box center [654, 366] width 584 height 73
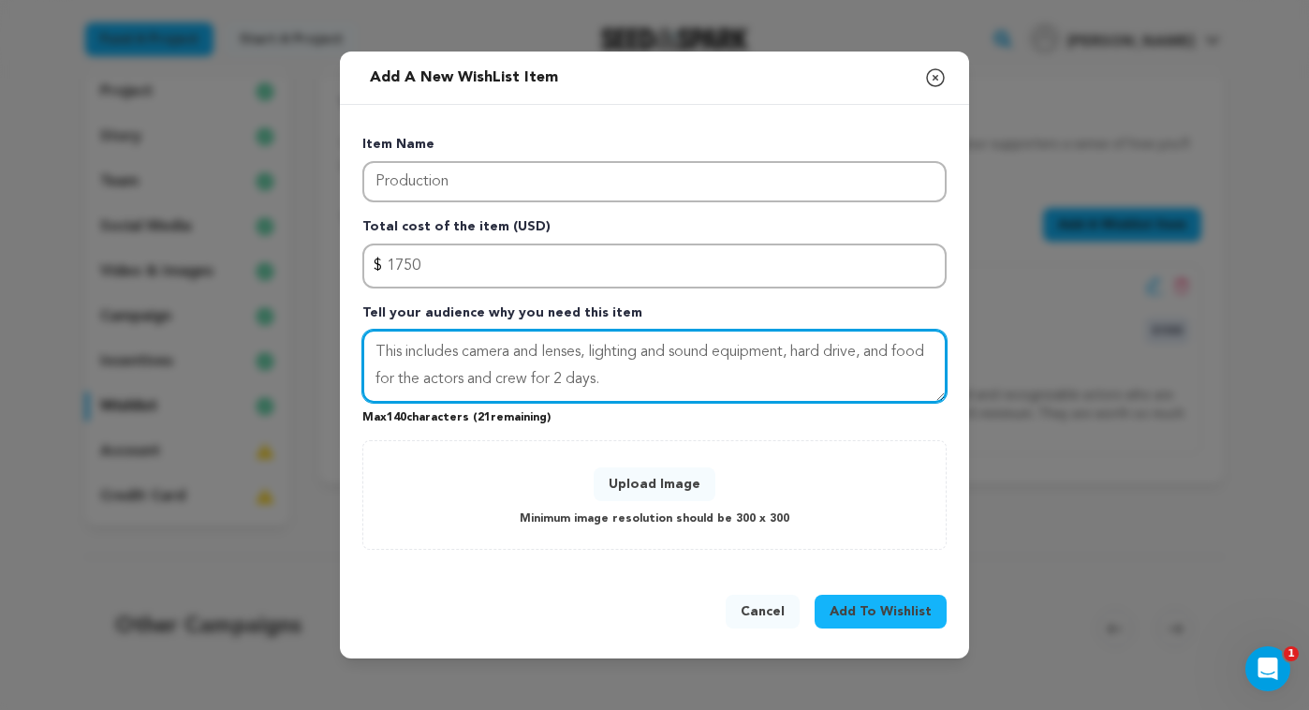
drag, startPoint x: 602, startPoint y: 370, endPoint x: 817, endPoint y: 367, distance: 214.5
click at [817, 367] on textarea "This includes camera and lenses, lighting and sound equipment, hard drive, and …" at bounding box center [654, 366] width 584 height 73
drag, startPoint x: 798, startPoint y: 381, endPoint x: 889, endPoint y: 350, distance: 96.0
click at [885, 351] on textarea "This includes camera and lenses, lighting and sound equipment, hard drive, and …" at bounding box center [654, 366] width 584 height 73
click at [842, 350] on textarea "This includes camera and lenses, lighting and sound equipment, hard drive, prop…" at bounding box center [654, 366] width 584 height 73
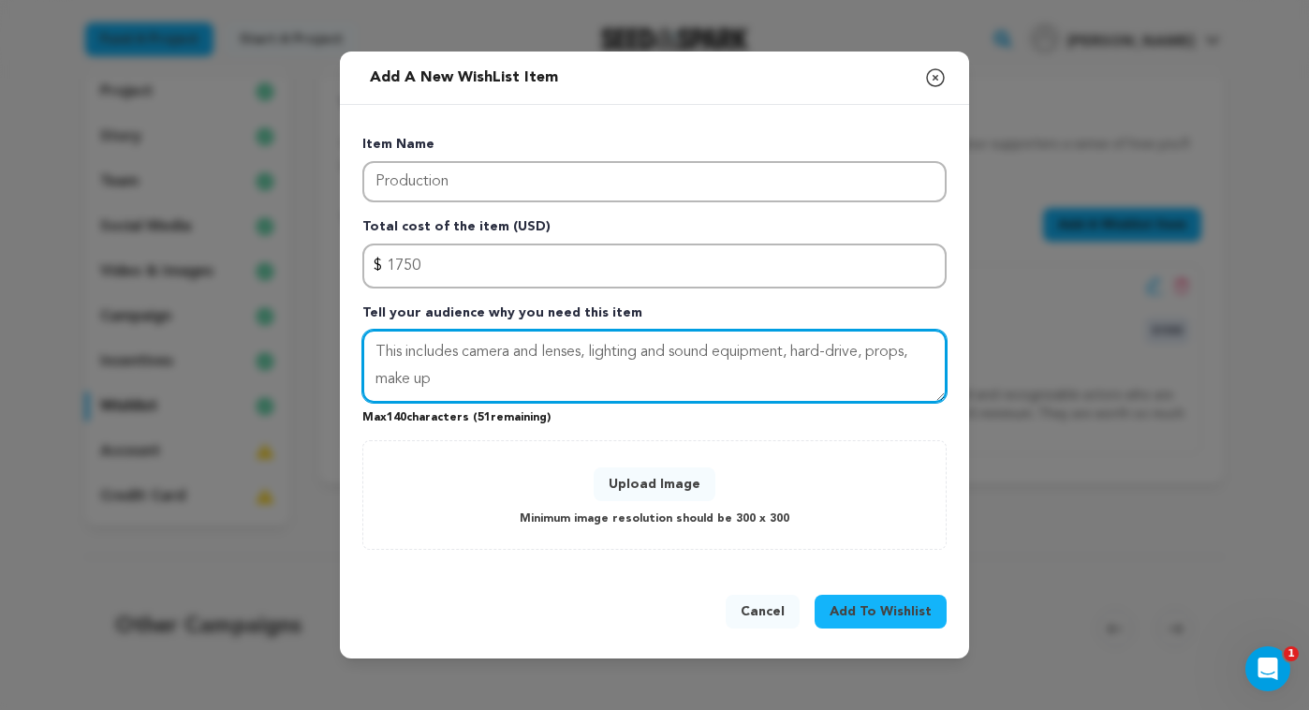
click at [720, 380] on textarea "This includes camera and lenses, lighting and sound equipment, hard-drive, prop…" at bounding box center [654, 366] width 584 height 73
drag, startPoint x: 506, startPoint y: 361, endPoint x: 460, endPoint y: 375, distance: 48.0
click at [500, 363] on textarea "This includes camera and lenses, lighting and sound equipment, hard-drive, prop…" at bounding box center [654, 366] width 584 height 73
click at [418, 379] on textarea "This includes camera and lenses, lighting and sound equipment, hard-drive, prop…" at bounding box center [654, 366] width 584 height 73
click at [477, 376] on textarea "This includes camera and lenses, lighting and sound equipment, hard-drive, prop…" at bounding box center [654, 366] width 584 height 73
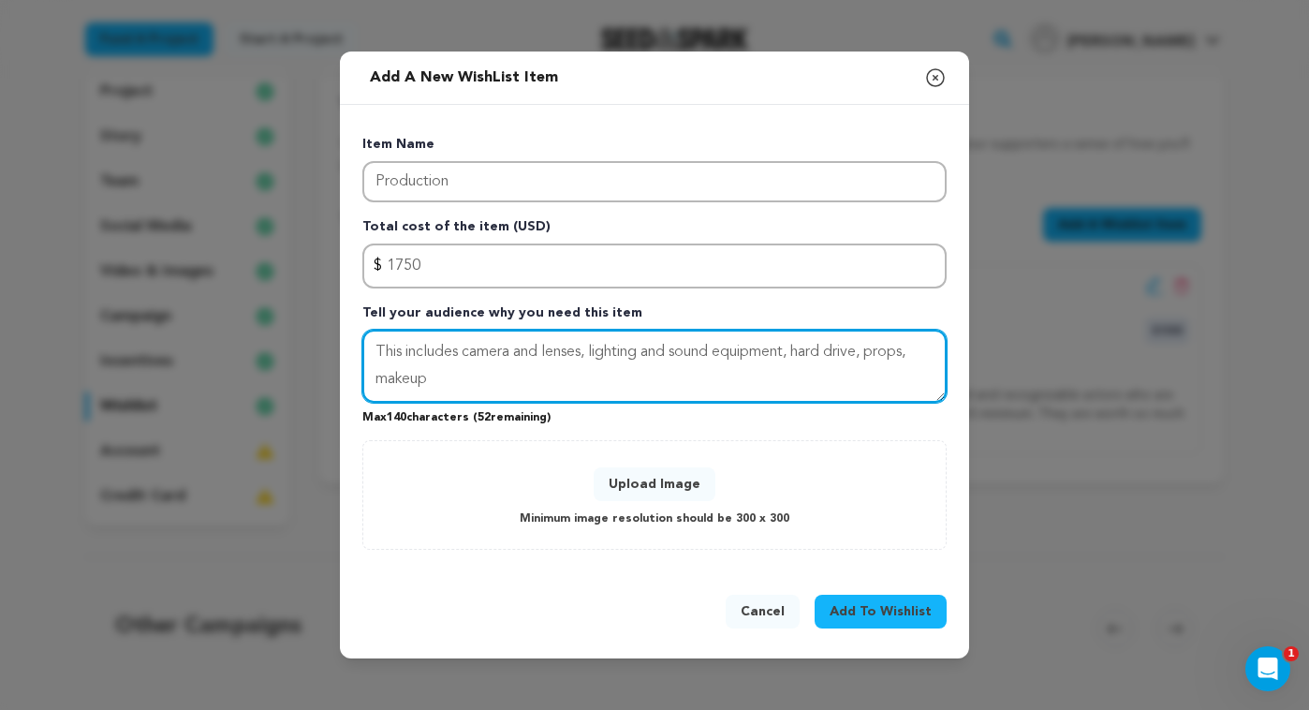
type textarea "This includes camera and lenses, lighting and sound equipment, hard drive, prop…"
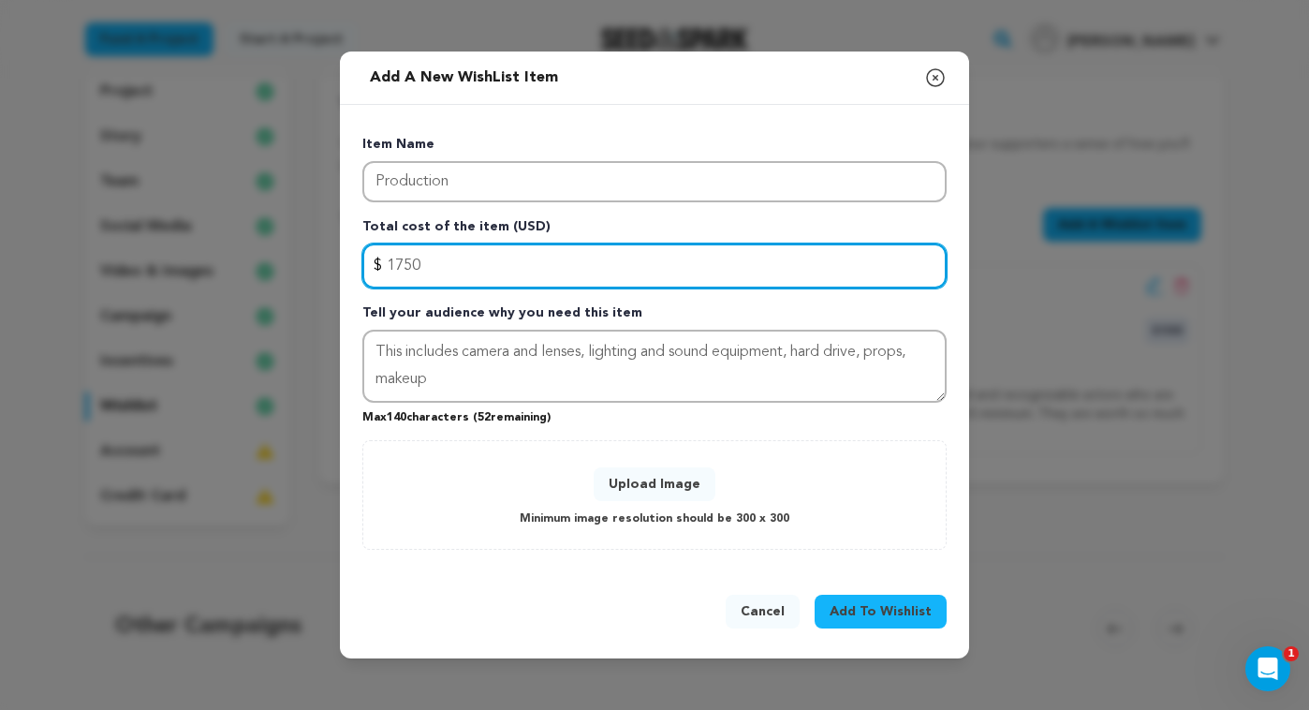
click at [472, 263] on input "1750" at bounding box center [654, 266] width 584 height 45
type input "1150"
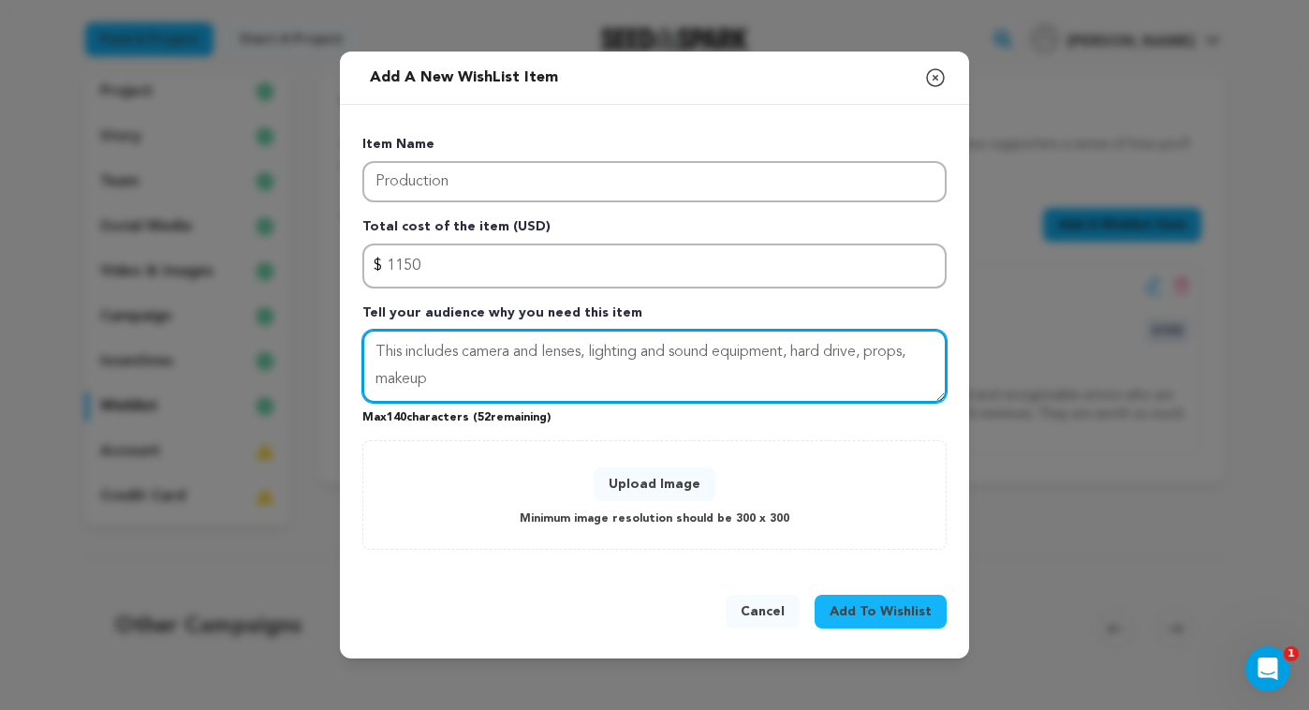
click at [469, 379] on textarea "This includes camera and lenses, lighting and sound equipment, hard drive, prop…" at bounding box center [654, 366] width 584 height 73
type textarea "This includes camera and lenses, lighting and sound equipment, hard drive, prop…"
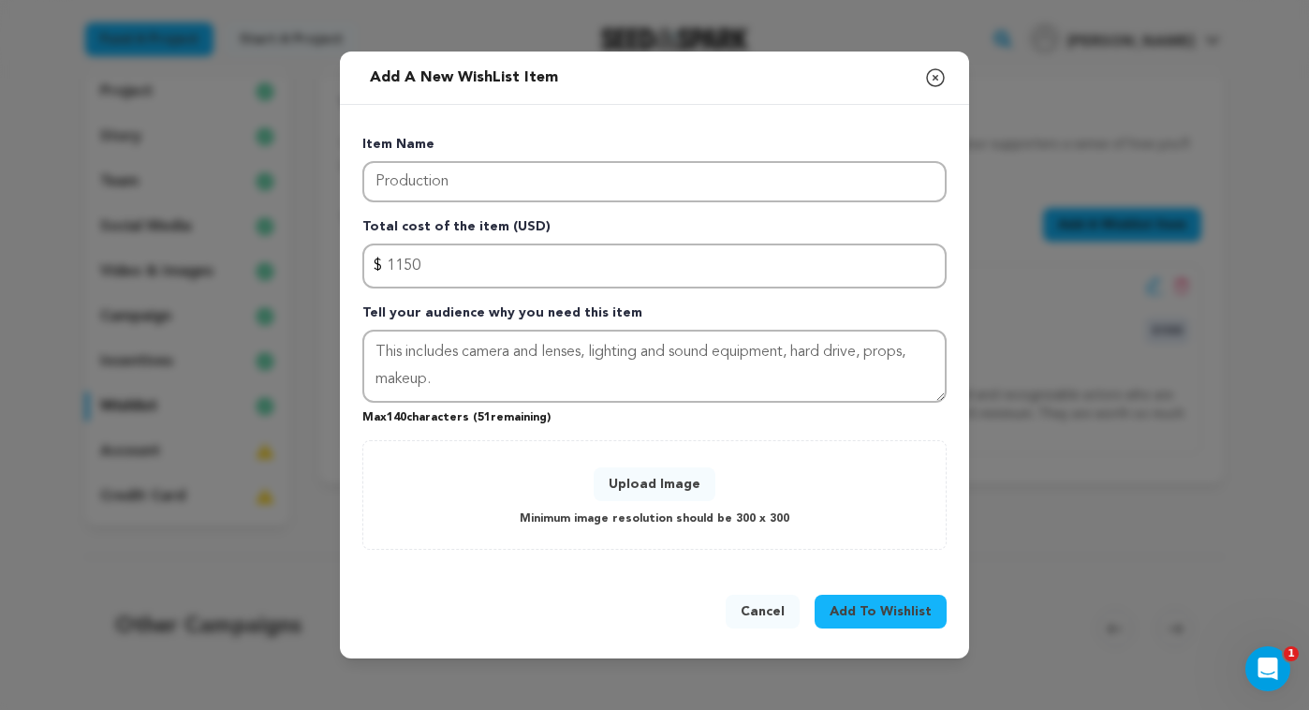
click at [666, 488] on button "Upload Image" at bounding box center [655, 484] width 122 height 34
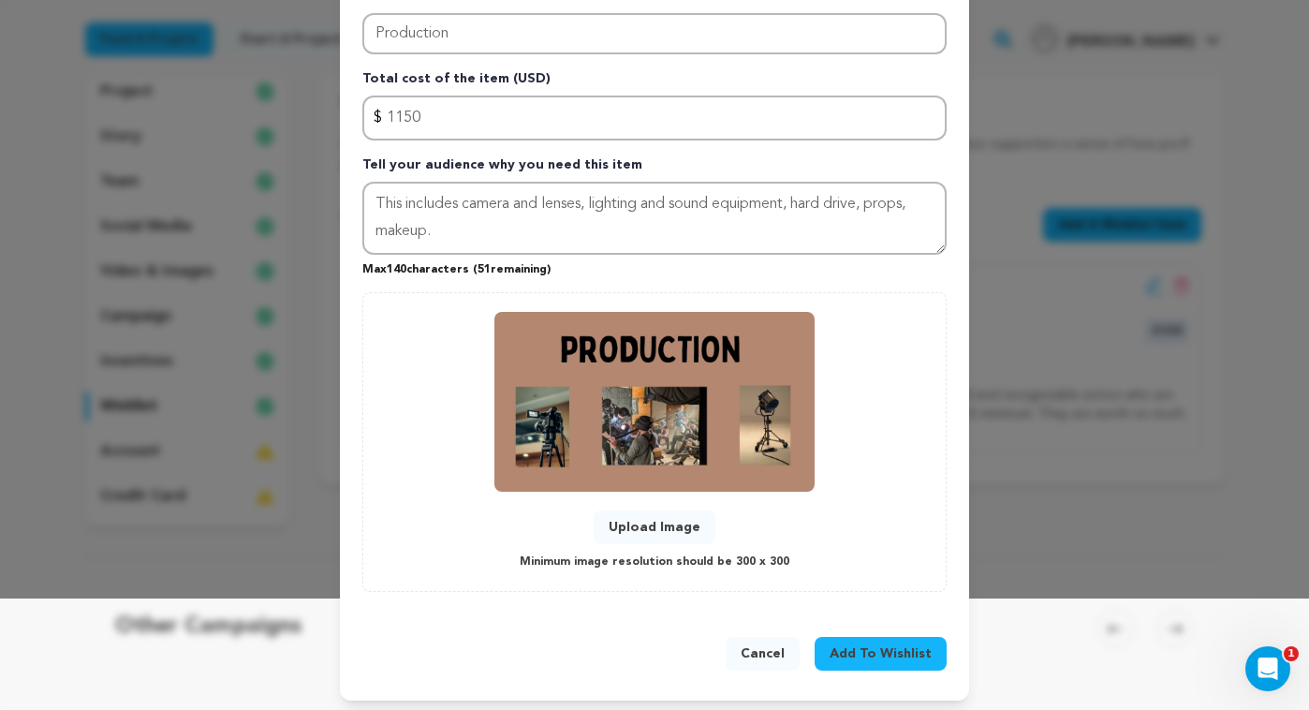
scroll to position [117, 0]
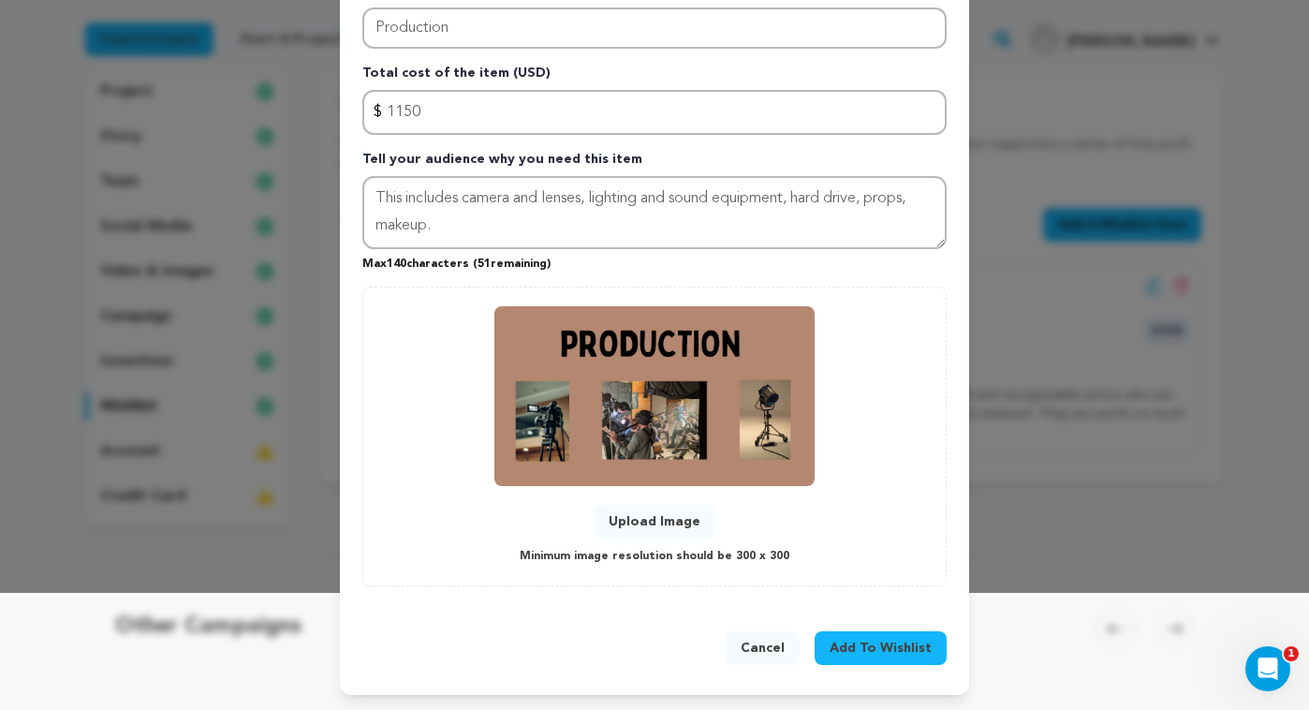
click at [670, 520] on button "Upload Image" at bounding box center [655, 522] width 122 height 34
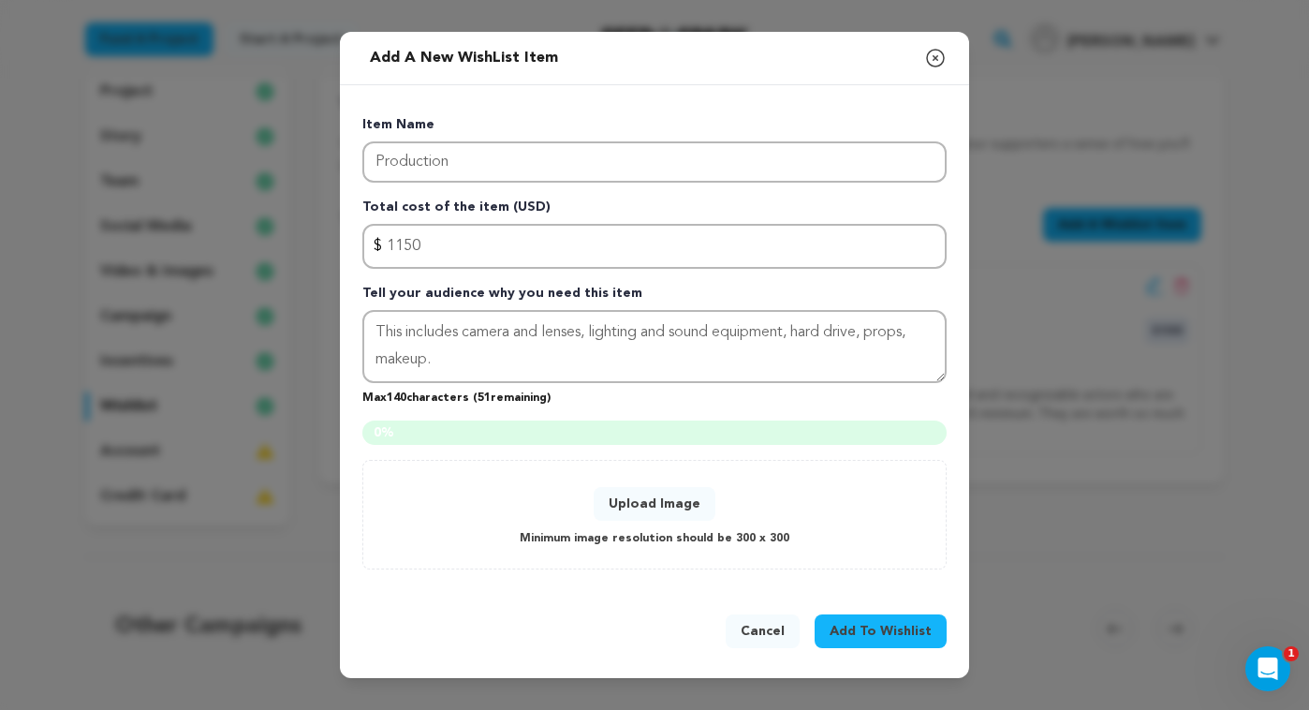
scroll to position [0, 0]
click at [656, 503] on button "Upload Image" at bounding box center [655, 504] width 122 height 34
click at [665, 504] on button "Upload Image" at bounding box center [655, 504] width 122 height 34
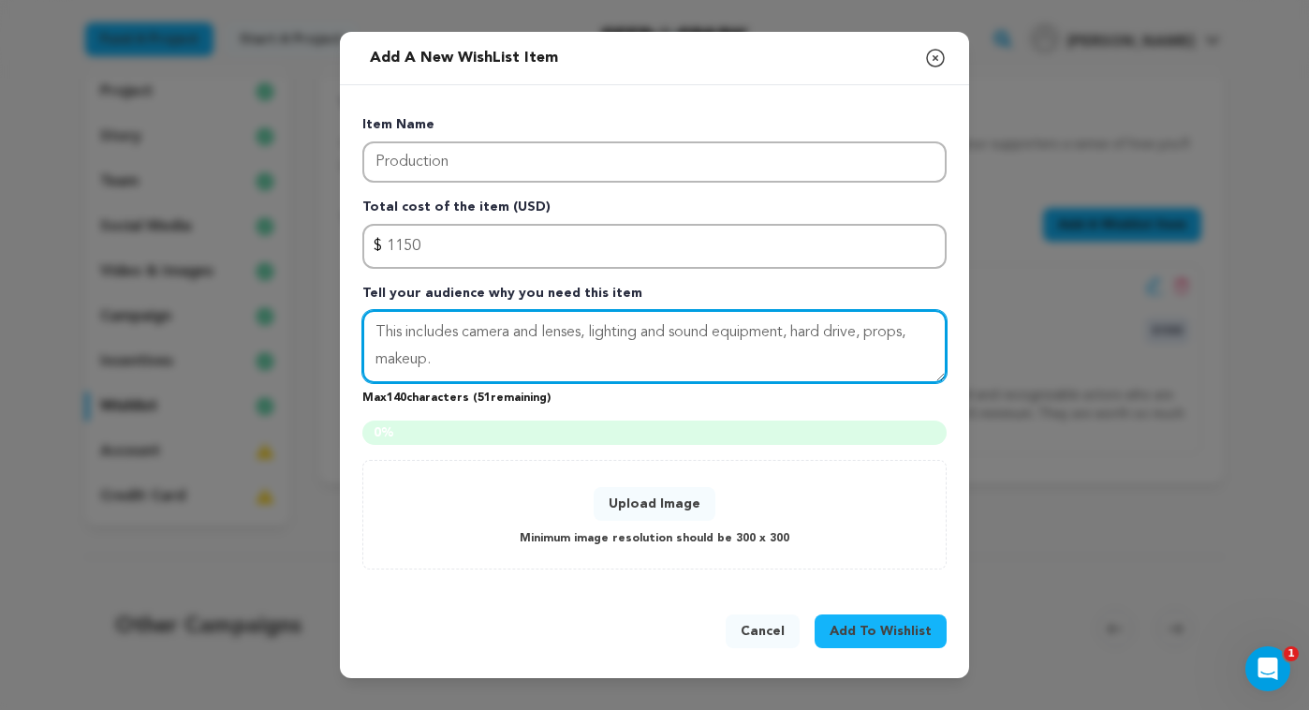
drag, startPoint x: 391, startPoint y: 357, endPoint x: 362, endPoint y: 332, distance: 38.5
click at [361, 327] on div "Item Name Production Total cost of the item (USD) $ Amount 1150 Tell your audie…" at bounding box center [654, 338] width 629 height 506
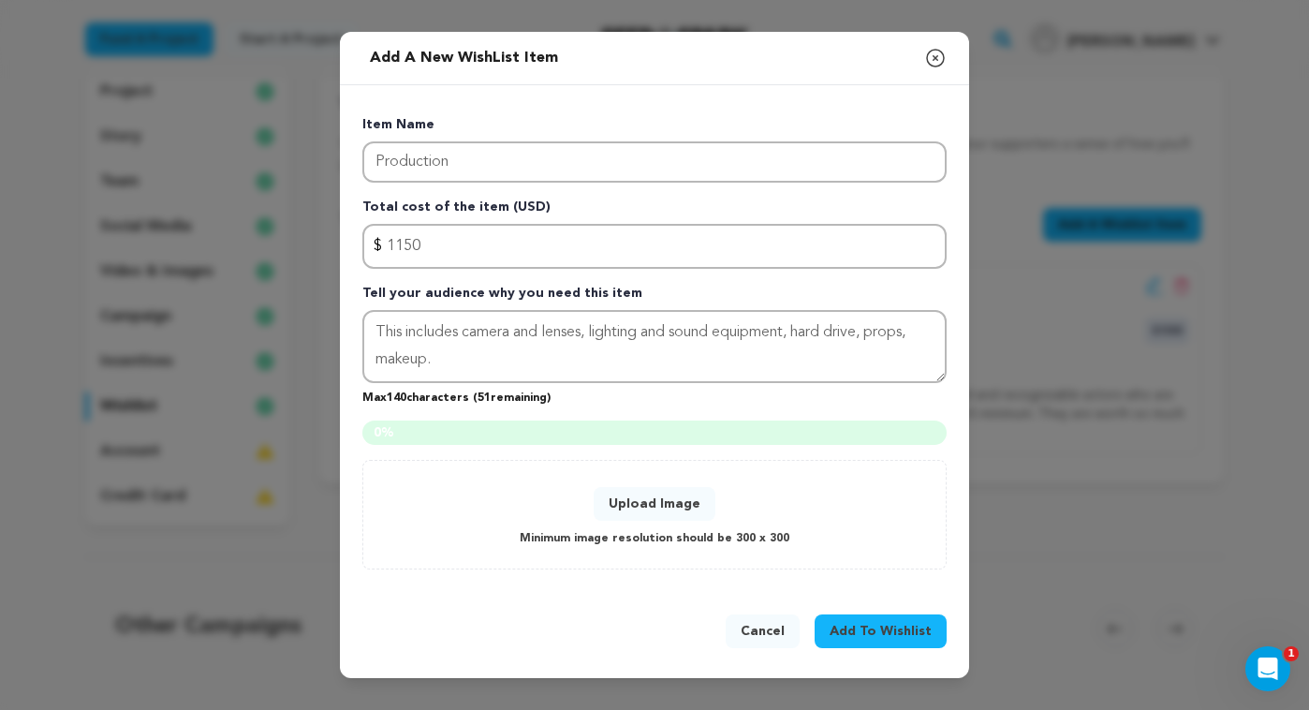
click at [772, 630] on button "Cancel" at bounding box center [763, 631] width 74 height 34
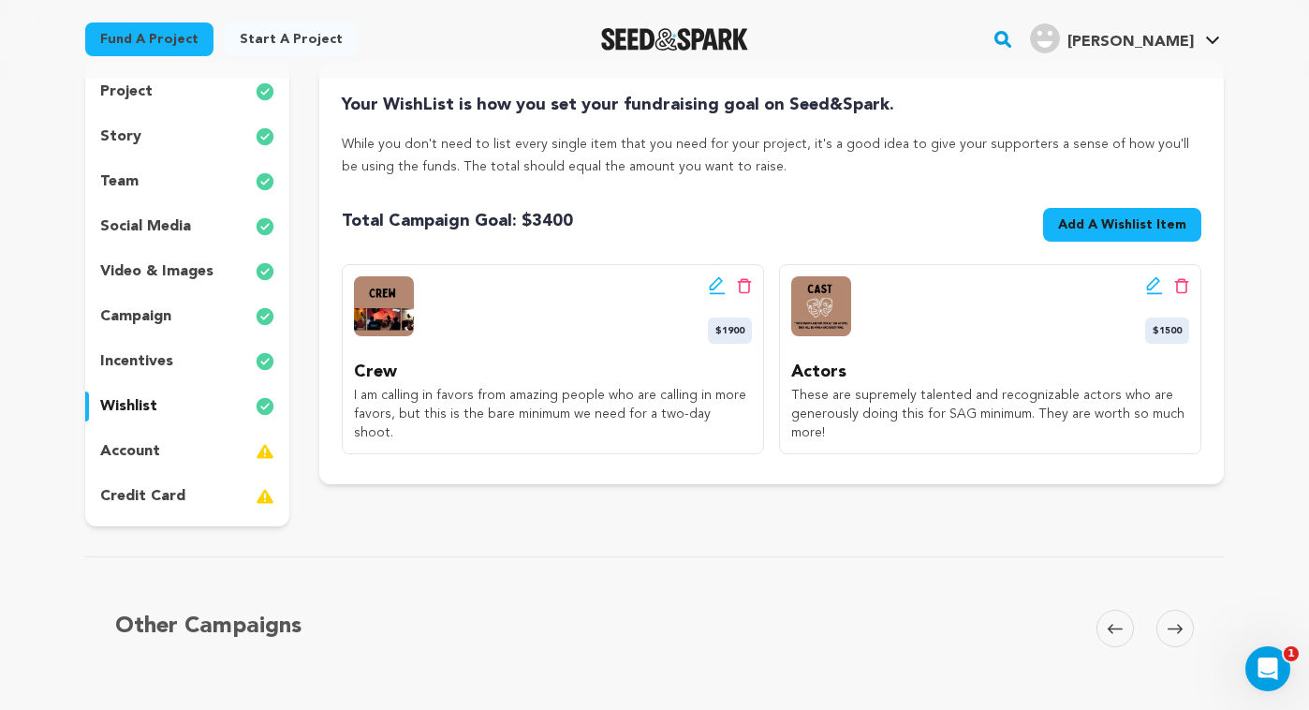
click at [1141, 222] on span "Add A Wishlist Item" at bounding box center [1122, 224] width 128 height 19
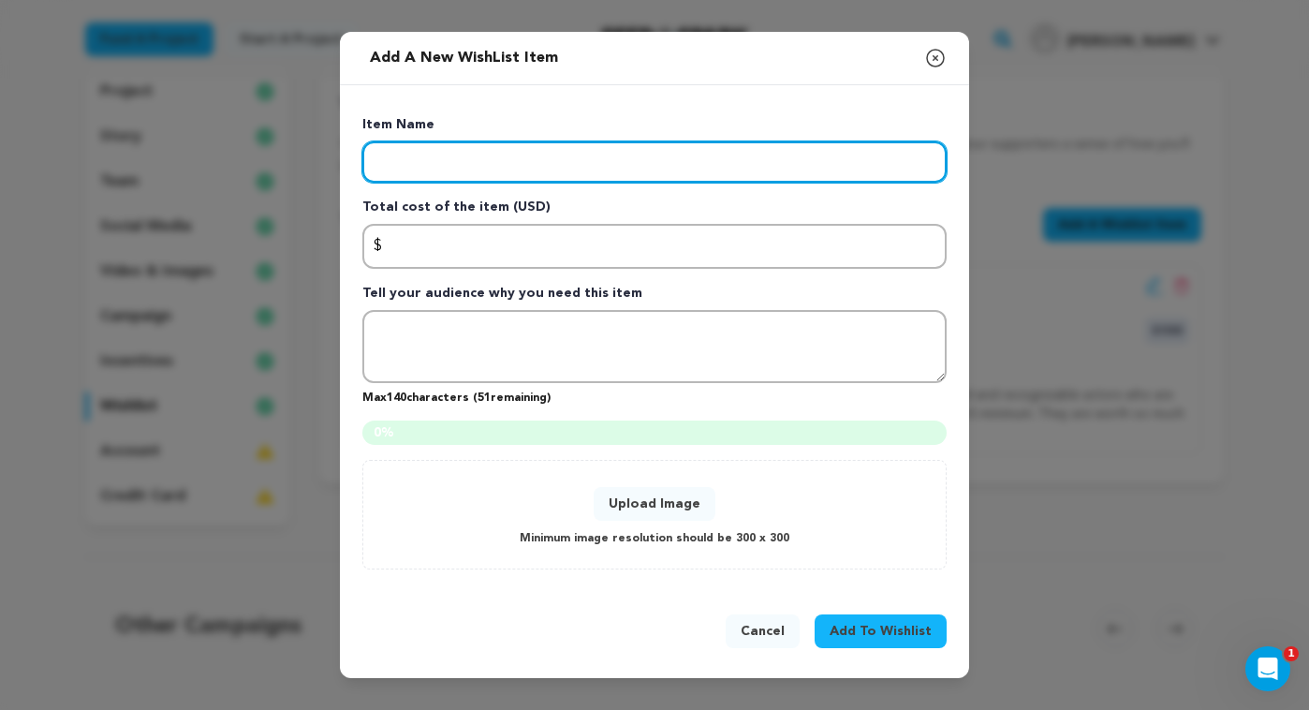
click at [579, 163] on input "Enter item name" at bounding box center [654, 161] width 584 height 41
type input "p"
type input "Production"
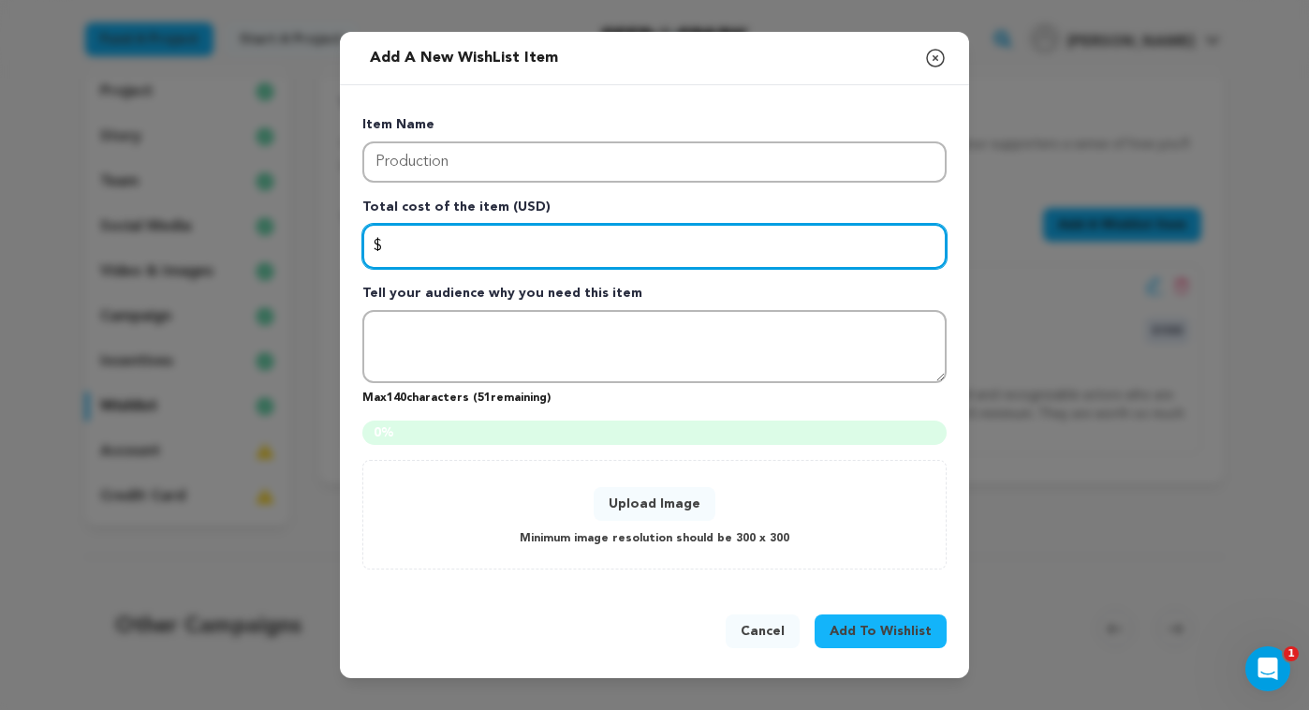
click at [663, 264] on input "Enter total cost of the item" at bounding box center [654, 246] width 584 height 45
type input "1150"
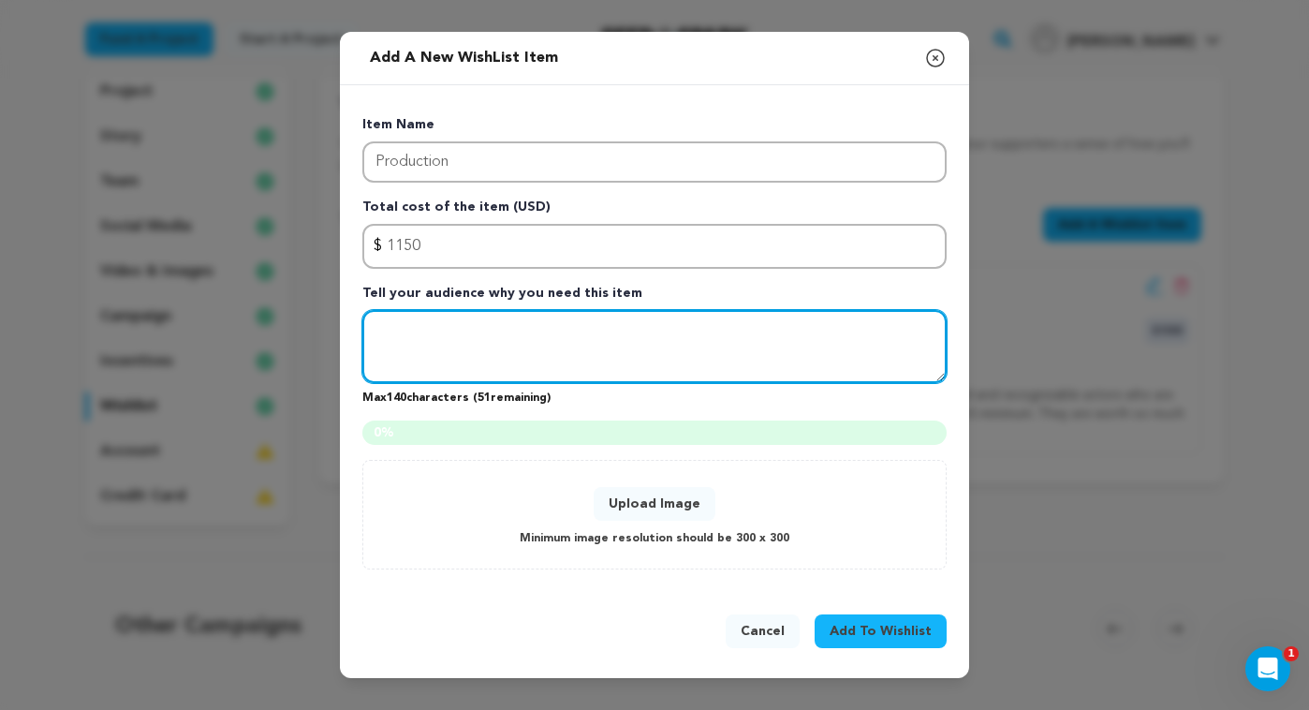
click at [721, 347] on textarea "Tell your audience why you need this item" at bounding box center [654, 346] width 584 height 73
paste textarea "This includes camera and lenses, lighting and sound equipment, hard drive, prop…"
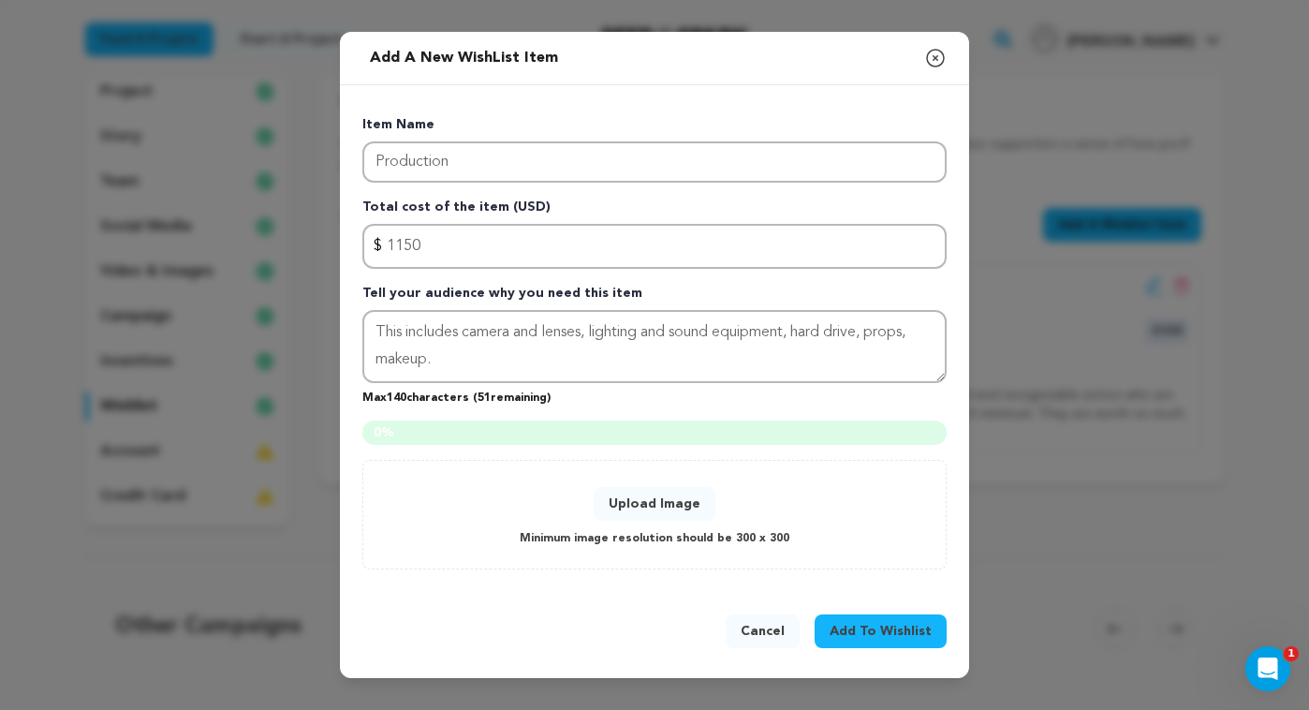
click at [666, 495] on button "Upload Image" at bounding box center [655, 504] width 122 height 34
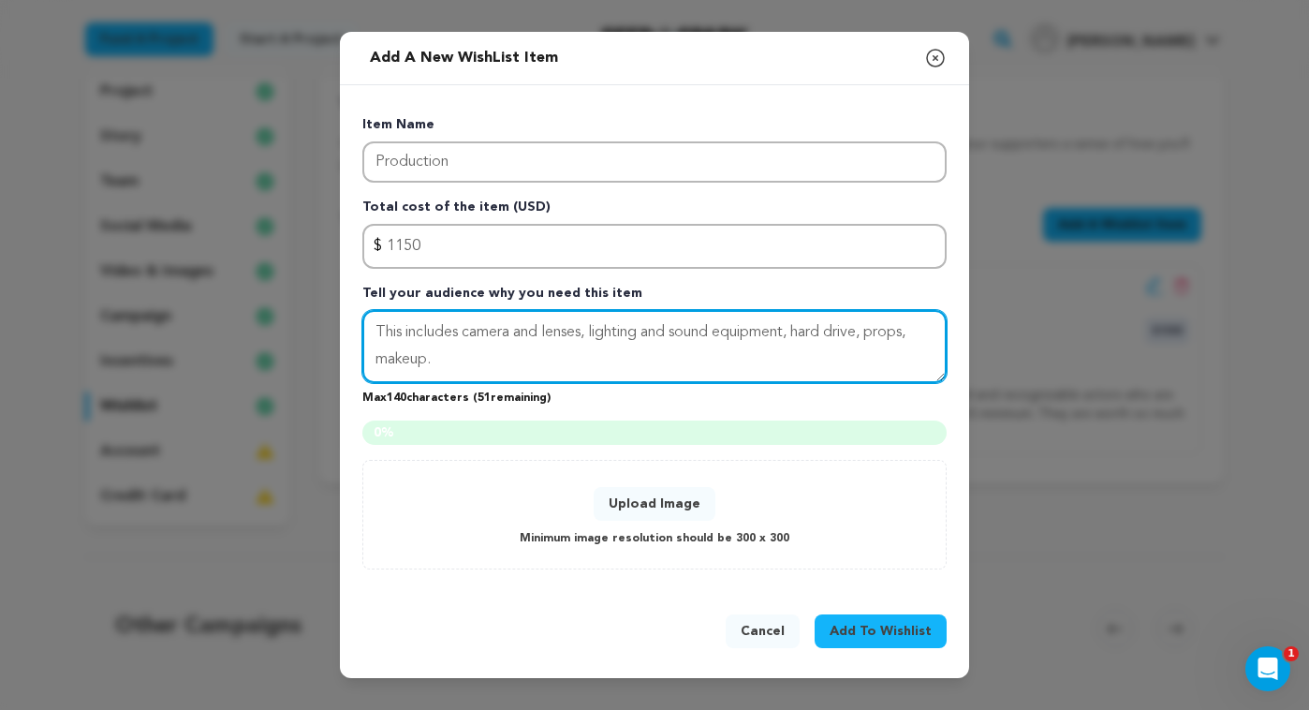
click at [610, 368] on textarea "This includes camera and lenses, lighting and sound equipment, hard drive, prop…" at bounding box center [654, 346] width 584 height 73
click at [519, 354] on textarea "This includes camera and lenses, lighting and sound equipment, hard drive, prop…" at bounding box center [654, 346] width 584 height 73
type textarea "This includes camera and lenses, lighting and sound equipment, hard drive, prop…"
drag, startPoint x: 512, startPoint y: 356, endPoint x: 353, endPoint y: 321, distance: 162.9
click at [353, 321] on div "Item Name Production Total cost of the item (USD) $ Amount 1150 Tell your audie…" at bounding box center [654, 338] width 629 height 506
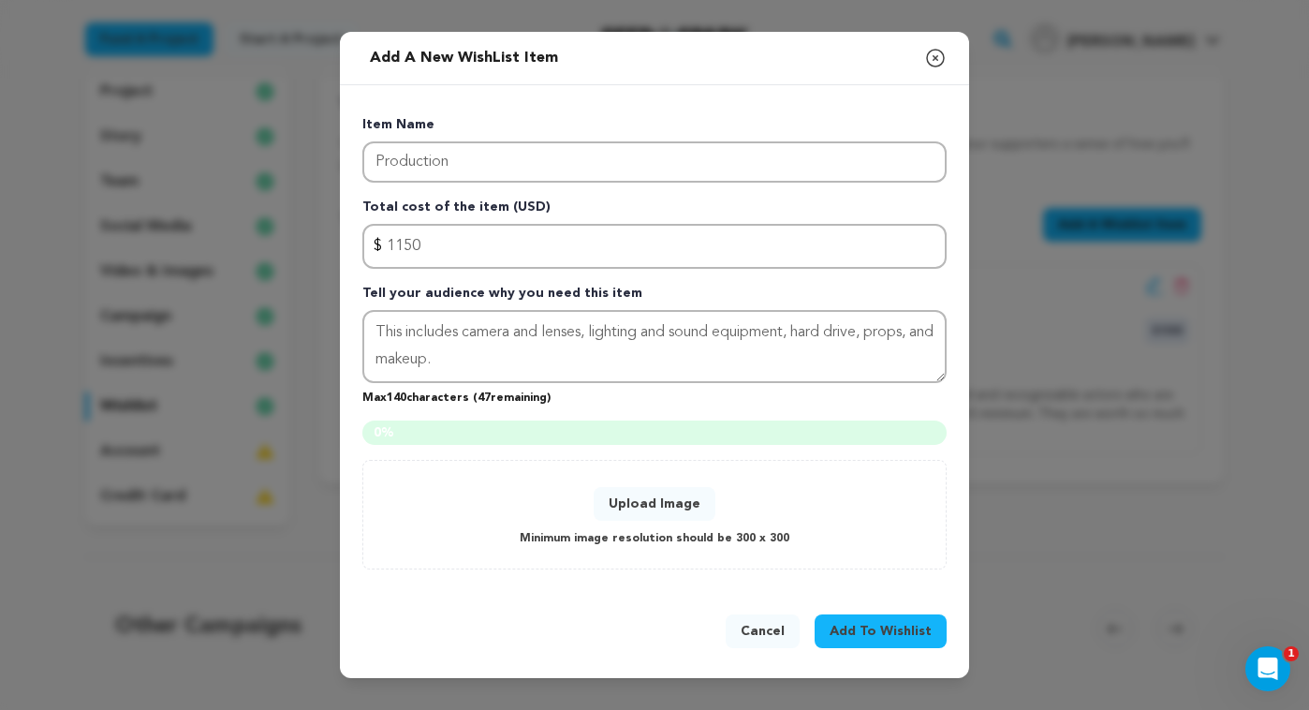
click at [936, 57] on icon "button" at bounding box center [935, 58] width 17 height 17
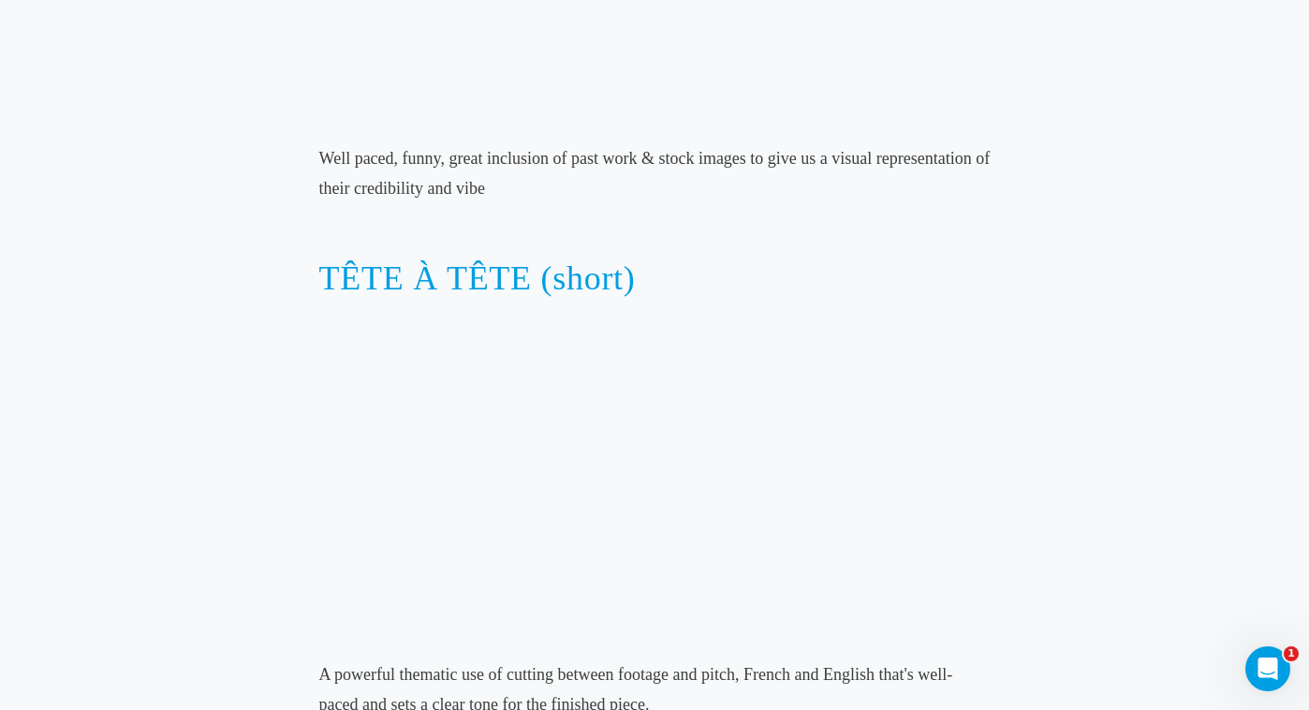
scroll to position [3373, 0]
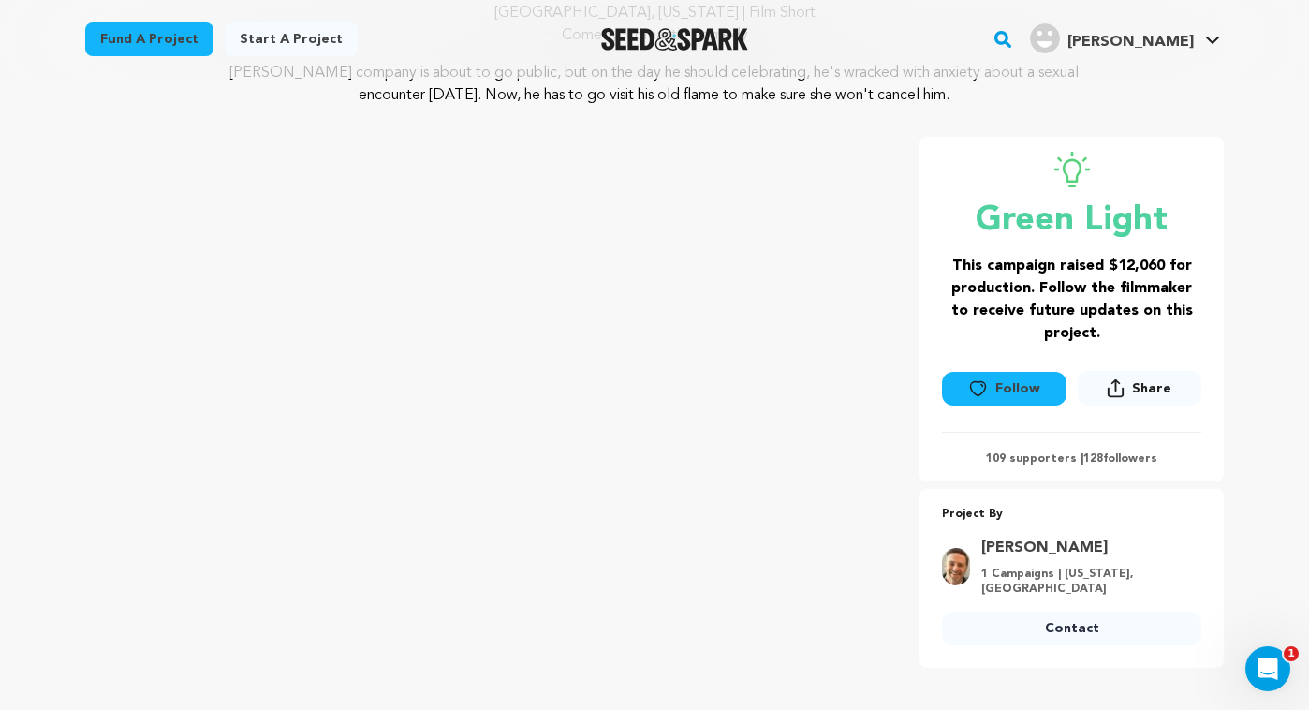
scroll to position [208, 0]
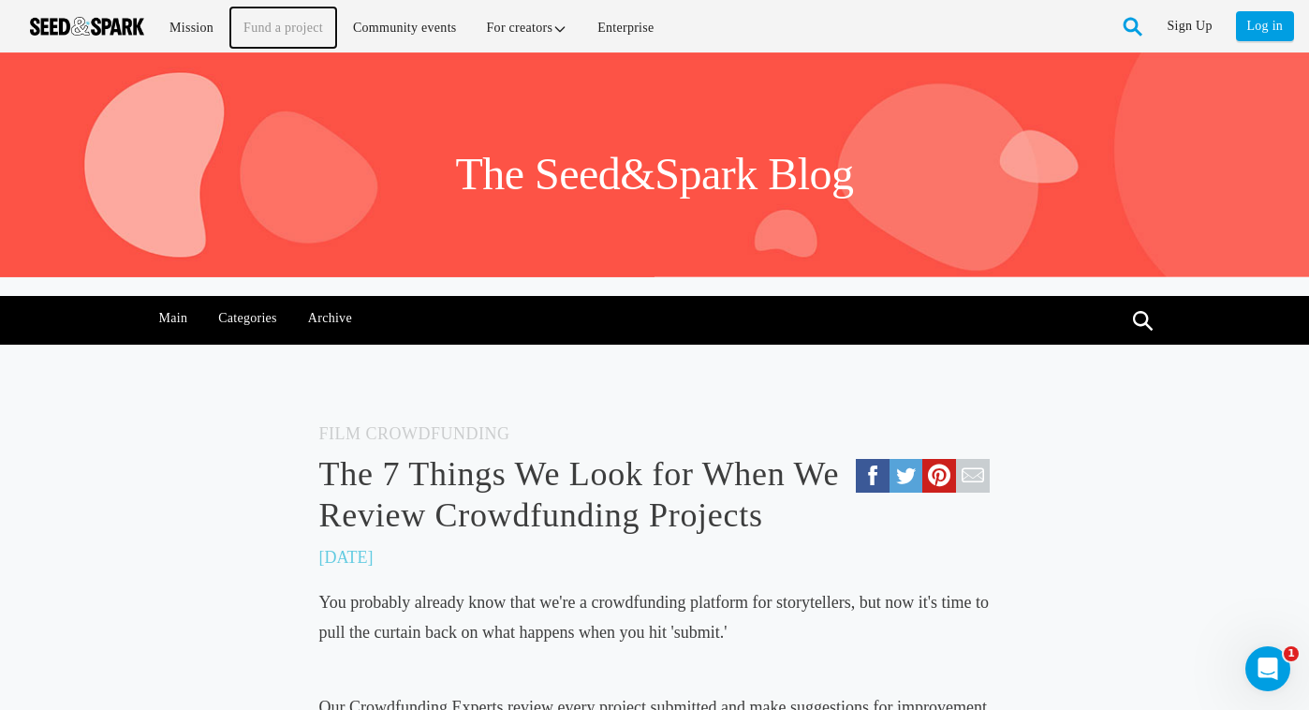
click at [296, 21] on link "Fund a project" at bounding box center [283, 27] width 106 height 40
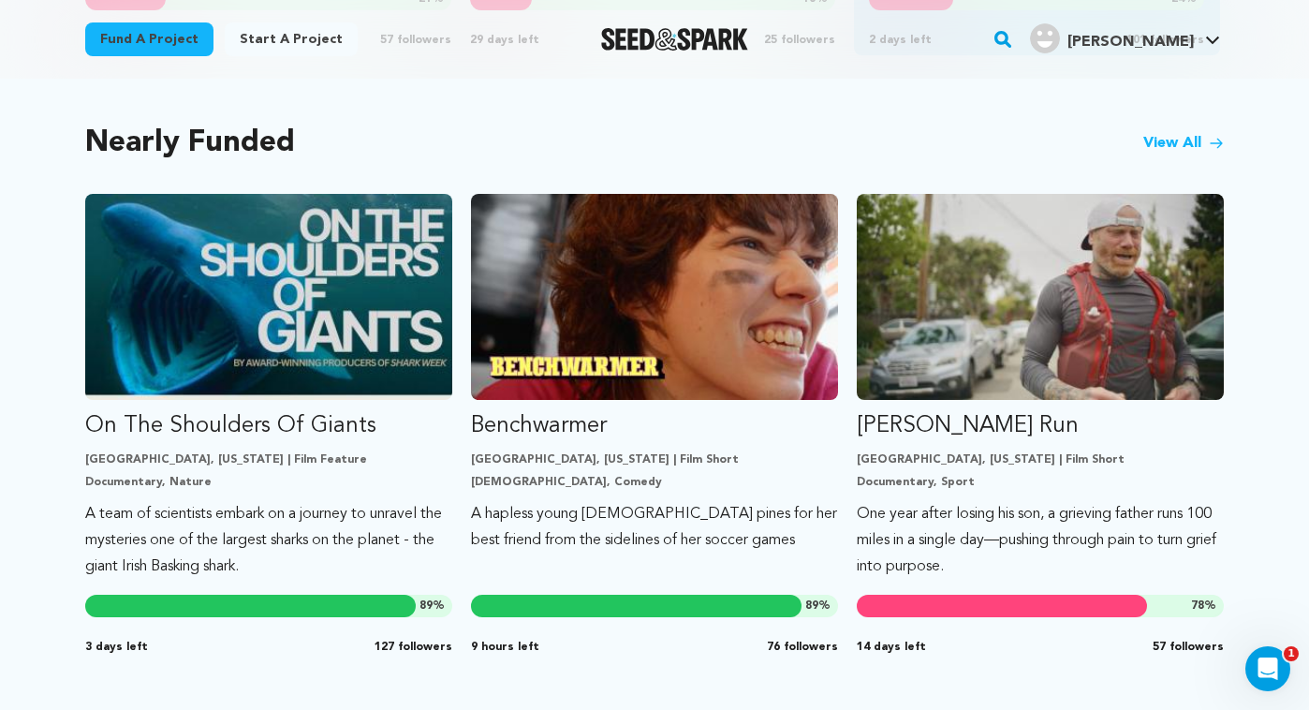
scroll to position [1559, 0]
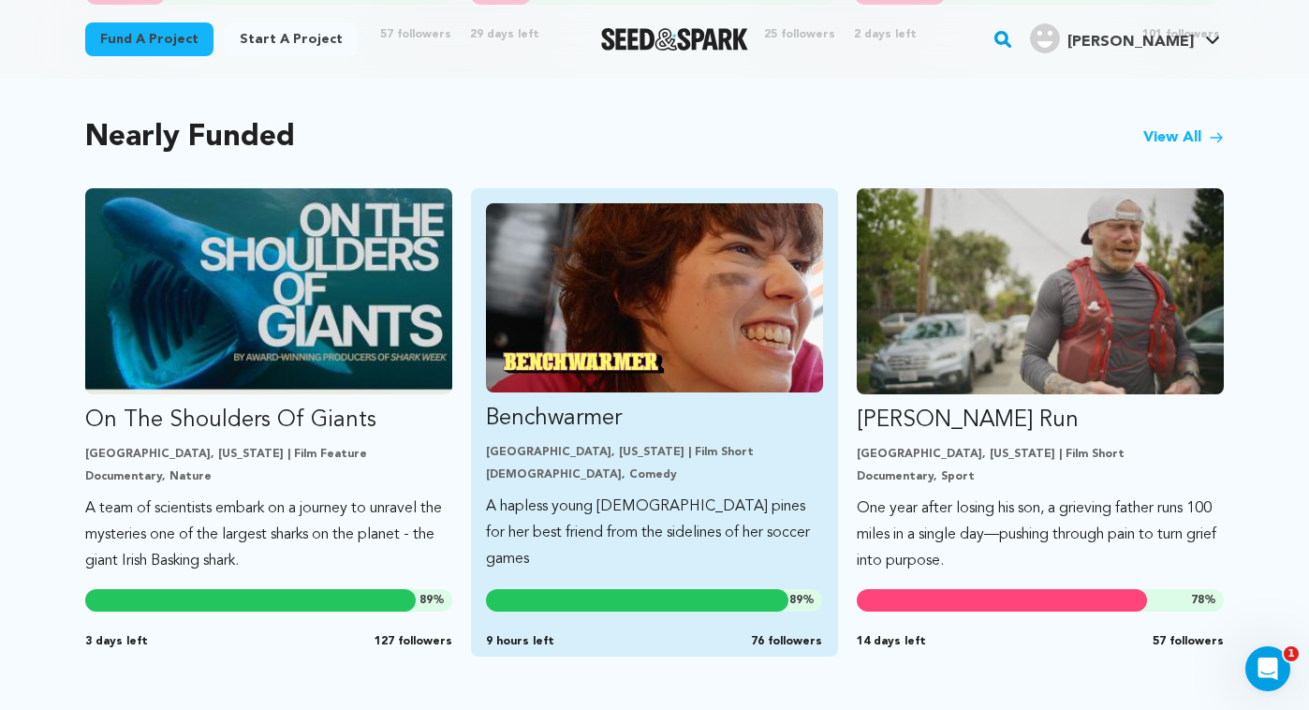
click at [629, 286] on img "Fund Benchwarmer" at bounding box center [654, 297] width 337 height 189
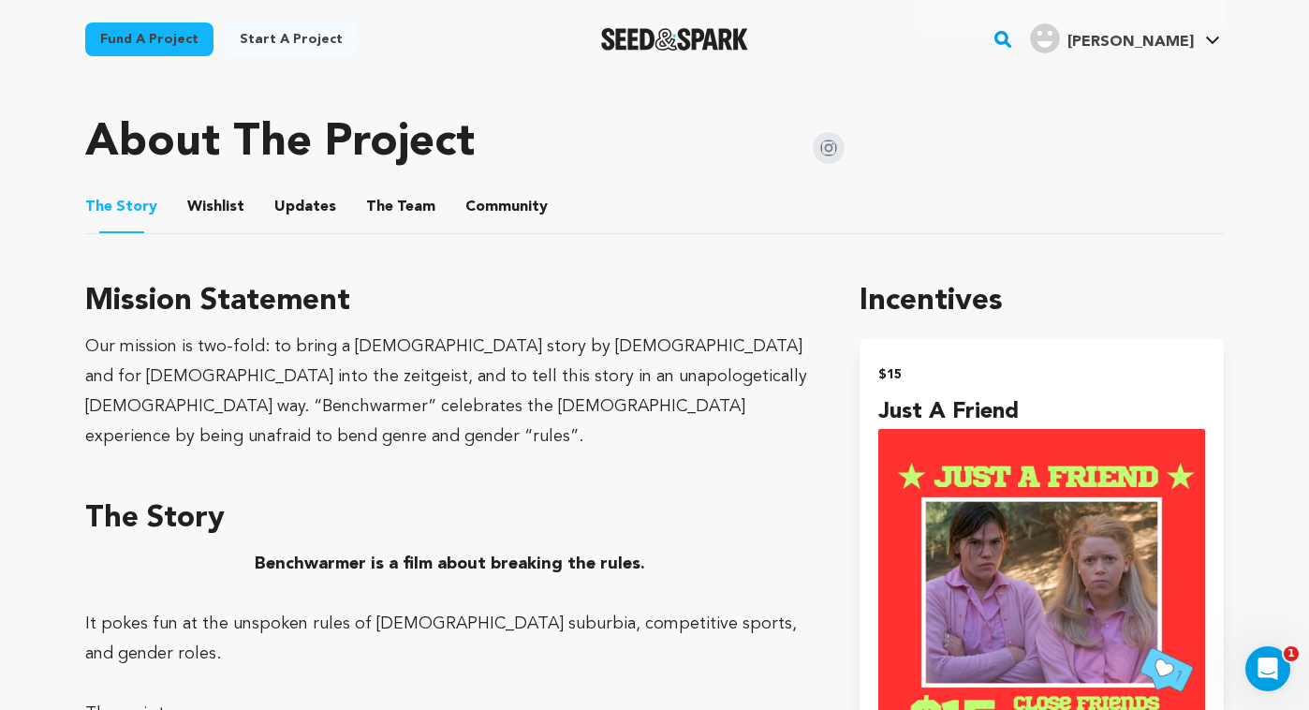
scroll to position [928, 0]
click at [211, 207] on button "Wishlist" at bounding box center [216, 209] width 45 height 45
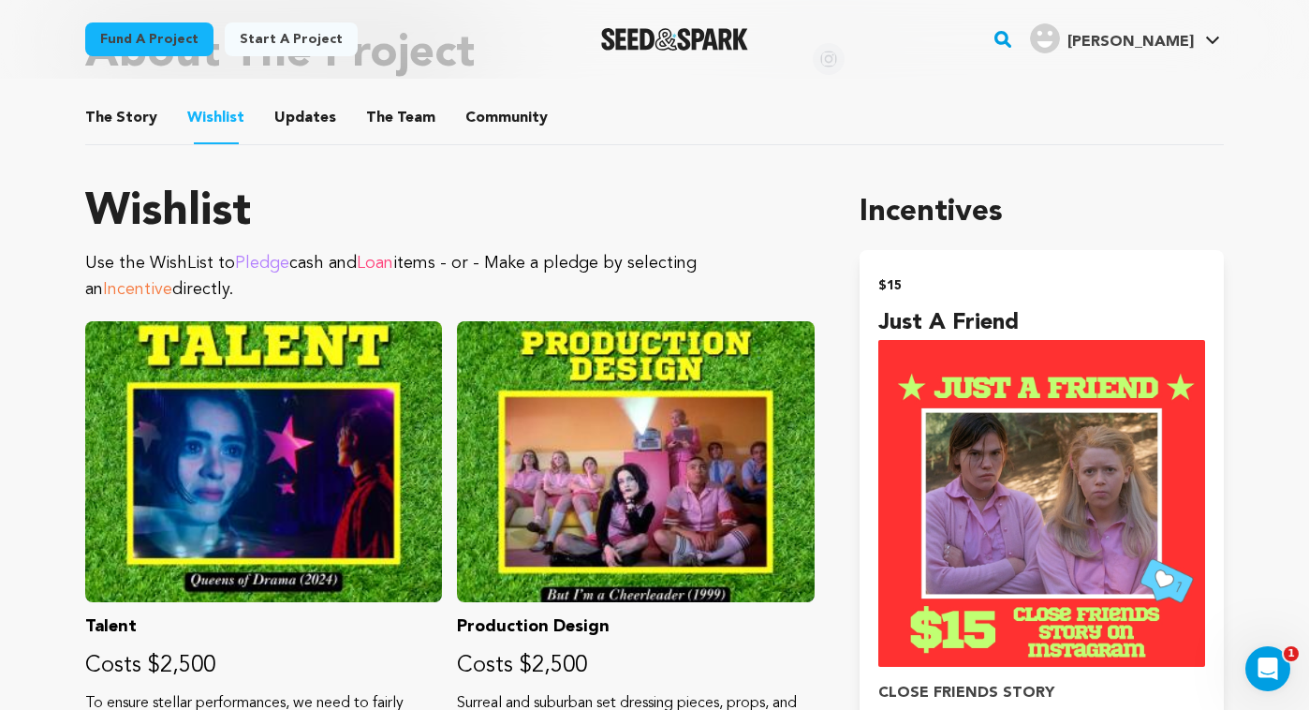
scroll to position [1015, 0]
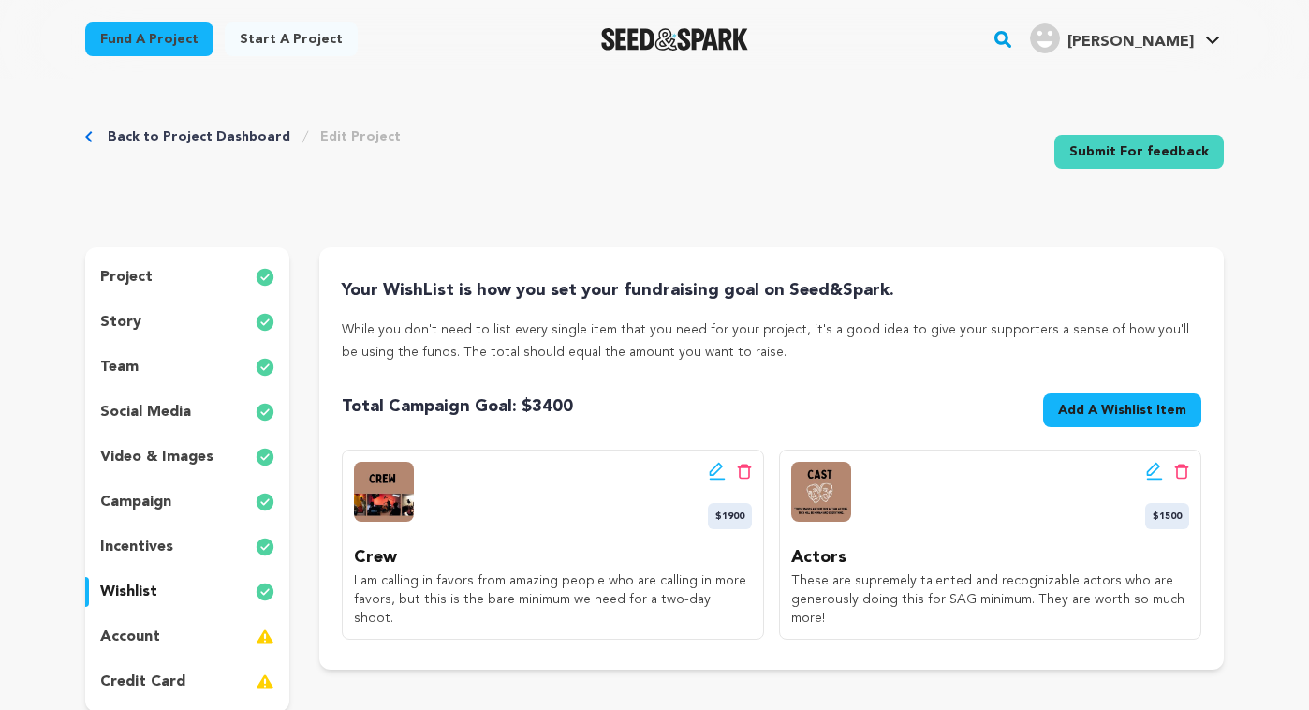
scroll to position [185, 0]
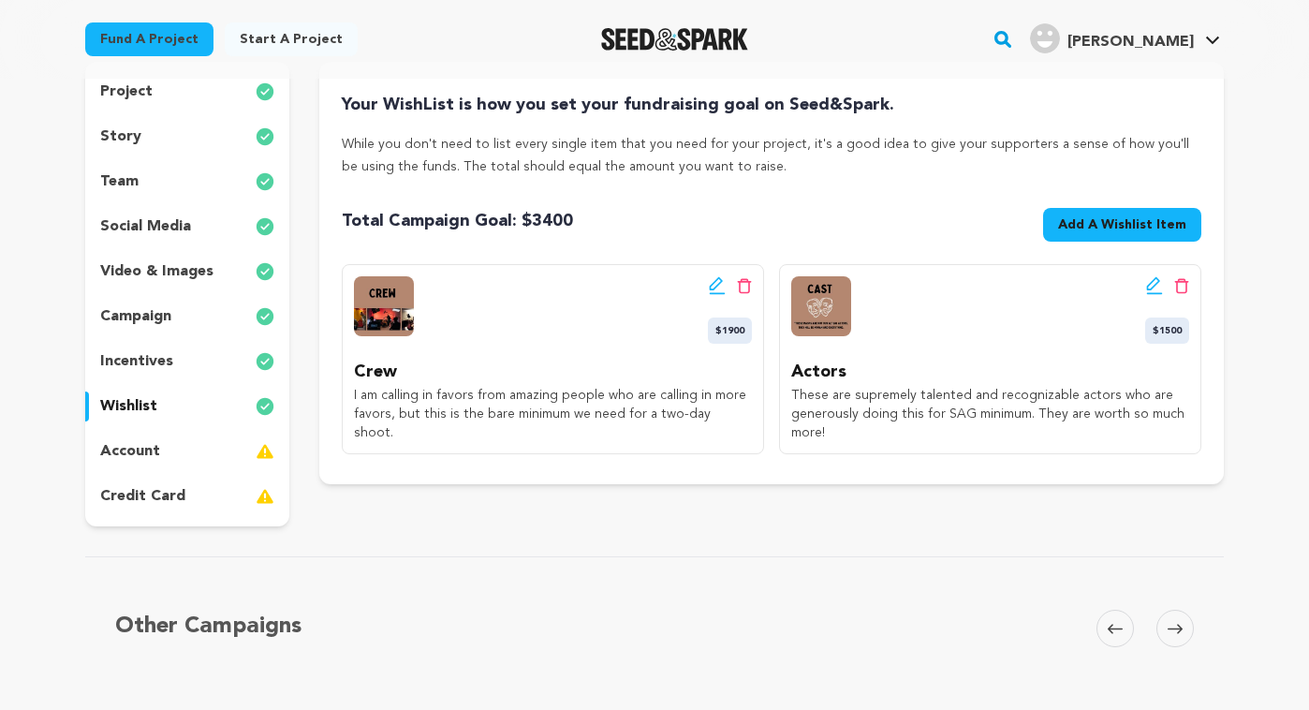
click at [1089, 216] on span "Add A Wishlist Item" at bounding box center [1122, 224] width 128 height 19
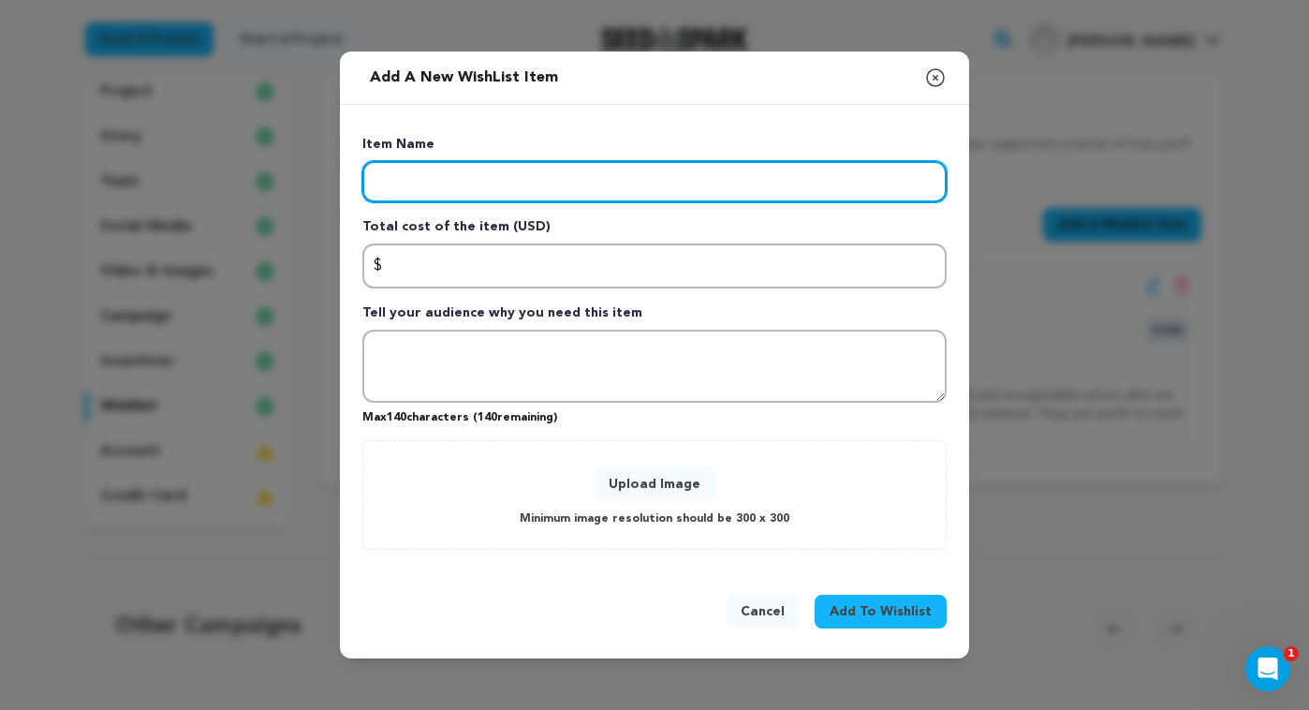
click at [716, 170] on input "Enter item name" at bounding box center [654, 181] width 584 height 41
type input "Production"
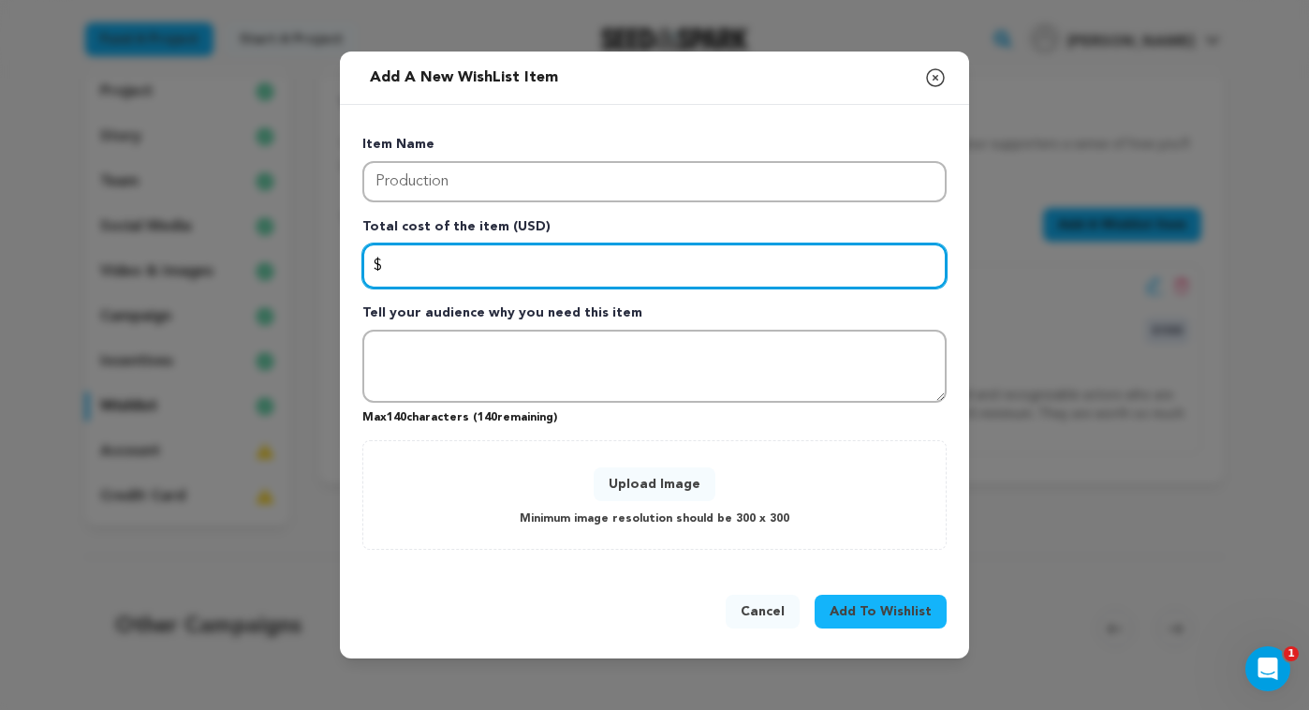
drag, startPoint x: 597, startPoint y: 264, endPoint x: 578, endPoint y: 255, distance: 20.9
click at [596, 263] on input "Enter total cost of the item" at bounding box center [654, 266] width 584 height 45
type input "1150"
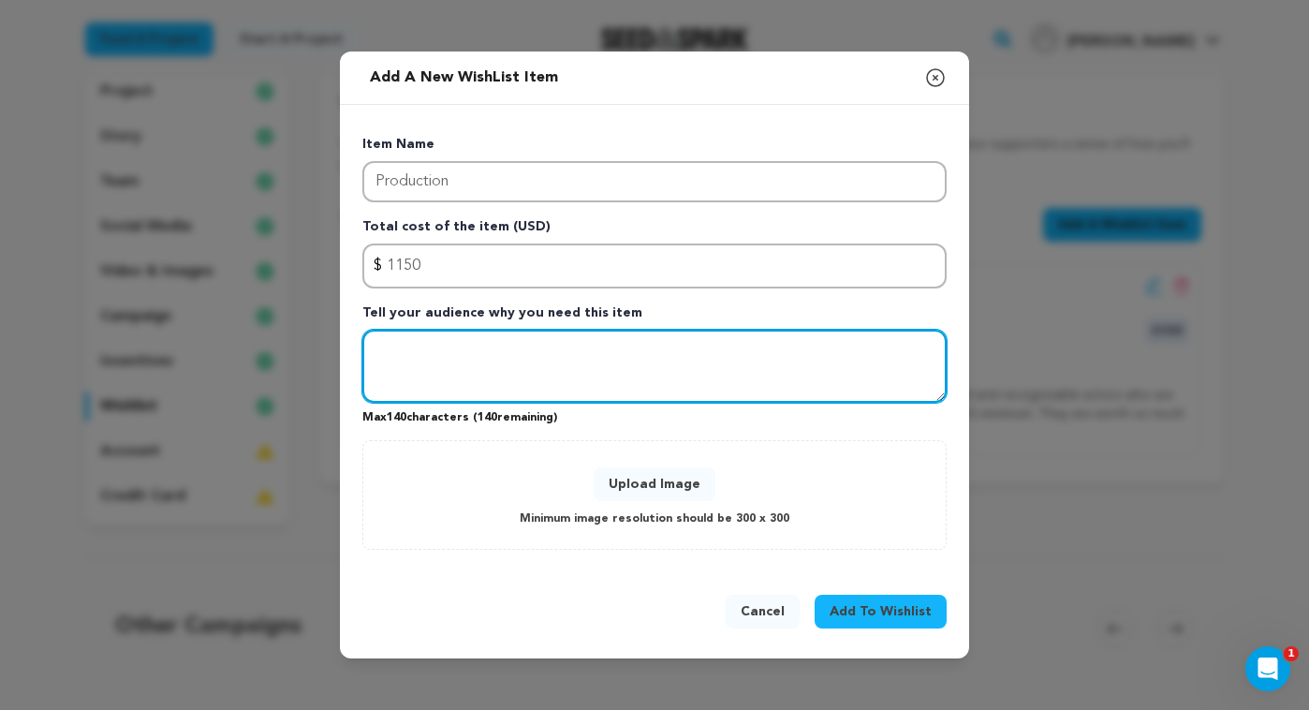
click at [575, 338] on textarea "Tell your audience why you need this item" at bounding box center [654, 366] width 584 height 73
paste textarea "This includes camera and lenses, lighting and sound equipment, hard drive, prop…"
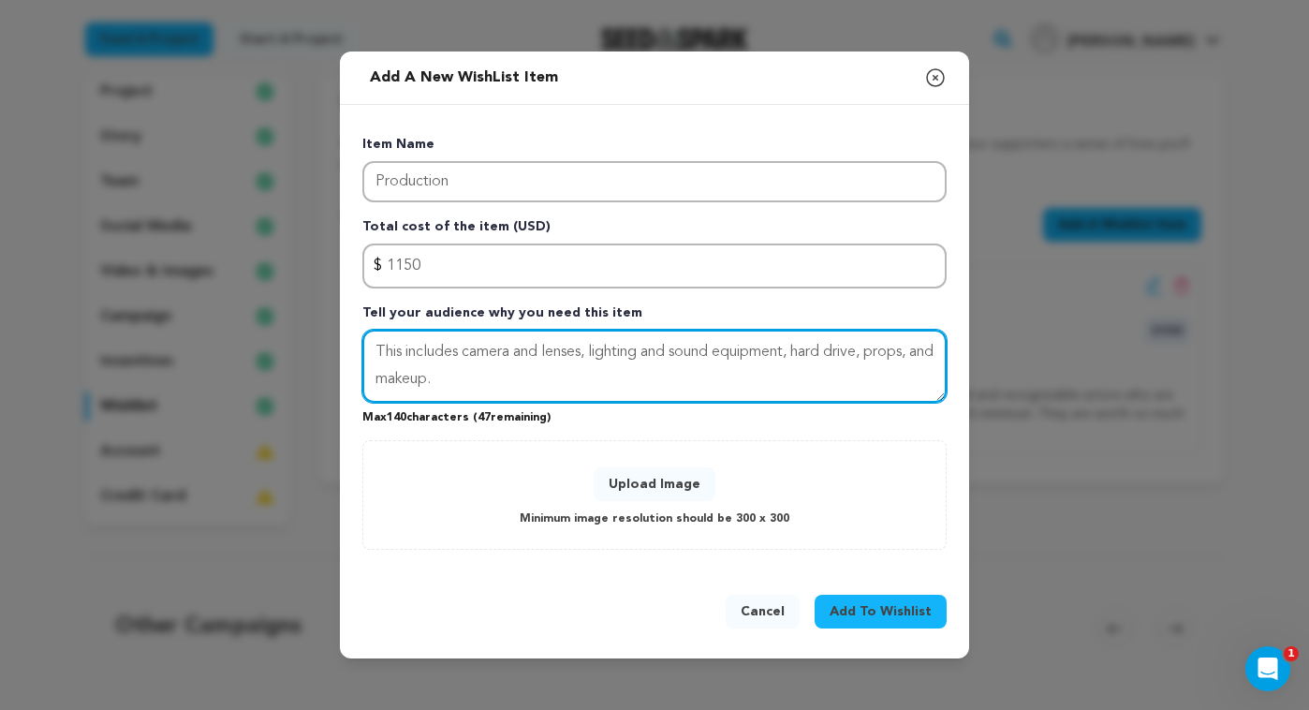
type textarea "This includes camera and lenses, lighting and sound equipment, hard drive, prop…"
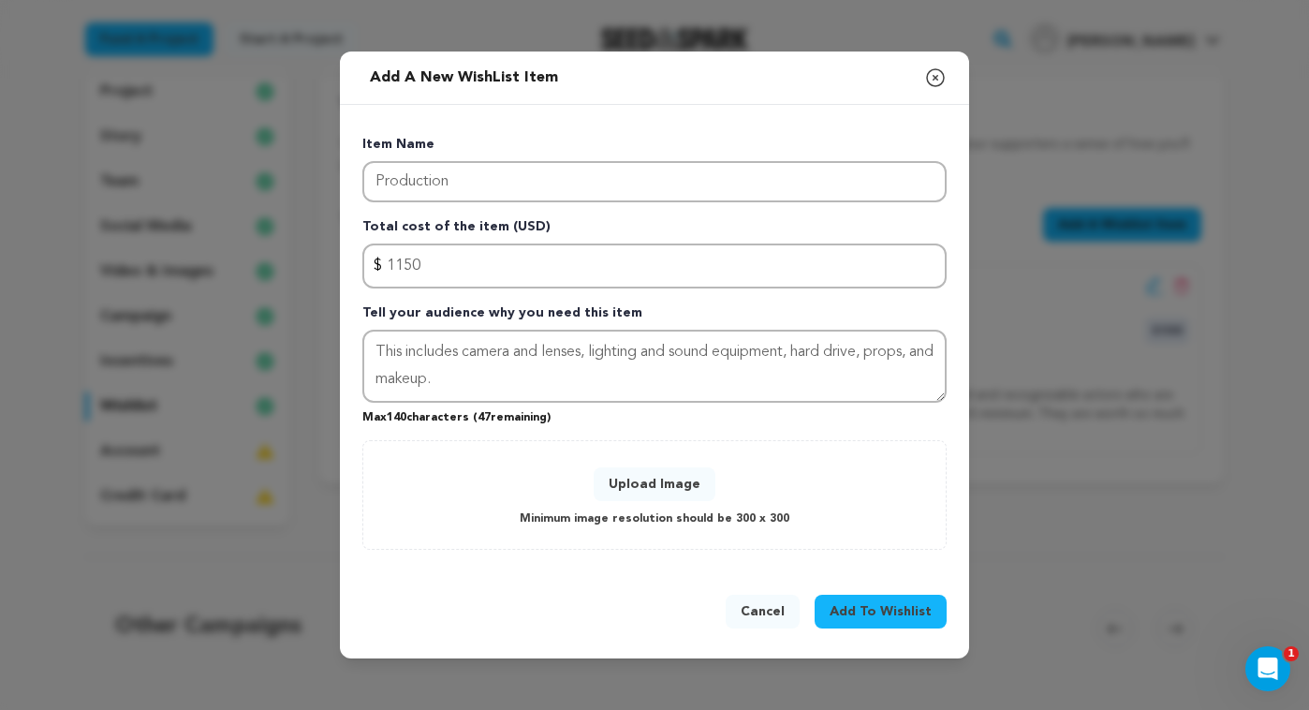
click at [852, 604] on span "Add To Wishlist" at bounding box center [881, 611] width 102 height 19
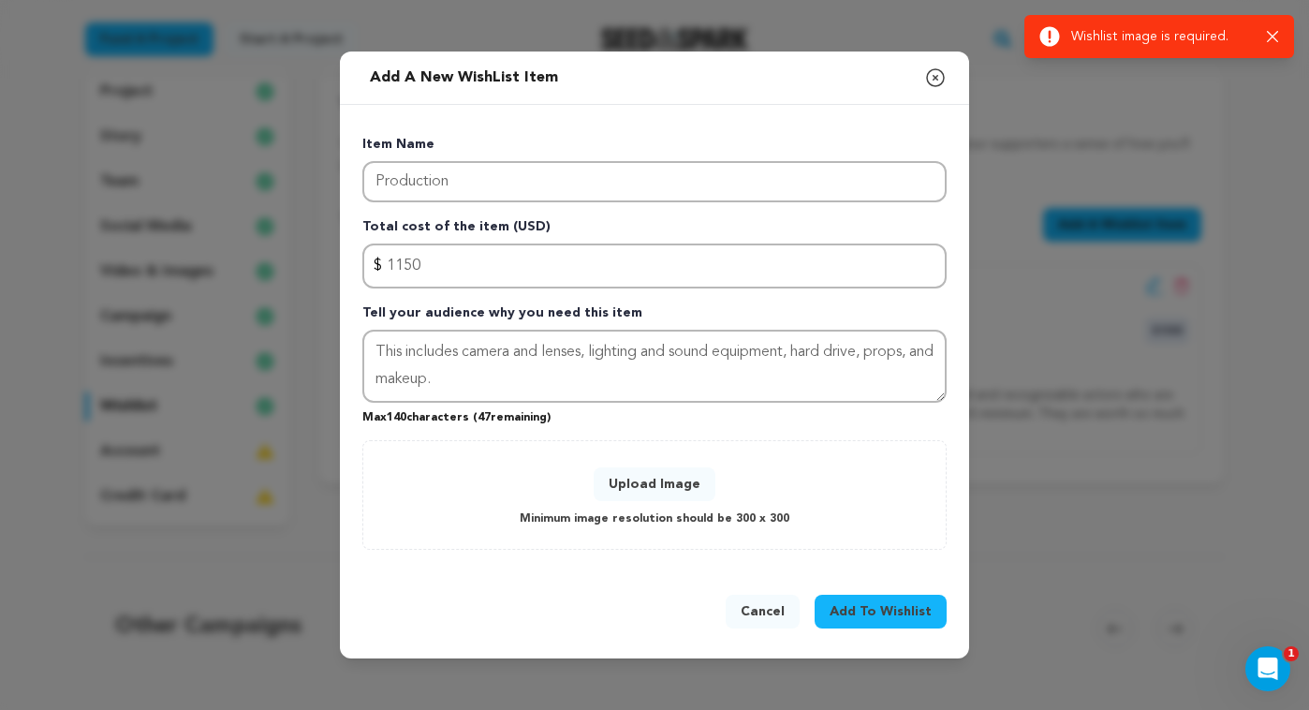
click at [648, 475] on button "Upload Image" at bounding box center [655, 484] width 122 height 34
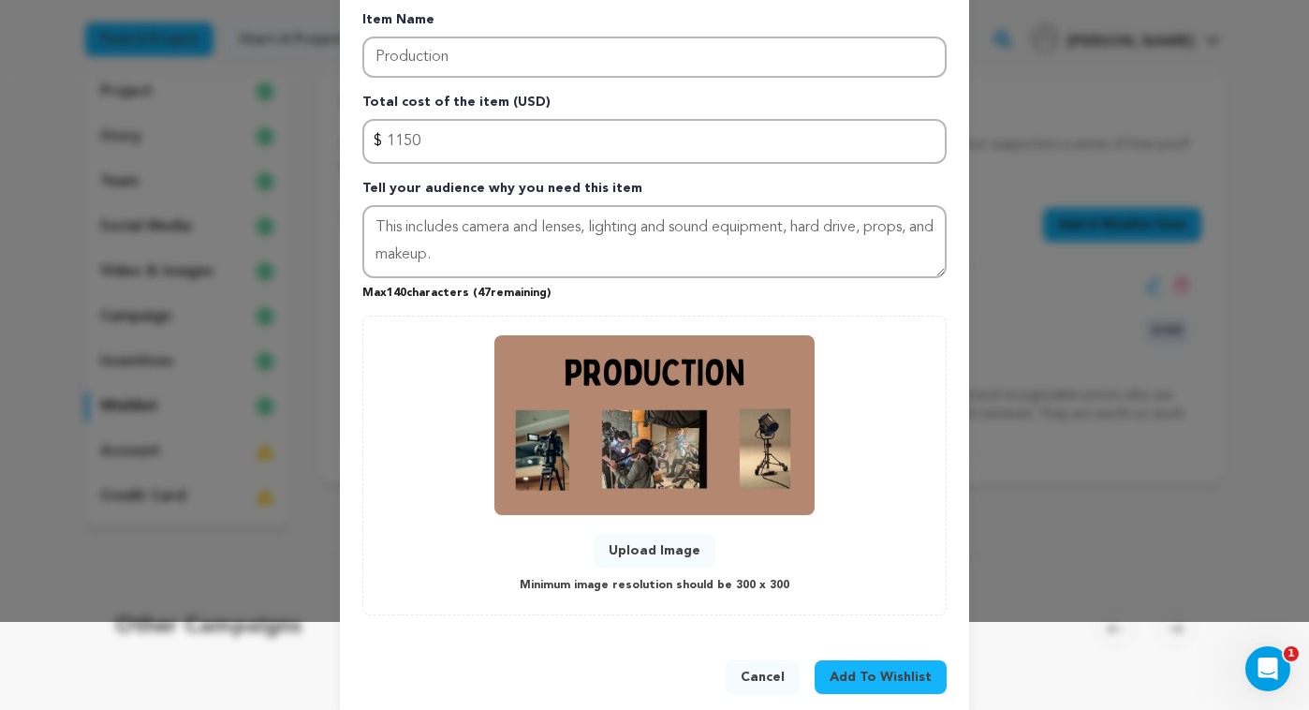
scroll to position [117, 0]
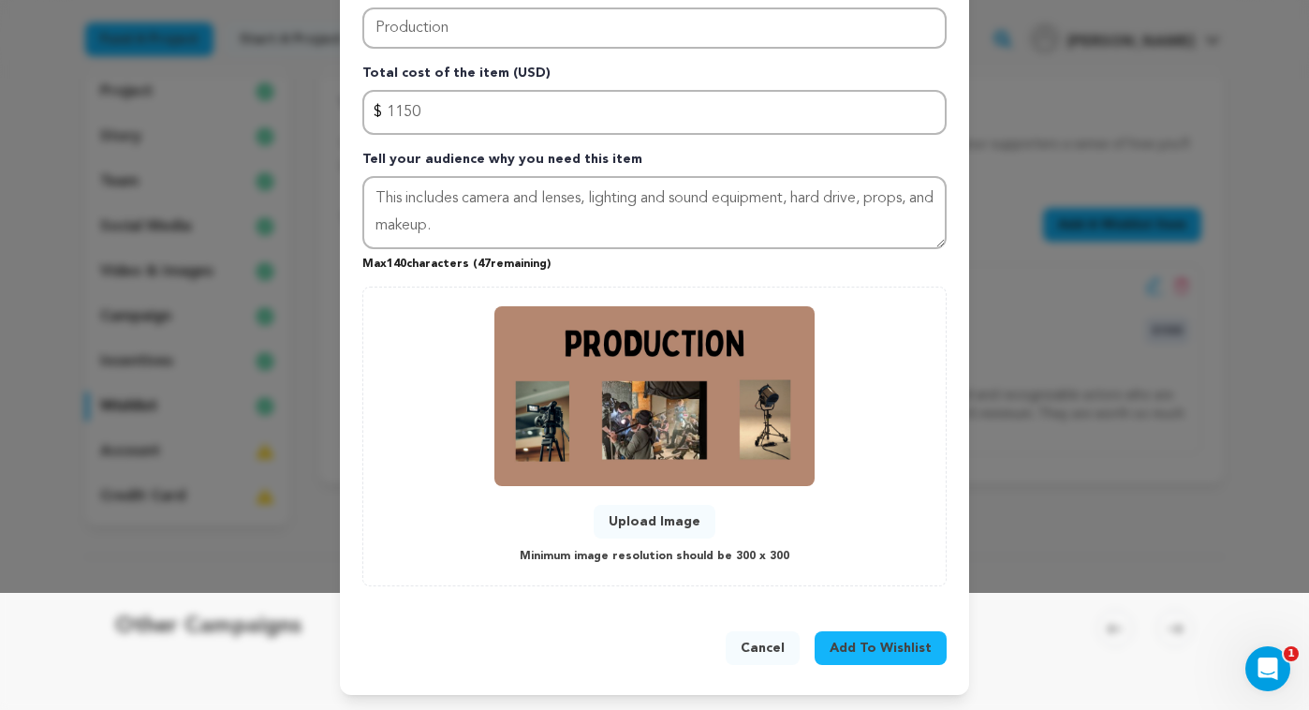
click at [906, 646] on span "Add To Wishlist" at bounding box center [881, 648] width 102 height 19
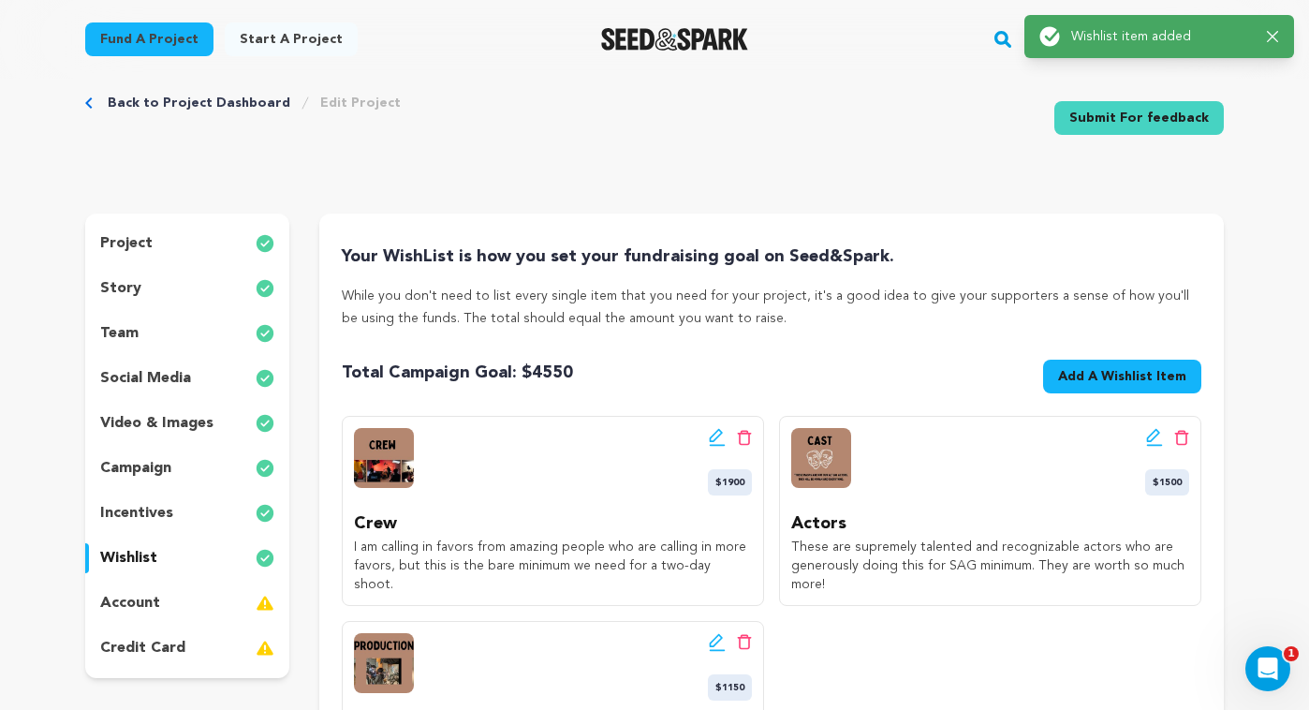
scroll to position [0, 0]
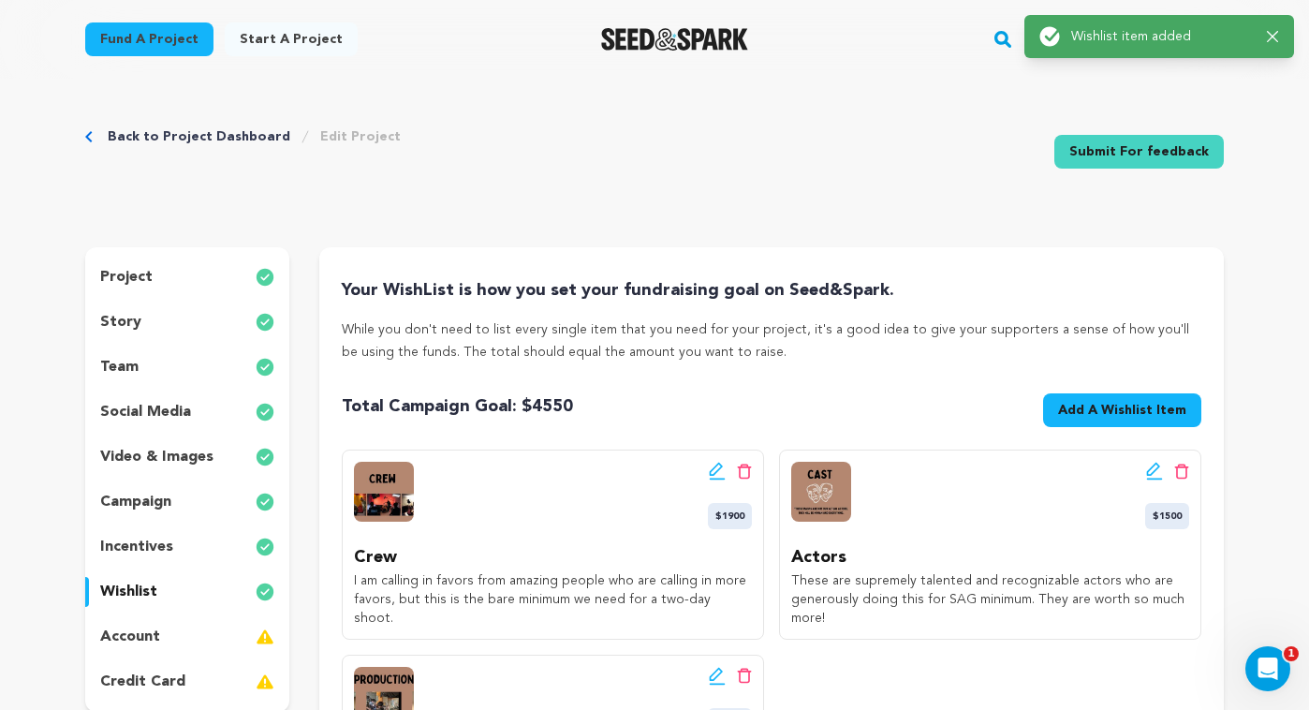
click at [1128, 405] on span "Add A Wishlist Item" at bounding box center [1122, 410] width 128 height 19
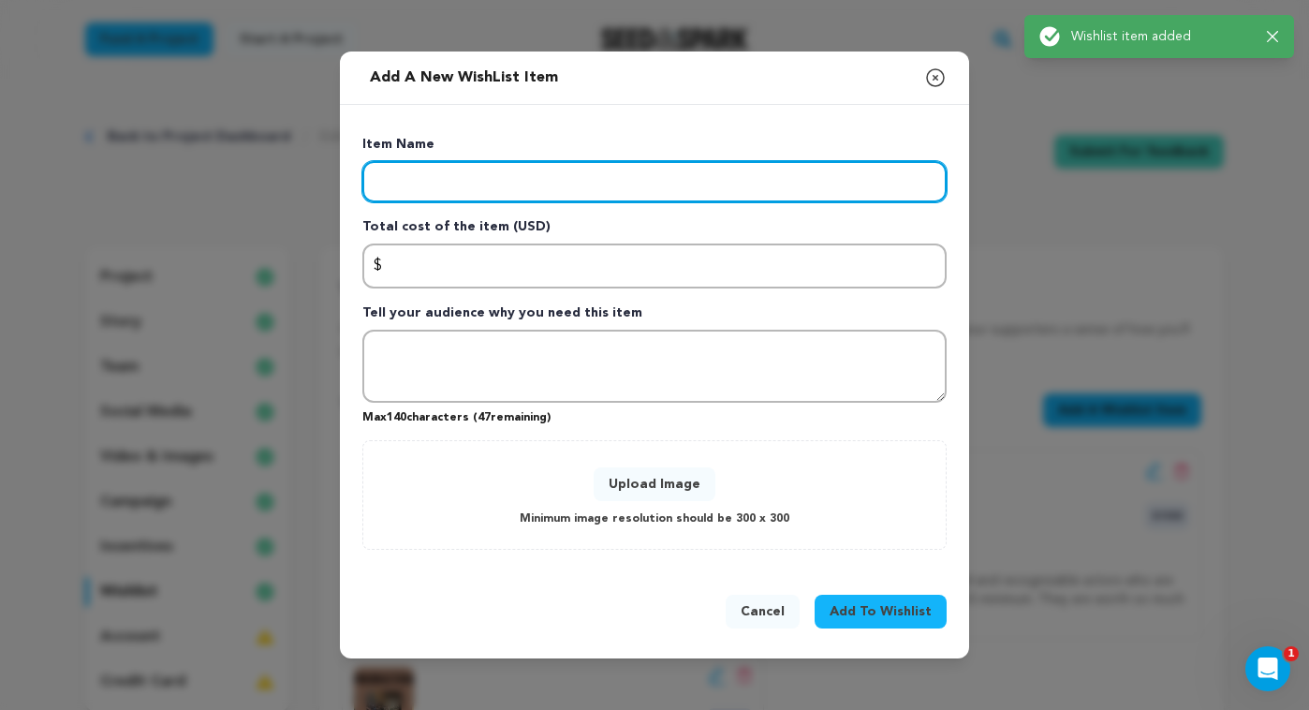
click at [408, 186] on input "Enter item name" at bounding box center [654, 181] width 584 height 41
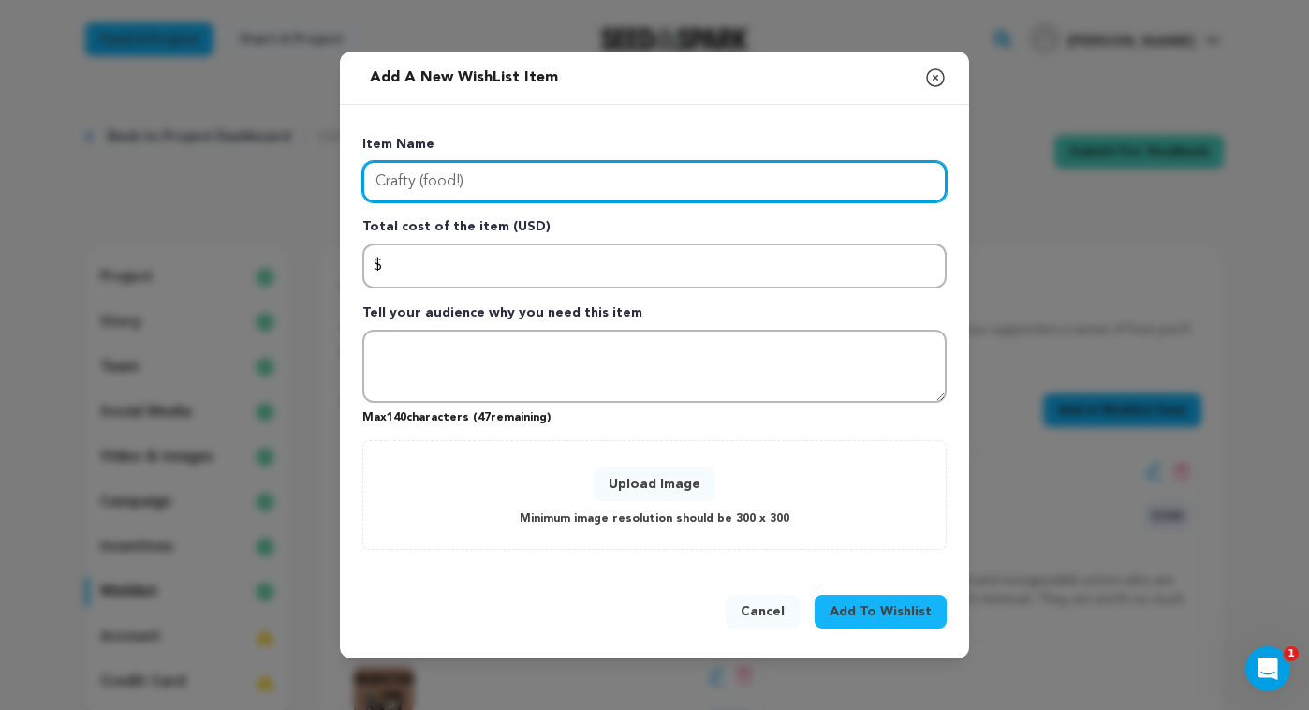
type input "Crafty (food!)"
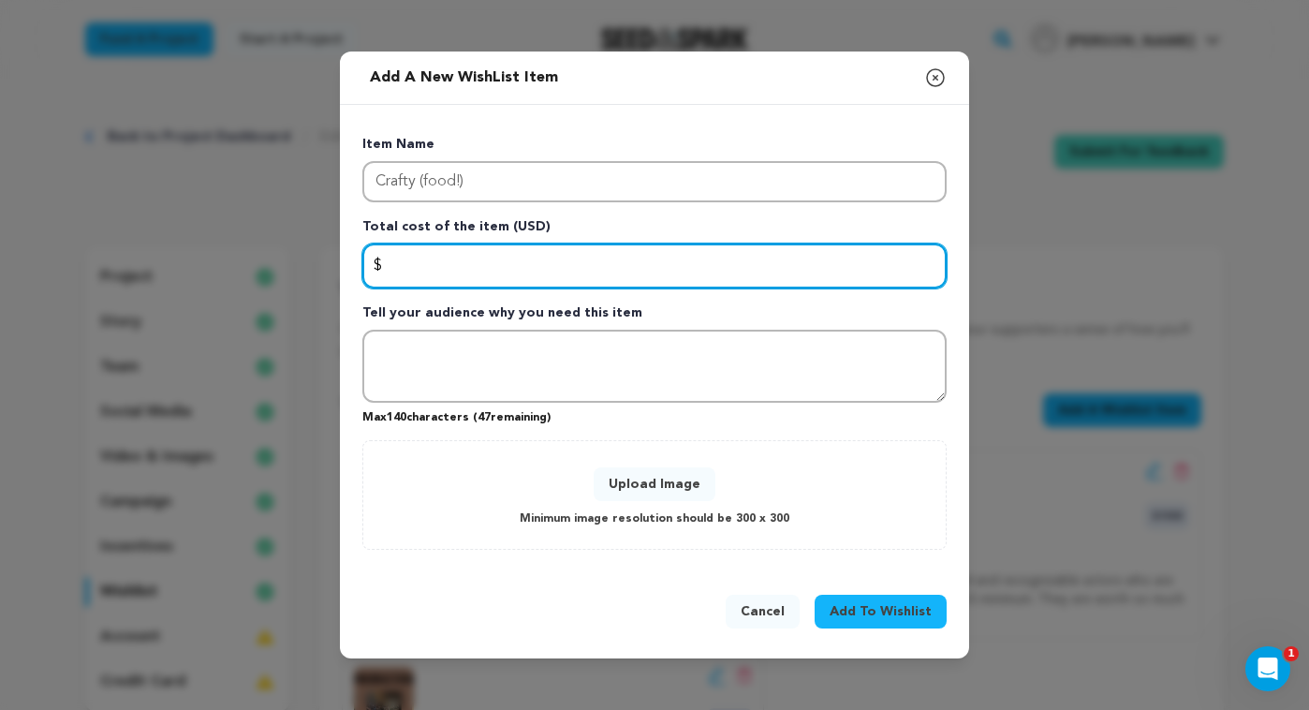
click at [425, 273] on input "Enter total cost of the item" at bounding box center [654, 266] width 584 height 45
type input "600"
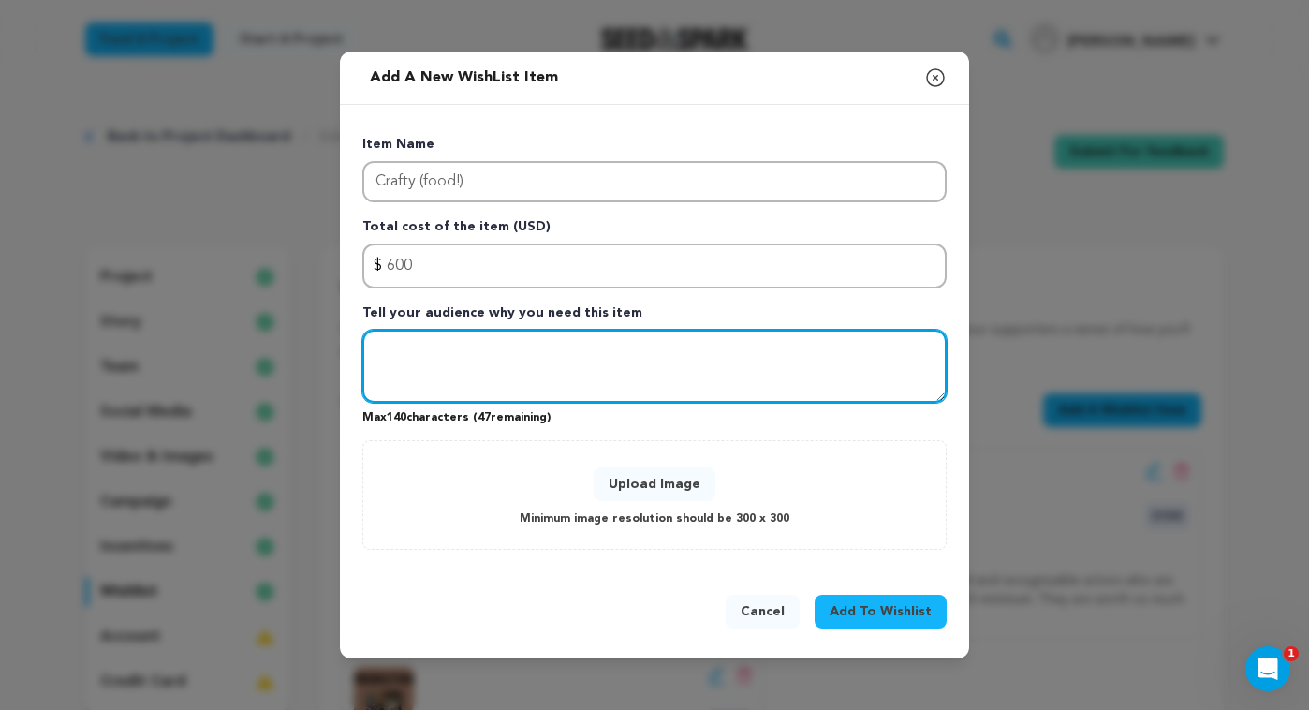
click at [468, 361] on textarea "Tell your audience why you need this item" at bounding box center [654, 366] width 584 height 73
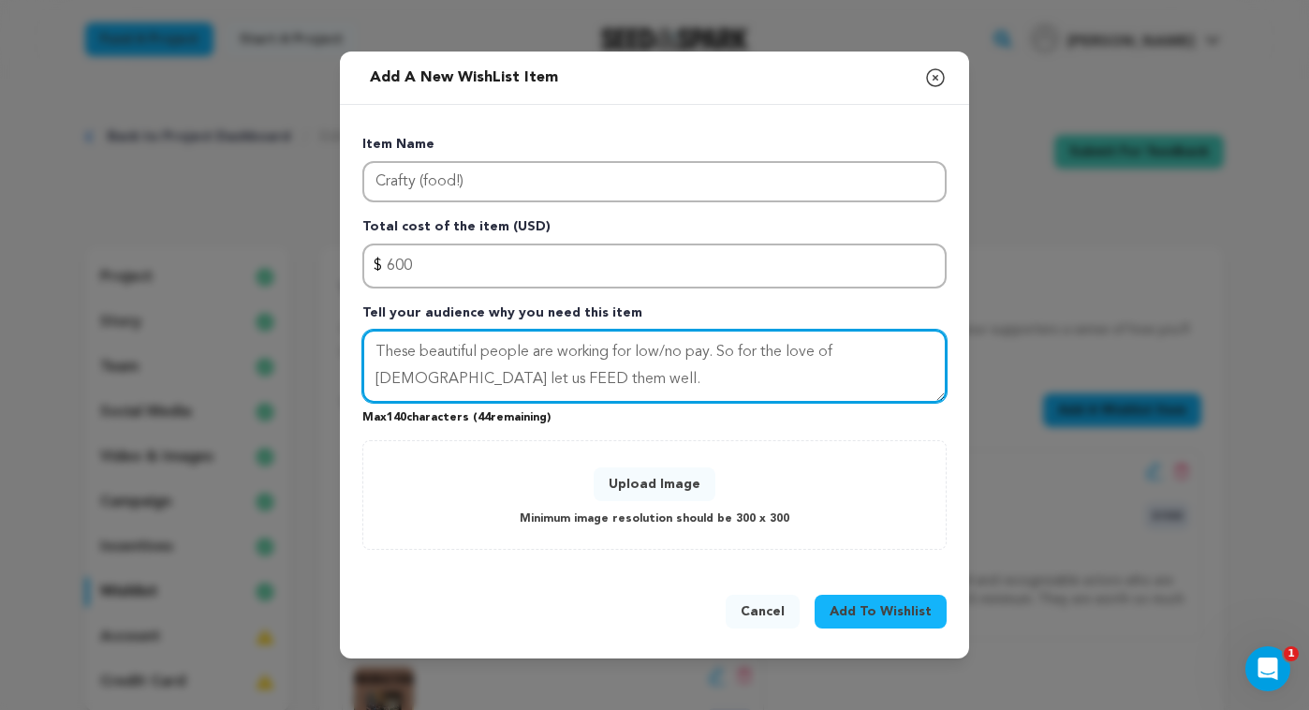
type textarea "These beautiful people are working for low/no pay. So for the love of God let u…"
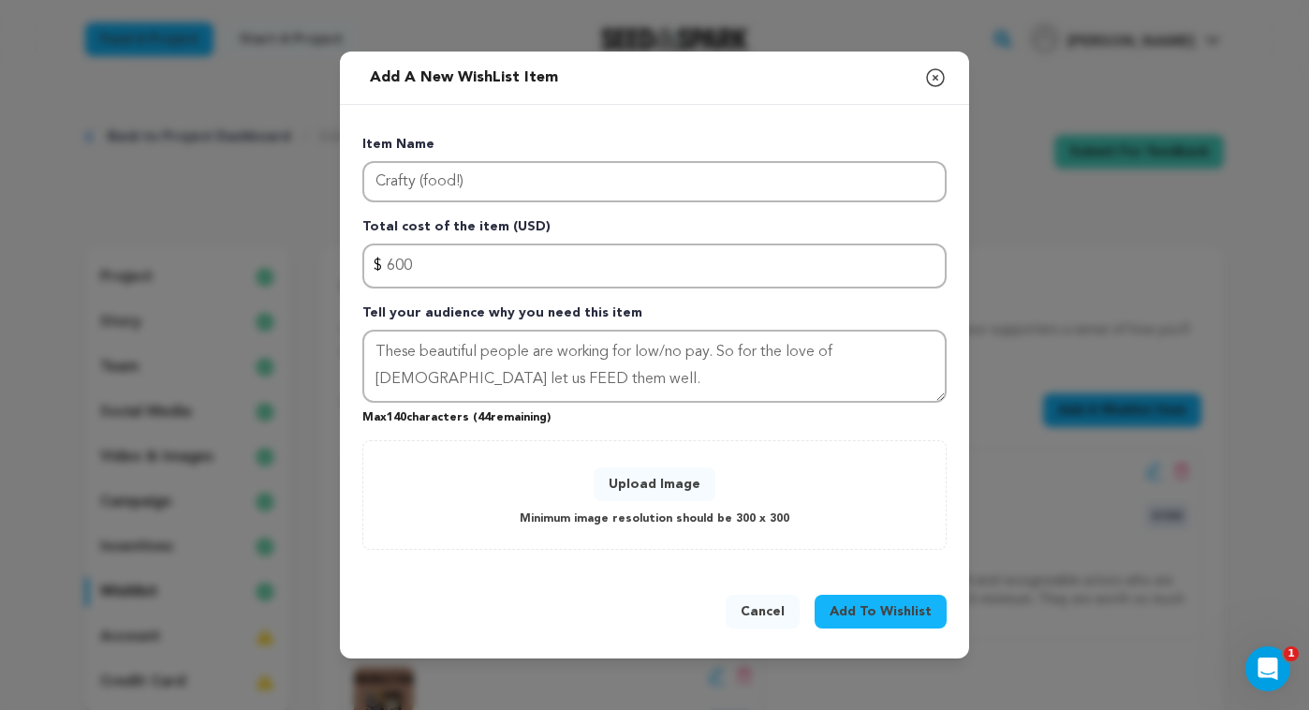
click at [672, 486] on button "Upload Image" at bounding box center [655, 484] width 122 height 34
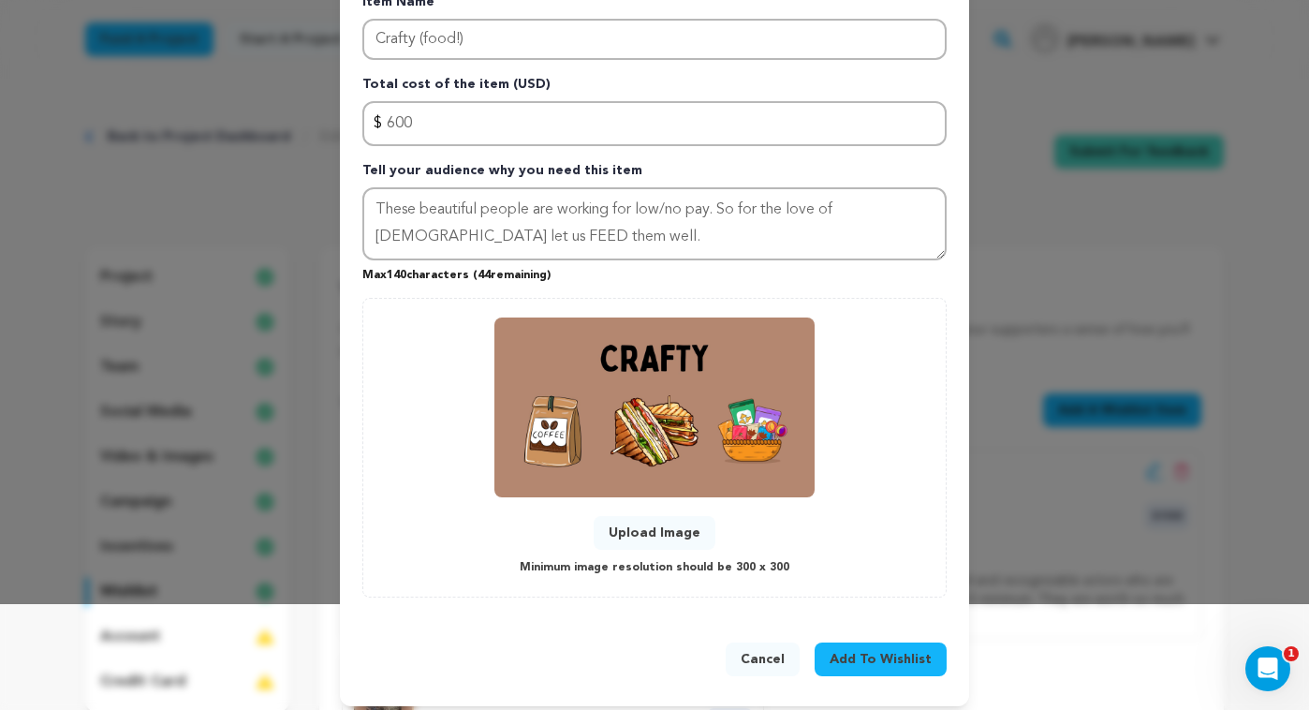
scroll to position [117, 0]
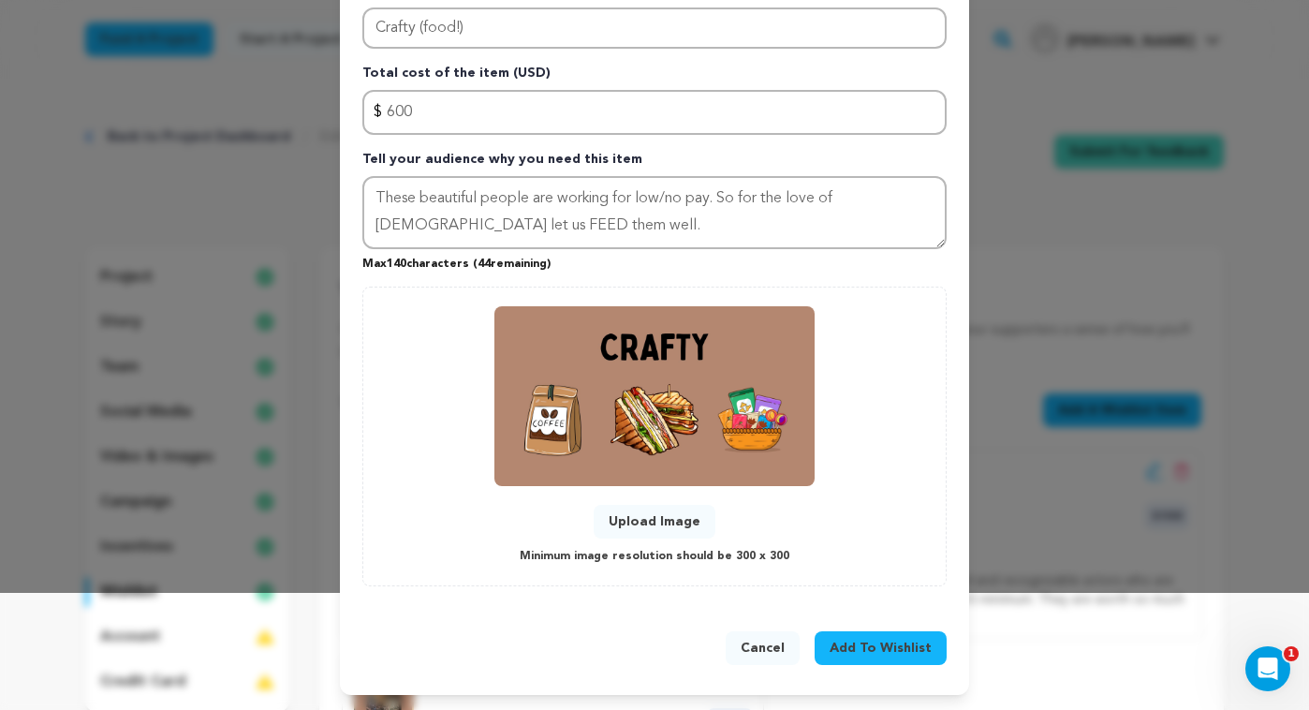
click at [912, 646] on span "Add To Wishlist" at bounding box center [881, 648] width 102 height 19
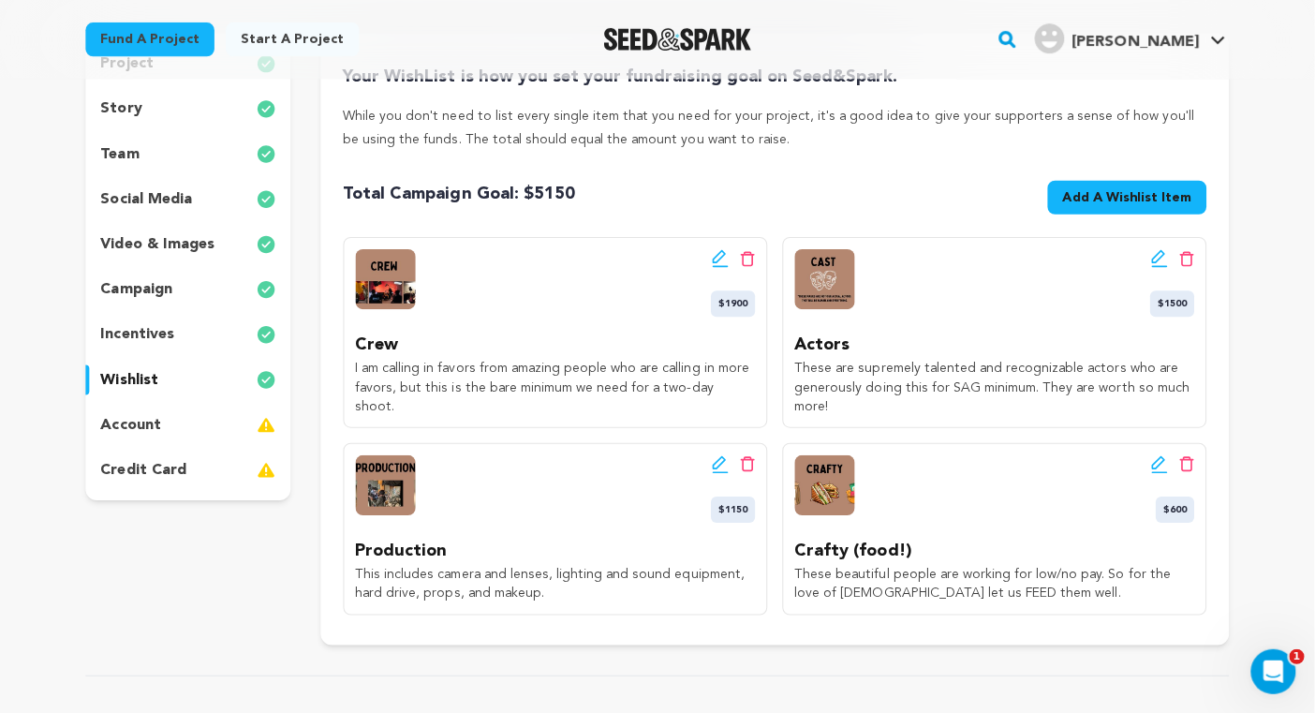
scroll to position [195, 0]
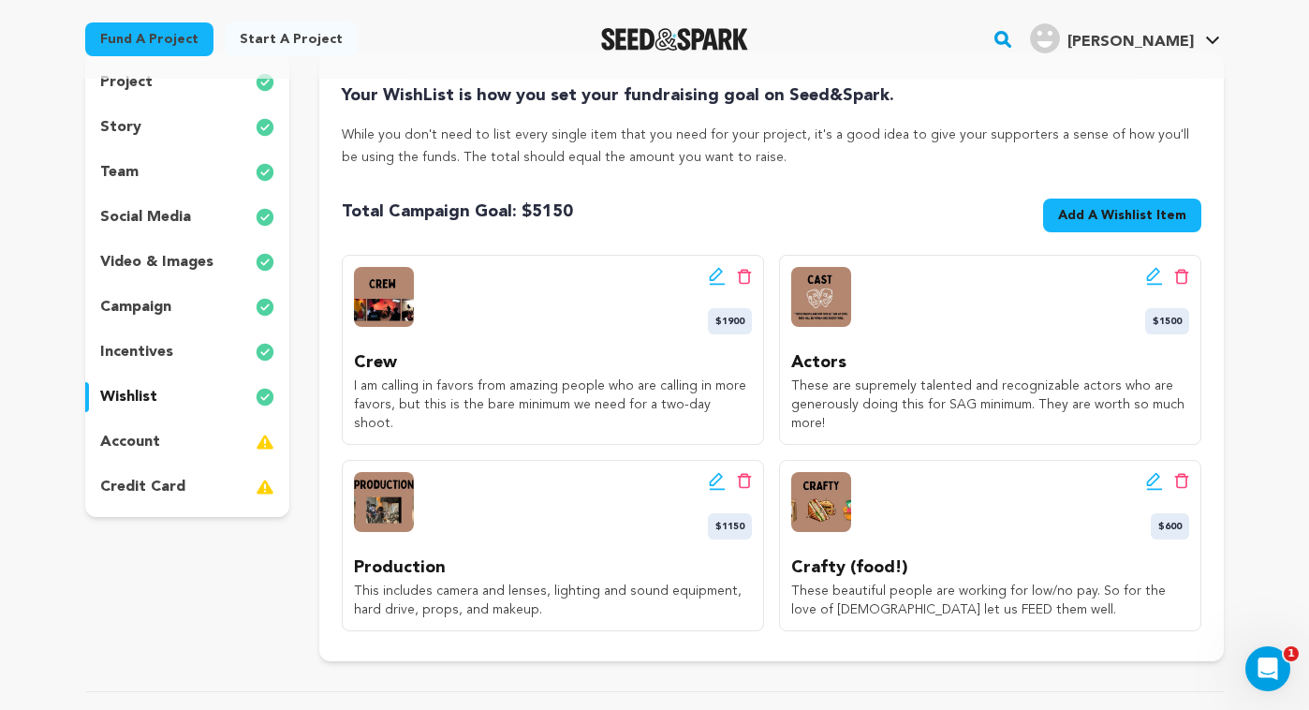
click at [1078, 220] on span "Add A Wishlist Item" at bounding box center [1122, 215] width 128 height 19
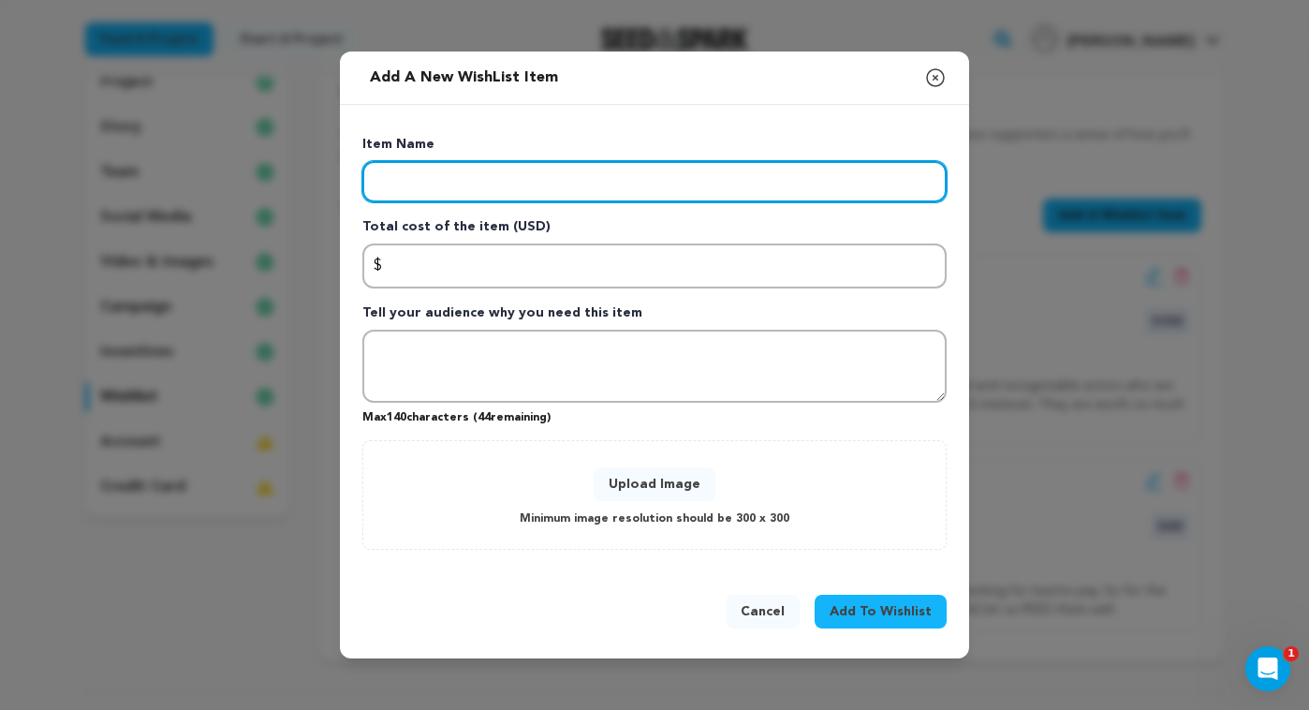
click at [552, 189] on input "Enter item name" at bounding box center [654, 181] width 584 height 41
type input "Post Production"
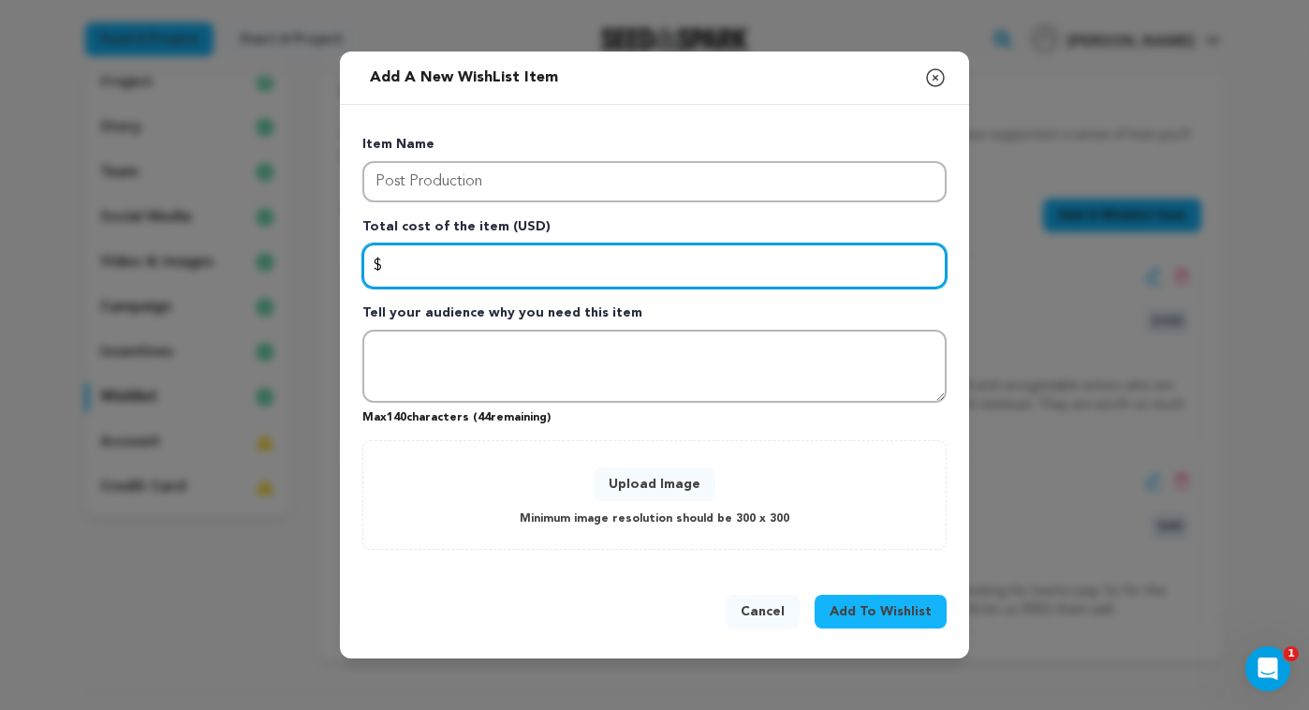
click at [587, 261] on input "Enter total cost of the item" at bounding box center [654, 266] width 584 height 45
type input "300"
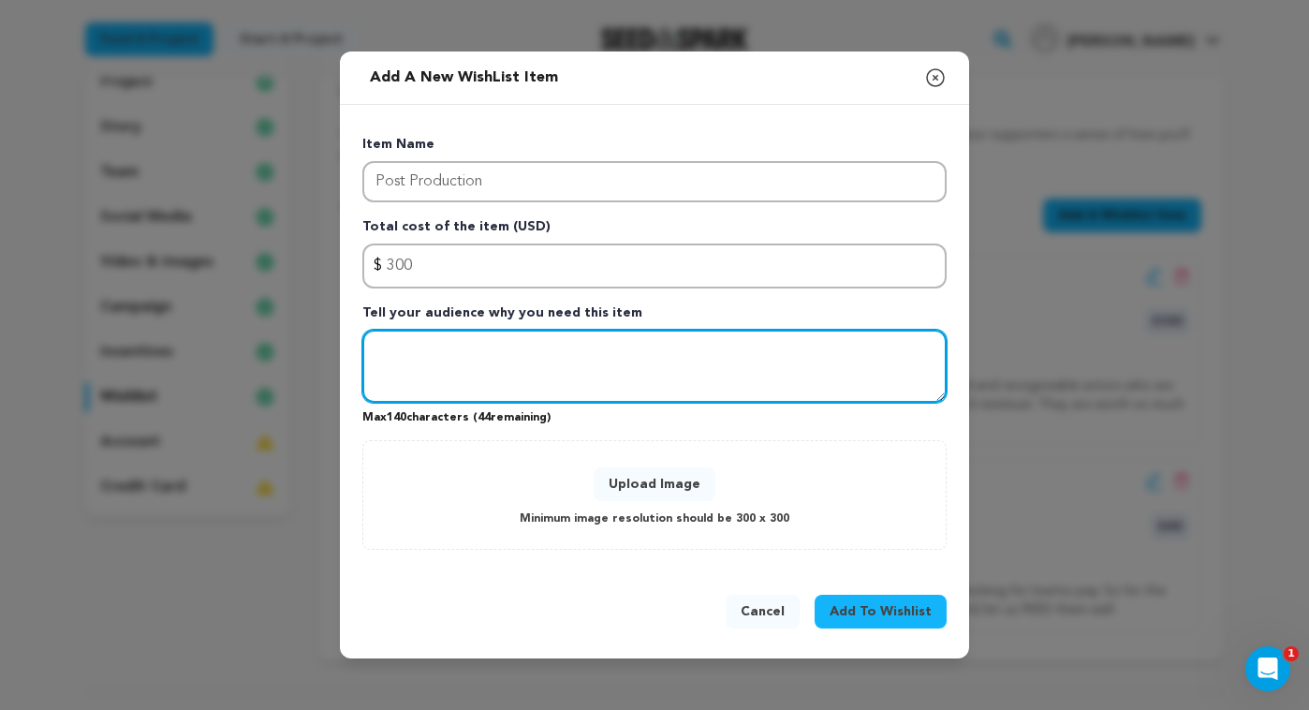
click at [579, 361] on textarea "Tell your audience why you need this item" at bounding box center [654, 366] width 584 height 73
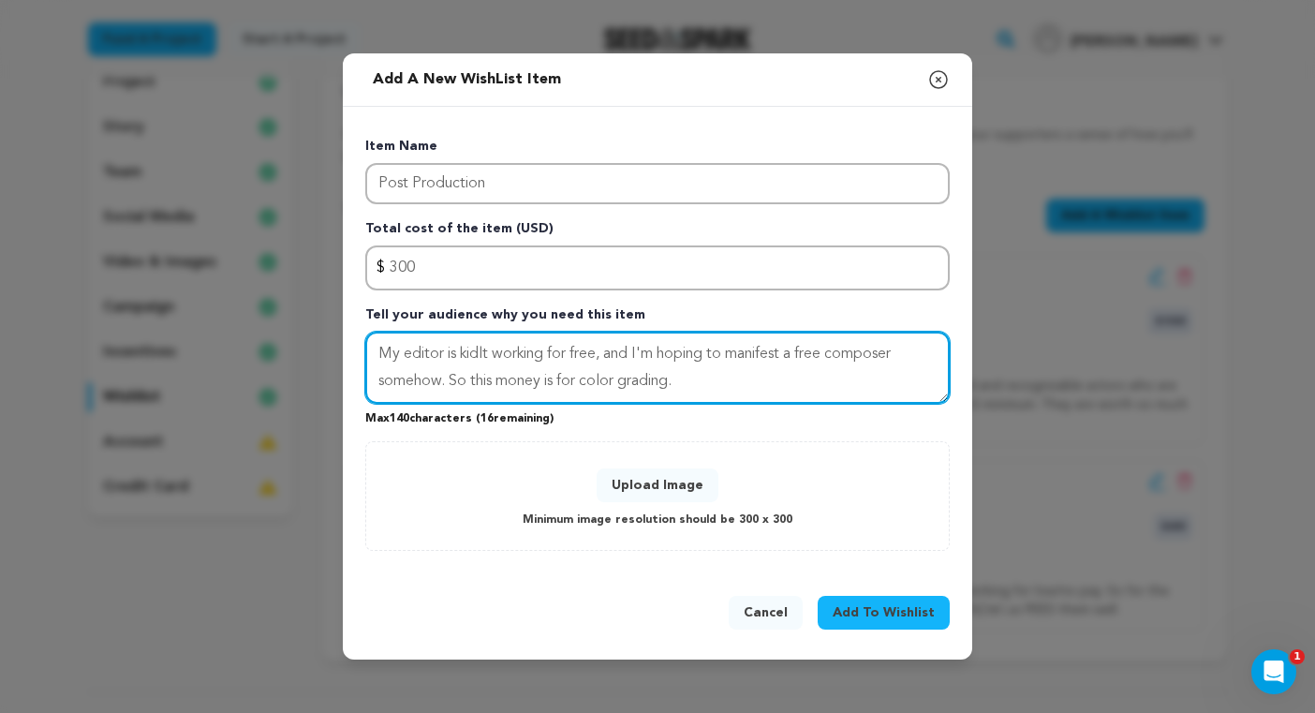
click at [489, 350] on textarea "My editor is kidlt working for free, and I'm hoping to manifest a free composer…" at bounding box center [657, 368] width 584 height 73
click at [782, 369] on textarea "My editor is kindly working for free, and I'm hoping to manifest a free compose…" at bounding box center [657, 368] width 584 height 73
click at [926, 358] on textarea "My editor is kindly working for free, and I'm hoping to manifest a free compose…" at bounding box center [657, 368] width 584 height 73
type textarea "My editor is kindly working for free, and I'm hoping to manifest a free compose…"
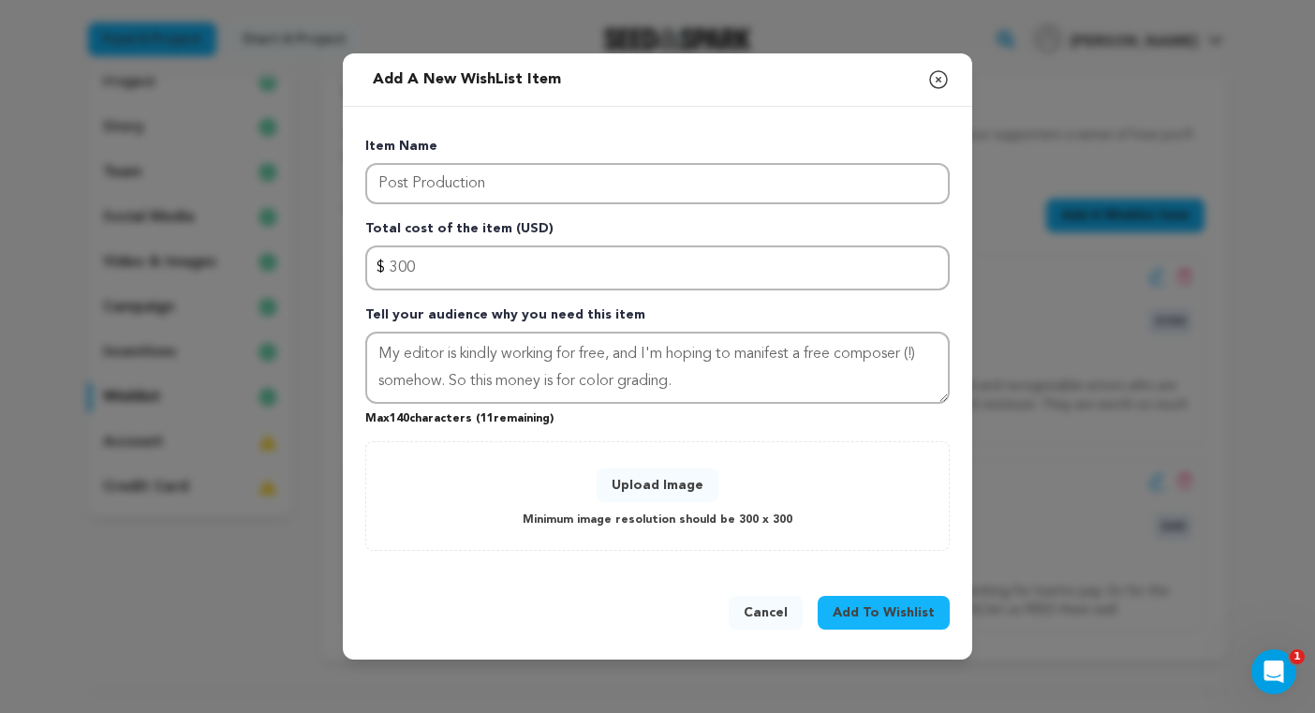
click at [672, 485] on button "Upload Image" at bounding box center [658, 485] width 122 height 34
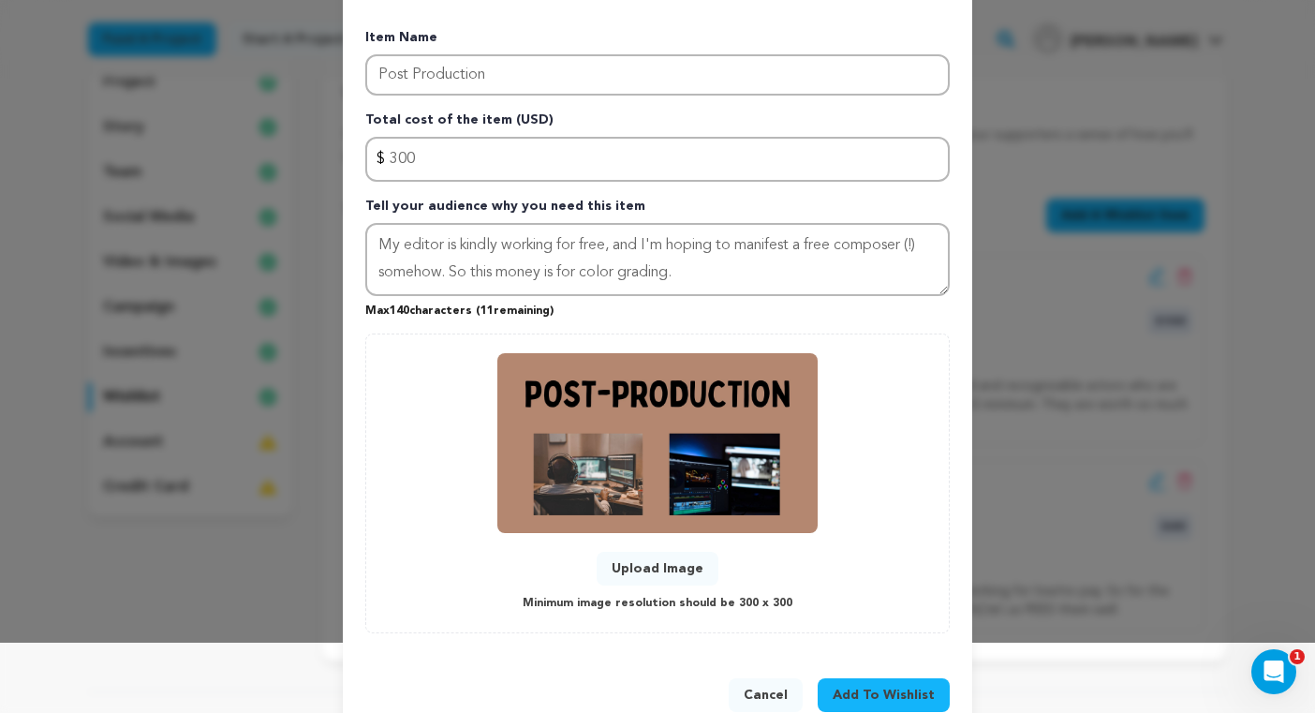
scroll to position [114, 0]
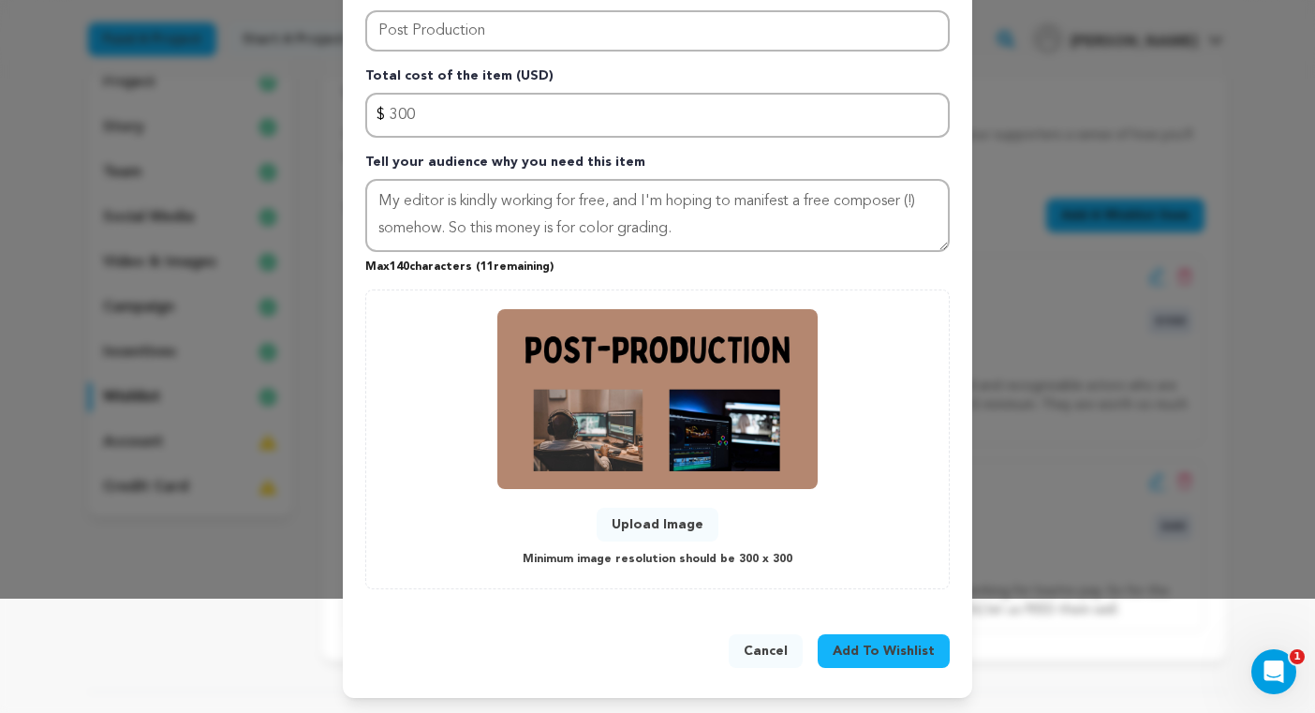
click at [863, 652] on span "Add To Wishlist" at bounding box center [884, 651] width 102 height 19
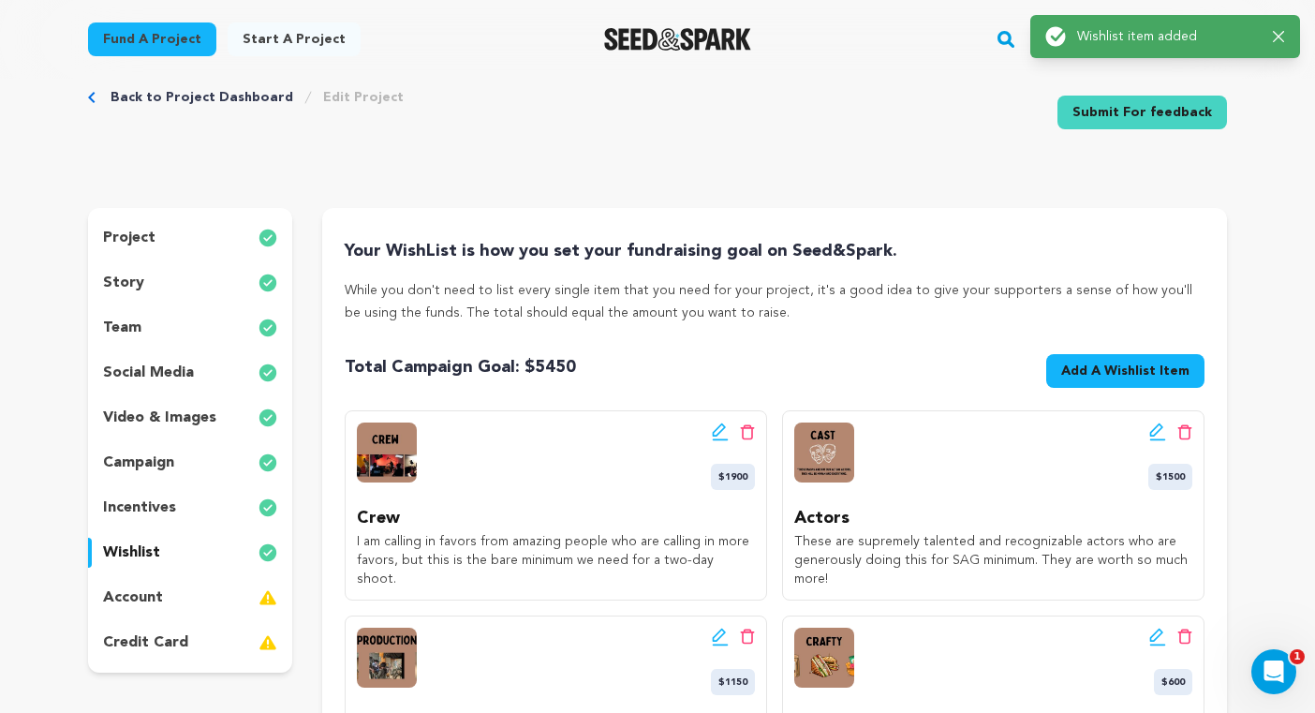
scroll to position [0, 0]
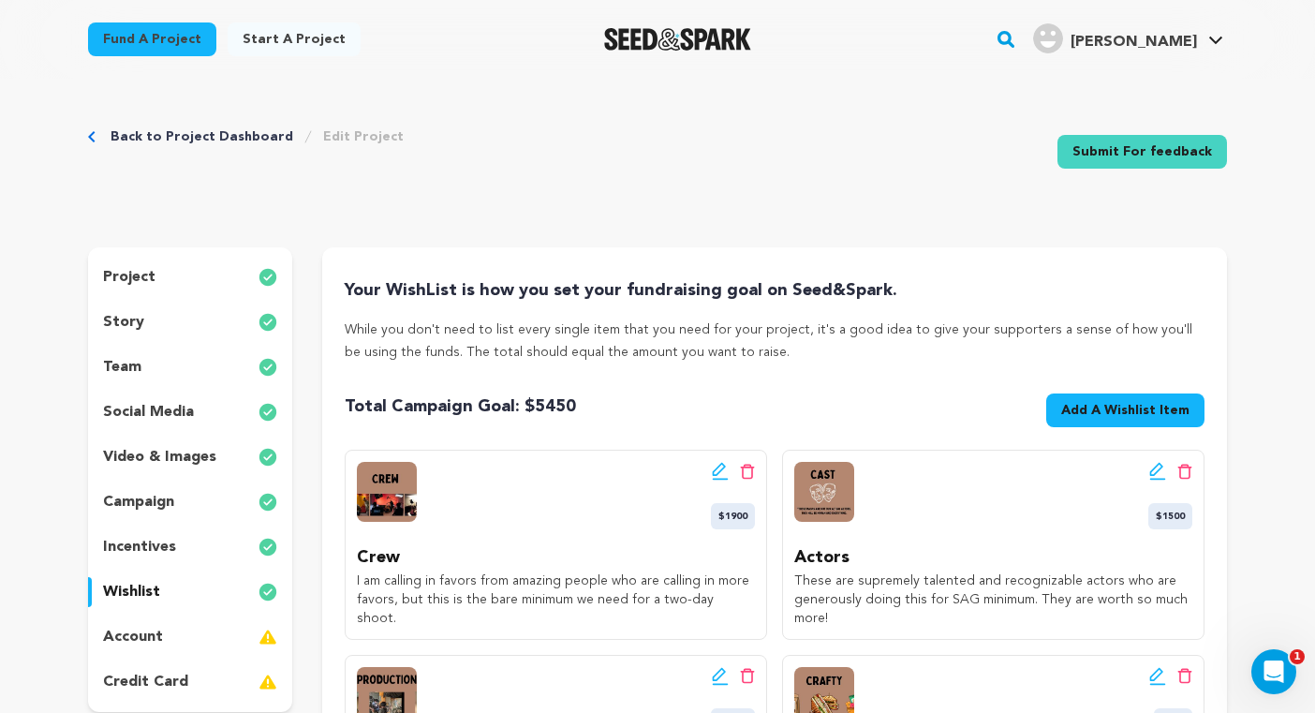
click at [1158, 146] on link "Submit For feedback" at bounding box center [1142, 152] width 170 height 34
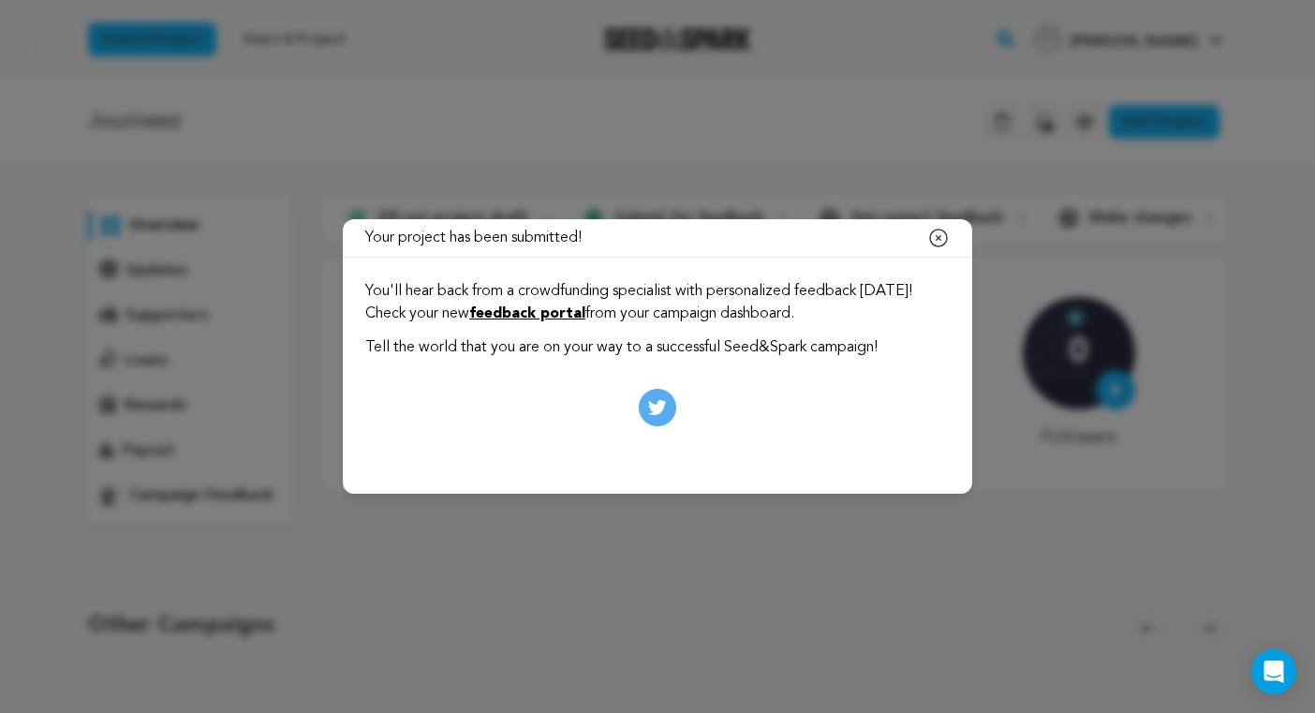
click at [943, 237] on icon "button" at bounding box center [938, 238] width 22 height 22
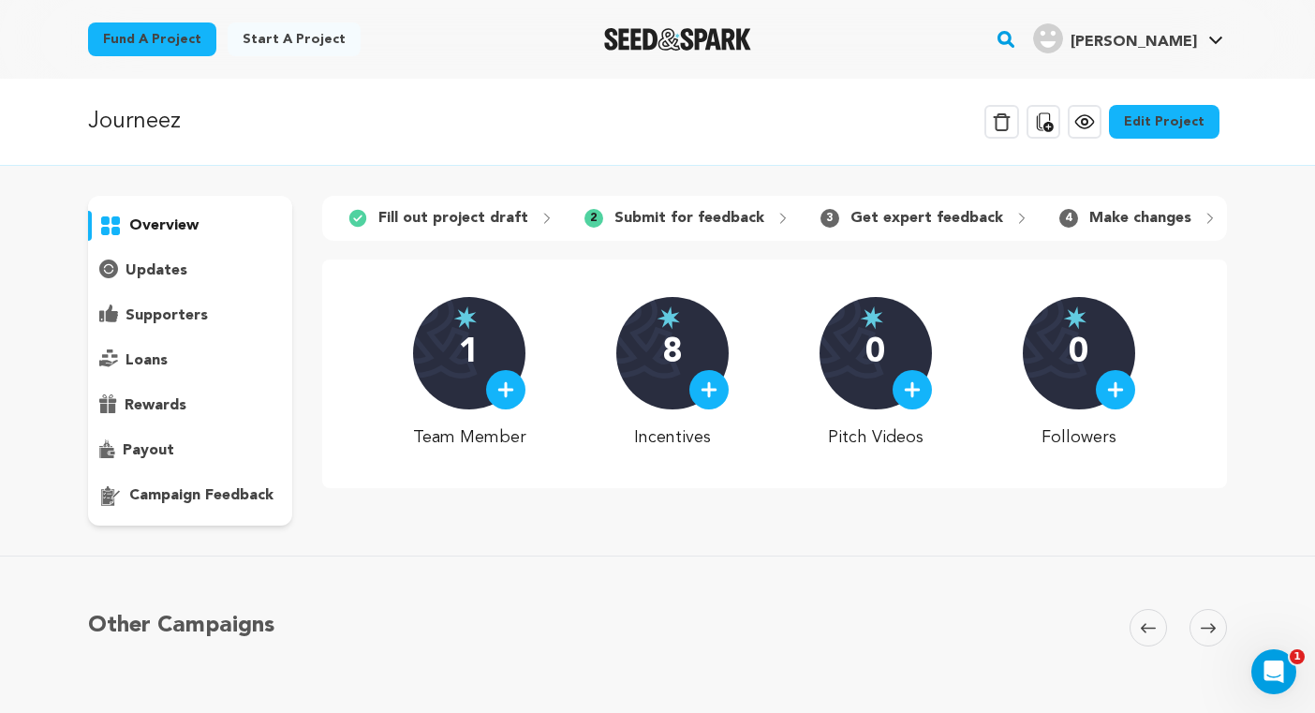
click at [1182, 123] on link "Edit Project" at bounding box center [1164, 122] width 111 height 34
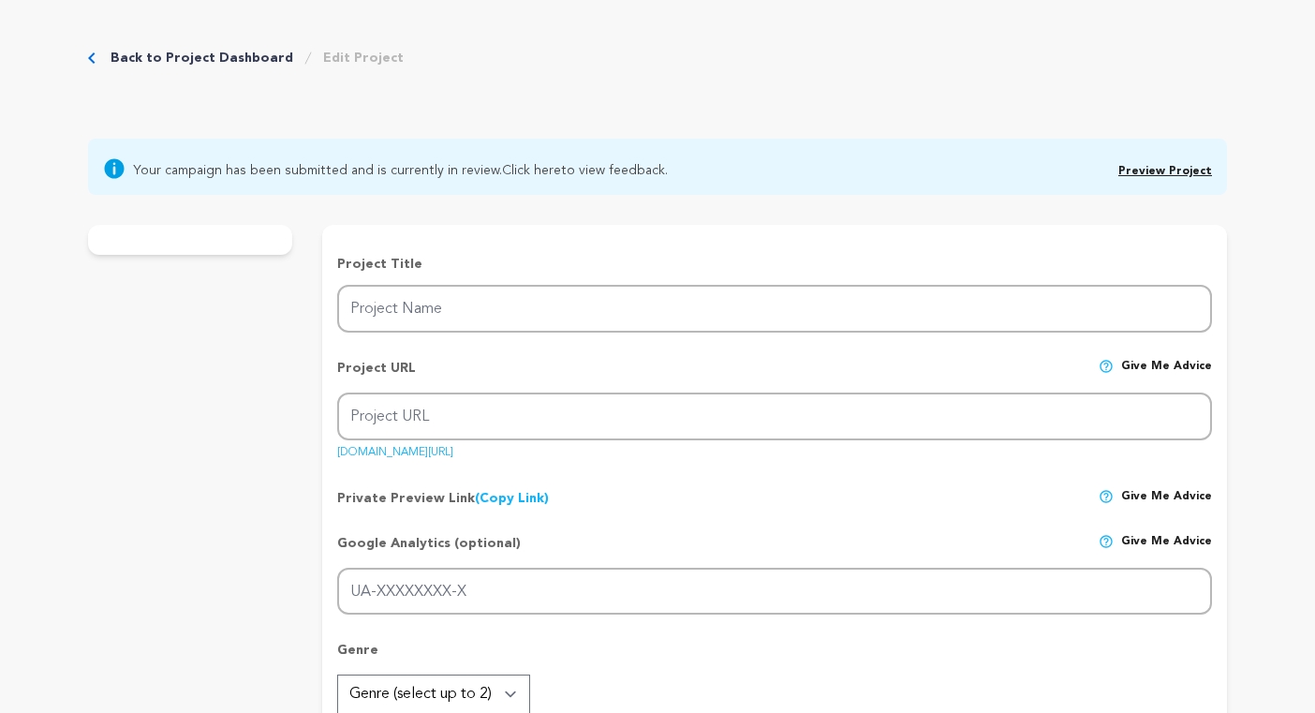
type input "Journeez"
type input "journeez"
type input "After mistakenly gobbling mushroom chocolate, a woman descends on a surprising,…"
type textarea "I wrote a feature film that I am determined to direct, and this short is design…"
type textarea "In a world where we all want a simple solution to complex issues, [PERSON_NAME]…"
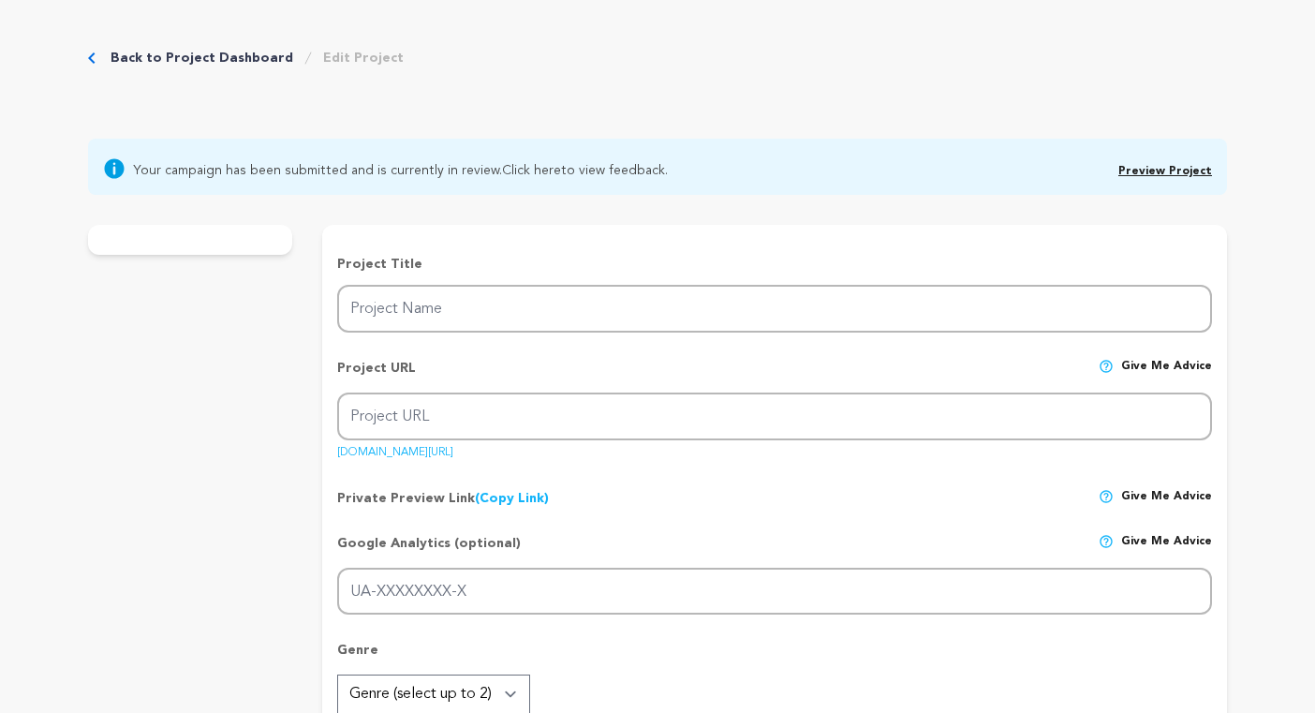
radio input "true"
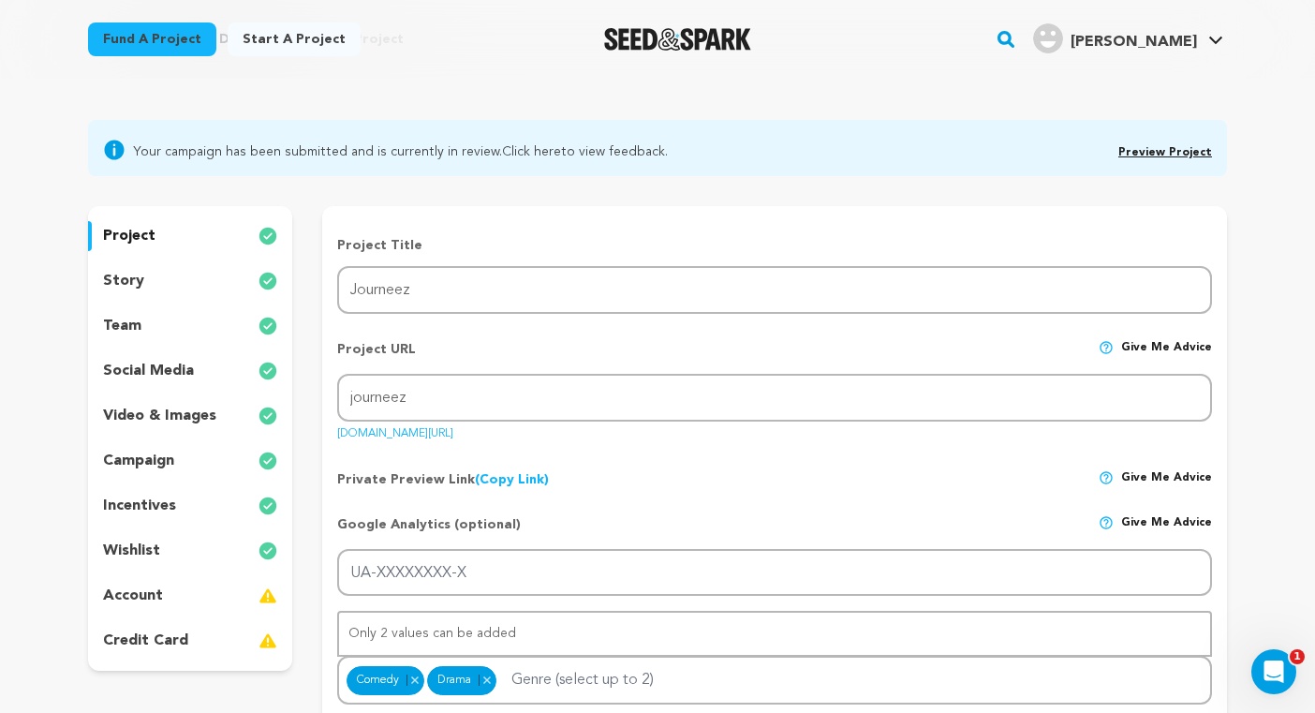
scroll to position [102, 0]
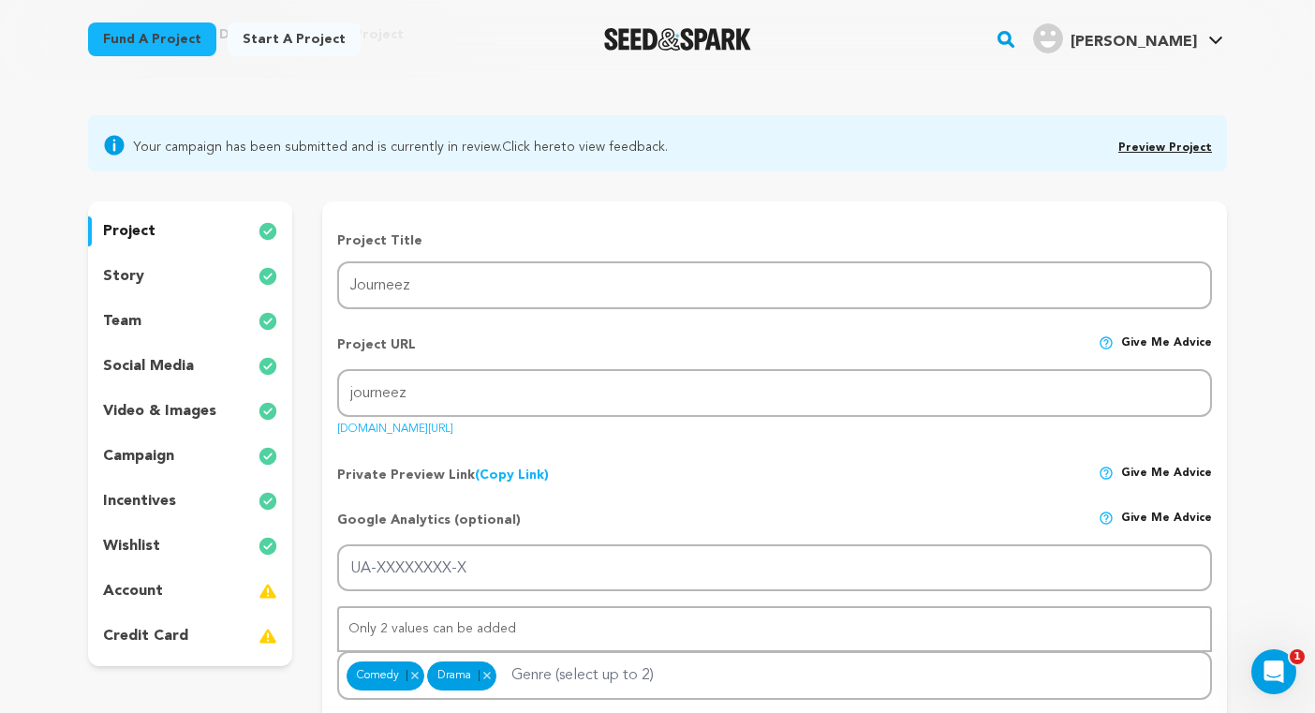
click at [140, 543] on p "wishlist" at bounding box center [131, 546] width 57 height 22
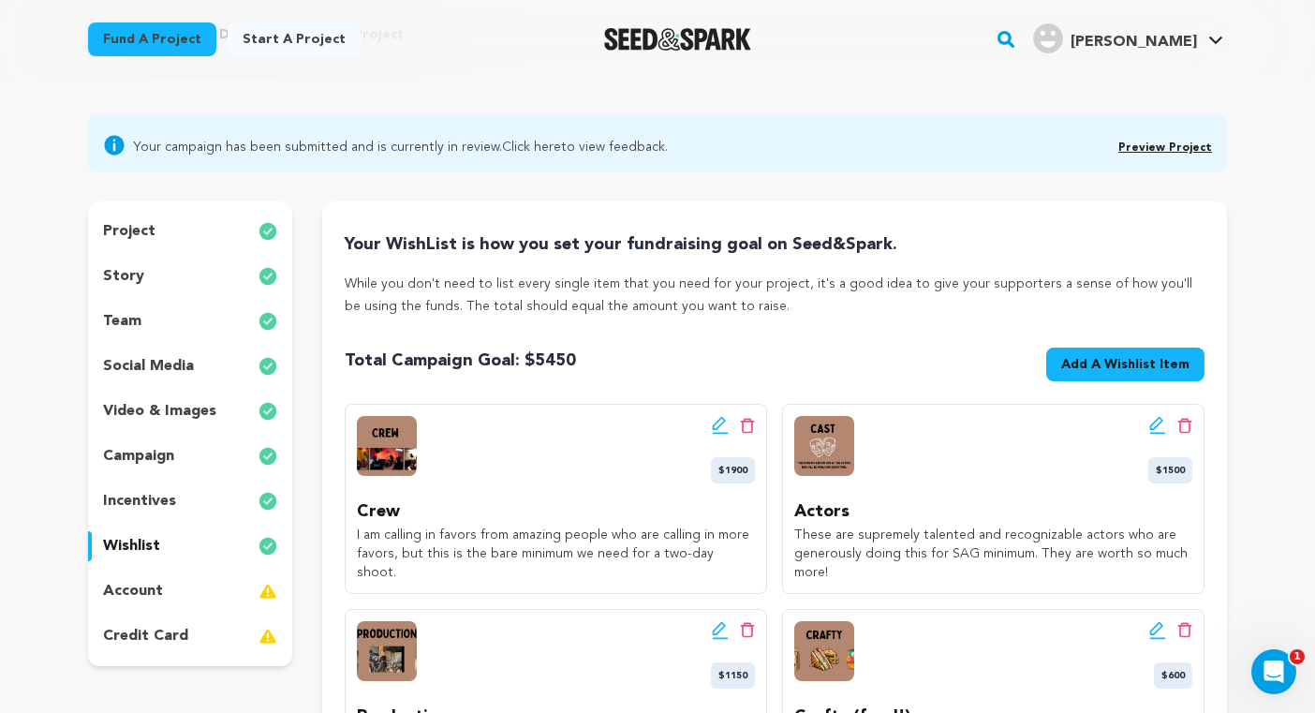
scroll to position [140, 0]
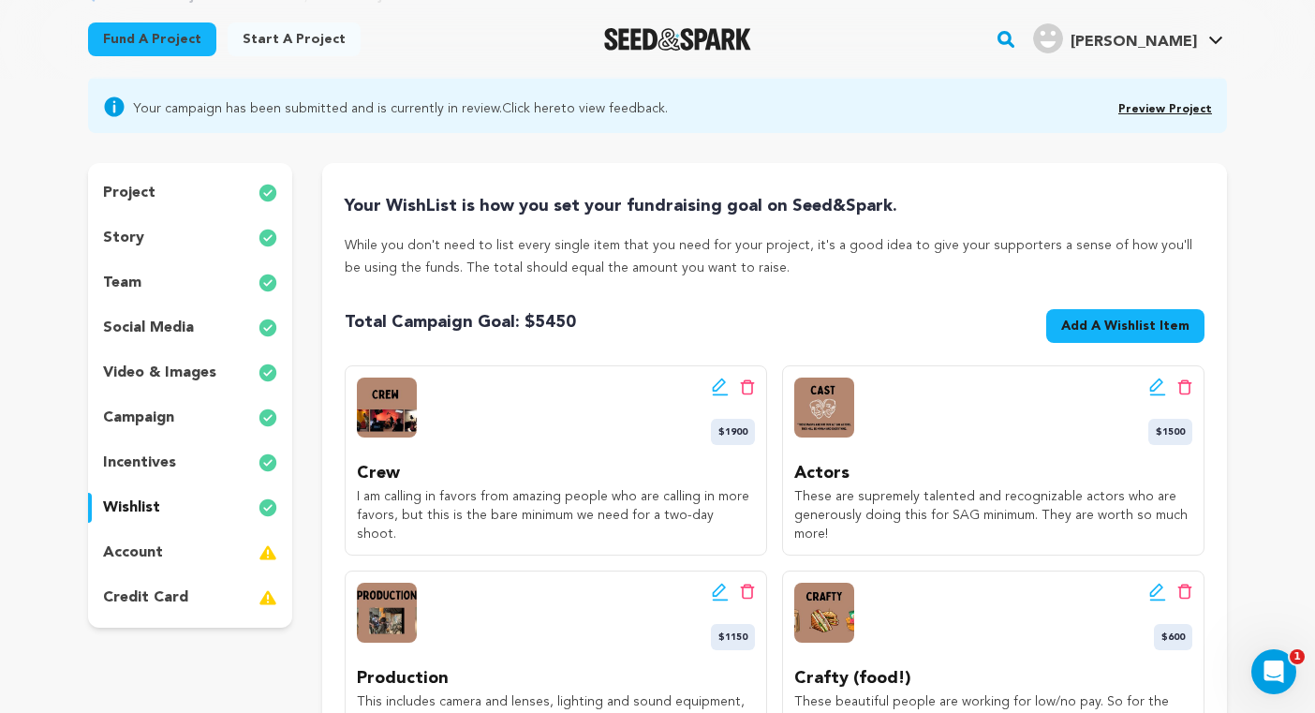
click at [1112, 323] on span "Add A Wishlist Item" at bounding box center [1125, 326] width 128 height 19
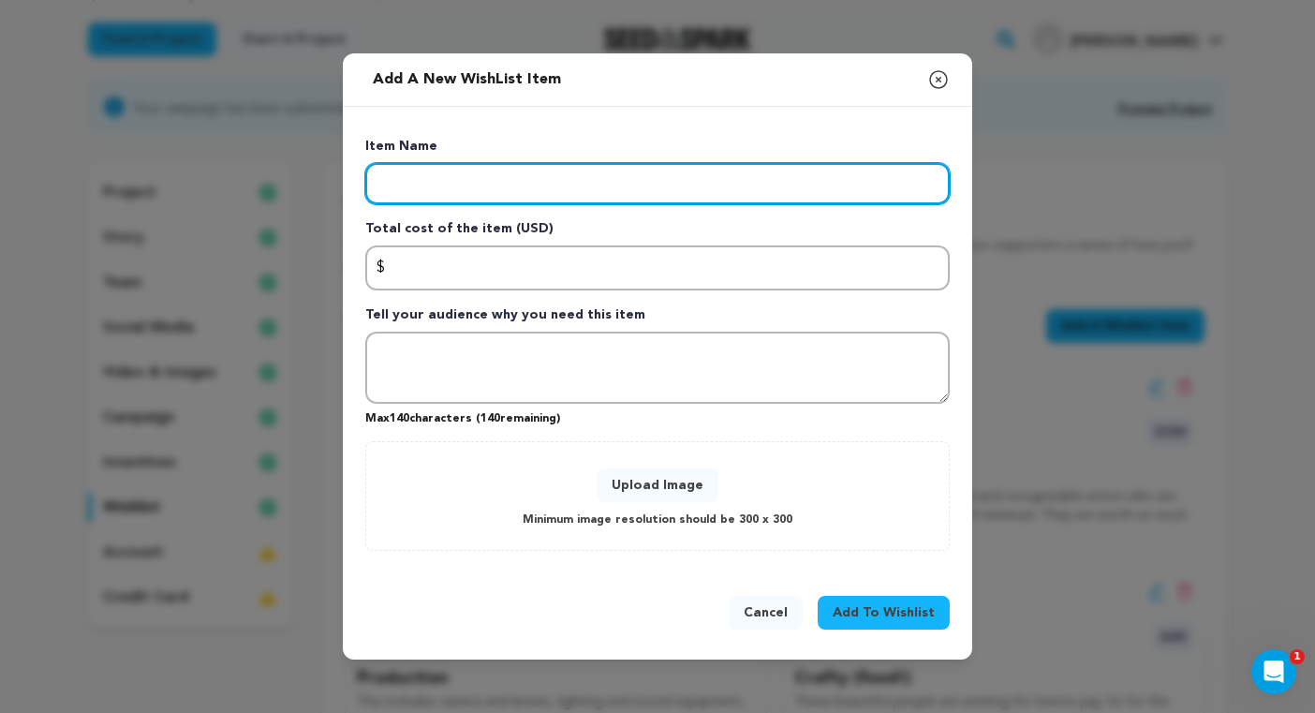
click at [558, 194] on input "Enter item name" at bounding box center [657, 183] width 584 height 41
type input "Festival applications"
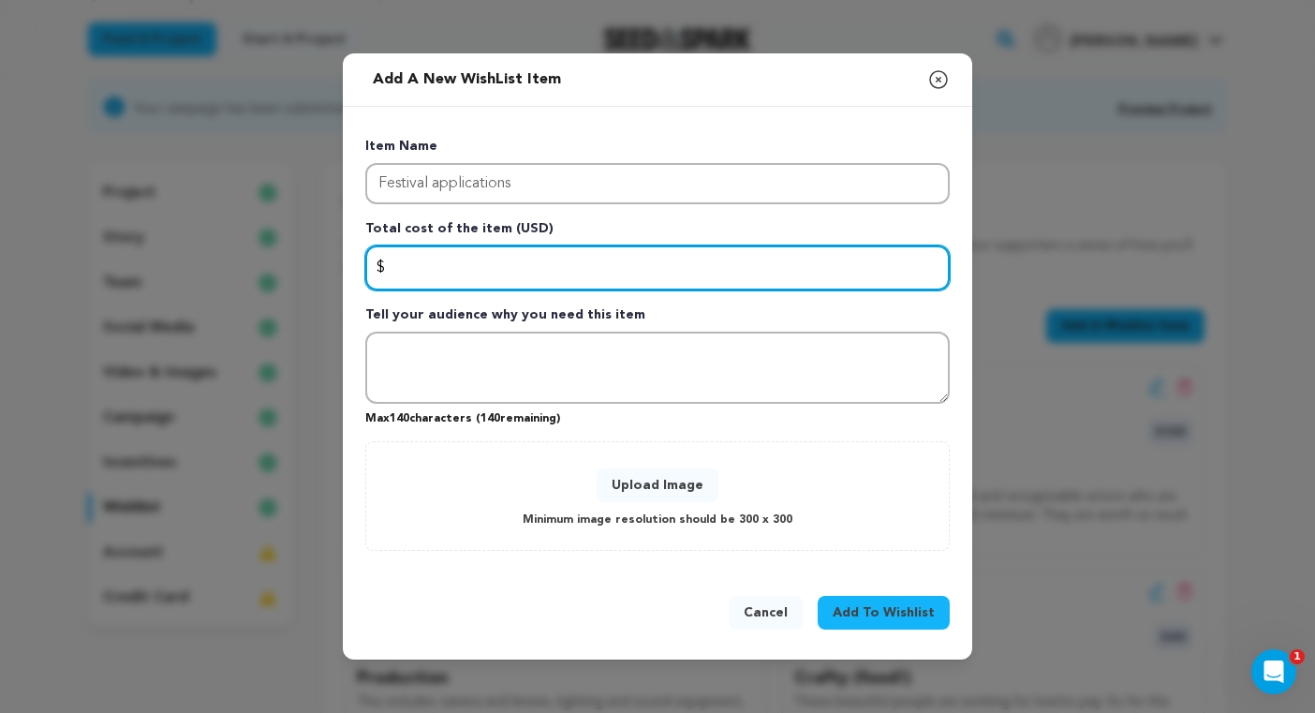
click at [608, 273] on input "Enter total cost of the item" at bounding box center [657, 267] width 584 height 45
type input "800"
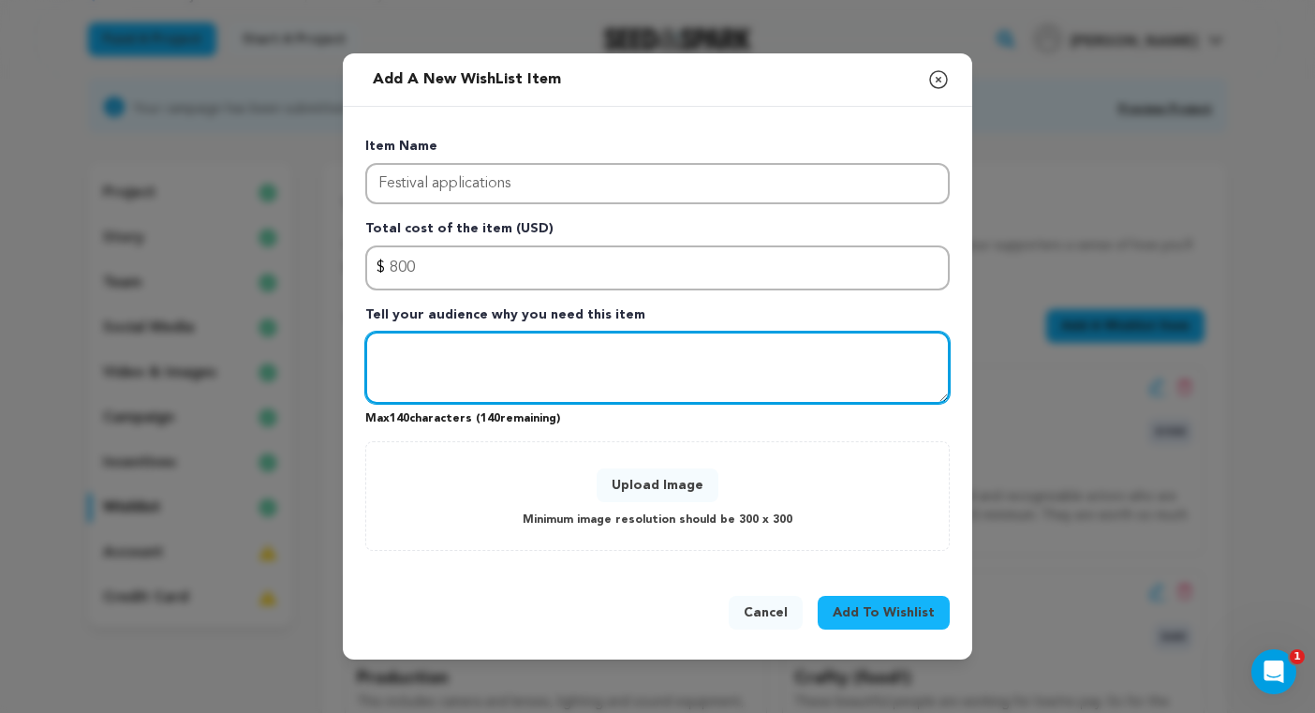
click at [655, 374] on textarea "Tell your audience why you need this item" at bounding box center [657, 368] width 584 height 73
click at [512, 353] on textarea "Festival applications can add u" at bounding box center [657, 368] width 584 height 73
click at [628, 351] on textarea "Festival application fees can add u" at bounding box center [657, 368] width 584 height 73
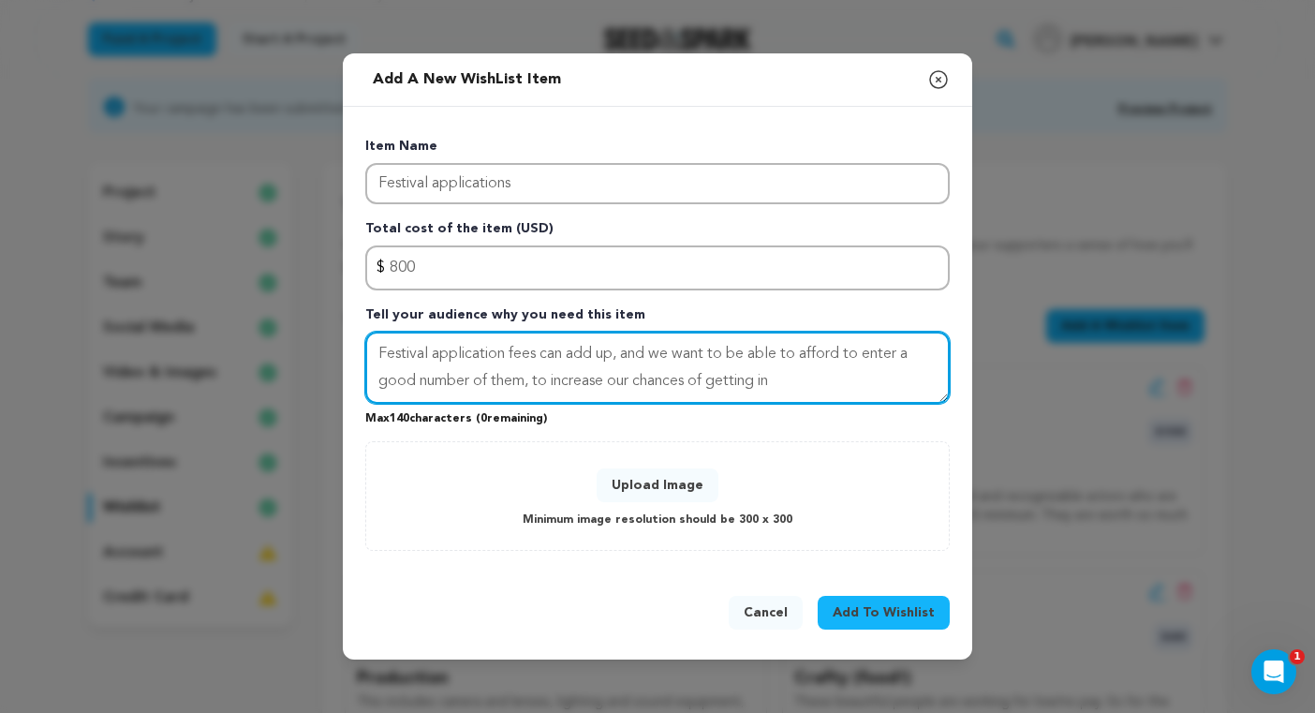
drag, startPoint x: 861, startPoint y: 352, endPoint x: 738, endPoint y: 352, distance: 122.7
click at [736, 353] on textarea "Festival application fees can add up, and we want to be able to afford to enter…" at bounding box center [657, 368] width 584 height 73
click at [937, 360] on textarea "Festival application fees can add up, and we want to enter a good number of the…" at bounding box center [657, 368] width 584 height 73
click at [755, 395] on textarea "Festival application fees can add up, and we want to enter a good number of the…" at bounding box center [657, 368] width 584 height 73
type textarea "Festival application fees can add up, and we want to enter a good number of the…"
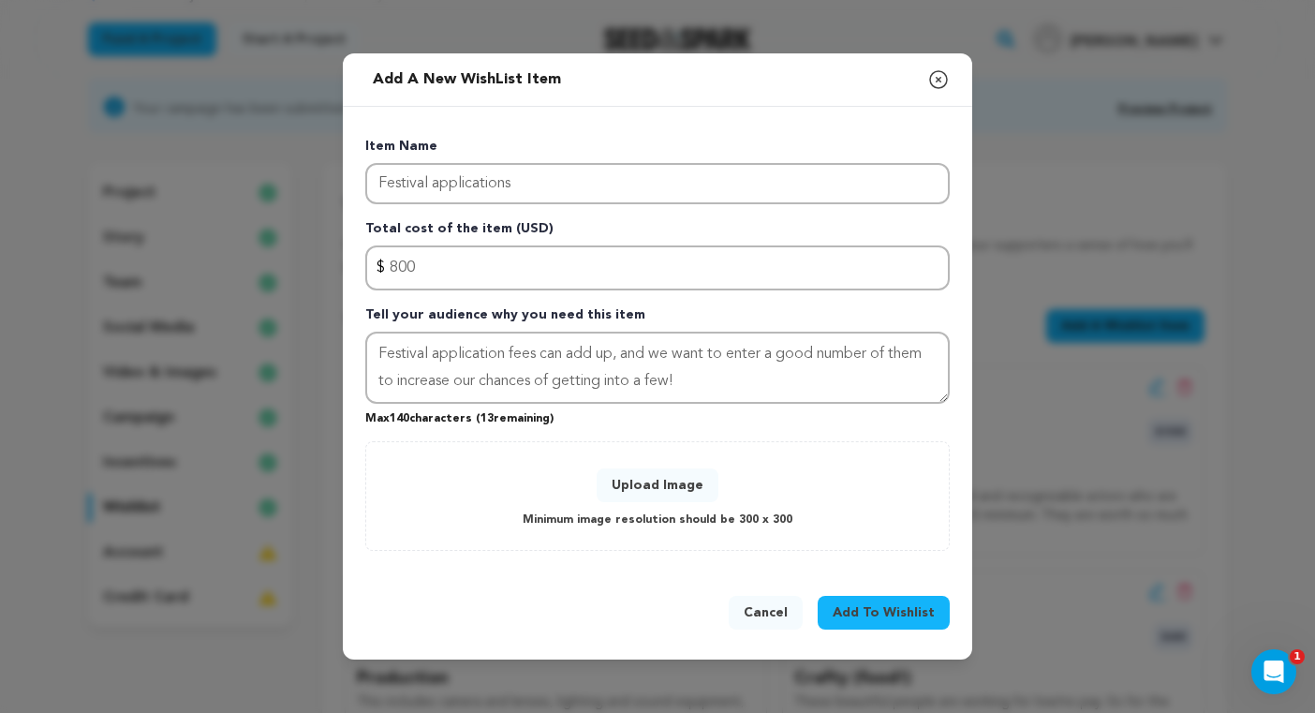
click at [674, 482] on button "Upload Image" at bounding box center [658, 485] width 122 height 34
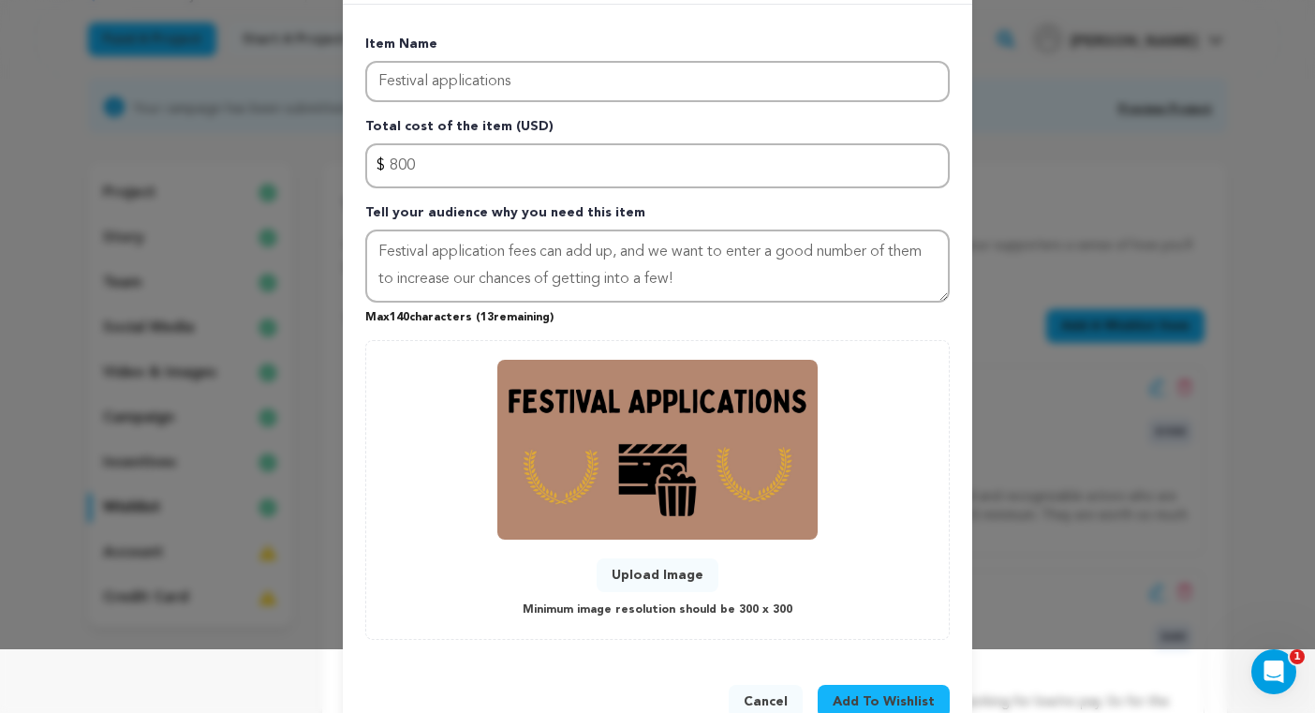
scroll to position [114, 0]
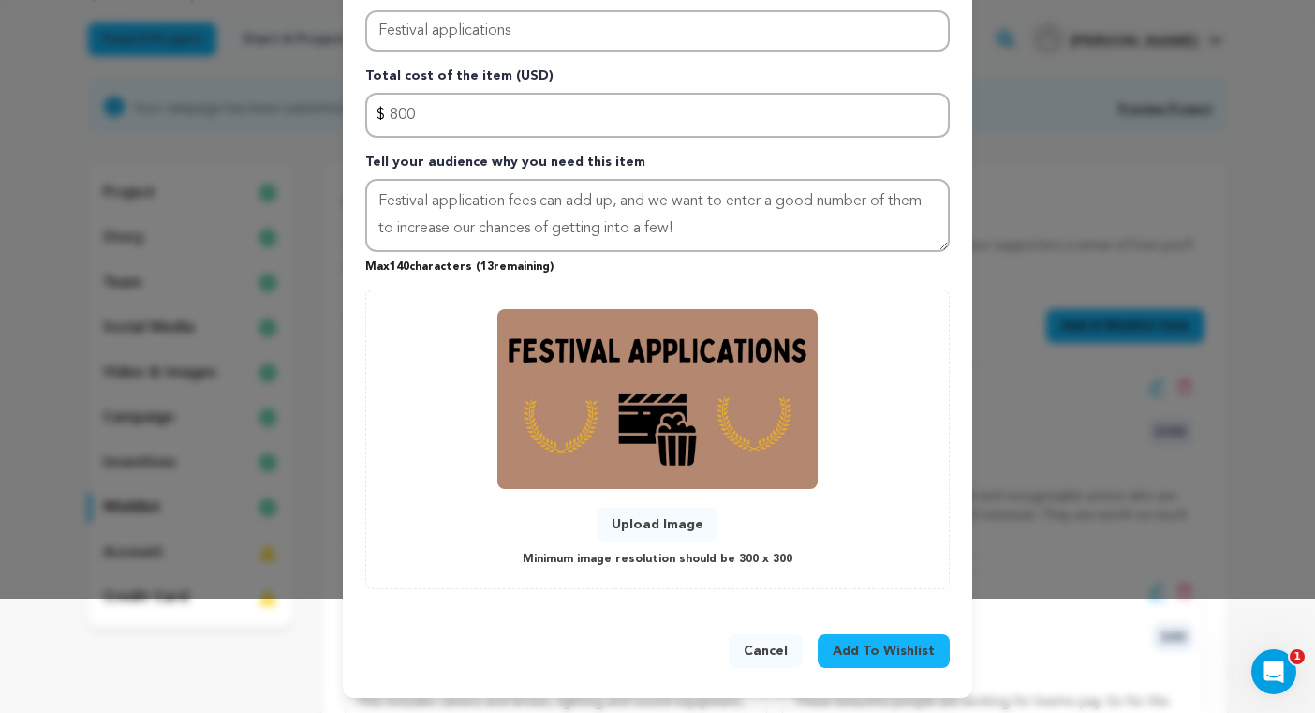
click at [879, 649] on span "Add To Wishlist" at bounding box center [884, 651] width 102 height 19
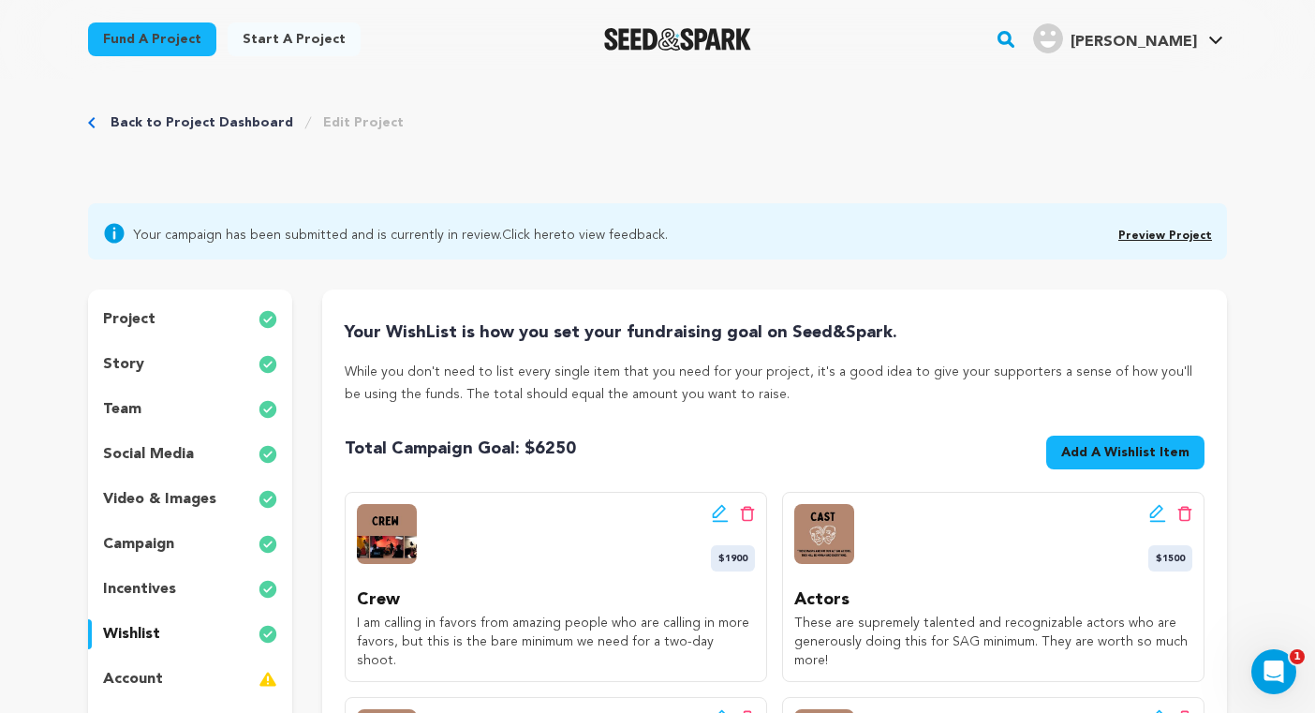
scroll to position [18, 0]
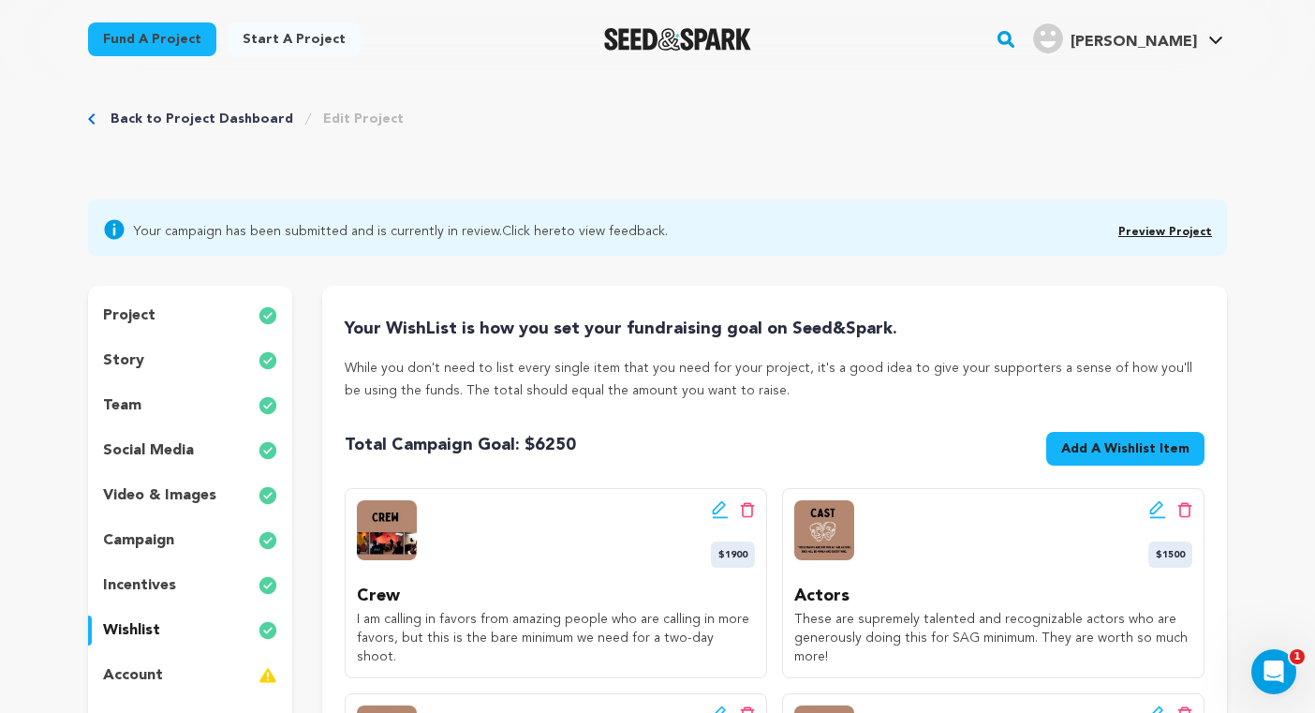
click at [1092, 454] on span "Add A Wishlist Item" at bounding box center [1125, 448] width 128 height 19
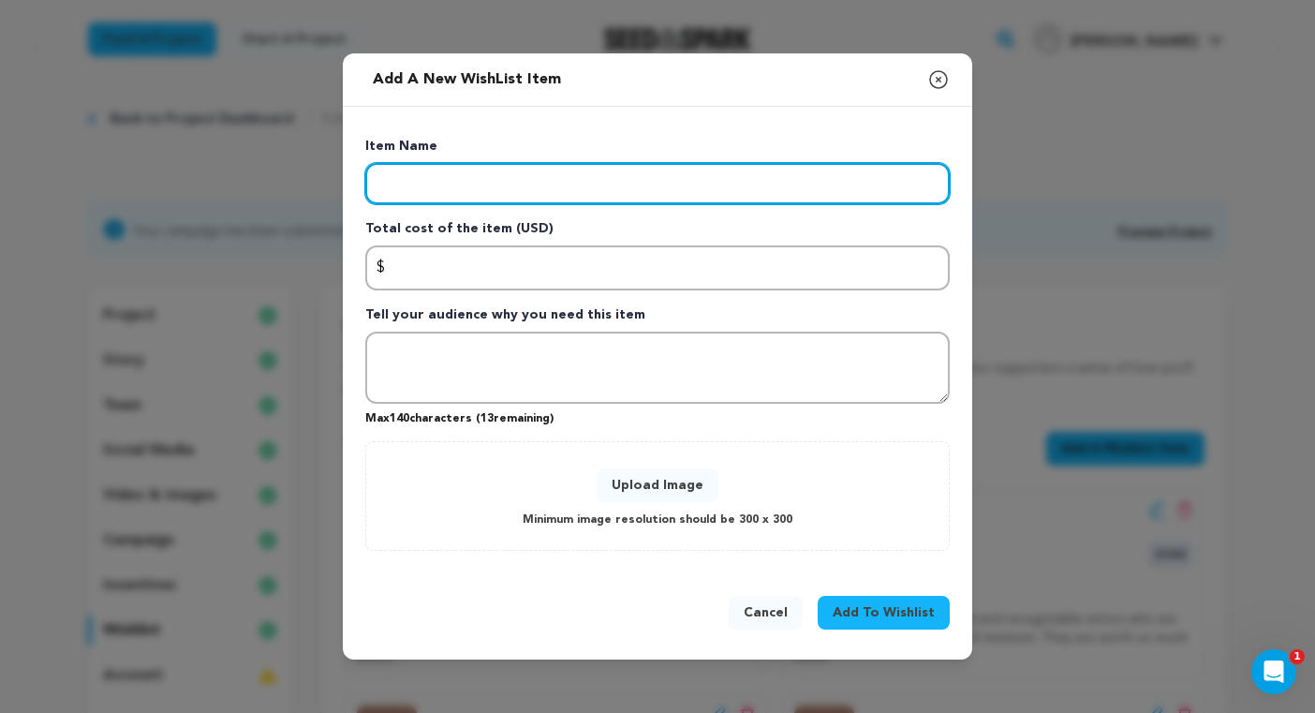
click at [587, 188] on input "Enter item name" at bounding box center [657, 183] width 584 height 41
click at [448, 185] on input "Platform Processing fees" at bounding box center [657, 183] width 584 height 41
type input "Platform processing fees"
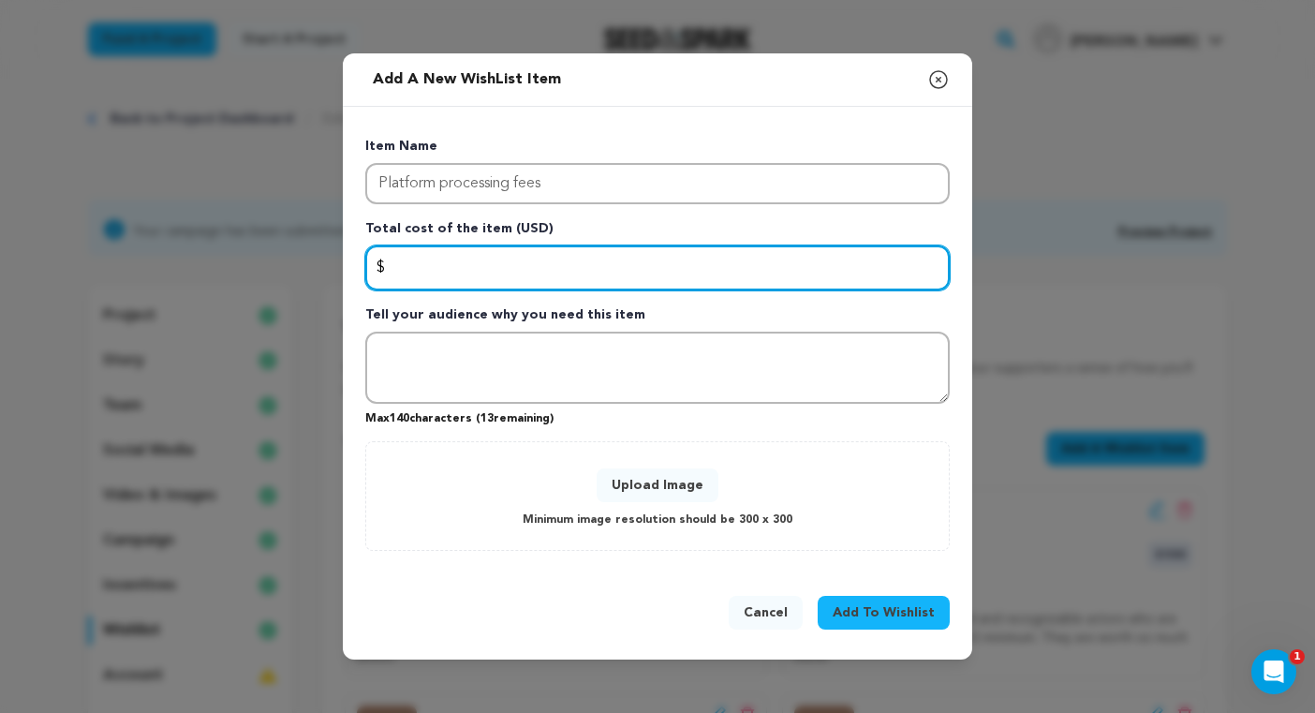
click at [483, 273] on input "Enter total cost of the item" at bounding box center [657, 267] width 584 height 45
type input "344"
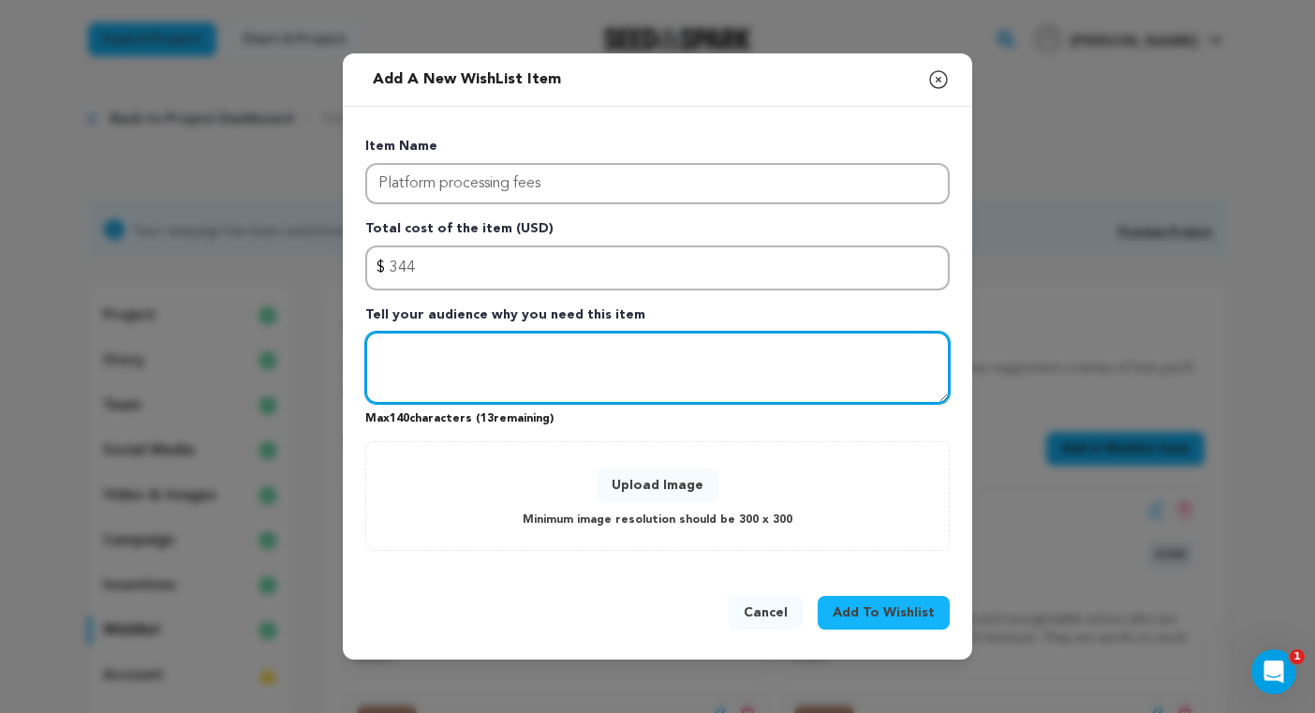
click at [538, 352] on textarea "Tell your audience why you need this item" at bounding box center [657, 368] width 584 height 73
type textarea "o"
paste textarea "payment processing fees, which are typically $0.30 + 2.9% per pledge"
type textarea "Our understanding is there are payment processing fees, which are typically $0.…"
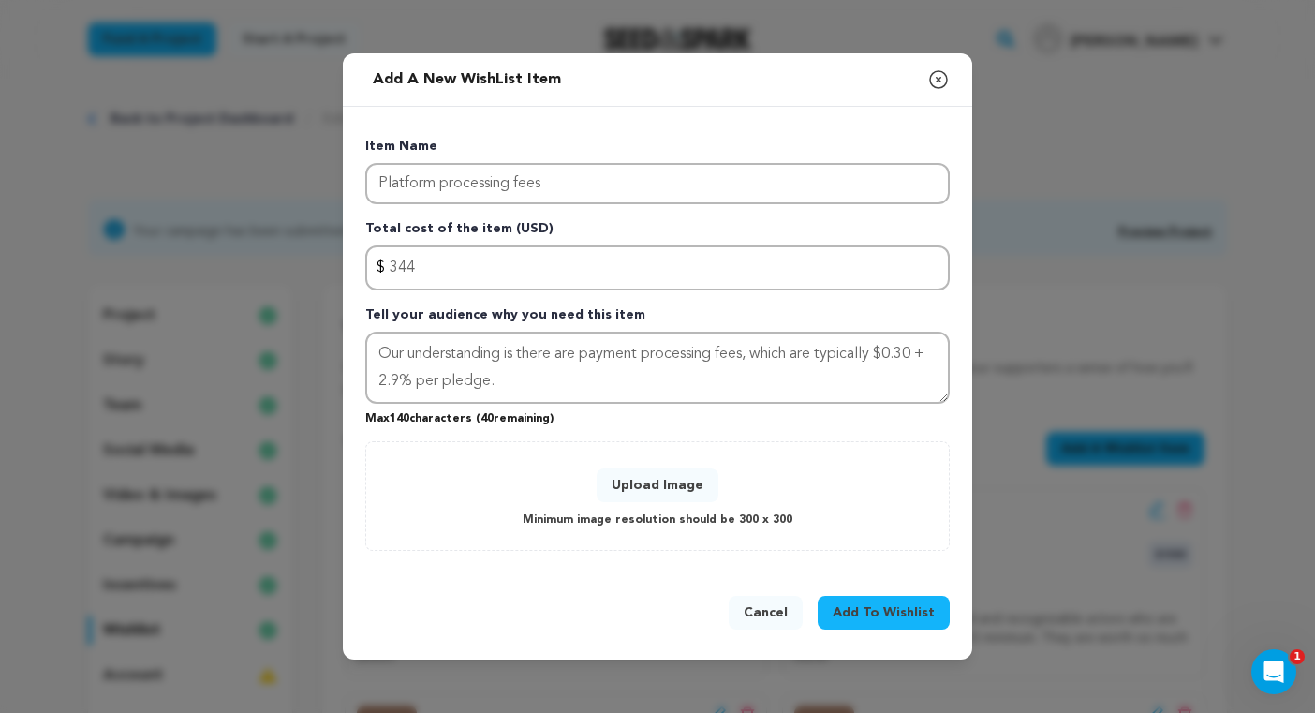
click at [652, 481] on button "Upload Image" at bounding box center [658, 485] width 122 height 34
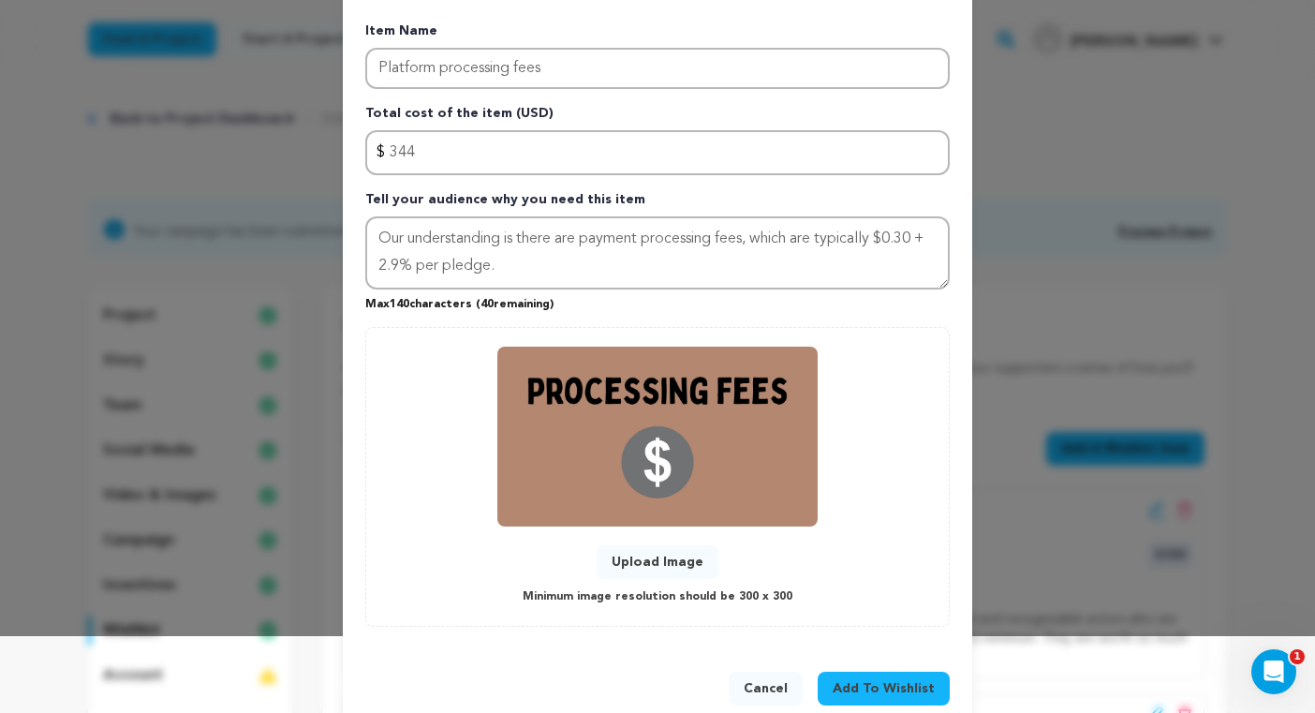
scroll to position [114, 0]
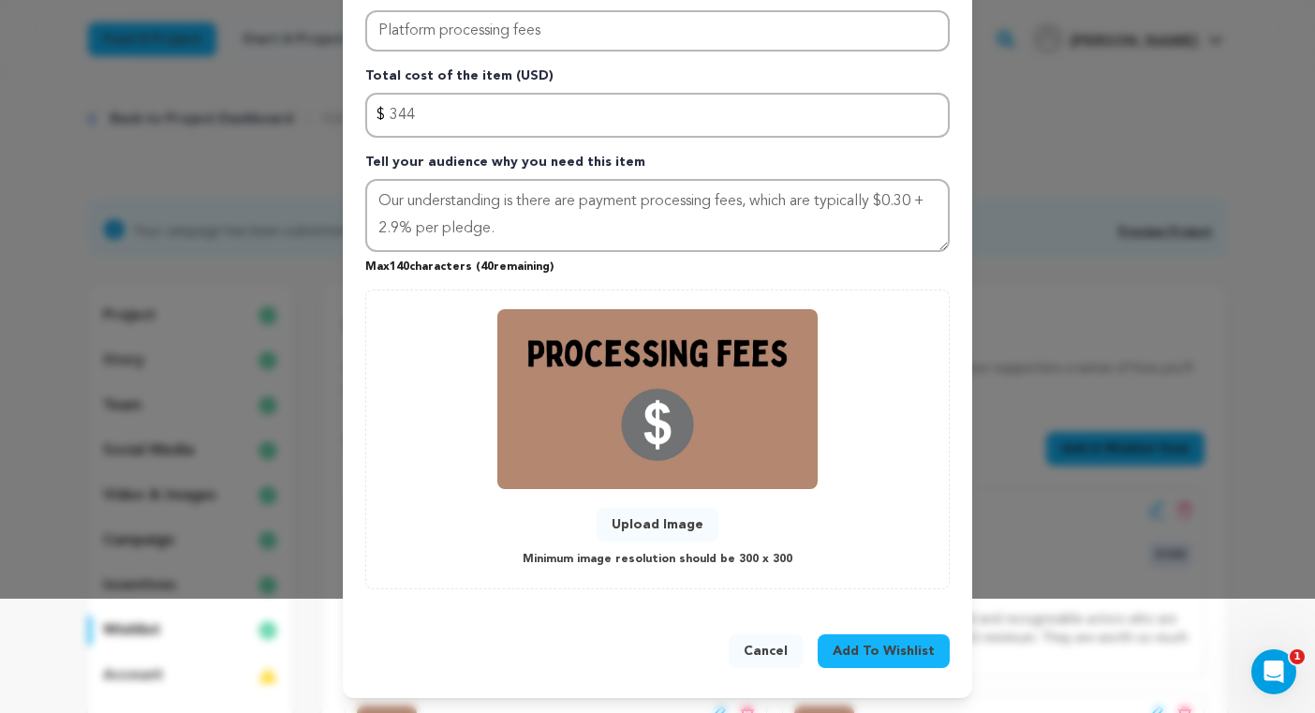
click at [864, 649] on span "Add To Wishlist" at bounding box center [884, 651] width 102 height 19
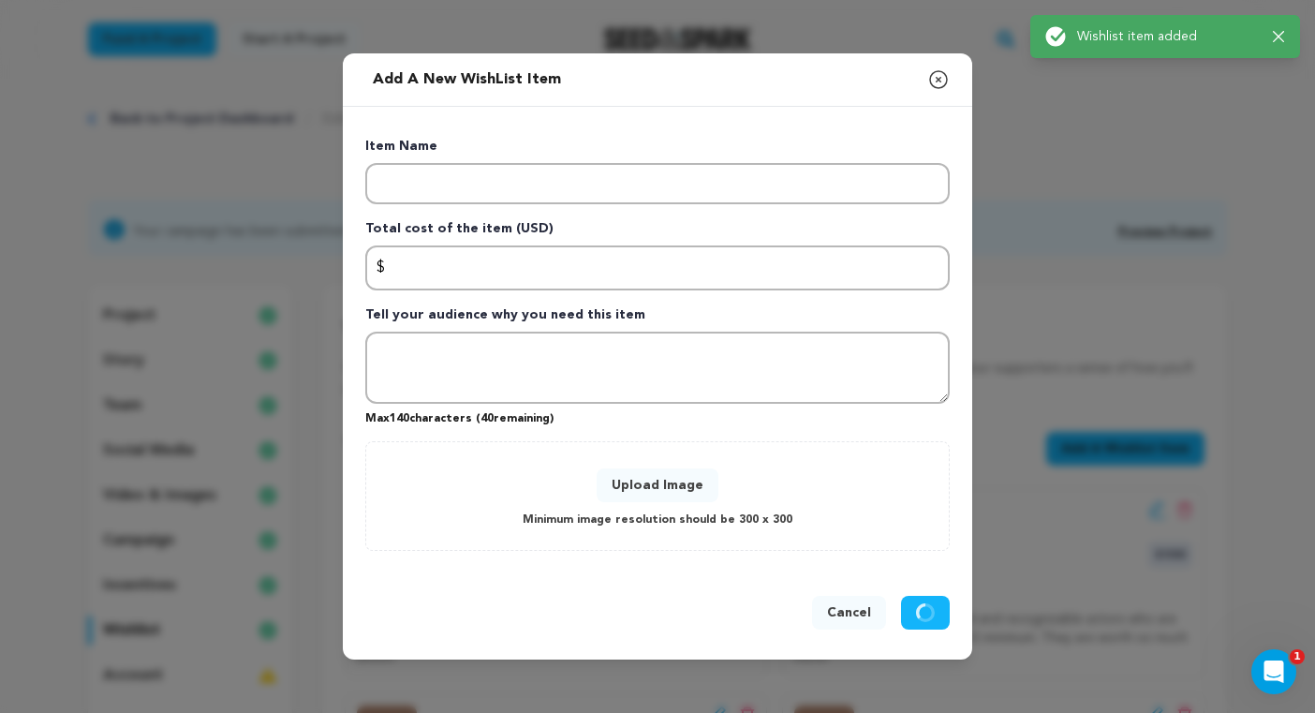
scroll to position [0, 0]
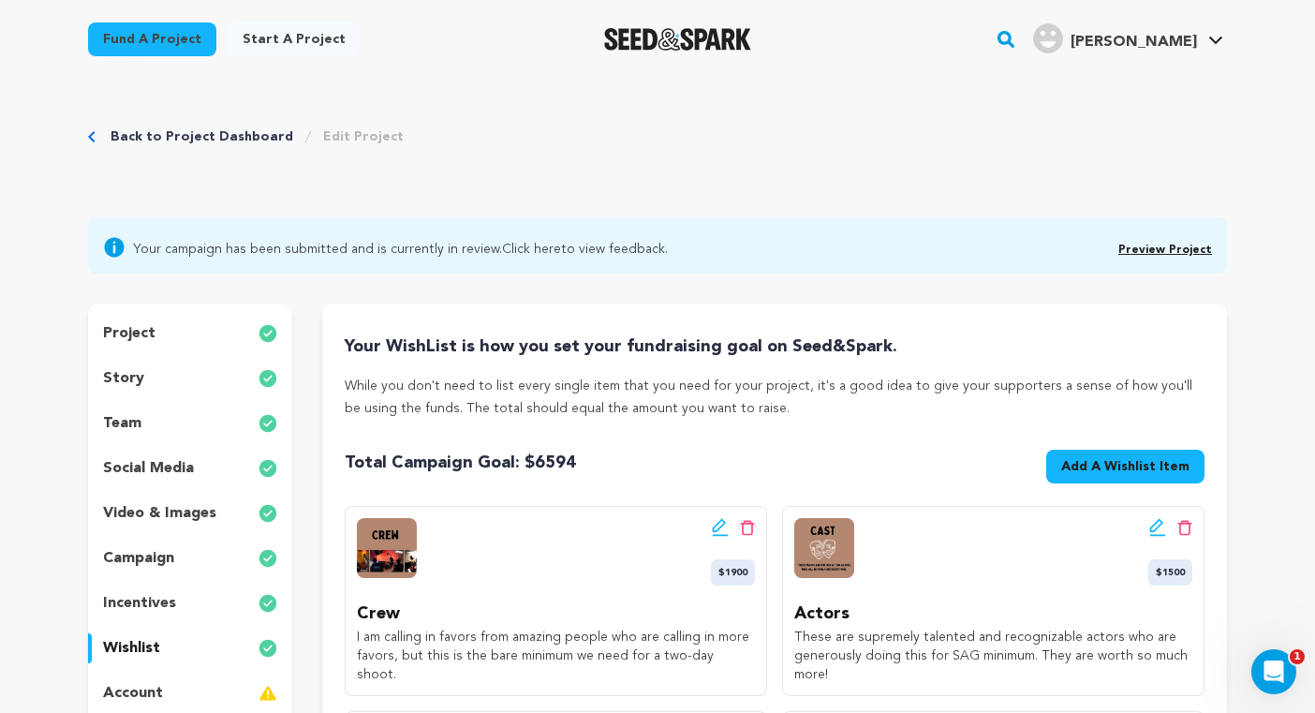
click at [1127, 466] on span "Add A Wishlist Item" at bounding box center [1125, 466] width 128 height 19
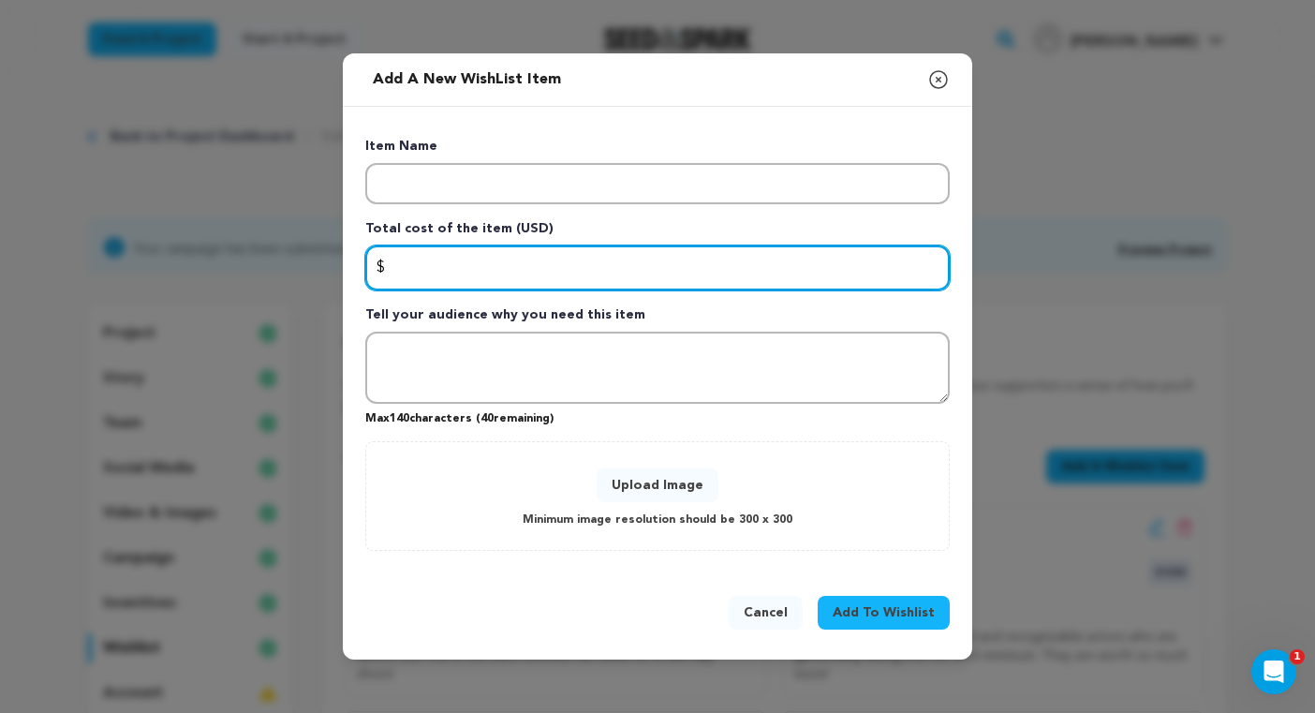
click at [559, 276] on input "Enter total cost of the item" at bounding box center [657, 267] width 584 height 45
type input "625"
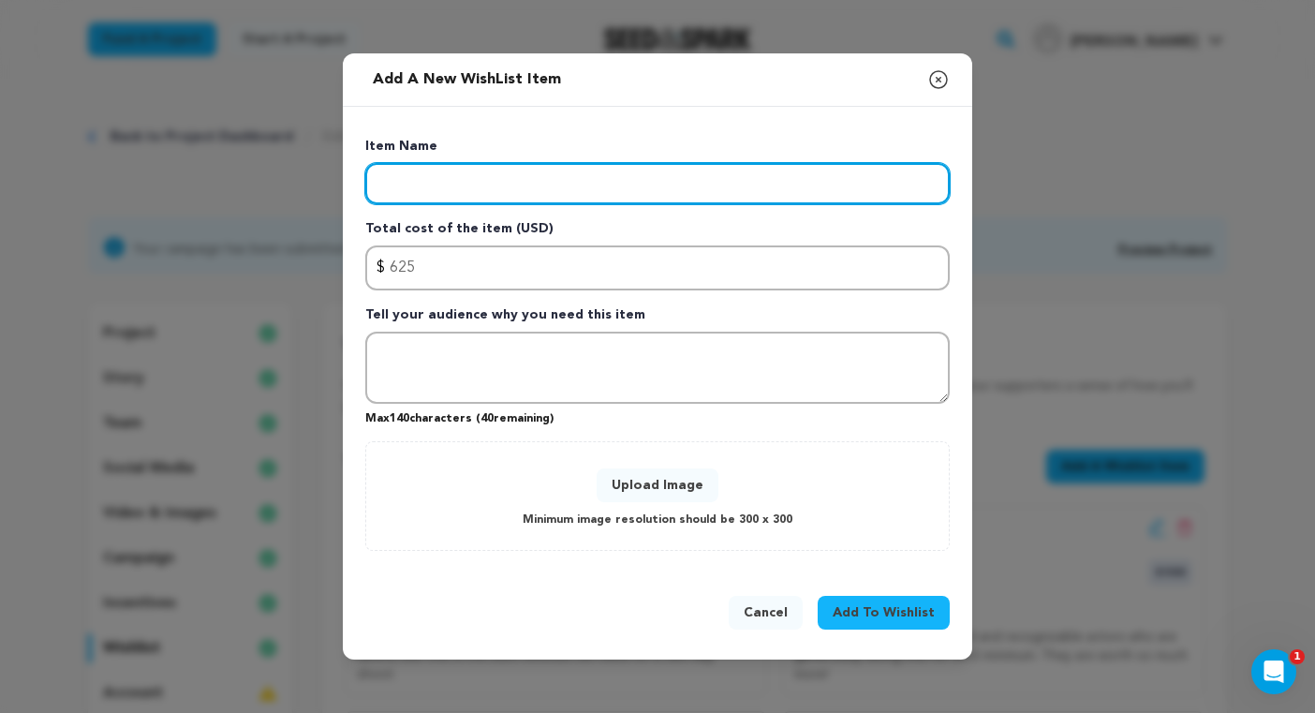
click at [602, 187] on input "Enter item name" at bounding box center [657, 183] width 584 height 41
type input "C"
type input "10% Contigency"
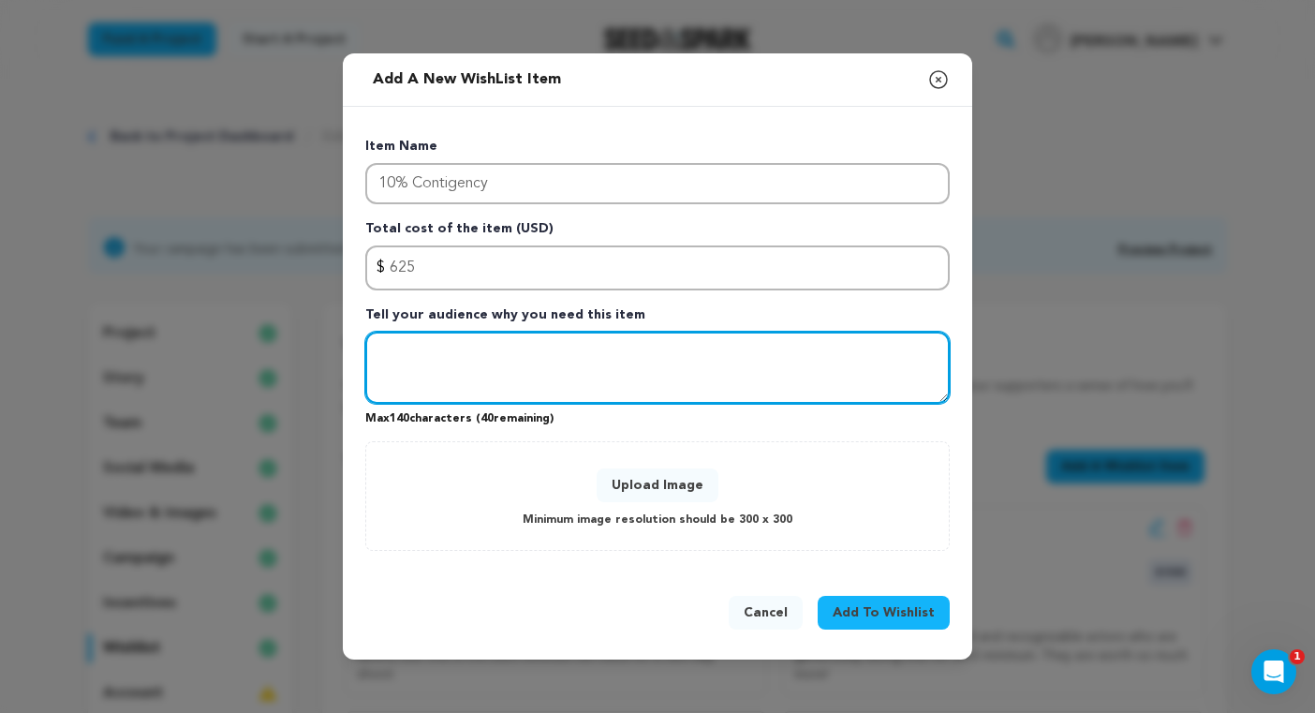
click at [530, 373] on textarea "Tell your audience why you need this item" at bounding box center [657, 368] width 584 height 73
drag, startPoint x: 391, startPoint y: 355, endPoint x: 408, endPoint y: 362, distance: 18.4
click at [391, 355] on textarea "It is custom" at bounding box center [657, 368] width 584 height 73
click at [539, 347] on textarea "Itis custom" at bounding box center [657, 368] width 584 height 73
paste textarea "filmmakers in preparing for unexpected expenses, guaranteeing that the prod"
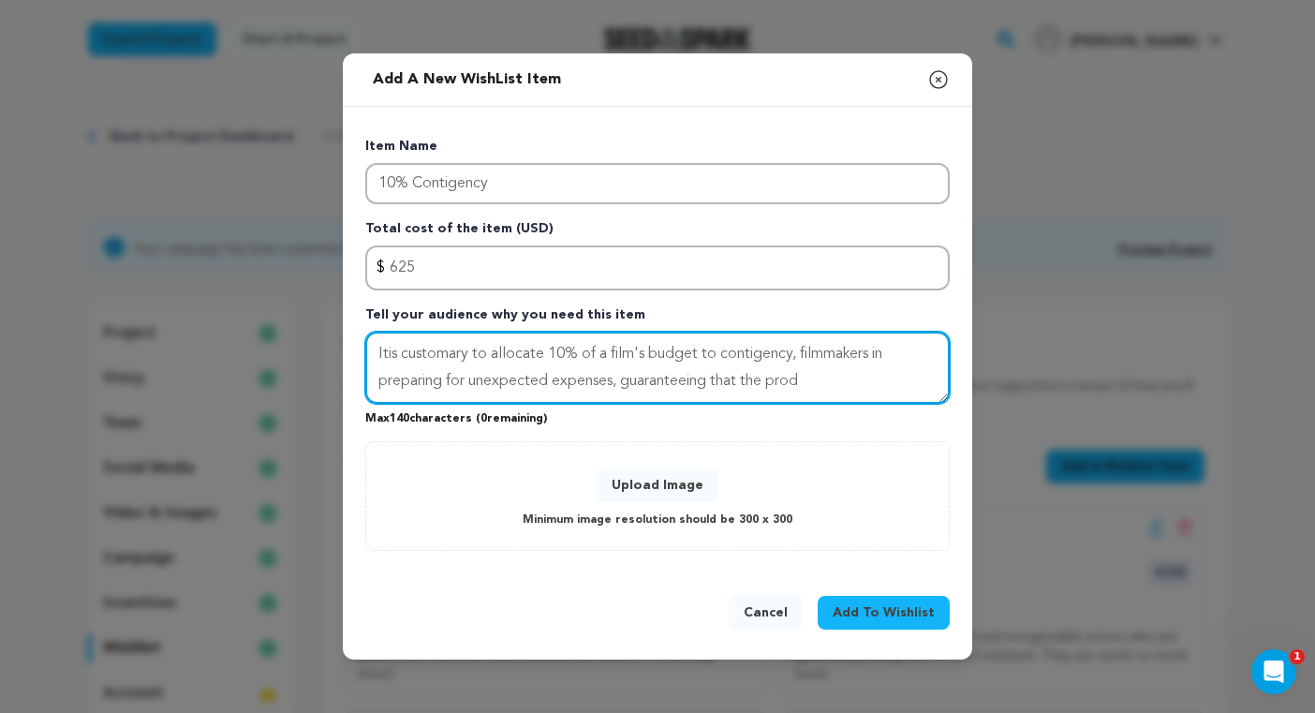
drag, startPoint x: 906, startPoint y: 356, endPoint x: 803, endPoint y: 361, distance: 103.1
click at [802, 360] on textarea "Itis customary to allocate 10% of a film's budget to contigency, filmmakers in …" at bounding box center [657, 368] width 584 height 73
drag, startPoint x: 493, startPoint y: 381, endPoint x: 412, endPoint y: 380, distance: 80.6
click at [409, 382] on textarea "Itis customary to allocate 10% of a film's budget to contigency, which can covp…" at bounding box center [657, 368] width 584 height 73
drag, startPoint x: 777, startPoint y: 381, endPoint x: 421, endPoint y: 381, distance: 355.9
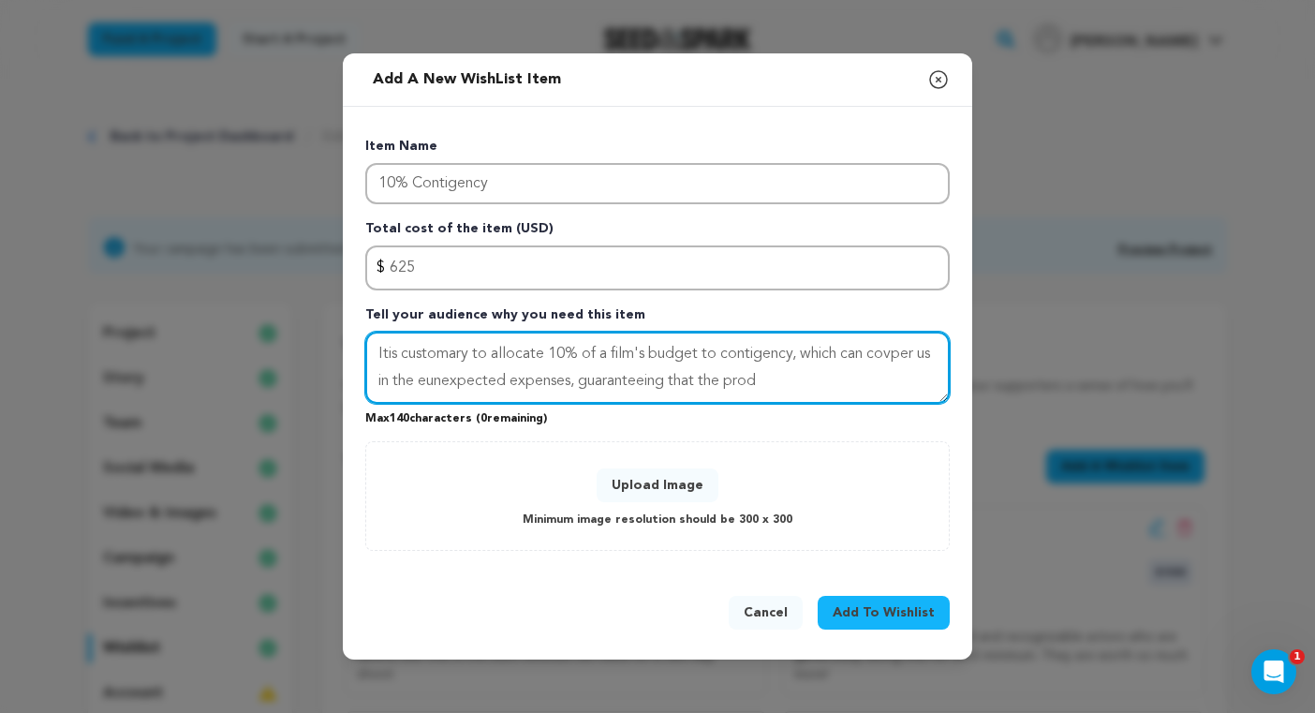
click at [421, 381] on textarea "Itis customary to allocate 10% of a film's budget to contigency, which can covp…" at bounding box center [657, 368] width 584 height 73
drag, startPoint x: 470, startPoint y: 357, endPoint x: 290, endPoint y: 355, distance: 179.8
click at [290, 355] on div "Add a new WishList item Close modal Item Name 10% Contigency Total cost of the …" at bounding box center [657, 356] width 1315 height 713
click at [492, 358] on textarea "We have allocate 10% of a film's budget to contigency, which can covper us in t…" at bounding box center [657, 368] width 584 height 73
click at [564, 357] on textarea "We have allocated 10% of a film's budget to contigency, which can covper us in …" at bounding box center [657, 368] width 584 height 73
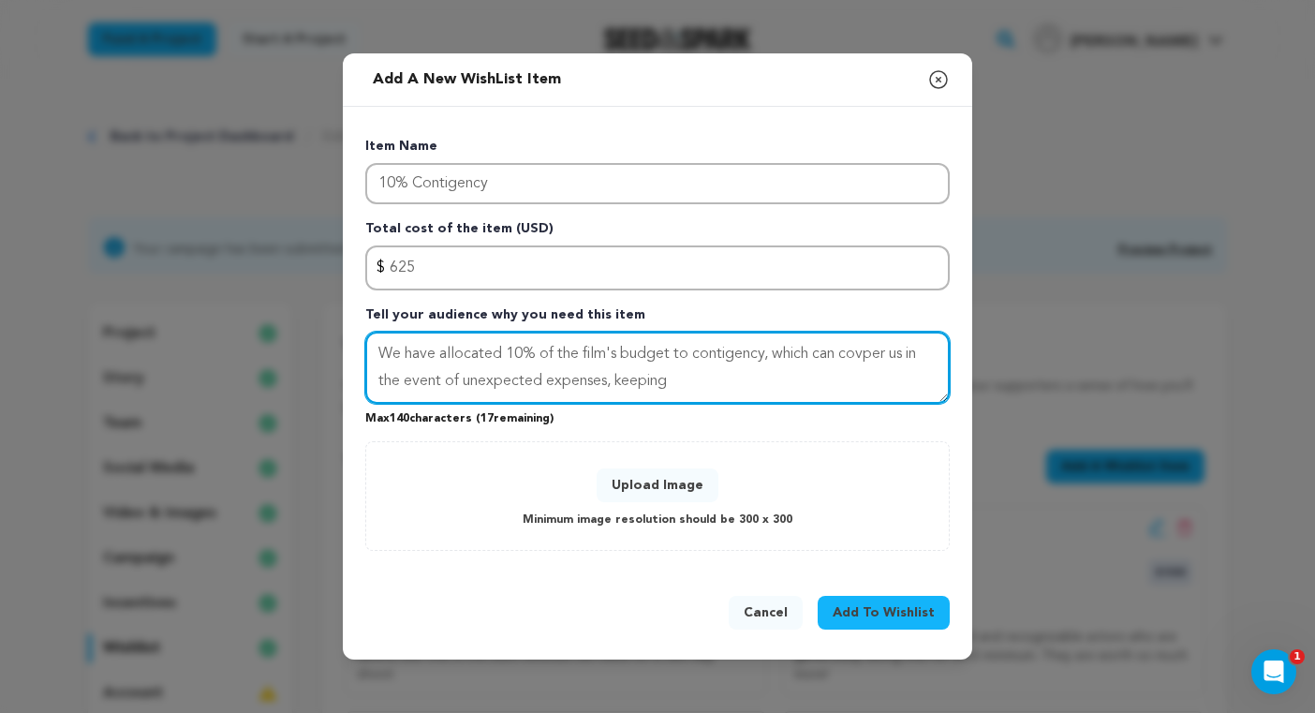
click at [688, 354] on textarea "We have allocated 10% of the film's budget to contigency, which can covper us i…" at bounding box center [657, 368] width 584 height 73
click at [767, 357] on textarea "We have allocated 10% of the film's budget on contigency, which can covper us i…" at bounding box center [657, 368] width 584 height 73
drag, startPoint x: 698, startPoint y: 355, endPoint x: 760, endPoint y: 351, distance: 61.9
click at [760, 351] on textarea "We have allocated 10% of the film's budget on contigenc, which can covper us in…" at bounding box center [657, 368] width 584 height 73
drag, startPoint x: 869, startPoint y: 360, endPoint x: 871, endPoint y: 371, distance: 11.4
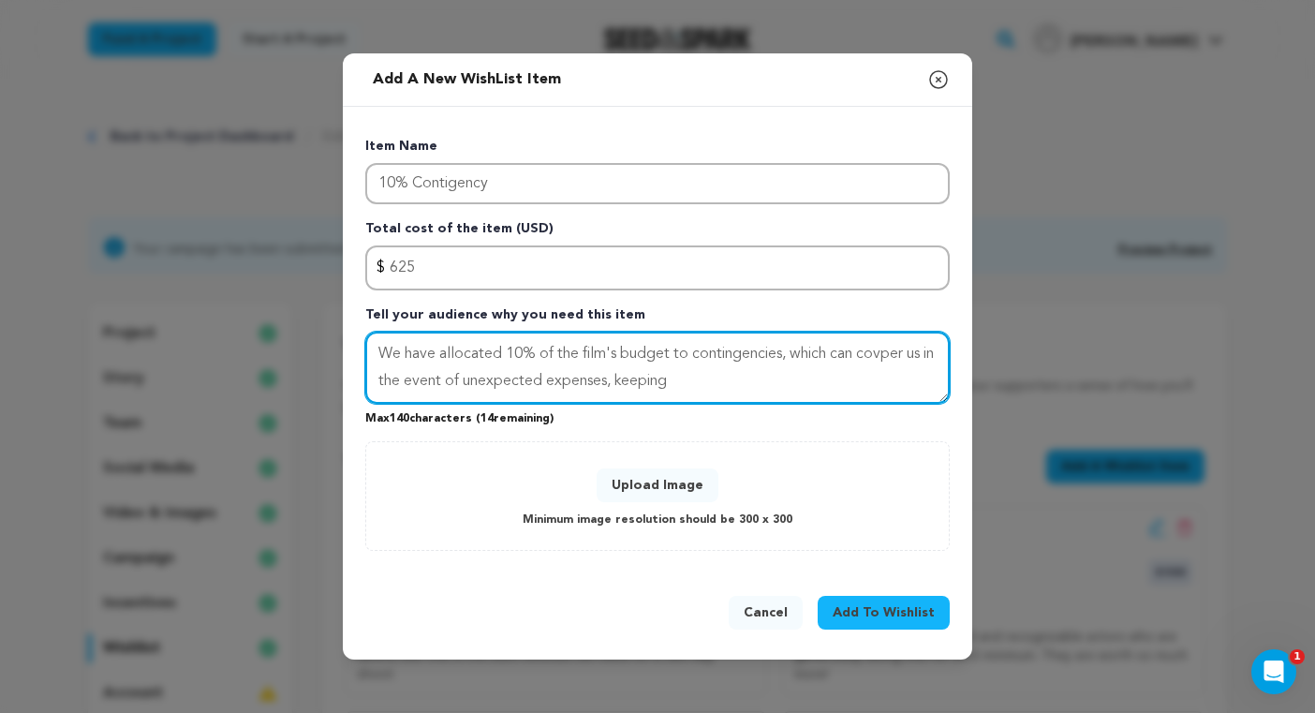
click at [871, 371] on textarea "We have allocated 10% of the film's budget to contingencies, which can covper u…" at bounding box center [657, 368] width 584 height 73
drag, startPoint x: 704, startPoint y: 380, endPoint x: 552, endPoint y: 377, distance: 152.7
click at [552, 377] on textarea "We have allocated 10% of the film's budget to contingencies, which can cover us…" at bounding box center [657, 368] width 584 height 73
drag, startPoint x: 564, startPoint y: 374, endPoint x: 462, endPoint y: 380, distance: 102.3
click at [462, 380] on textarea "We have allocated 10% of the film's budget to contingencies, which can cover us…" at bounding box center [657, 368] width 584 height 73
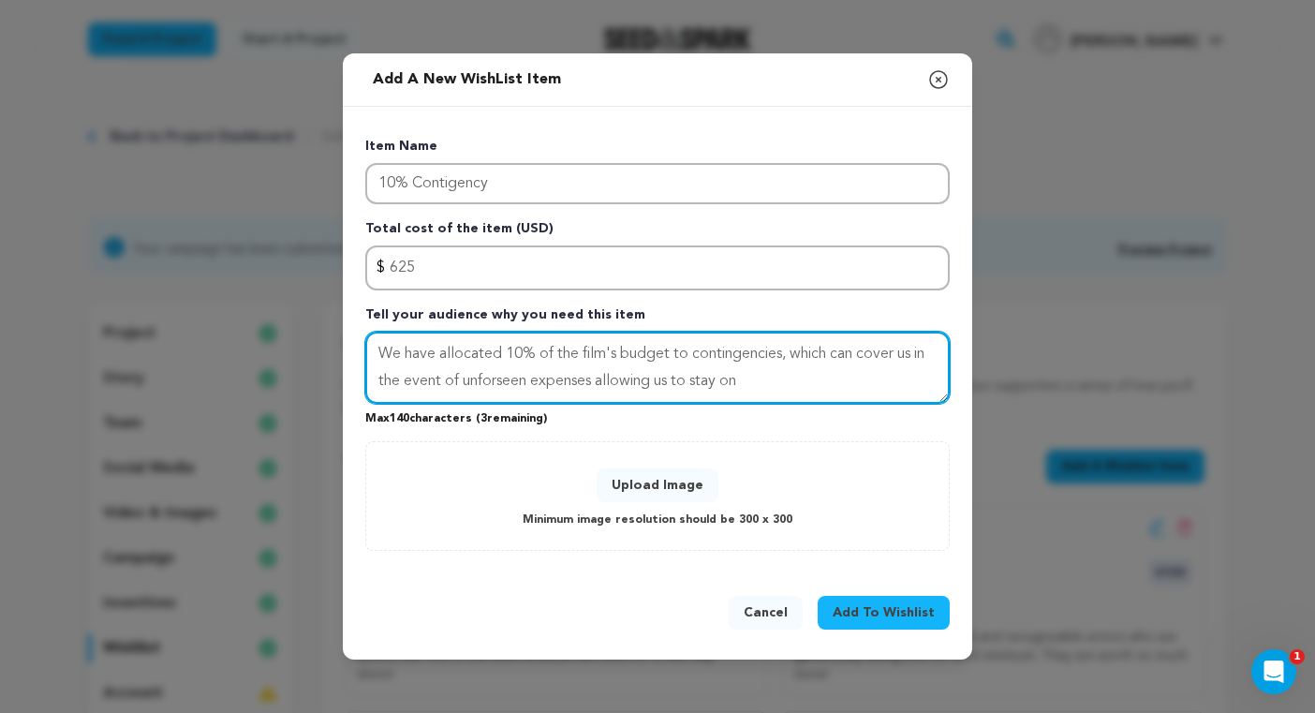
drag, startPoint x: 789, startPoint y: 380, endPoint x: 598, endPoint y: 385, distance: 190.2
click at [597, 386] on textarea "We have allocated 10% of the film's budget to contingencies, which can cover us…" at bounding box center [657, 368] width 584 height 73
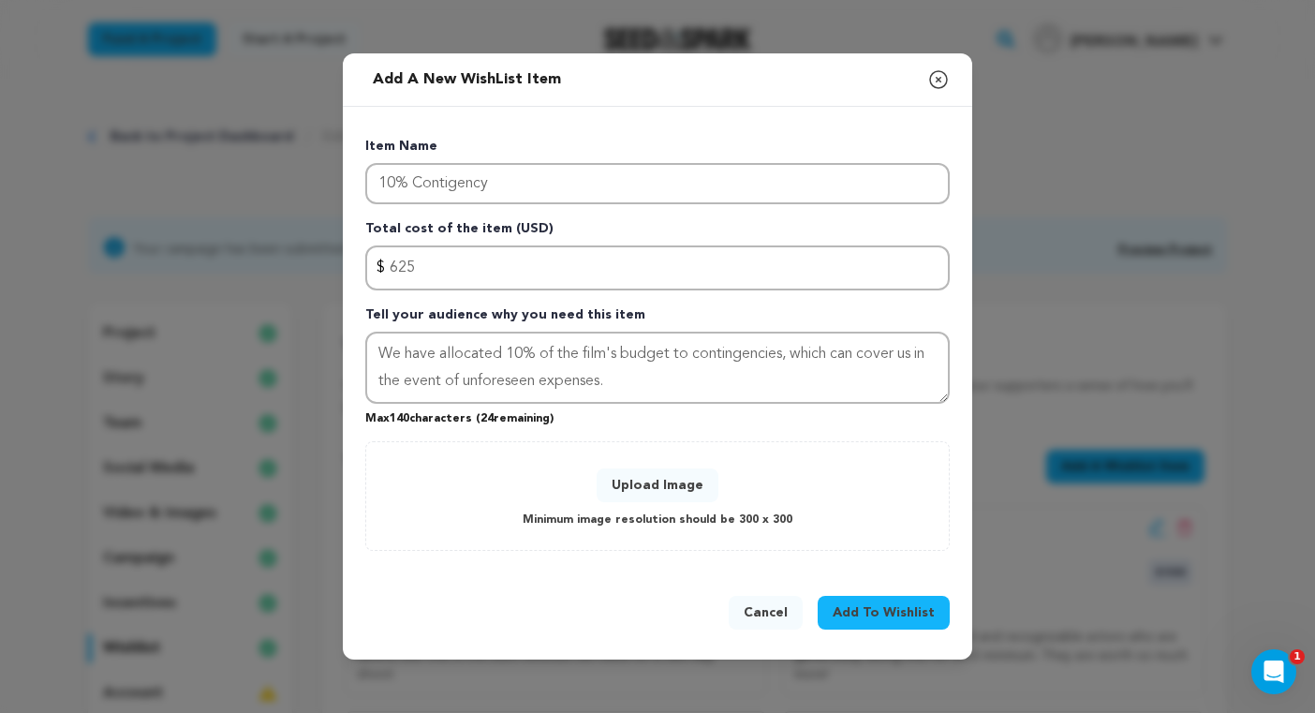
click at [672, 480] on button "Upload Image" at bounding box center [658, 485] width 122 height 34
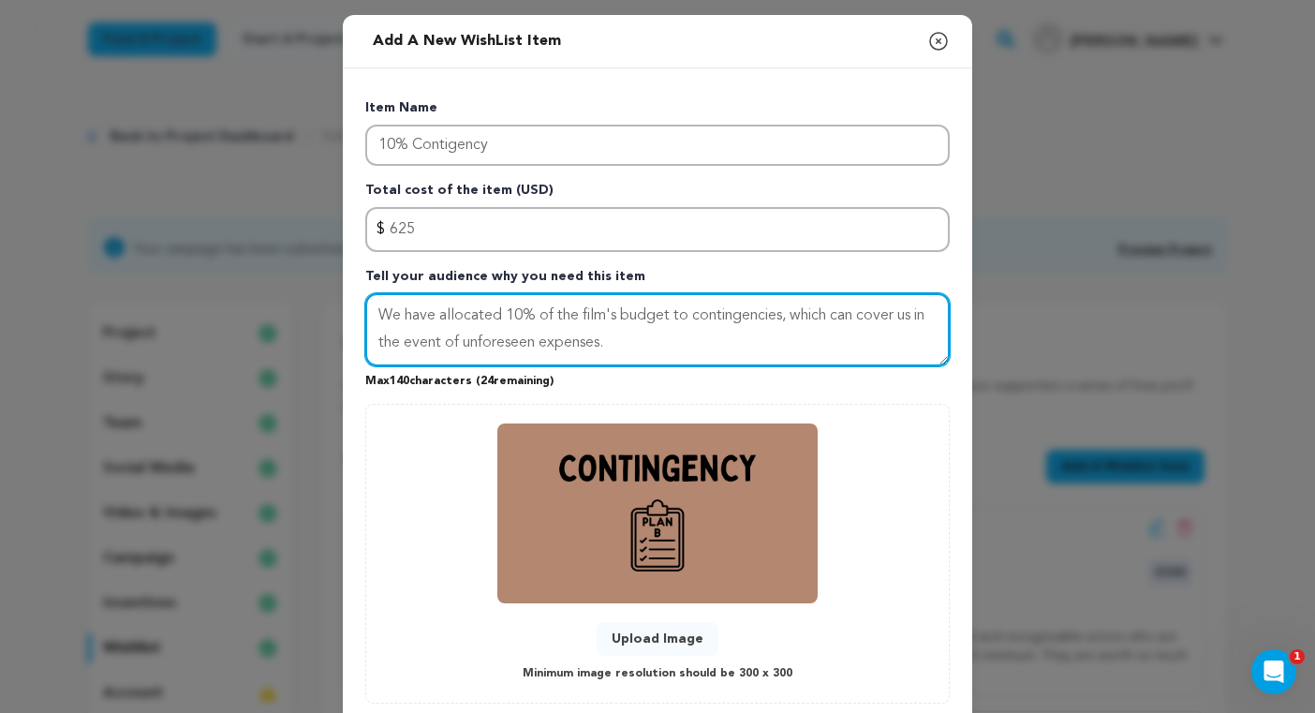
click at [621, 318] on textarea "We have allocated 10% of the film's budget to contingencies, which can cover us…" at bounding box center [657, 329] width 584 height 73
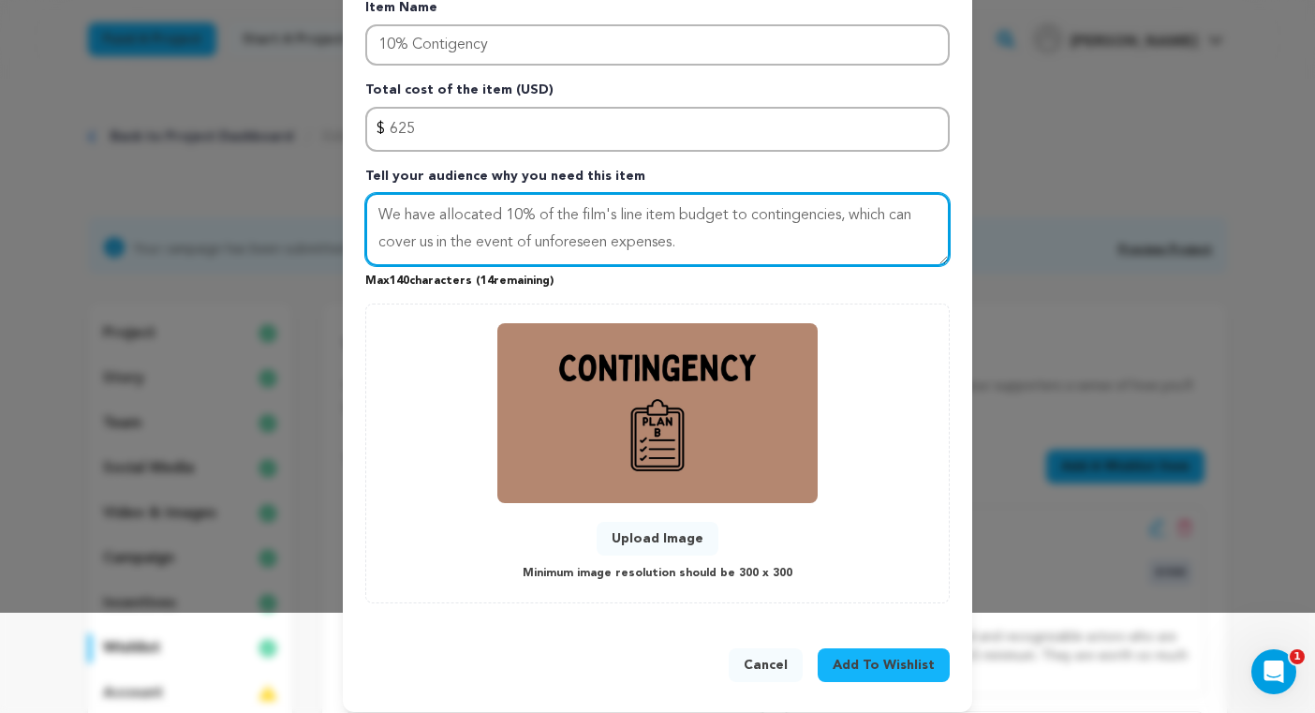
scroll to position [114, 0]
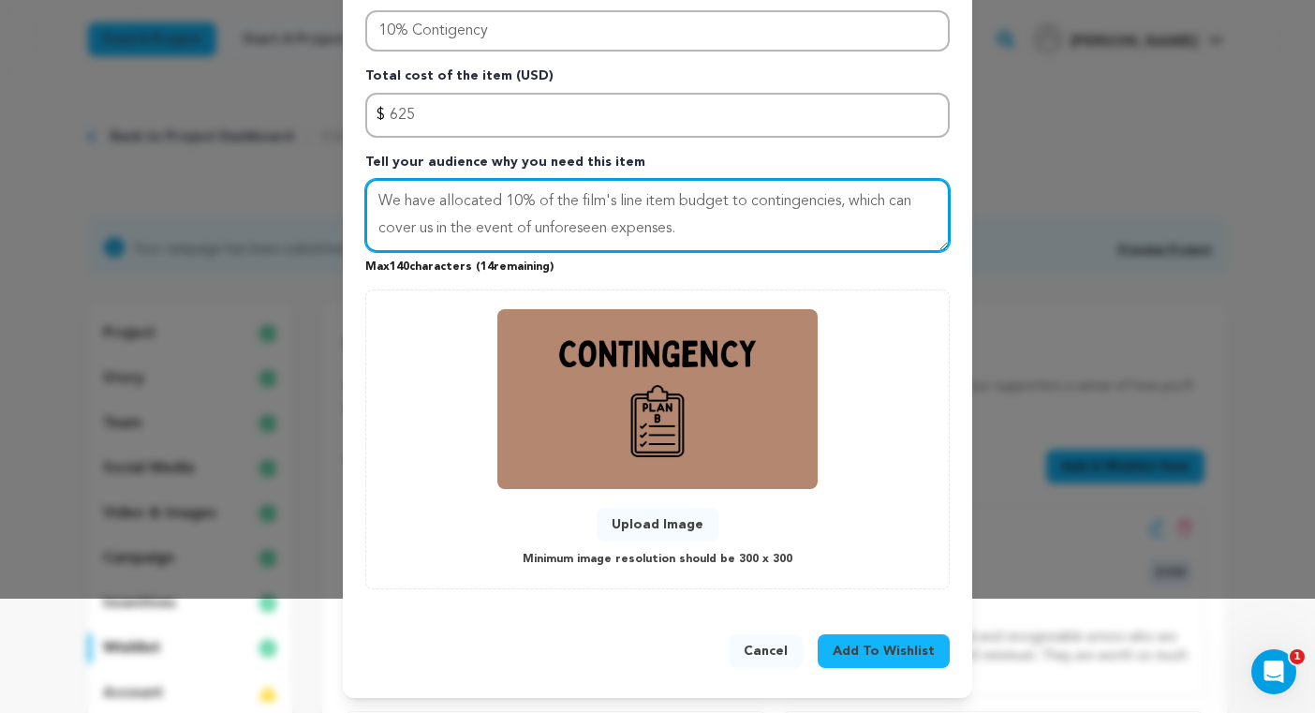
type textarea "We have allocated 10% of the film's line item budget to contingencies, which ca…"
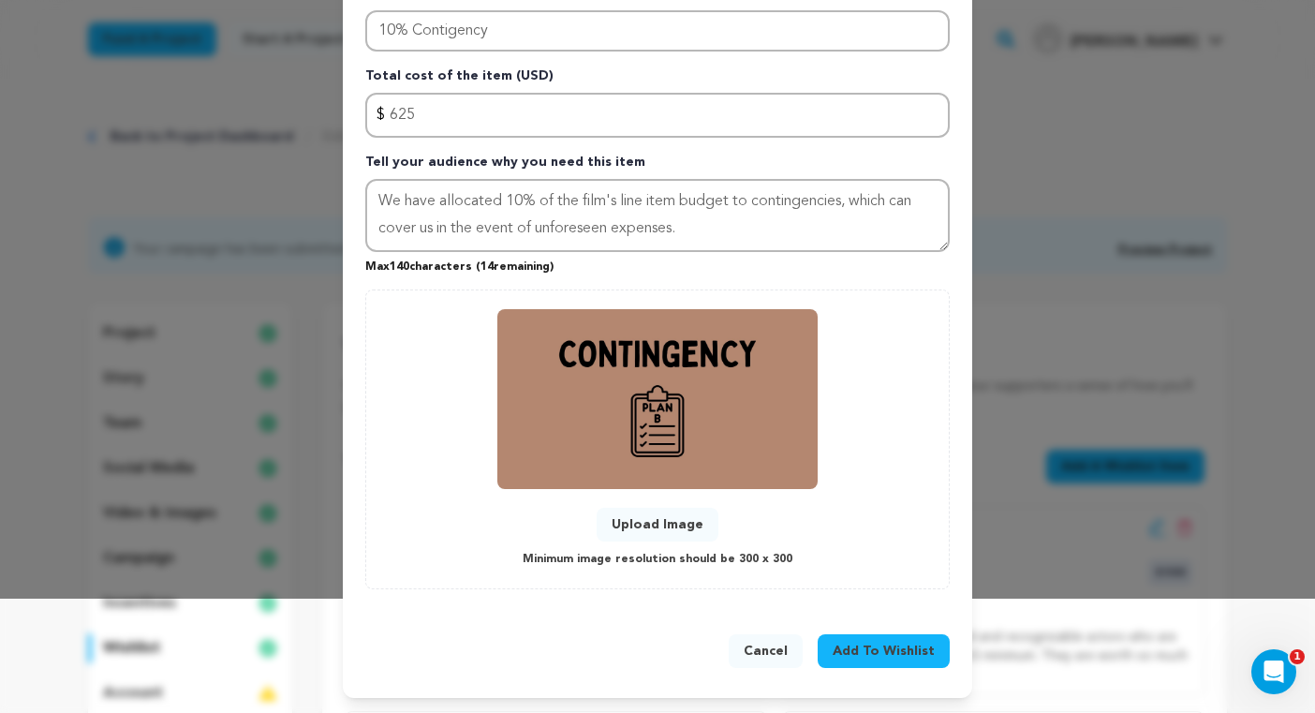
click at [864, 646] on span "Add To Wishlist" at bounding box center [884, 651] width 102 height 19
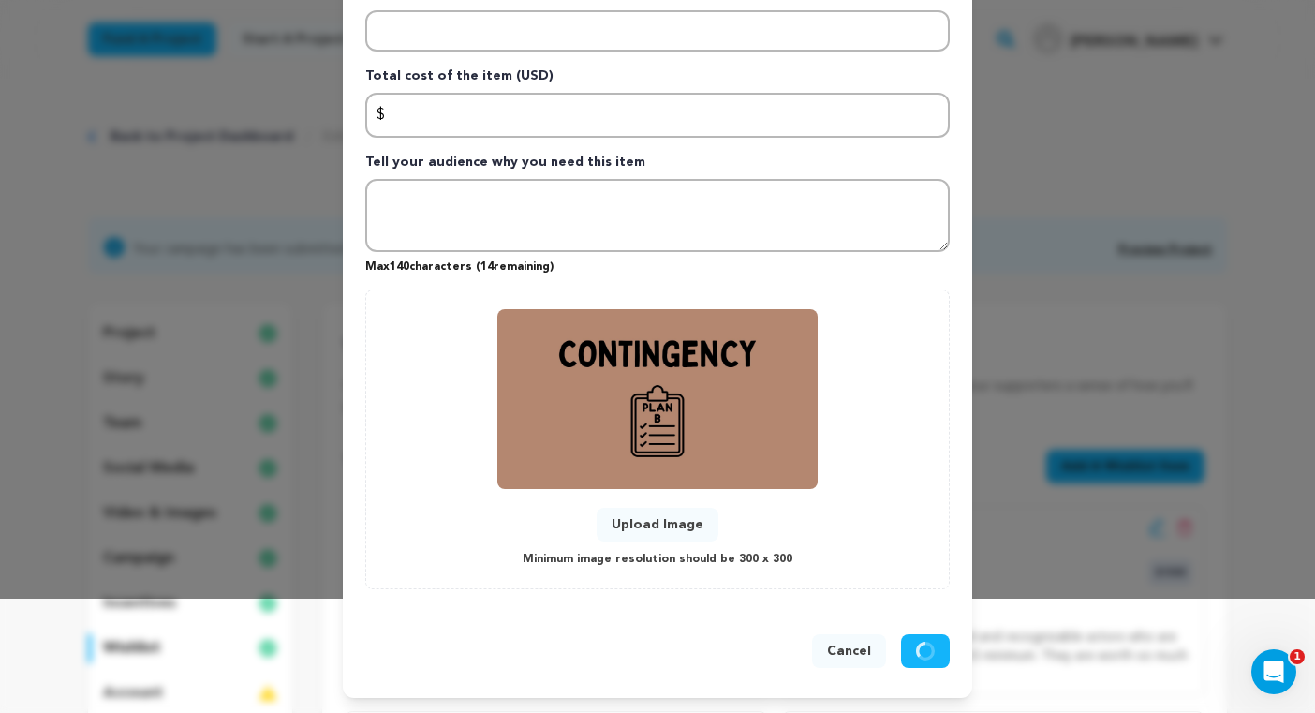
scroll to position [0, 0]
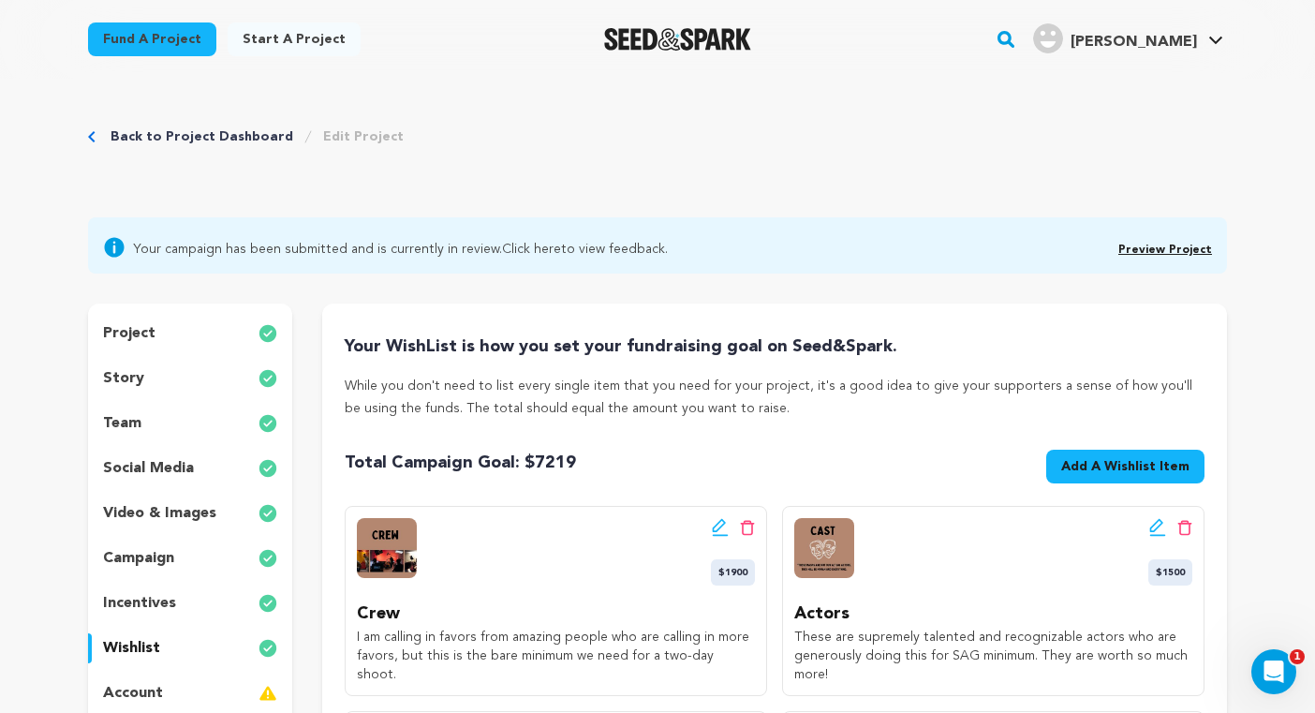
click at [1155, 465] on span "Add A Wishlist Item" at bounding box center [1125, 466] width 128 height 19
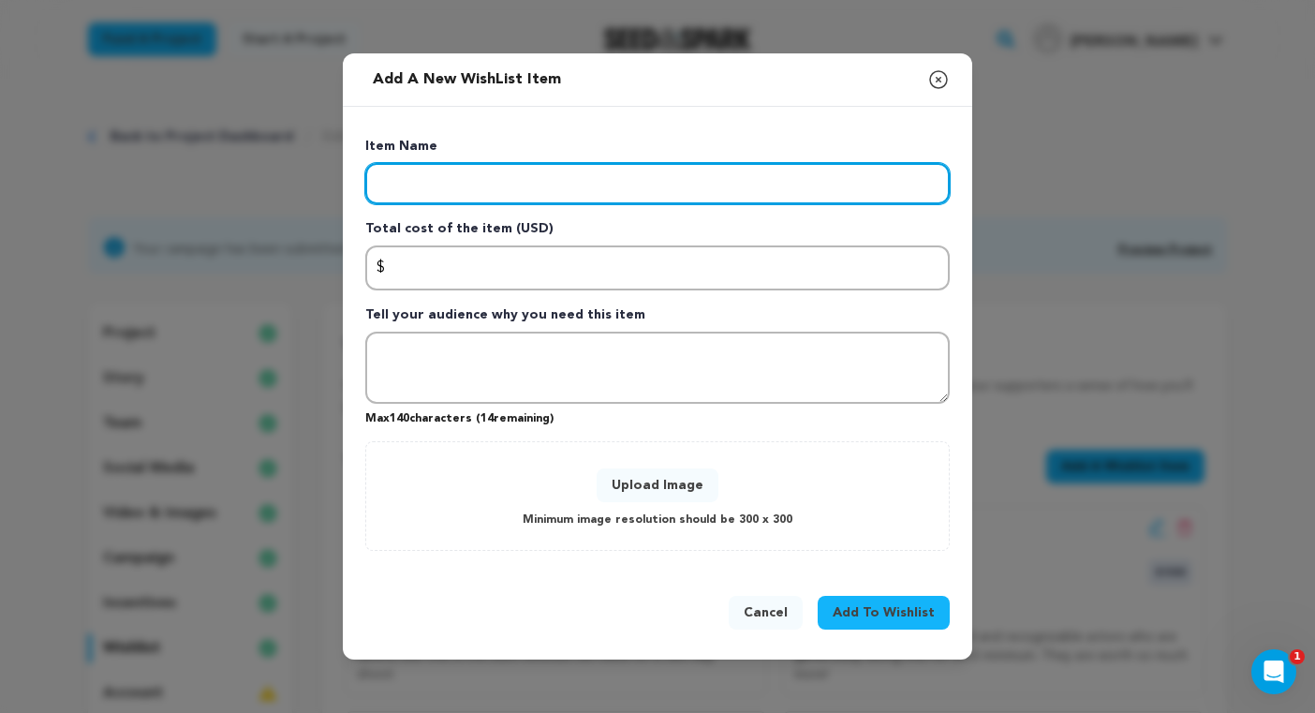
click at [679, 191] on input "Enter item name" at bounding box center [657, 183] width 584 height 41
type input "Overages"
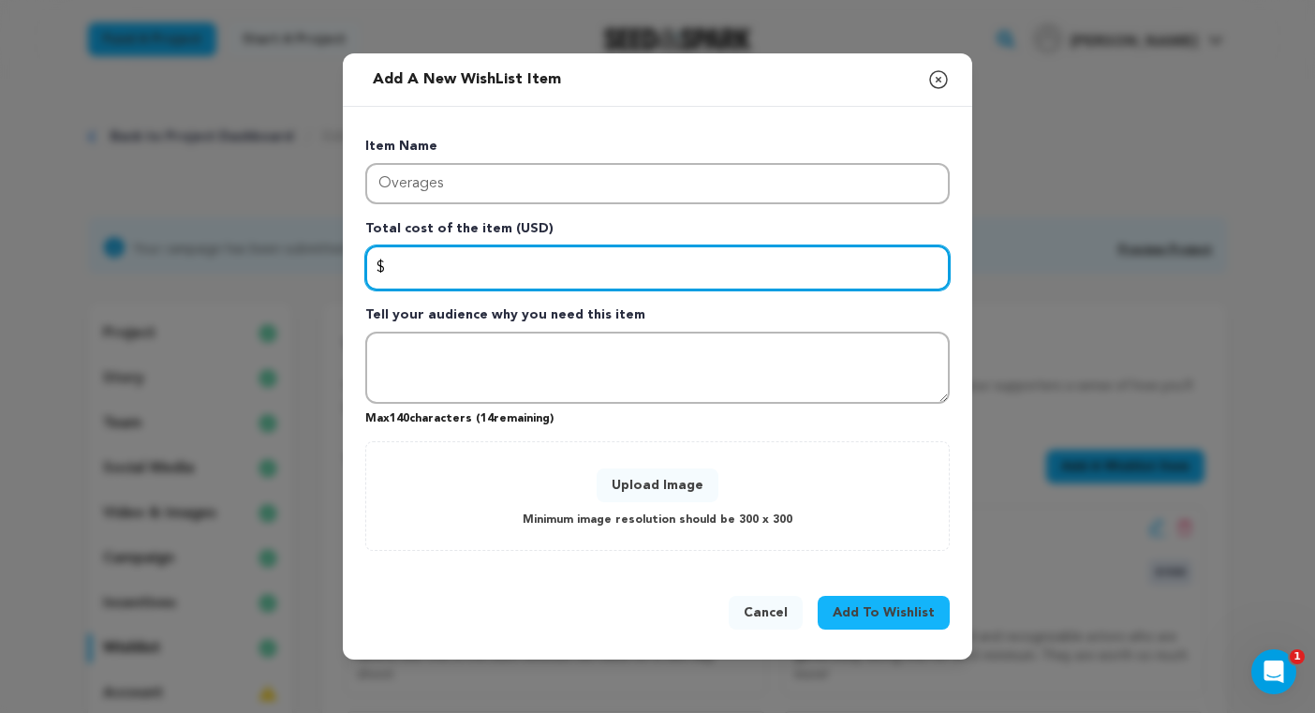
drag, startPoint x: 706, startPoint y: 255, endPoint x: 720, endPoint y: 255, distance: 14.0
click at [717, 255] on input "Enter total cost of the item" at bounding box center [657, 267] width 584 height 45
type input "343"
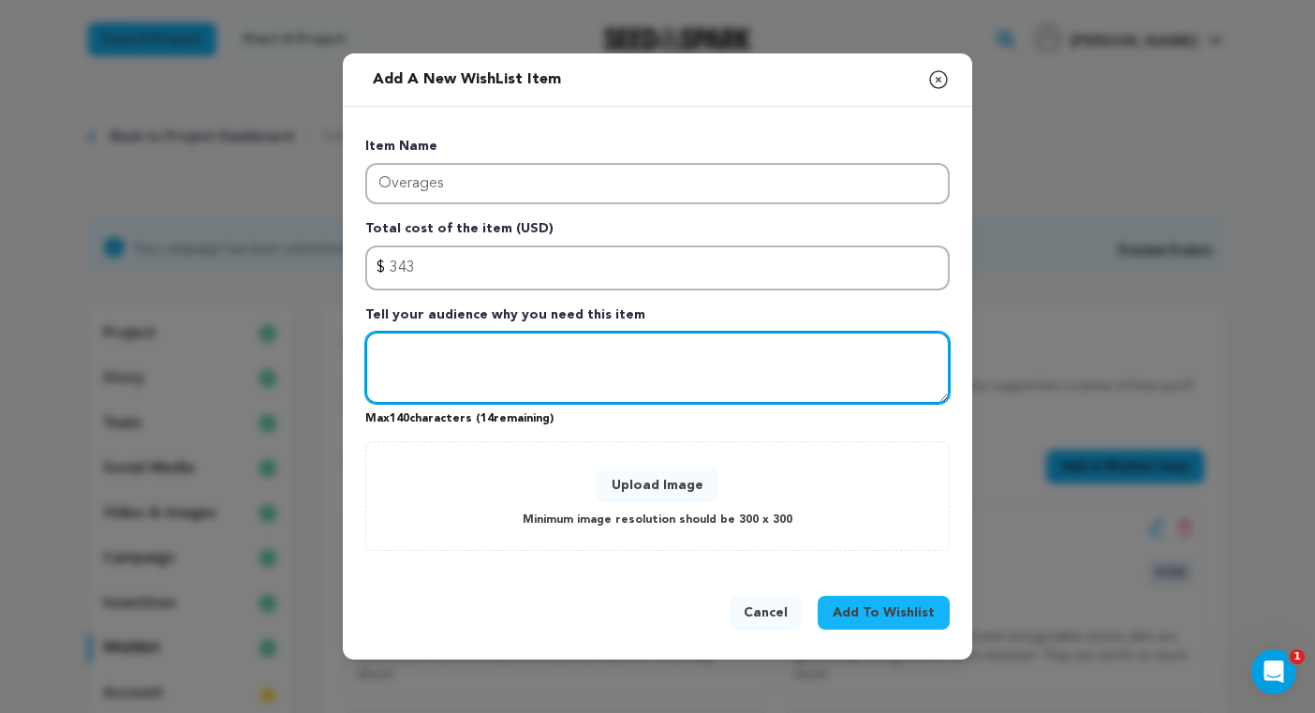
click at [672, 358] on textarea "Tell your audience why you need this item" at bounding box center [657, 368] width 584 height 73
drag, startPoint x: 864, startPoint y: 350, endPoint x: 732, endPoint y: 355, distance: 132.1
click at [732, 355] on textarea "An extra back up in case, I don't know, an actor's car breaks down and" at bounding box center [657, 368] width 584 height 73
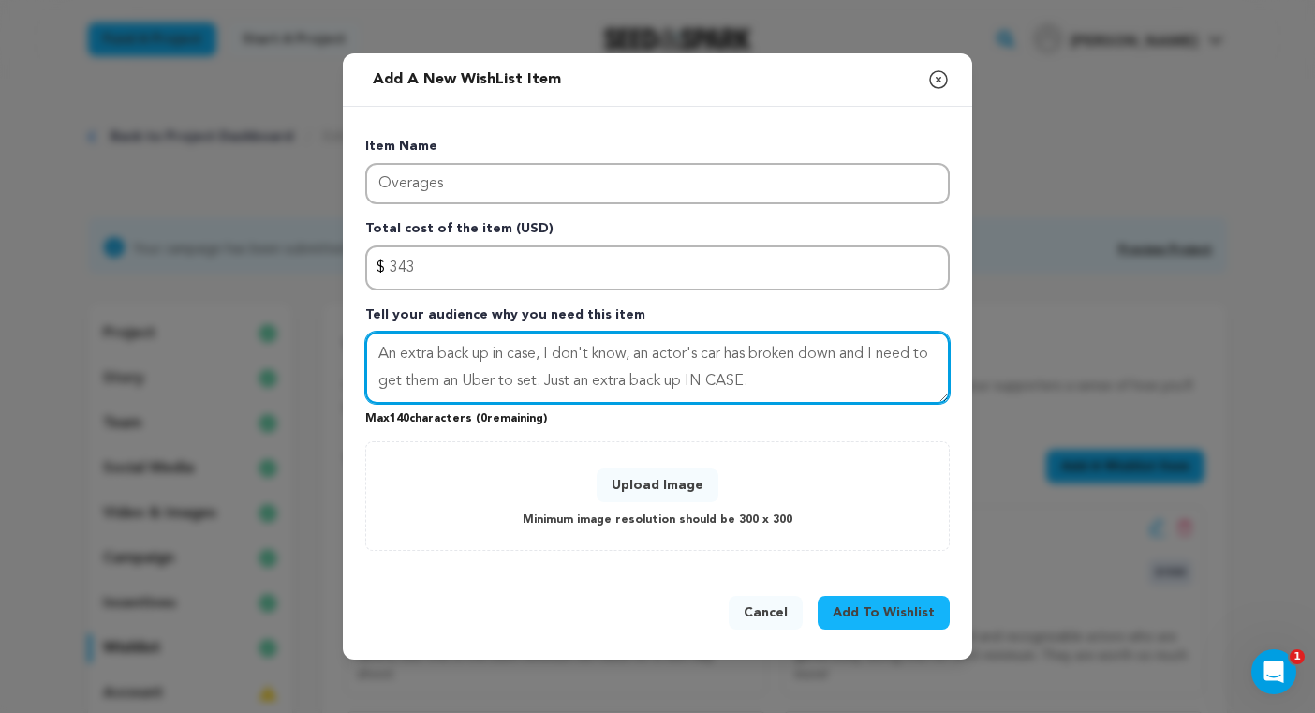
click at [602, 392] on textarea "An extra back up in case, I don't know, an actor's car has broken down and I ne…" at bounding box center [657, 368] width 584 height 73
drag, startPoint x: 807, startPoint y: 378, endPoint x: 819, endPoint y: 380, distance: 11.4
click at [808, 379] on textarea "An extra back up in case, I don't know, an actor's car has broken down and I ne…" at bounding box center [657, 368] width 584 height 73
drag, startPoint x: 747, startPoint y: 385, endPoint x: 706, endPoint y: 388, distance: 41.3
click at [703, 389] on textarea "An extra back up in case, I don't know, an actor's car has broken down and I ne…" at bounding box center [657, 368] width 584 height 73
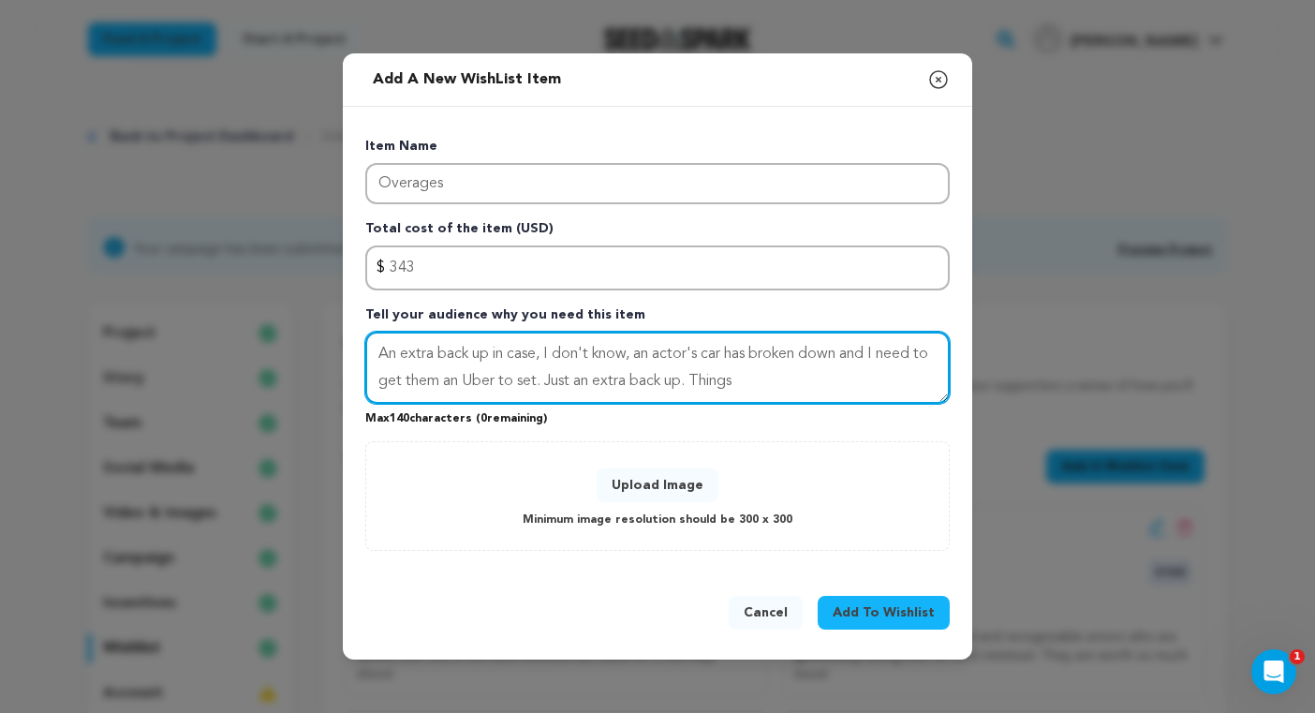
drag, startPoint x: 727, startPoint y: 388, endPoint x: 565, endPoint y: 392, distance: 162.1
click at [566, 393] on textarea "An extra back up in case, I don't know, an actor's car has broken down and I ne…" at bounding box center [657, 368] width 584 height 73
drag, startPoint x: 798, startPoint y: 384, endPoint x: 737, endPoint y: 384, distance: 60.9
click at [737, 384] on textarea "An extra back up in case, I don't know, an actor's car has broken down and I ne…" at bounding box center [657, 368] width 584 height 73
drag, startPoint x: 737, startPoint y: 381, endPoint x: 751, endPoint y: 386, distance: 14.8
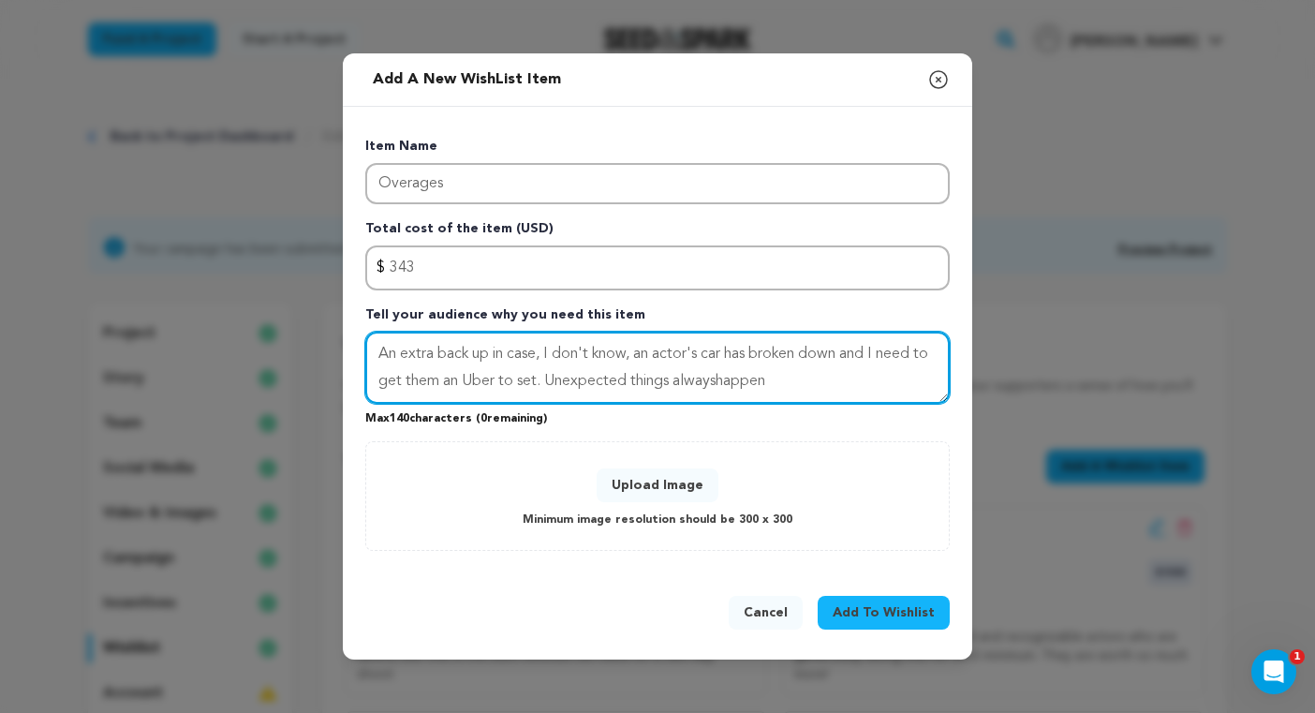
click at [737, 381] on textarea "An extra back up in case, I don't know, an actor's car has broken down and I ne…" at bounding box center [657, 368] width 584 height 73
drag, startPoint x: 736, startPoint y: 382, endPoint x: 746, endPoint y: 390, distance: 12.7
click at [740, 384] on textarea "An extra backup in case, I don't know, an actor's car has broken down and I nee…" at bounding box center [657, 368] width 584 height 73
click at [805, 388] on textarea "An extra backup in case, I don't know, an actor's car has broken down and I nee…" at bounding box center [657, 368] width 584 height 73
type textarea "An extra backup in case, I don't know, an actor's car has broken down and I nee…"
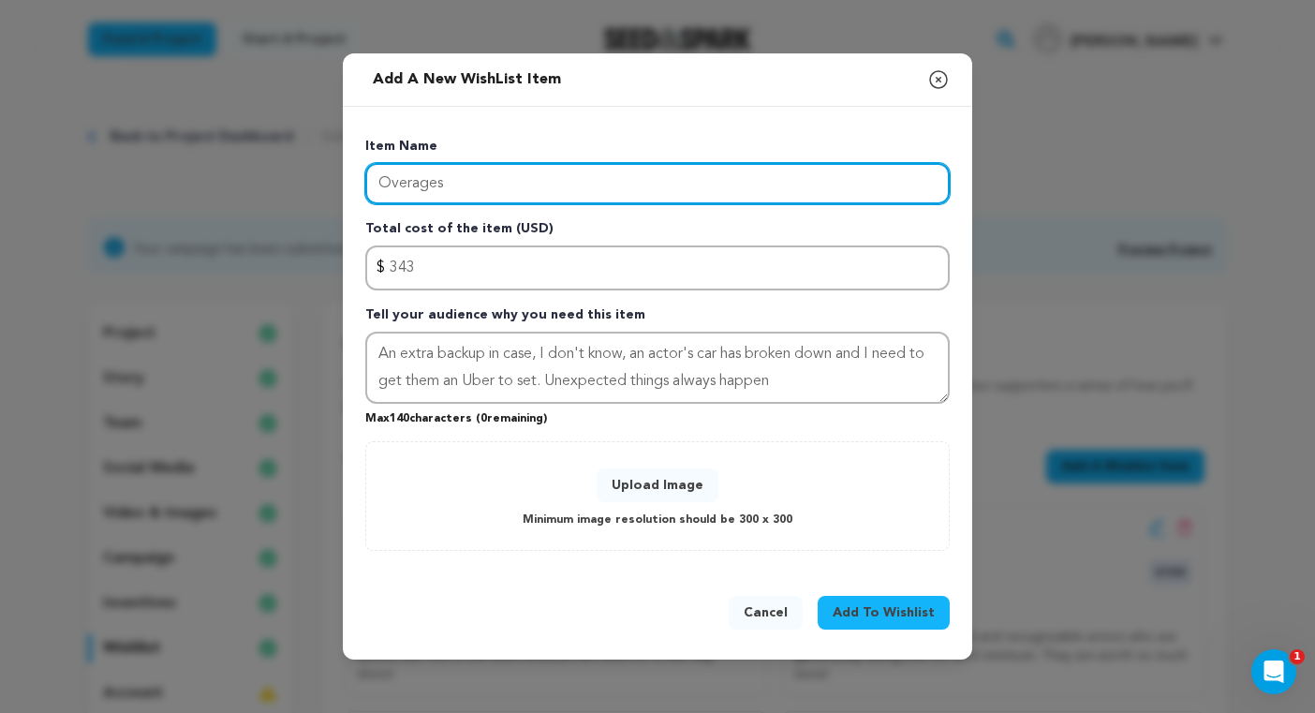
click at [454, 178] on input "Overages" at bounding box center [657, 183] width 584 height 41
type input "Overage"
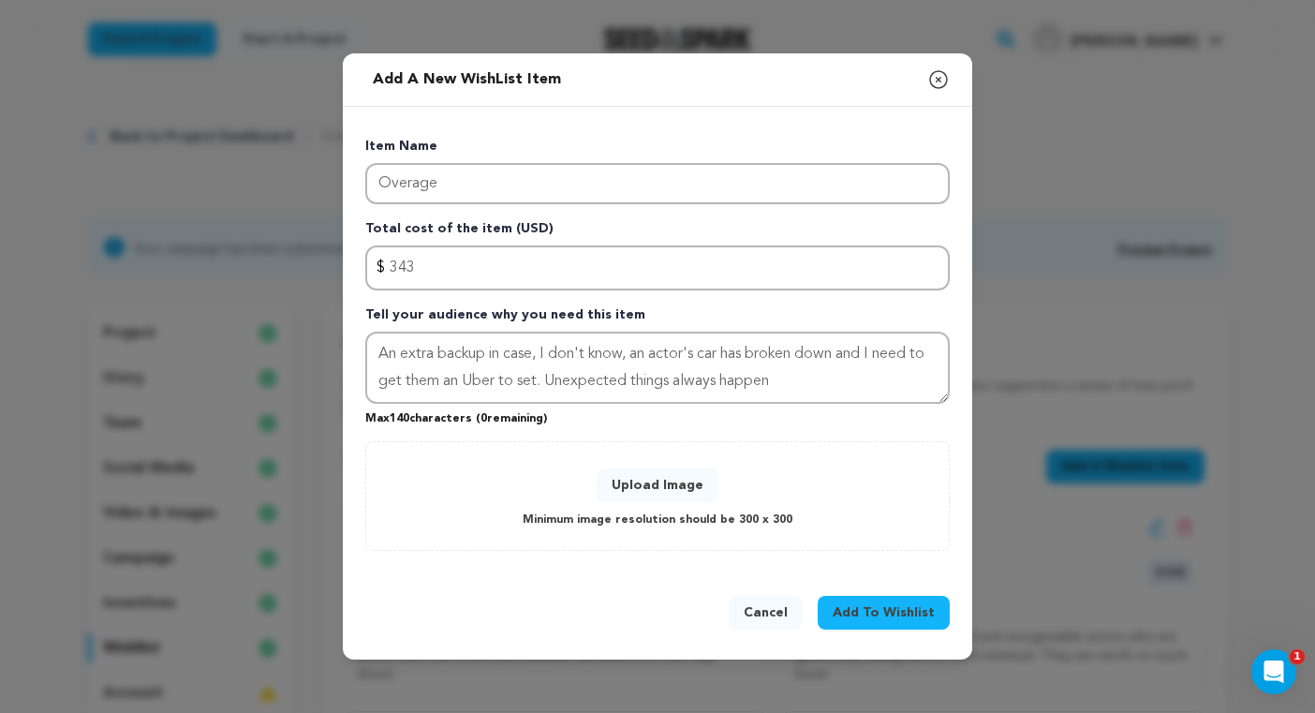
click at [655, 482] on button "Upload Image" at bounding box center [658, 485] width 122 height 34
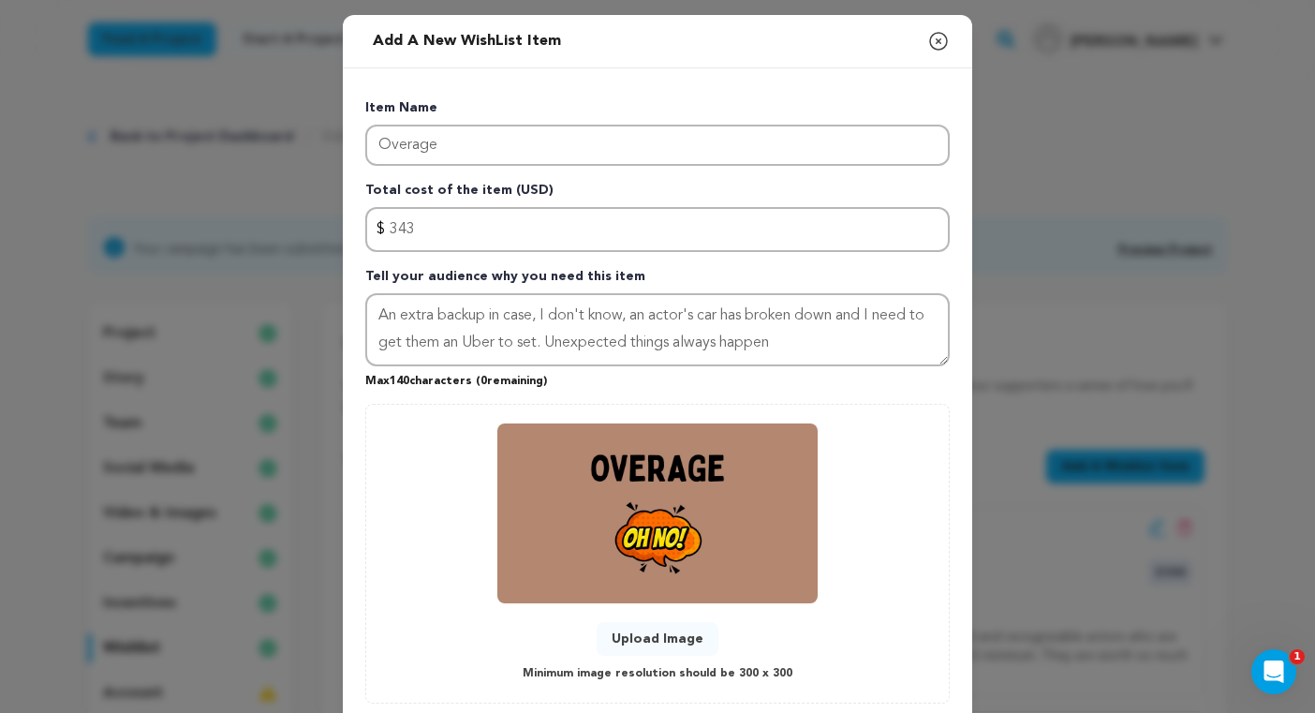
scroll to position [114, 0]
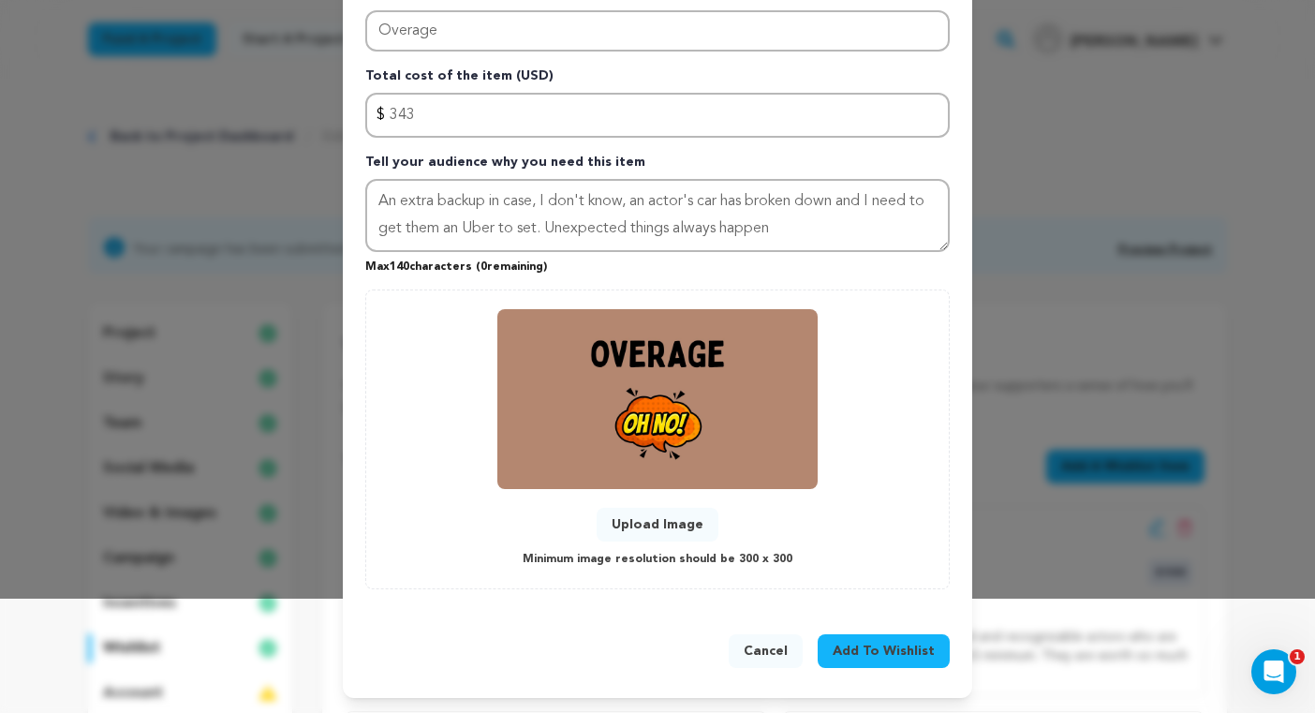
click at [869, 652] on span "Add To Wishlist" at bounding box center [884, 651] width 102 height 19
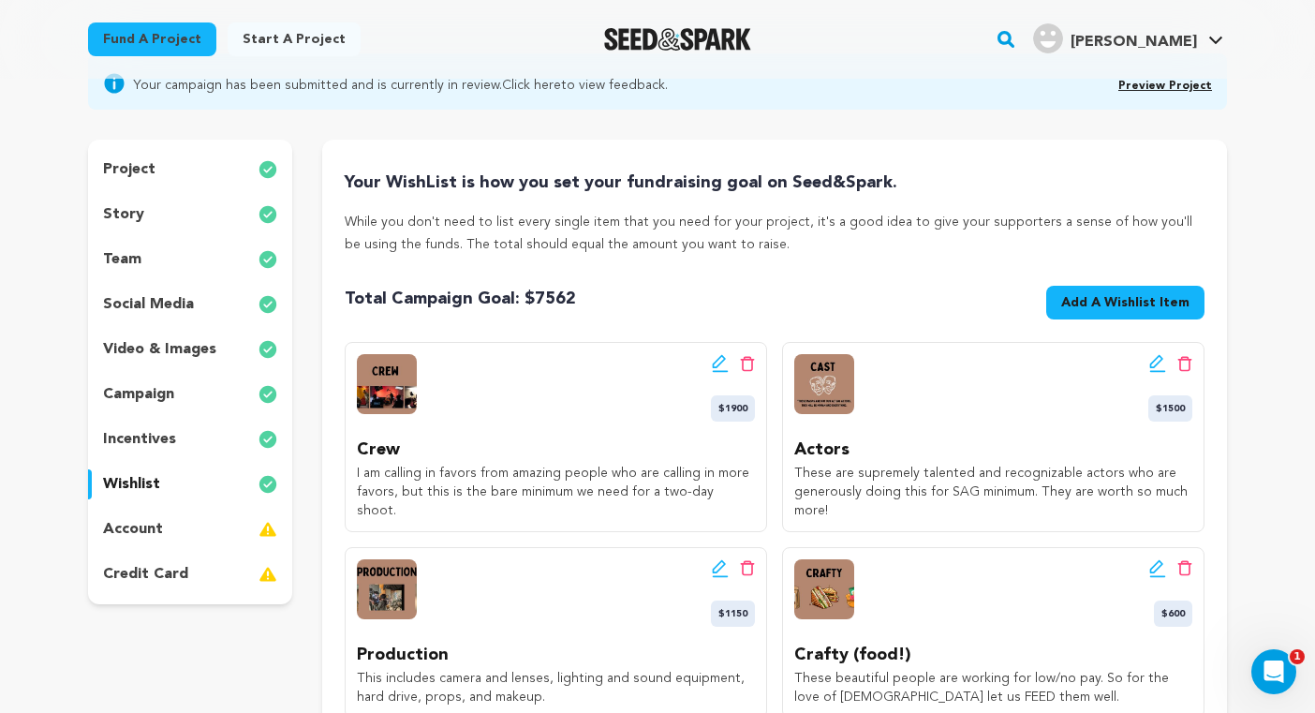
scroll to position [198, 0]
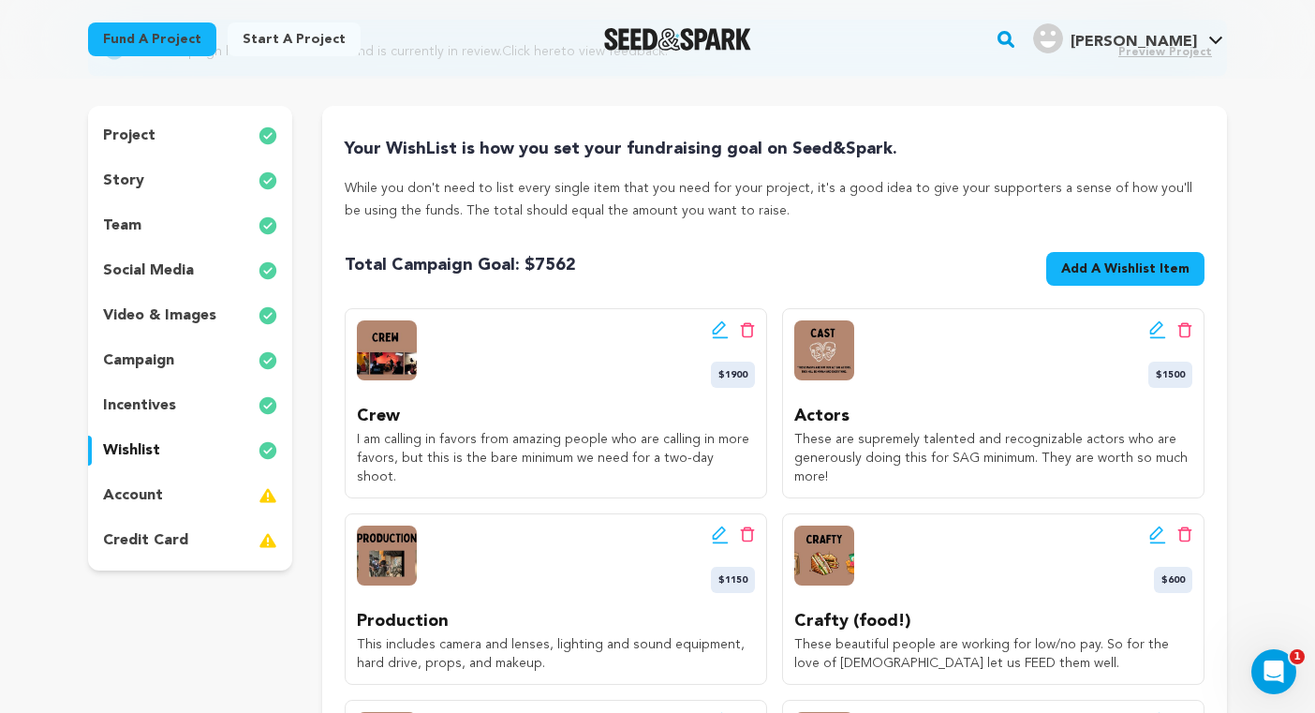
click at [144, 495] on p "account" at bounding box center [133, 495] width 60 height 22
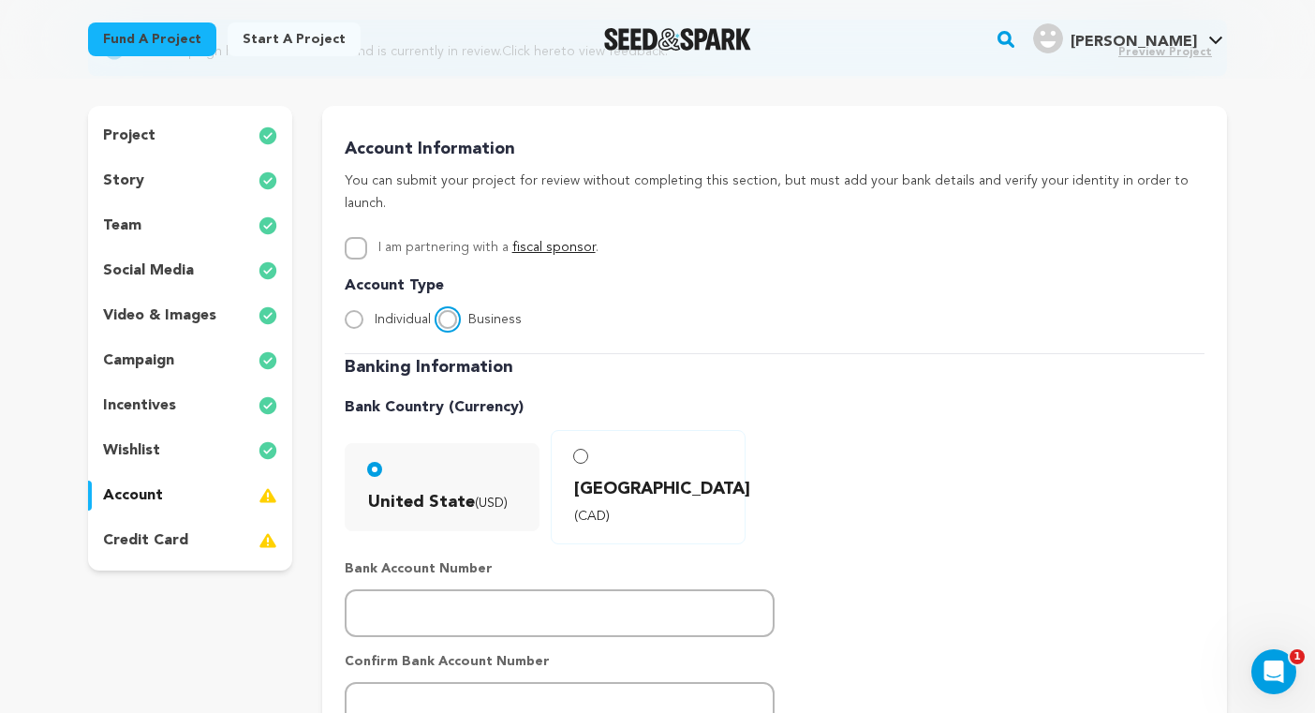
click at [443, 310] on input "Business" at bounding box center [447, 319] width 19 height 19
radio input "true"
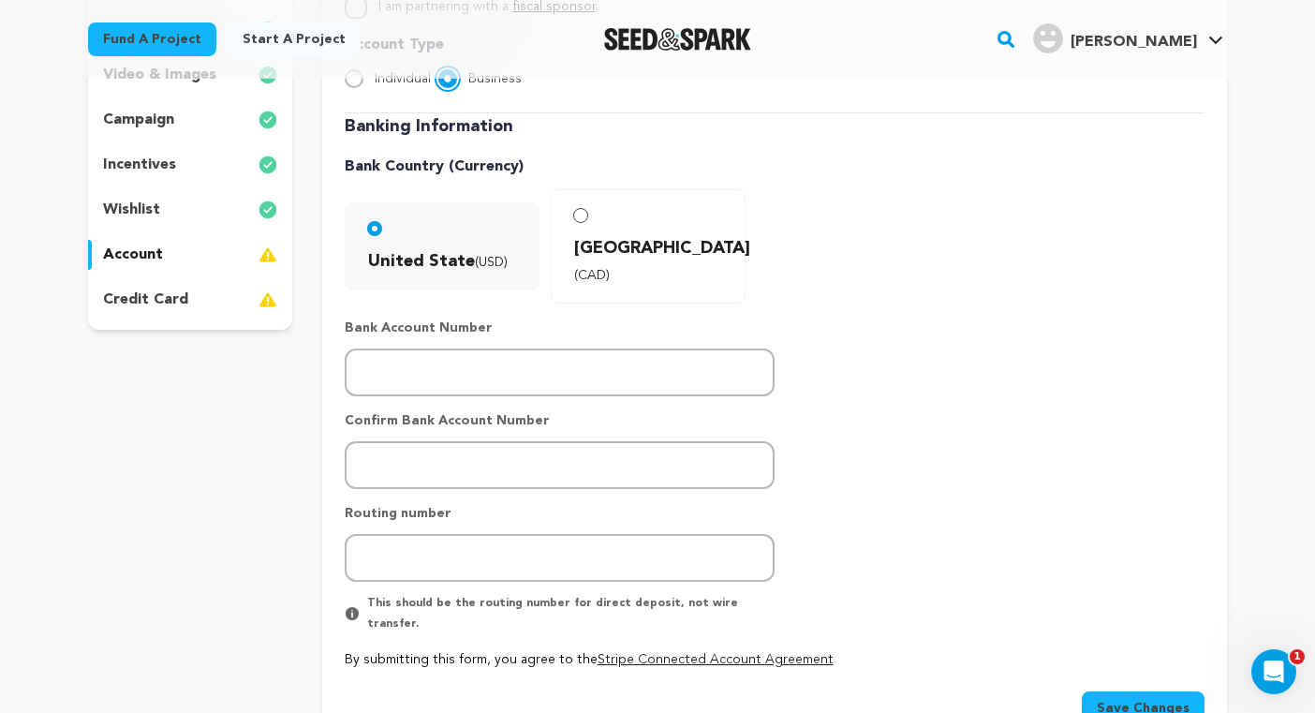
scroll to position [444, 0]
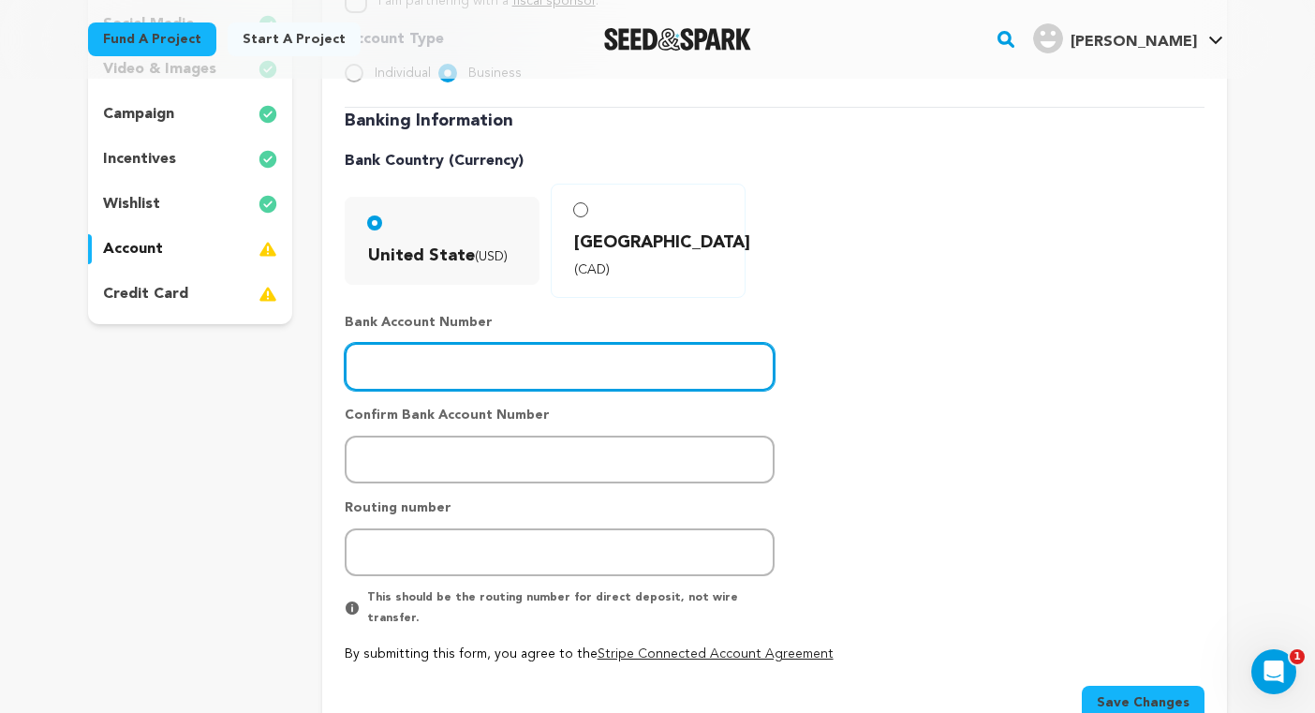
click at [525, 343] on input "number" at bounding box center [560, 367] width 430 height 48
paste input "582105638"
type input "582105638"
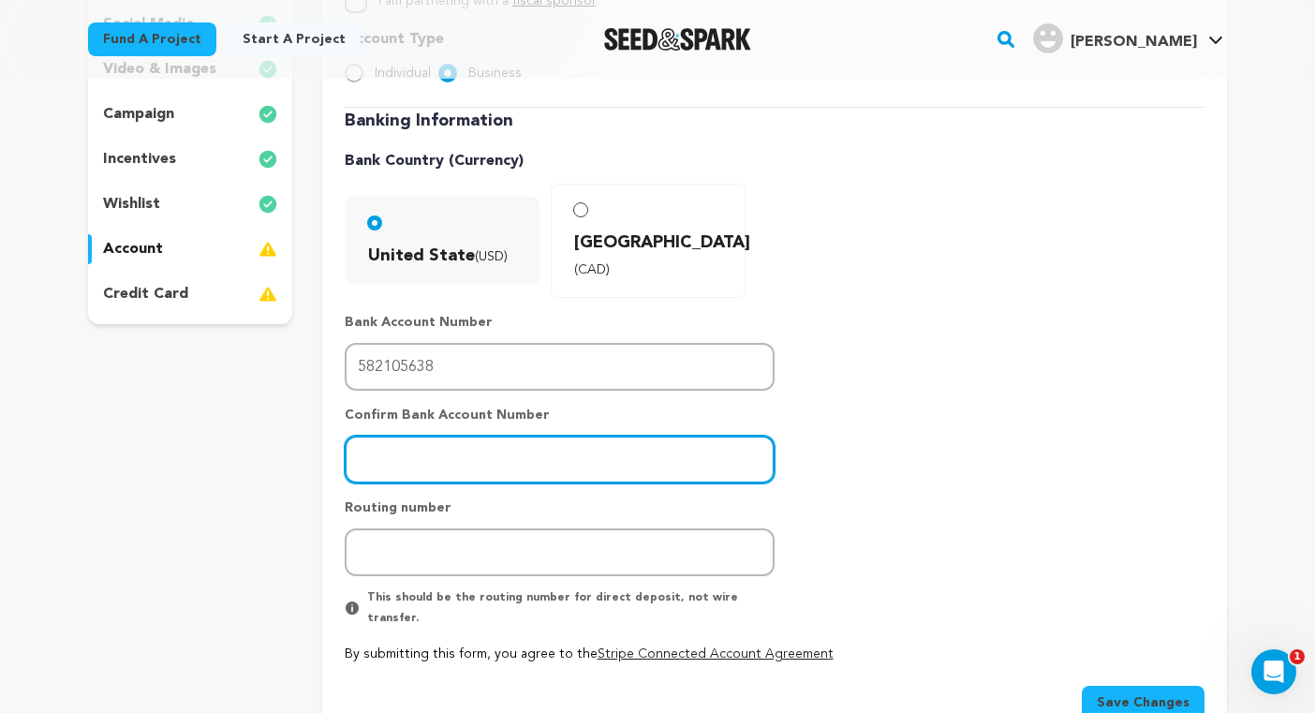
drag, startPoint x: 448, startPoint y: 404, endPoint x: 444, endPoint y: 392, distance: 11.8
click at [449, 436] on input "number" at bounding box center [560, 460] width 430 height 48
paste input "582105638"
type input "582105638"
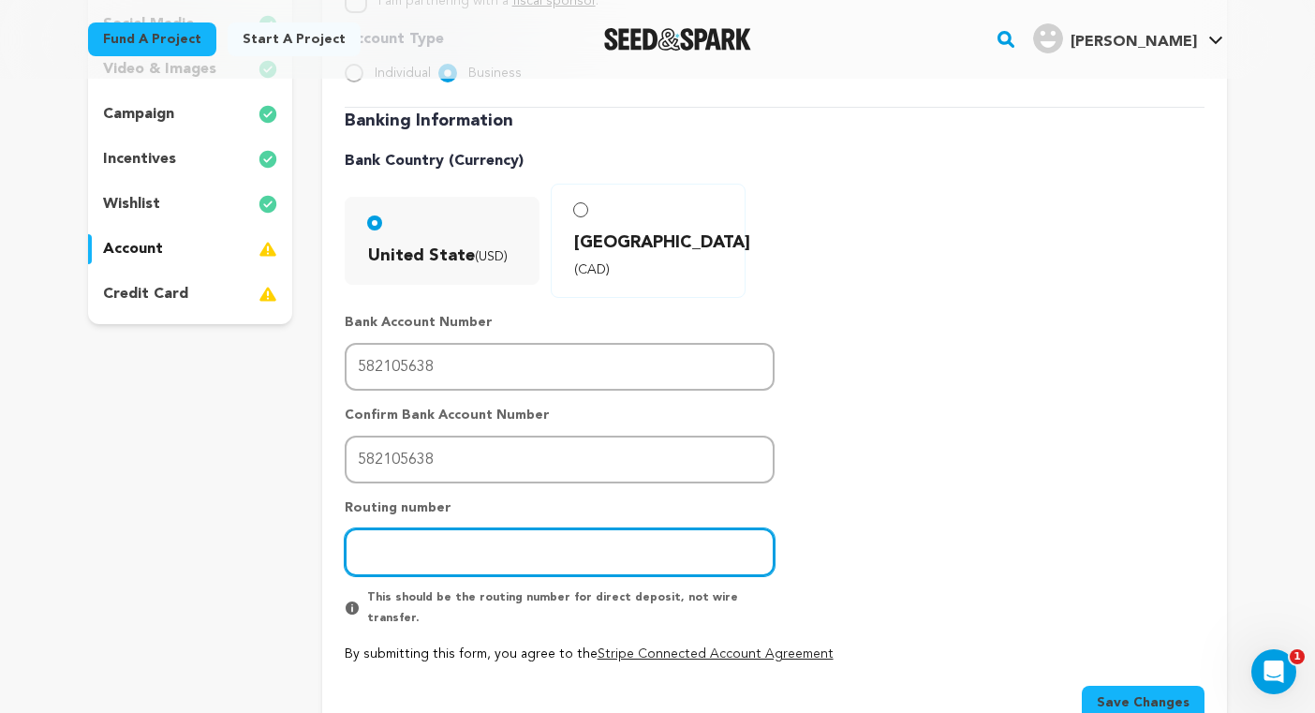
click at [446, 528] on input "number" at bounding box center [560, 552] width 430 height 48
paste input "322271627"
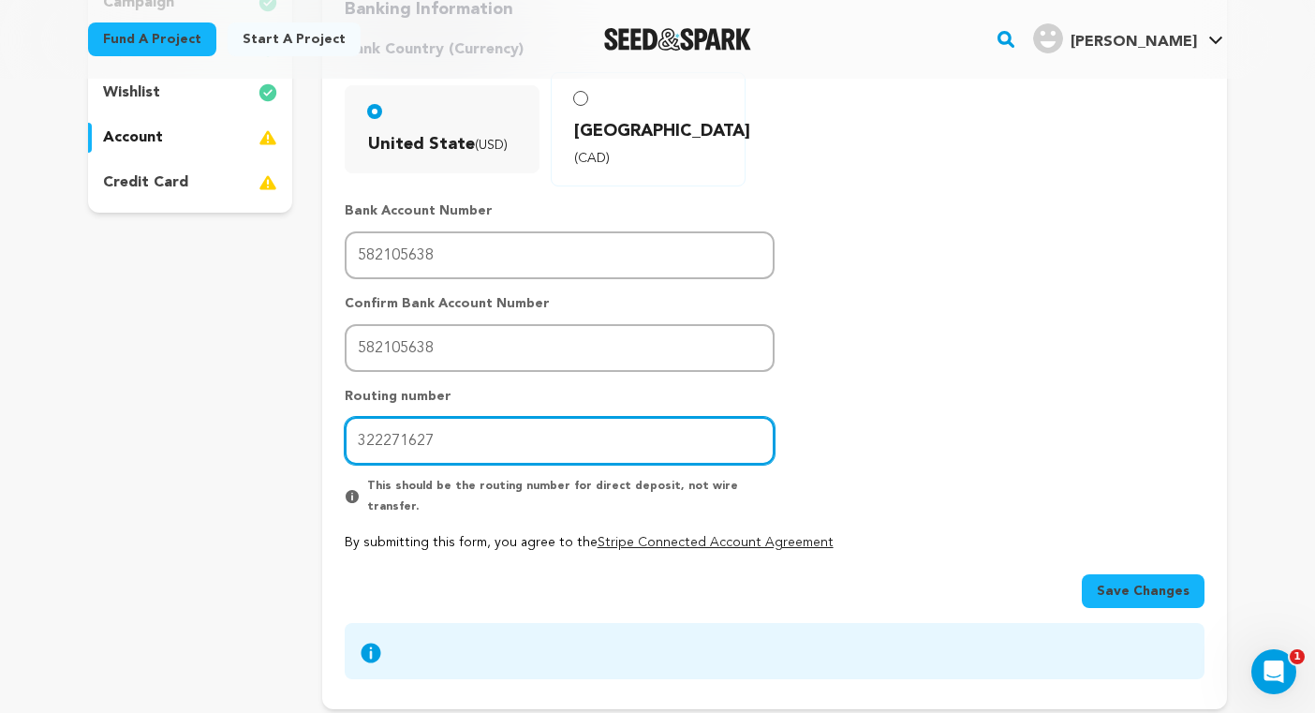
scroll to position [586, 0]
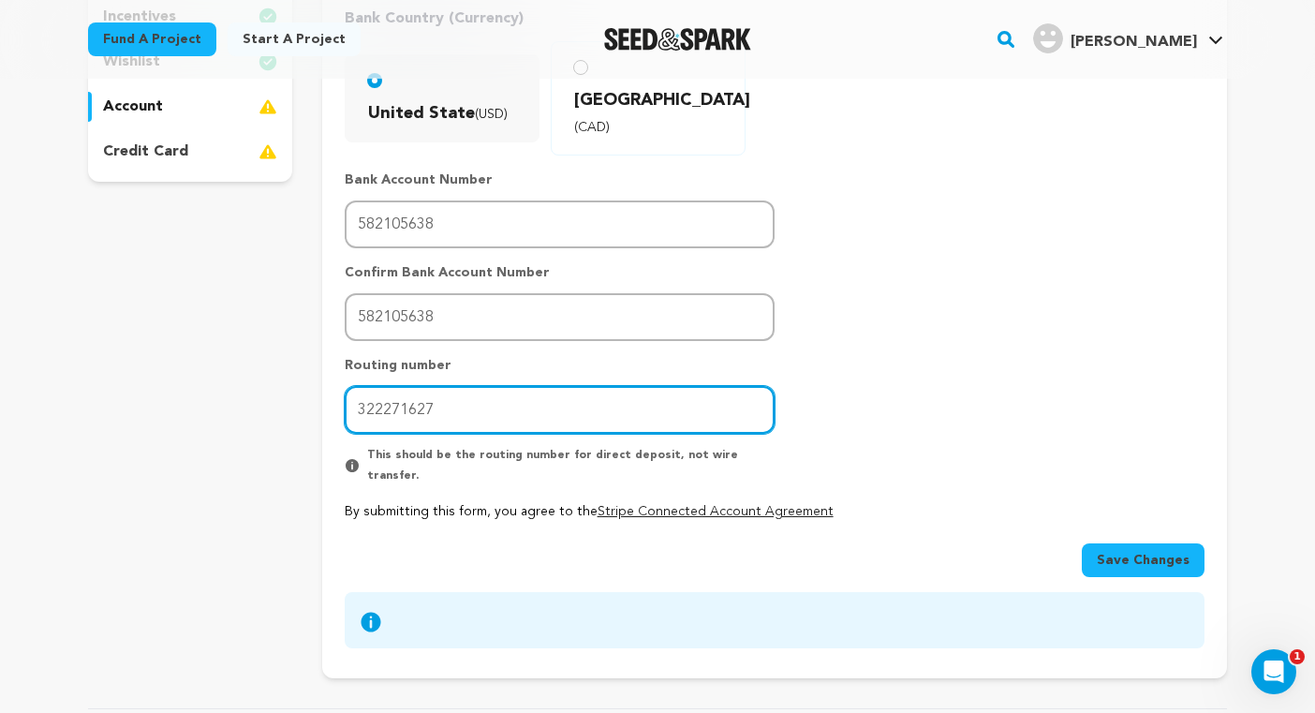
type input "322271627"
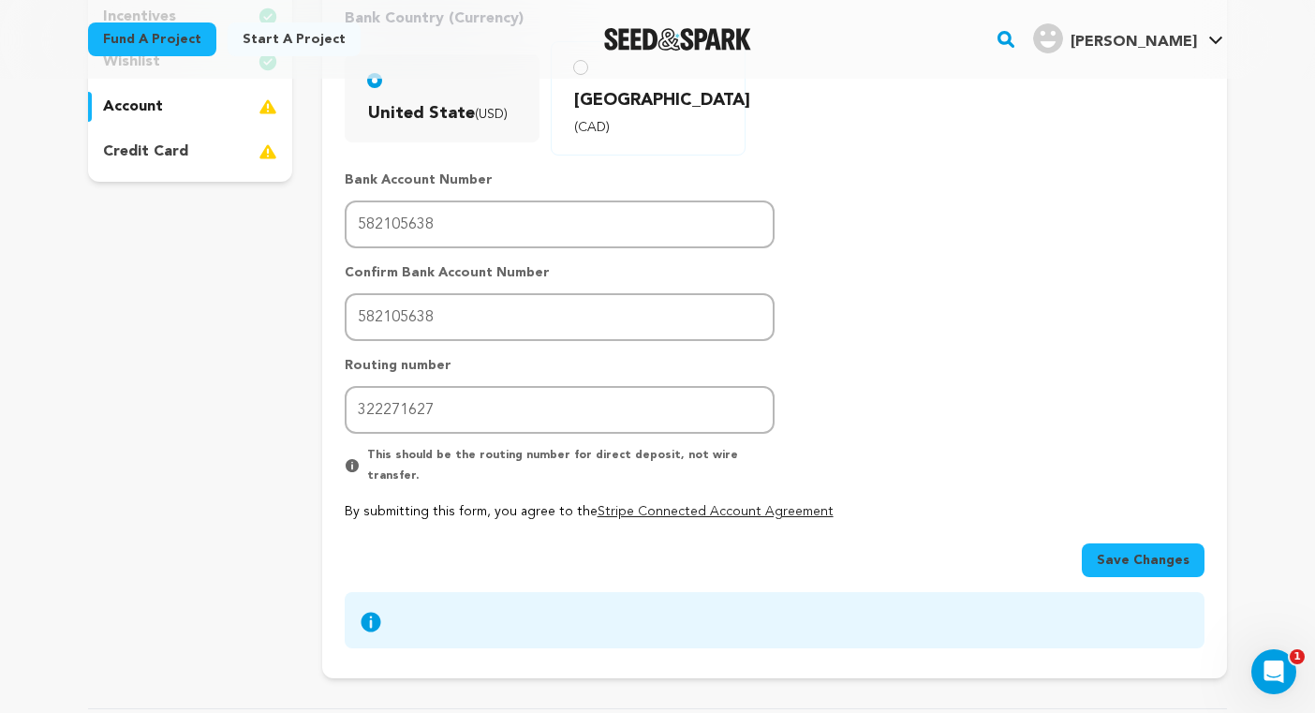
click at [1134, 551] on span "Save Changes" at bounding box center [1143, 560] width 93 height 19
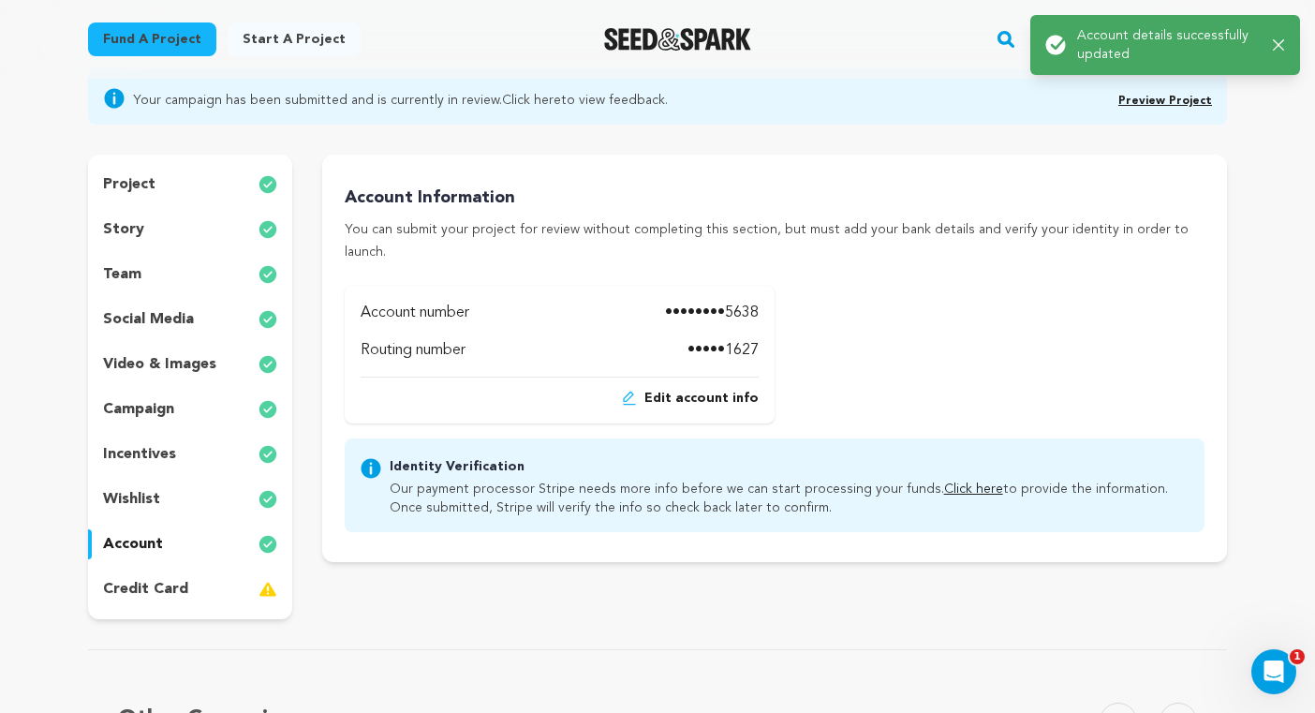
scroll to position [159, 0]
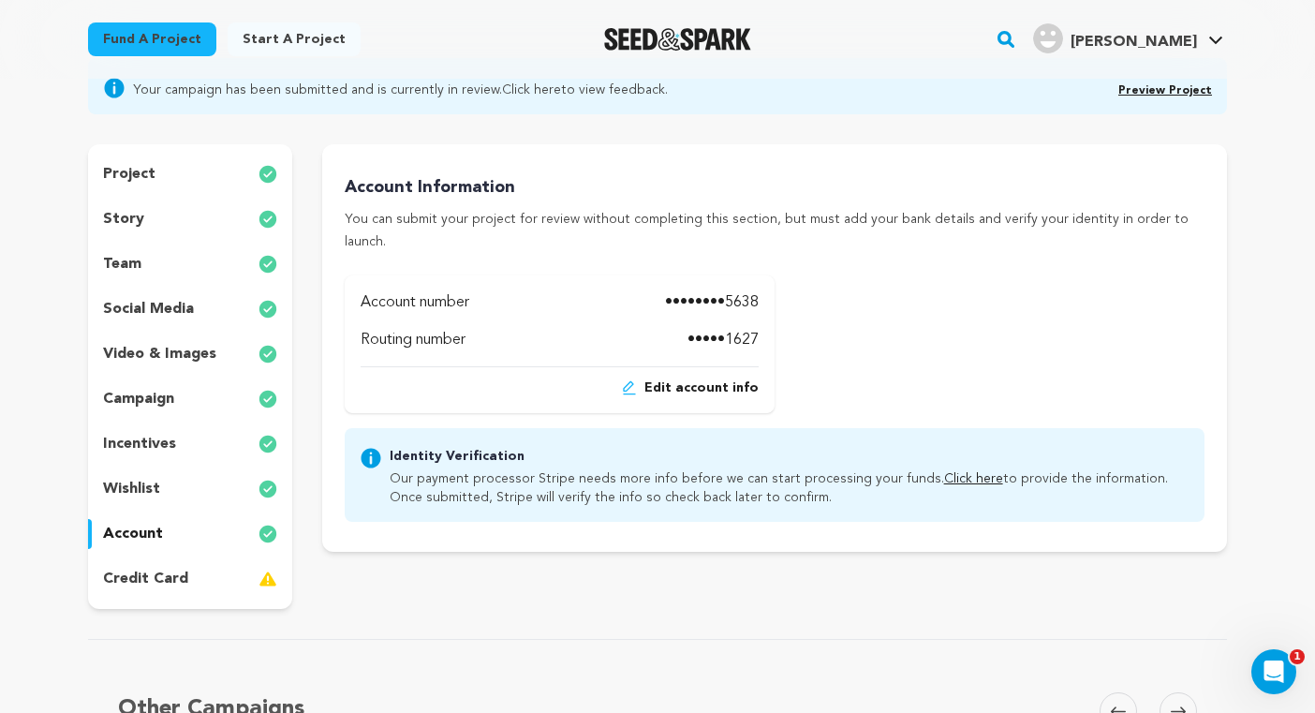
click at [160, 573] on p "credit card" at bounding box center [145, 579] width 85 height 22
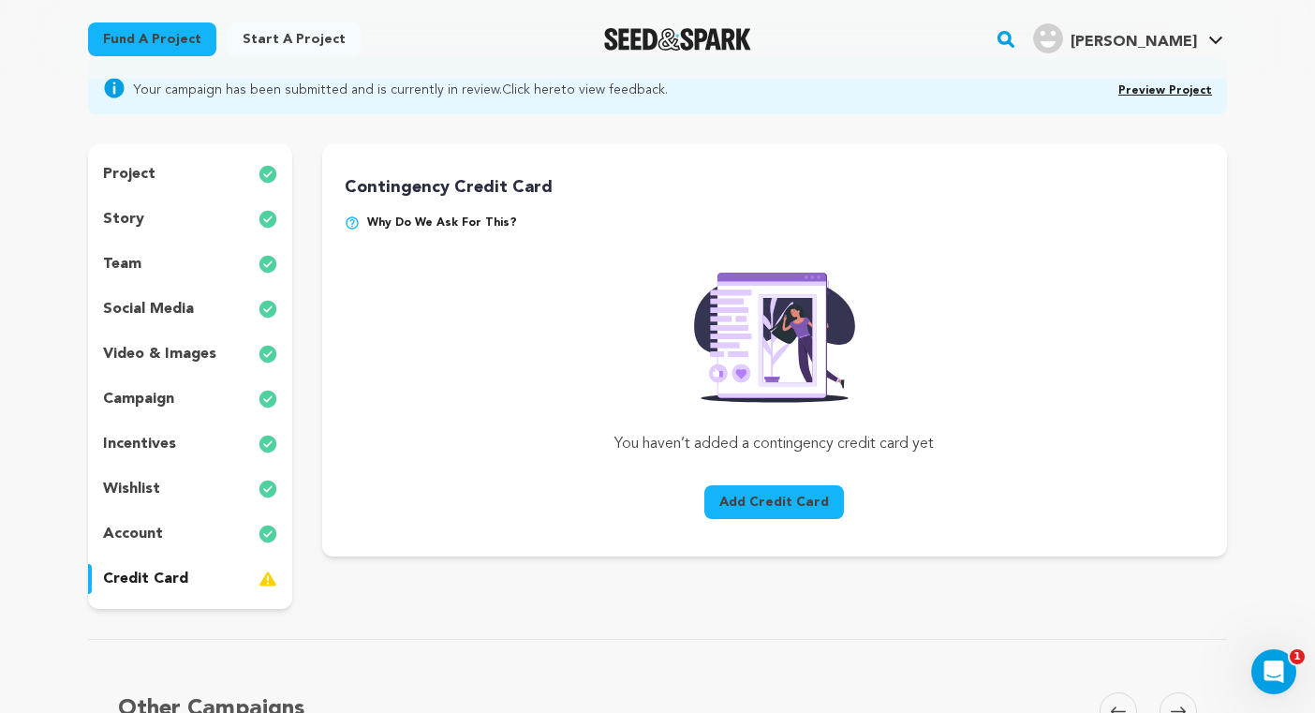
click at [801, 501] on button "Add Credit Card" at bounding box center [774, 502] width 140 height 34
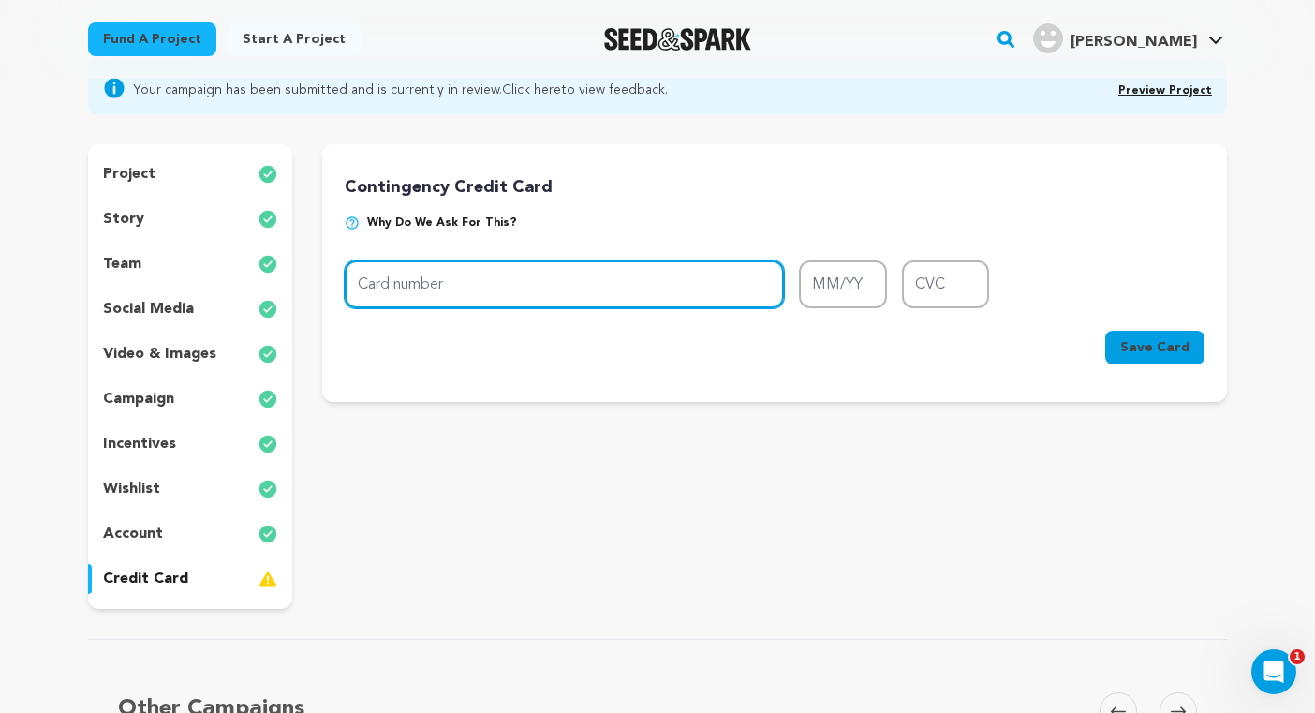
click at [524, 282] on input "Card number" at bounding box center [564, 284] width 439 height 48
type input "4246 3153 5860 2744"
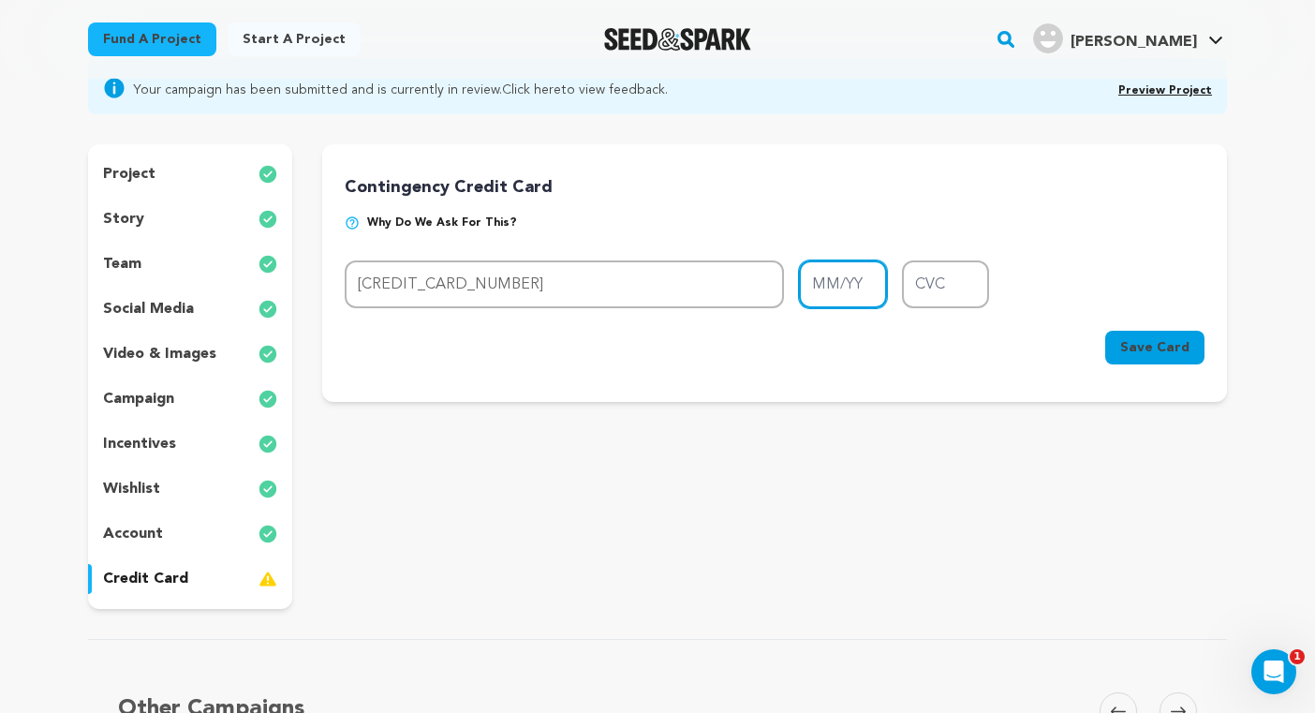
type input "02/28"
type input "004"
click at [1158, 344] on span "Save Card" at bounding box center [1154, 347] width 69 height 19
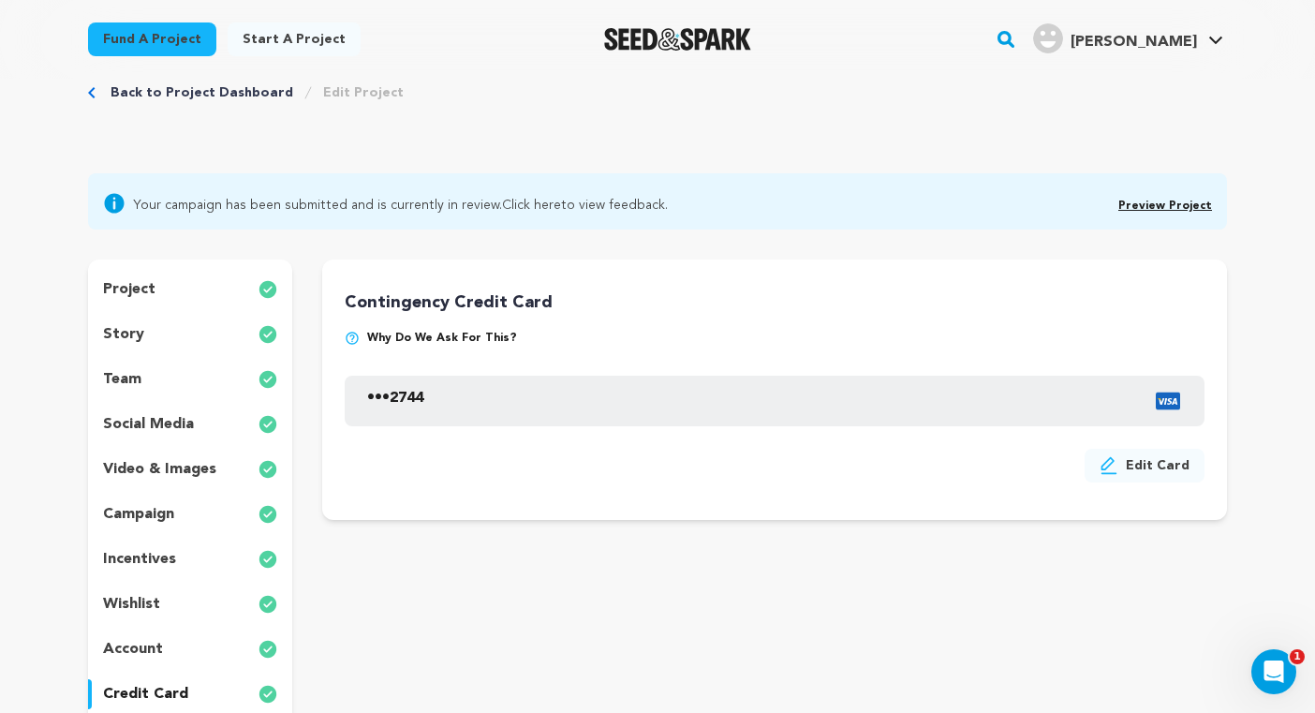
scroll to position [60, 0]
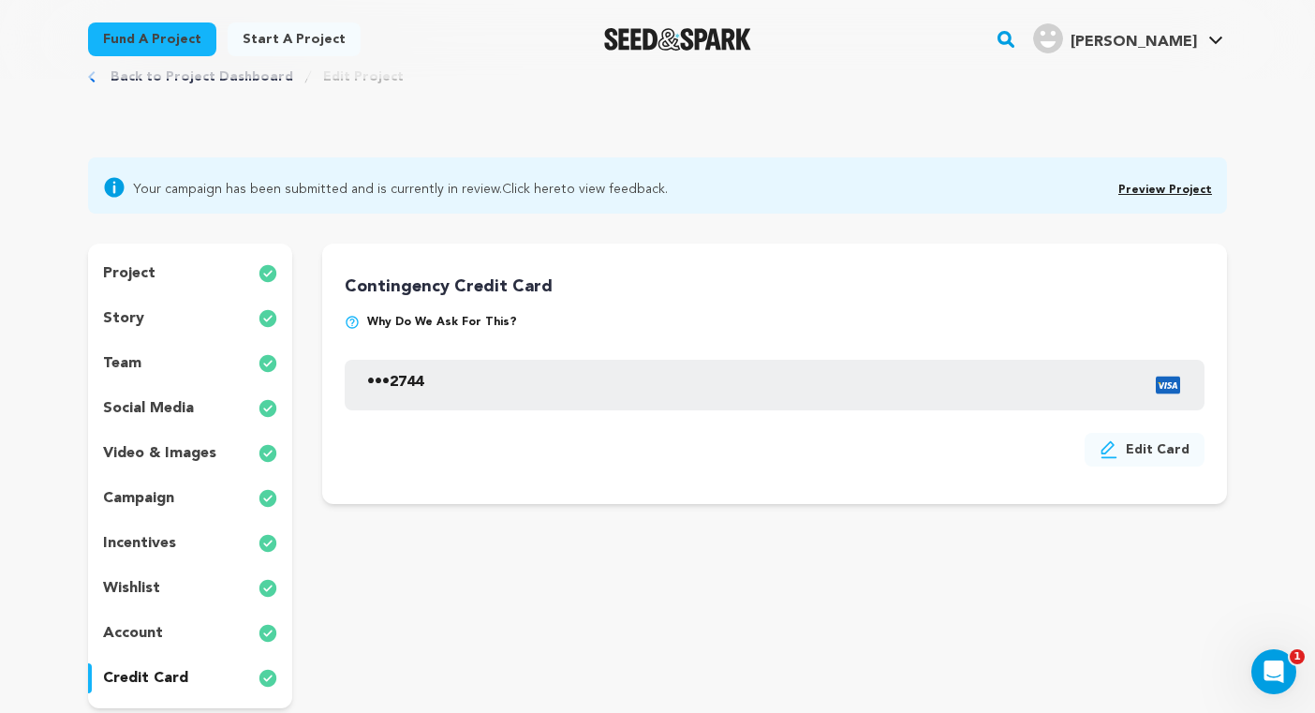
click at [142, 358] on div "team" at bounding box center [190, 363] width 204 height 30
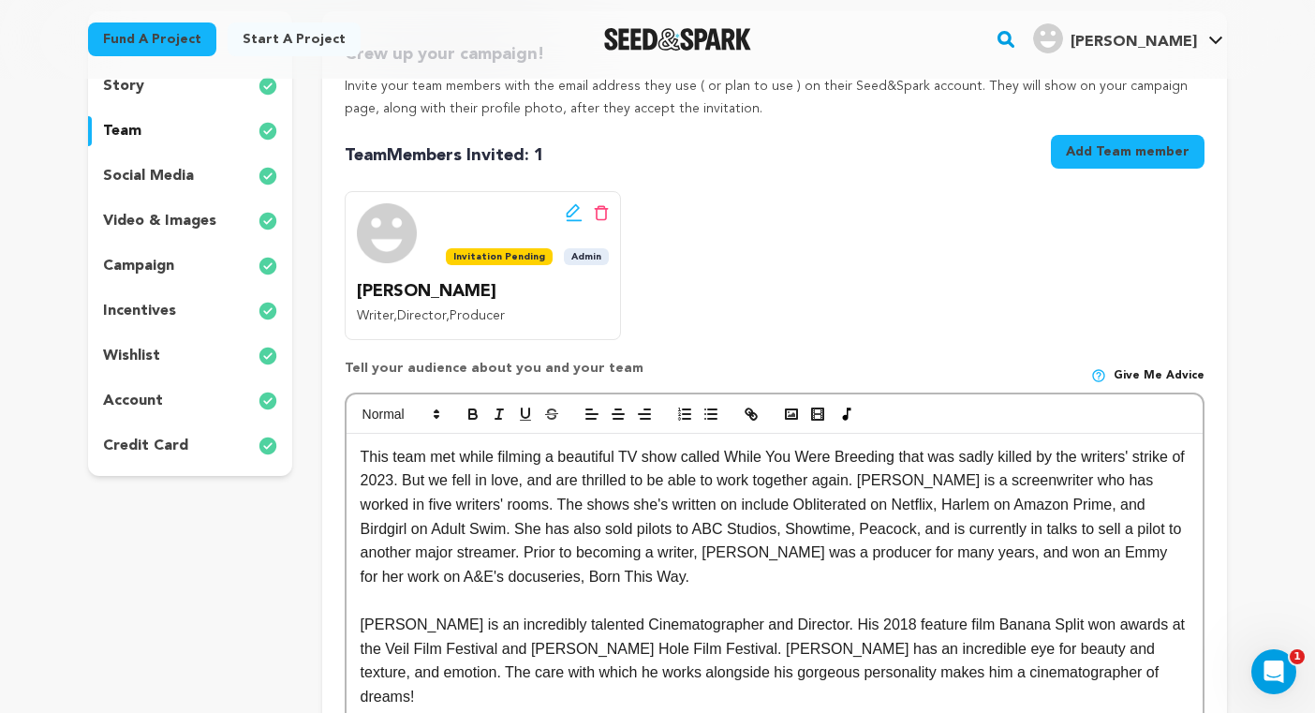
scroll to position [298, 0]
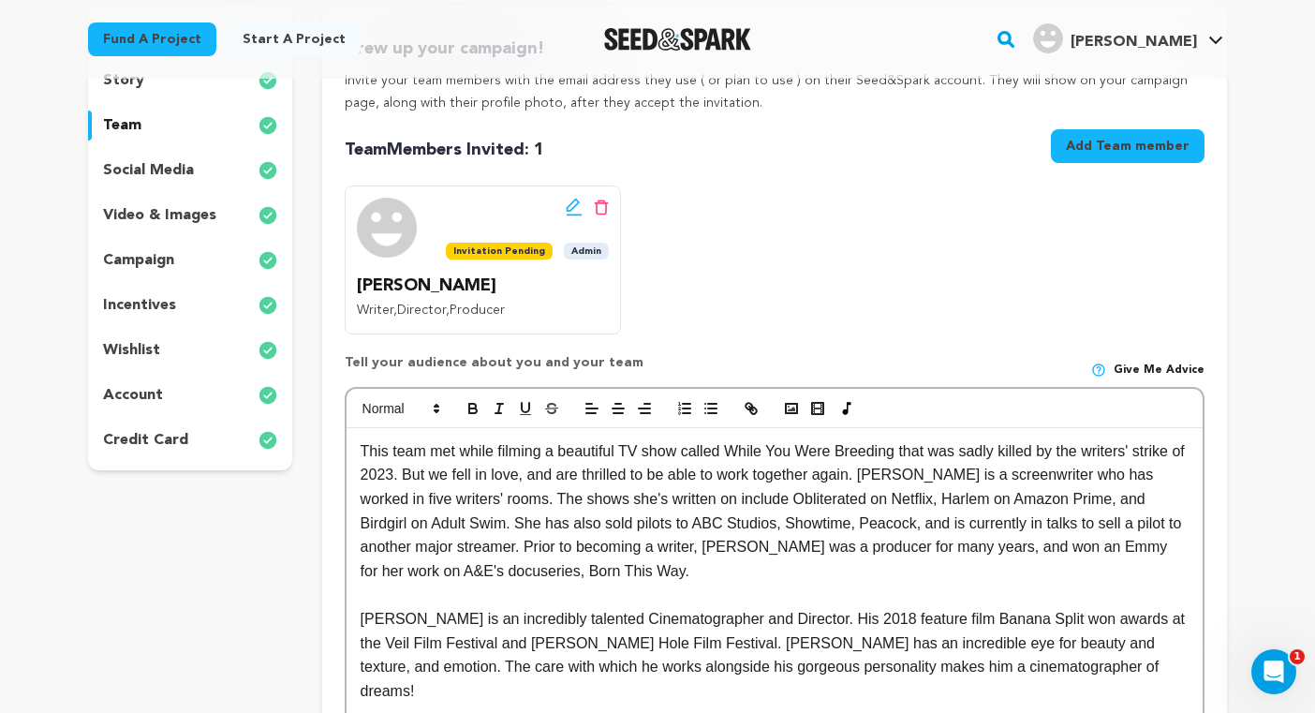
click at [387, 226] on img at bounding box center [387, 228] width 60 height 60
click at [170, 126] on div "team" at bounding box center [190, 126] width 204 height 30
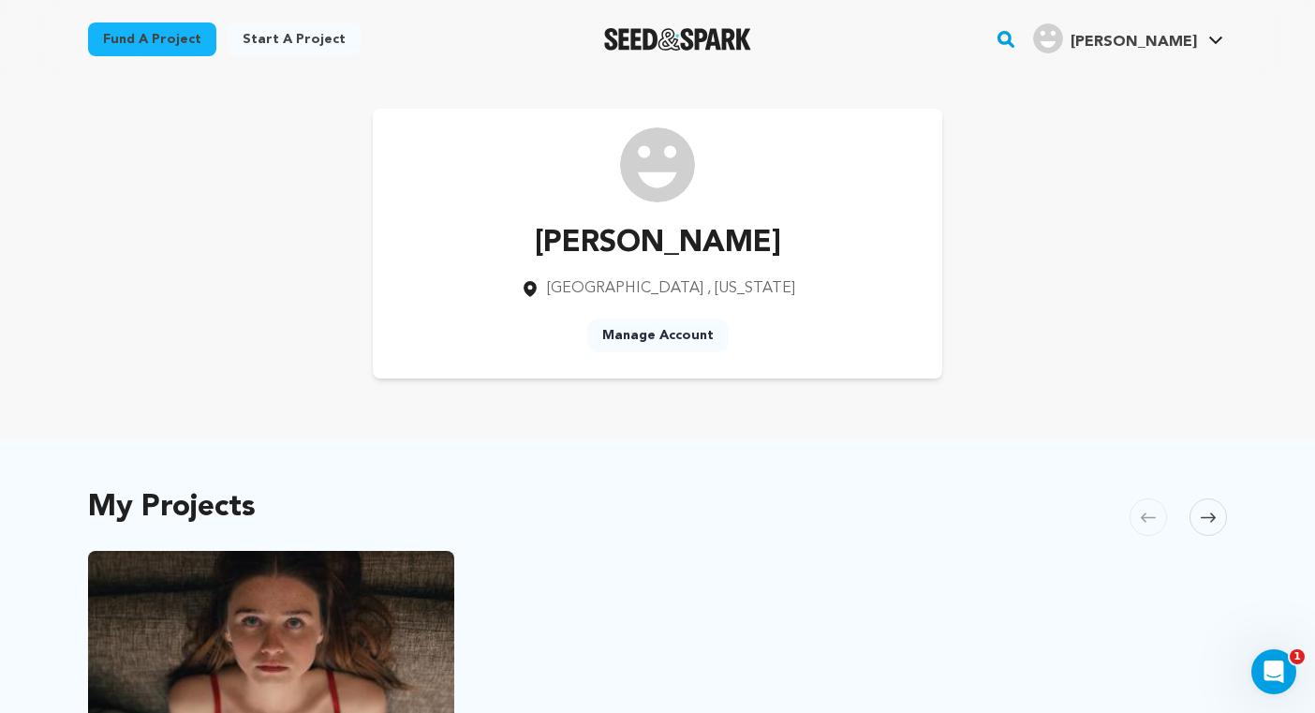
click at [667, 328] on link "Manage Account" at bounding box center [657, 335] width 141 height 34
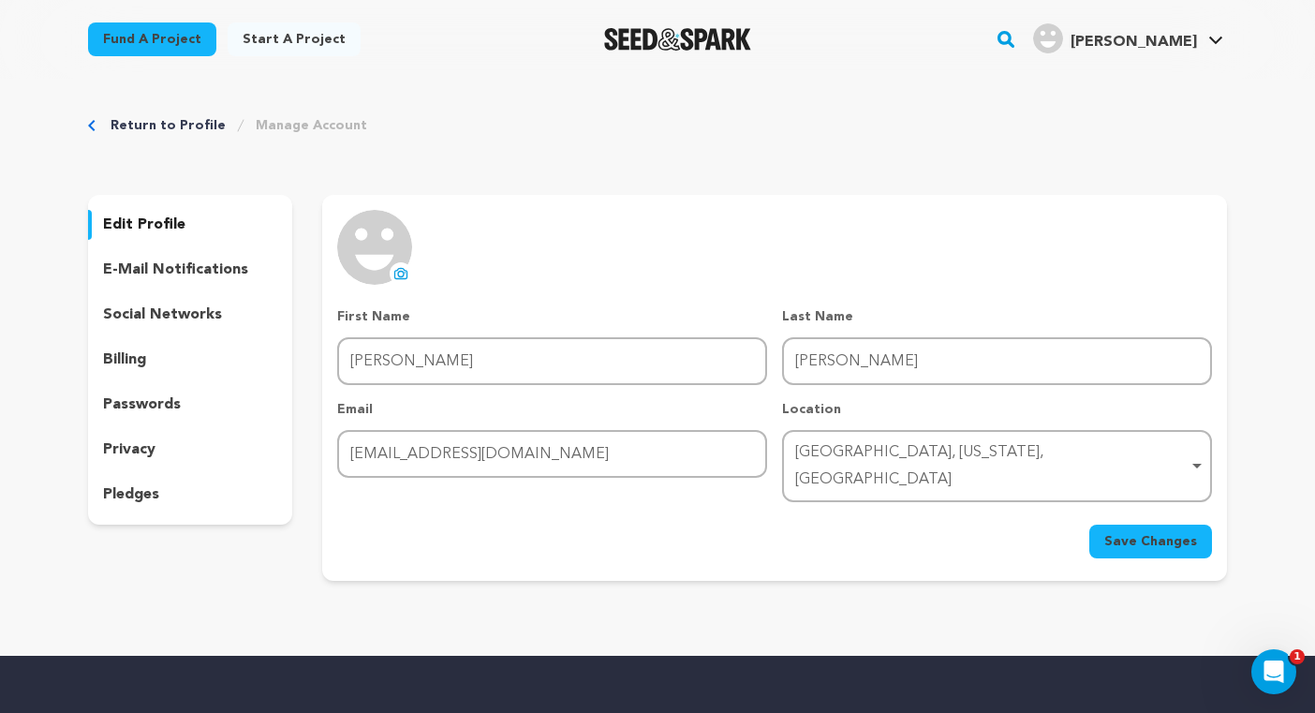
click at [401, 273] on icon at bounding box center [400, 273] width 15 height 15
click at [393, 270] on icon at bounding box center [400, 273] width 15 height 15
click at [1126, 532] on span "Save Changes" at bounding box center [1150, 541] width 93 height 19
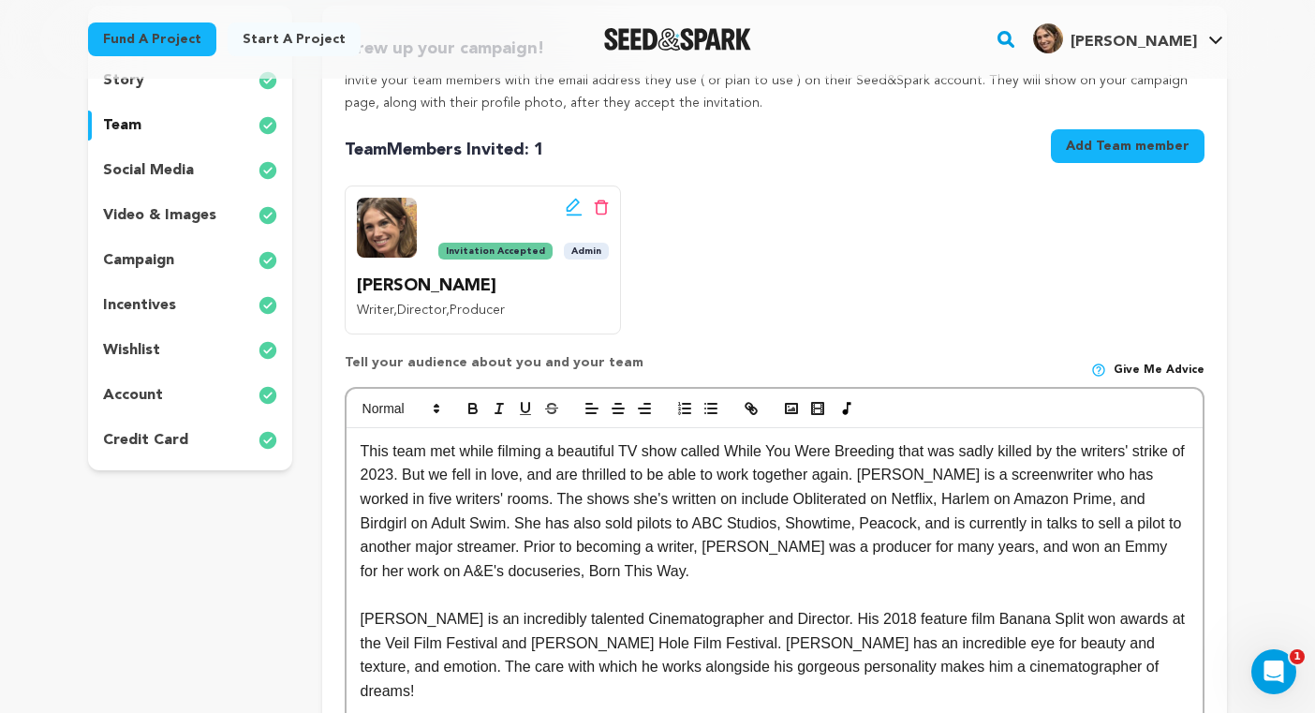
scroll to position [299, 0]
click at [1091, 147] on button "Add Team member" at bounding box center [1128, 145] width 154 height 34
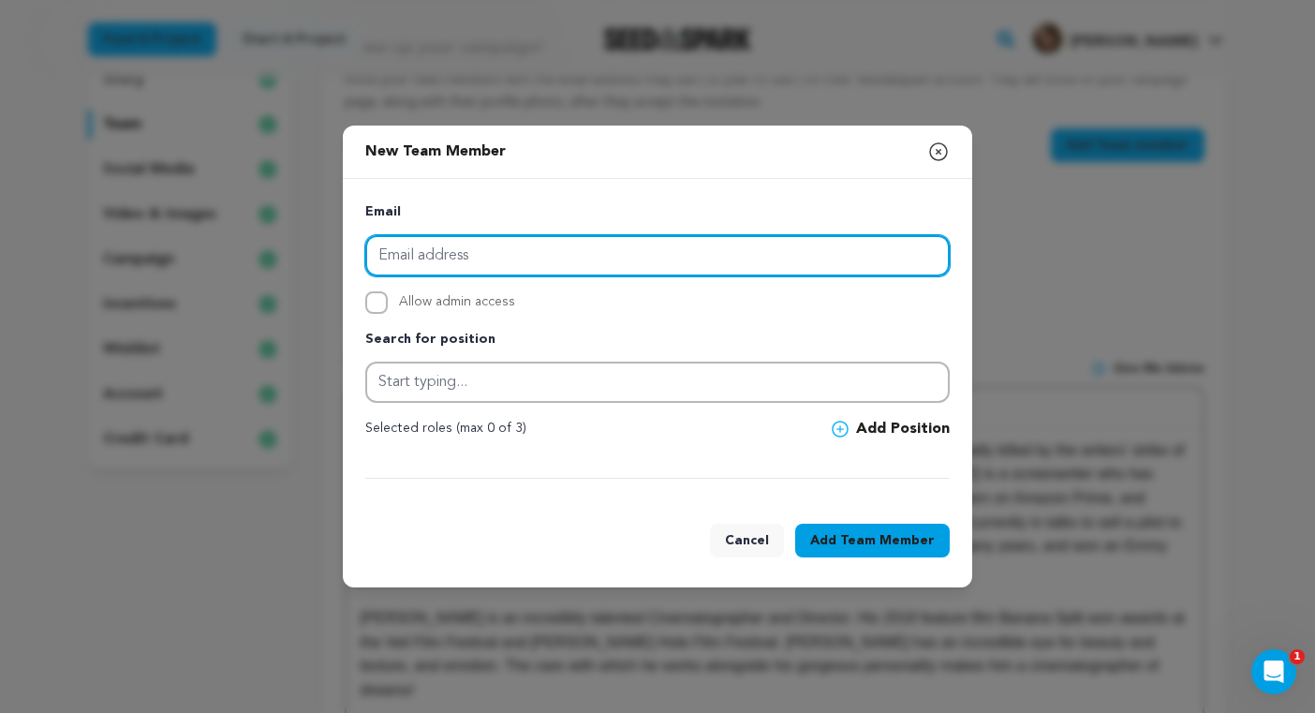
click at [480, 252] on input "email" at bounding box center [657, 255] width 584 height 41
drag, startPoint x: 447, startPoint y: 254, endPoint x: 327, endPoint y: 243, distance: 120.4
click at [326, 244] on div "New Team Member Close modal Email ben Allow admin access Search for position" at bounding box center [657, 356] width 1315 height 713
paste input "[EMAIL_ADDRESS][DOMAIN_NAME]"
type input "[PERSON_NAME][EMAIL_ADDRESS][PERSON_NAME][DOMAIN_NAME]"
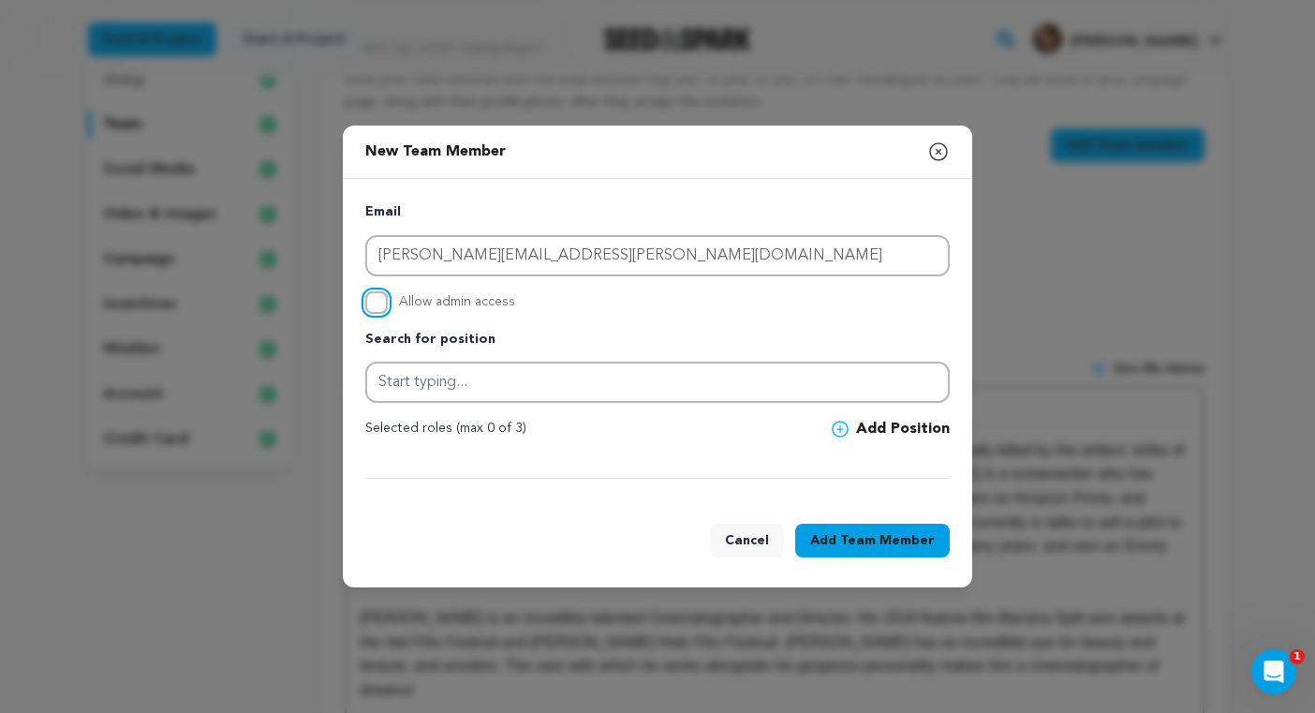
click at [371, 305] on input "Allow admin access" at bounding box center [376, 302] width 22 height 22
click at [382, 307] on input "Allow admin access" at bounding box center [376, 302] width 22 height 22
checkbox input "false"
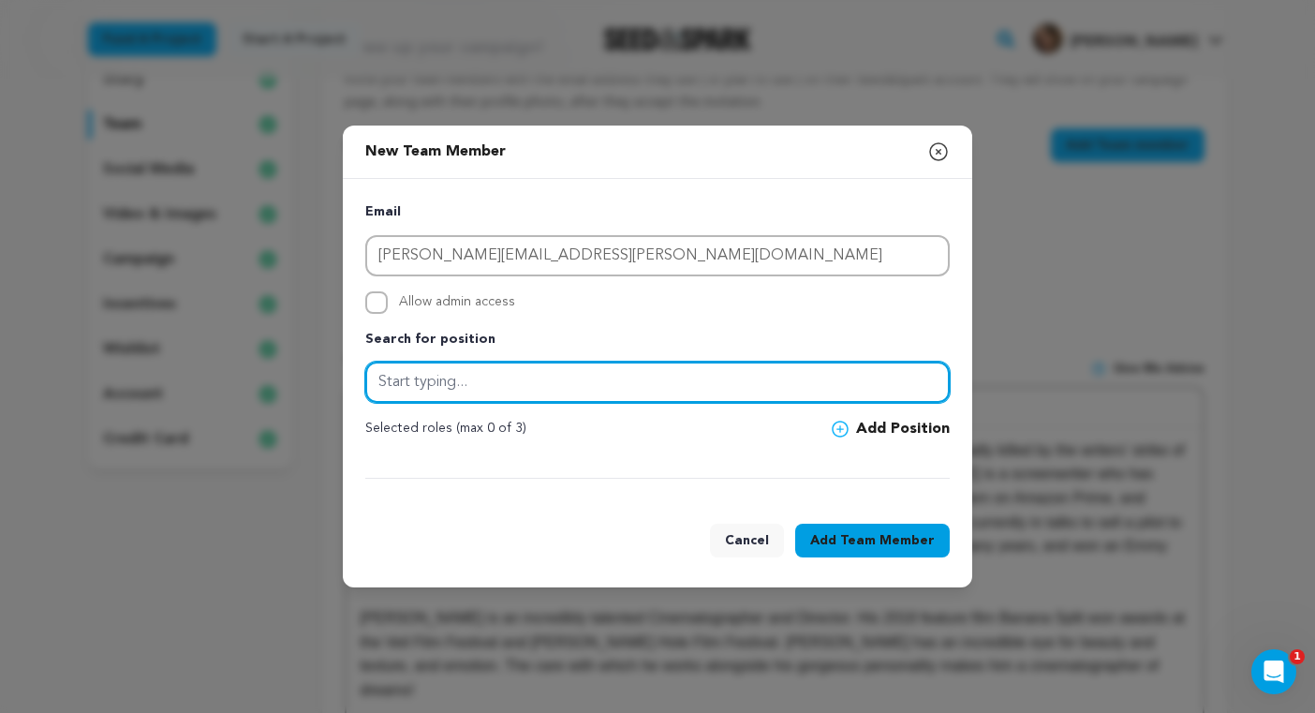
click at [399, 383] on input "text" at bounding box center [657, 382] width 584 height 41
drag, startPoint x: 498, startPoint y: 383, endPoint x: 330, endPoint y: 378, distance: 168.6
click at [330, 378] on div "New Team Member Close modal Email [PERSON_NAME][EMAIL_ADDRESS][PERSON_NAME][DOM…" at bounding box center [657, 356] width 1315 height 713
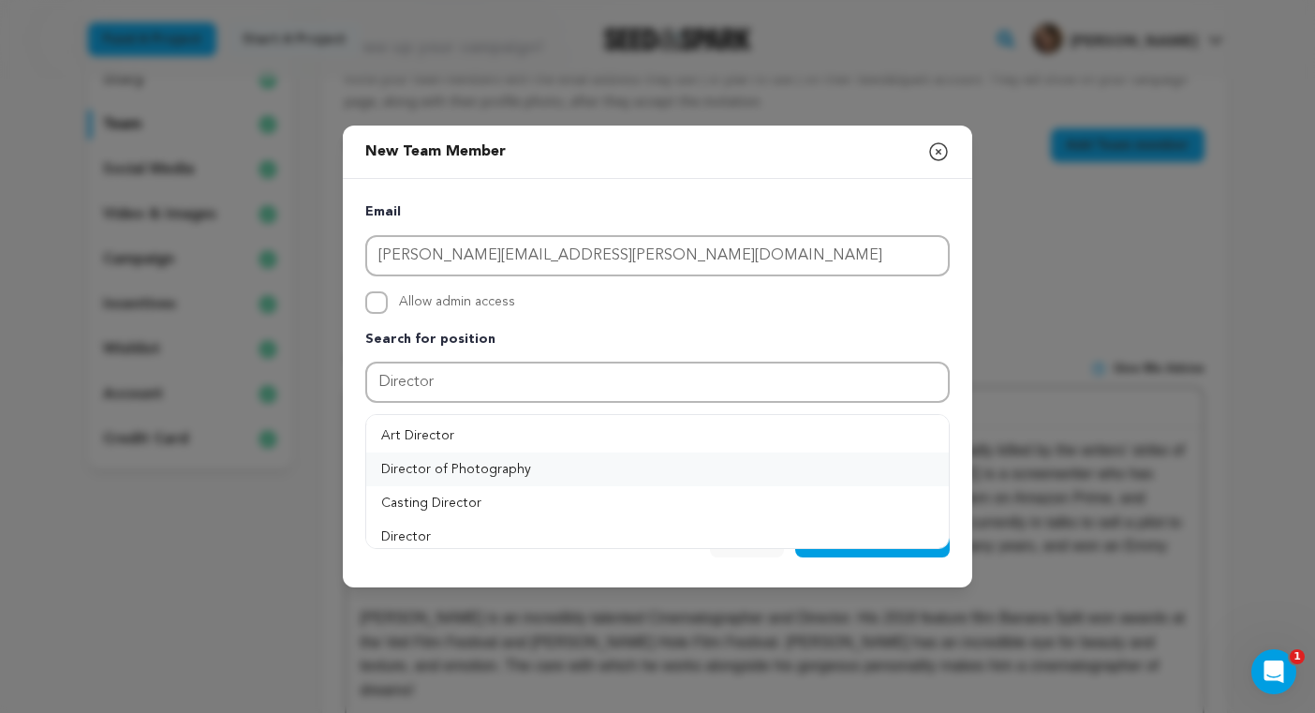
click at [497, 461] on button "Director of Photography" at bounding box center [657, 469] width 583 height 34
type input "Director of Photography"
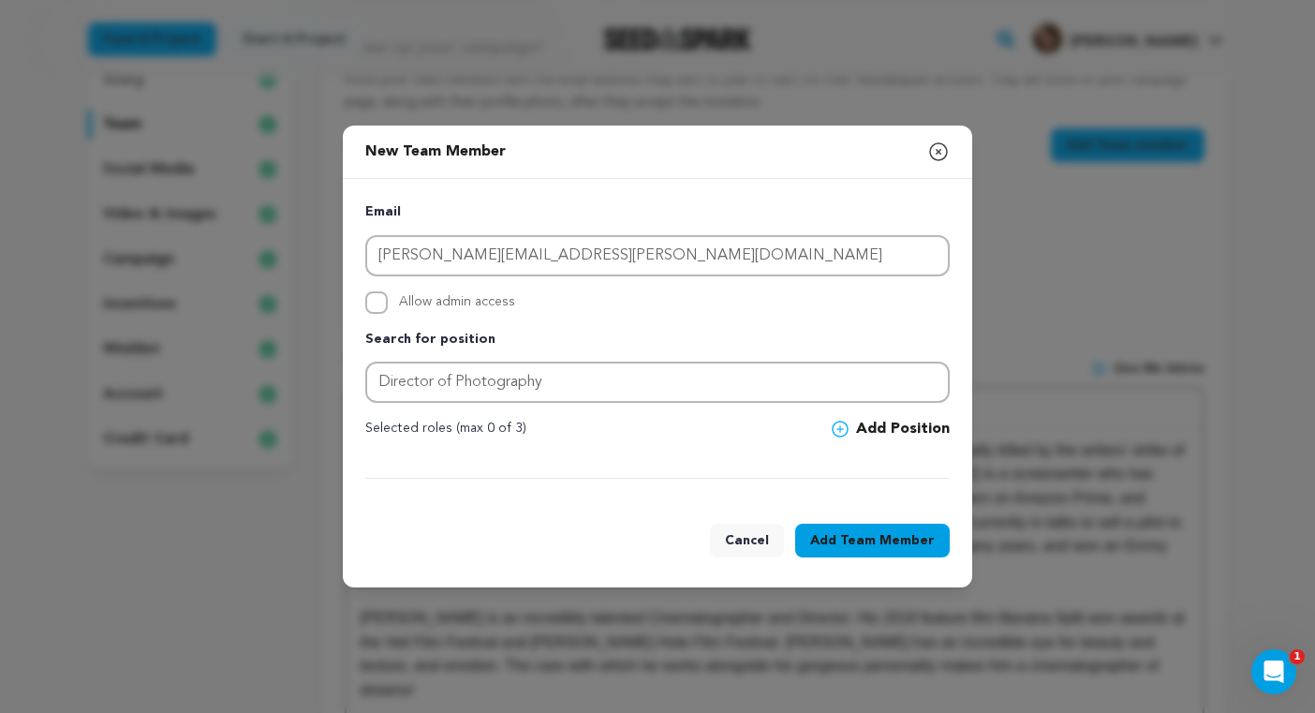
click at [844, 539] on button "Add Team Member" at bounding box center [872, 541] width 155 height 34
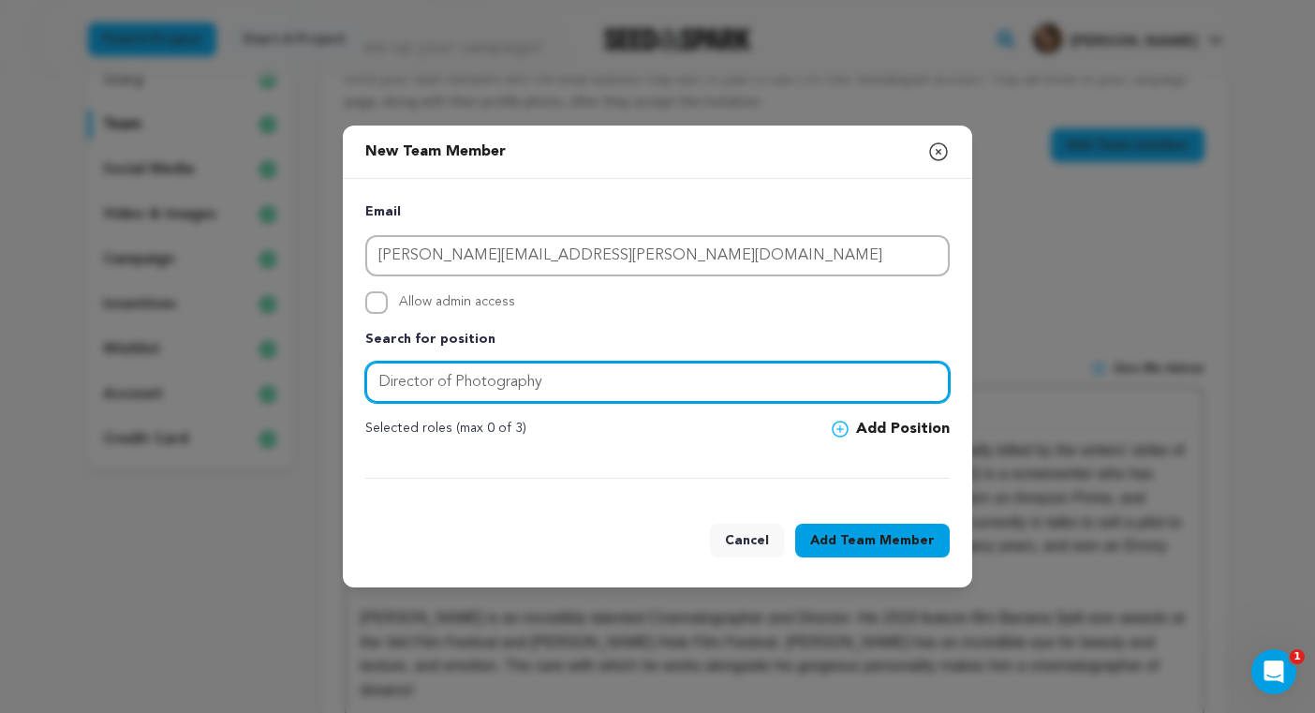
click at [568, 386] on input "Director of Photography" at bounding box center [657, 382] width 584 height 41
drag, startPoint x: 638, startPoint y: 385, endPoint x: 678, endPoint y: 429, distance: 59.7
click at [638, 386] on input "Director of Photography" at bounding box center [657, 382] width 584 height 41
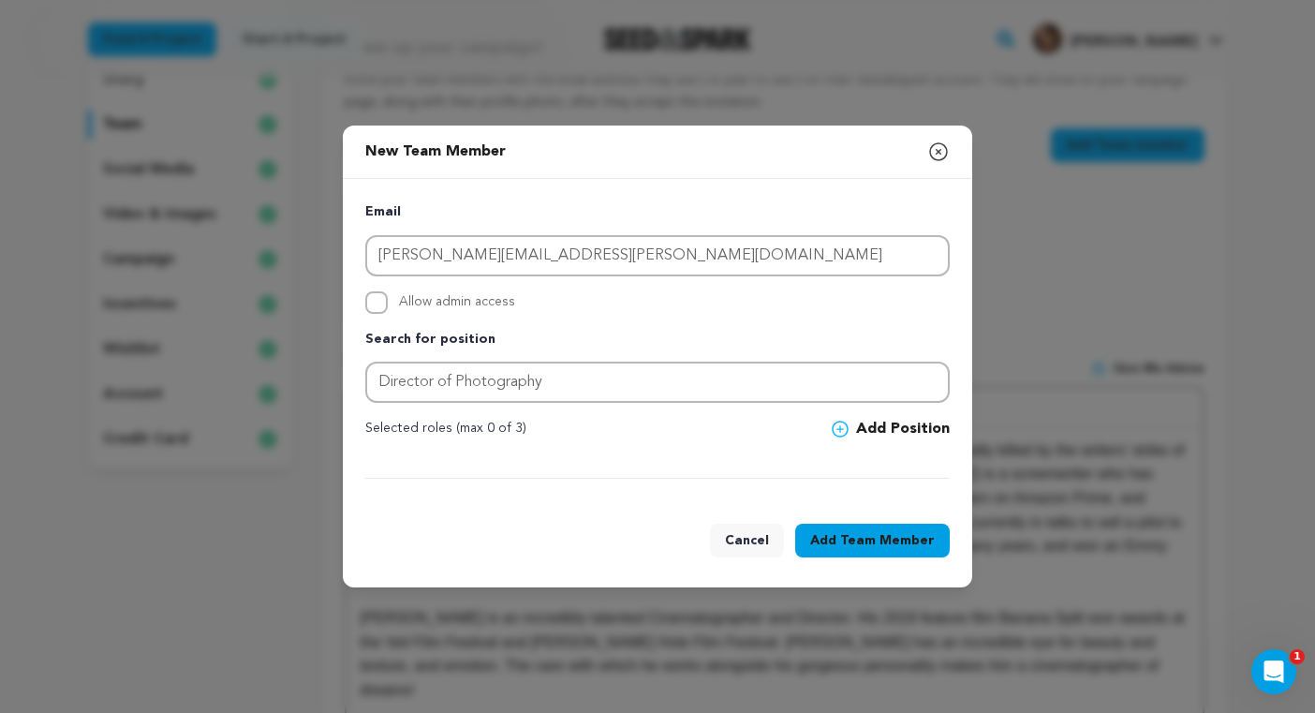
click at [904, 430] on button "Add Position" at bounding box center [891, 429] width 118 height 22
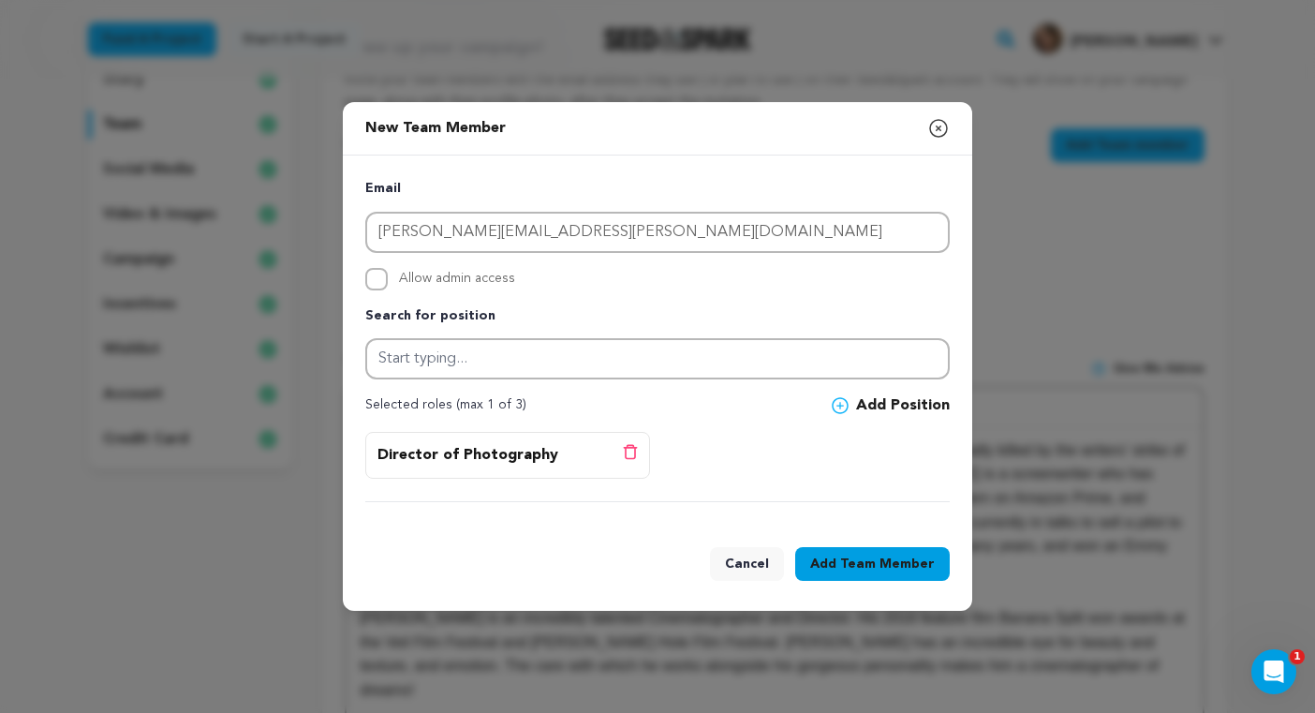
click at [869, 556] on span "Team Member" at bounding box center [887, 563] width 95 height 19
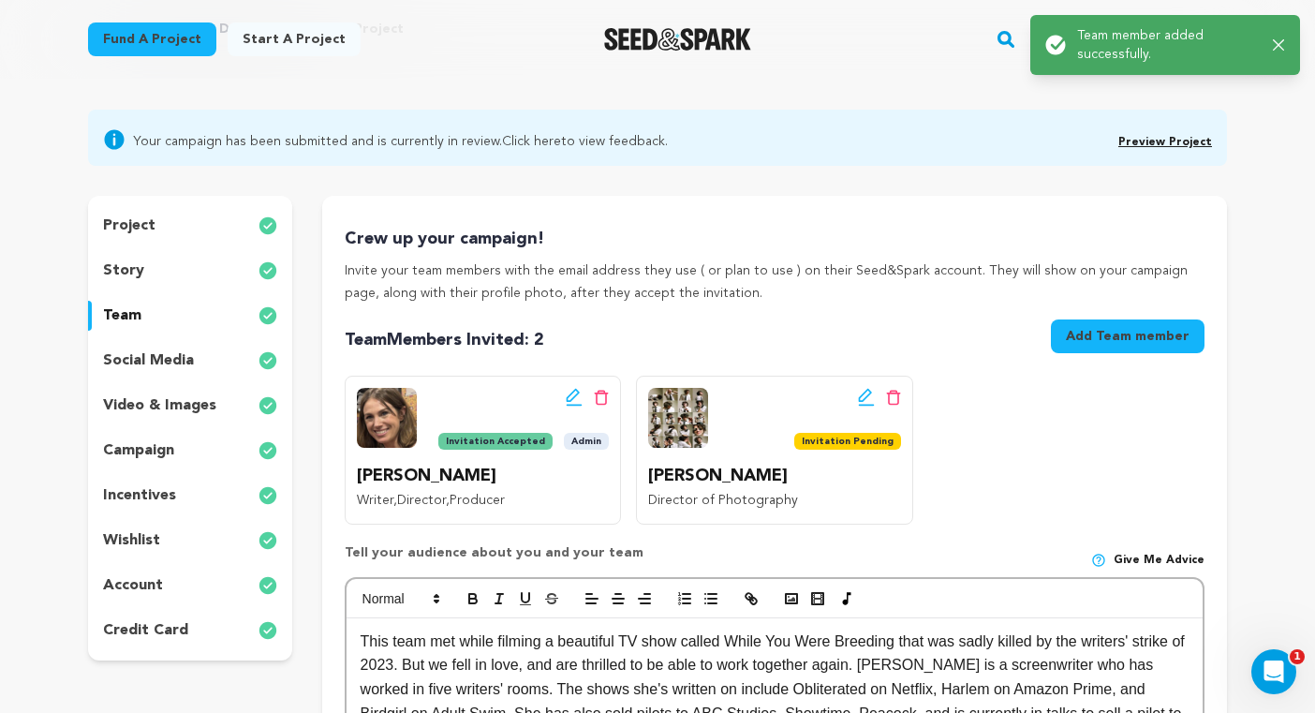
scroll to position [112, 0]
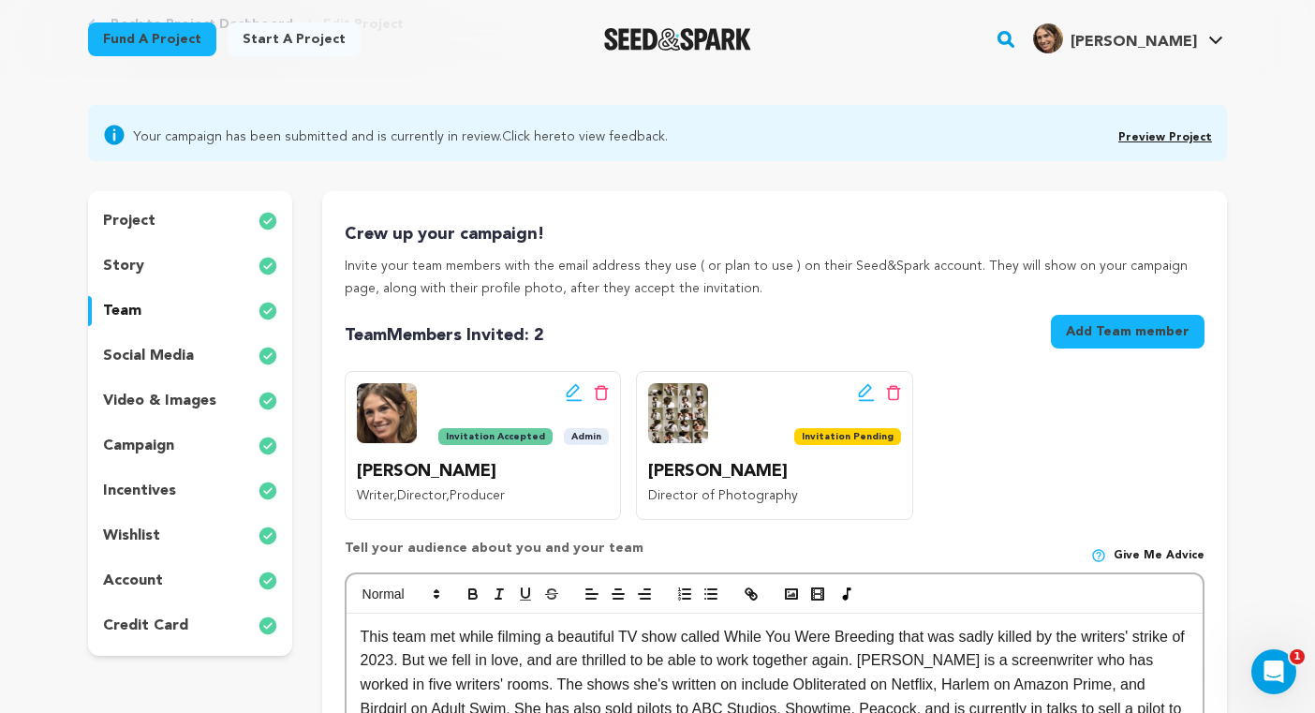
click at [869, 393] on icon at bounding box center [866, 392] width 17 height 19
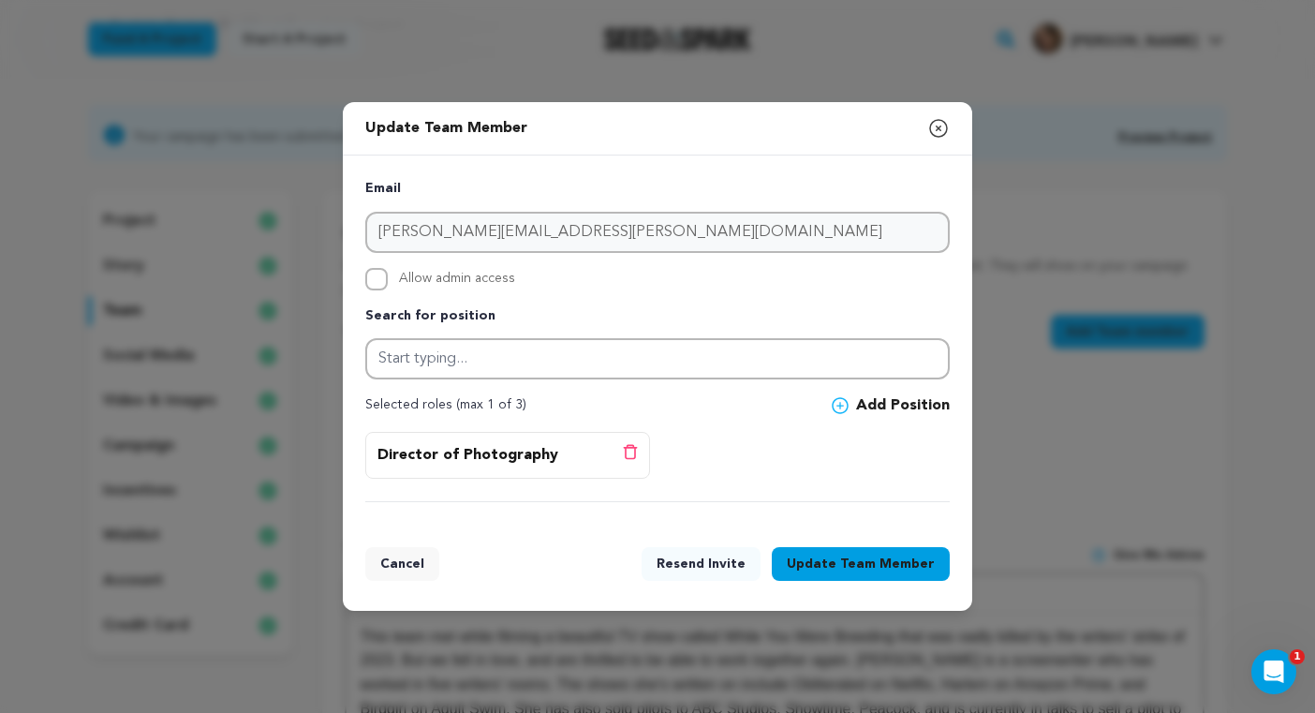
click at [938, 130] on icon "button" at bounding box center [938, 128] width 22 height 22
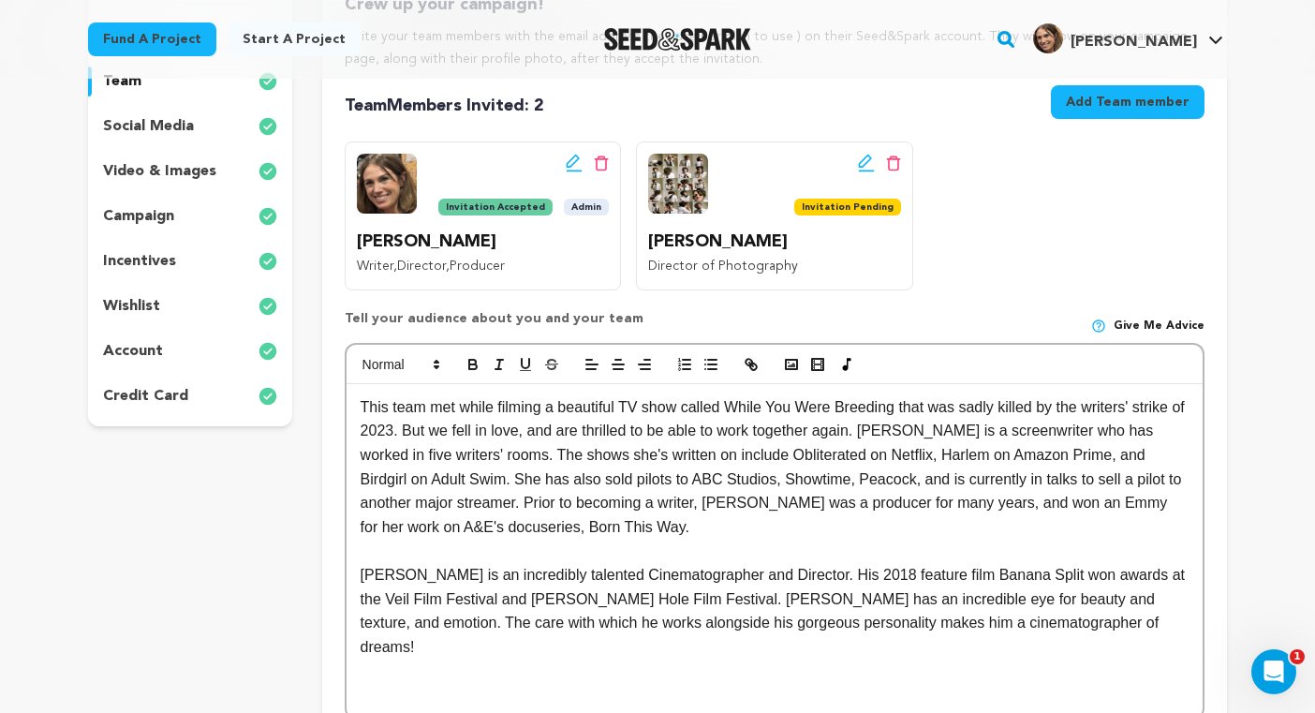
scroll to position [427, 0]
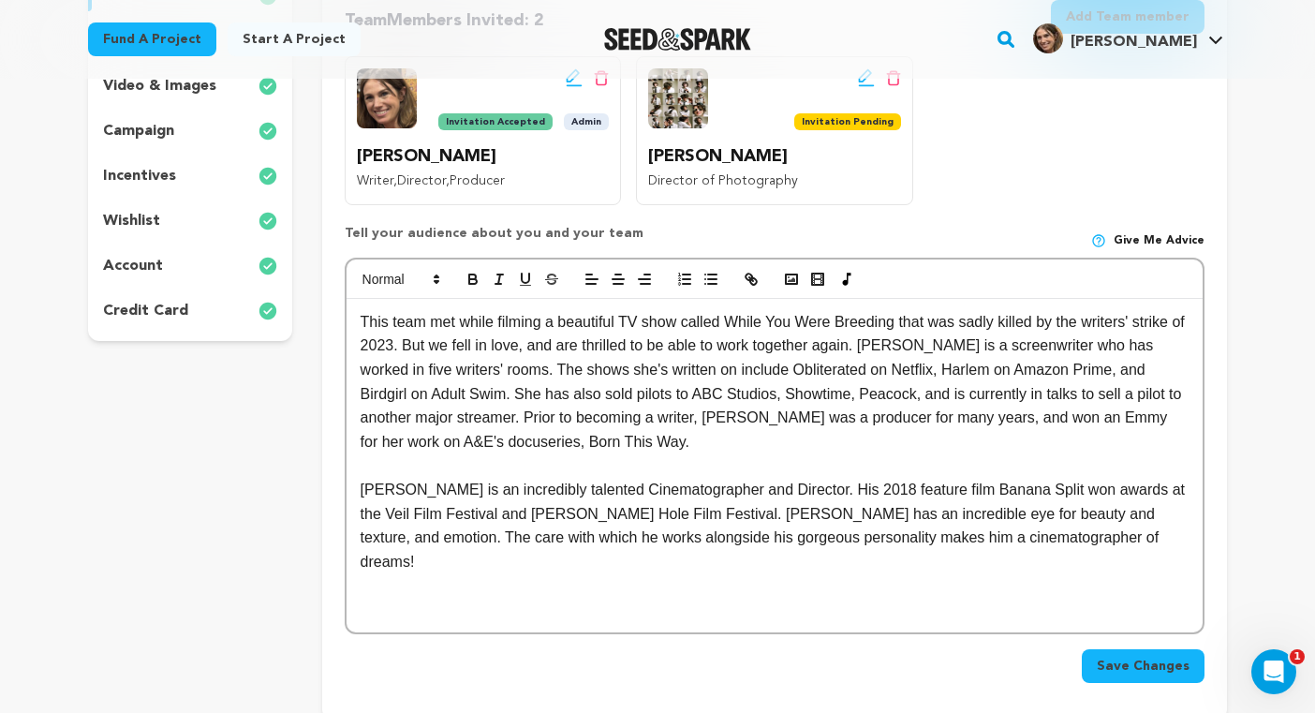
click at [1102, 327] on p "This team met while filming a beautiful TV show called While You Were Breeding …" at bounding box center [775, 382] width 828 height 144
drag, startPoint x: 511, startPoint y: 351, endPoint x: 534, endPoint y: 354, distance: 22.7
click at [514, 350] on p "This team met while filming a beautiful TV show called While You Were Breeding …" at bounding box center [775, 382] width 828 height 144
drag, startPoint x: 546, startPoint y: 352, endPoint x: 534, endPoint y: 379, distance: 29.8
click at [472, 356] on p "This team met while filming a beautiful TV show called While You Were Breeding …" at bounding box center [775, 382] width 828 height 144
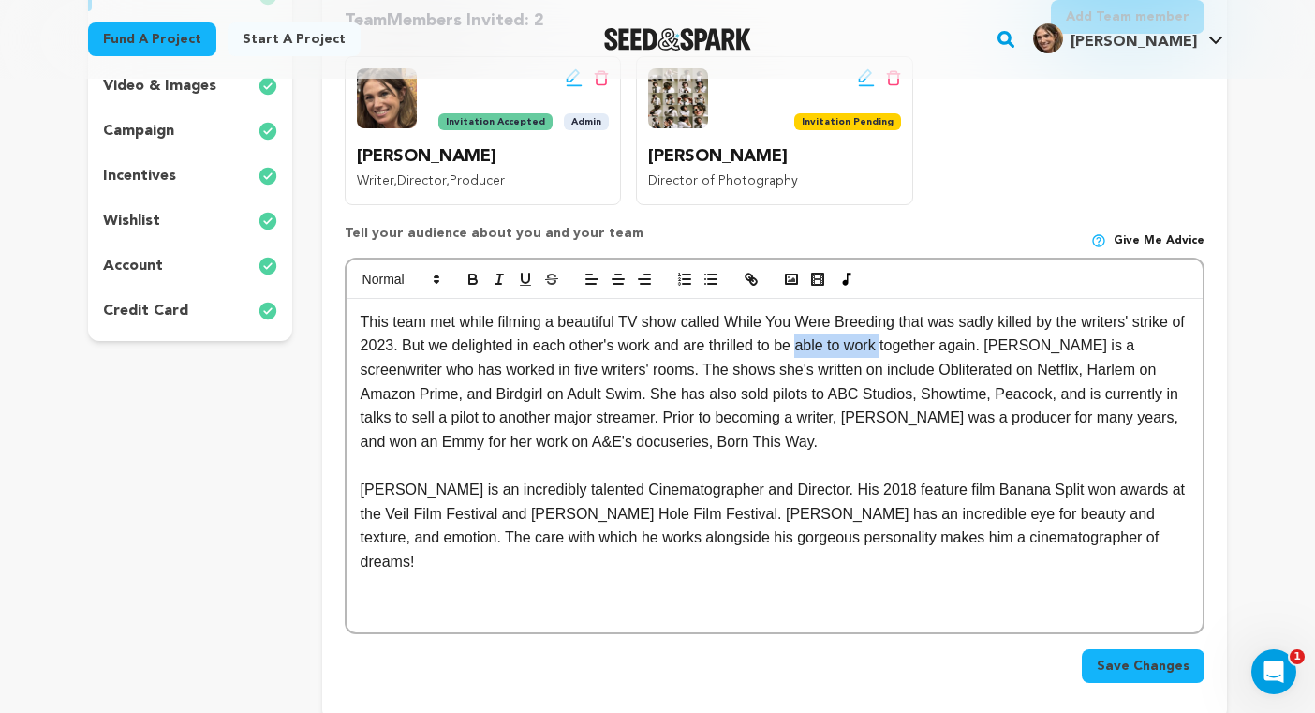
drag, startPoint x: 866, startPoint y: 349, endPoint x: 824, endPoint y: 353, distance: 42.3
click at [824, 353] on p "This team met while filming a beautiful TV show called While You Were Breeding …" at bounding box center [775, 382] width 828 height 144
drag, startPoint x: 584, startPoint y: 372, endPoint x: 392, endPoint y: 380, distance: 192.2
click at [390, 379] on p "This team met while filming a beautiful TV show called While You Were Breeding …" at bounding box center [775, 382] width 828 height 144
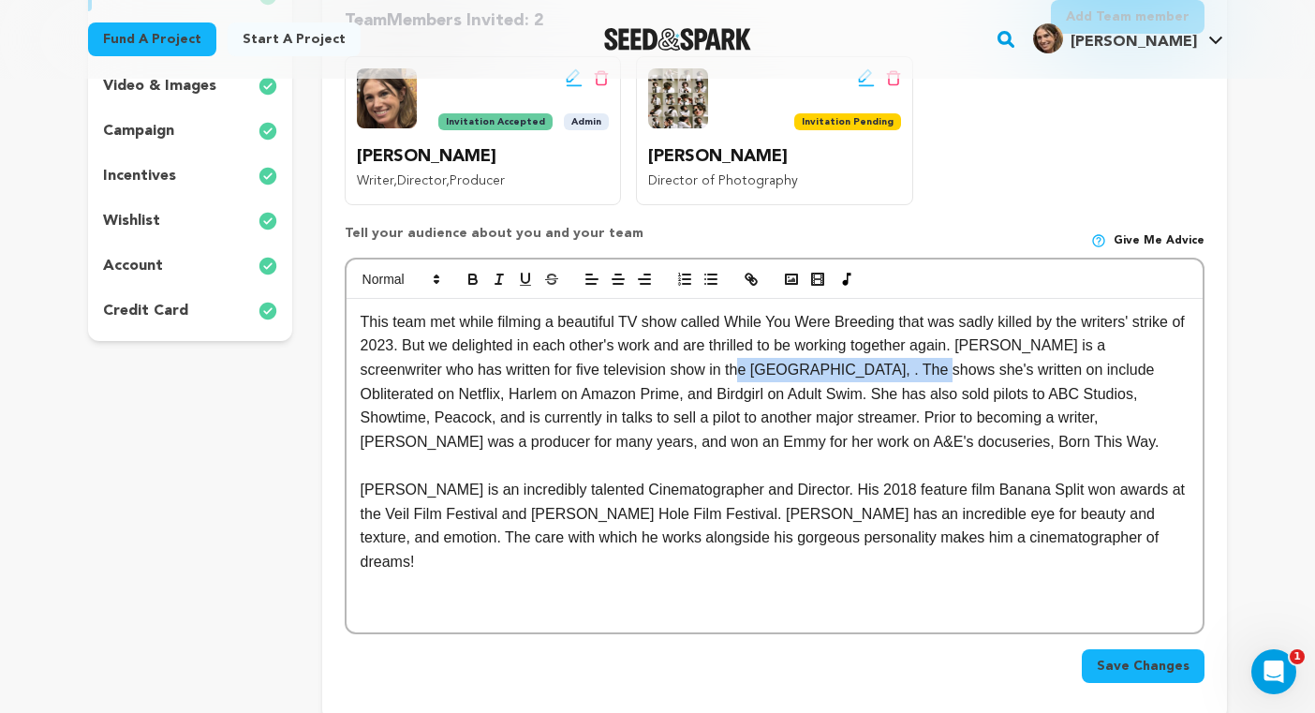
drag, startPoint x: 863, startPoint y: 374, endPoint x: 678, endPoint y: 372, distance: 184.5
click at [678, 375] on p "This team met while filming a beautiful TV show called While You Were Breeding …" at bounding box center [775, 382] width 828 height 144
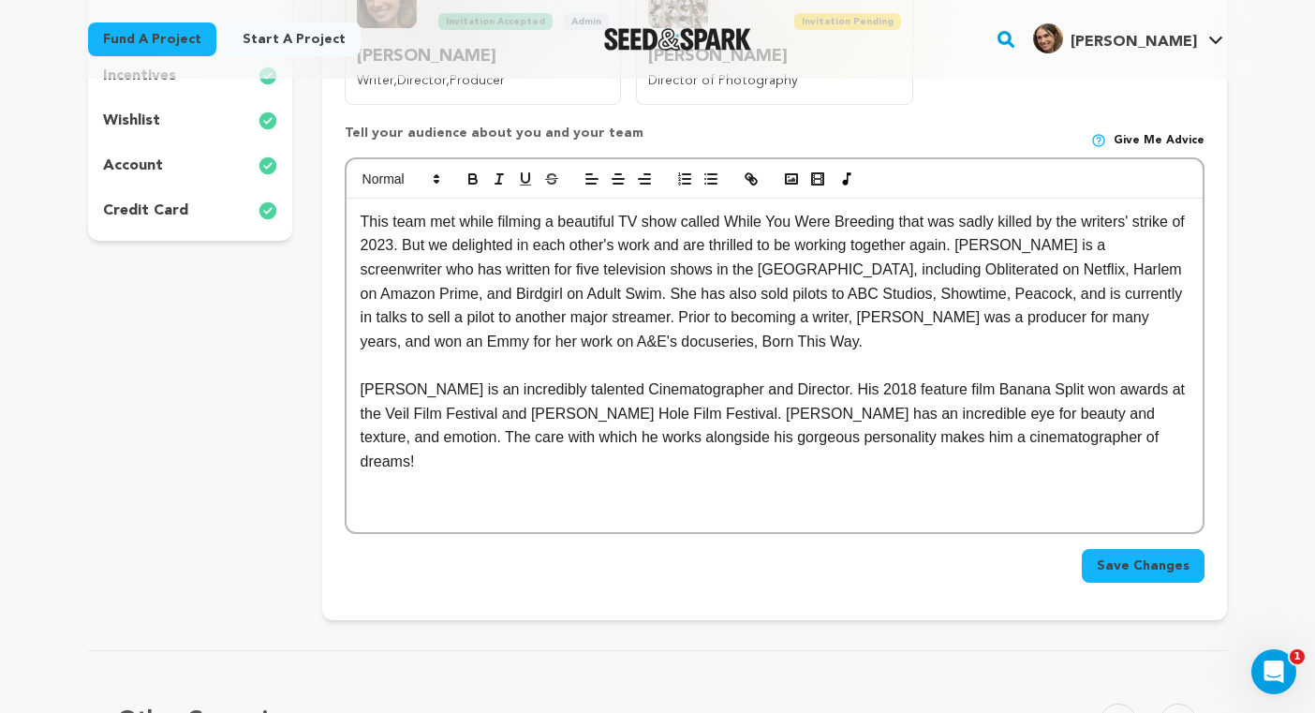
scroll to position [537, 0]
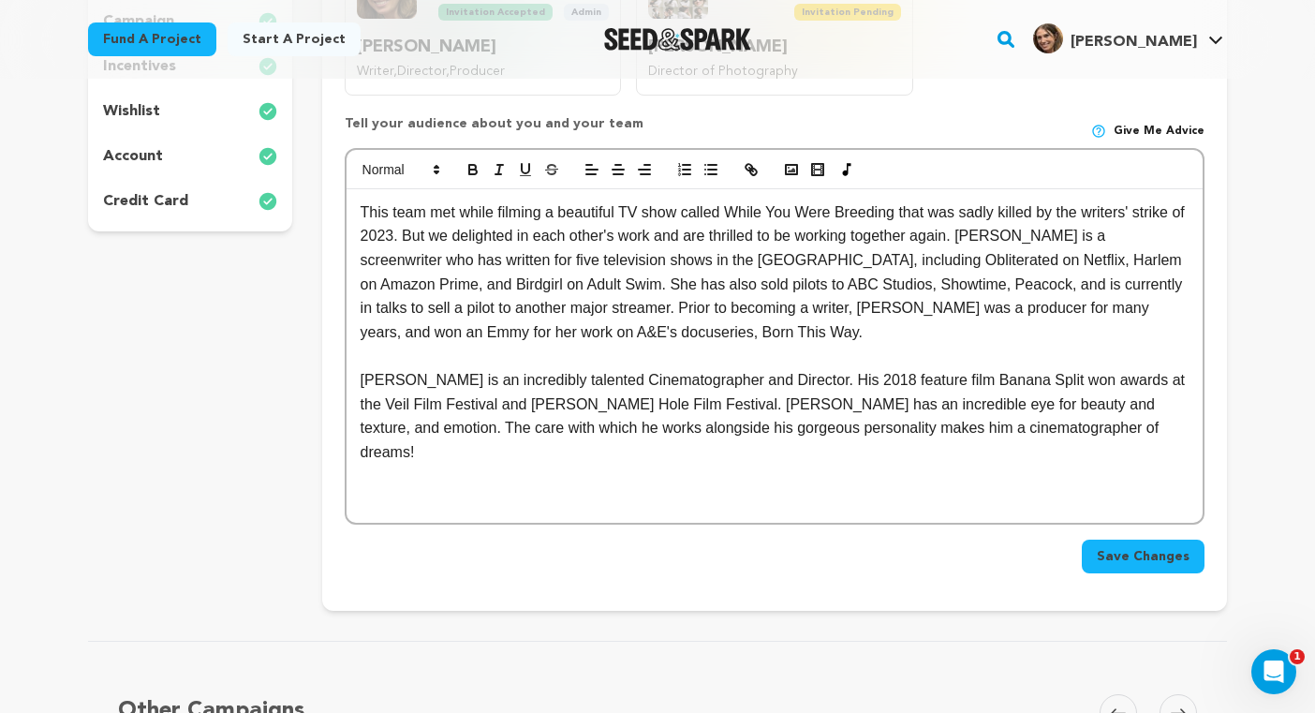
click at [690, 333] on p "This team met while filming a beautiful TV show called While You Were Breeding …" at bounding box center [775, 272] width 828 height 144
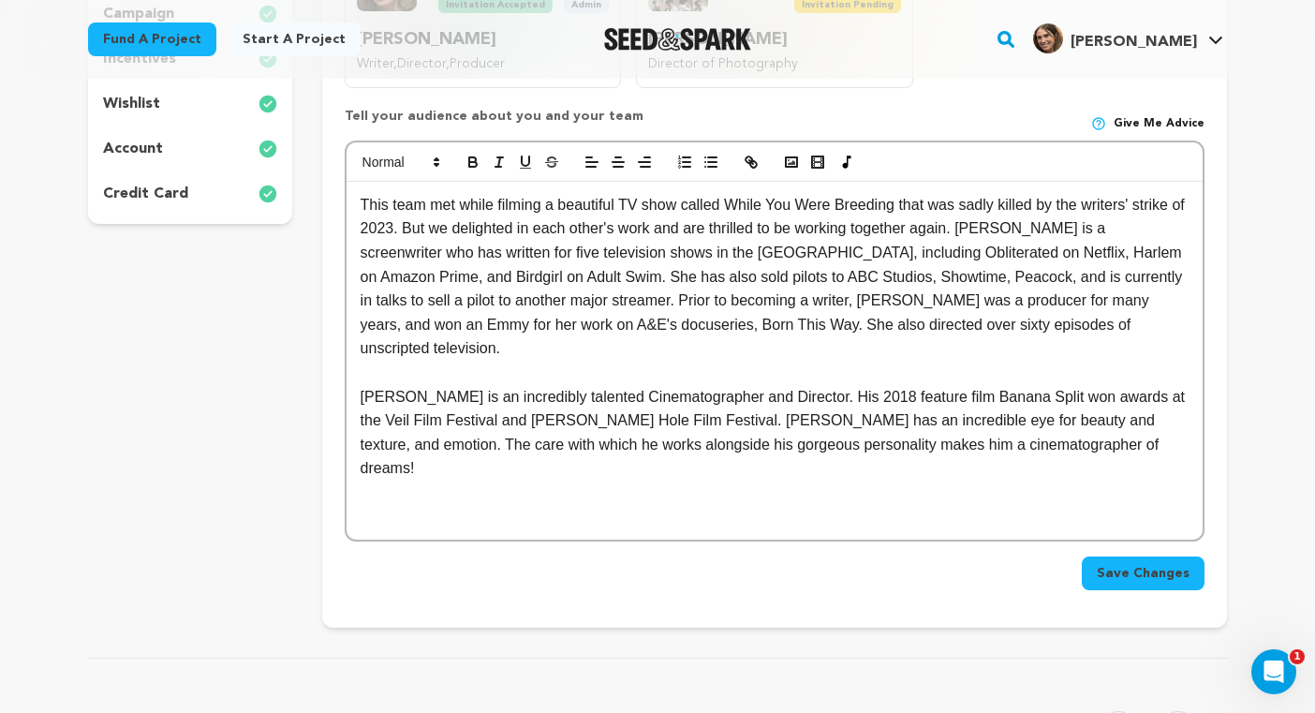
scroll to position [570, 0]
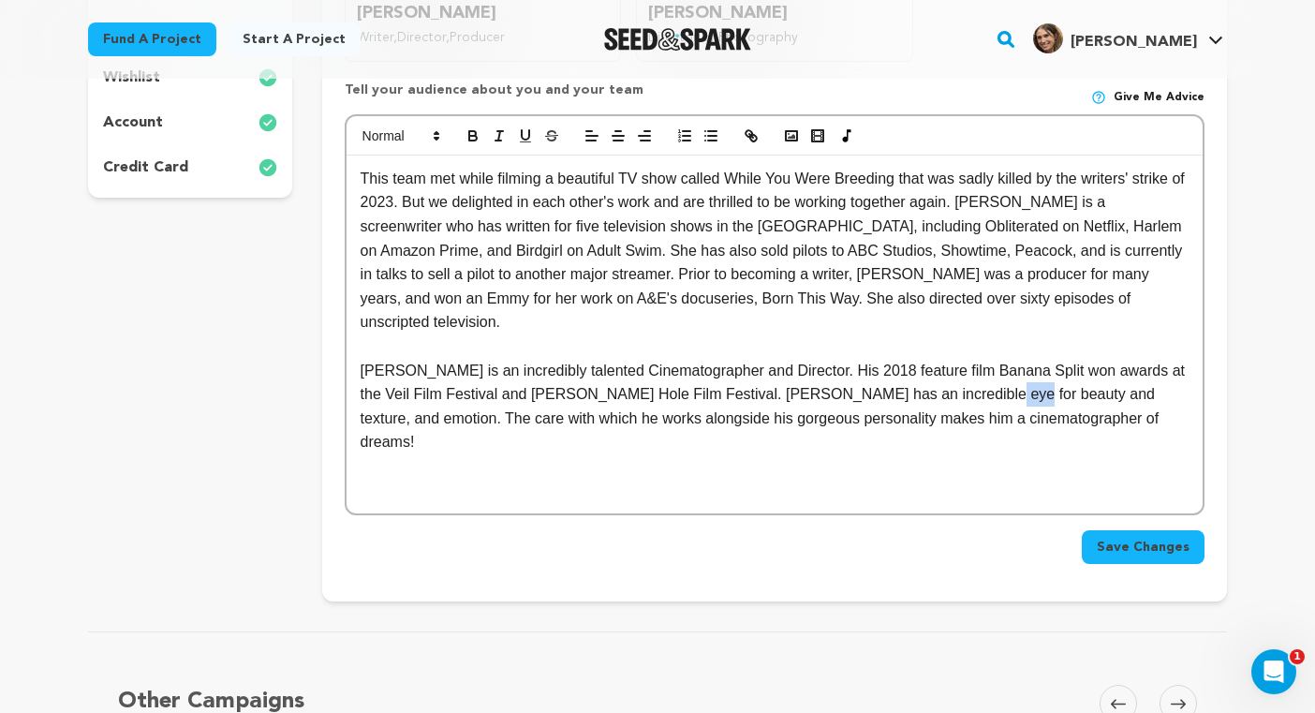
drag, startPoint x: 982, startPoint y: 373, endPoint x: 958, endPoint y: 377, distance: 24.8
click at [957, 377] on p "[PERSON_NAME] is an incredibly talented Cinematographer and Director. His 2018 …" at bounding box center [775, 407] width 828 height 96
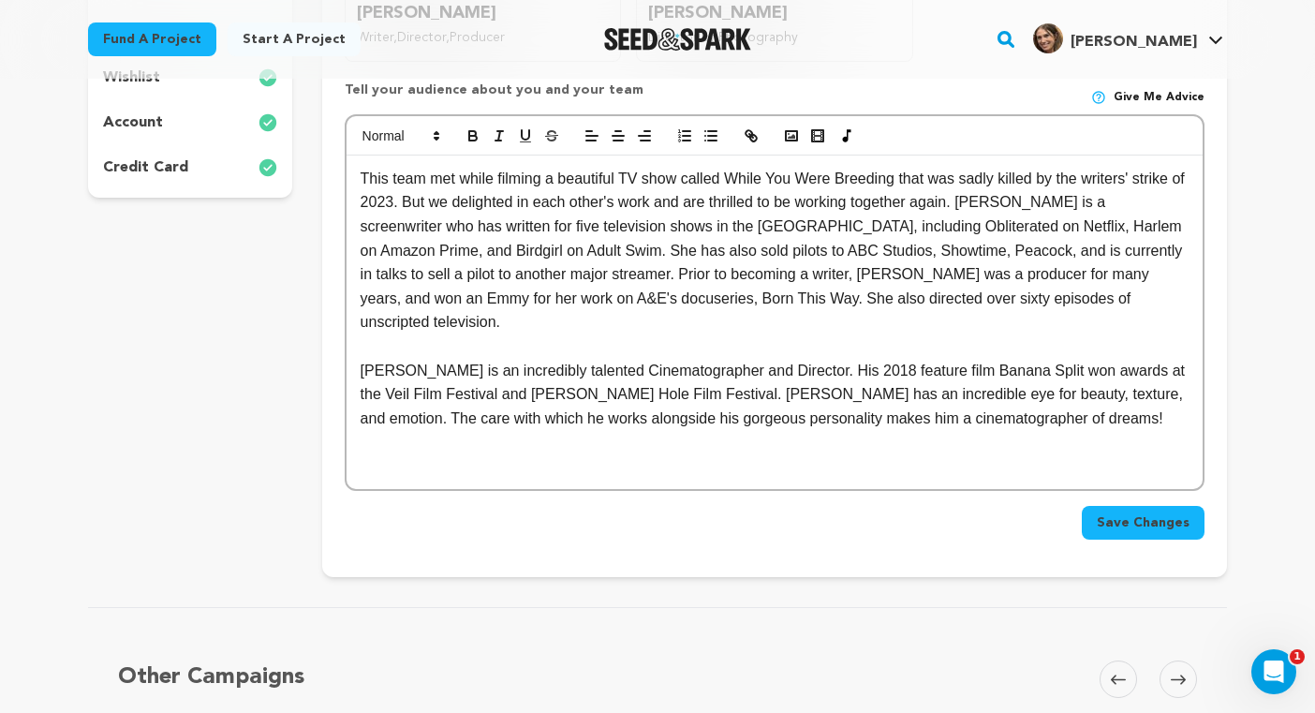
drag, startPoint x: 1047, startPoint y: 372, endPoint x: 1064, endPoint y: 378, distance: 18.1
click at [1049, 372] on p "[PERSON_NAME] is an incredibly talented Cinematographer and Director. His 2018 …" at bounding box center [775, 395] width 828 height 72
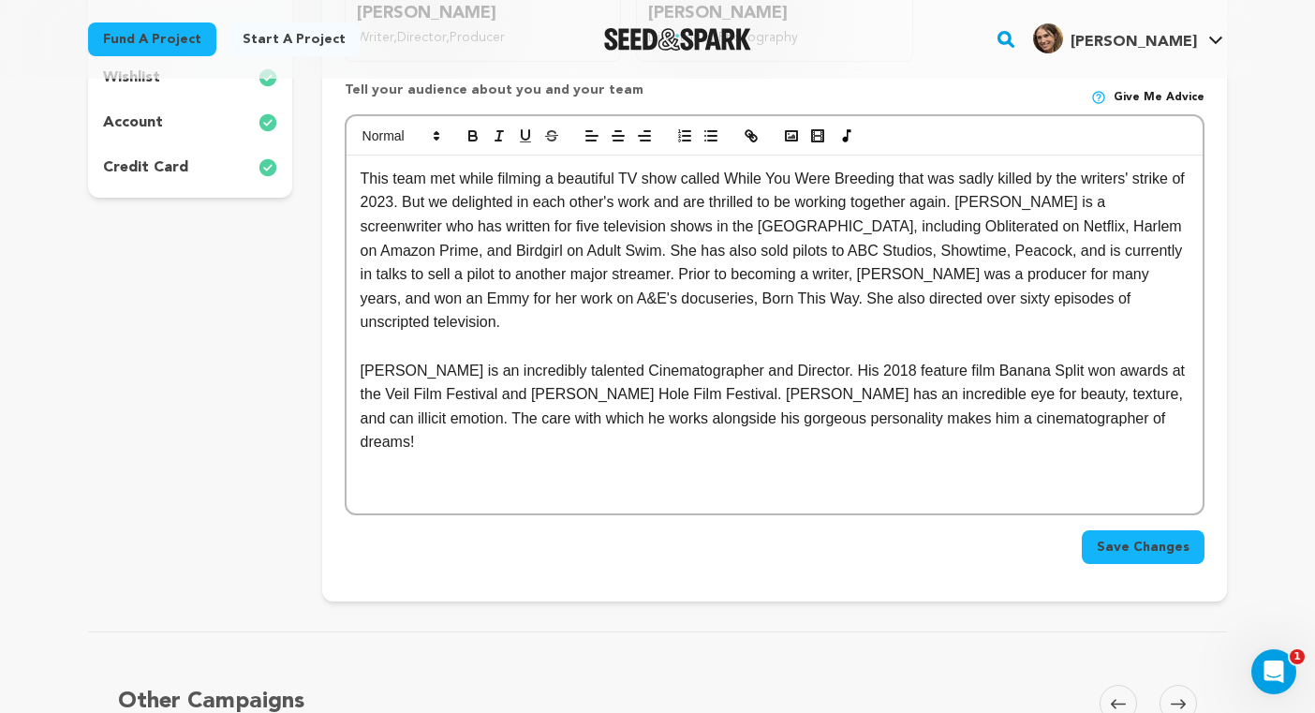
click at [1162, 372] on p "[PERSON_NAME] is an incredibly talented Cinematographer and Director. His 2018 …" at bounding box center [775, 407] width 828 height 96
click at [1163, 372] on p "[PERSON_NAME] is an incredibly talented Cinematographer and Director. His 2018 …" at bounding box center [775, 407] width 828 height 96
drag, startPoint x: 1111, startPoint y: 372, endPoint x: 1048, endPoint y: 376, distance: 62.9
click at [1048, 376] on p "[PERSON_NAME] is an incredibly talented Cinematographer and Director. His 2018 …" at bounding box center [775, 407] width 828 height 96
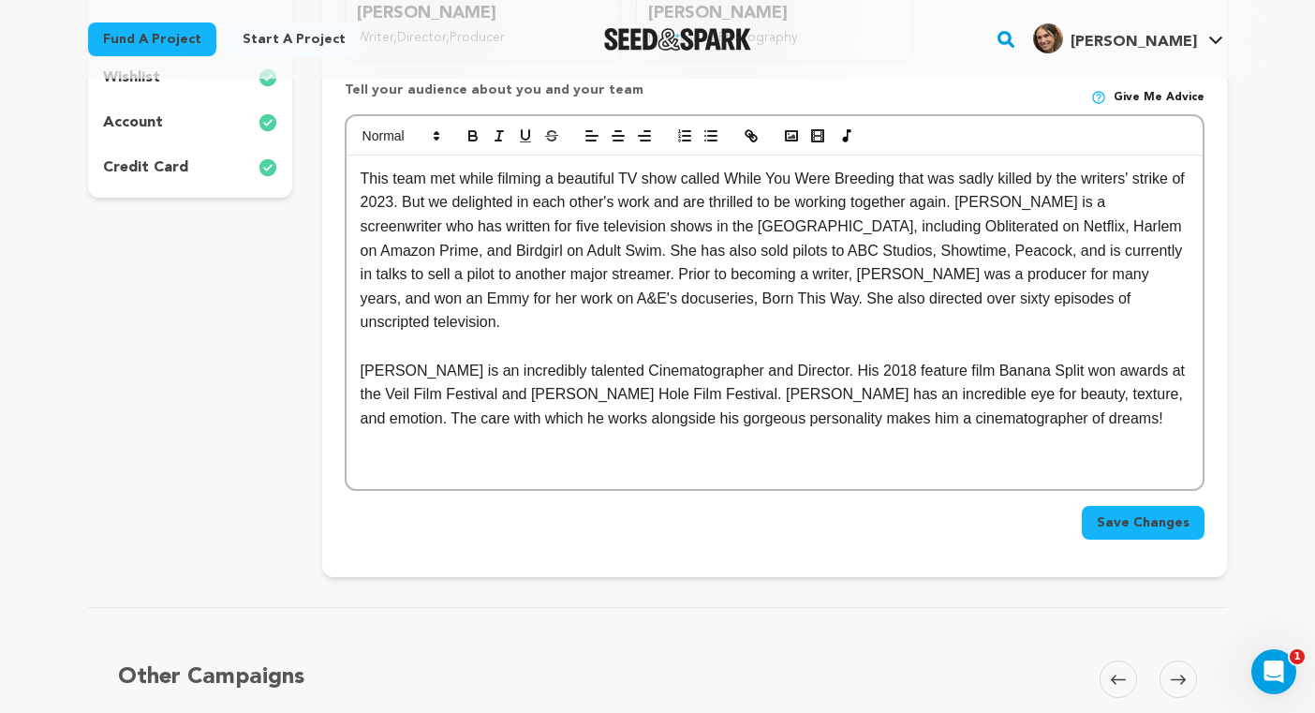
click at [824, 399] on p "[PERSON_NAME] is an incredibly talented Cinematographer and Director. His 2018 …" at bounding box center [775, 395] width 828 height 72
click at [1100, 391] on p "[PERSON_NAME] is an incredibly talented Cinematographer and Director. His 2018 …" at bounding box center [775, 395] width 828 height 72
click at [1168, 513] on span "Save Changes" at bounding box center [1143, 522] width 93 height 19
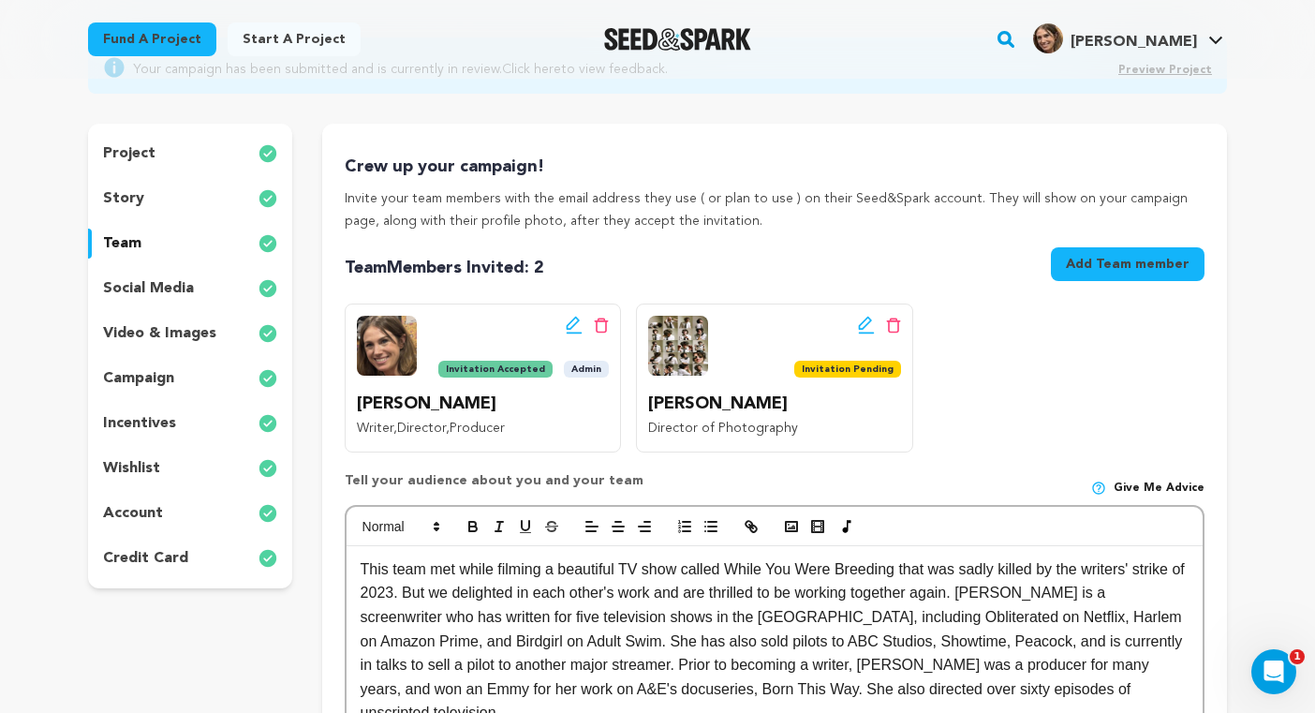
scroll to position [186, 0]
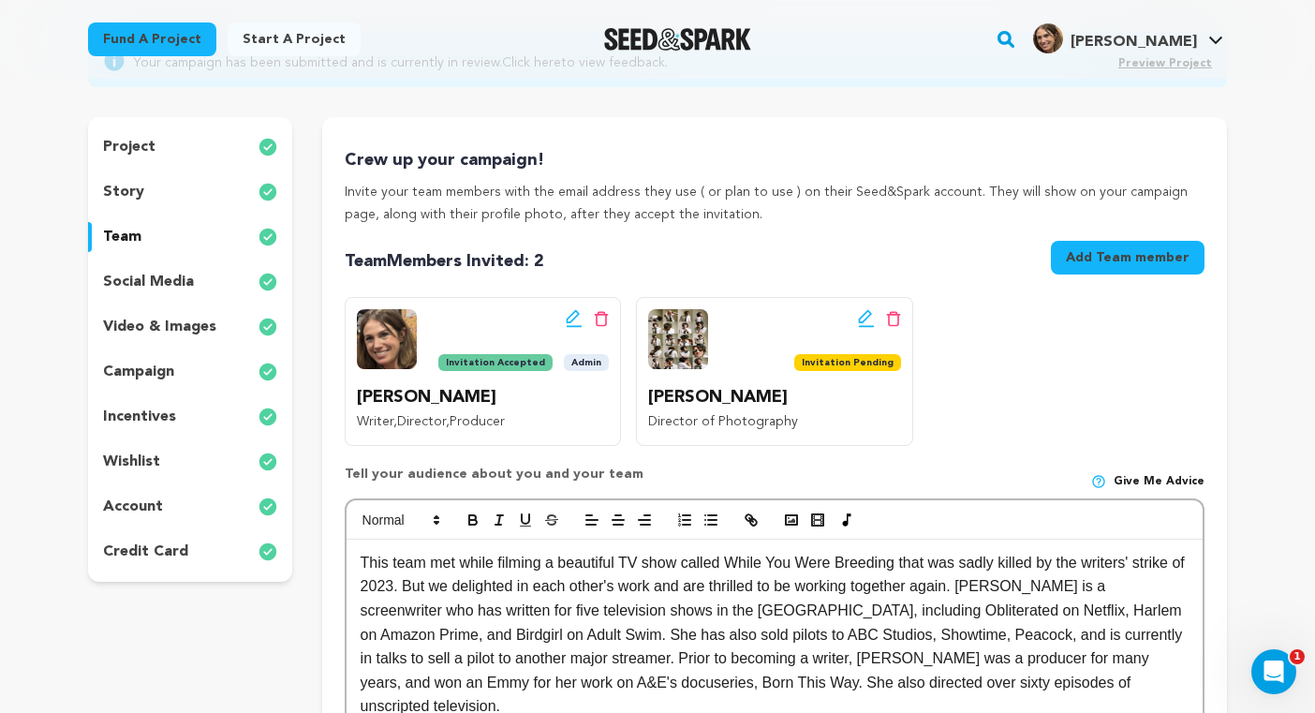
click at [601, 321] on icon at bounding box center [601, 319] width 15 height 16
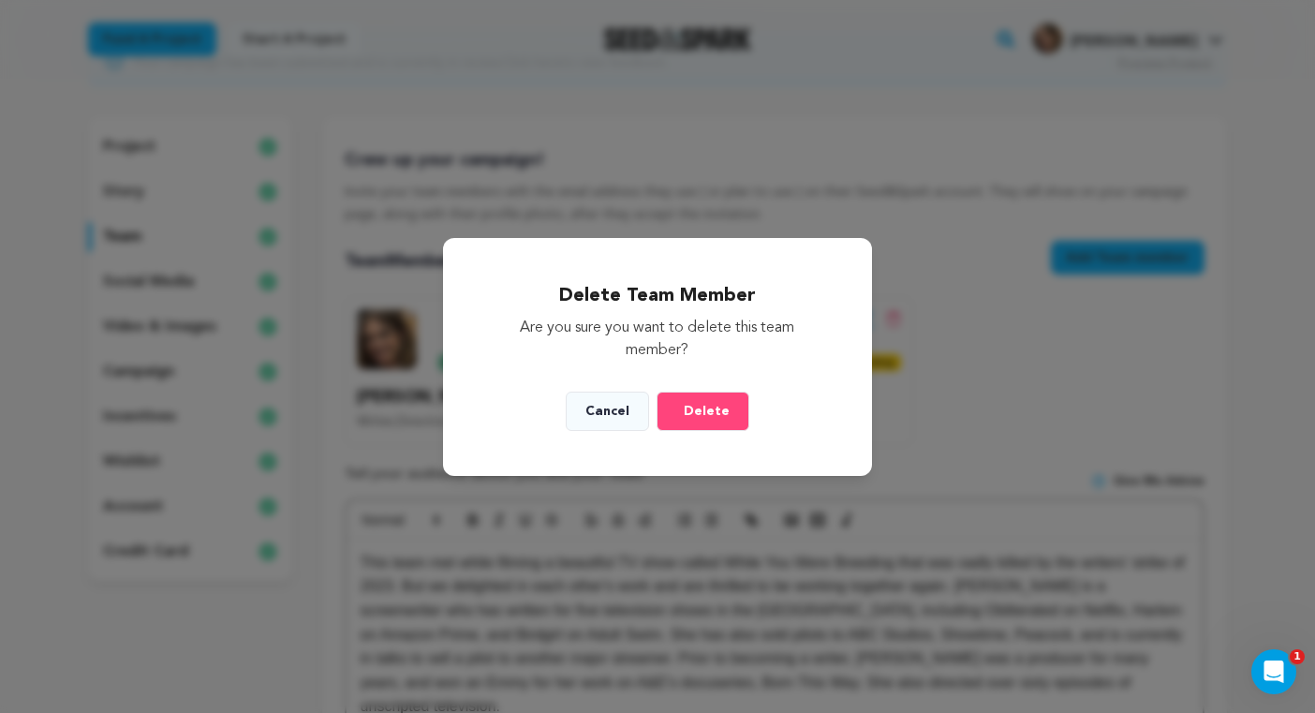
drag, startPoint x: 609, startPoint y: 399, endPoint x: 504, endPoint y: 381, distance: 106.4
click at [609, 399] on button "Cancel" at bounding box center [607, 410] width 83 height 39
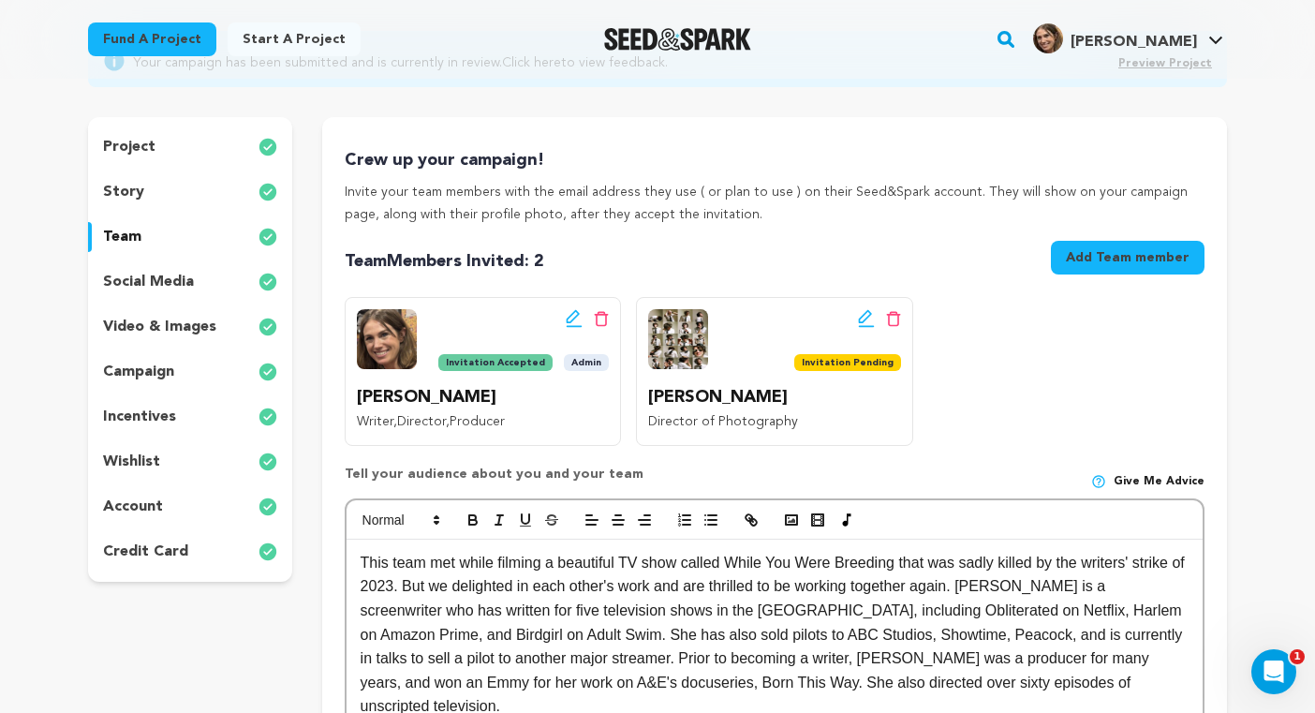
click at [576, 318] on icon at bounding box center [574, 318] width 17 height 19
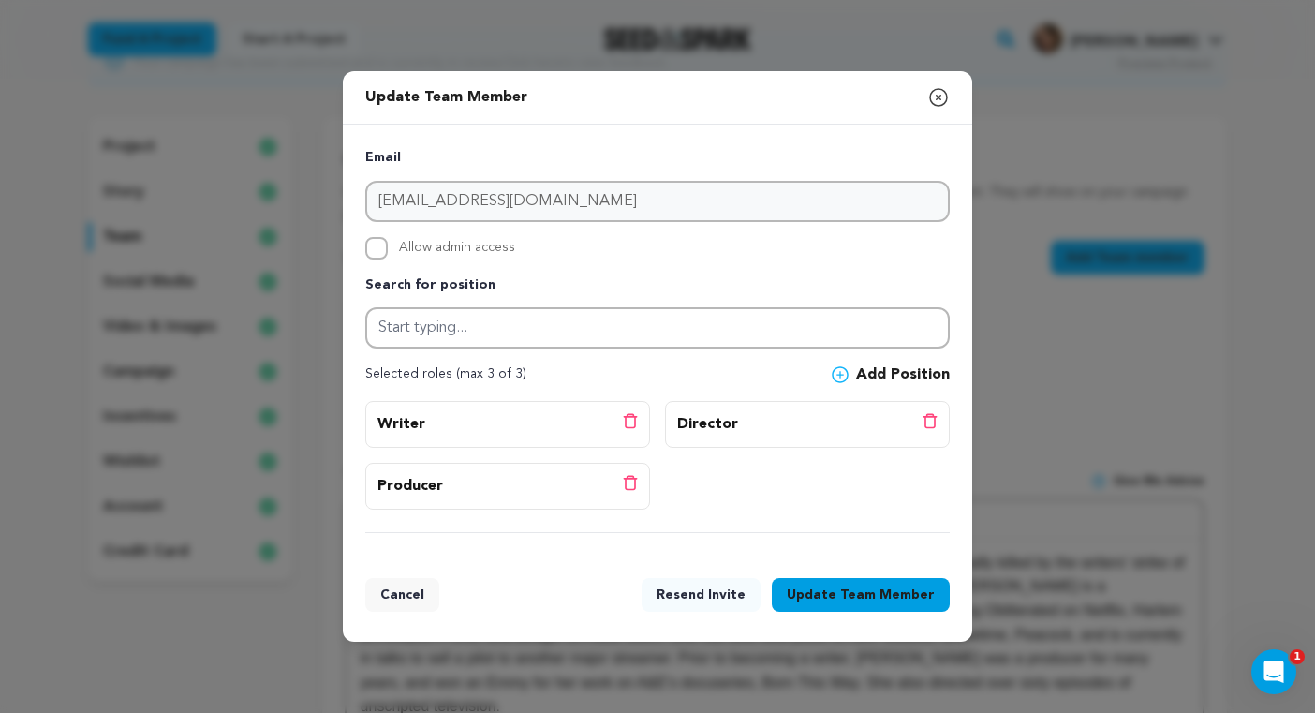
click at [935, 94] on icon "button" at bounding box center [938, 97] width 22 height 22
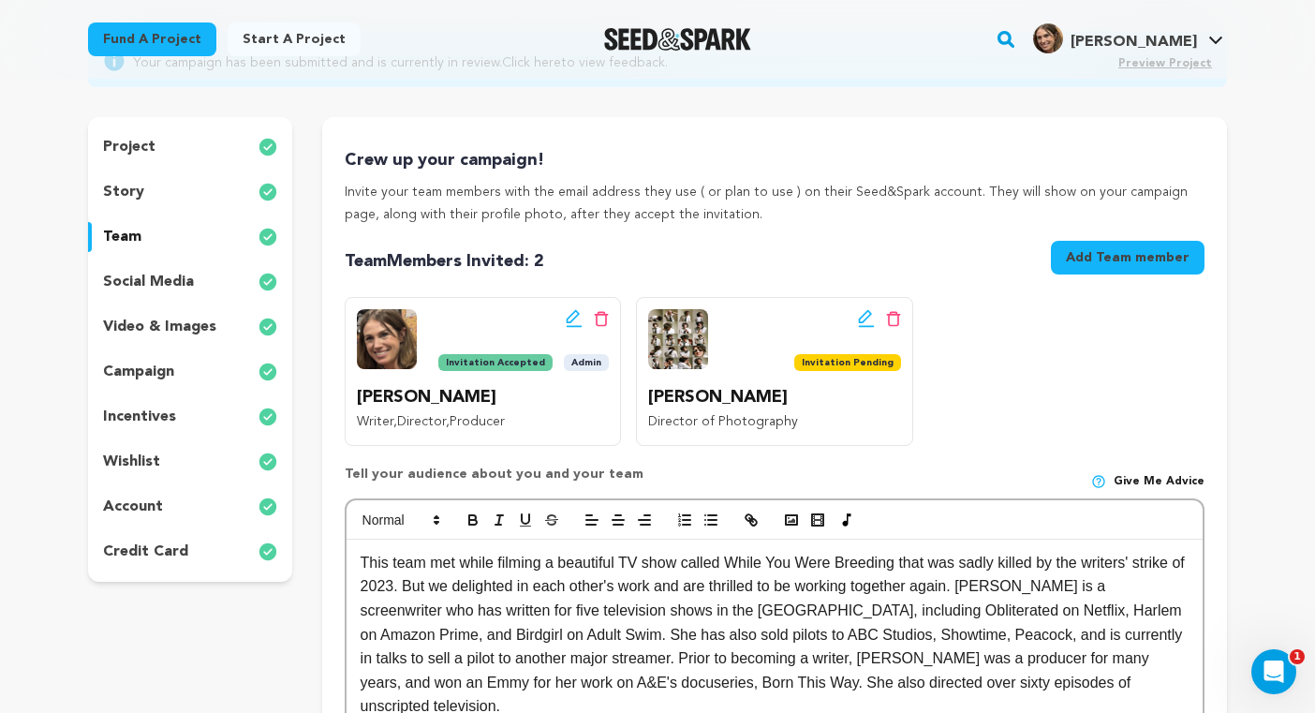
click at [391, 339] on img at bounding box center [387, 339] width 60 height 60
click at [389, 340] on img at bounding box center [387, 339] width 60 height 60
click at [571, 321] on icon at bounding box center [573, 316] width 13 height 13
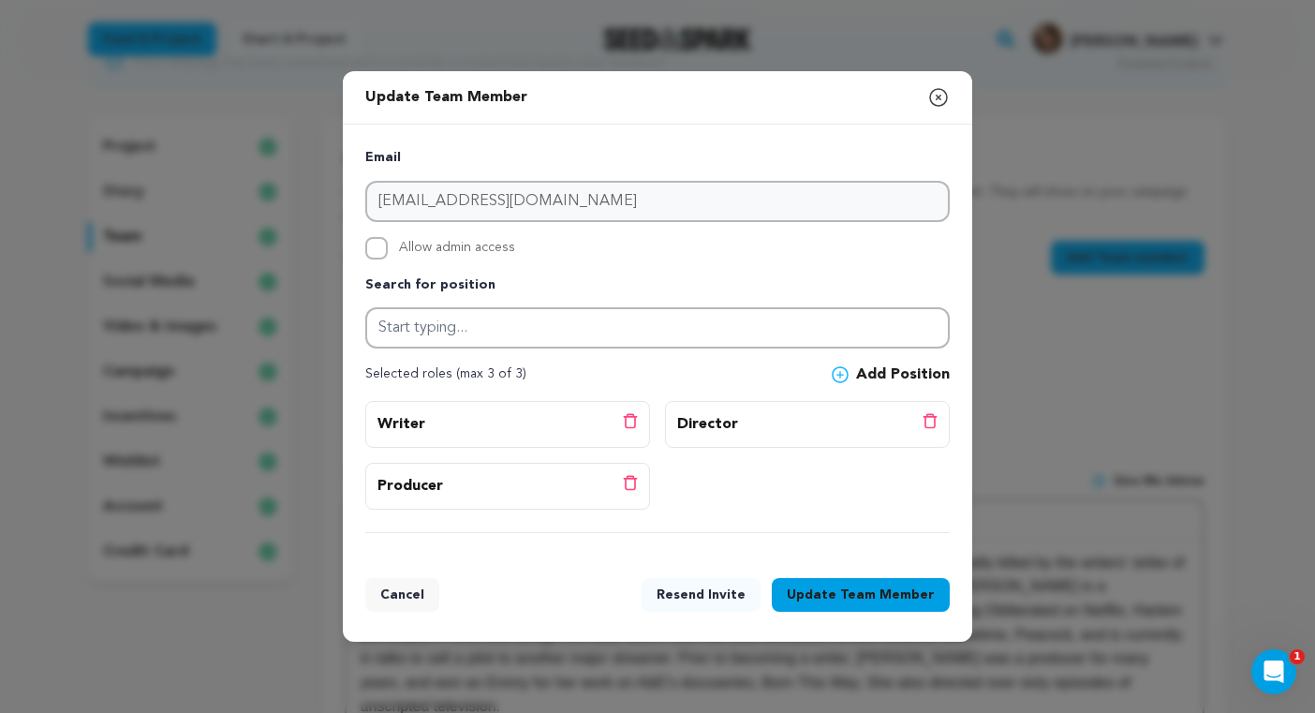
click at [941, 96] on icon "button" at bounding box center [938, 97] width 22 height 22
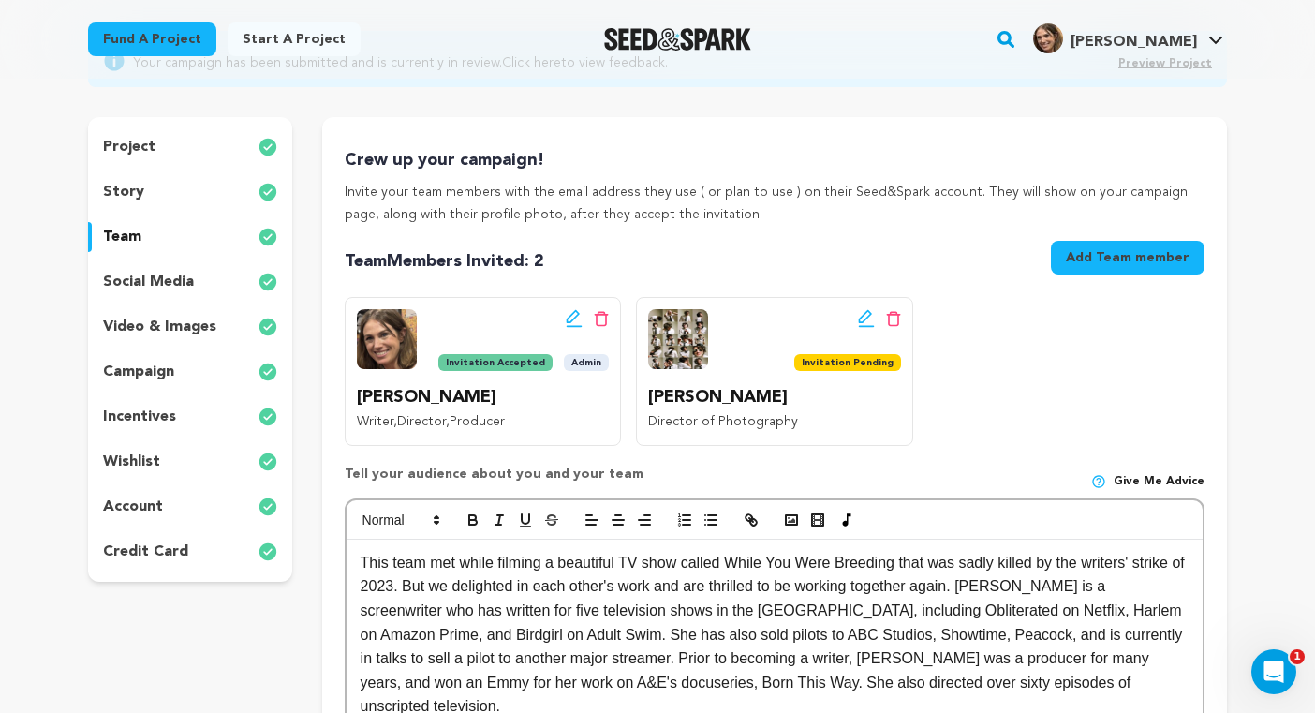
click at [975, 141] on div "Crew up your campaign! Invite your team members with the email address they use…" at bounding box center [774, 539] width 905 height 844
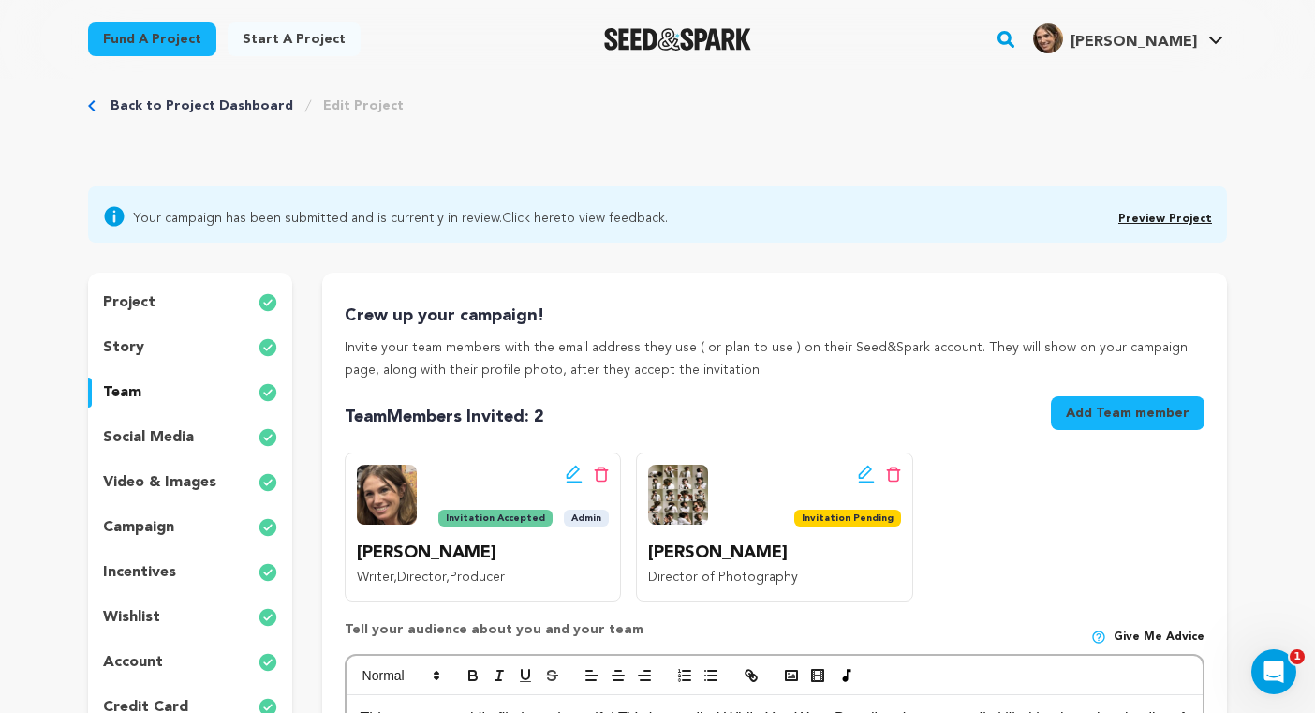
scroll to position [30, 0]
click at [180, 436] on p "social media" at bounding box center [148, 438] width 91 height 22
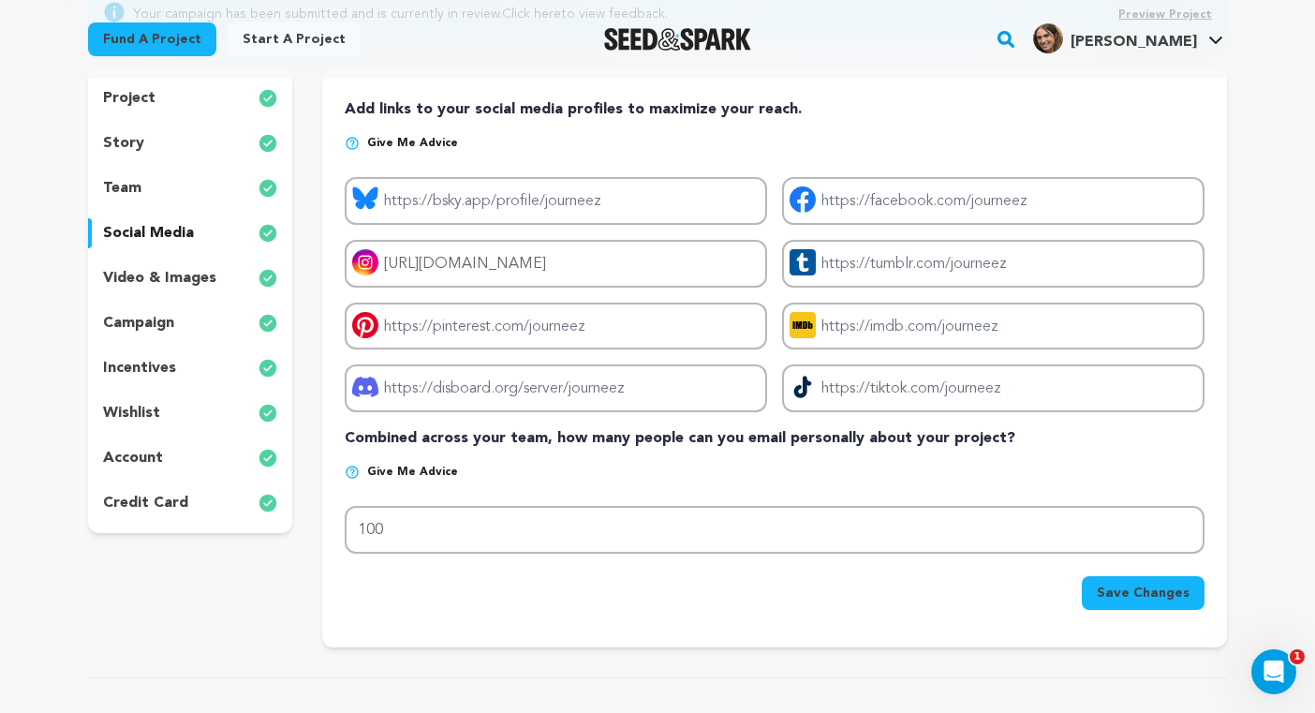
scroll to position [246, 0]
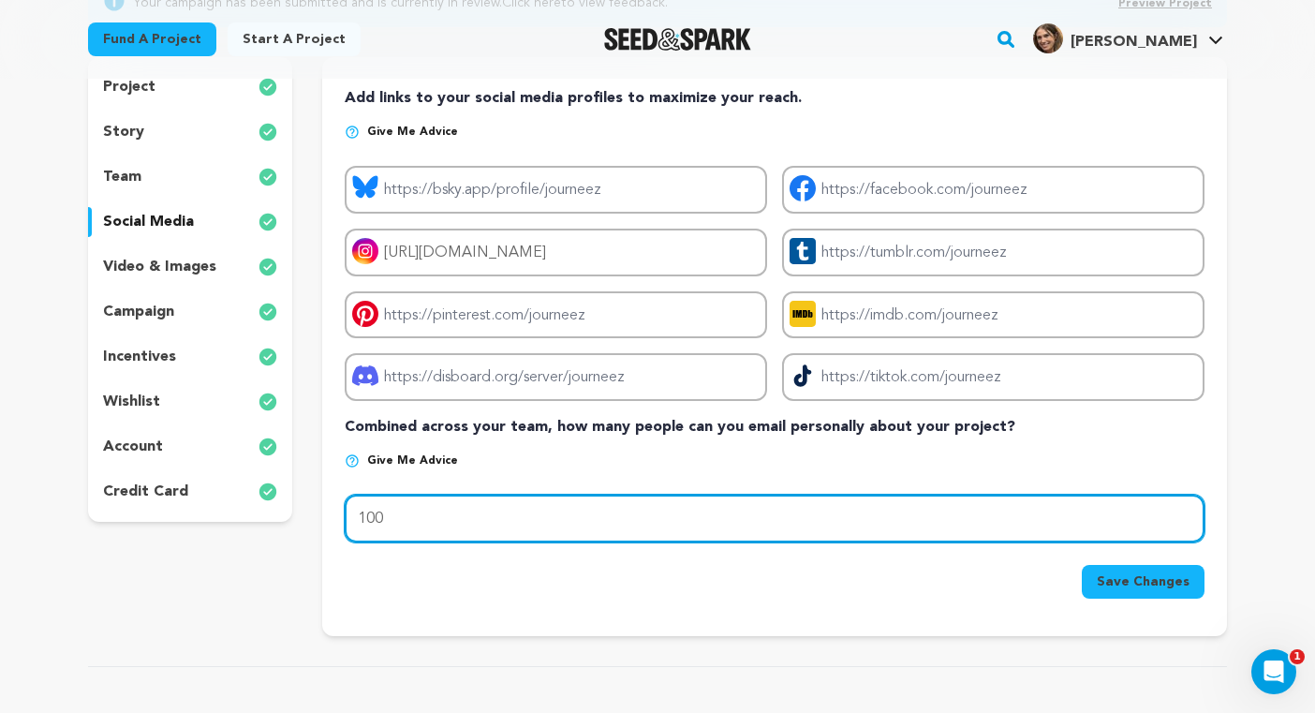
drag, startPoint x: 409, startPoint y: 520, endPoint x: 343, endPoint y: 523, distance: 66.6
click at [339, 523] on div "Add links to your social media profiles to maximize your reach. Give me advice …" at bounding box center [774, 346] width 905 height 579
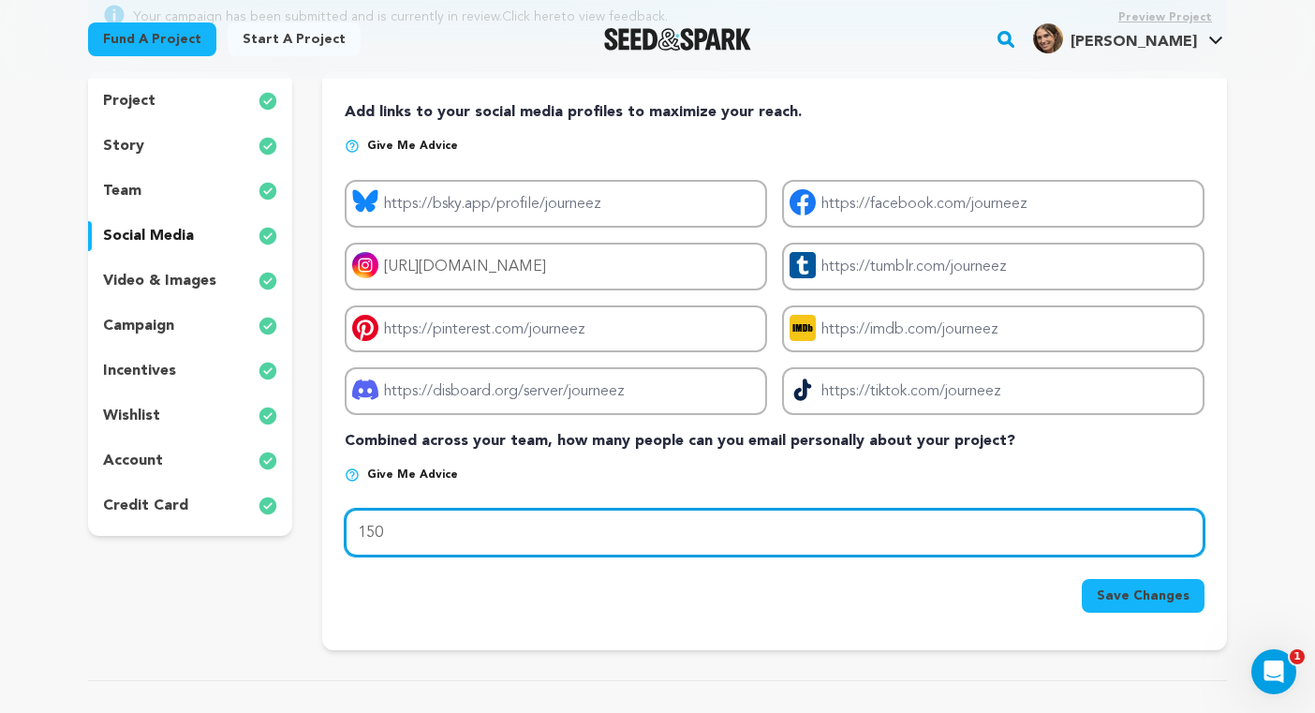
scroll to position [237, 0]
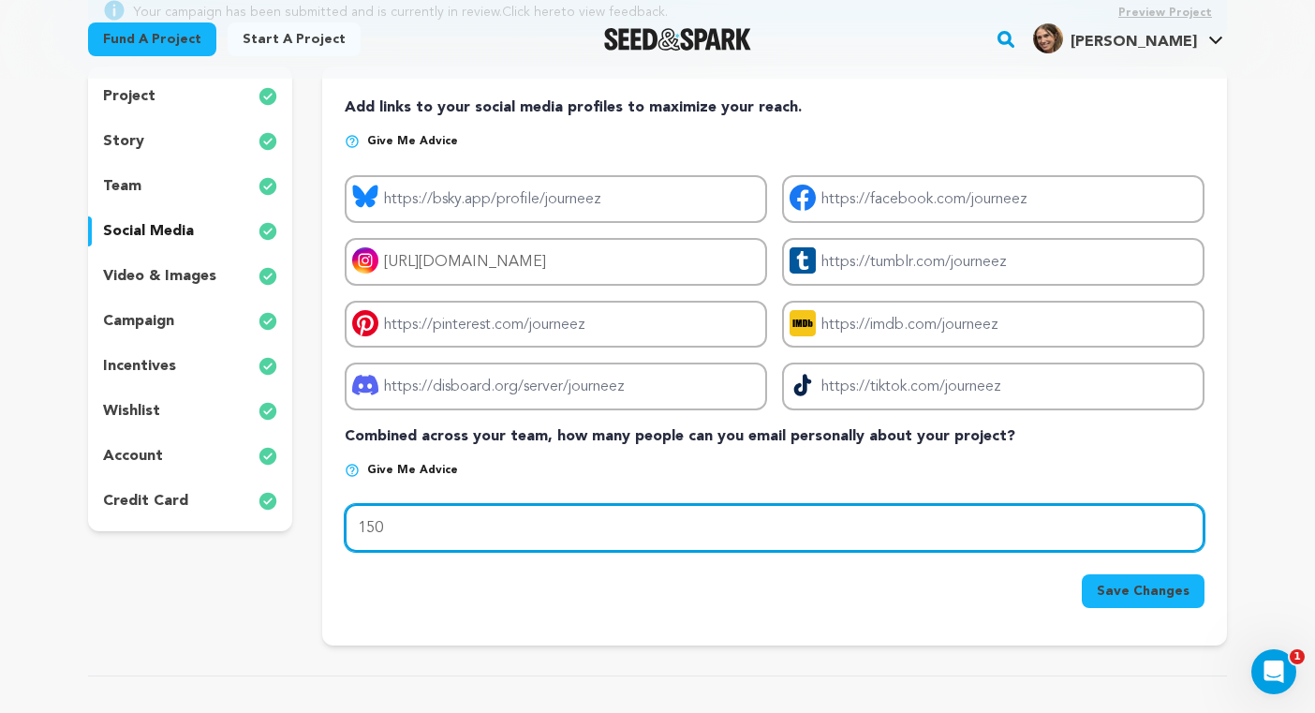
type input "150"
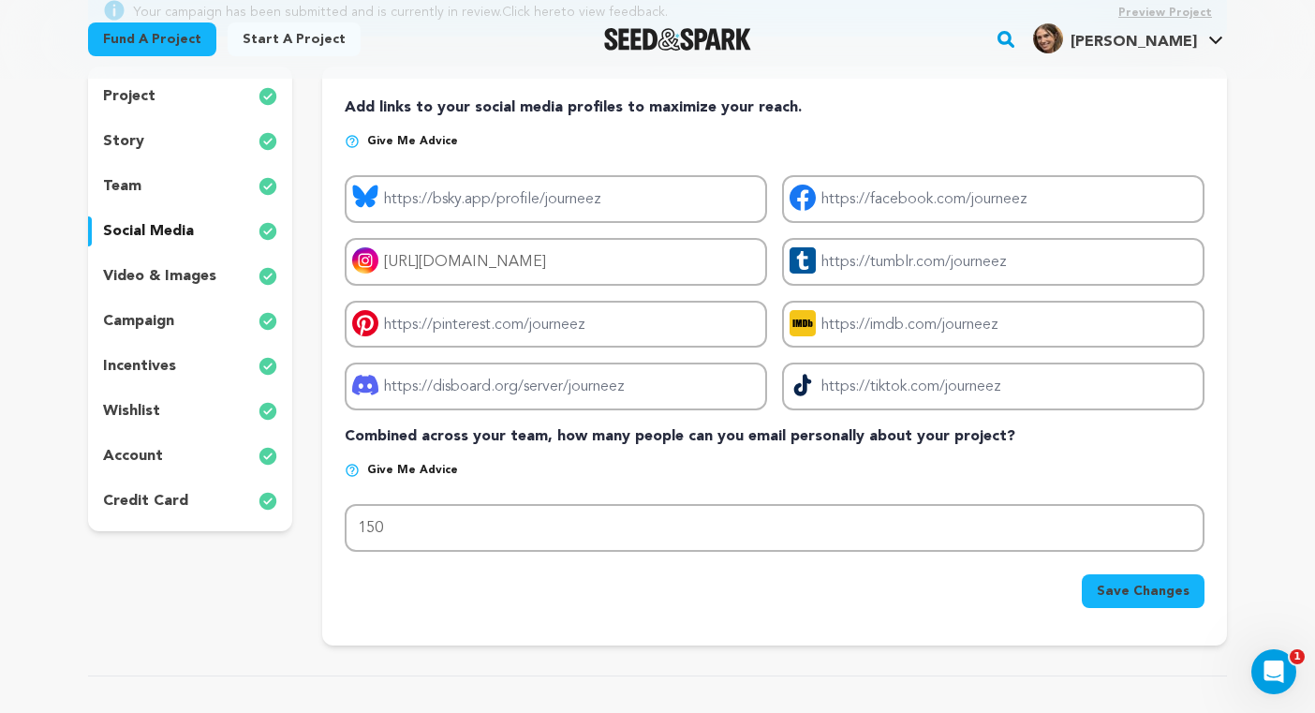
click at [173, 272] on p "video & images" at bounding box center [159, 276] width 113 height 22
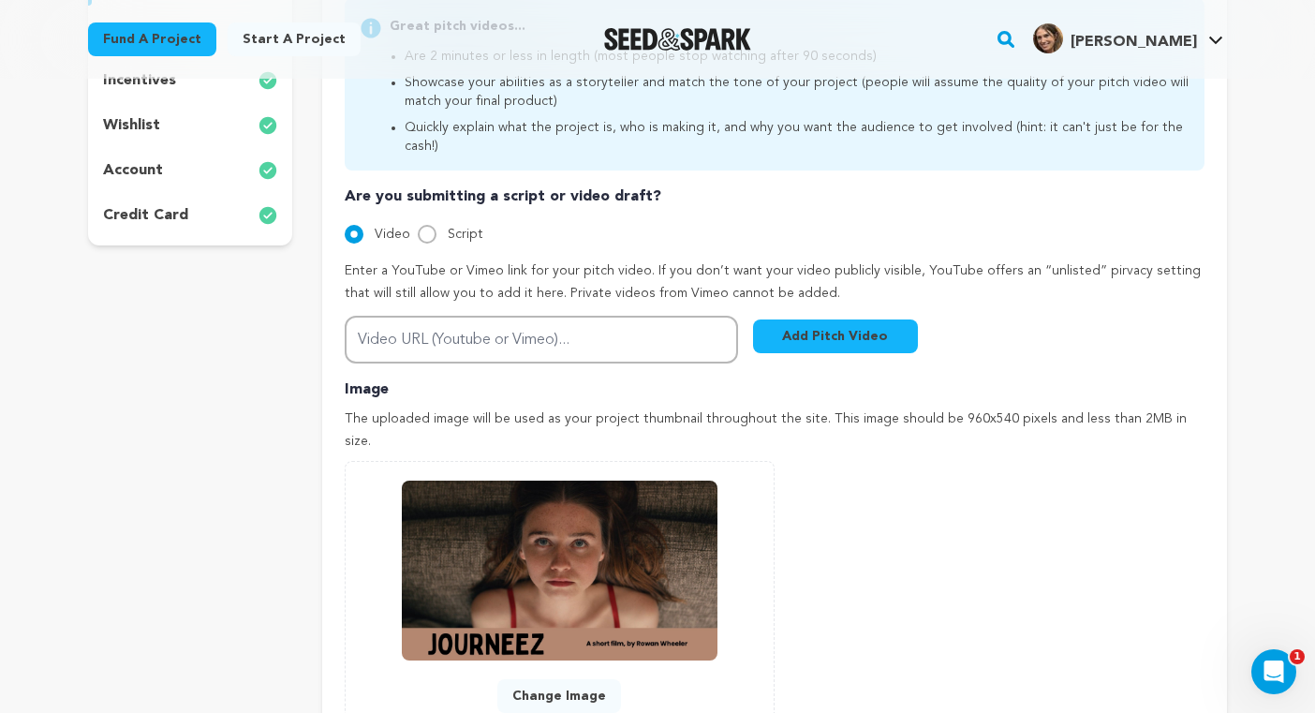
scroll to position [258, 0]
